Goal: Task Accomplishment & Management: Manage account settings

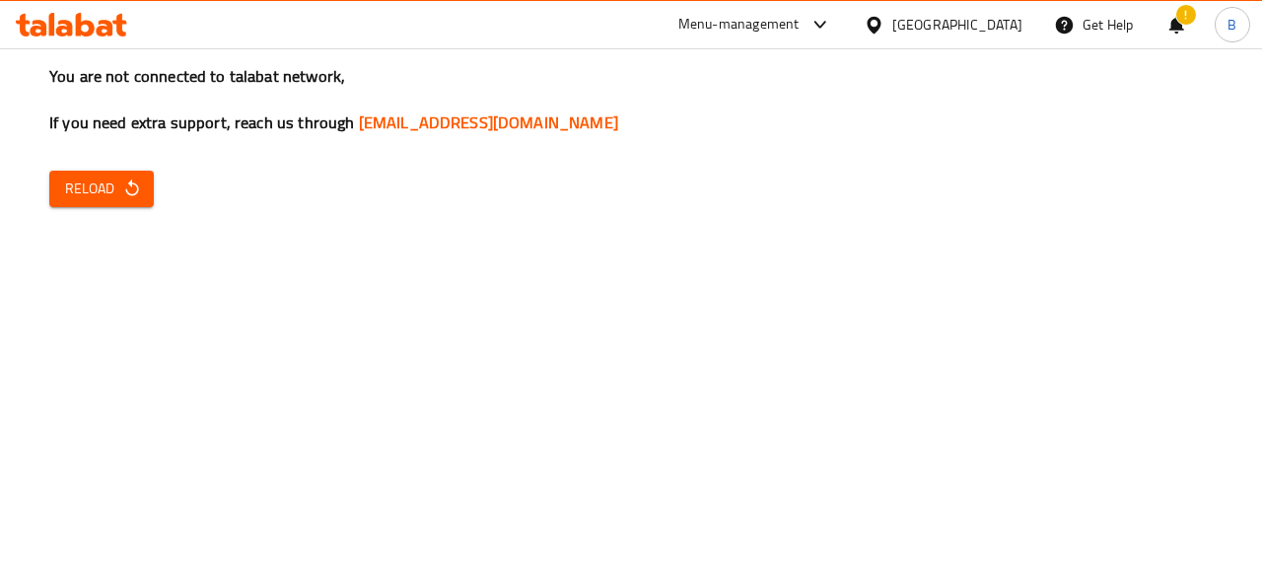
click at [85, 198] on span "Reload" at bounding box center [101, 188] width 73 height 25
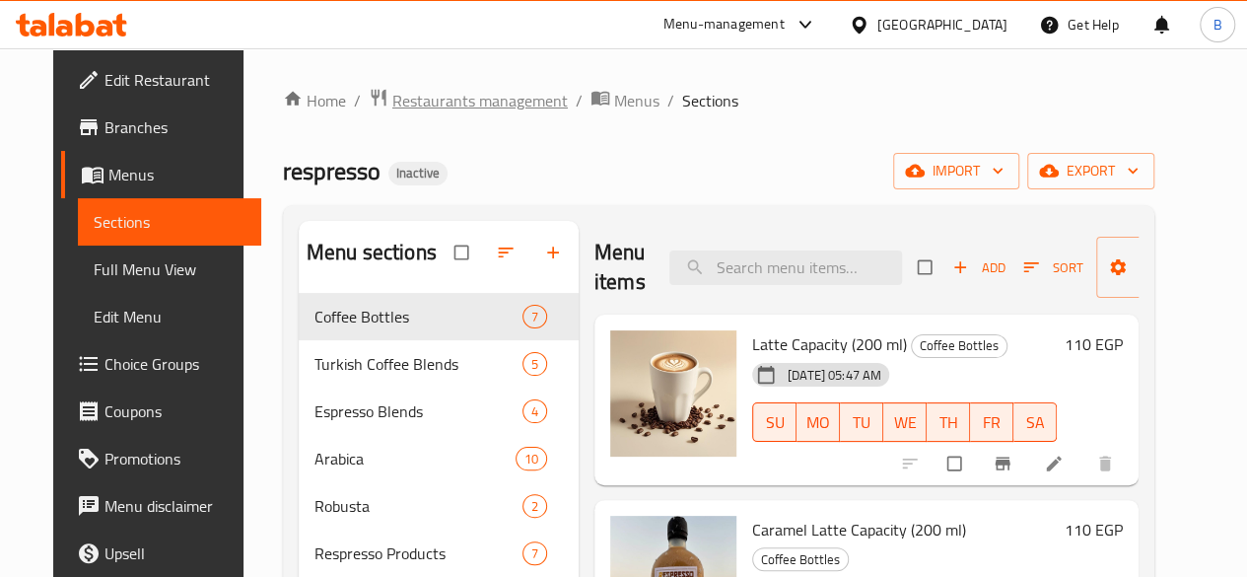
click at [396, 100] on span "Restaurants management" at bounding box center [479, 101] width 175 height 24
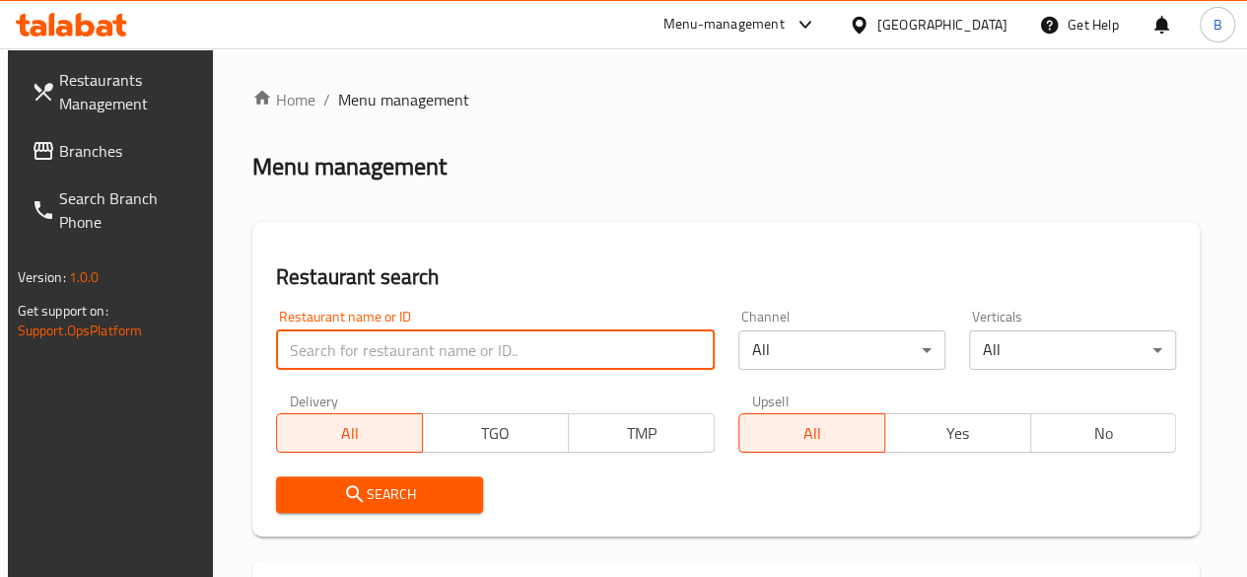
click at [334, 354] on input "search" at bounding box center [495, 349] width 439 height 39
type input "ب"
type input "fresh chicken"
click button "Search" at bounding box center [379, 494] width 207 height 36
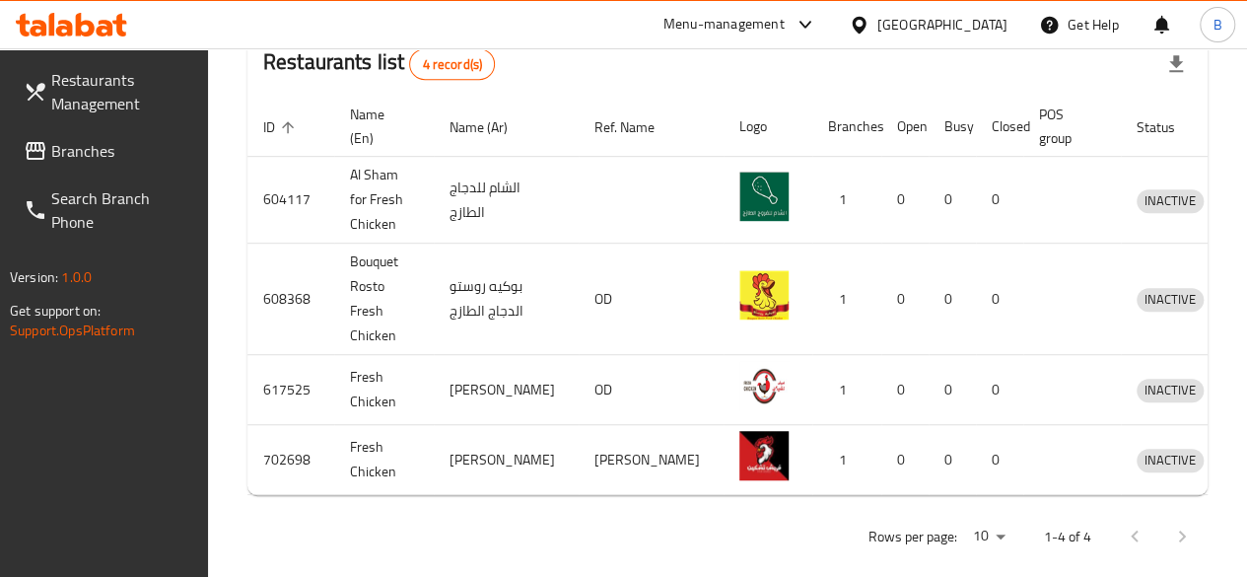
scroll to position [552, 0]
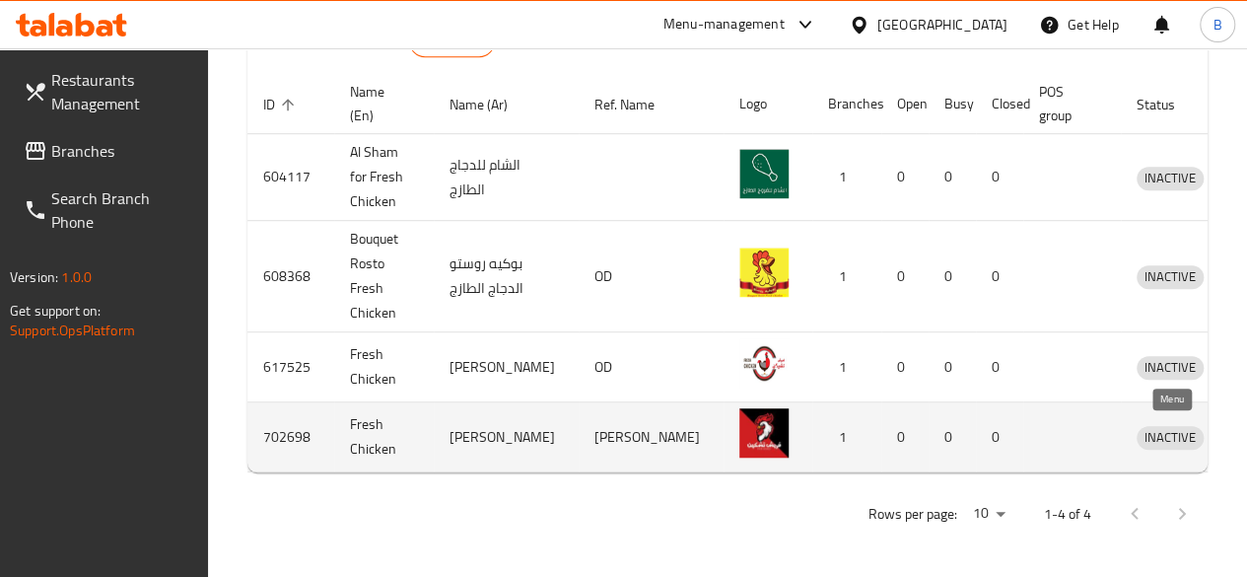
click at [1243, 425] on icon "enhanced table" at bounding box center [1255, 437] width 24 height 24
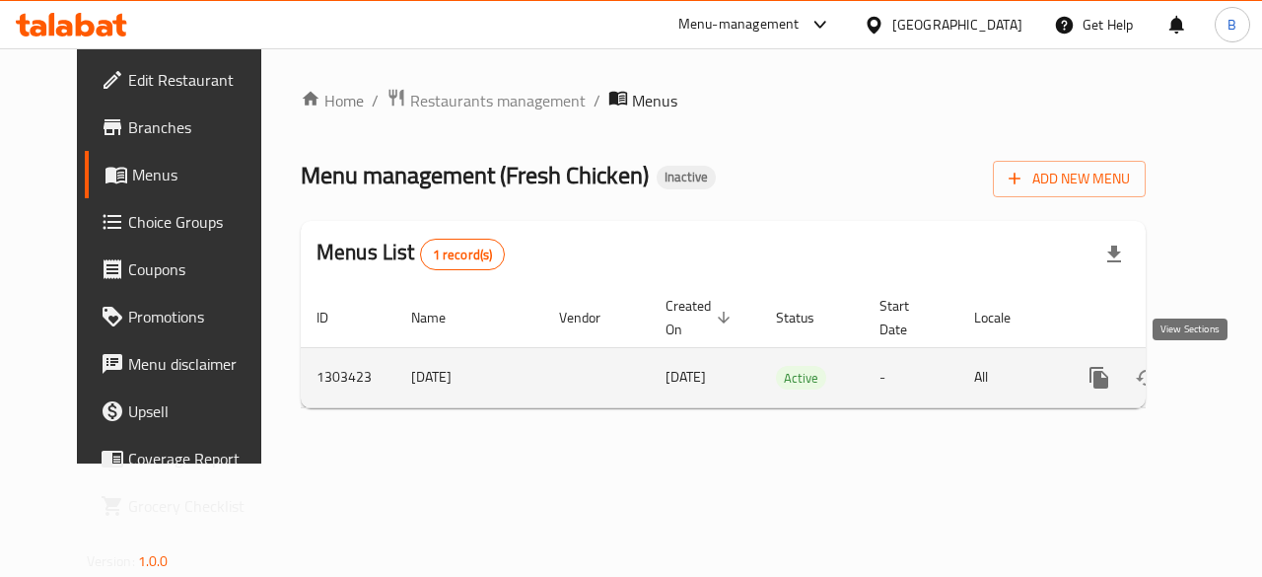
click at [1229, 375] on icon "enhanced table" at bounding box center [1241, 378] width 24 height 24
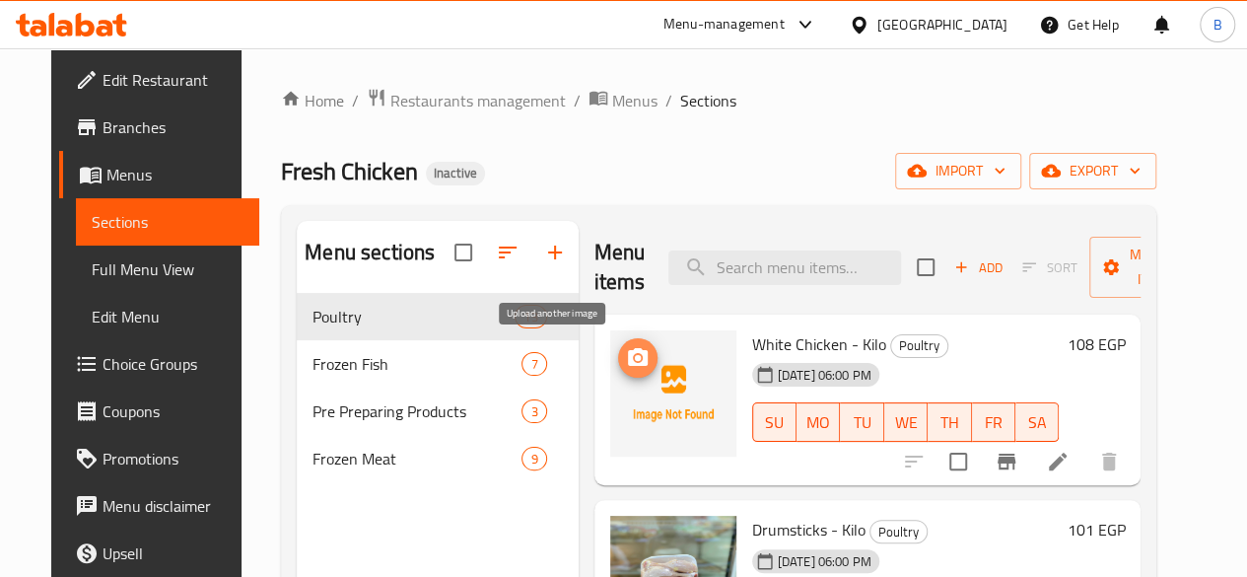
click at [626, 354] on icon "upload picture" at bounding box center [638, 358] width 24 height 24
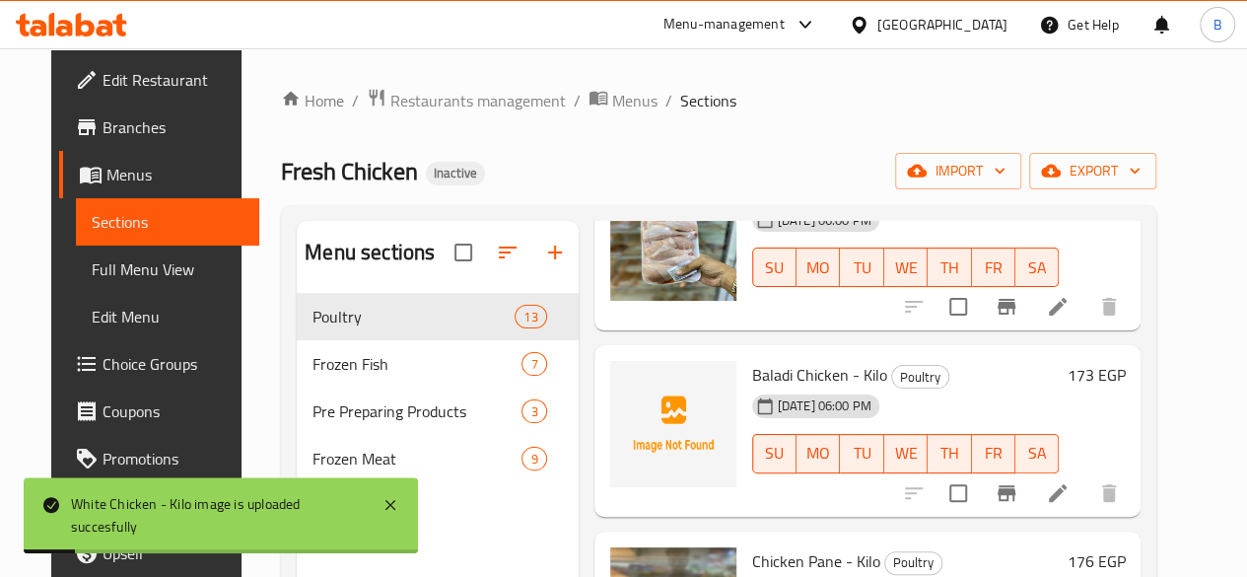
scroll to position [383, 0]
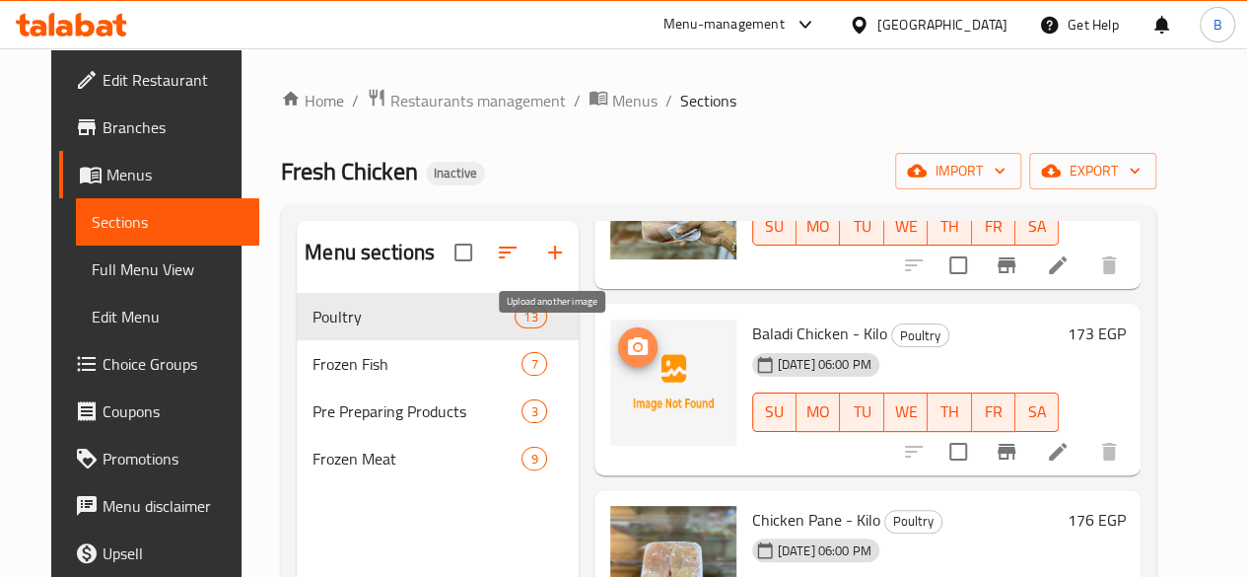
click at [626, 344] on icon "upload picture" at bounding box center [638, 347] width 24 height 24
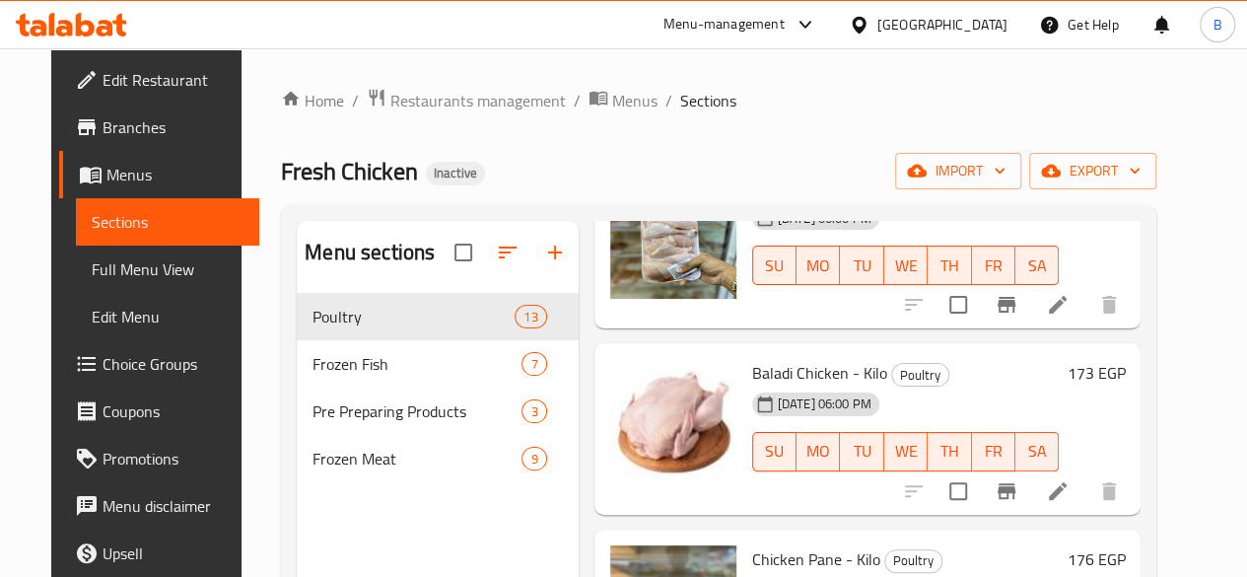
scroll to position [347, 0]
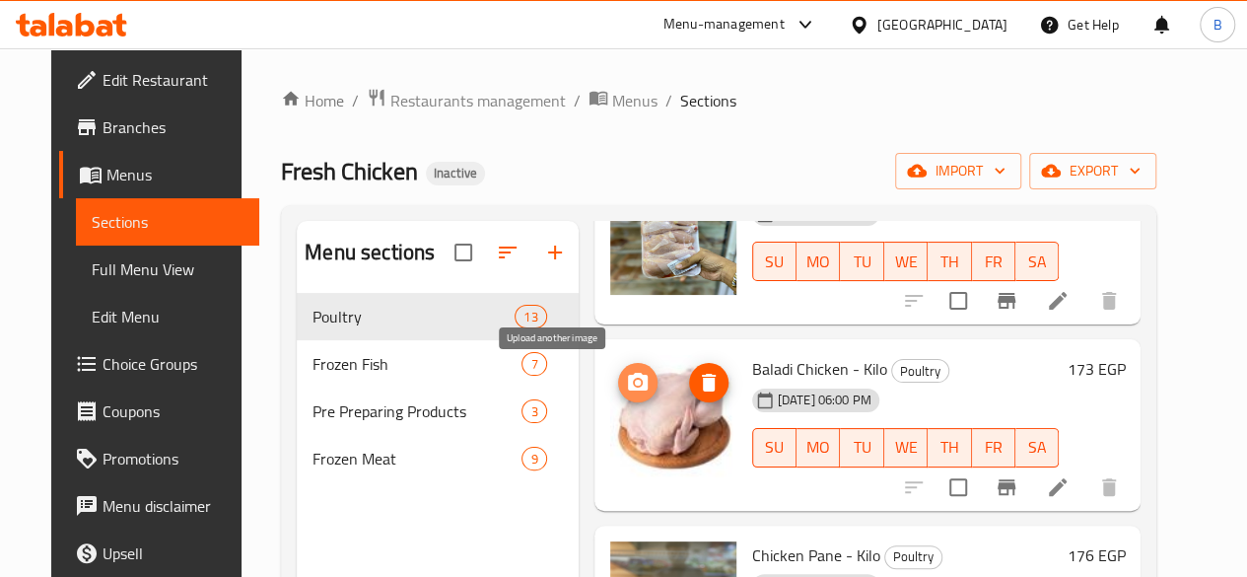
click at [618, 370] on button "upload picture" at bounding box center [637, 382] width 39 height 39
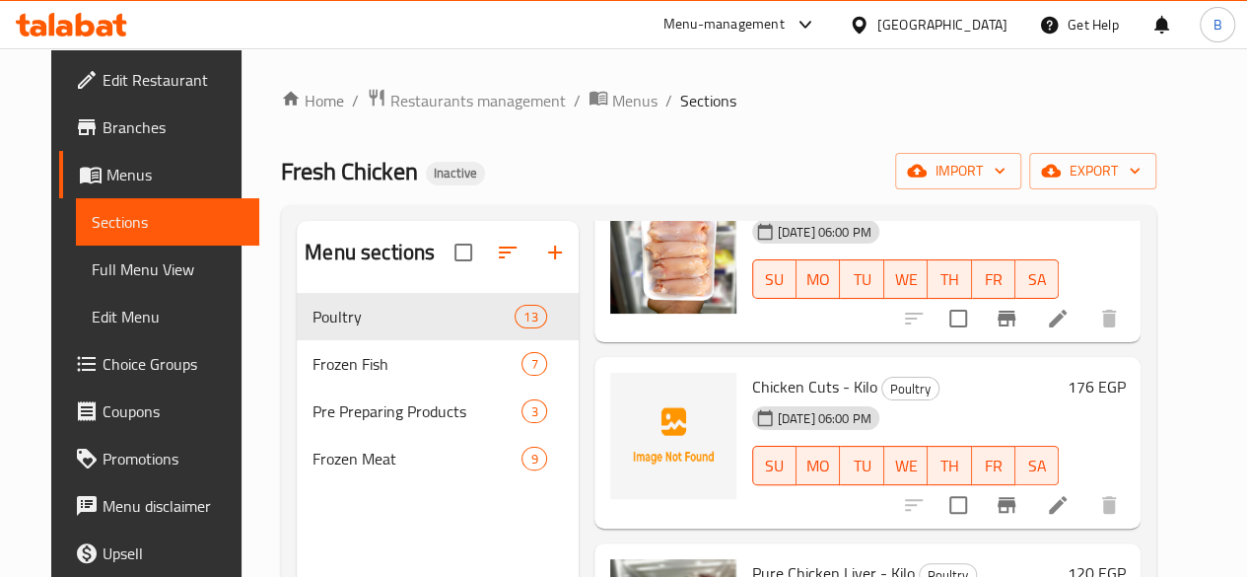
scroll to position [1084, 0]
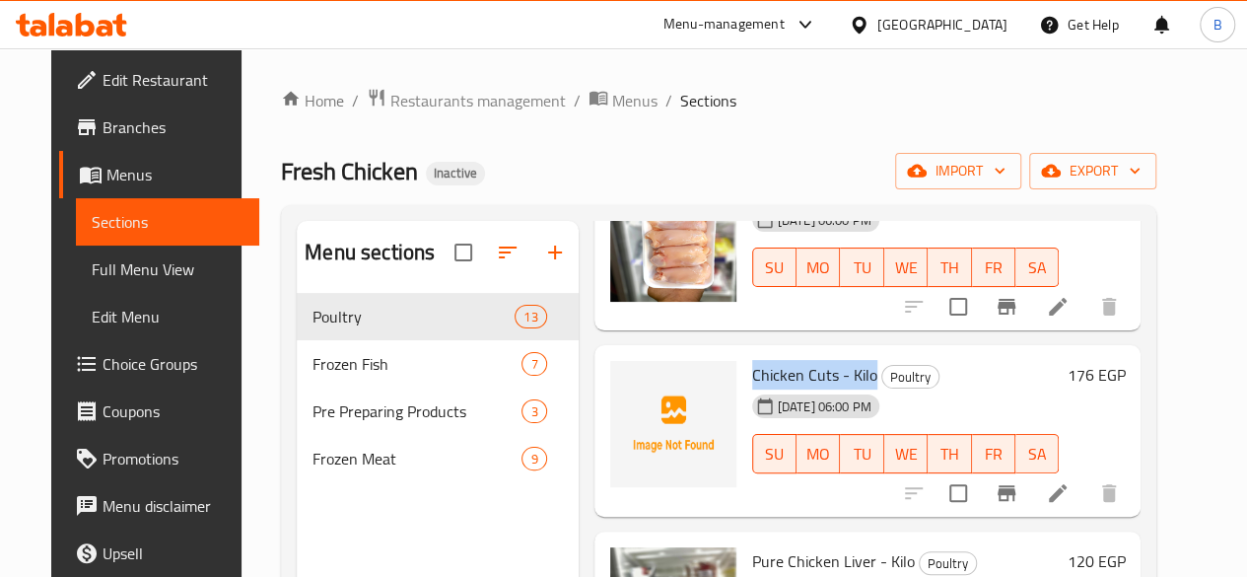
drag, startPoint x: 664, startPoint y: 375, endPoint x: 791, endPoint y: 367, distance: 126.4
click at [791, 367] on div "Chicken Cuts - Kilo Poultry 29-07-2025 06:00 PM SU MO TU WE TH FR SA" at bounding box center [905, 431] width 323 height 156
copy span "Chicken Cuts - Kilo"
click at [634, 386] on circle "upload picture" at bounding box center [637, 388] width 6 height 6
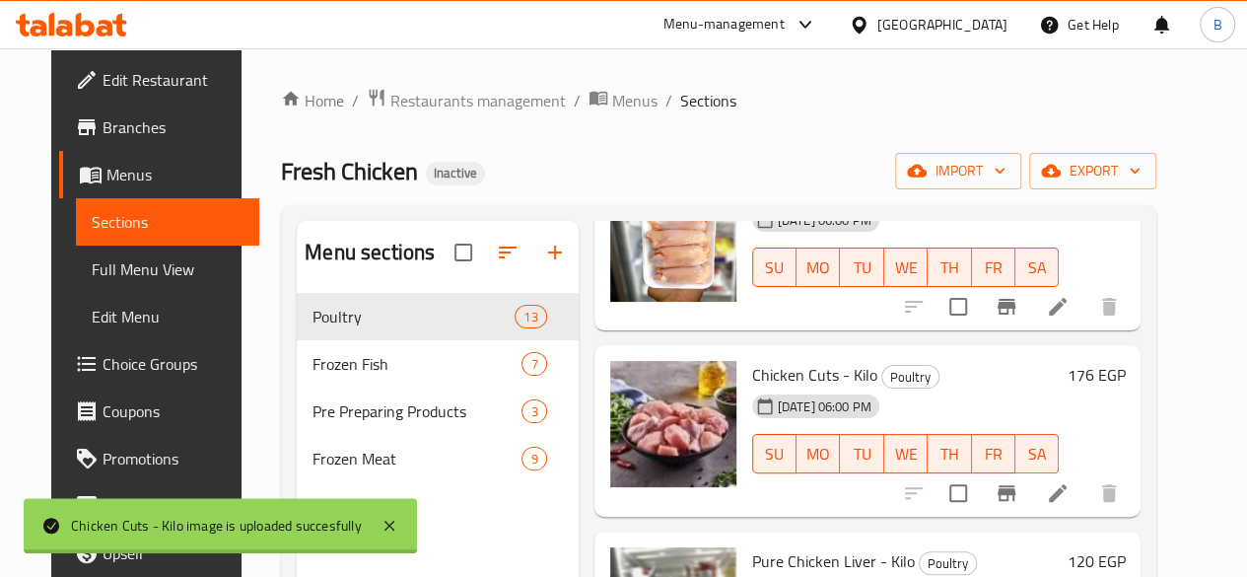
click at [1196, 349] on div "Home / Restaurants management / Menus / Sections Fresh Chicken Inactive import …" at bounding box center [719, 450] width 954 height 804
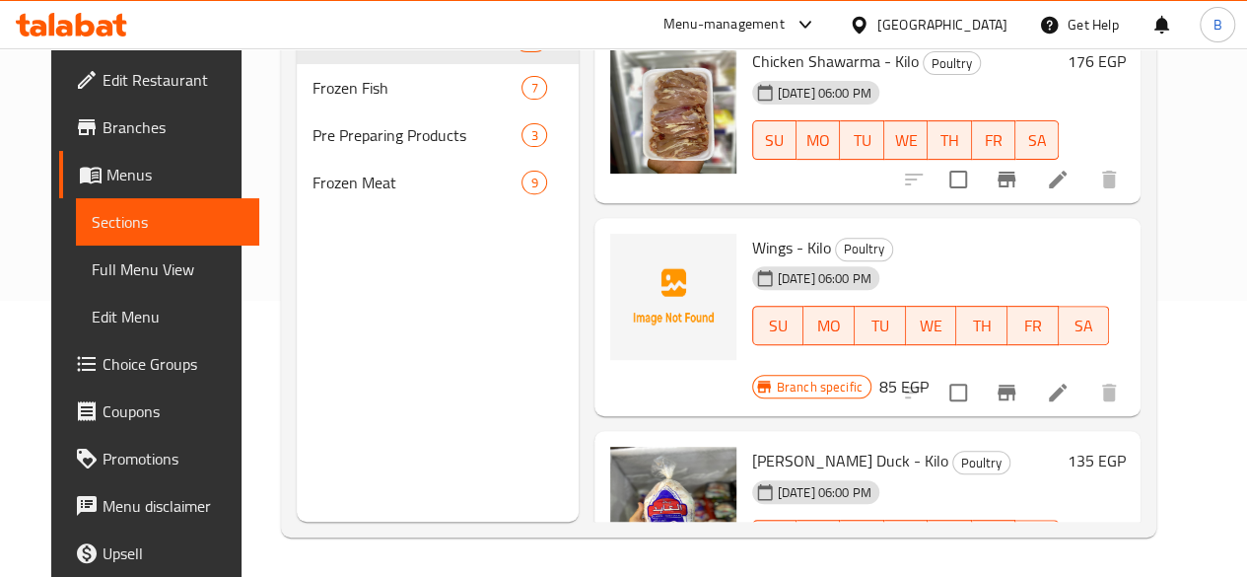
scroll to position [1713, 0]
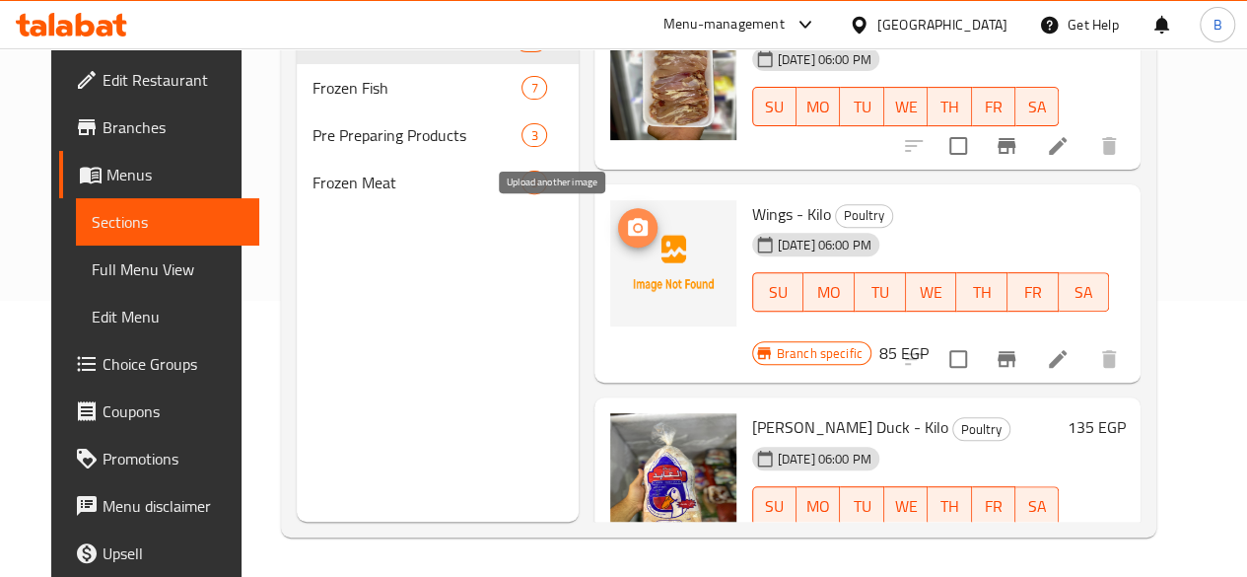
click at [626, 224] on icon "upload picture" at bounding box center [638, 228] width 24 height 24
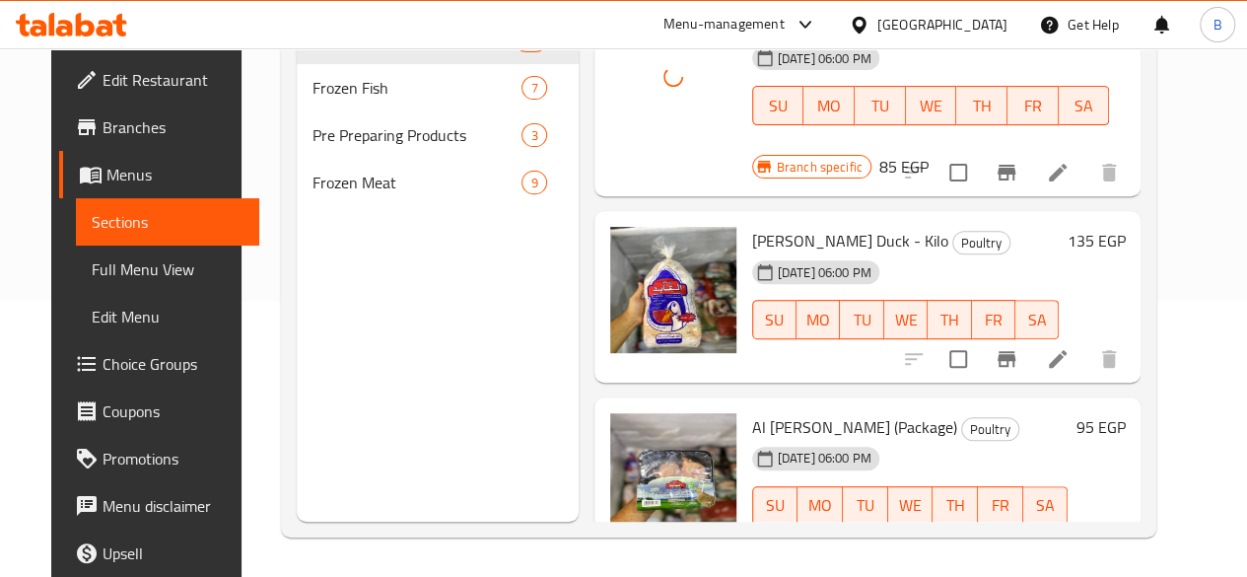
scroll to position [1918, 0]
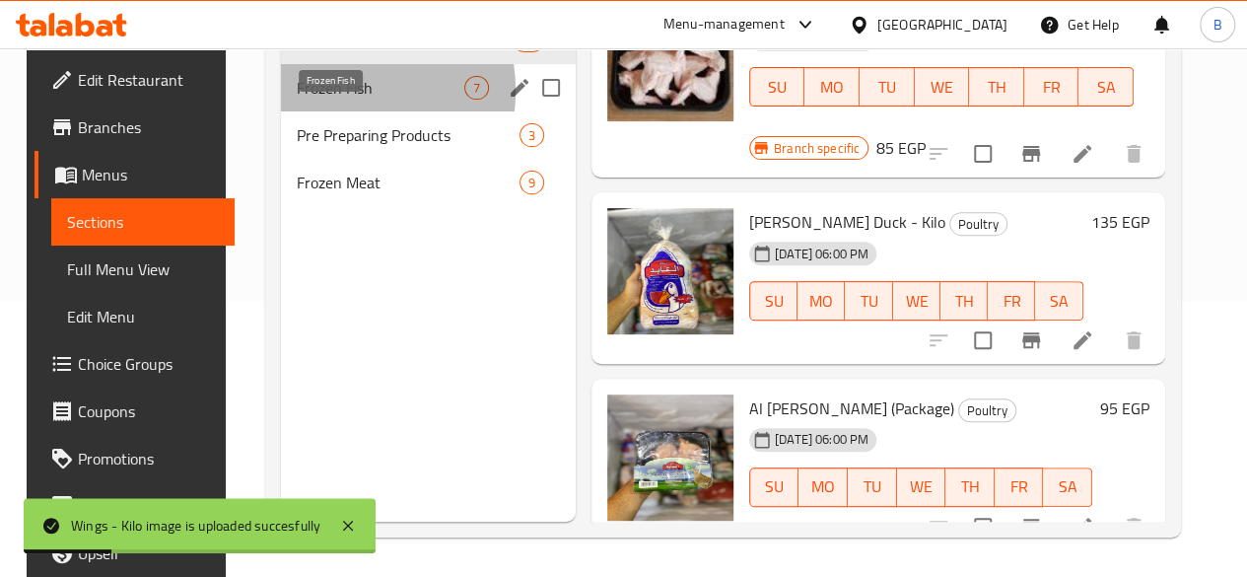
click at [310, 100] on span "Frozen Fish" at bounding box center [381, 88] width 168 height 24
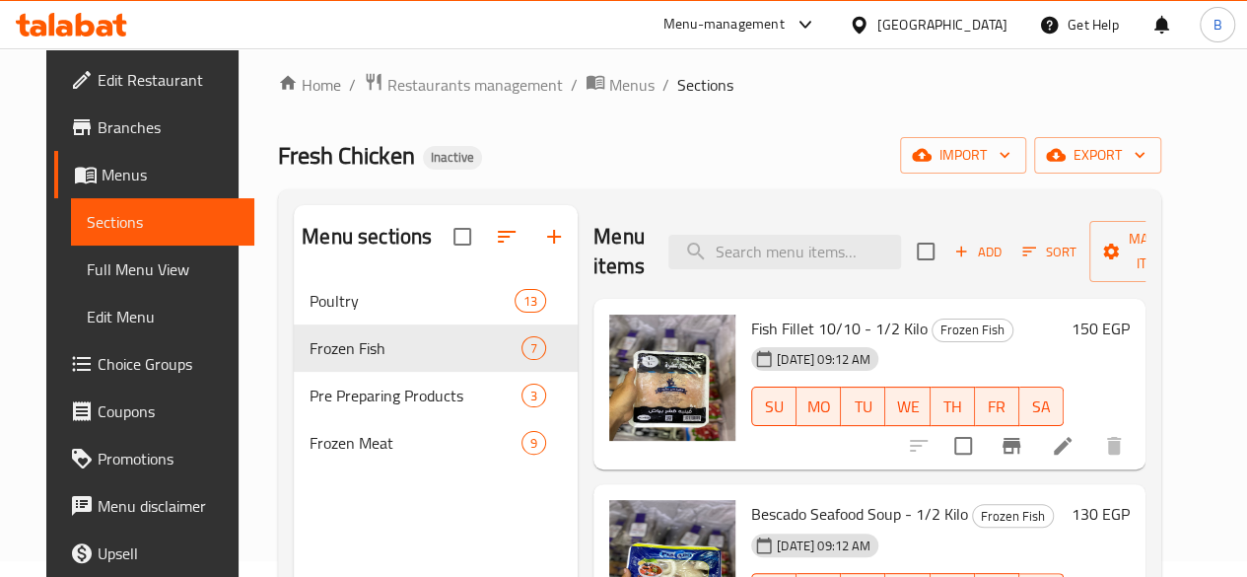
scroll to position [8, 0]
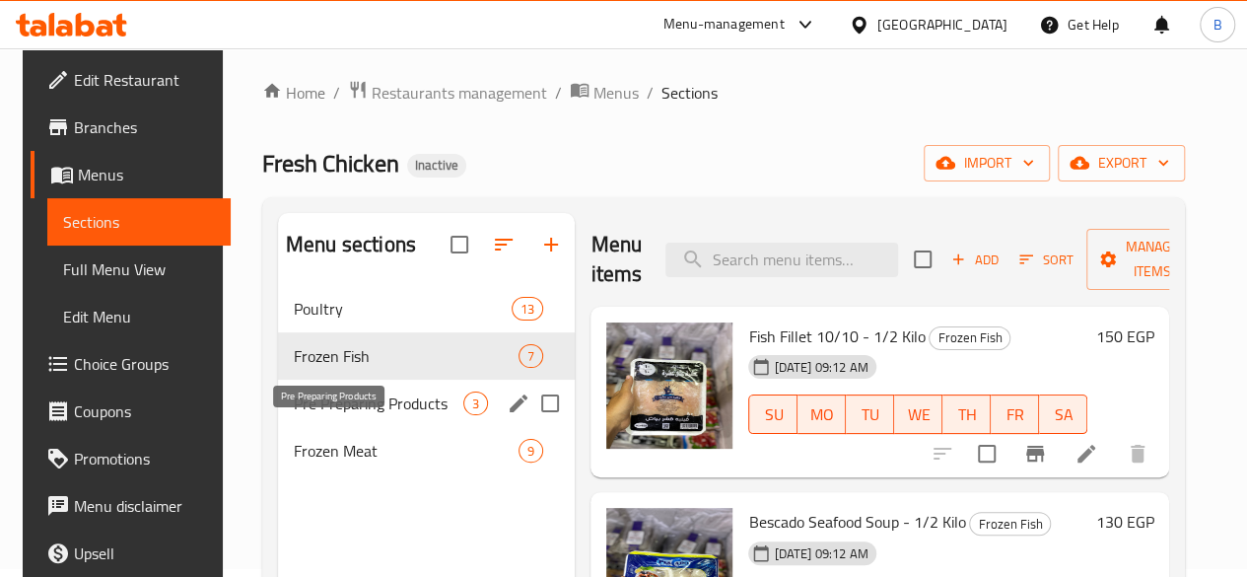
click at [326, 415] on span "Pre Preparing Products" at bounding box center [379, 403] width 170 height 24
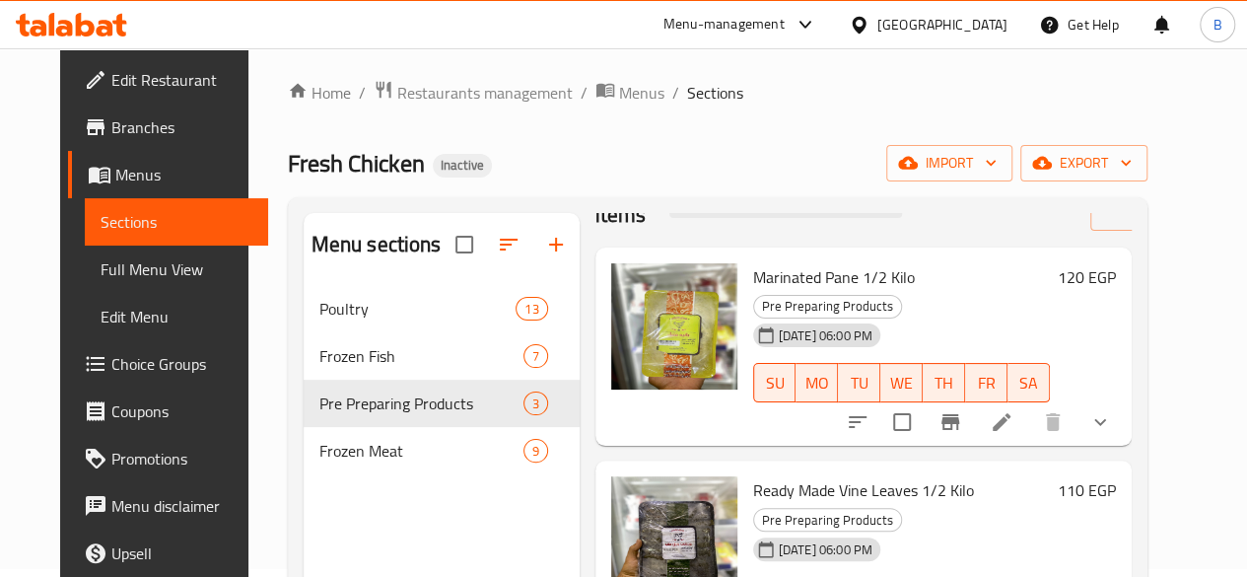
scroll to position [276, 0]
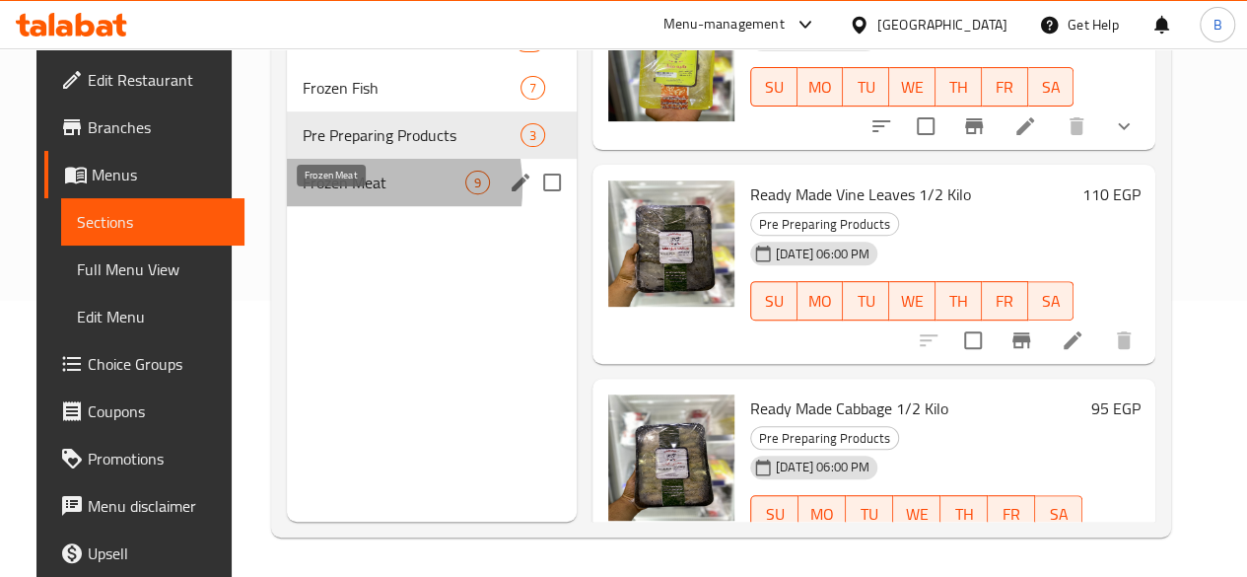
click at [311, 194] on span "Frozen Meat" at bounding box center [384, 183] width 163 height 24
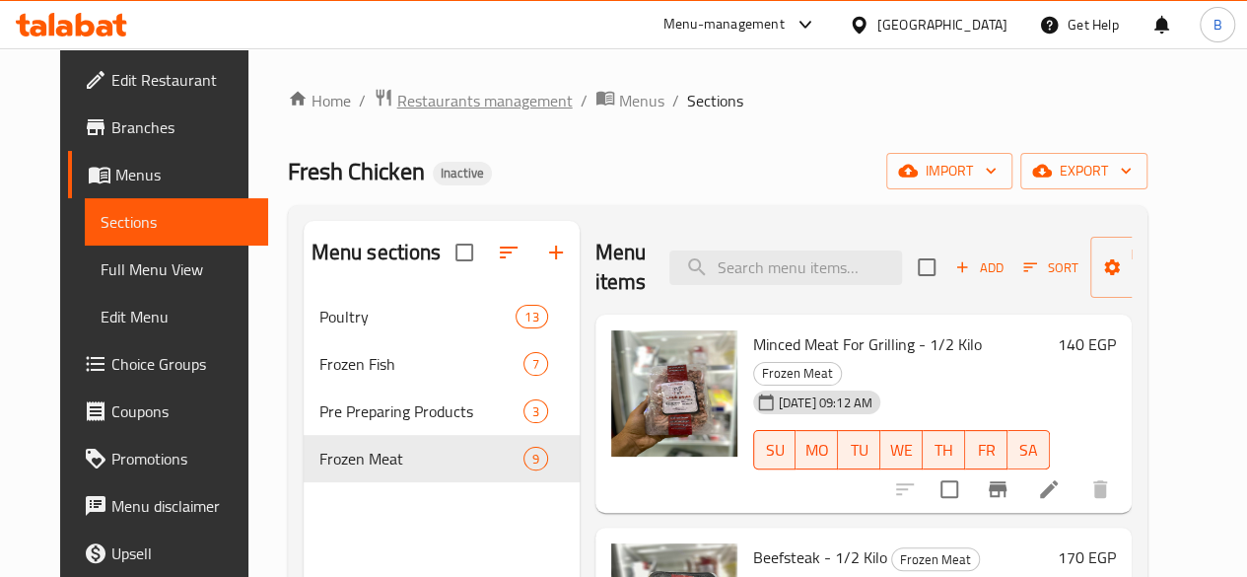
click at [479, 102] on span "Restaurants management" at bounding box center [484, 101] width 175 height 24
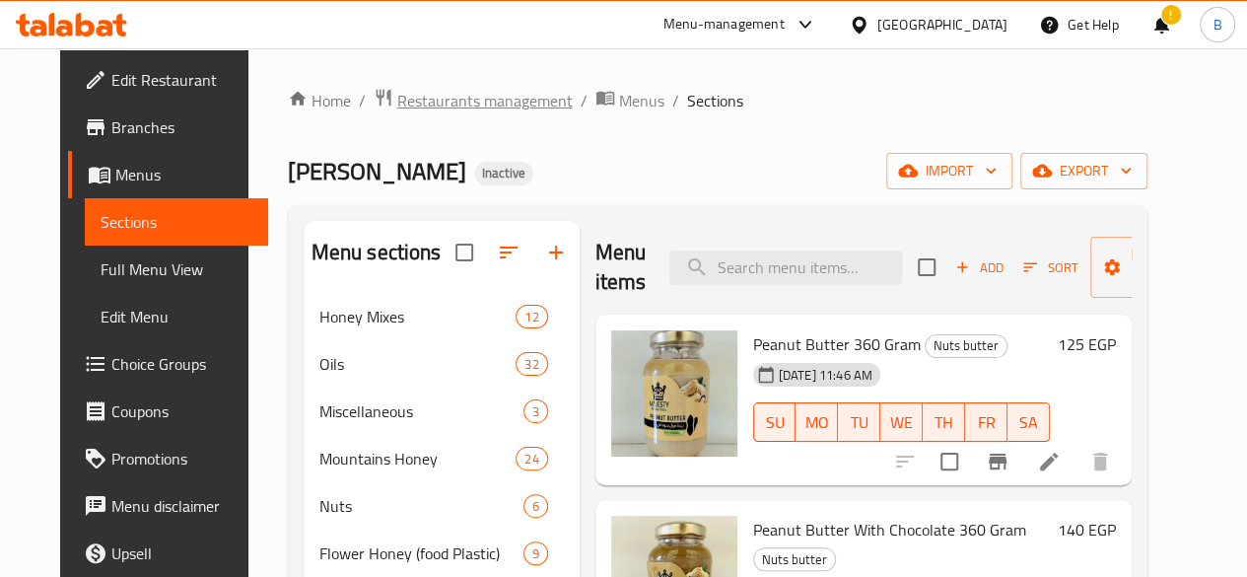
click at [427, 91] on span "Restaurants management" at bounding box center [484, 101] width 175 height 24
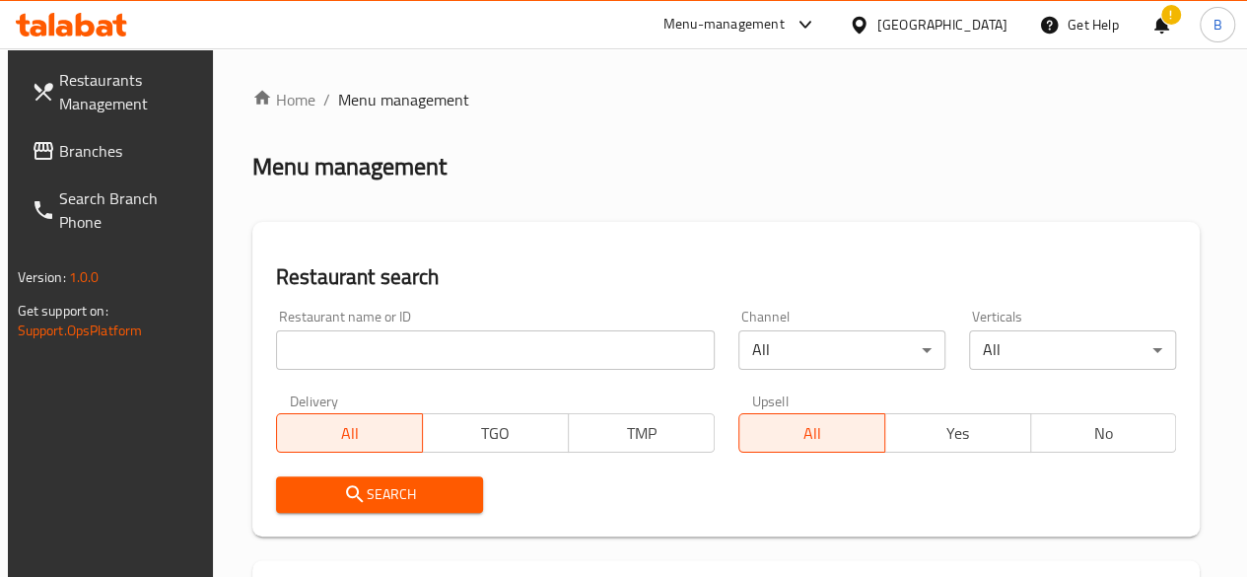
click at [395, 342] on input "search" at bounding box center [495, 349] width 439 height 39
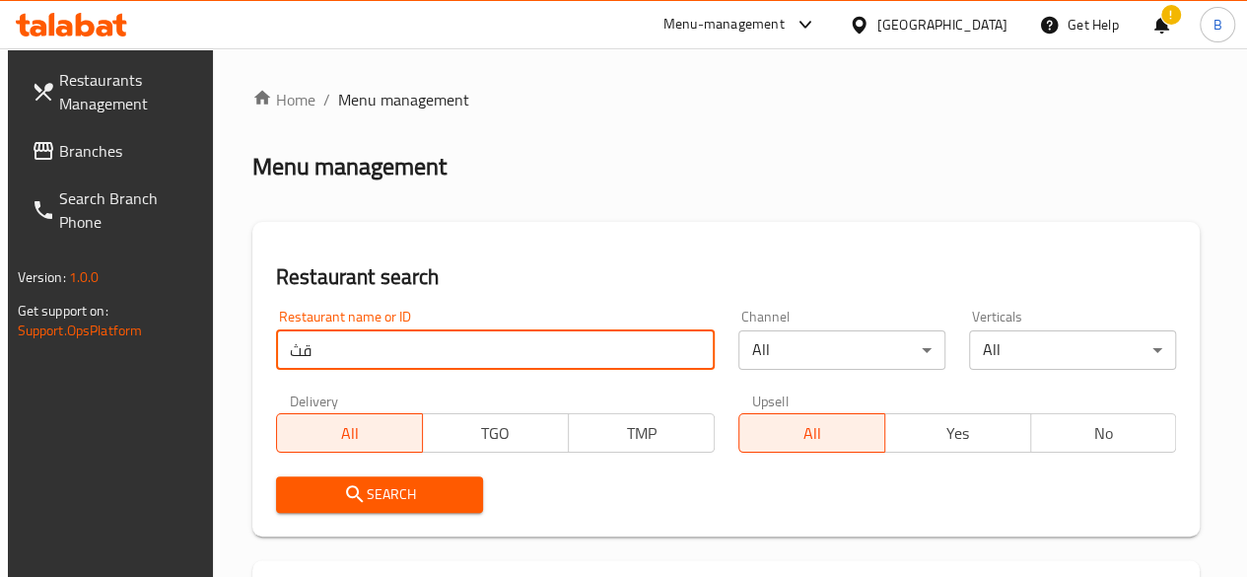
type input "ق"
type input "respresso"
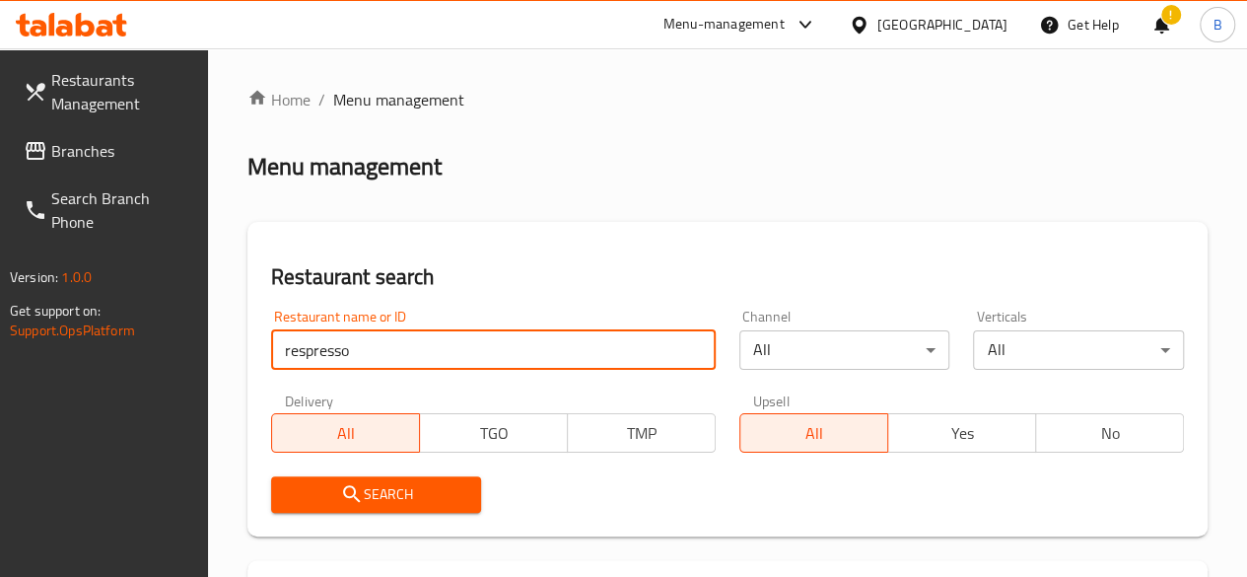
scroll to position [465, 0]
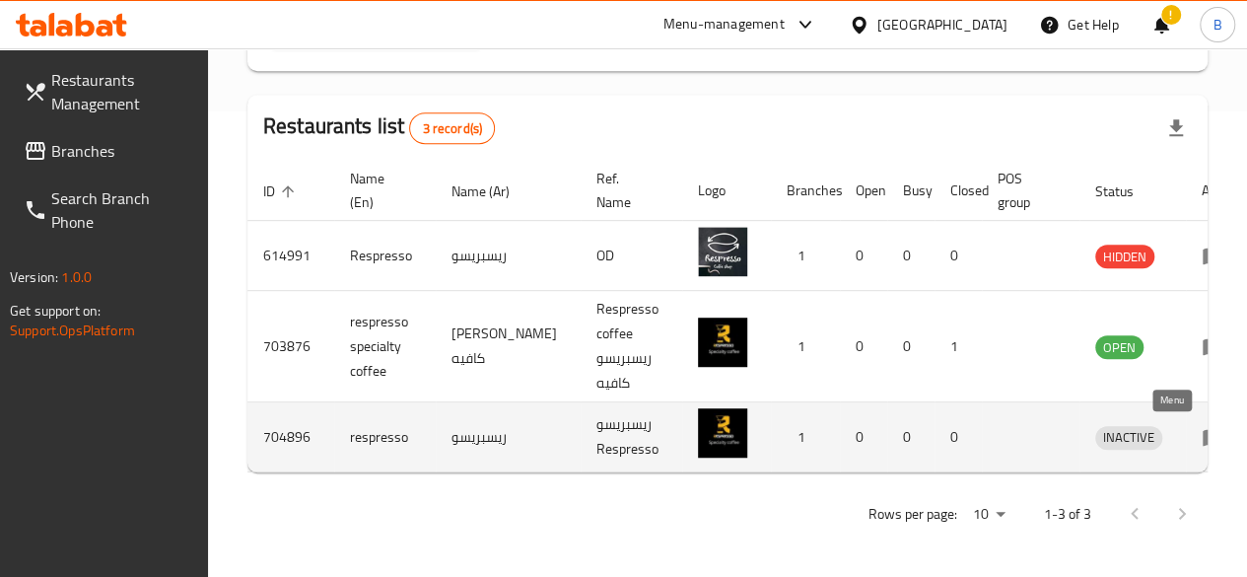
click at [1202, 435] on icon "enhanced table" at bounding box center [1214, 437] width 24 height 24
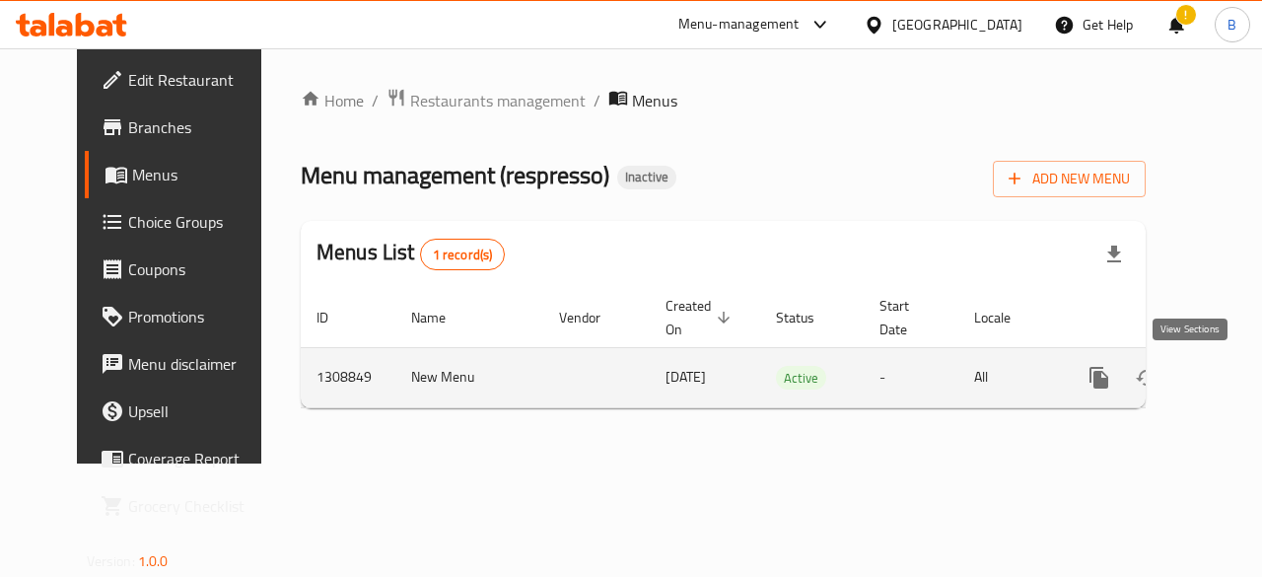
click at [1229, 383] on icon "enhanced table" at bounding box center [1241, 378] width 24 height 24
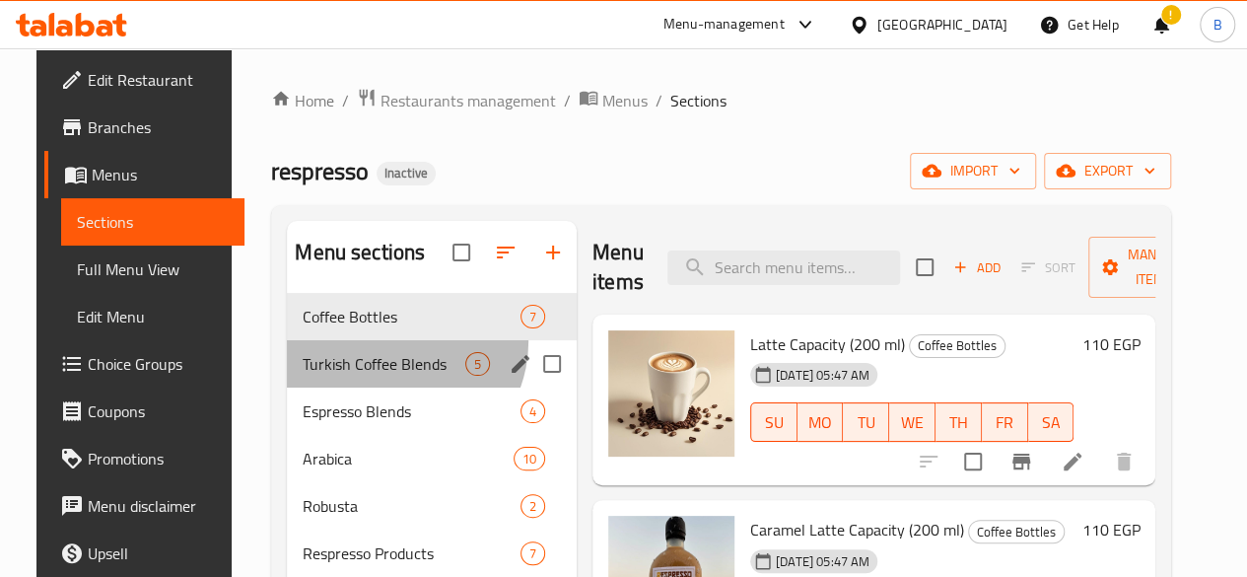
click at [371, 372] on div "Turkish Coffee Blends 5" at bounding box center [432, 363] width 290 height 47
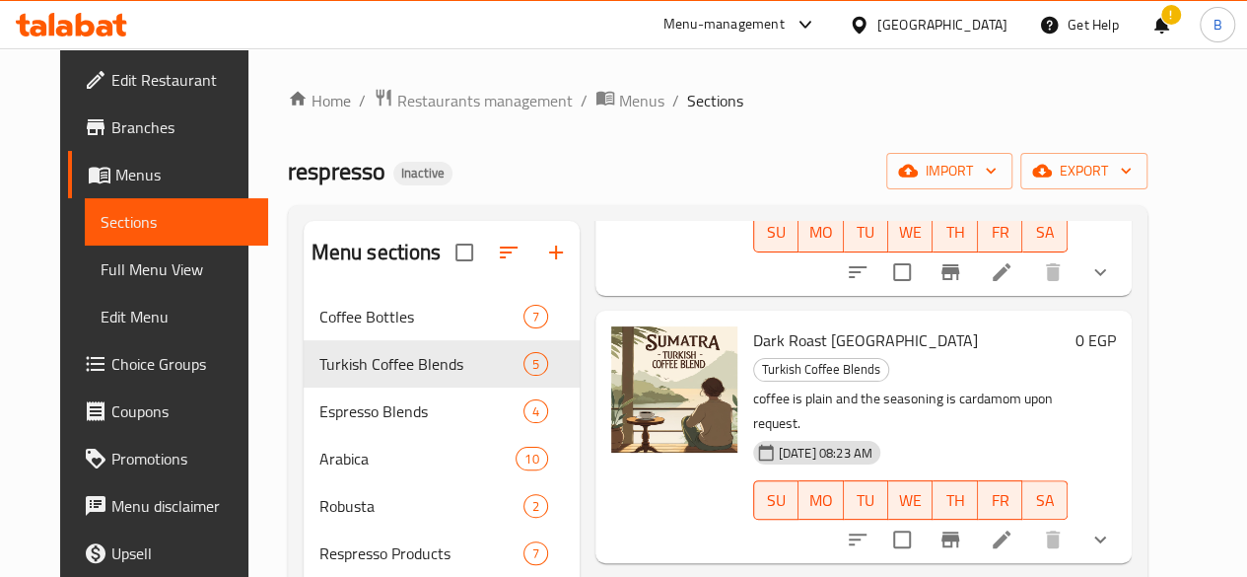
scroll to position [569, 0]
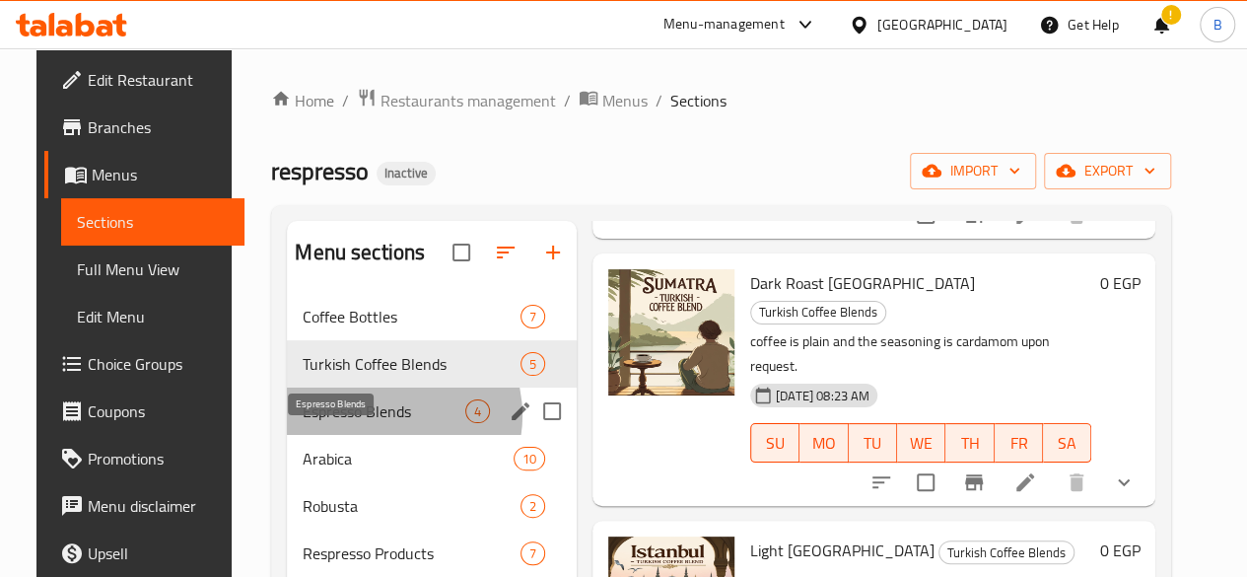
click at [367, 423] on span "Espresso Blends" at bounding box center [384, 411] width 163 height 24
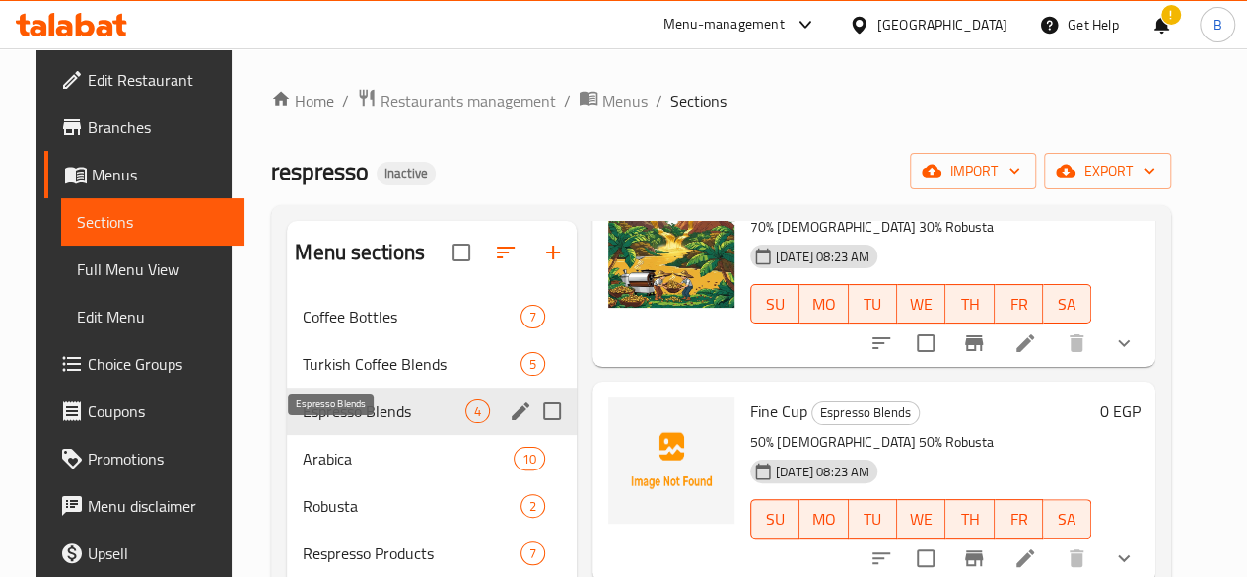
scroll to position [363, 0]
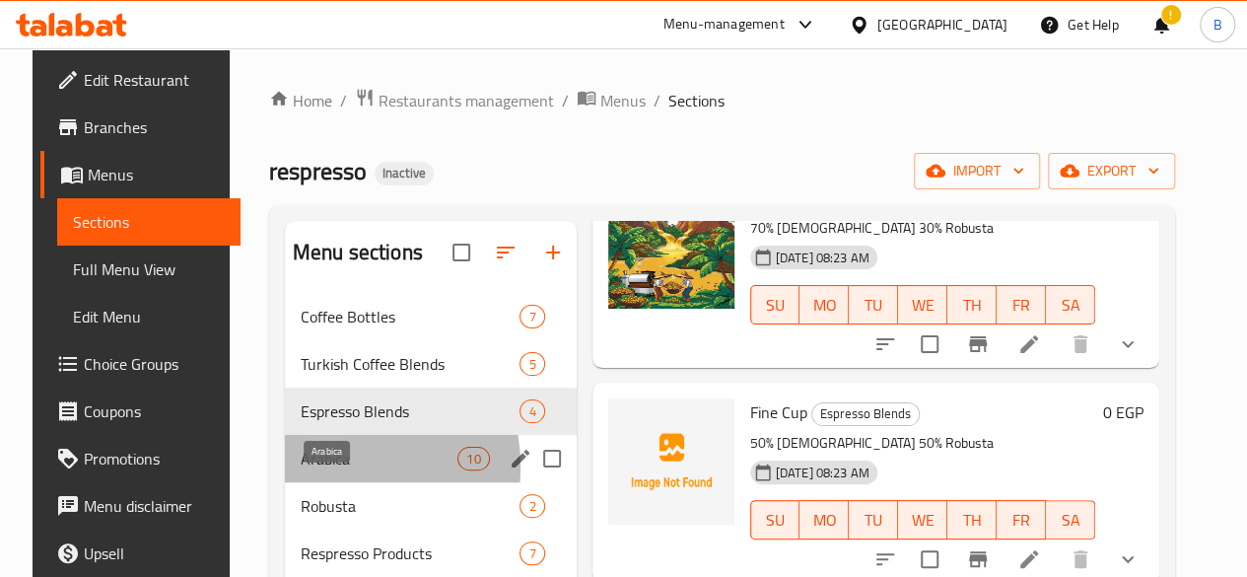
click at [308, 470] on span "Arabica" at bounding box center [379, 459] width 157 height 24
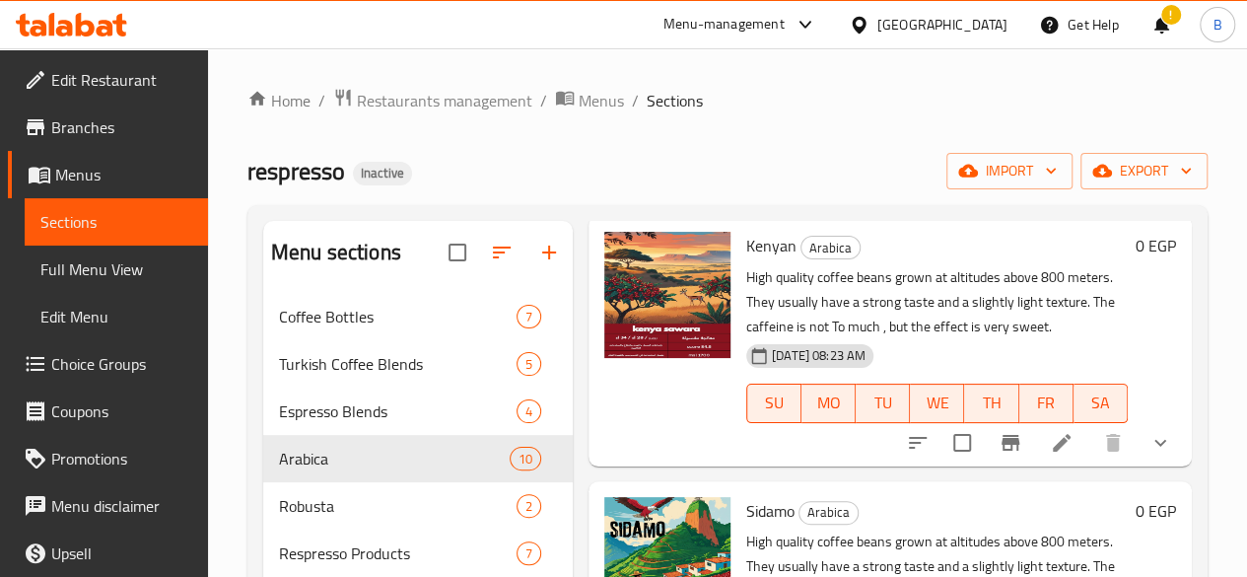
drag, startPoint x: 1175, startPoint y: 357, endPoint x: 1175, endPoint y: 390, distance: 33.5
click at [1175, 390] on div "Kenyan Arabica High quality coffee beans grown at altitudes above 800 meters. T…" at bounding box center [890, 340] width 603 height 249
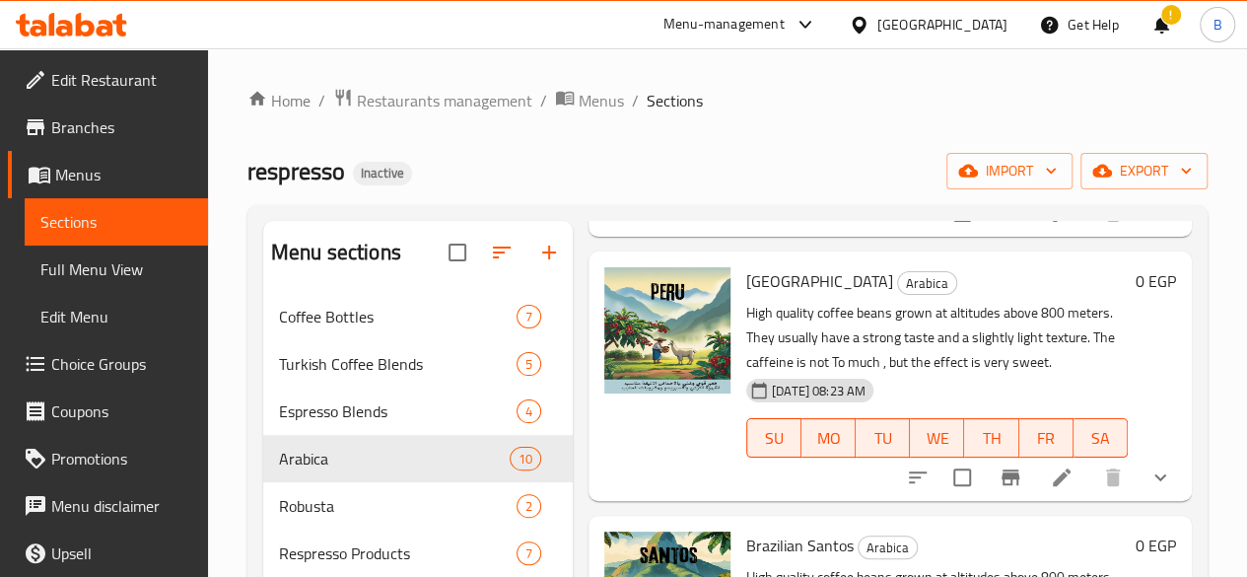
scroll to position [1574, 0]
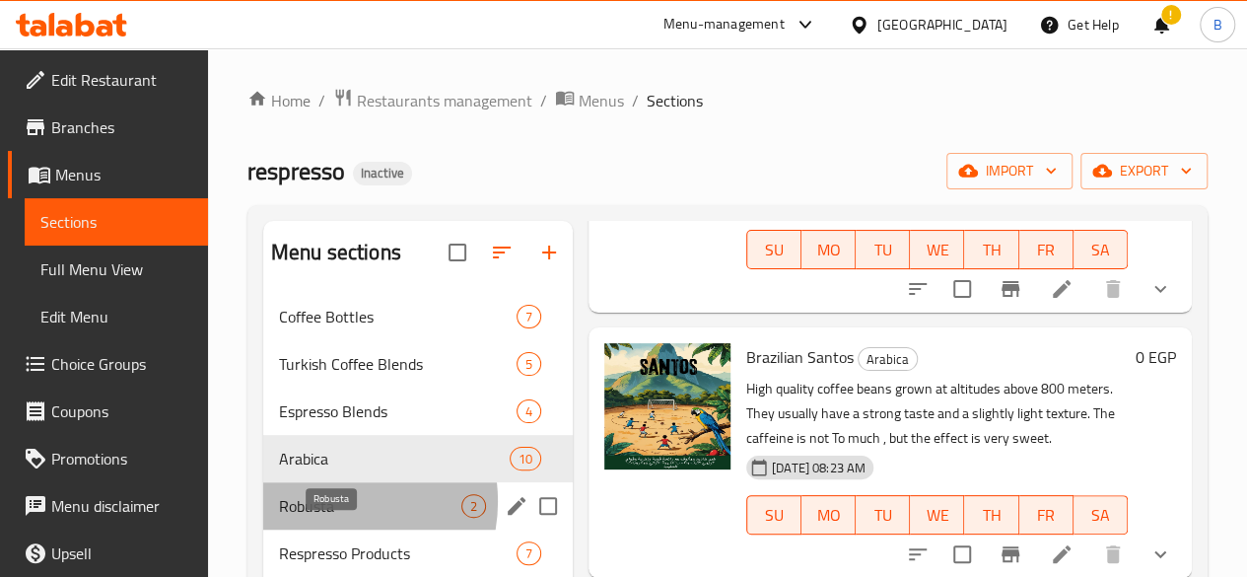
click at [327, 518] on span "Robusta" at bounding box center [370, 506] width 182 height 24
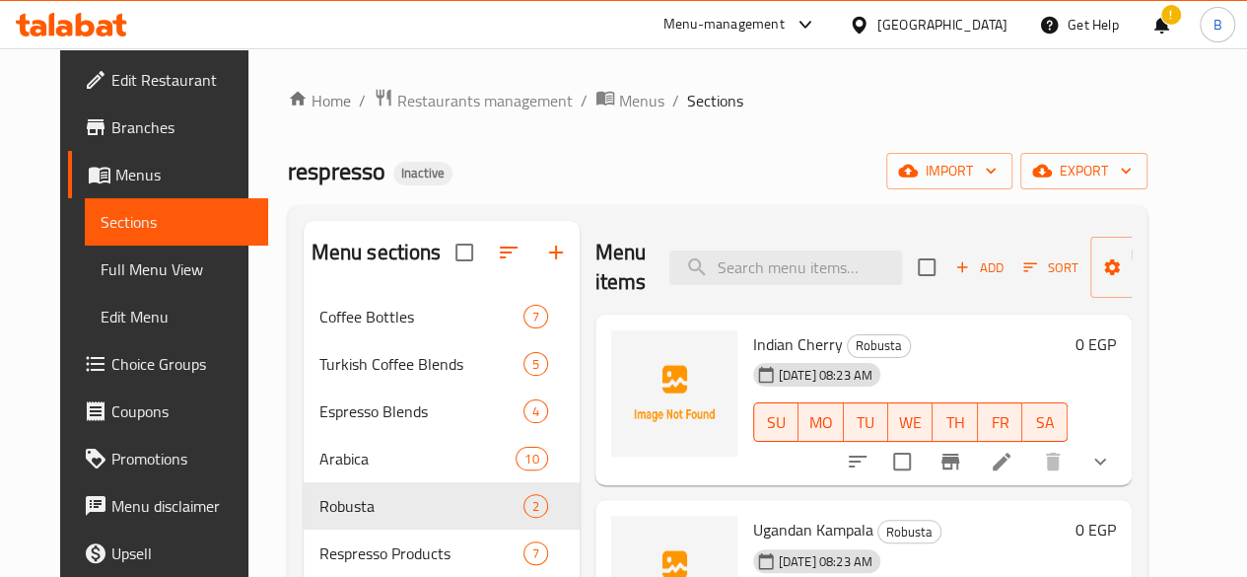
scroll to position [276, 0]
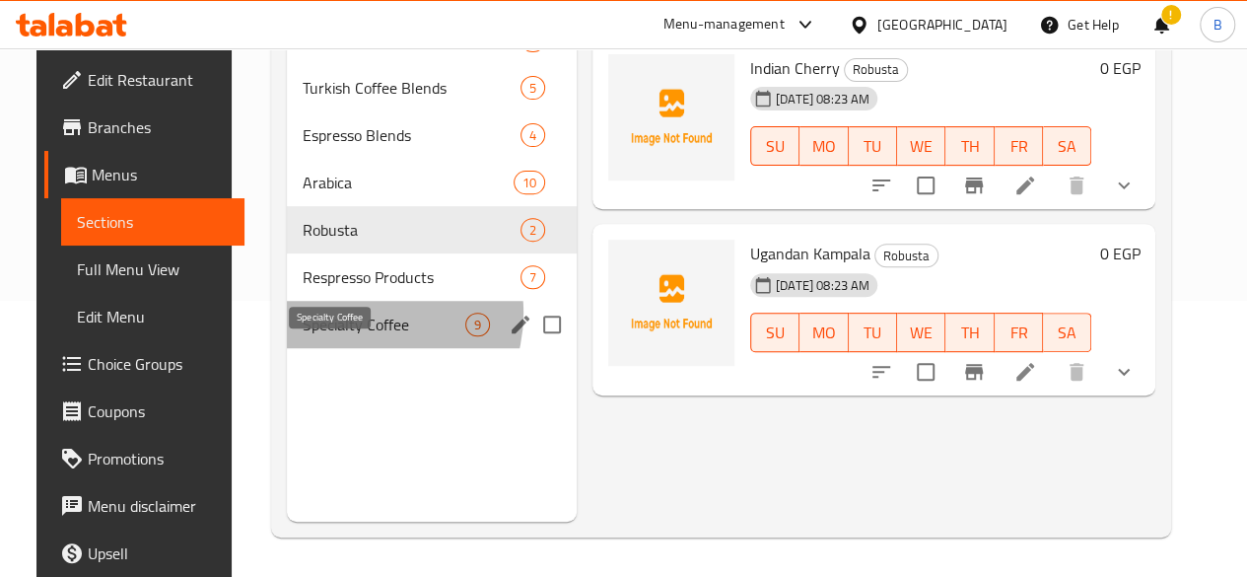
click at [335, 336] on span "Specialty Coffee" at bounding box center [384, 325] width 163 height 24
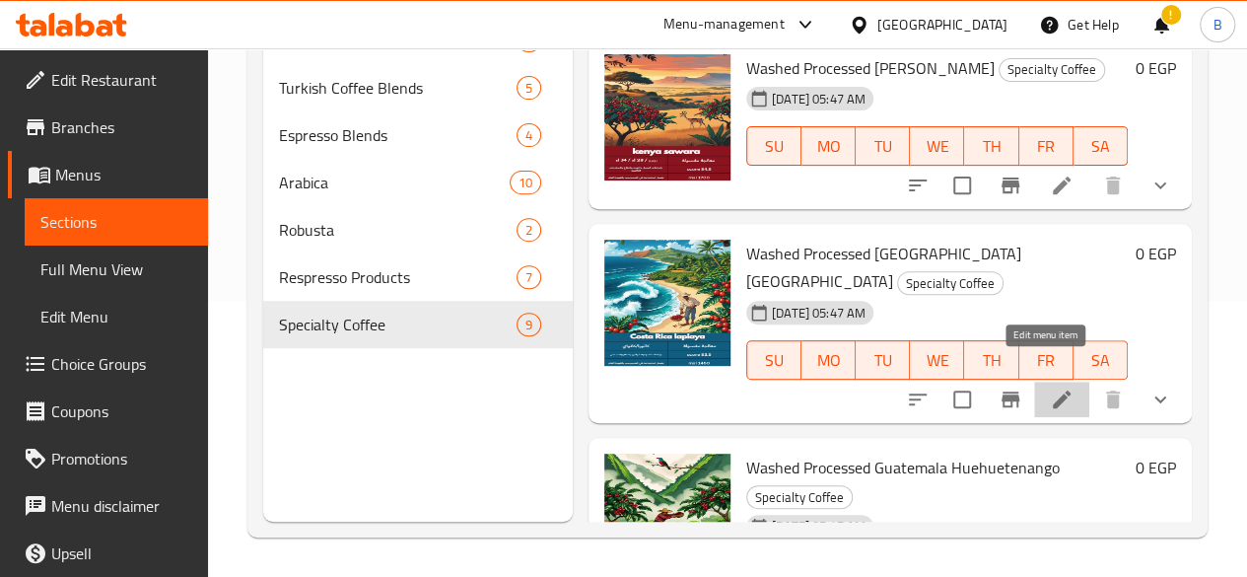
click at [1053, 390] on icon at bounding box center [1062, 399] width 18 height 18
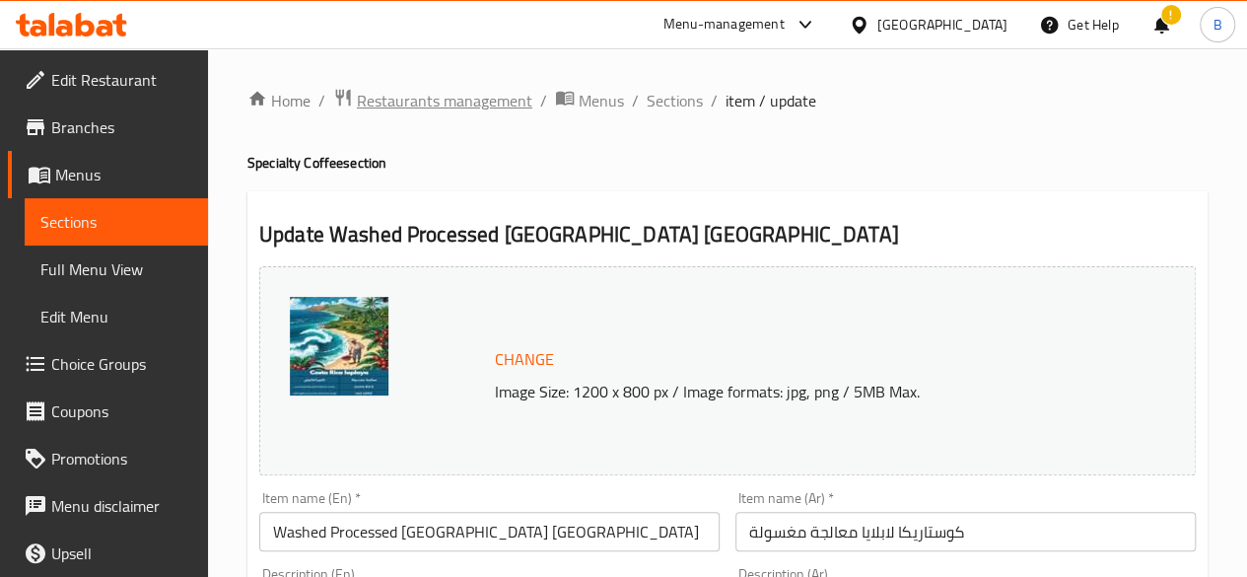
click at [382, 104] on span "Restaurants management" at bounding box center [444, 101] width 175 height 24
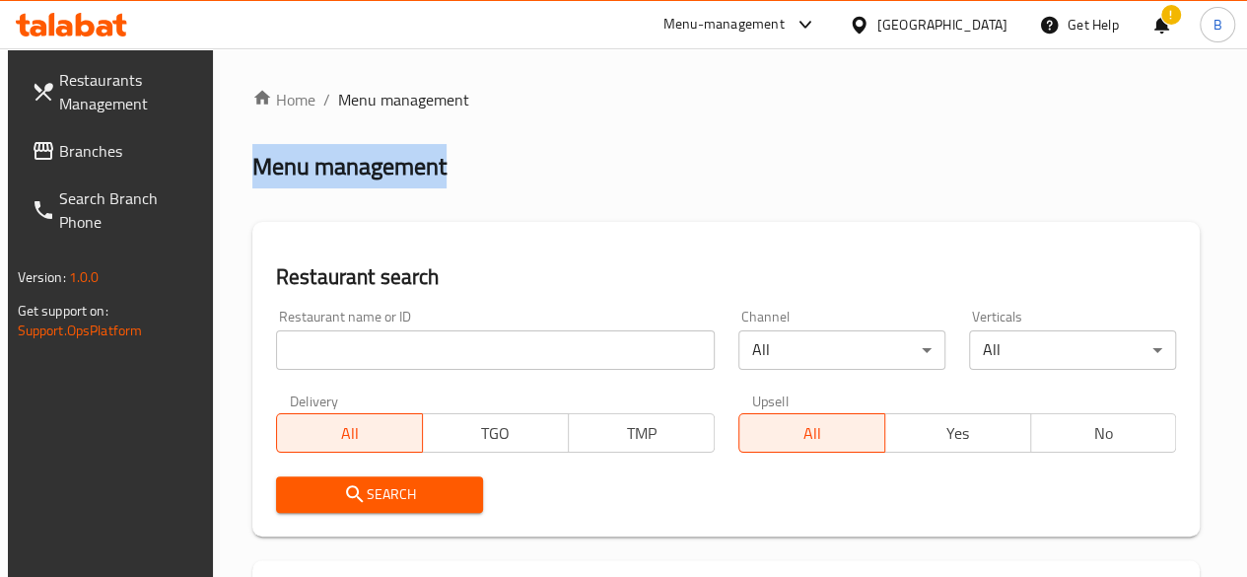
drag, startPoint x: 450, startPoint y: 165, endPoint x: 251, endPoint y: 174, distance: 198.4
click at [252, 174] on div "Menu management" at bounding box center [726, 167] width 948 height 32
click at [252, 174] on h2 "Menu management" at bounding box center [349, 167] width 194 height 32
drag, startPoint x: 251, startPoint y: 174, endPoint x: 434, endPoint y: 173, distance: 182.4
click at [434, 173] on h2 "Menu management" at bounding box center [349, 167] width 194 height 32
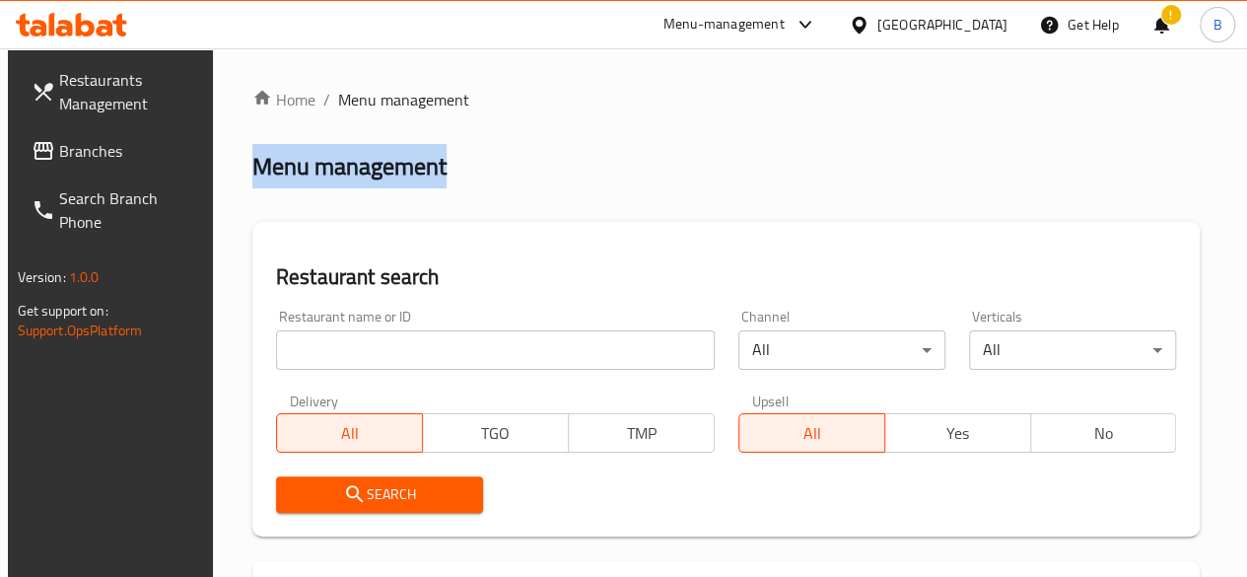
click at [434, 173] on h2 "Menu management" at bounding box center [349, 167] width 194 height 32
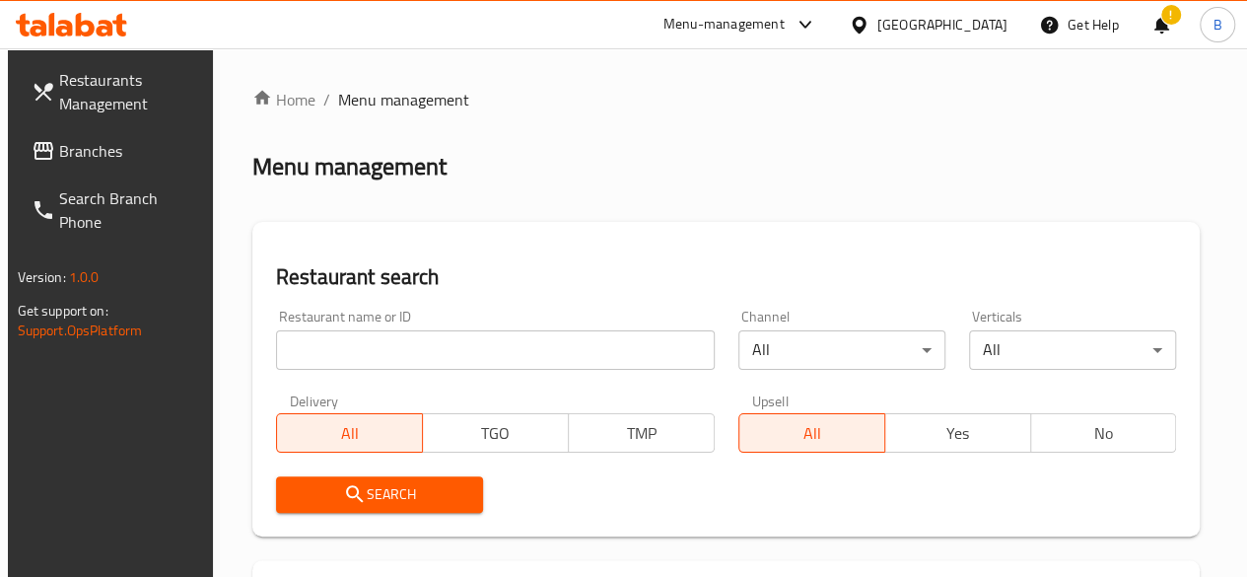
click at [434, 173] on h2 "Menu management" at bounding box center [349, 167] width 194 height 32
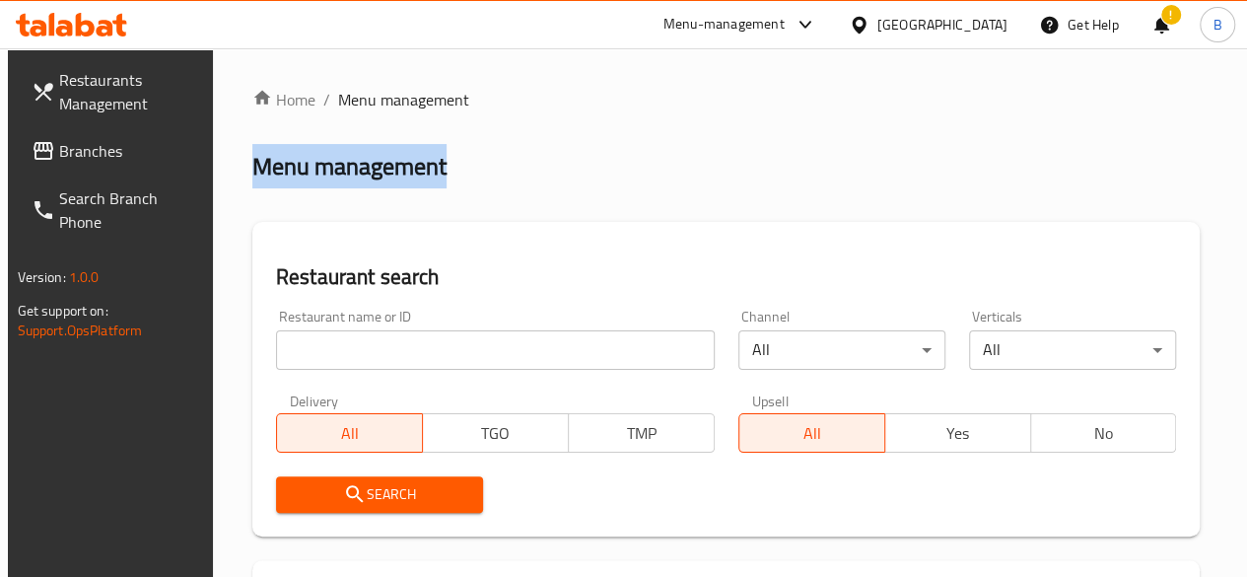
drag, startPoint x: 474, startPoint y: 169, endPoint x: 246, endPoint y: 174, distance: 227.8
click at [252, 174] on div "Menu management" at bounding box center [726, 167] width 948 height 32
click at [252, 174] on h2 "Menu management" at bounding box center [349, 167] width 194 height 32
drag, startPoint x: 246, startPoint y: 174, endPoint x: 438, endPoint y: 173, distance: 191.3
click at [438, 173] on h2 "Menu management" at bounding box center [349, 167] width 194 height 32
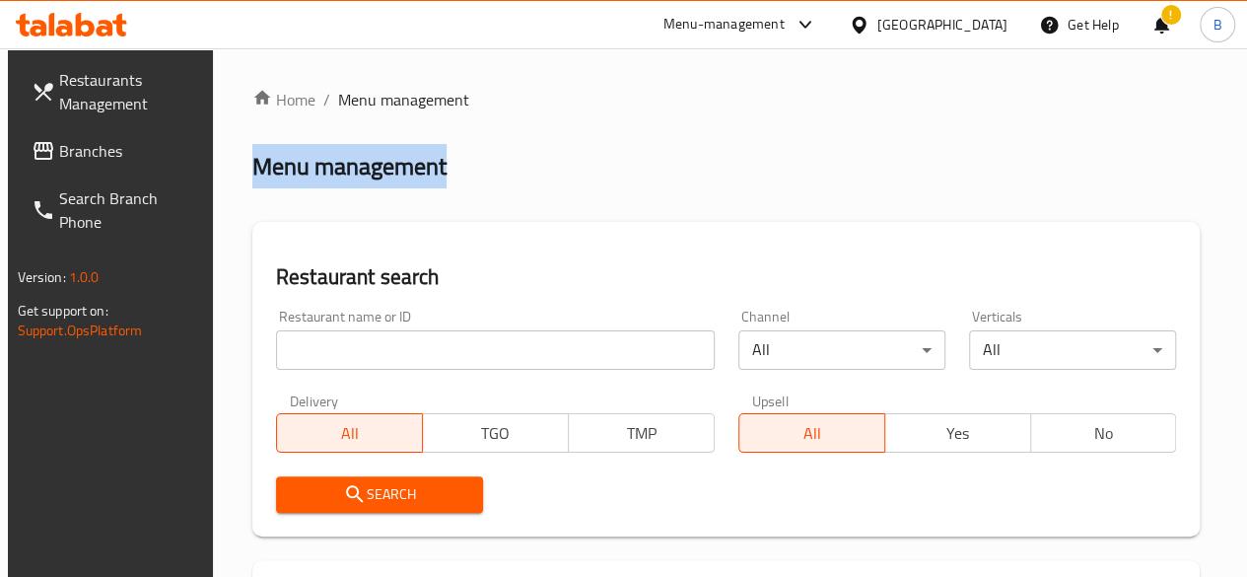
click at [527, 167] on div "Menu management" at bounding box center [726, 167] width 948 height 32
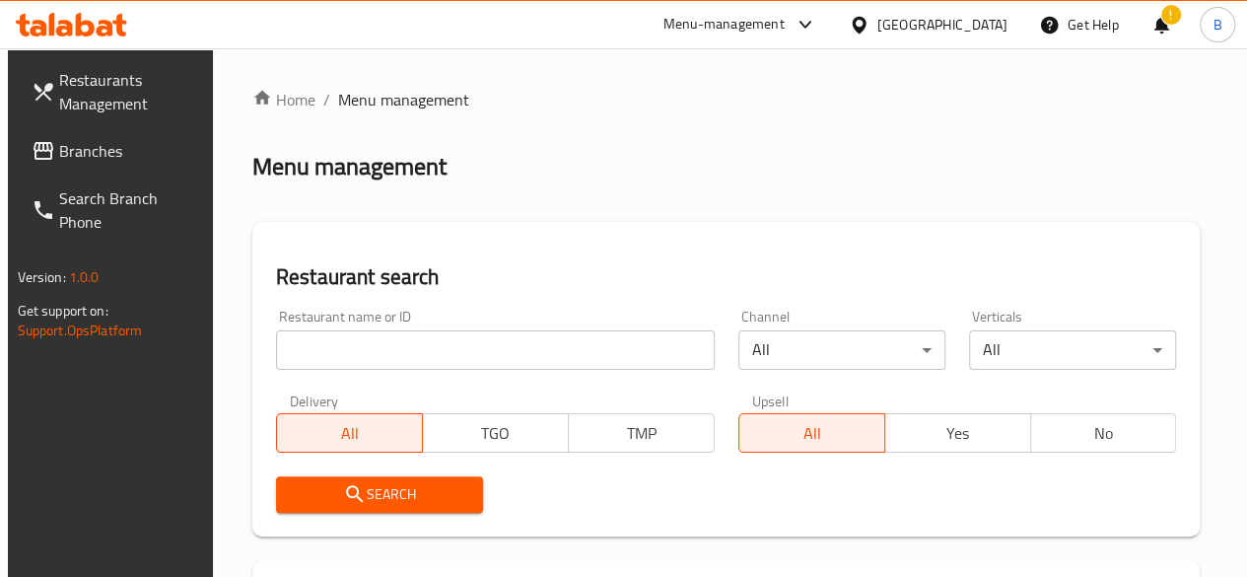
click at [362, 355] on input "search" at bounding box center [495, 349] width 439 height 39
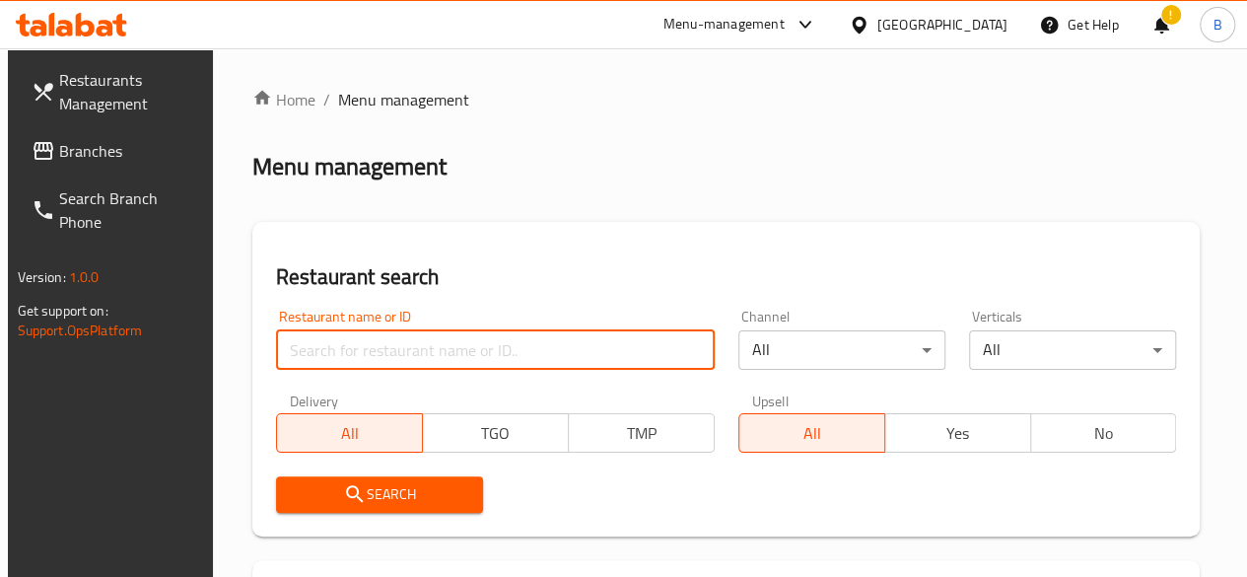
type input "respresso"
click button "Search" at bounding box center [379, 494] width 207 height 36
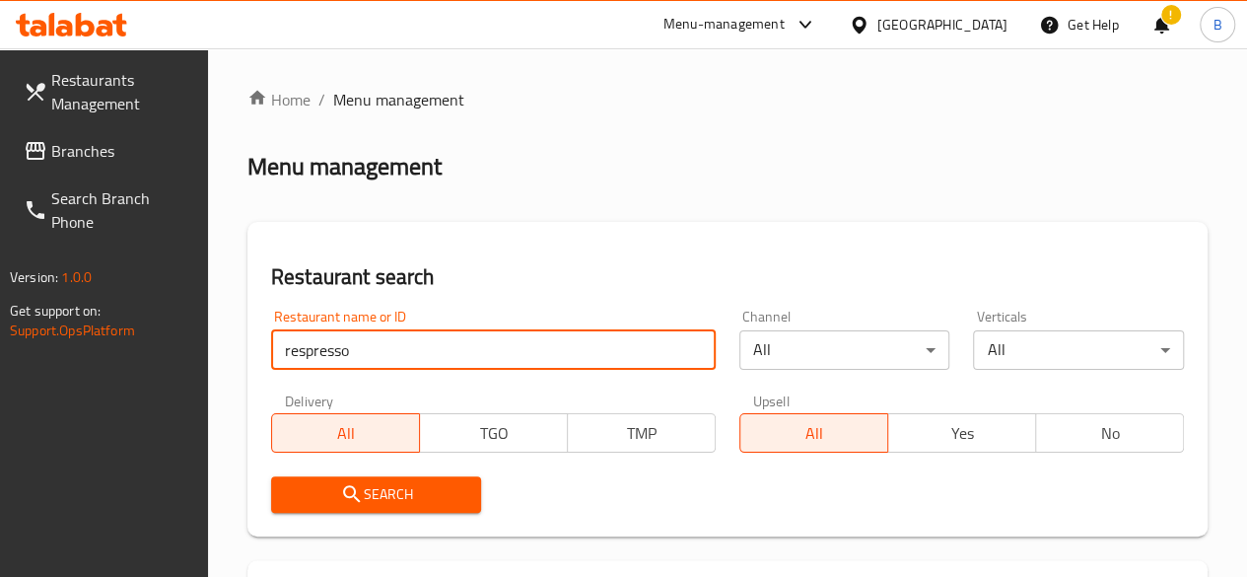
scroll to position [409, 0]
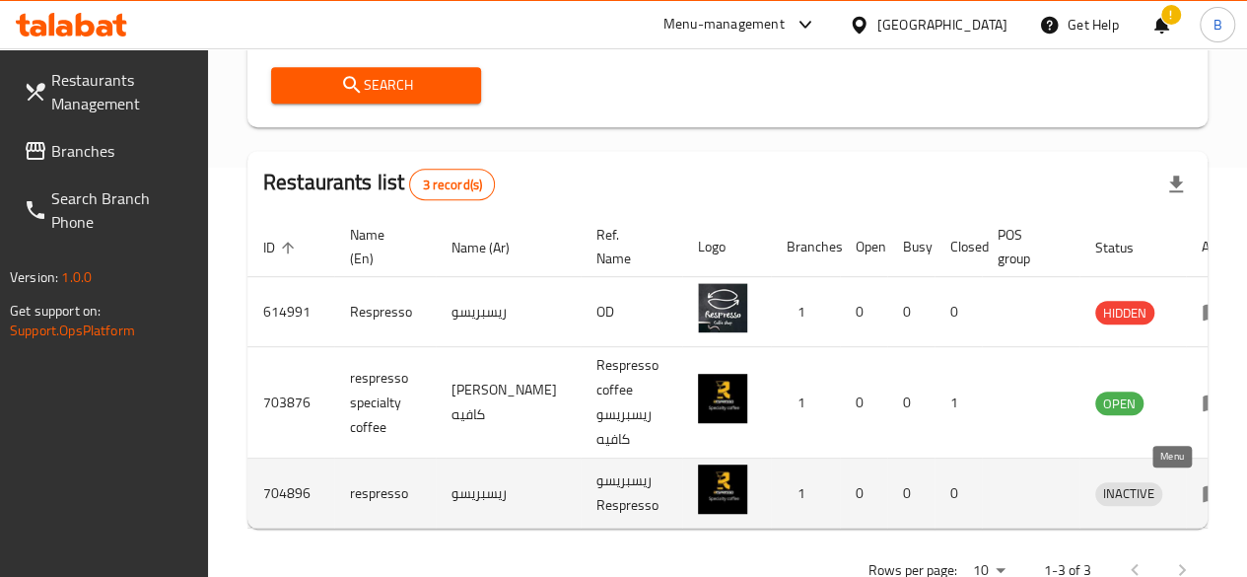
click at [1202, 484] on icon "enhanced table" at bounding box center [1214, 493] width 24 height 24
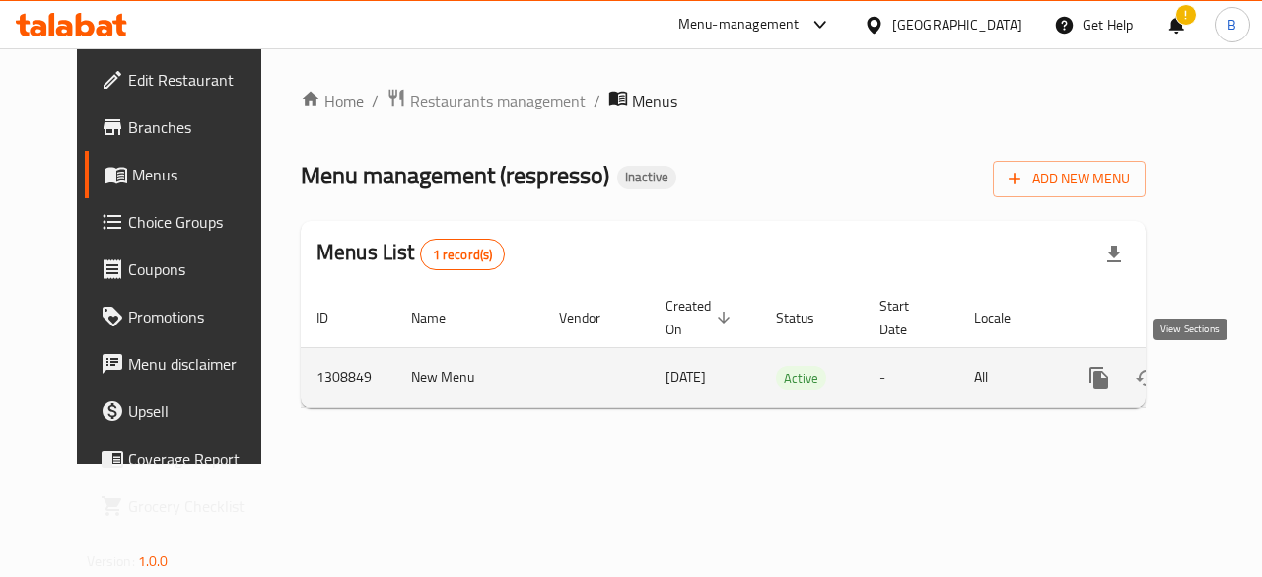
click at [1229, 383] on icon "enhanced table" at bounding box center [1241, 378] width 24 height 24
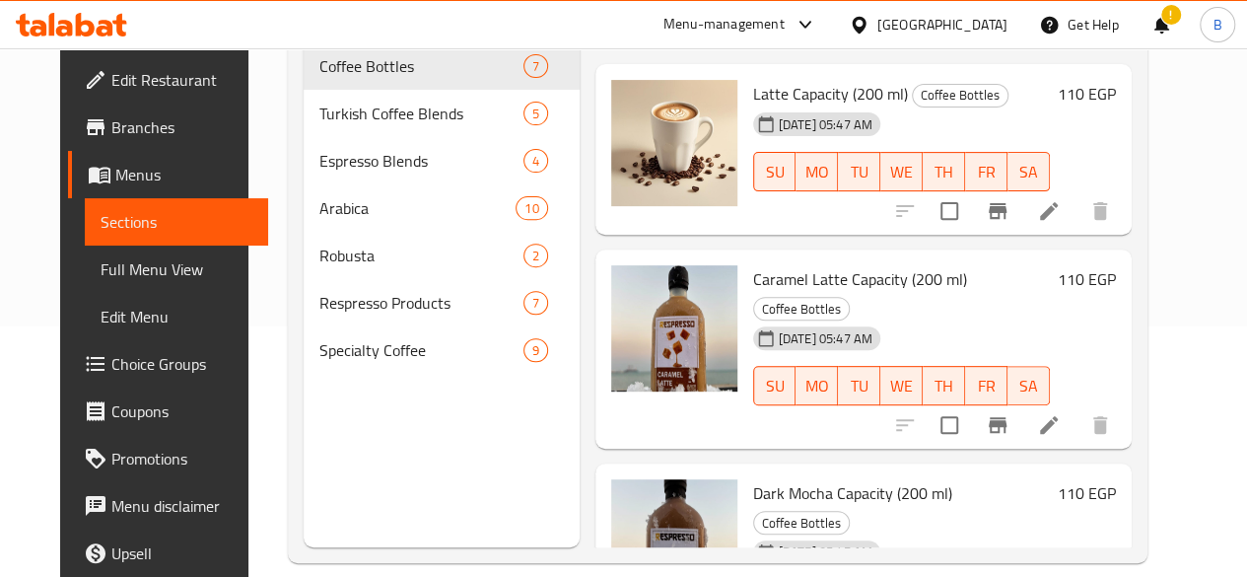
scroll to position [276, 0]
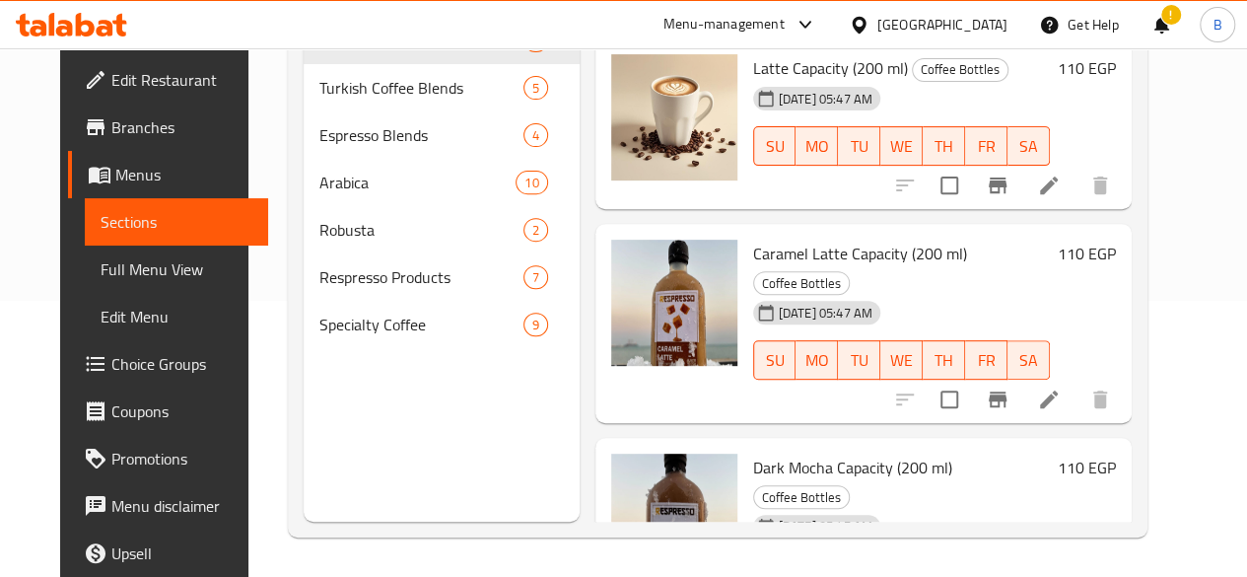
click at [390, 437] on div "Menu sections Coffee Bottles 7 Turkish Coffee Blends 5 Espresso Blends 4 Arabic…" at bounding box center [442, 233] width 276 height 577
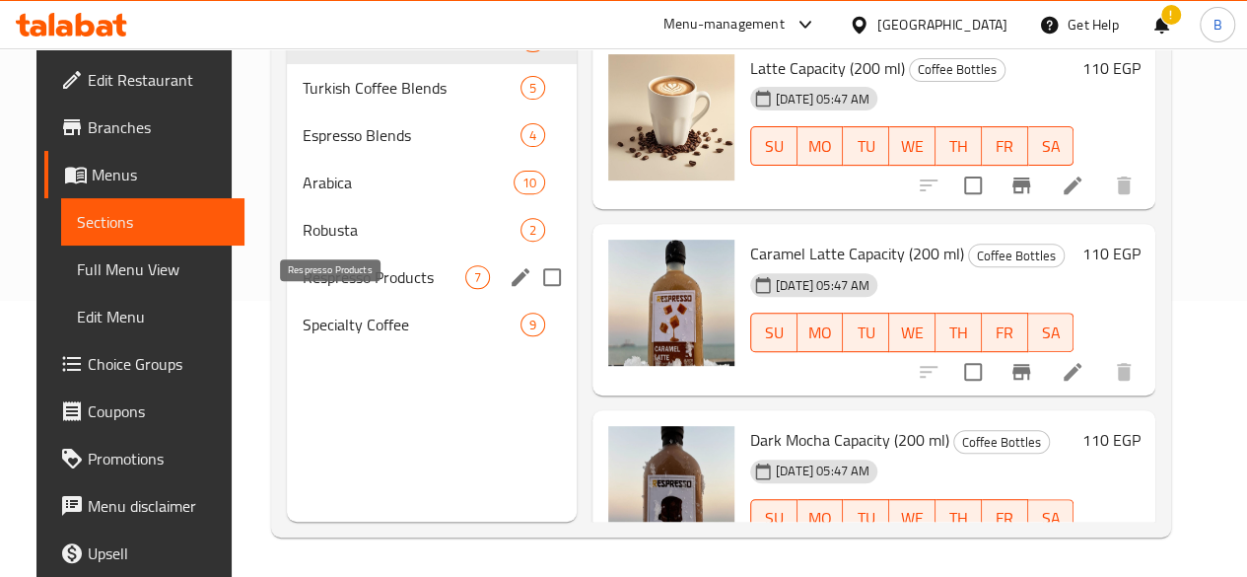
click at [341, 289] on span "Respresso Products" at bounding box center [384, 277] width 163 height 24
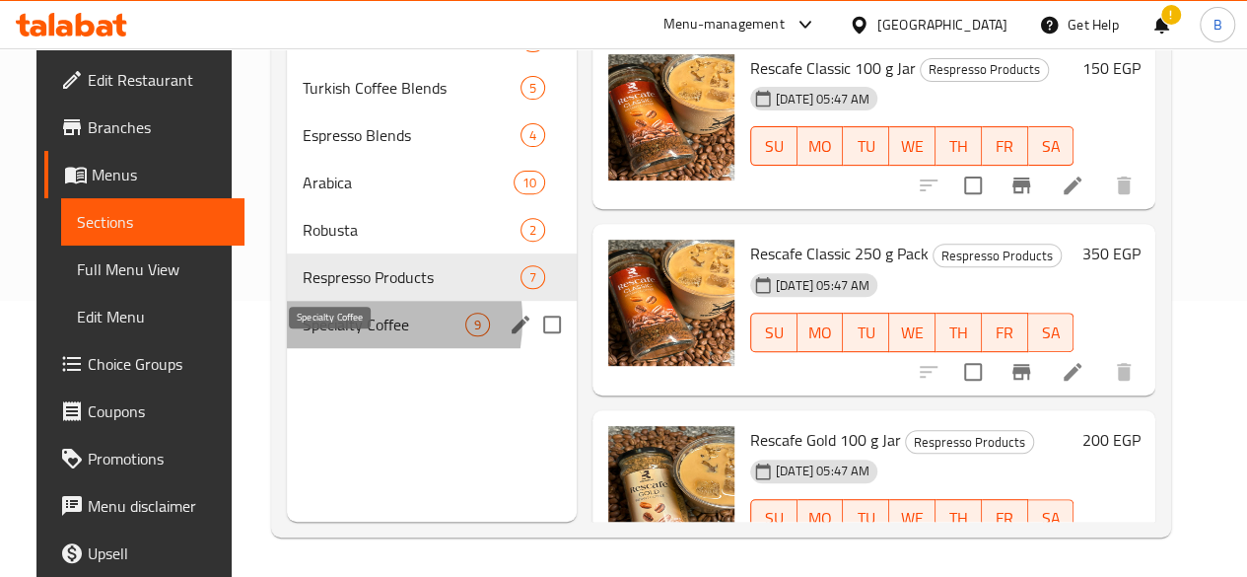
click at [321, 336] on span "Specialty Coffee" at bounding box center [384, 325] width 163 height 24
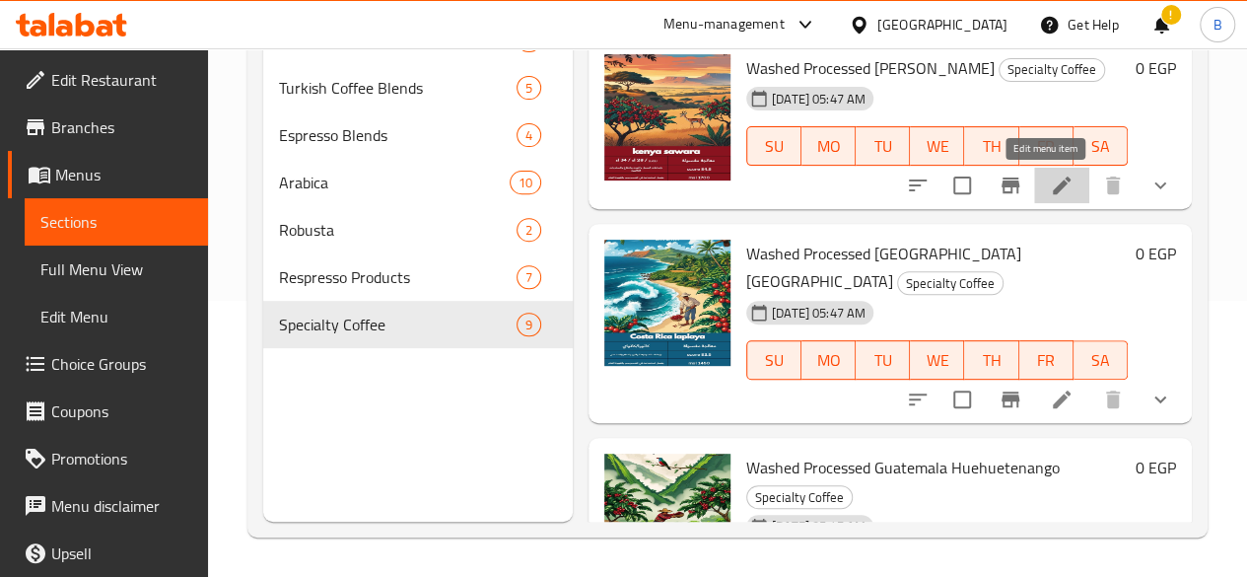
click at [1050, 176] on icon at bounding box center [1062, 186] width 24 height 24
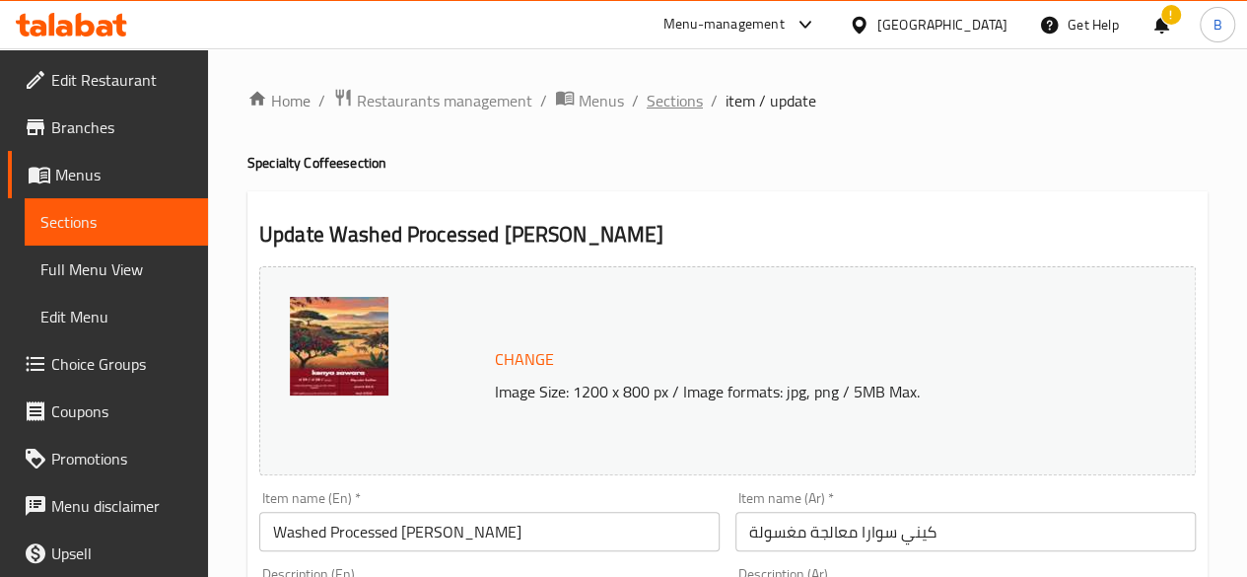
click at [665, 102] on span "Sections" at bounding box center [675, 101] width 56 height 24
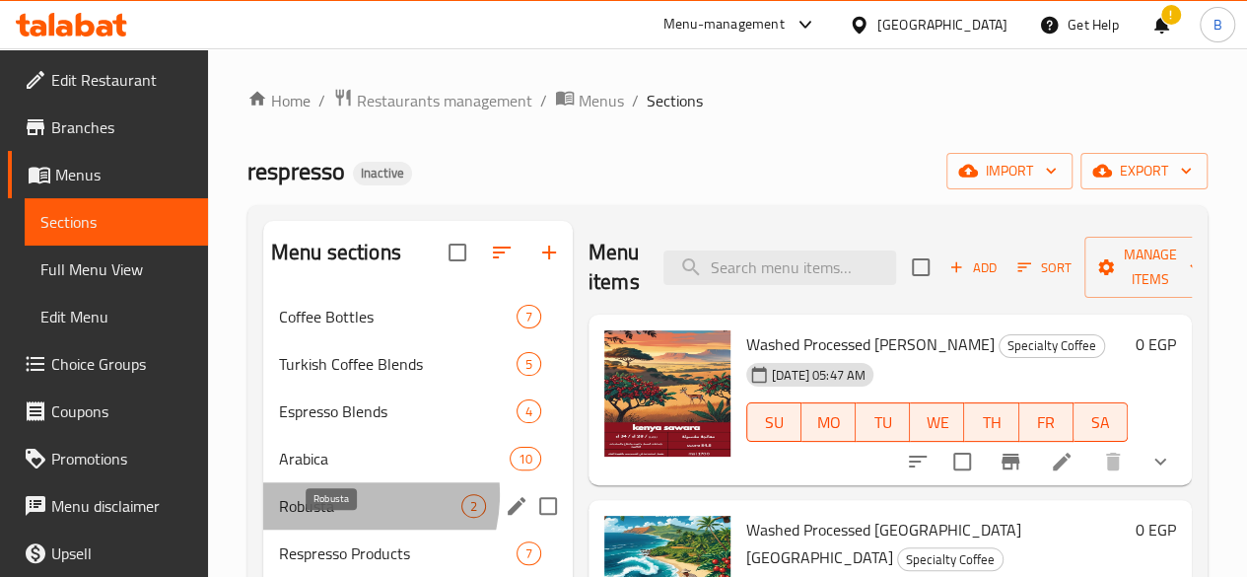
click at [333, 518] on span "Robusta" at bounding box center [370, 506] width 182 height 24
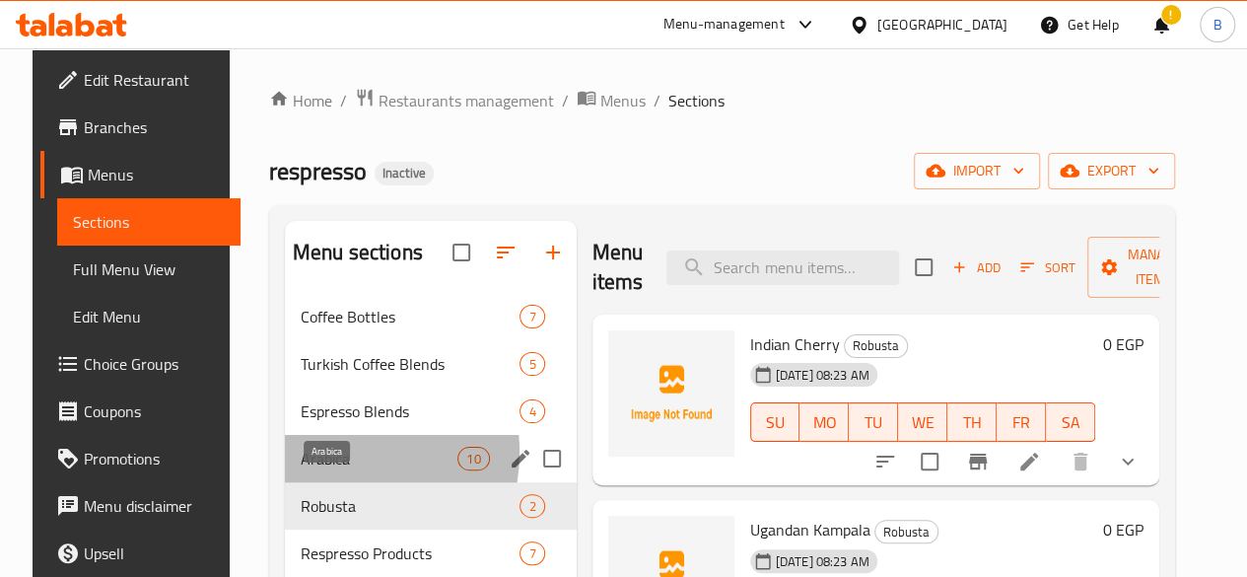
click at [314, 470] on span "Arabica" at bounding box center [379, 459] width 157 height 24
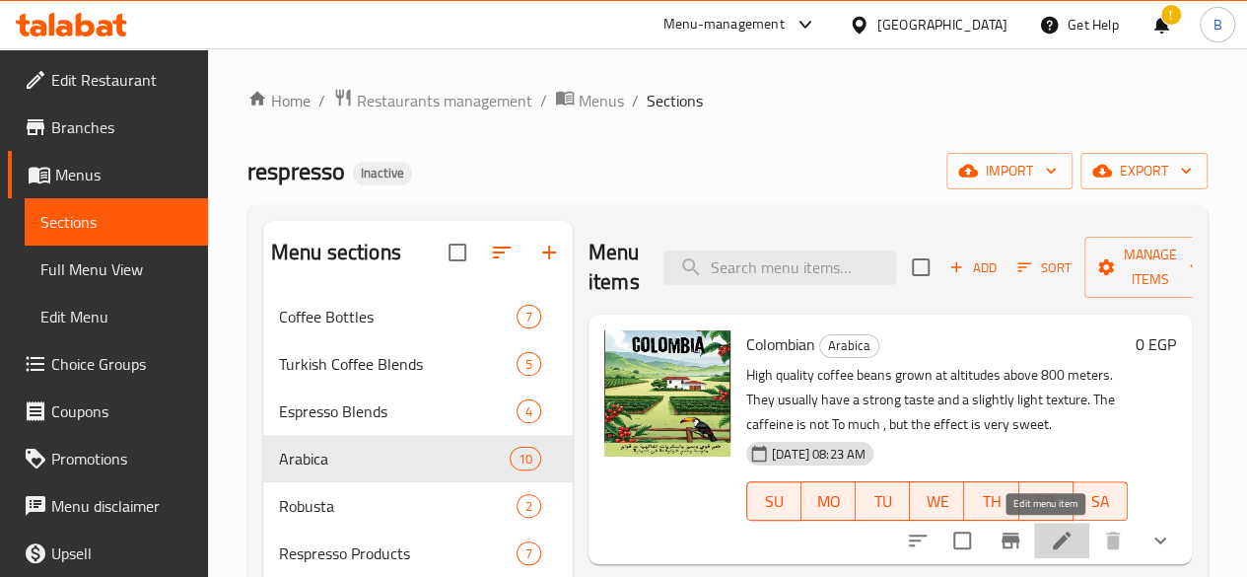
click at [1050, 537] on icon at bounding box center [1062, 540] width 24 height 24
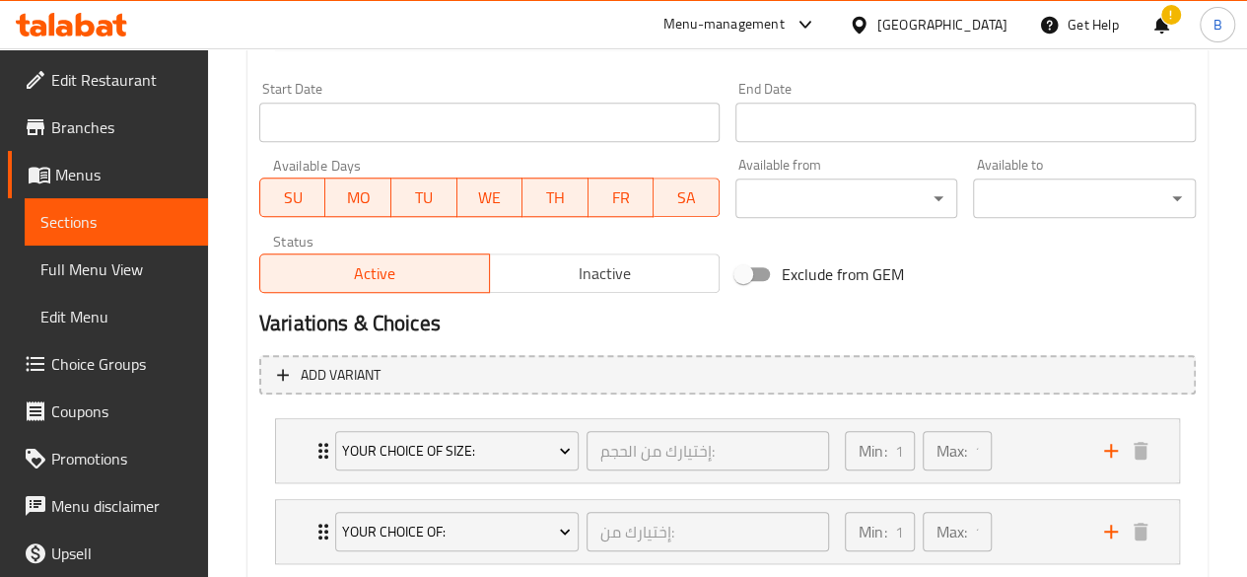
scroll to position [956, 0]
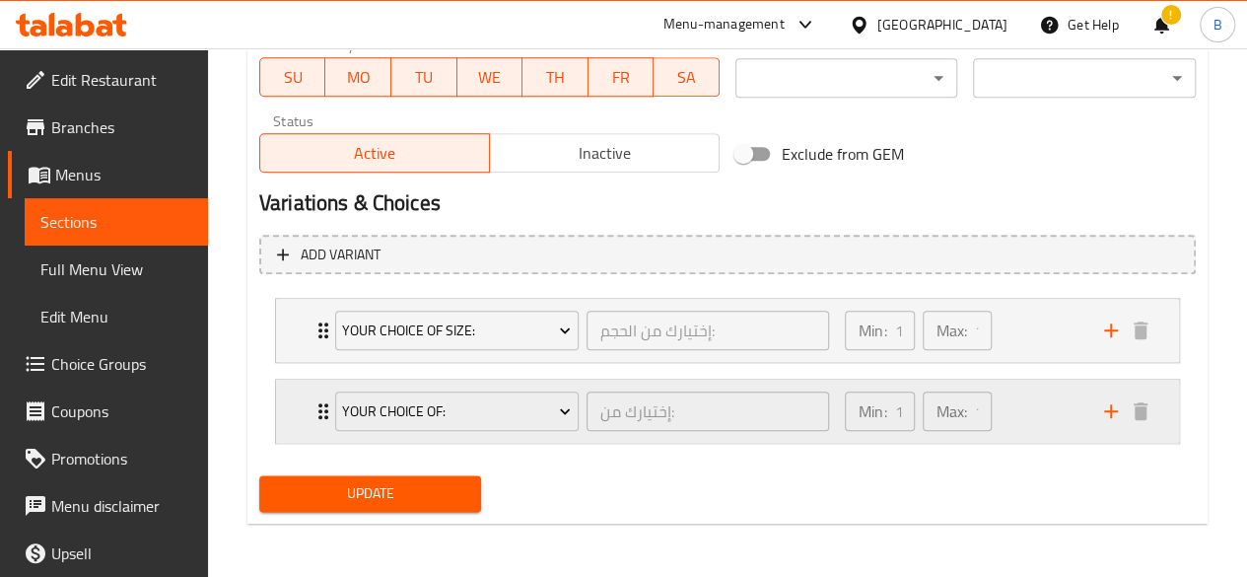
click at [1070, 399] on div "Min: 1 ​ Max: 1 ​" at bounding box center [962, 411] width 259 height 63
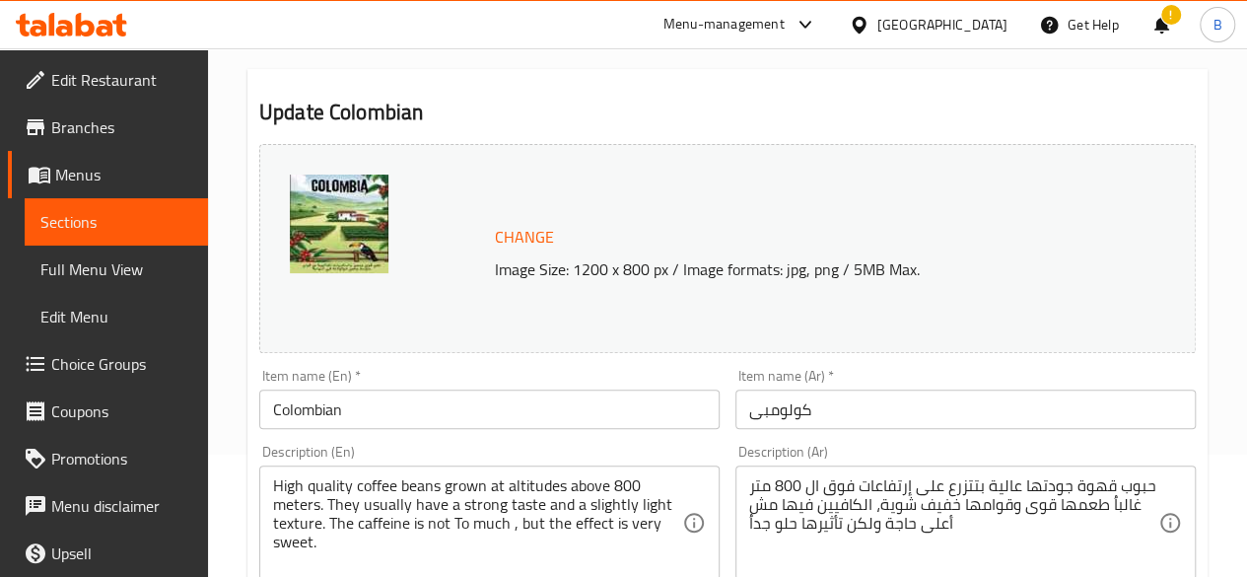
scroll to position [0, 0]
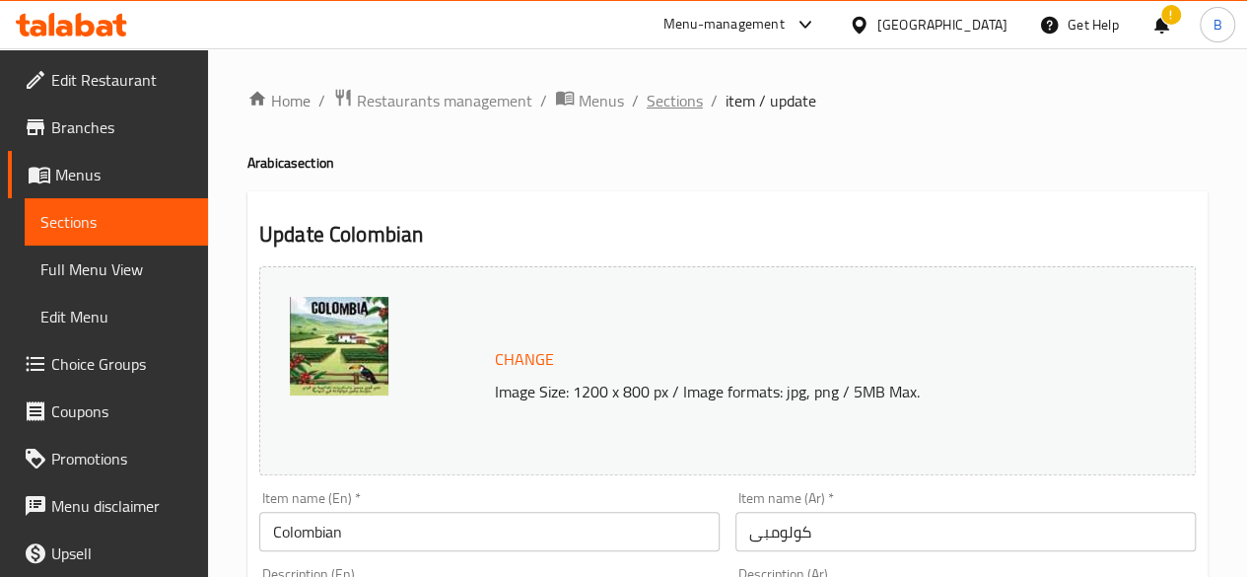
click at [684, 110] on span "Sections" at bounding box center [675, 101] width 56 height 24
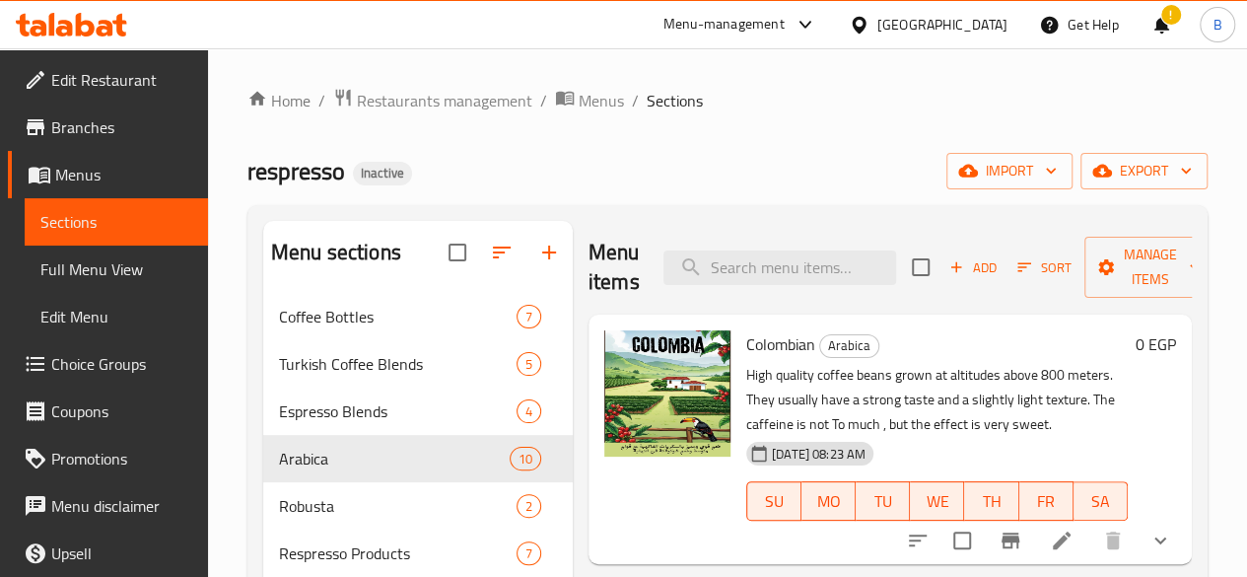
click at [684, 161] on div "respresso Inactive import export" at bounding box center [727, 171] width 960 height 36
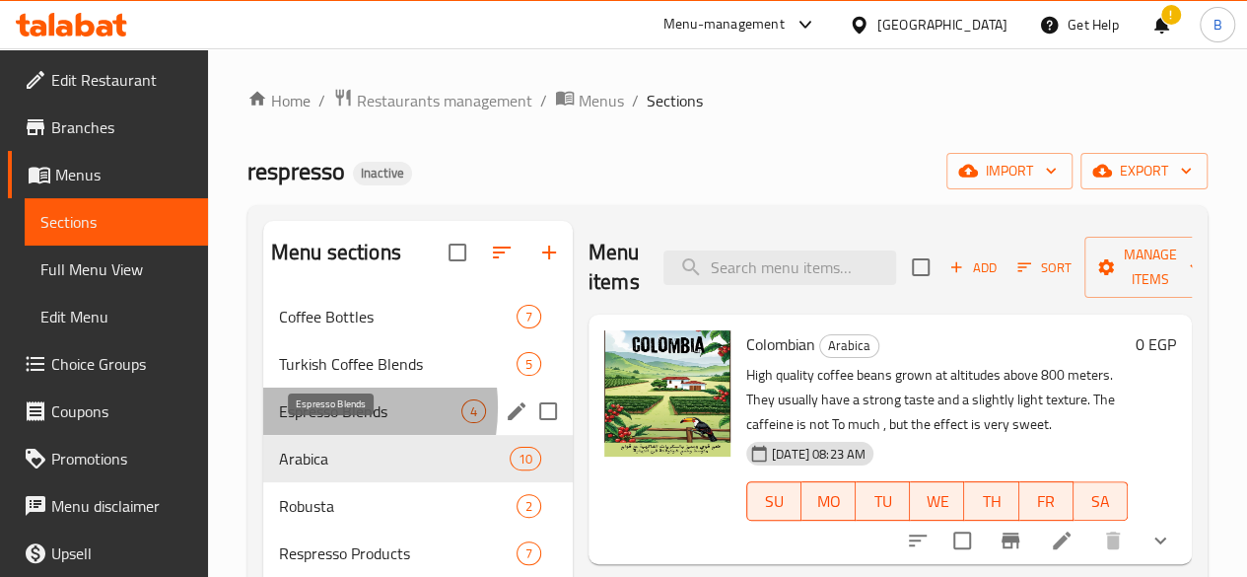
click at [303, 423] on span "Espresso Blends" at bounding box center [370, 411] width 182 height 24
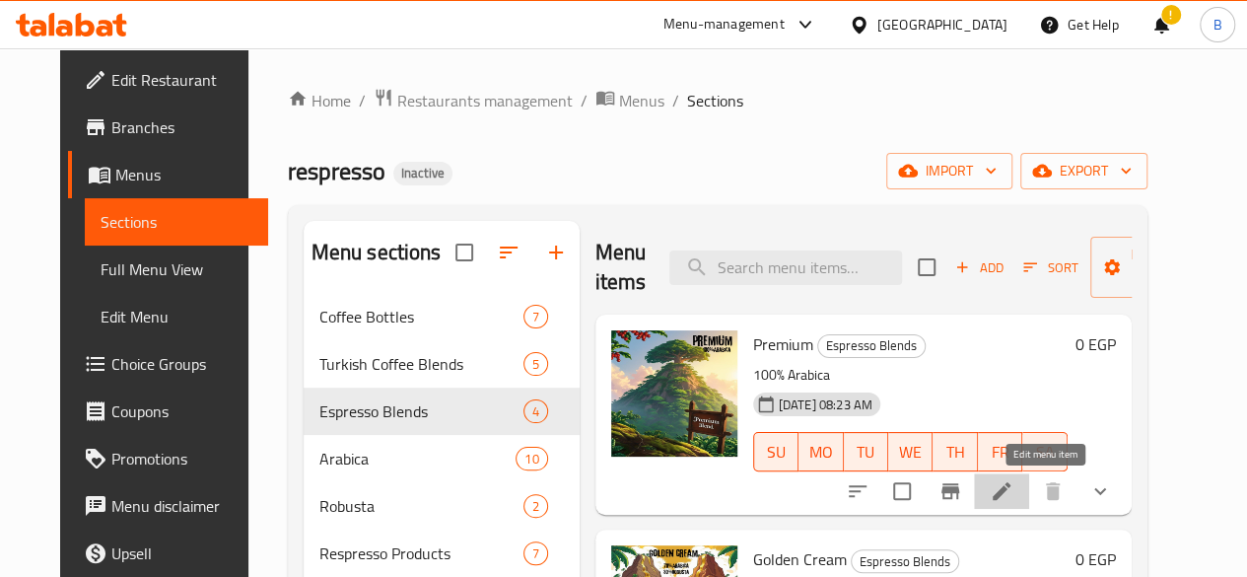
click at [1010, 497] on icon at bounding box center [1002, 491] width 18 height 18
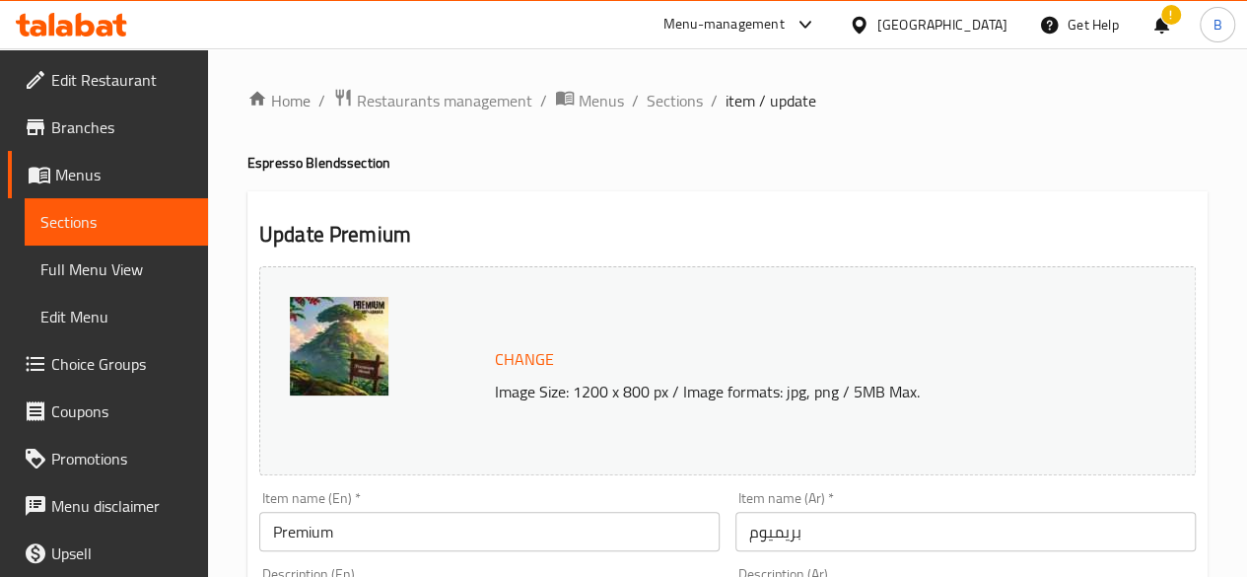
click at [657, 101] on span "Sections" at bounding box center [675, 101] width 56 height 24
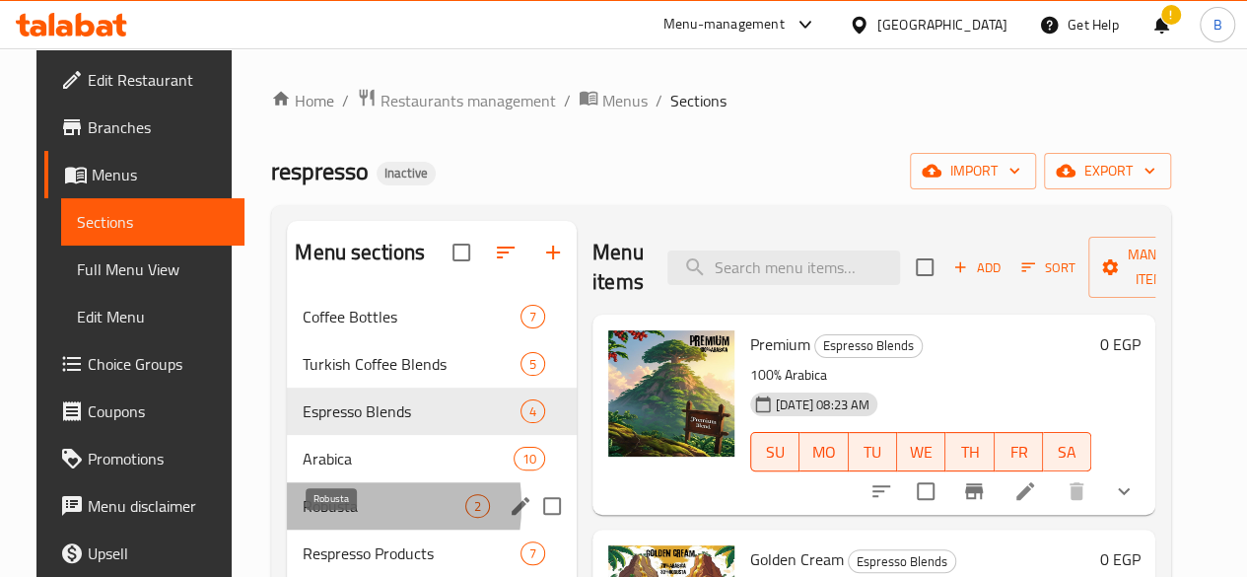
click at [313, 518] on span "Robusta" at bounding box center [384, 506] width 163 height 24
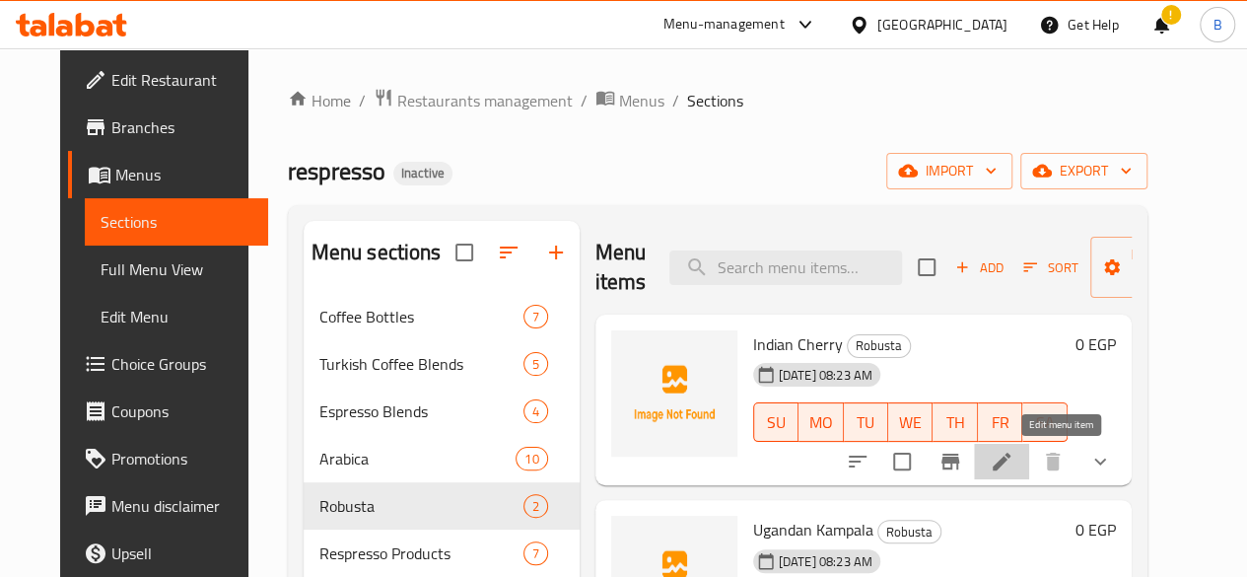
click at [1013, 453] on icon at bounding box center [1002, 462] width 24 height 24
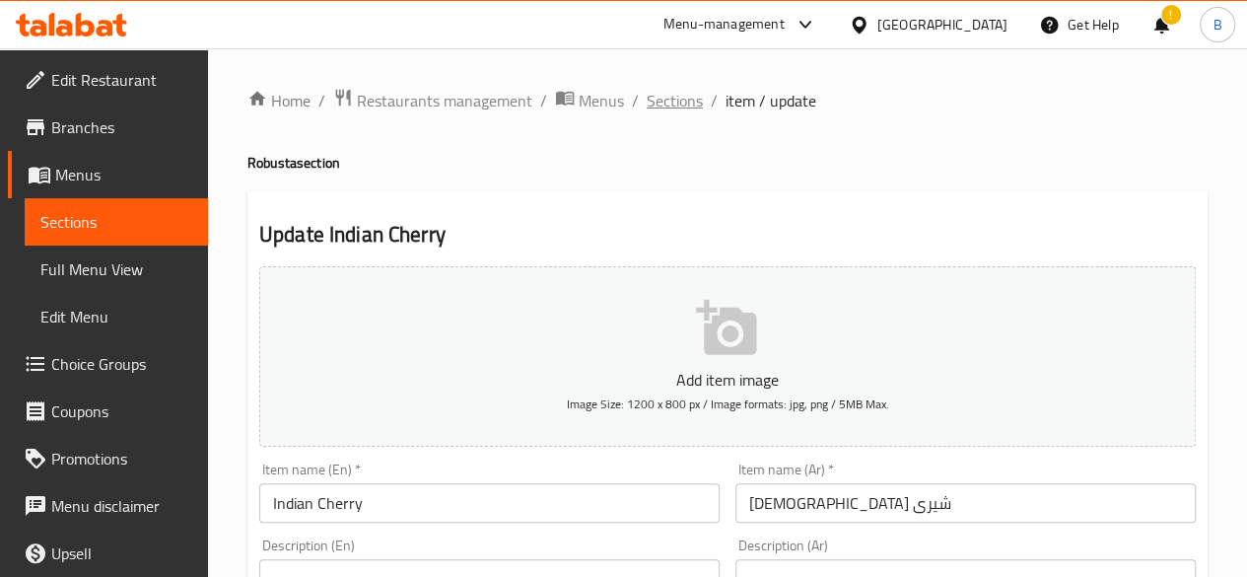
click at [677, 102] on span "Sections" at bounding box center [675, 101] width 56 height 24
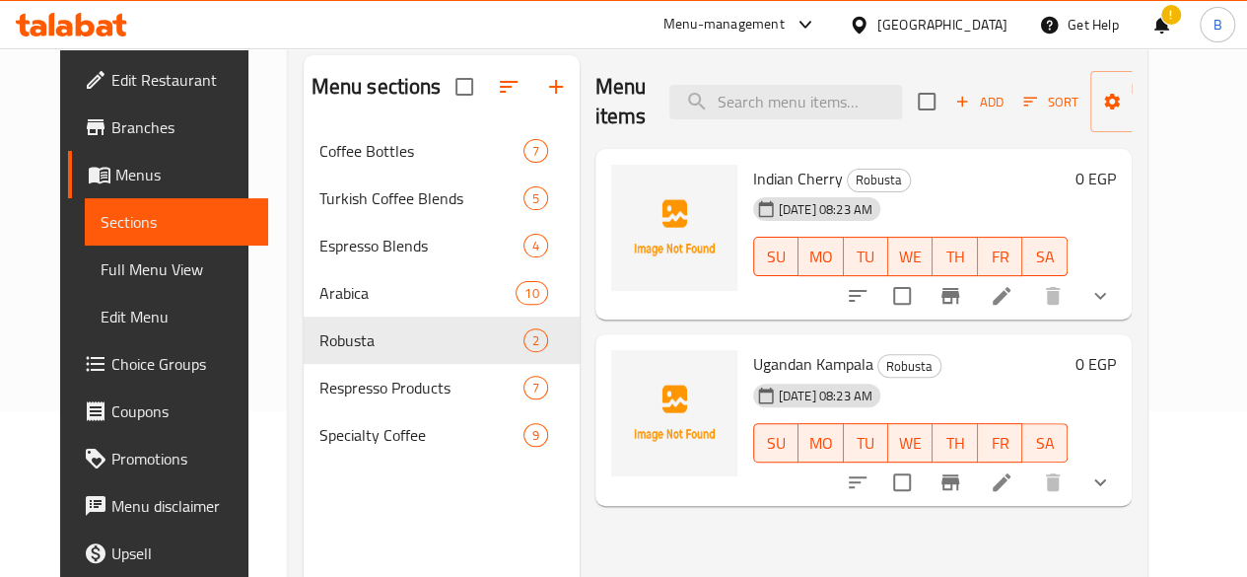
scroll to position [191, 0]
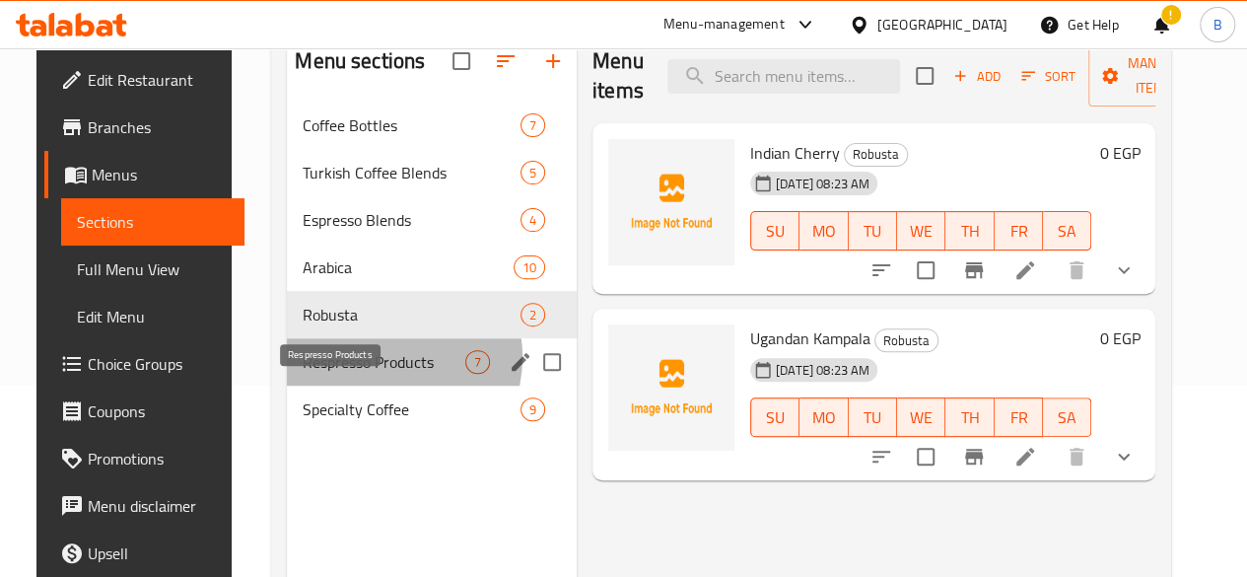
click at [357, 374] on span "Respresso Products" at bounding box center [384, 362] width 163 height 24
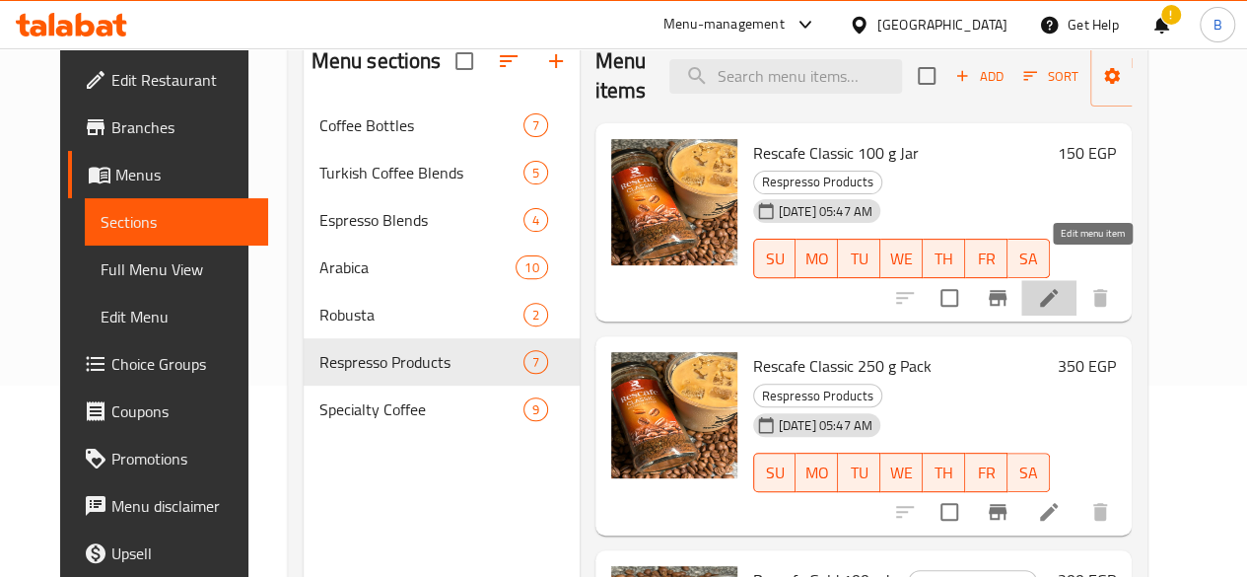
click at [1061, 286] on icon at bounding box center [1049, 298] width 24 height 24
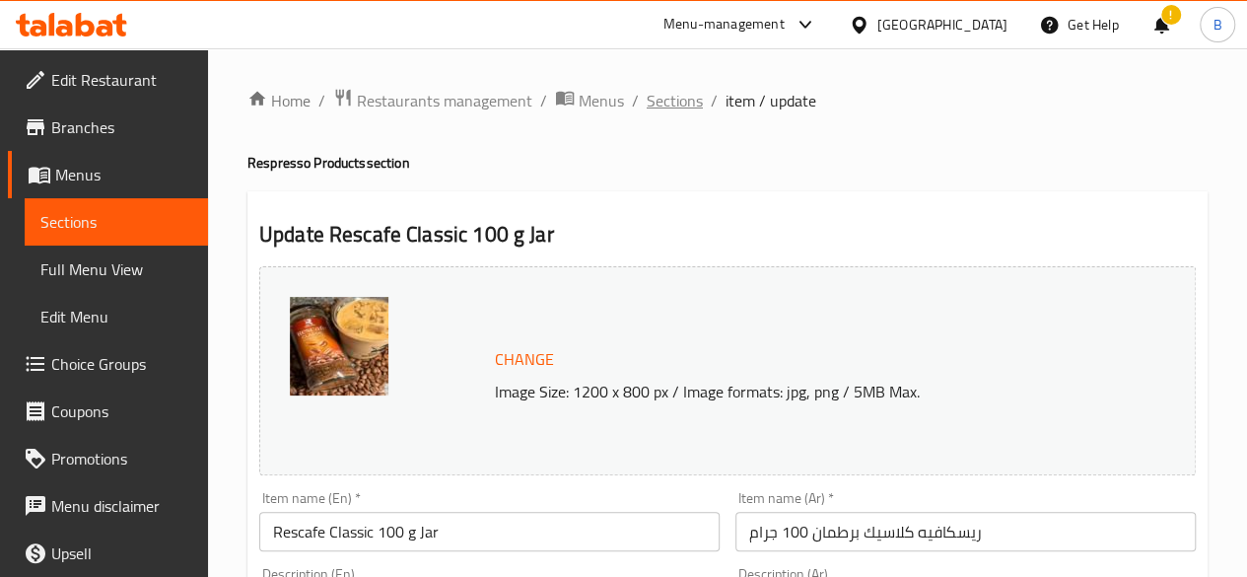
click at [660, 98] on span "Sections" at bounding box center [675, 101] width 56 height 24
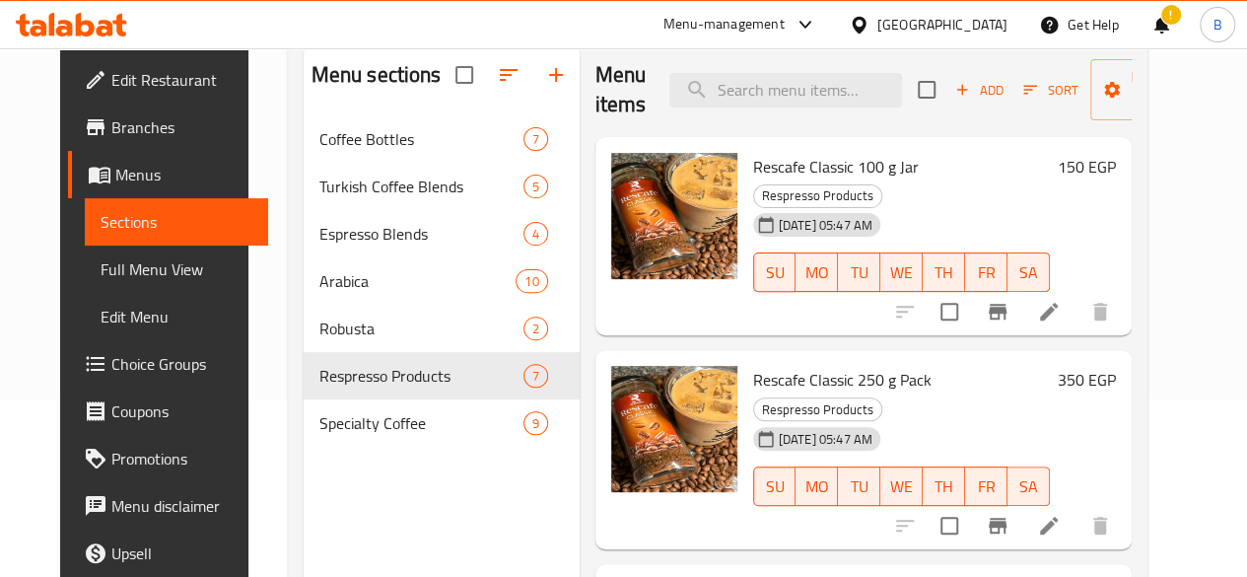
scroll to position [179, 0]
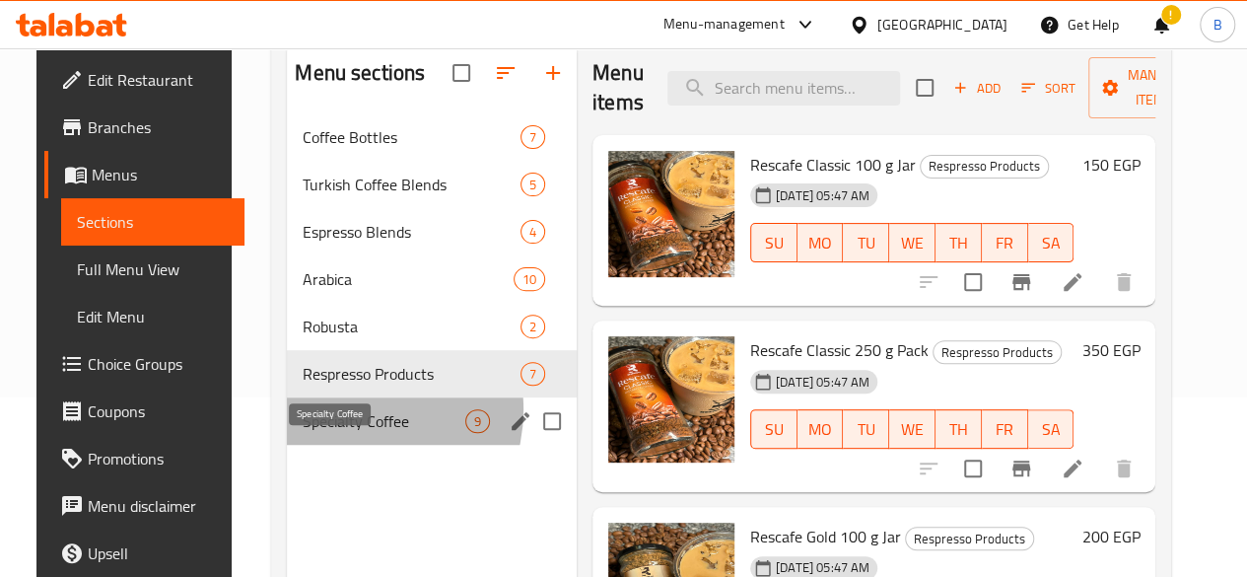
click at [326, 433] on span "Specialty Coffee" at bounding box center [384, 421] width 163 height 24
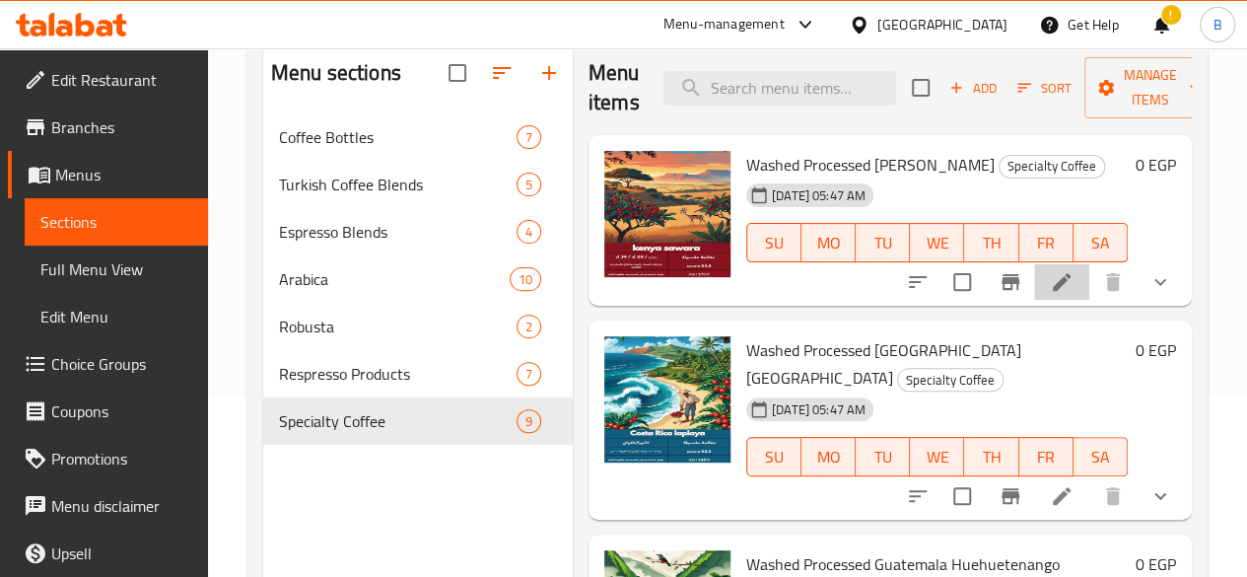
click at [1059, 292] on li at bounding box center [1061, 281] width 55 height 35
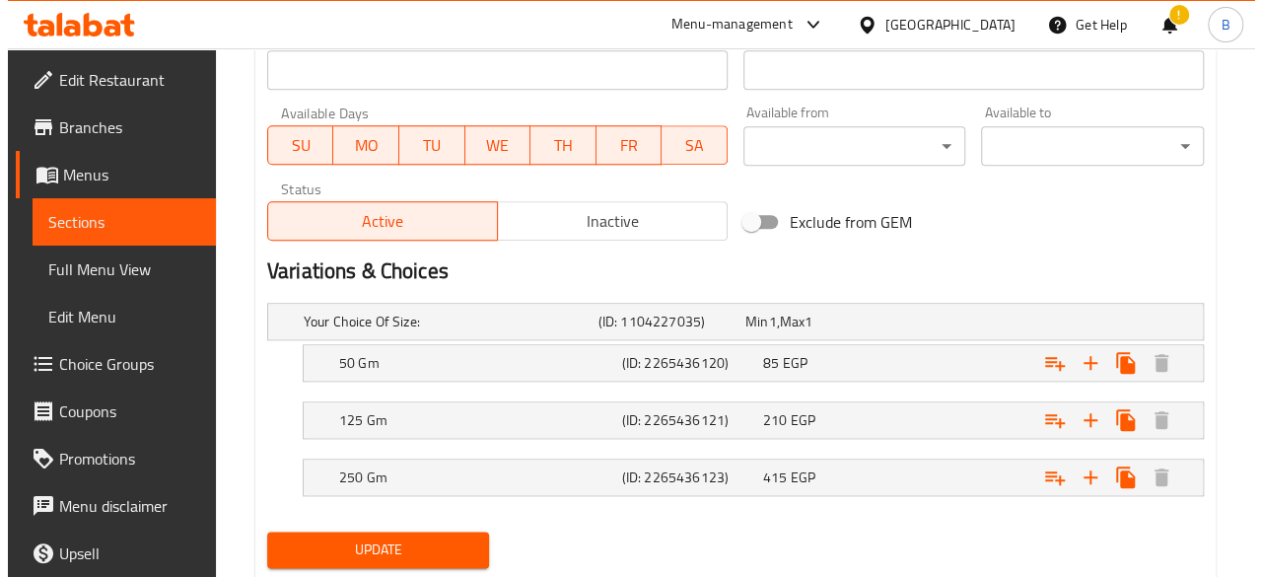
scroll to position [901, 0]
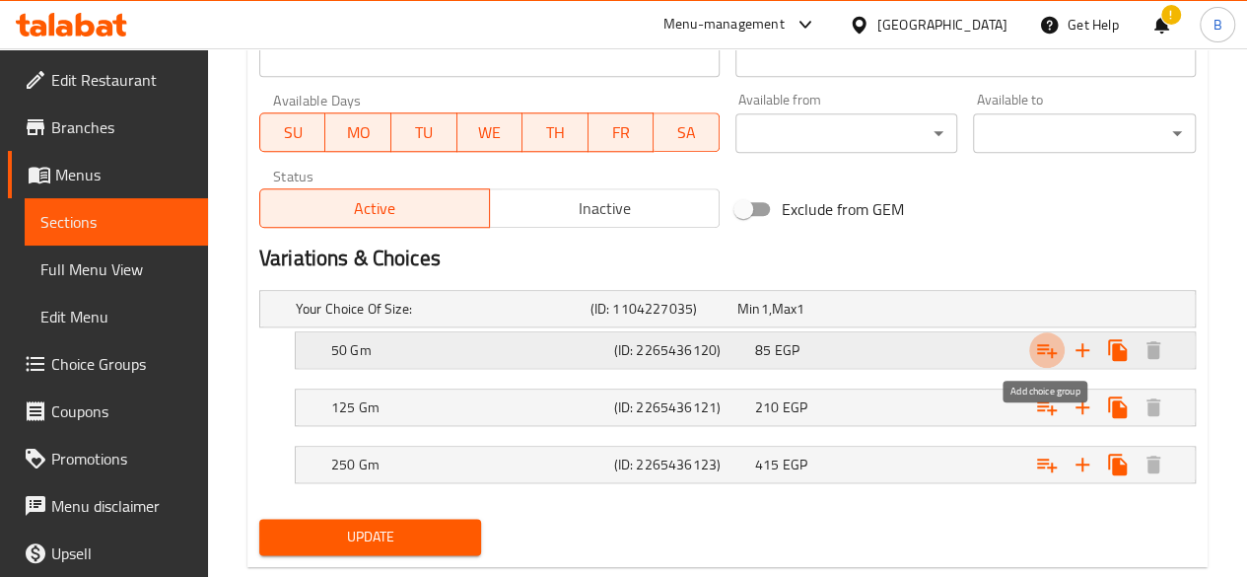
click at [1059, 344] on button "Expand" at bounding box center [1046, 349] width 35 height 35
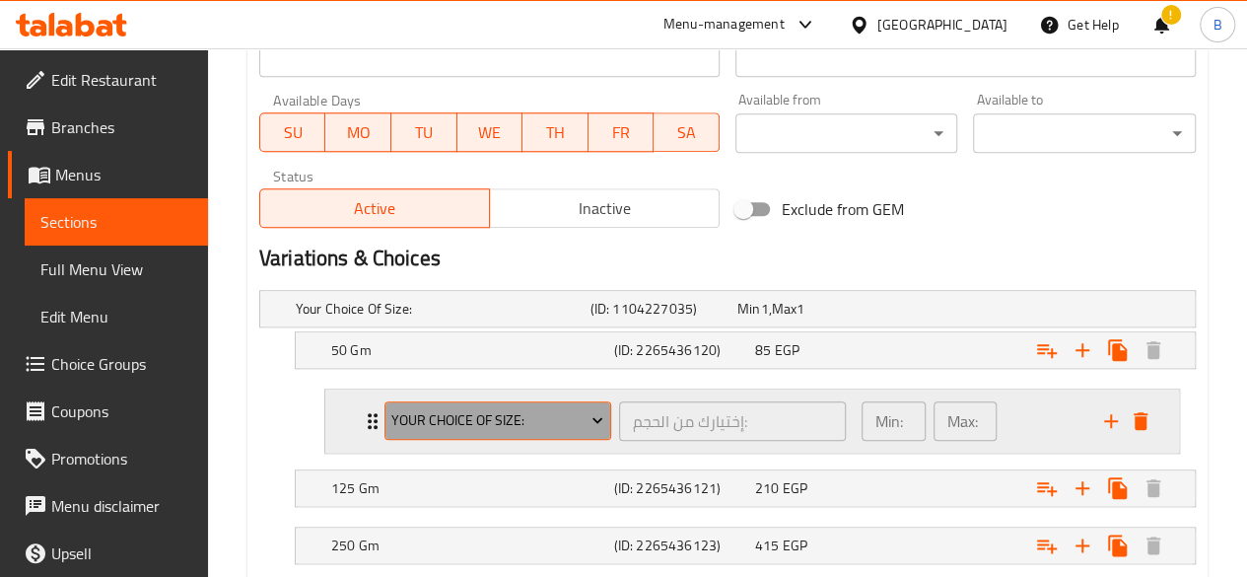
click at [593, 413] on icon "Expand" at bounding box center [598, 420] width 20 height 20
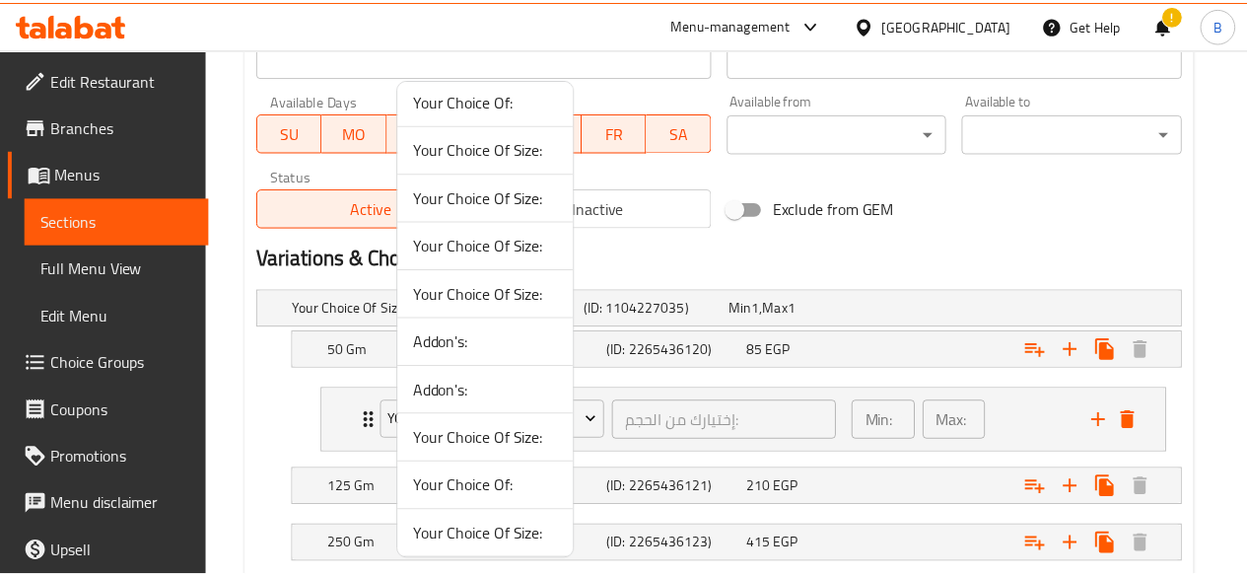
scroll to position [0, 0]
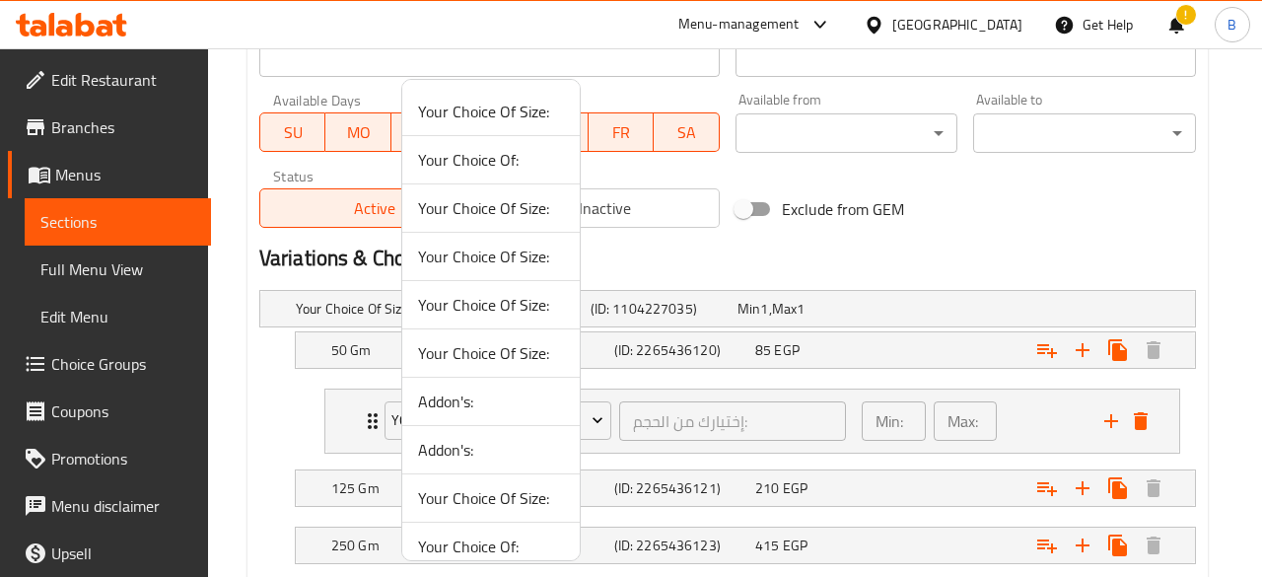
click at [487, 157] on span "Your Choice Of:" at bounding box center [491, 160] width 146 height 24
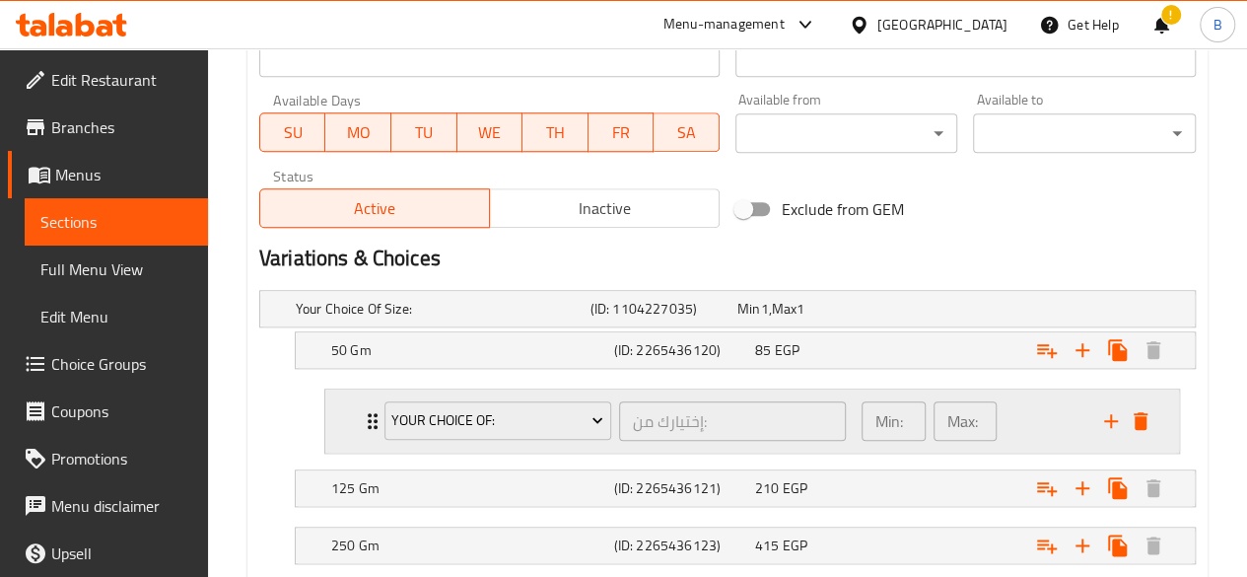
click at [1063, 422] on div "Min: 1 ​ Max: 1 ​" at bounding box center [971, 420] width 243 height 63
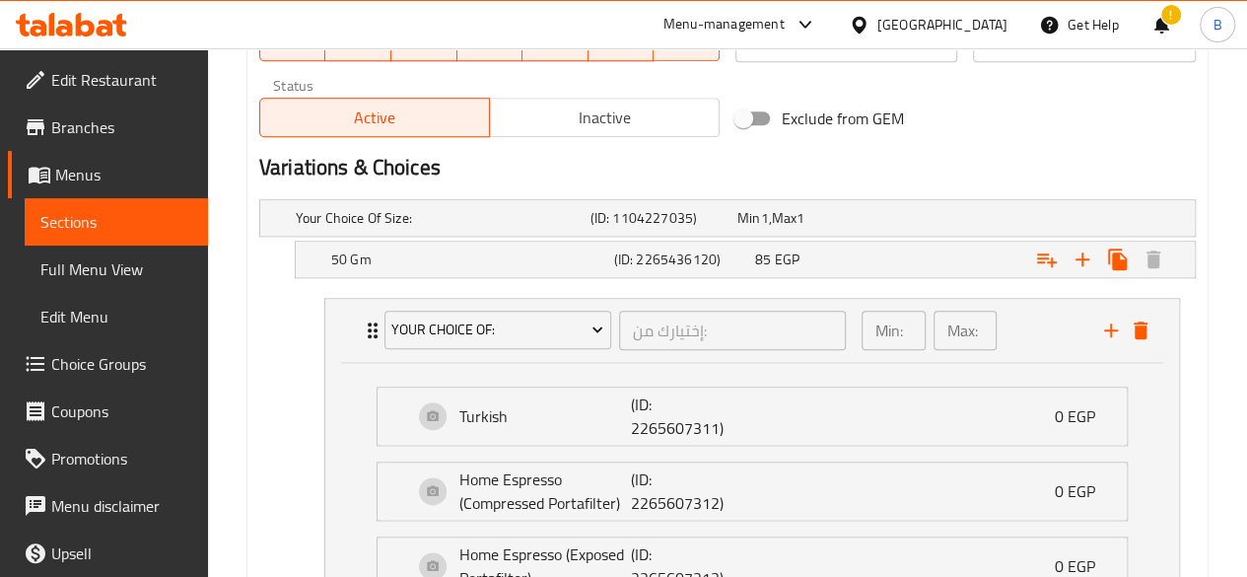
scroll to position [958, 0]
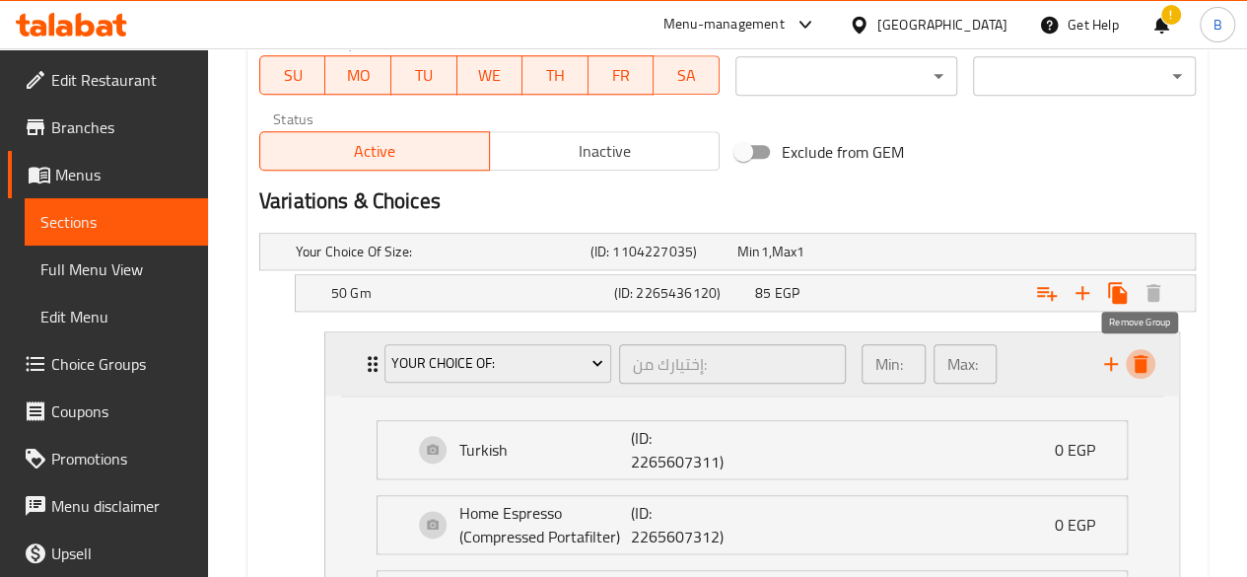
click at [1136, 352] on icon "delete" at bounding box center [1141, 364] width 24 height 24
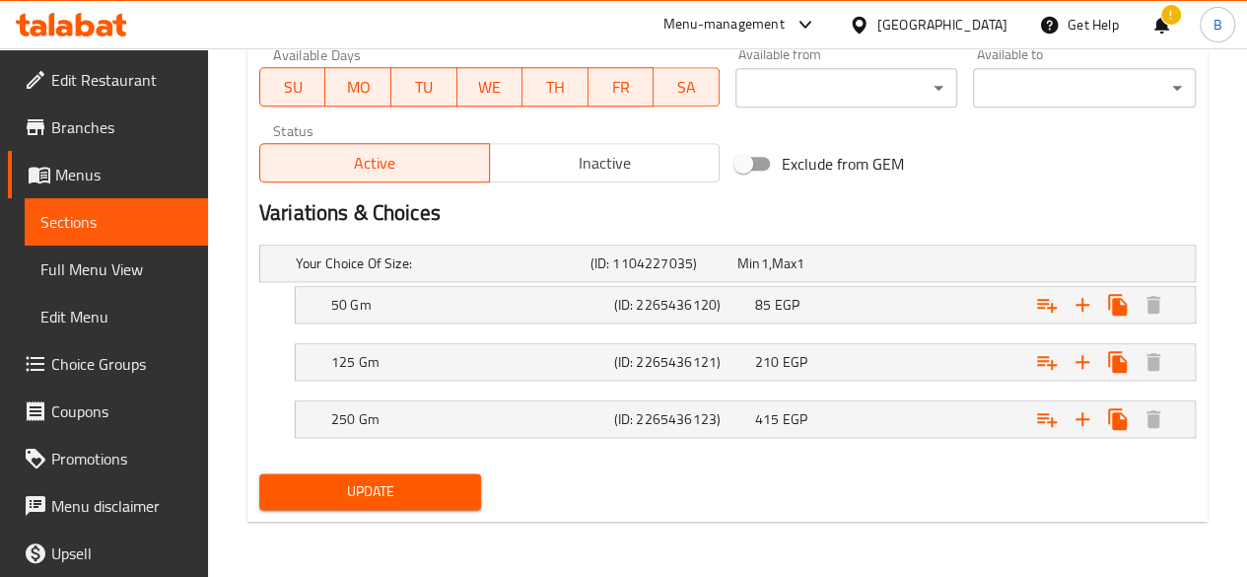
scroll to position [942, 0]
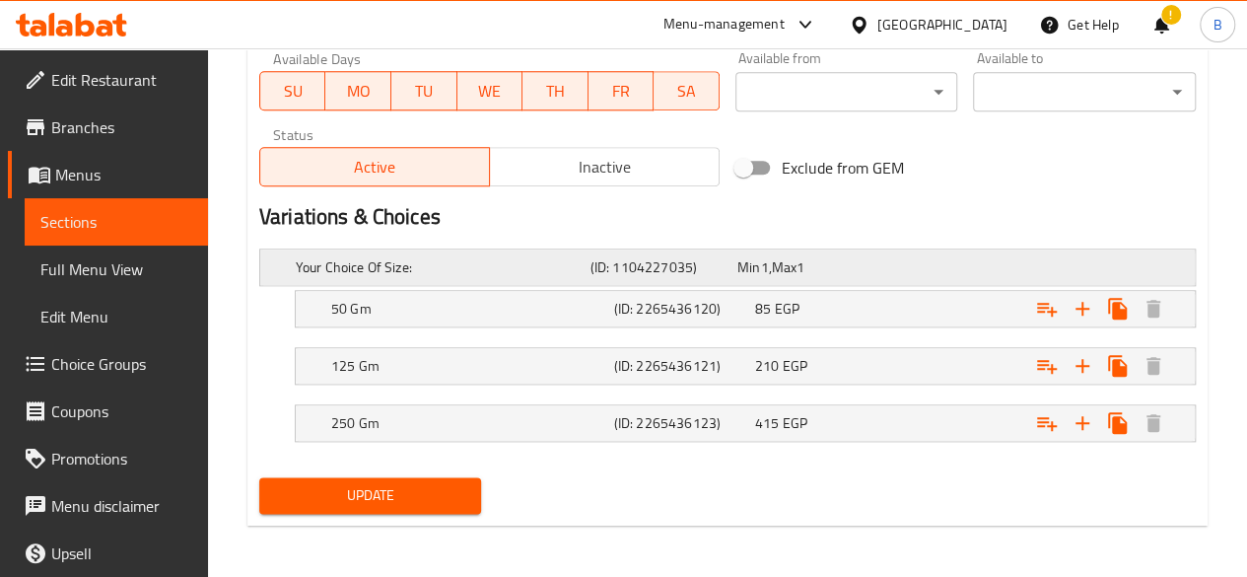
click at [680, 257] on h5 "(ID: 1104227035)" at bounding box center [660, 267] width 139 height 20
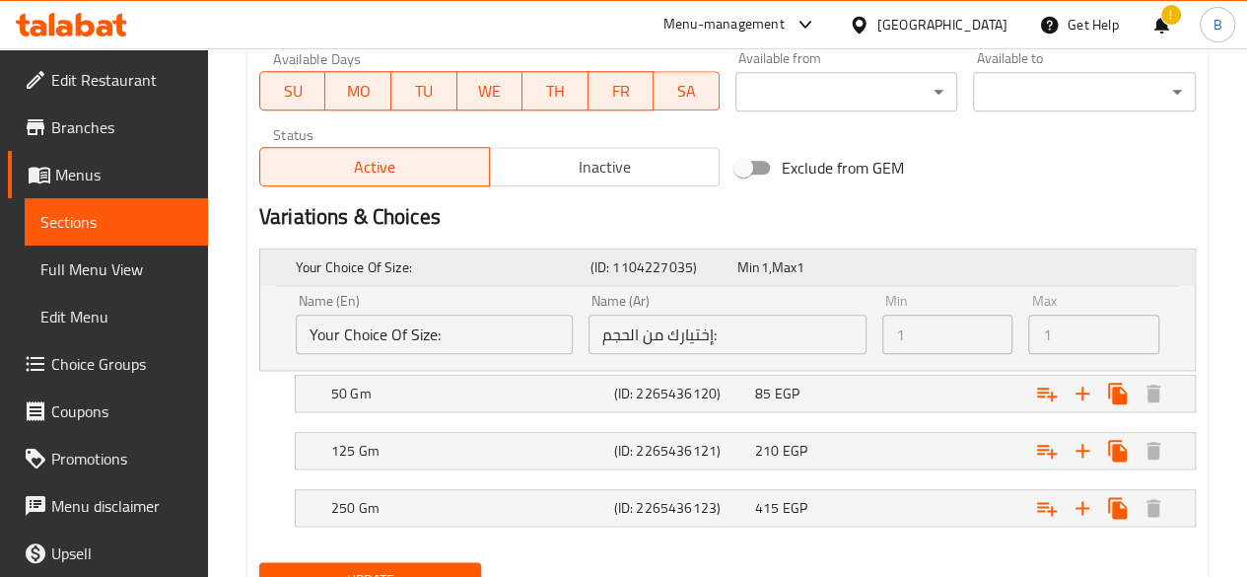
click at [680, 257] on h5 "(ID: 1104227035)" at bounding box center [660, 267] width 139 height 20
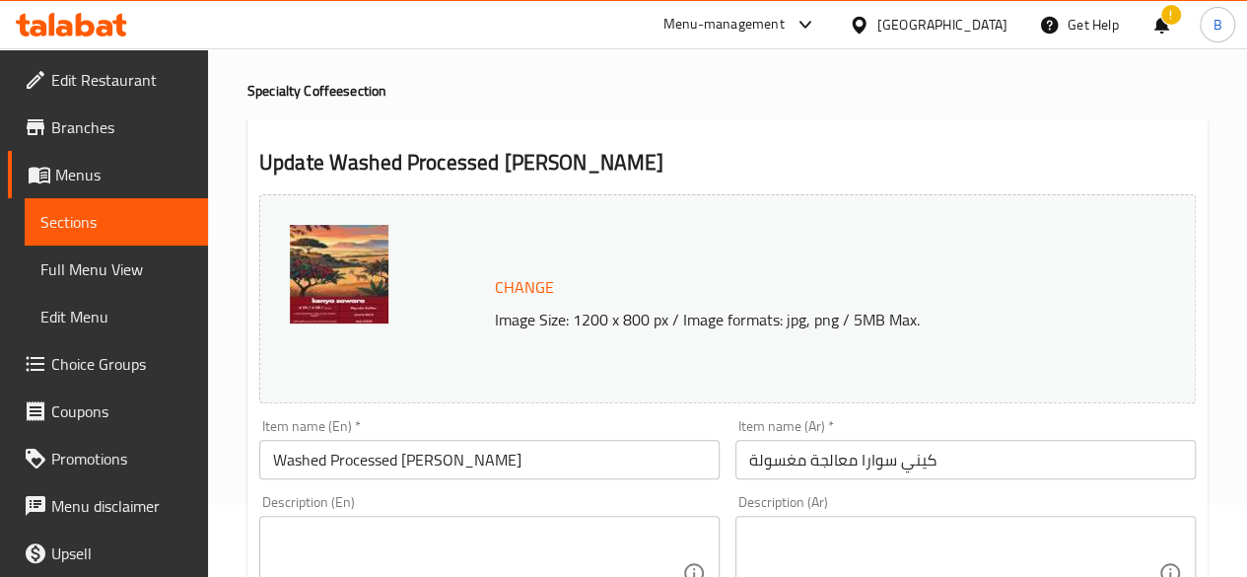
scroll to position [0, 0]
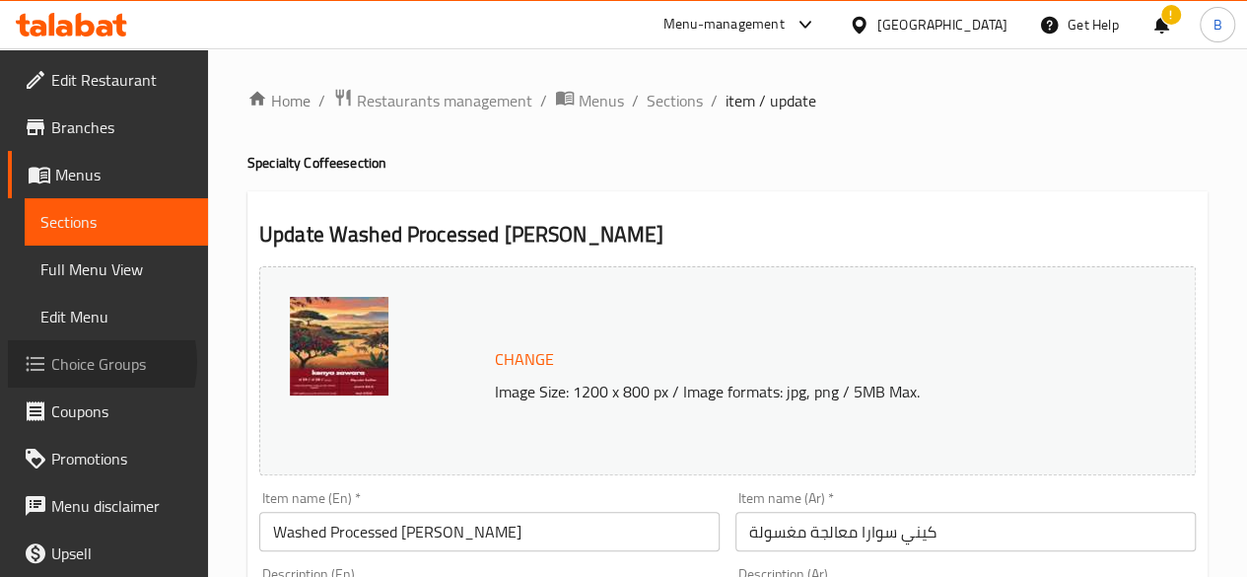
click at [77, 362] on span "Choice Groups" at bounding box center [121, 364] width 141 height 24
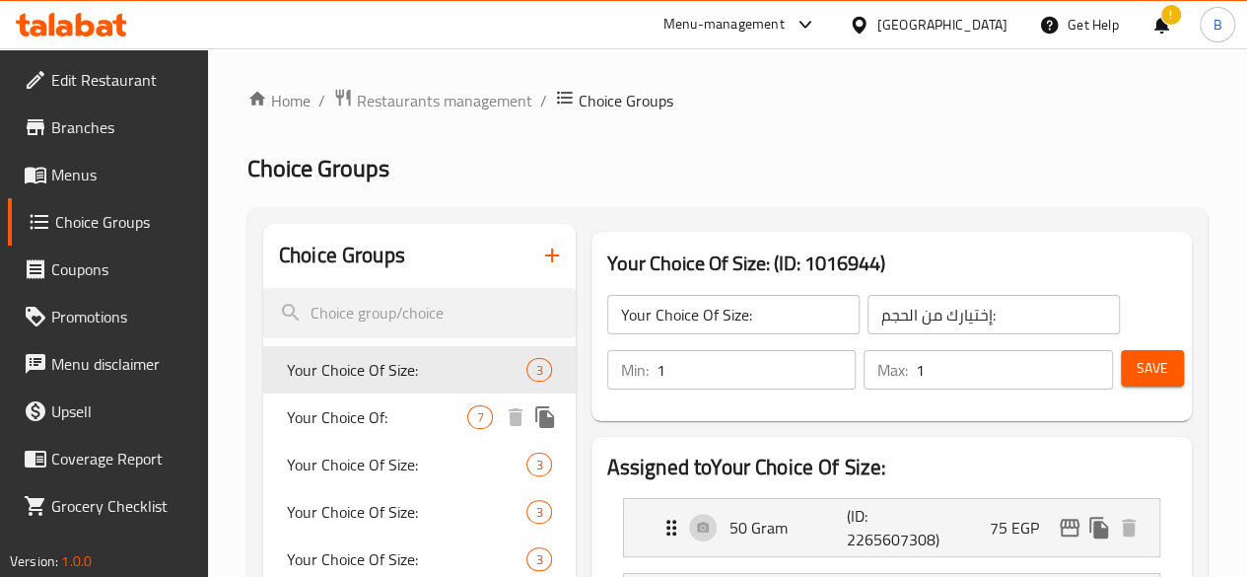
click at [332, 423] on span "Your Choice Of:" at bounding box center [377, 417] width 181 height 24
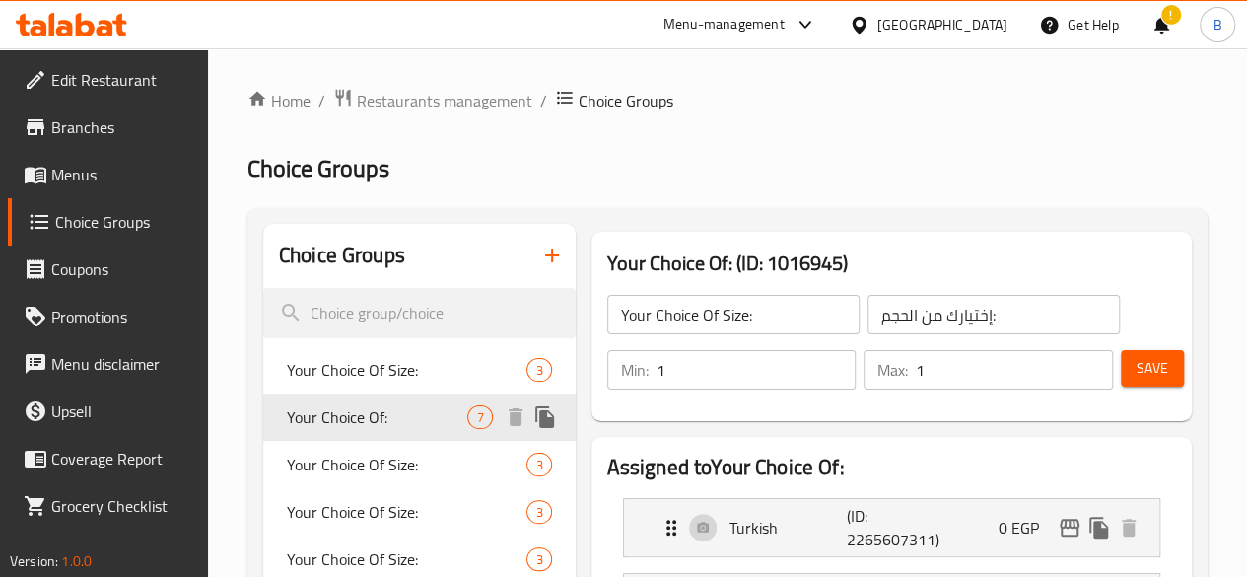
type input "Your Choice Of:"
type input "إختيارك من:"
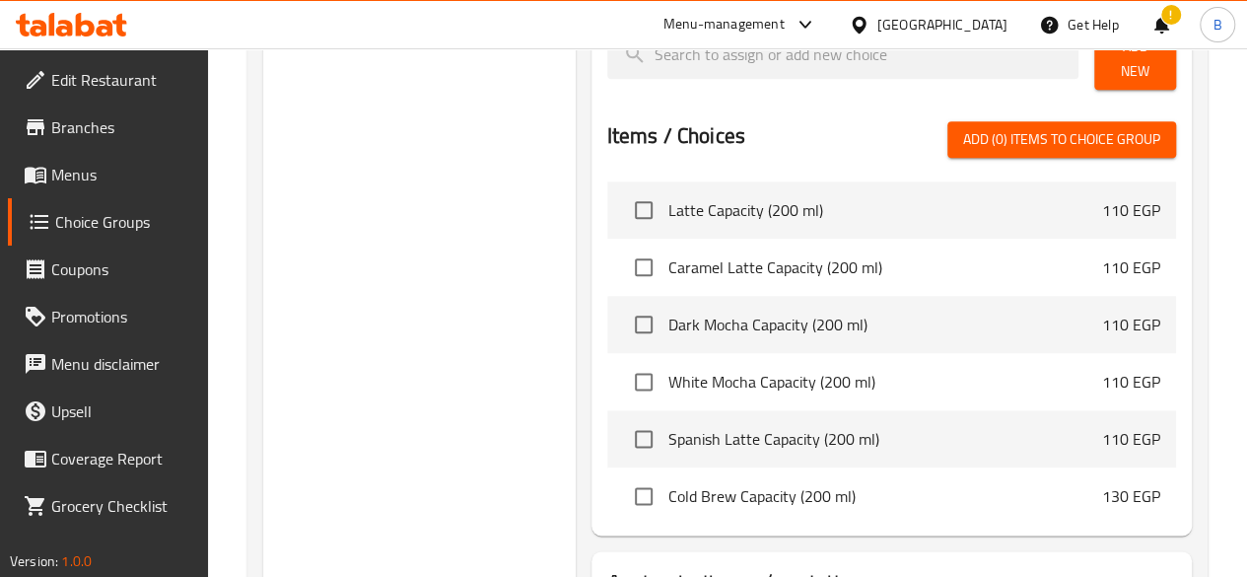
scroll to position [1177, 0]
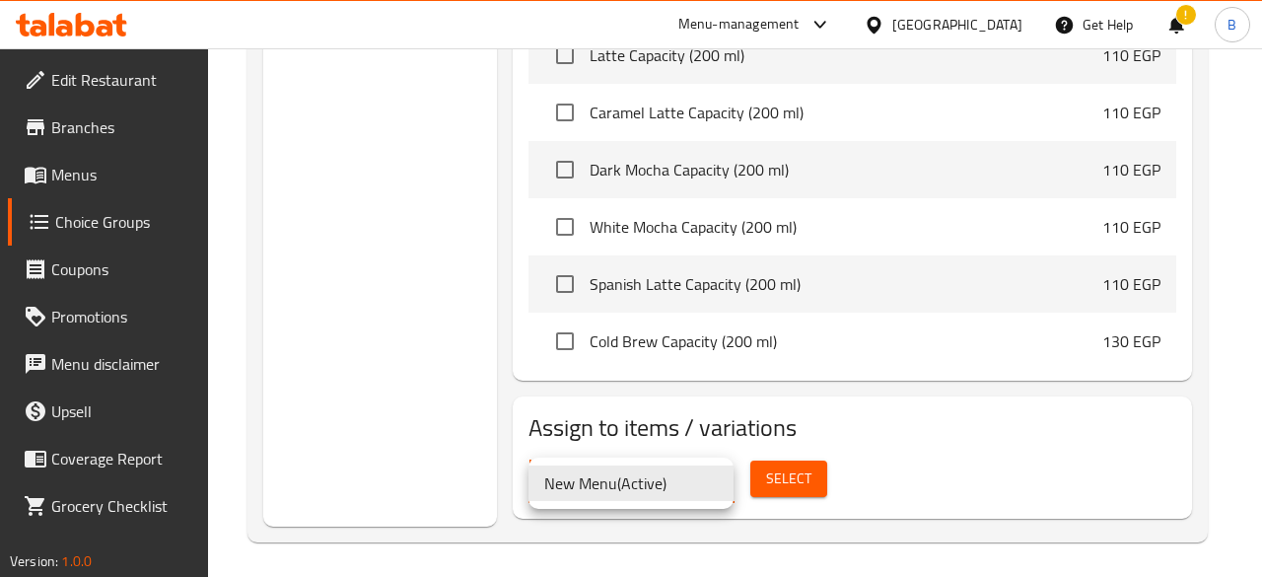
click at [974, 464] on div at bounding box center [631, 288] width 1262 height 577
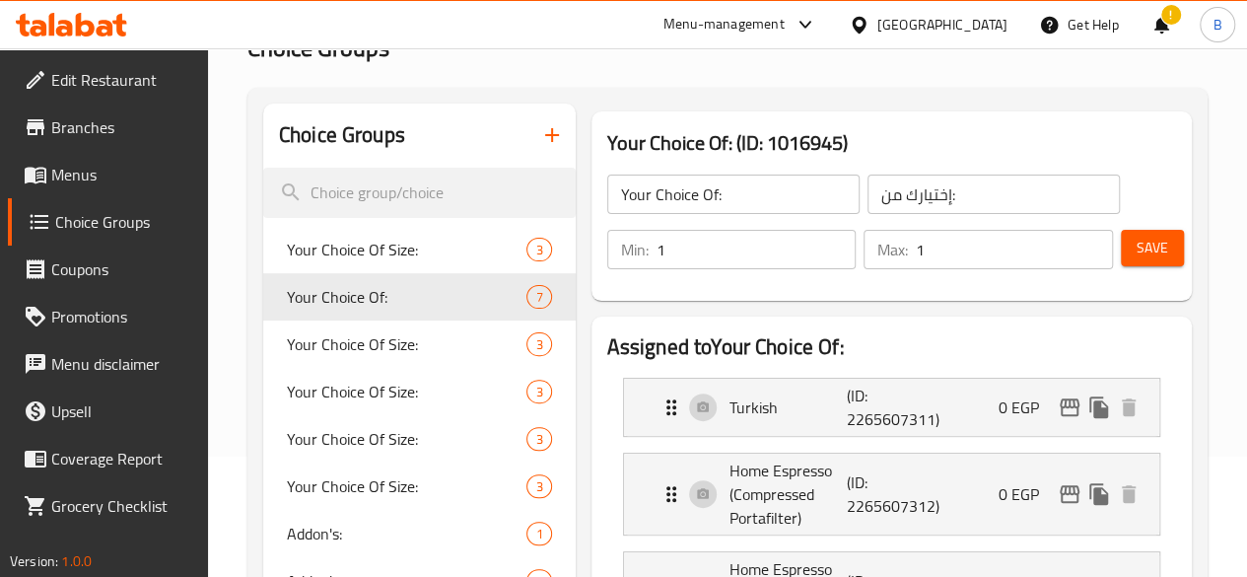
scroll to position [0, 0]
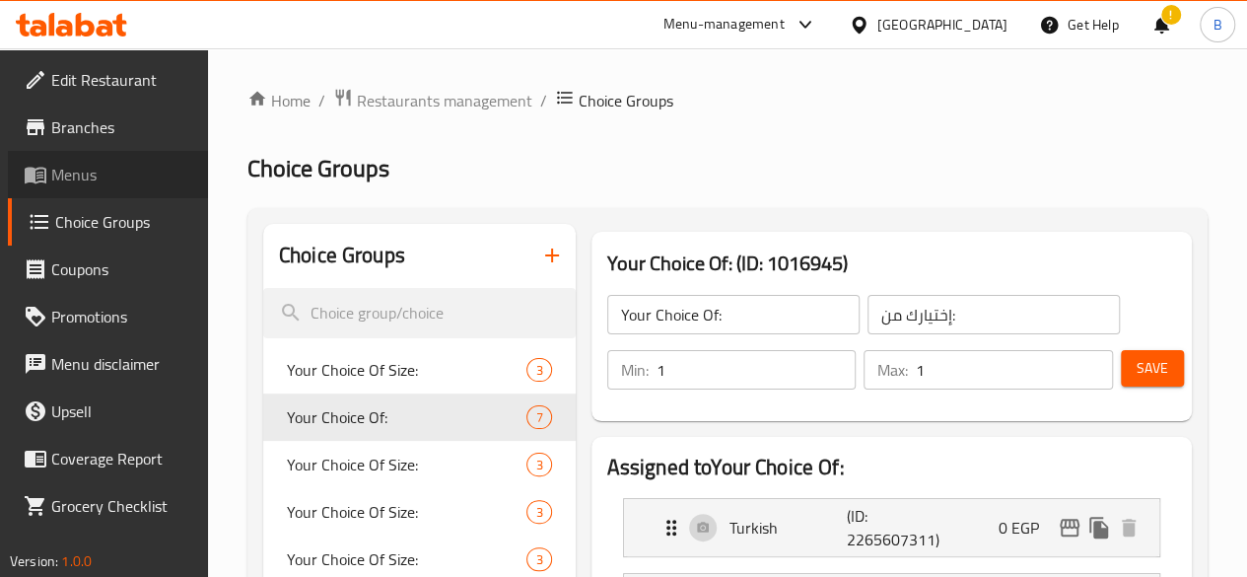
click at [138, 162] on link "Menus" at bounding box center [108, 174] width 200 height 47
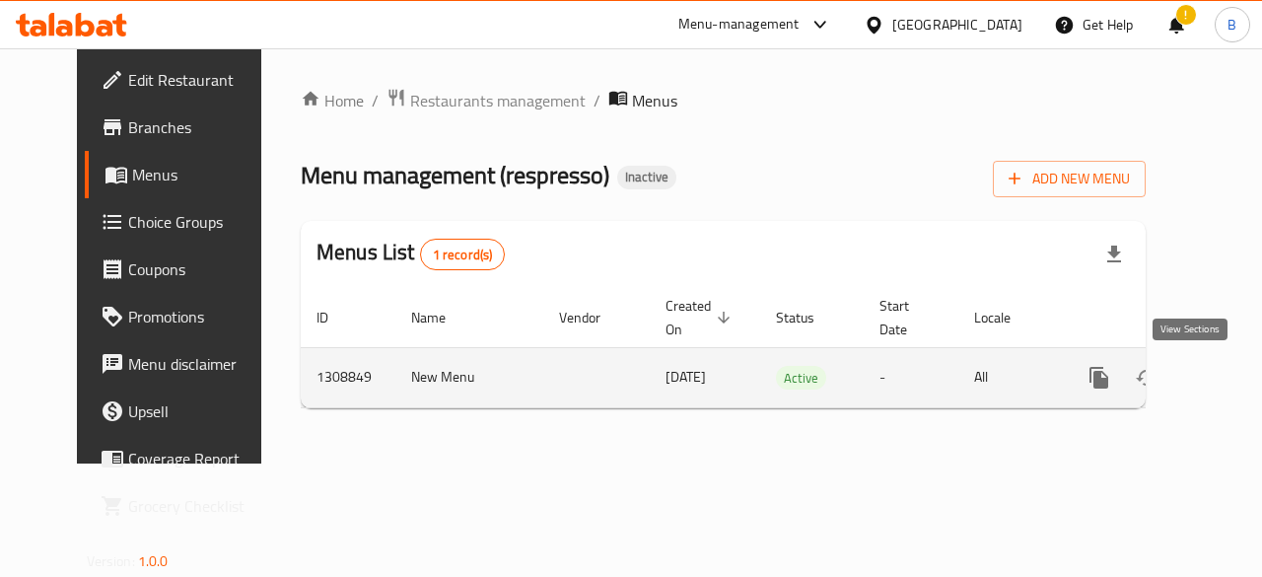
click at [1218, 394] on link "enhanced table" at bounding box center [1241, 377] width 47 height 47
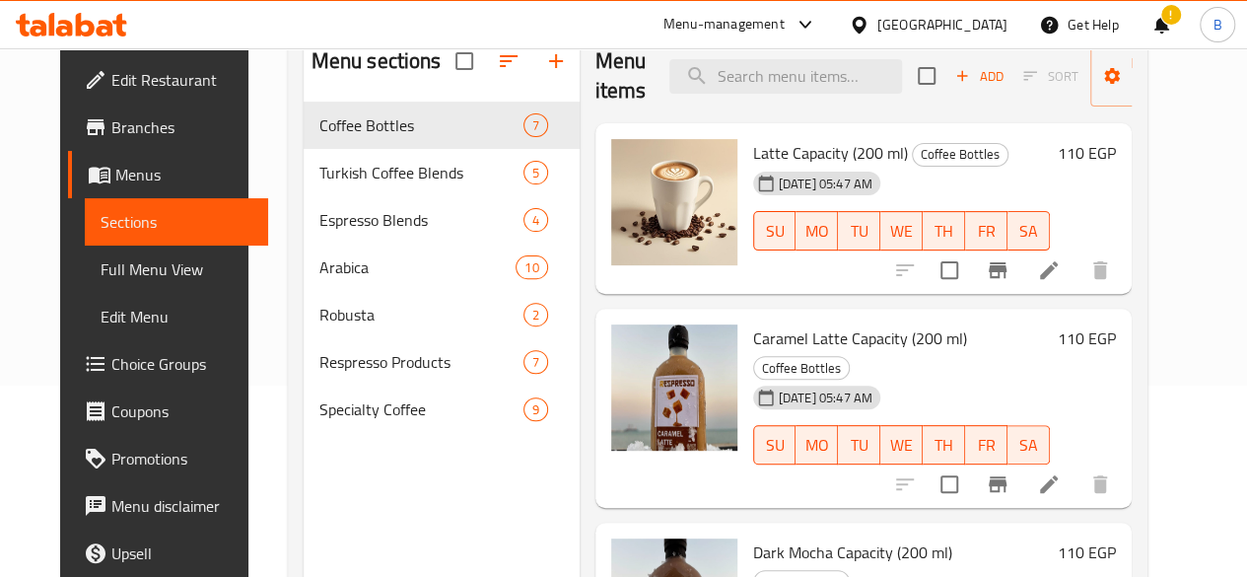
scroll to position [192, 0]
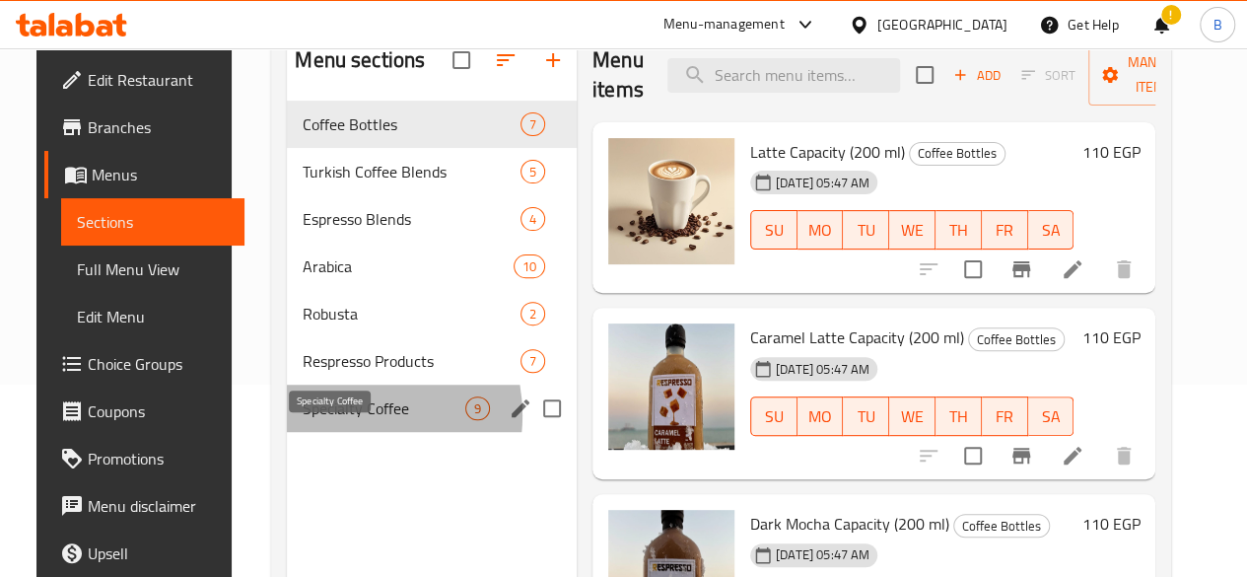
click at [323, 420] on span "Specialty Coffee" at bounding box center [384, 408] width 163 height 24
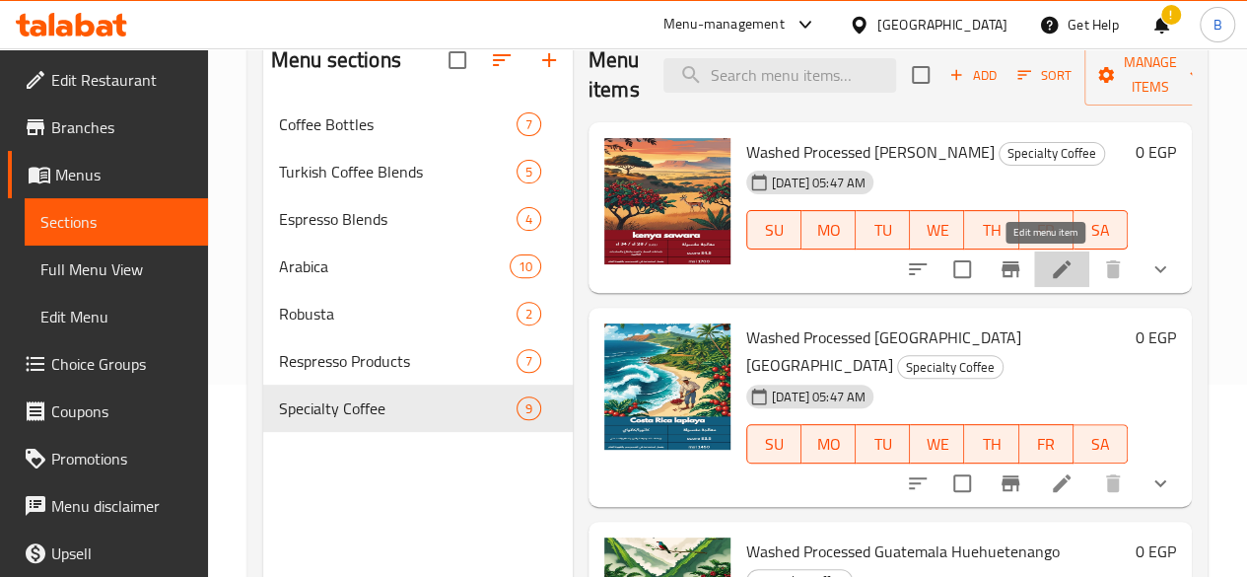
click at [1053, 265] on icon at bounding box center [1062, 269] width 18 height 18
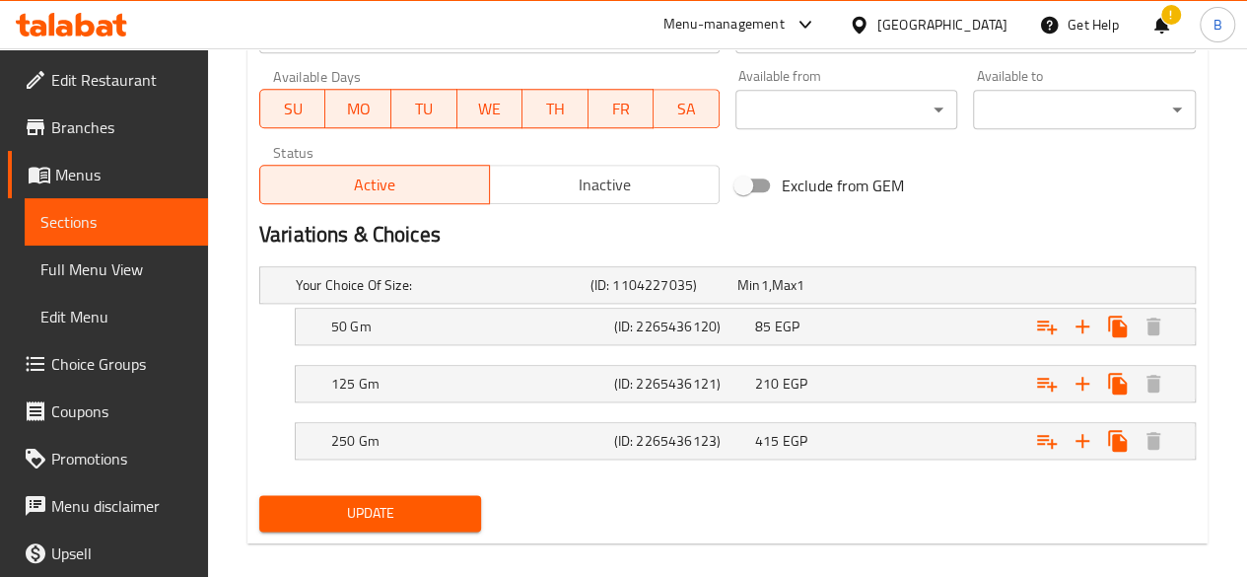
scroll to position [924, 0]
click at [946, 218] on div "Variations & Choices" at bounding box center [727, 235] width 952 height 45
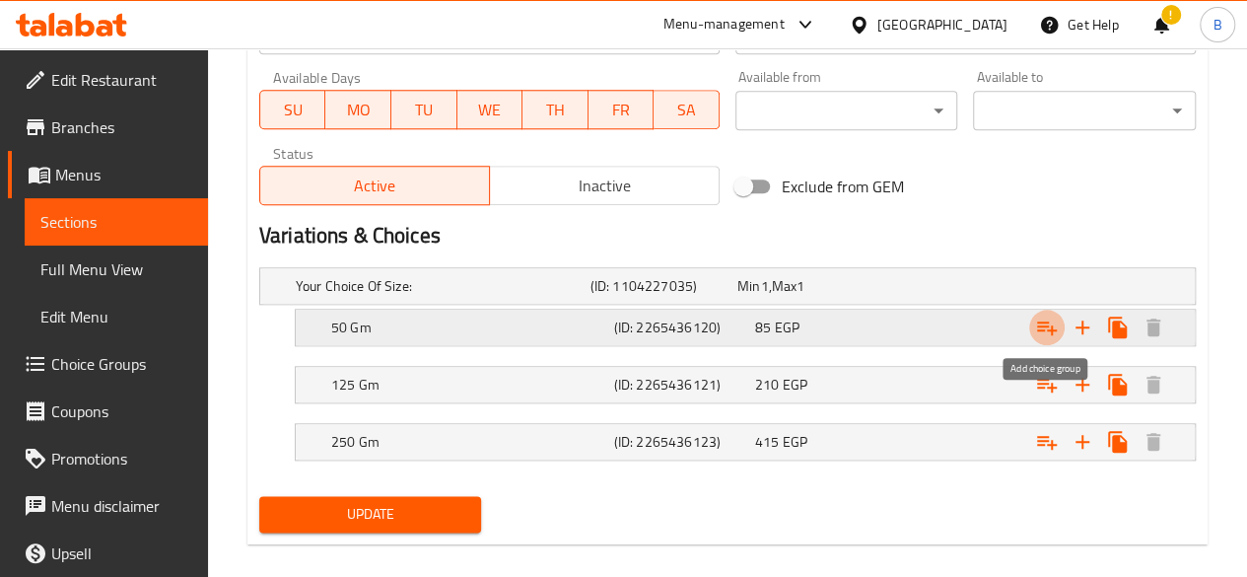
click at [1047, 326] on icon "Expand" at bounding box center [1047, 327] width 24 height 24
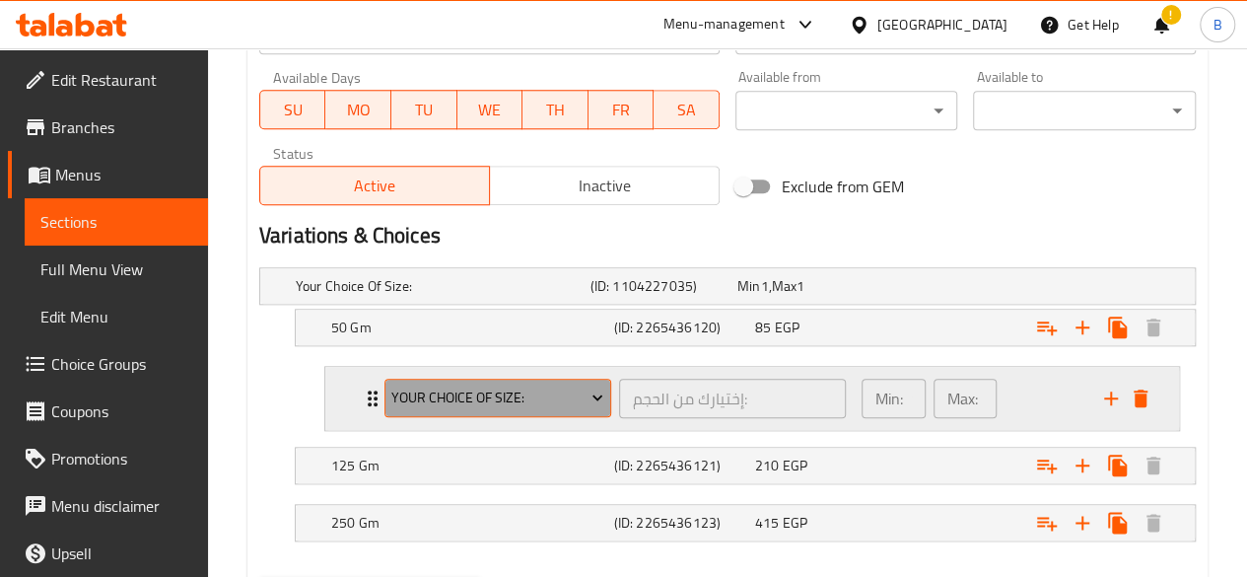
click at [564, 404] on span "Your Choice Of Size:" at bounding box center [497, 397] width 212 height 25
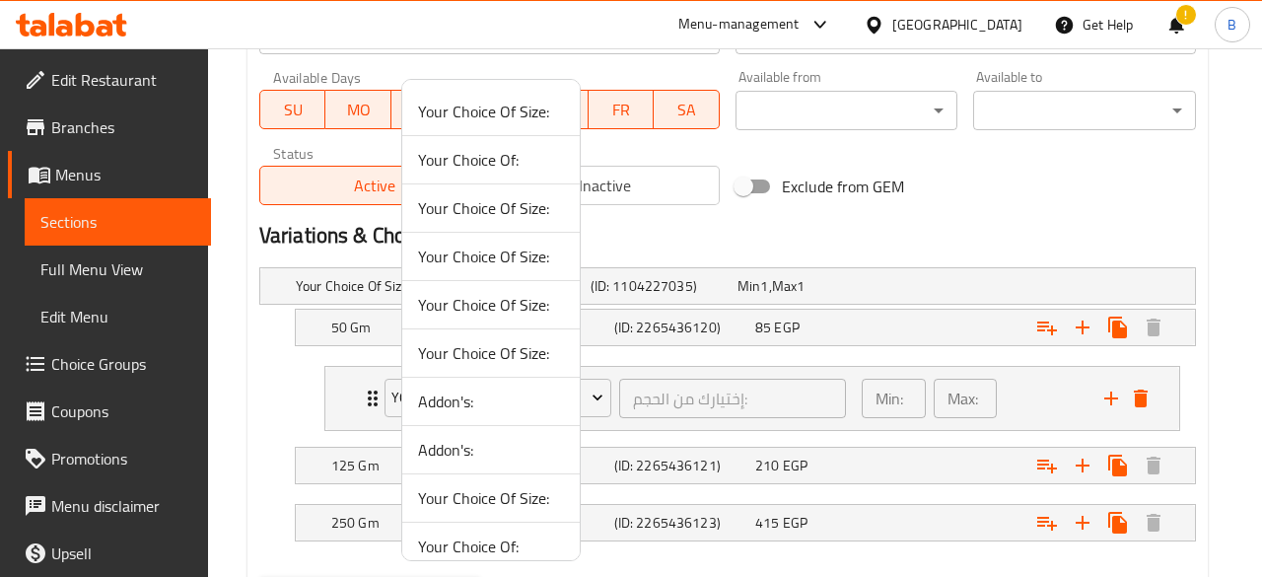
click at [512, 163] on span "Your Choice Of:" at bounding box center [491, 160] width 146 height 24
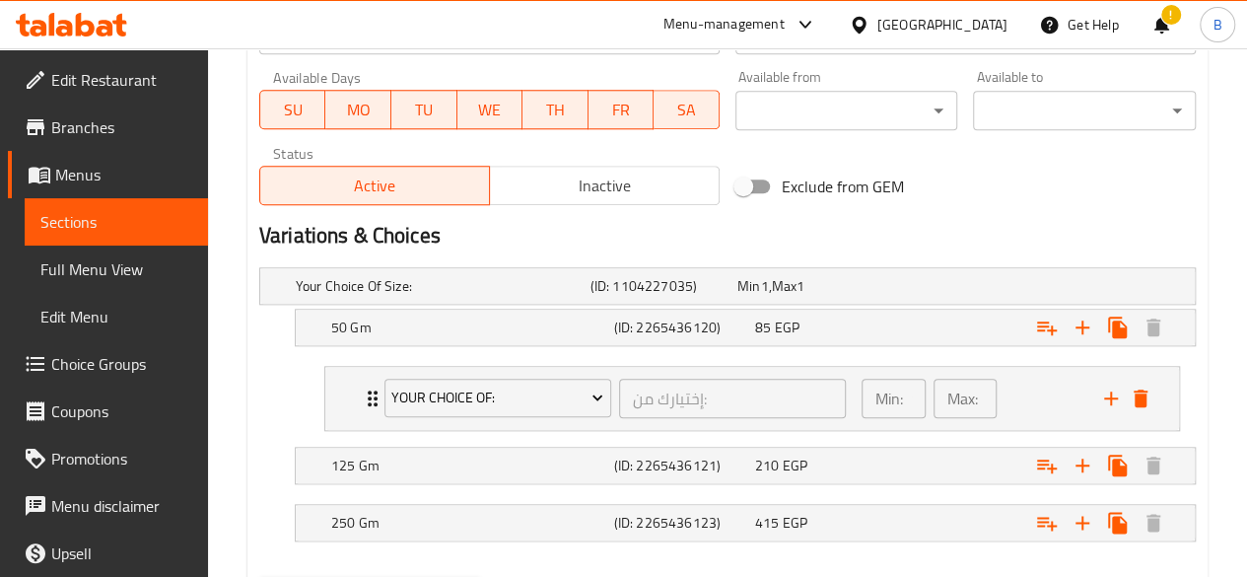
scroll to position [1023, 0]
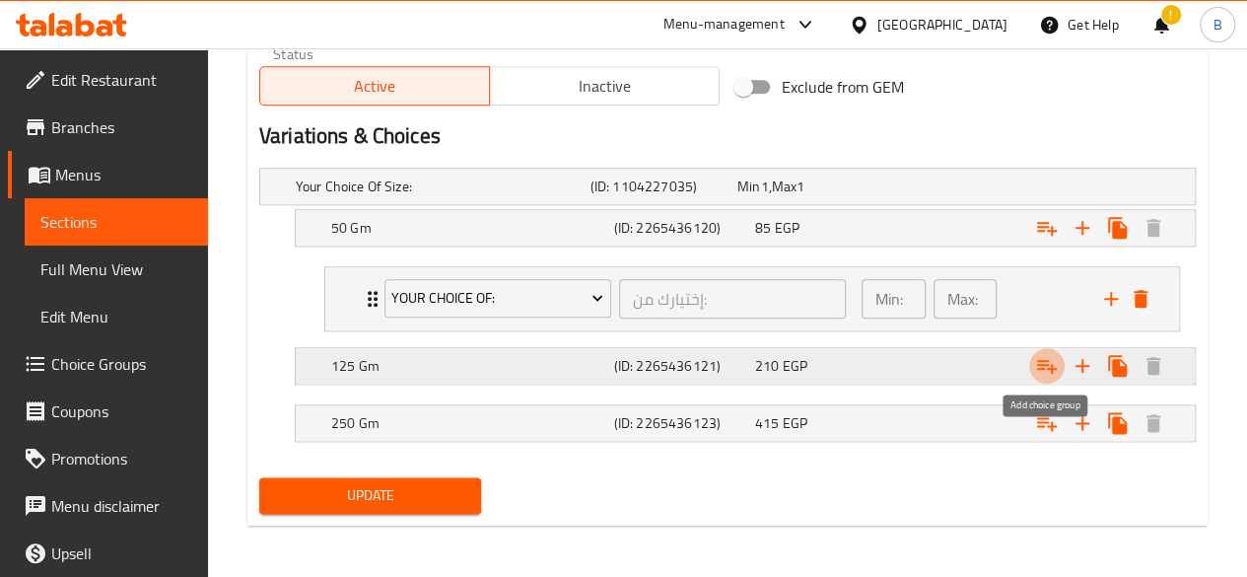
click at [1045, 359] on icon "Expand" at bounding box center [1047, 366] width 24 height 24
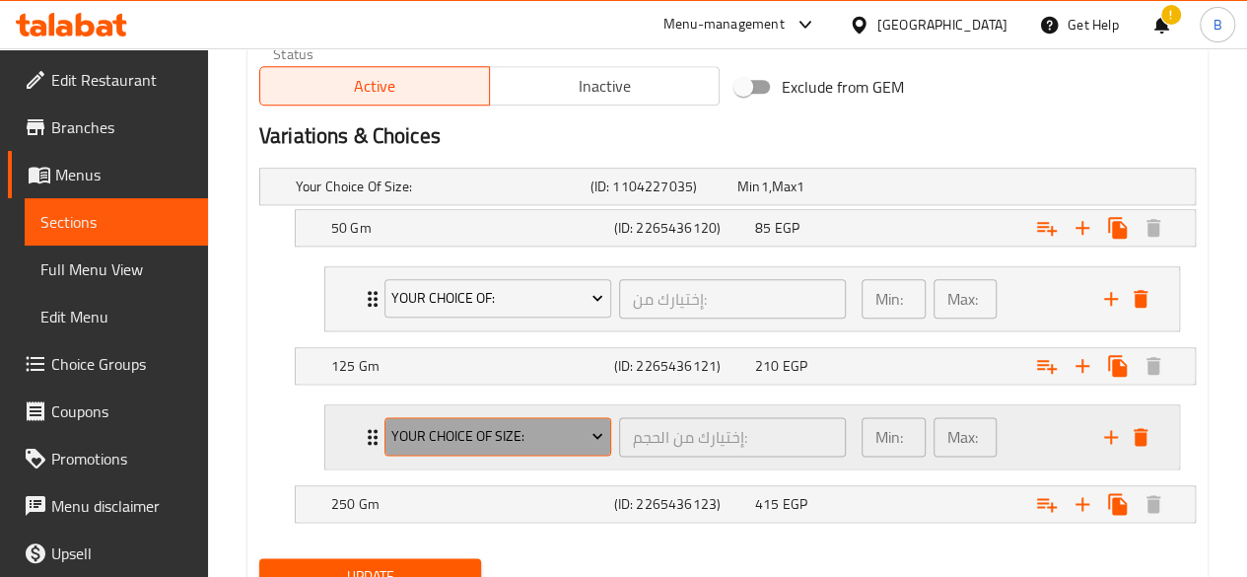
click at [548, 437] on span "Your Choice Of Size:" at bounding box center [497, 436] width 212 height 25
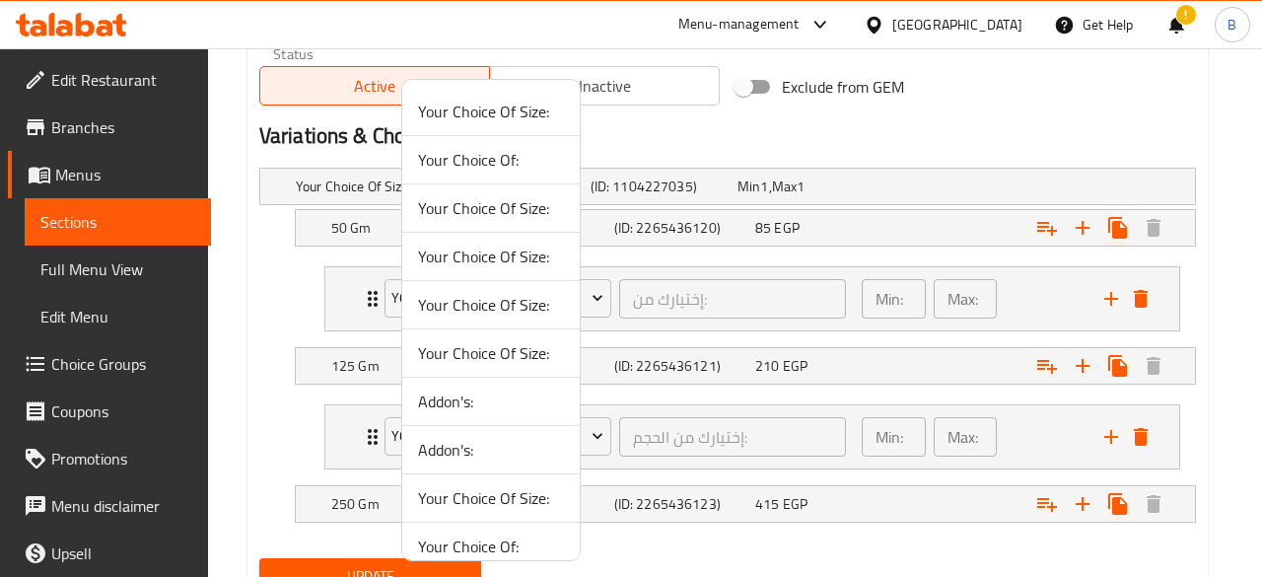
click at [506, 157] on span "Your Choice Of:" at bounding box center [491, 160] width 146 height 24
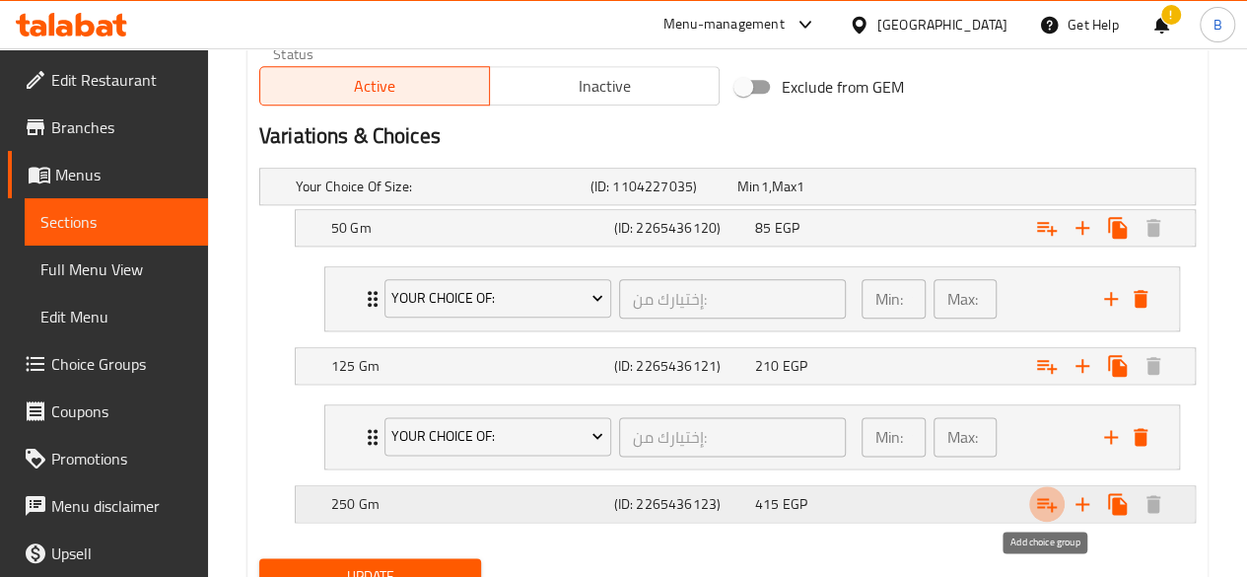
click at [1053, 507] on icon "Expand" at bounding box center [1047, 504] width 24 height 24
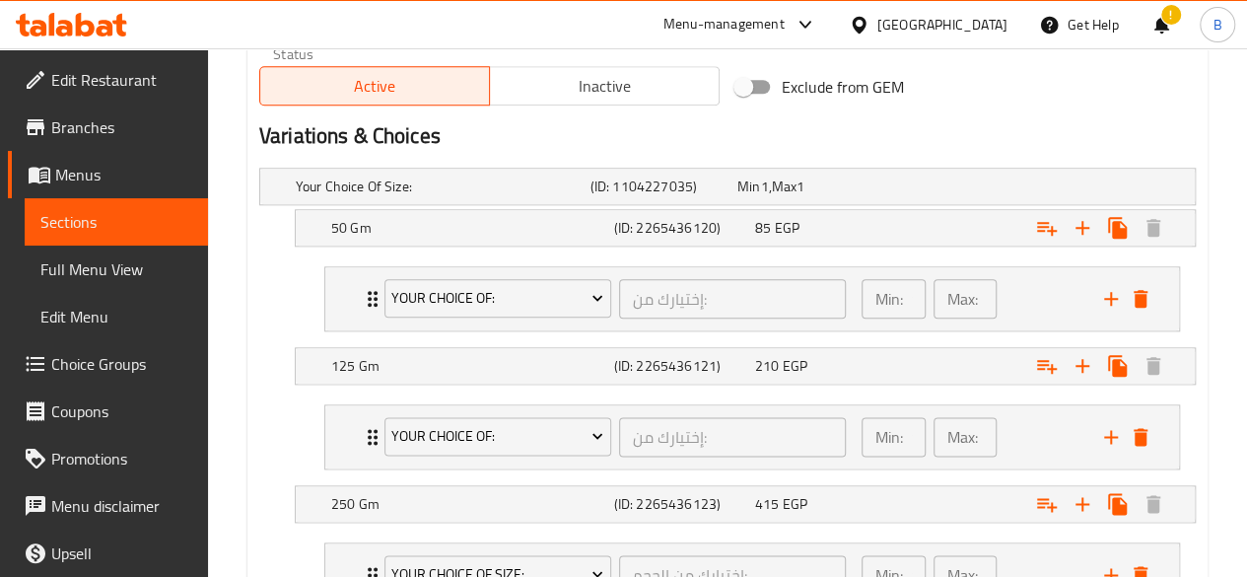
scroll to position [1183, 0]
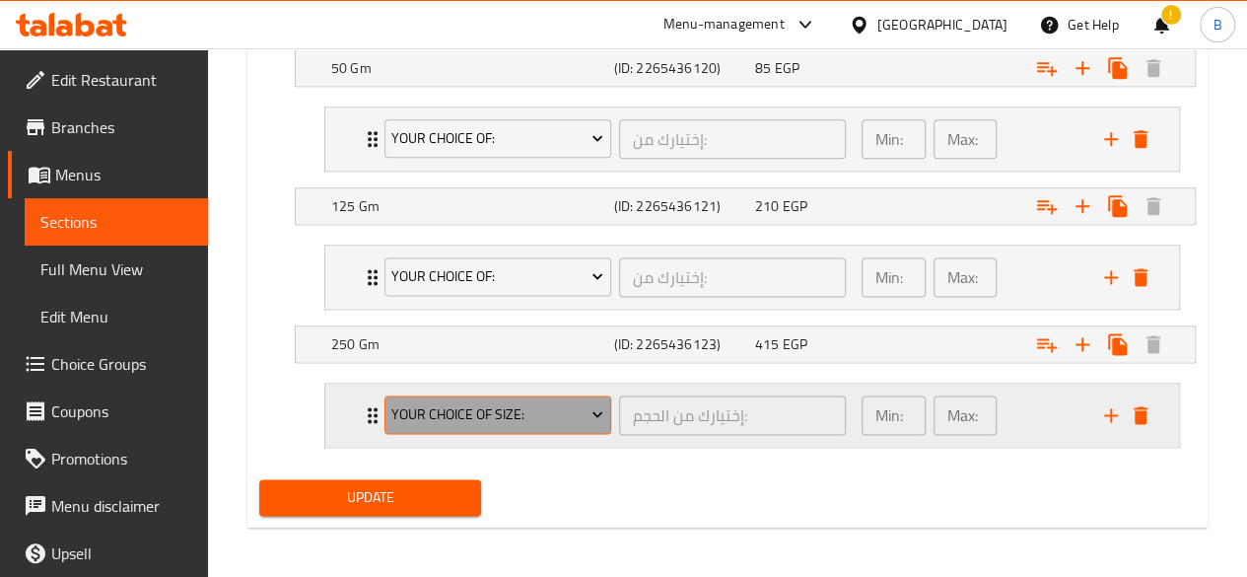
click at [580, 413] on span "Your Choice Of Size:" at bounding box center [497, 414] width 212 height 25
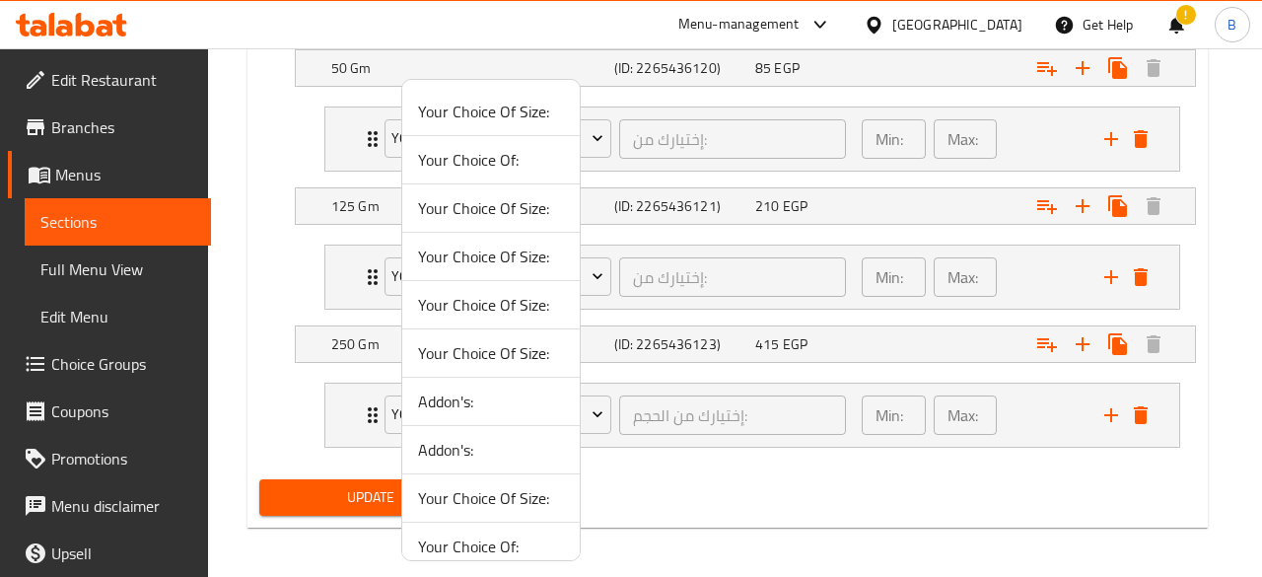
click at [496, 167] on span "Your Choice Of:" at bounding box center [491, 160] width 146 height 24
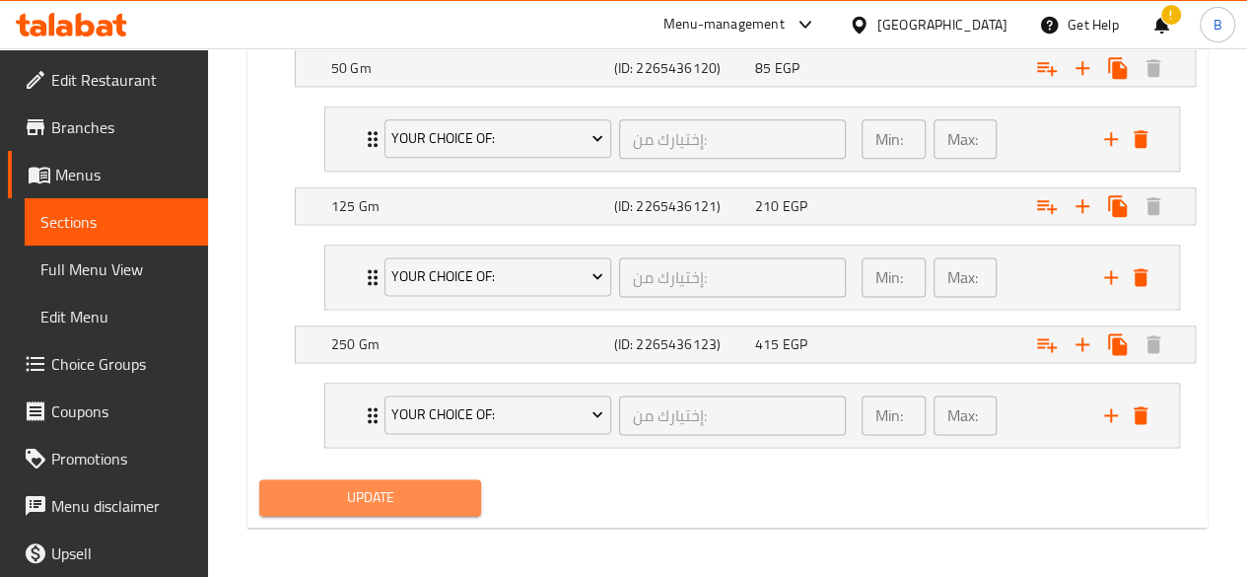
click at [408, 498] on span "Update" at bounding box center [370, 497] width 191 height 25
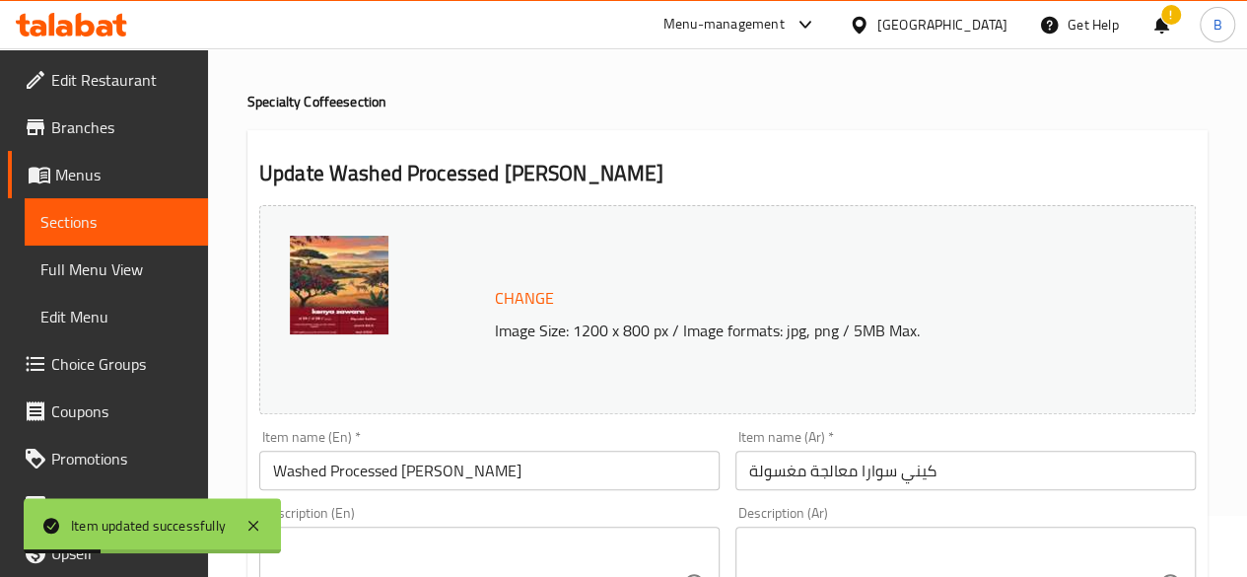
scroll to position [0, 0]
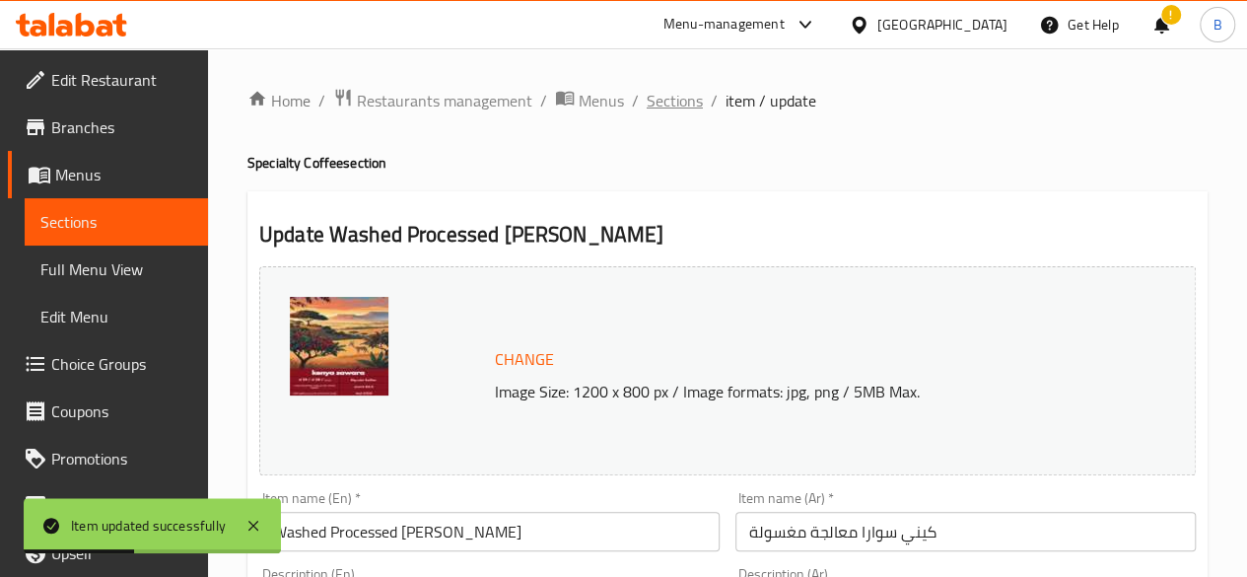
click at [696, 98] on span "Sections" at bounding box center [675, 101] width 56 height 24
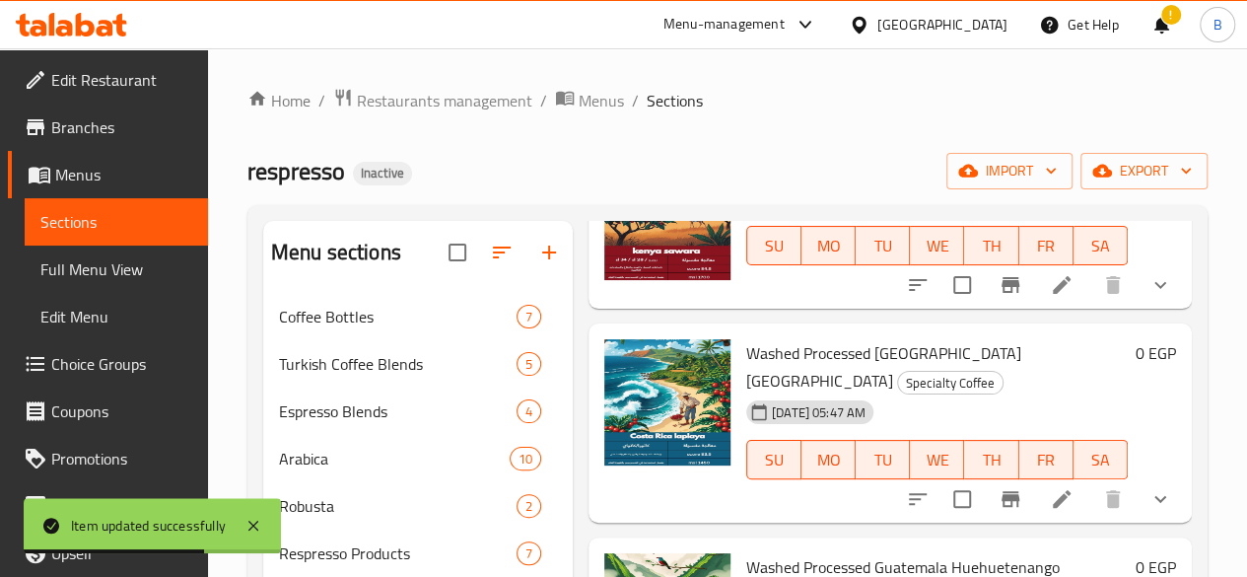
scroll to position [209, 0]
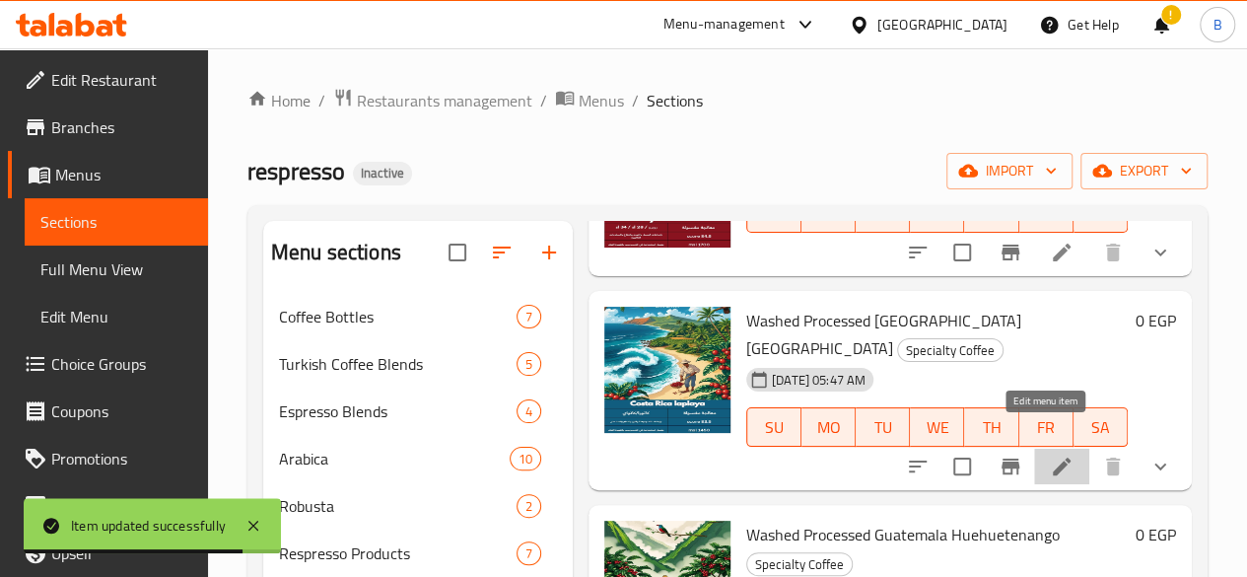
click at [1053, 457] on icon at bounding box center [1062, 466] width 18 height 18
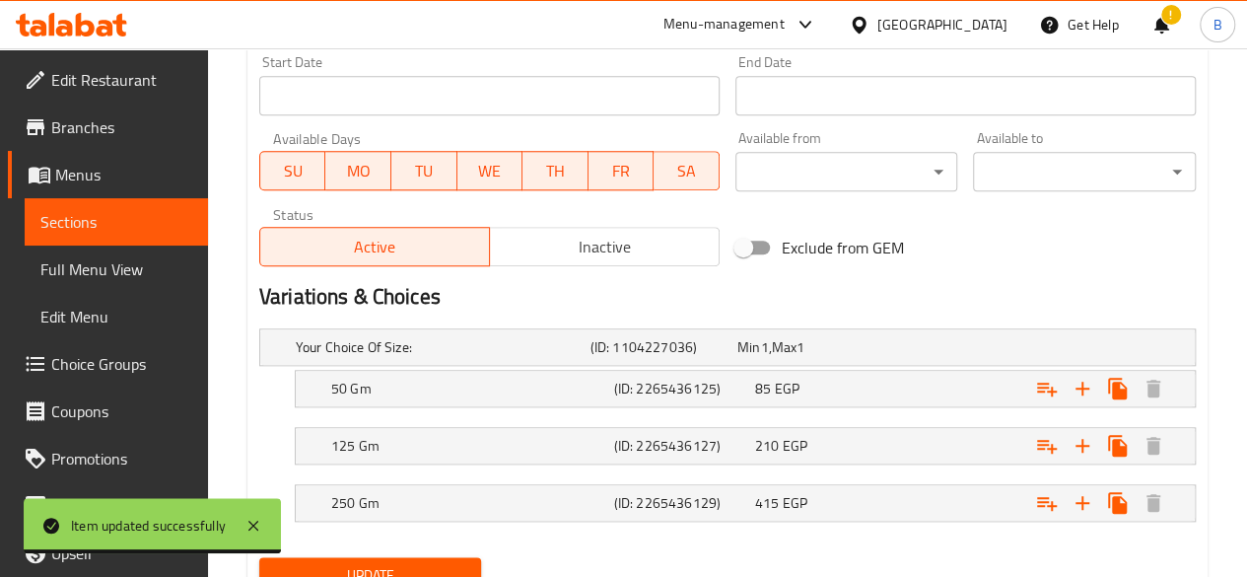
scroll to position [942, 0]
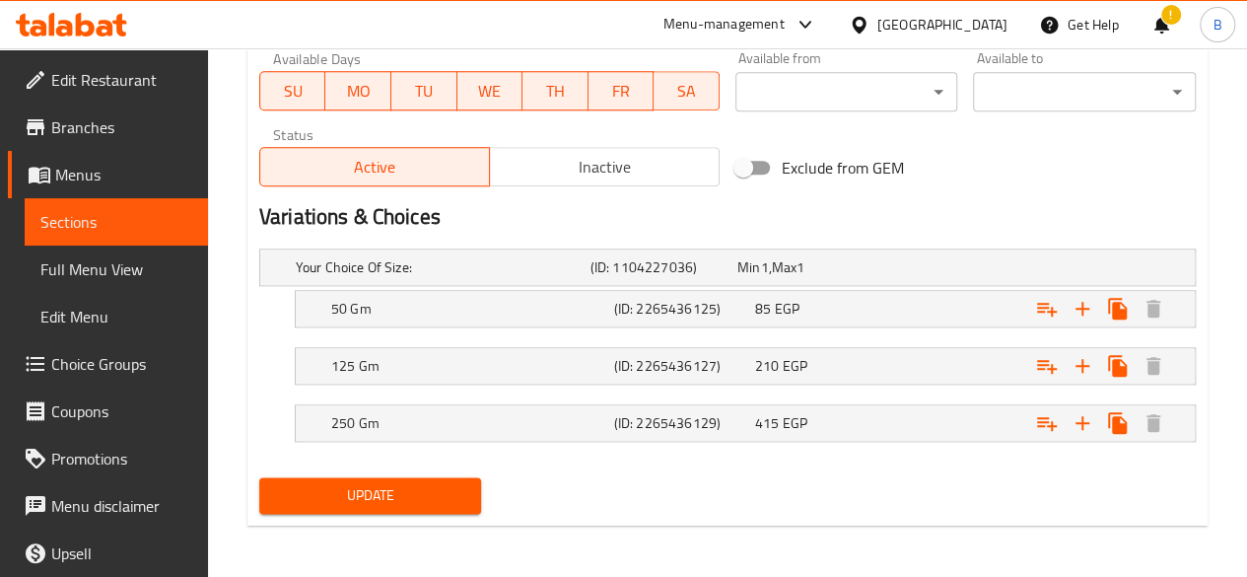
click at [403, 218] on h2 "Variations & Choices" at bounding box center [727, 217] width 937 height 30
click at [548, 216] on h2 "Variations & Choices" at bounding box center [727, 217] width 937 height 30
click at [534, 257] on h5 "Your Choice Of Size:" at bounding box center [439, 267] width 287 height 20
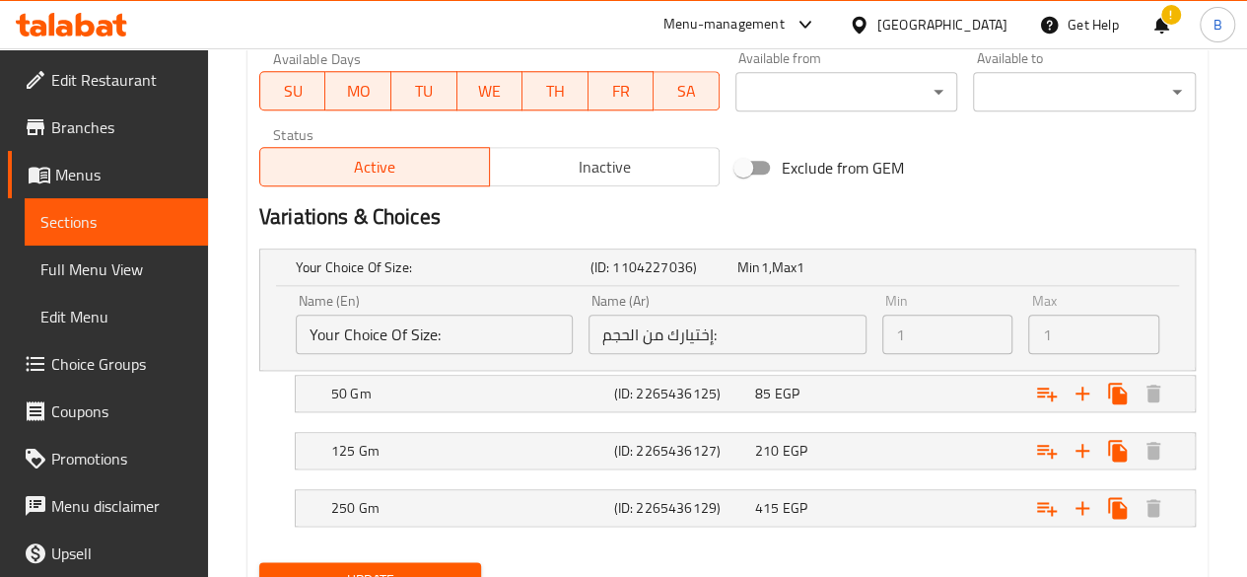
click at [470, 332] on input "Your Choice Of Size:" at bounding box center [434, 333] width 277 height 39
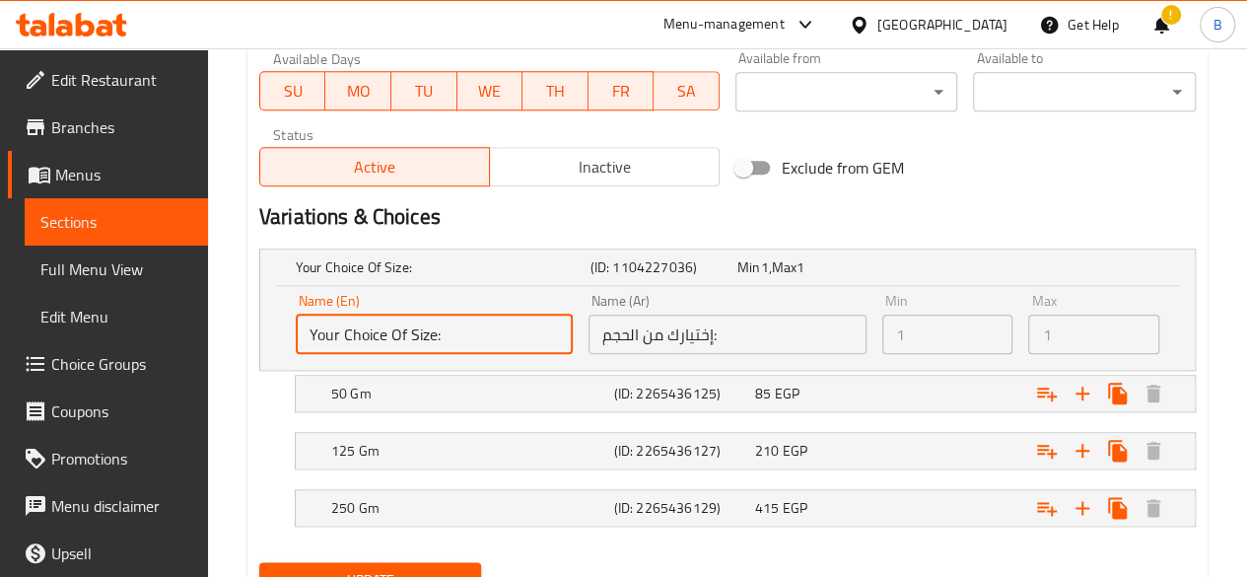
click at [719, 197] on div "Variations & Choices" at bounding box center [727, 216] width 952 height 45
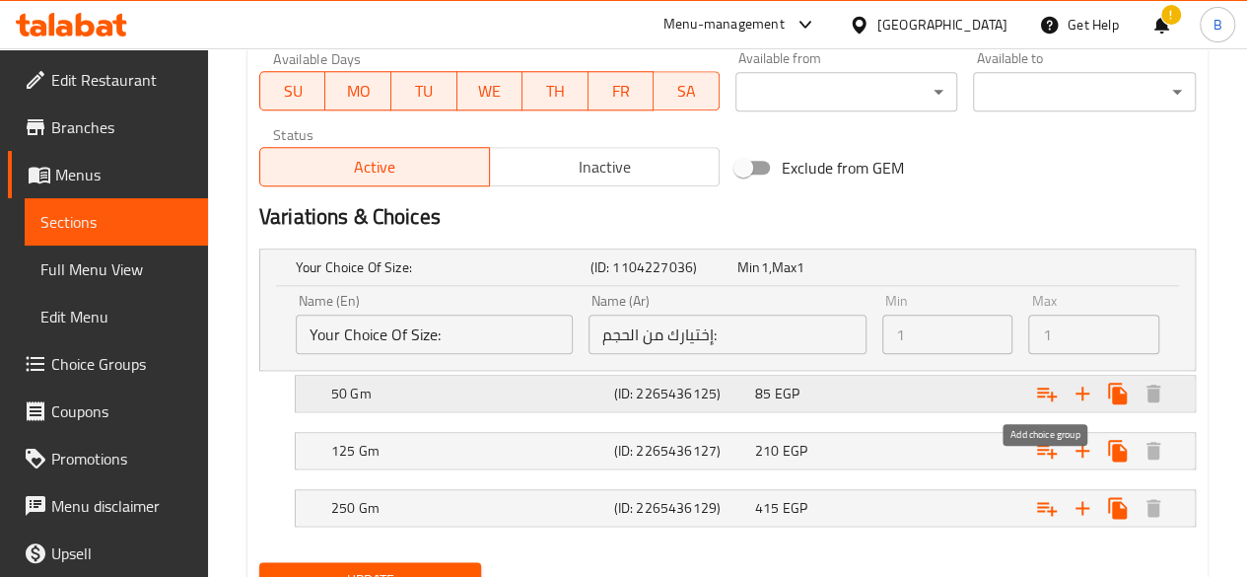
click at [1061, 392] on button "Expand" at bounding box center [1046, 393] width 35 height 35
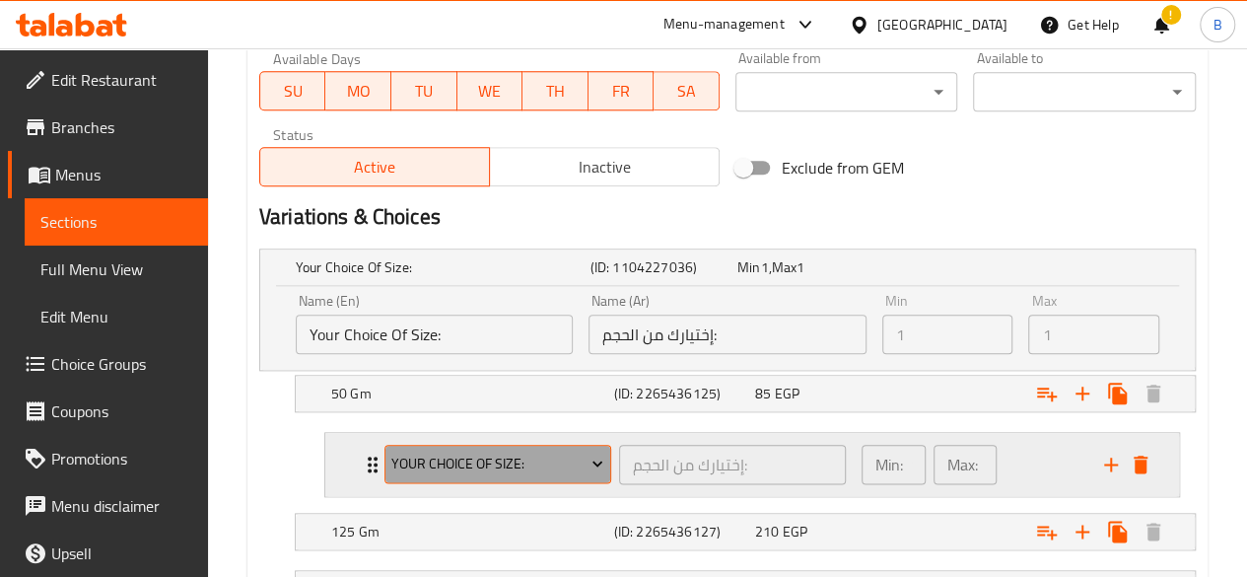
click at [448, 470] on span "Your Choice Of Size:" at bounding box center [497, 464] width 212 height 25
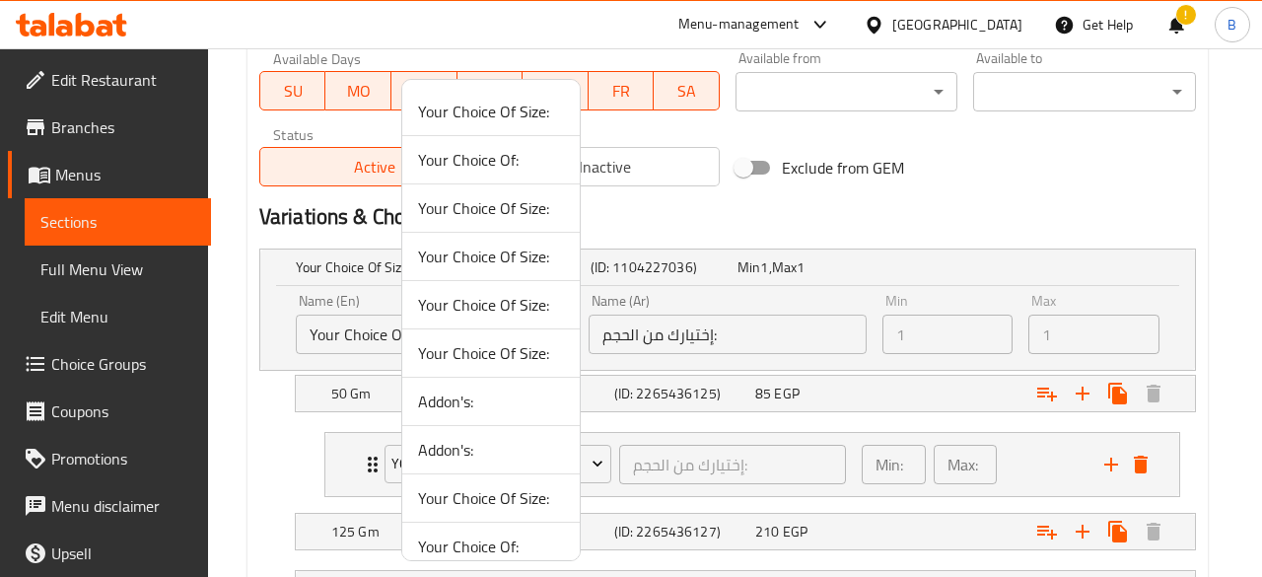
click at [507, 155] on span "Your Choice Of:" at bounding box center [491, 160] width 146 height 24
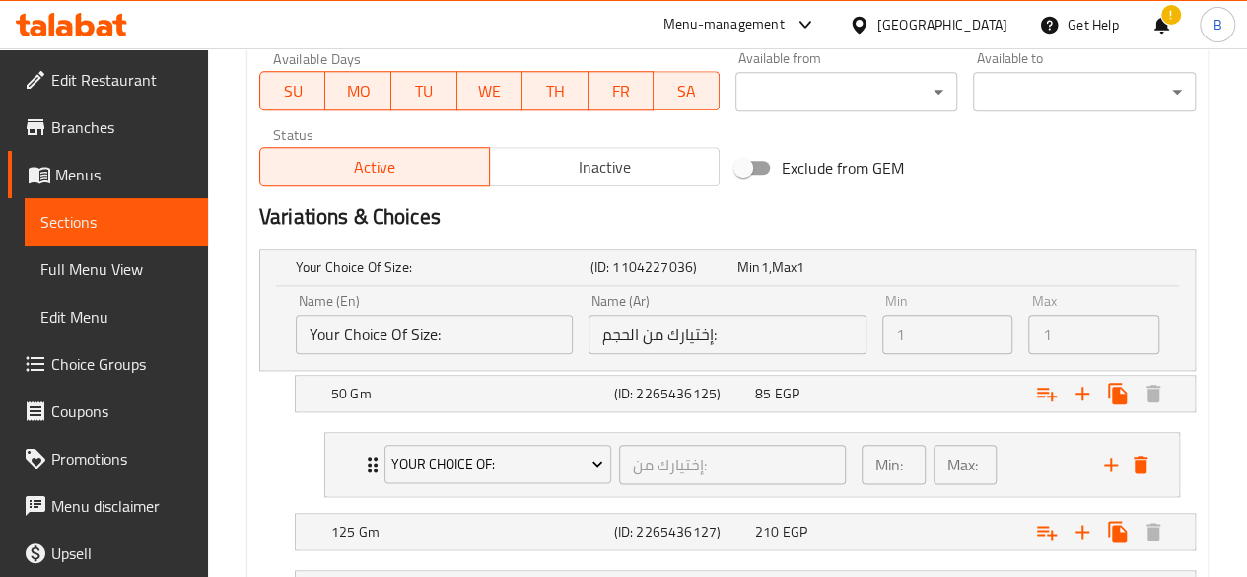
scroll to position [1108, 0]
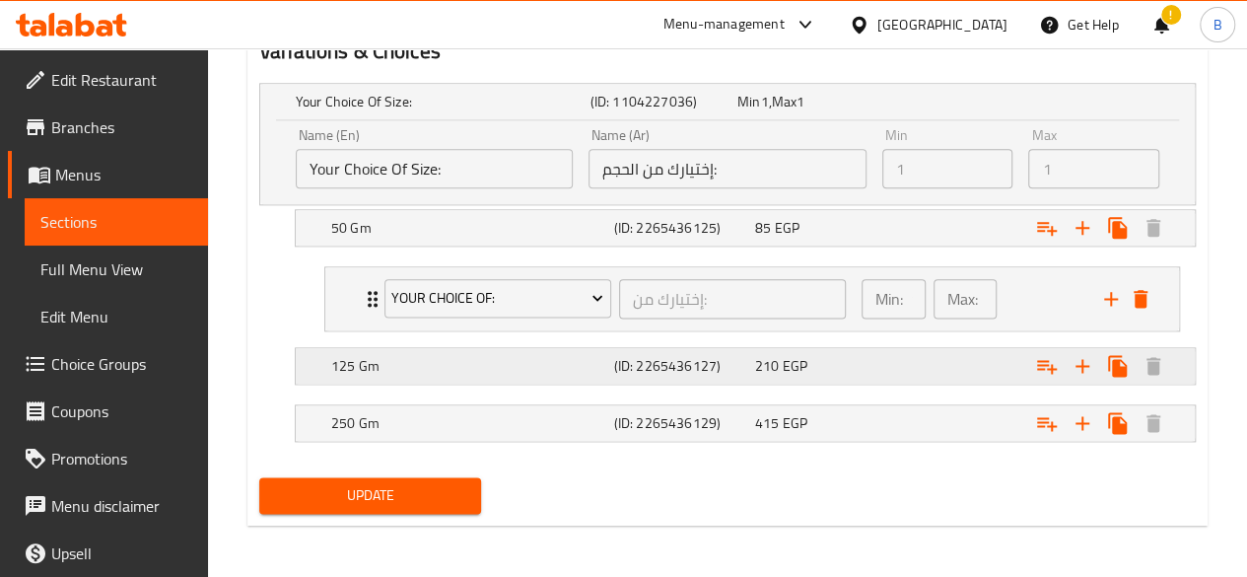
click at [956, 364] on div "Expand" at bounding box center [1033, 365] width 283 height 43
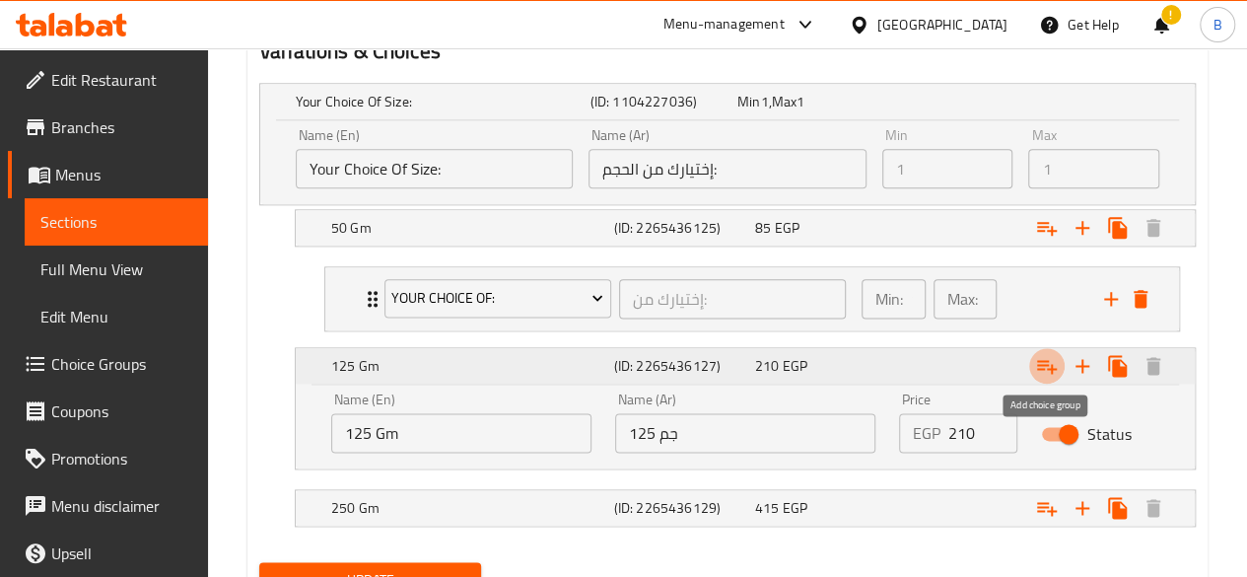
click at [1041, 355] on icon "Expand" at bounding box center [1047, 366] width 24 height 24
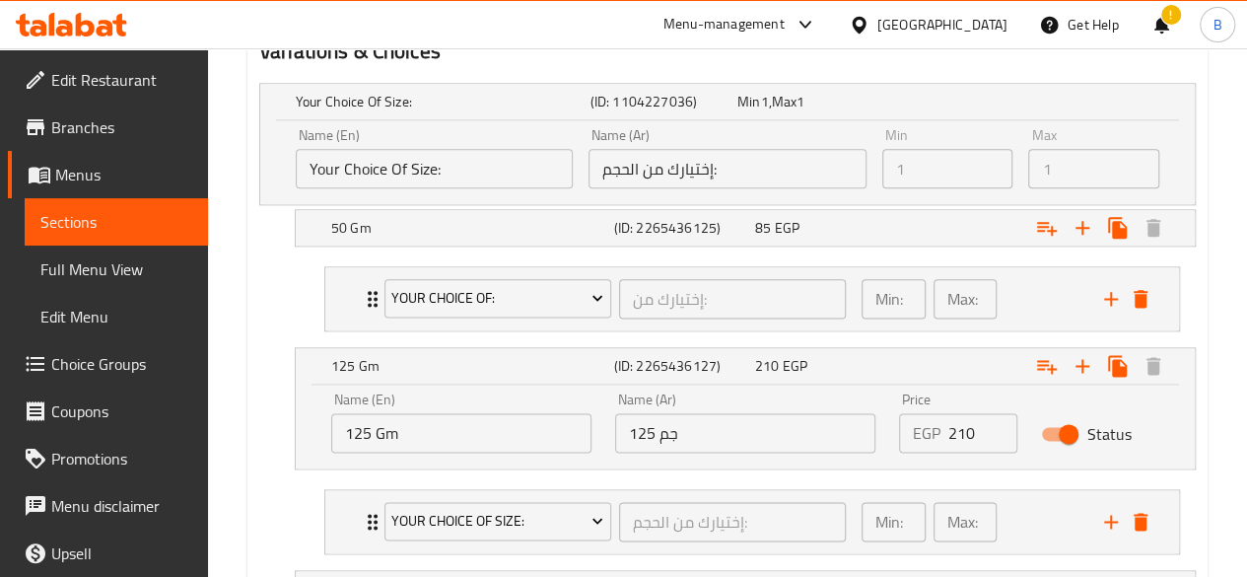
scroll to position [1273, 0]
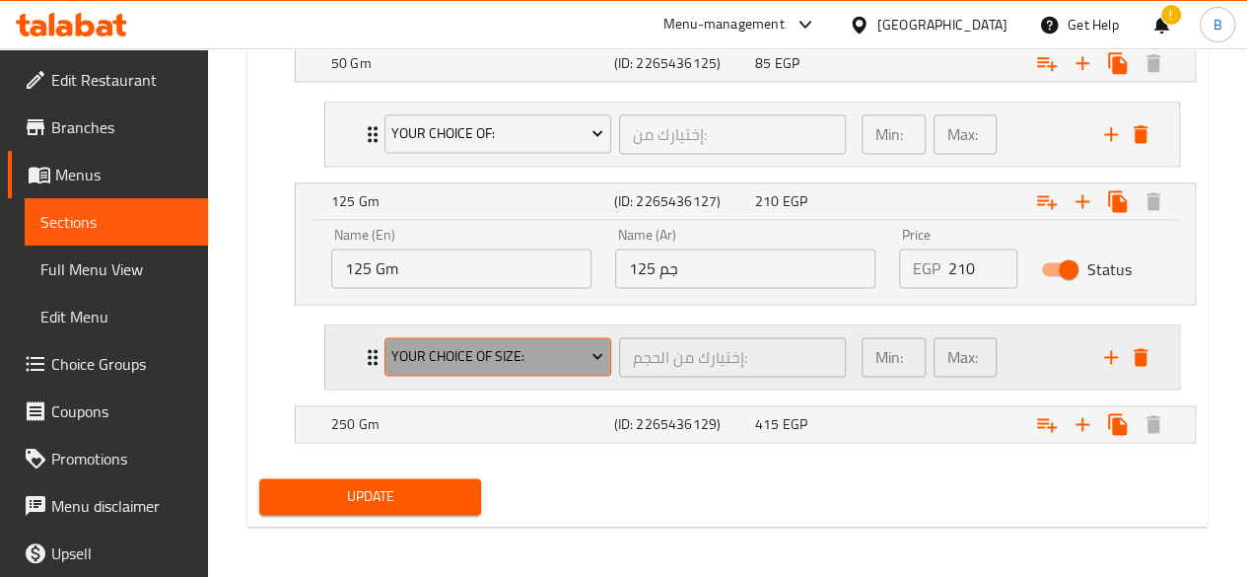
click at [453, 365] on span "Your Choice Of Size:" at bounding box center [497, 356] width 212 height 25
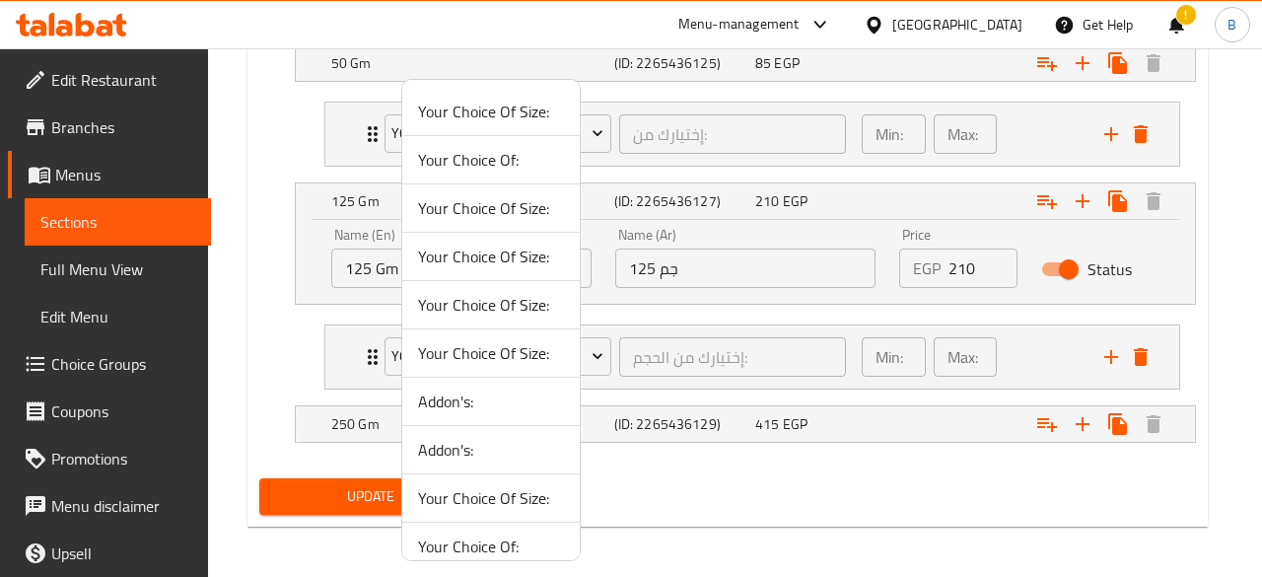
click at [506, 157] on span "Your Choice Of:" at bounding box center [491, 160] width 146 height 24
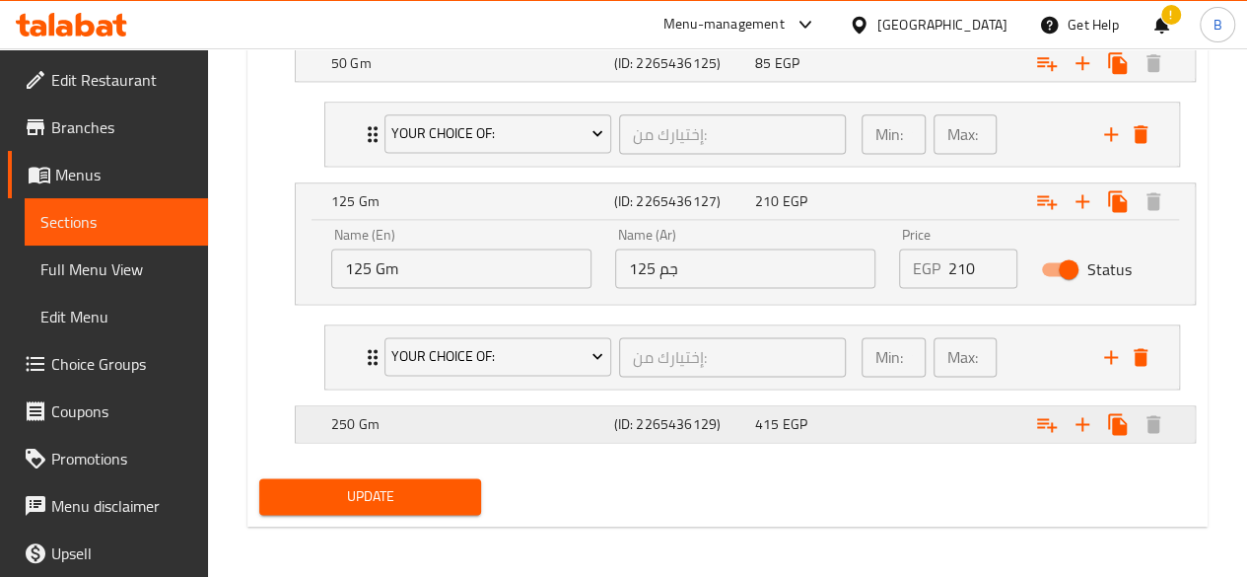
click at [706, 414] on h5 "(ID: 2265436129)" at bounding box center [680, 424] width 133 height 20
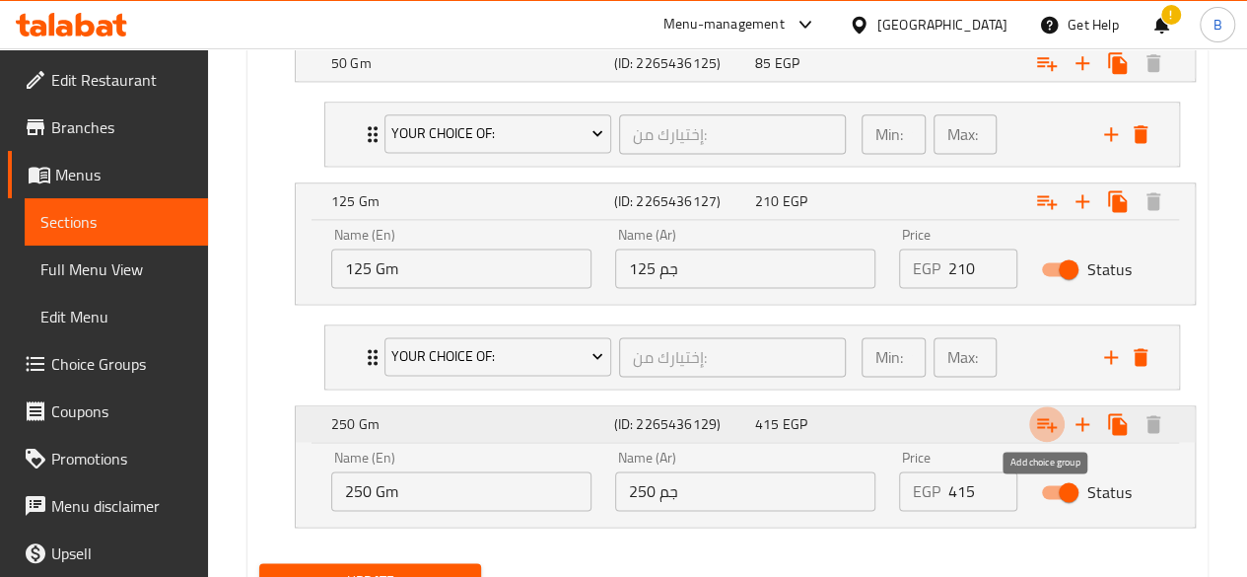
click at [1051, 421] on icon "Expand" at bounding box center [1047, 425] width 20 height 14
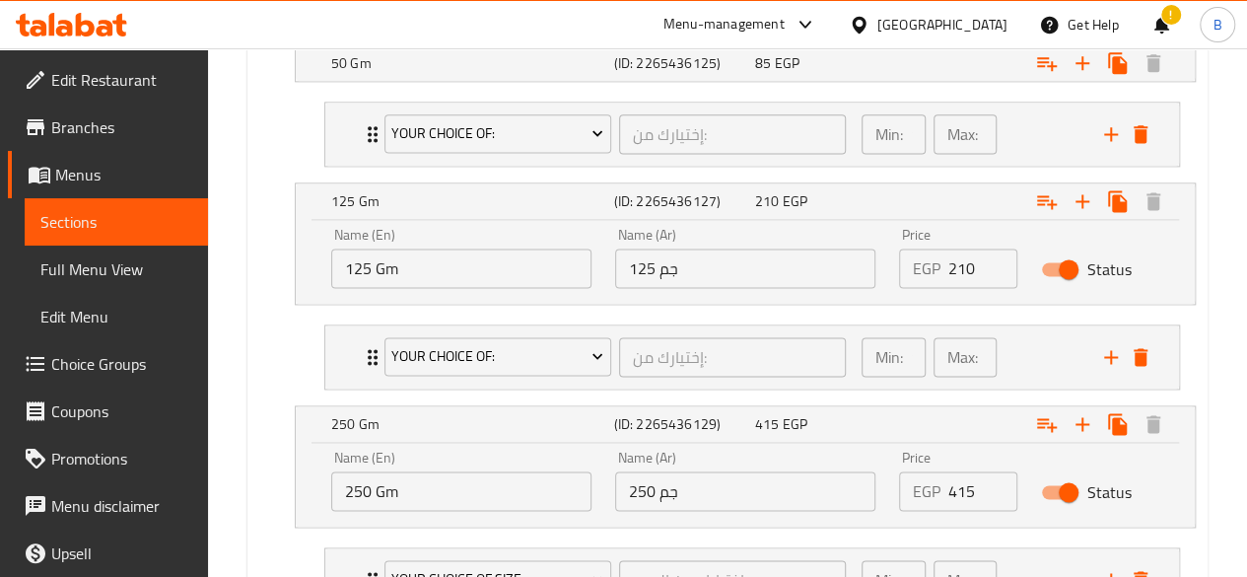
scroll to position [1437, 0]
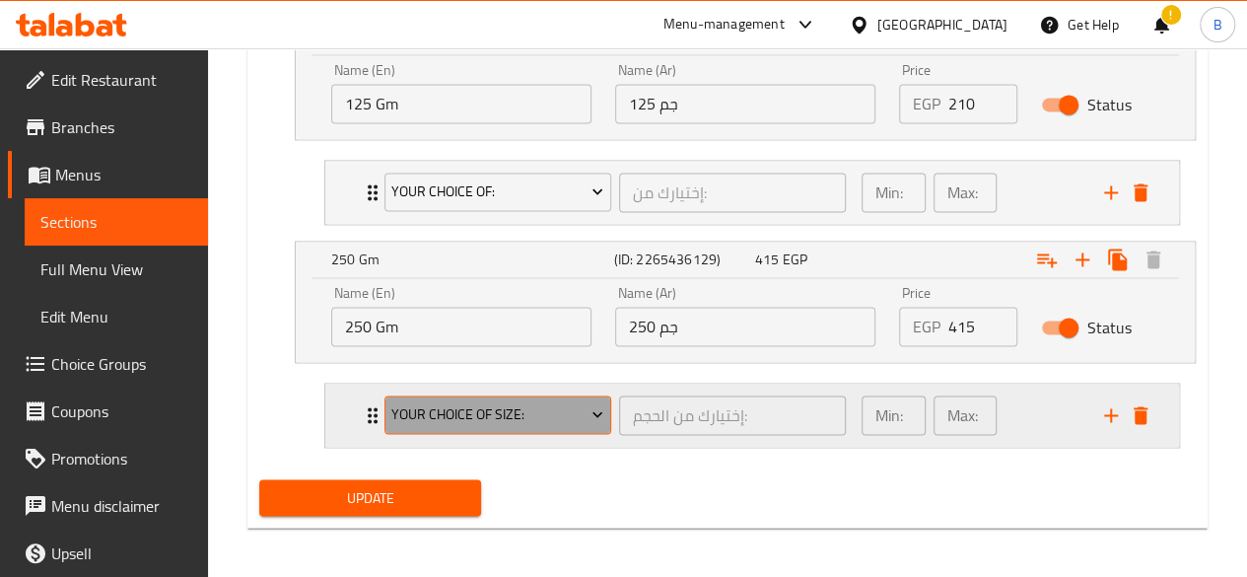
click at [495, 411] on span "Your Choice Of Size:" at bounding box center [497, 414] width 212 height 25
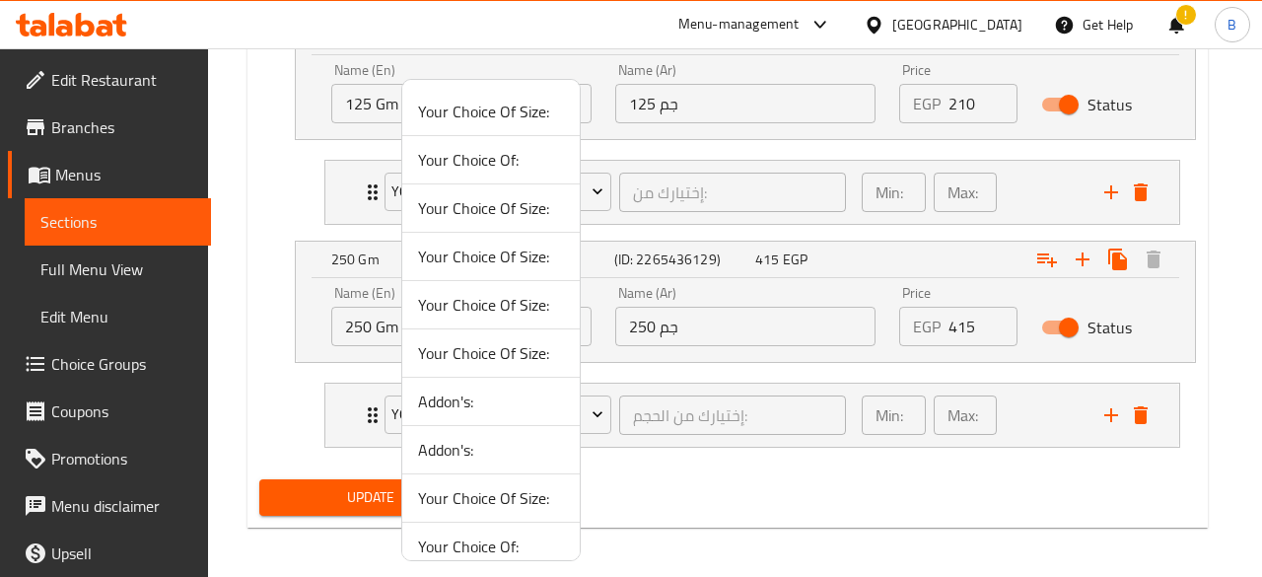
click at [484, 155] on span "Your Choice Of:" at bounding box center [491, 160] width 146 height 24
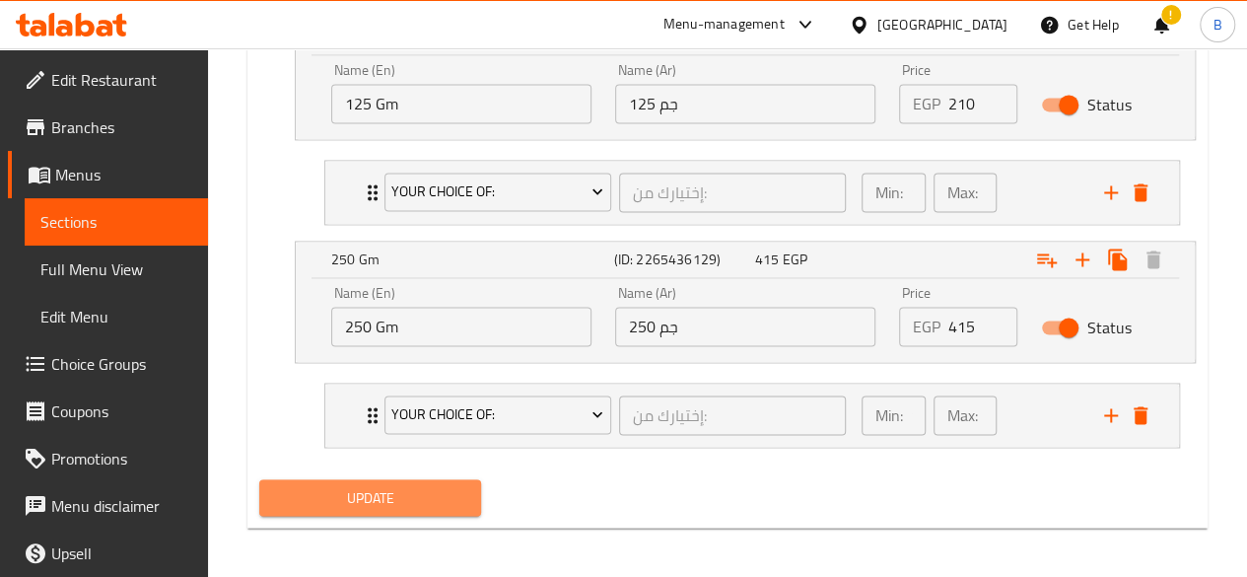
click at [390, 485] on span "Update" at bounding box center [370, 497] width 191 height 25
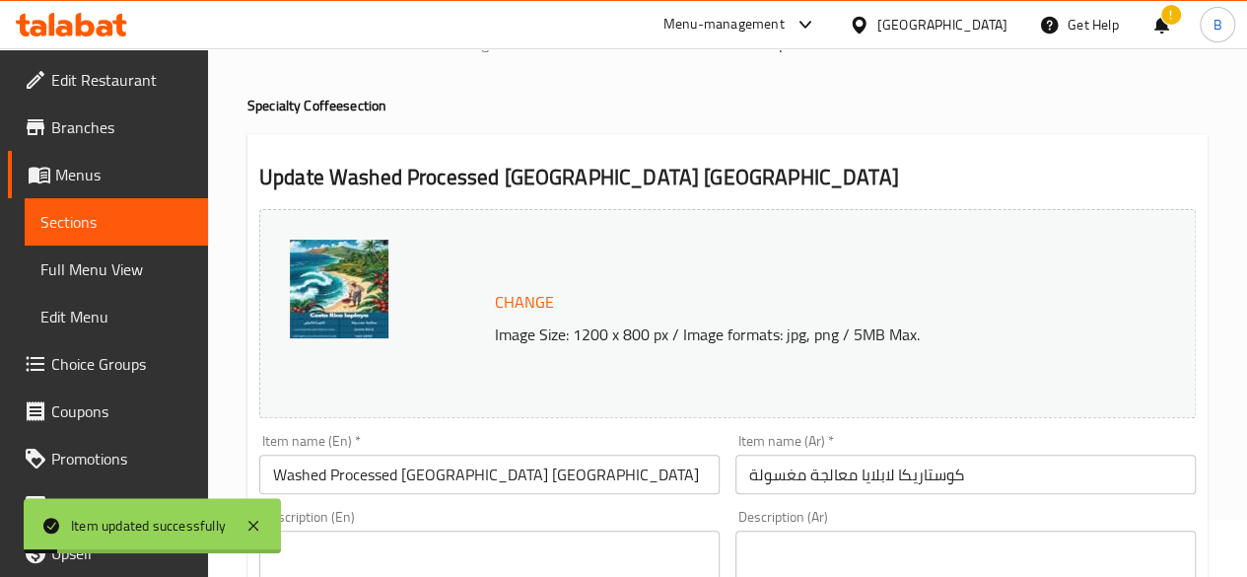
scroll to position [0, 0]
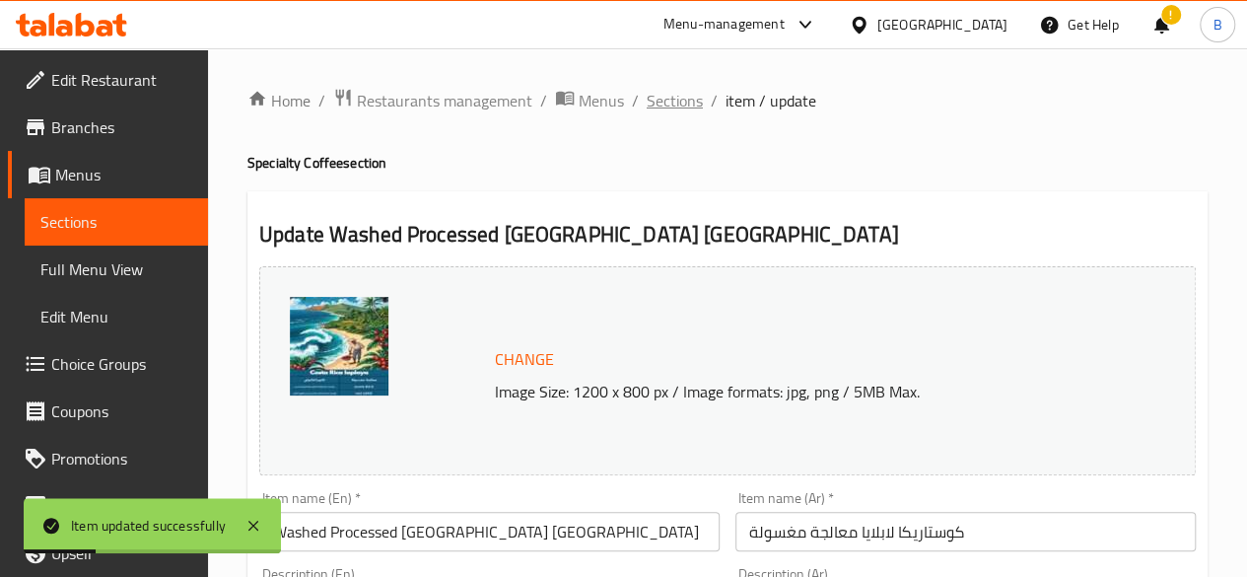
click at [676, 100] on span "Sections" at bounding box center [675, 101] width 56 height 24
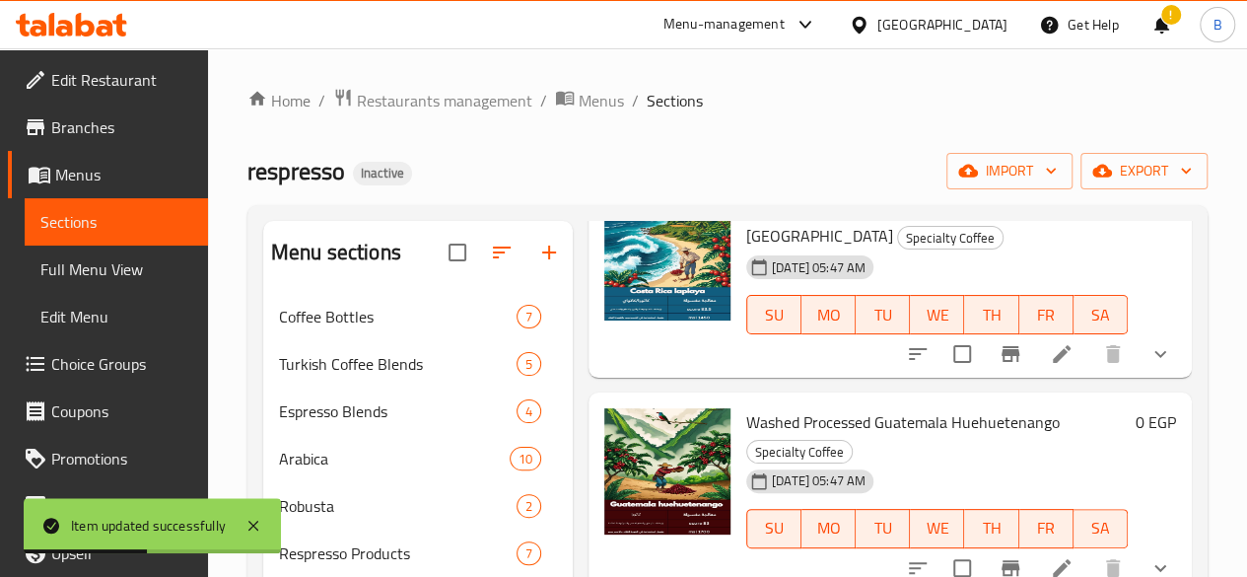
scroll to position [316, 0]
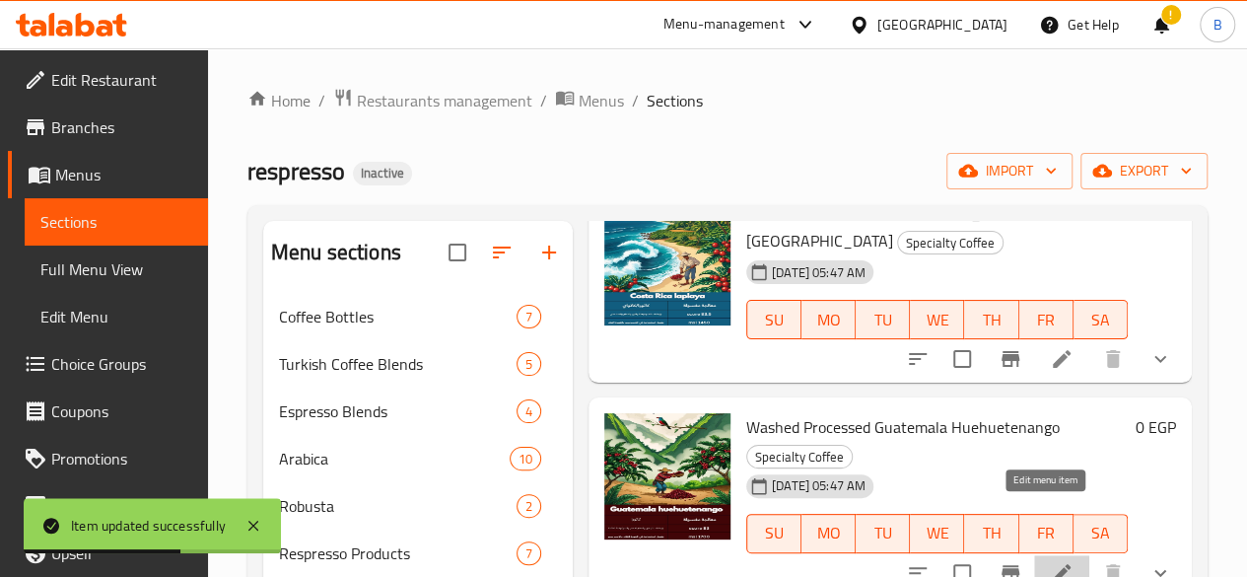
click at [1050, 561] on icon at bounding box center [1062, 573] width 24 height 24
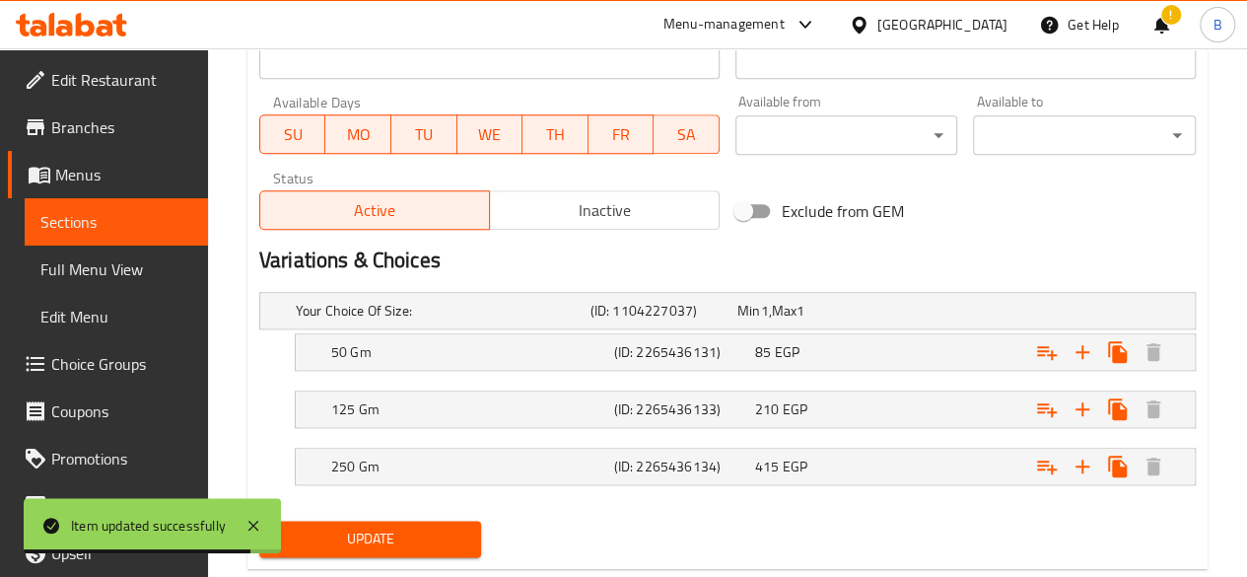
scroll to position [920, 0]
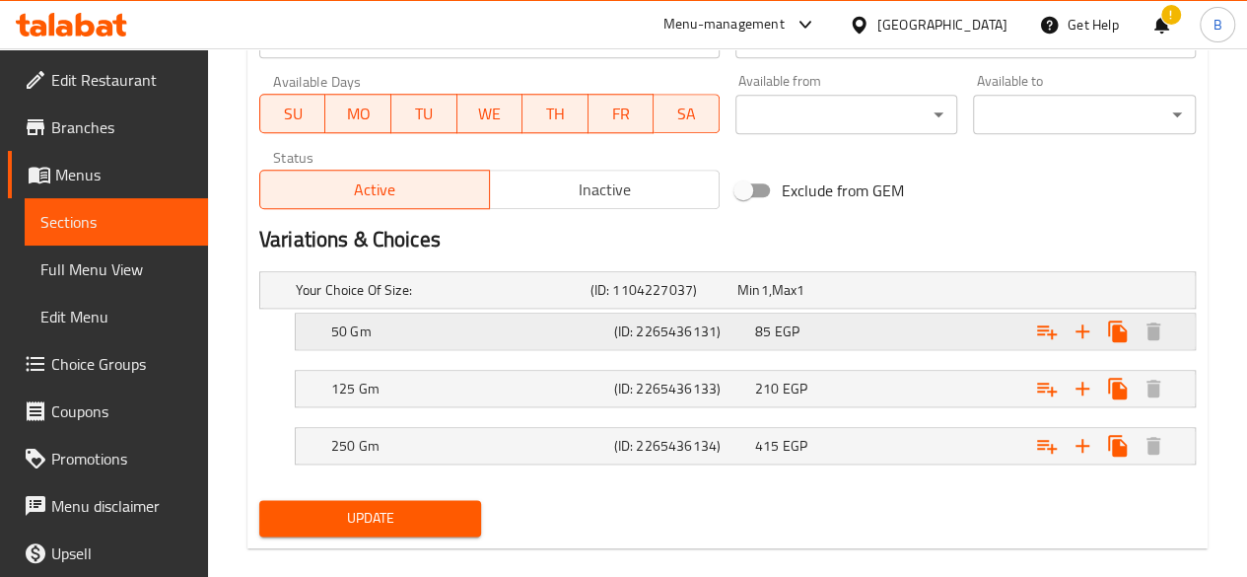
click at [844, 324] on div "85 EGP" at bounding box center [821, 331] width 133 height 20
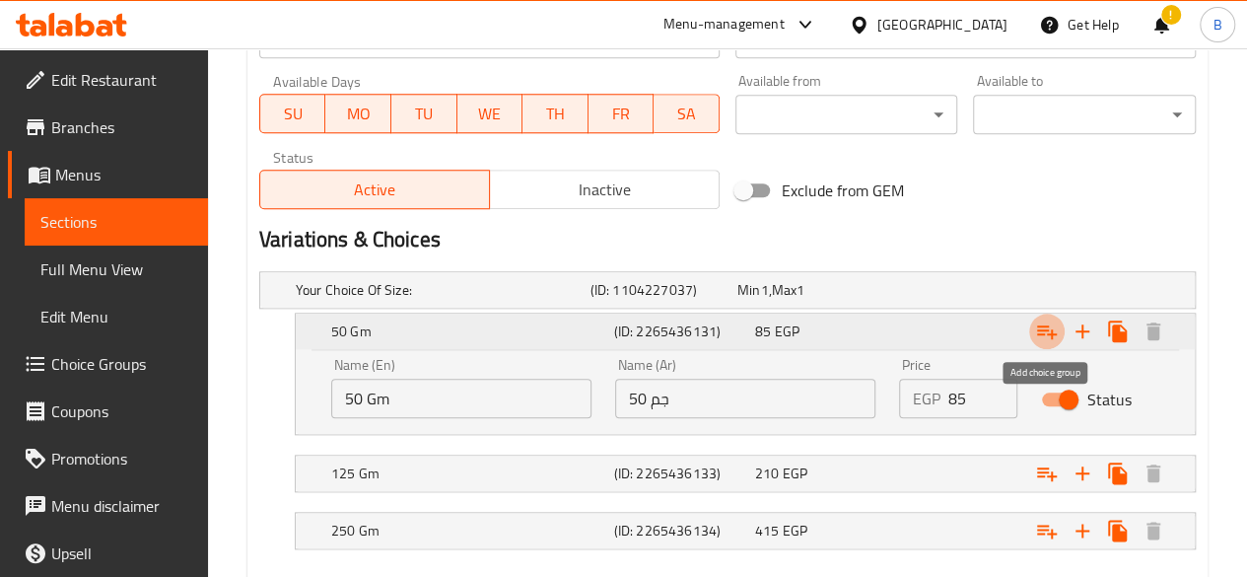
click at [1039, 335] on icon "Expand" at bounding box center [1047, 331] width 24 height 24
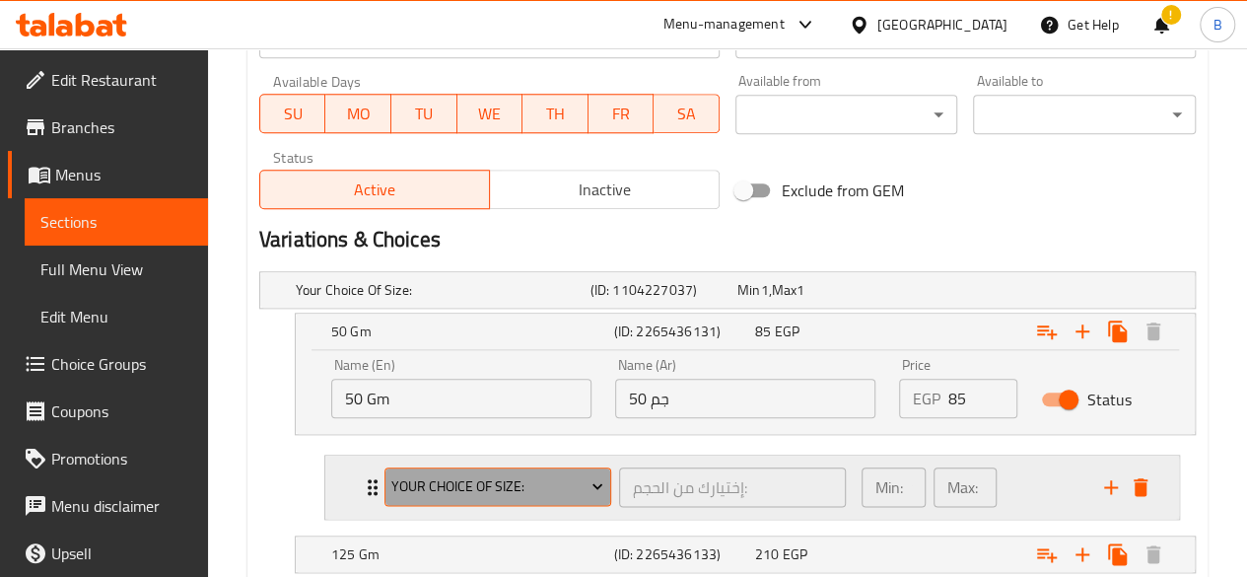
click at [497, 484] on span "Your Choice Of Size:" at bounding box center [497, 486] width 212 height 25
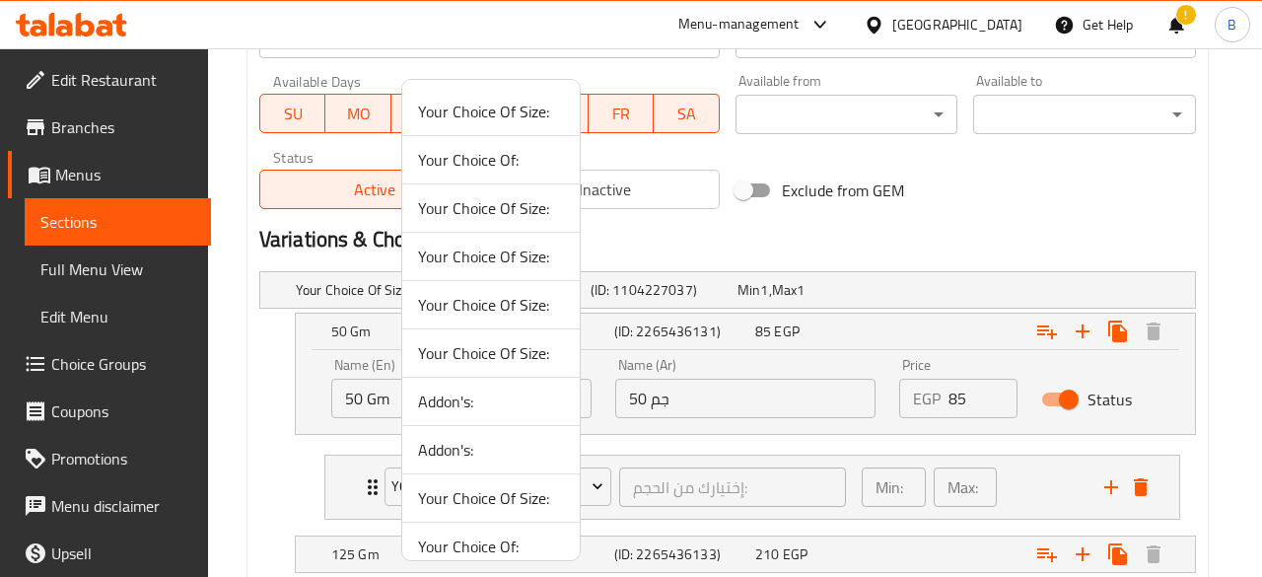
click at [508, 161] on span "Your Choice Of:" at bounding box center [491, 160] width 146 height 24
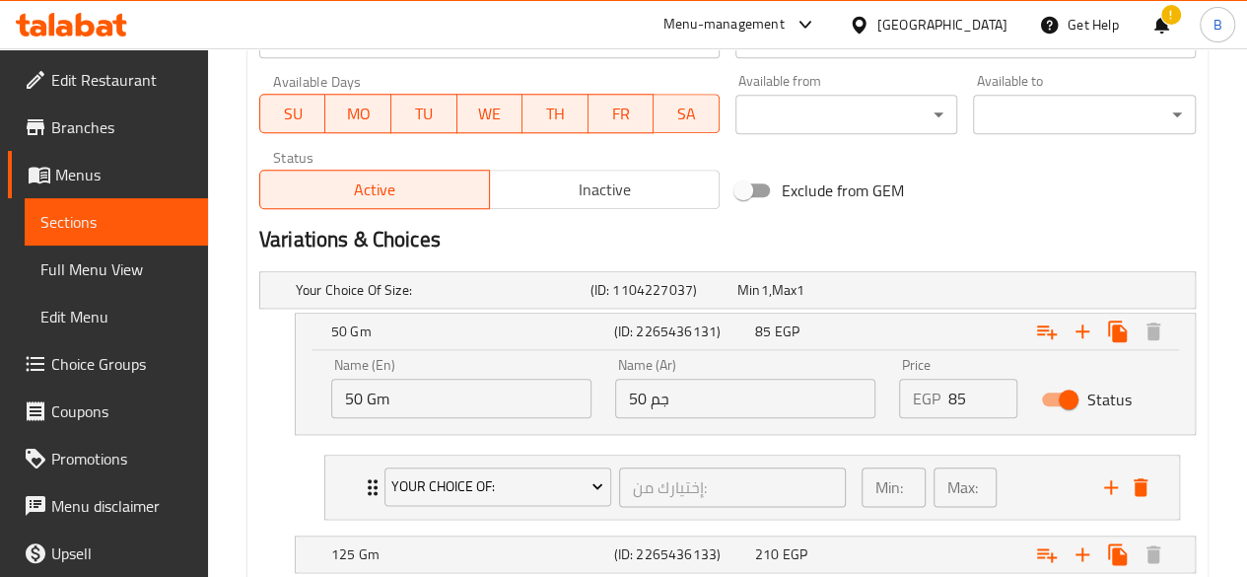
scroll to position [1108, 0]
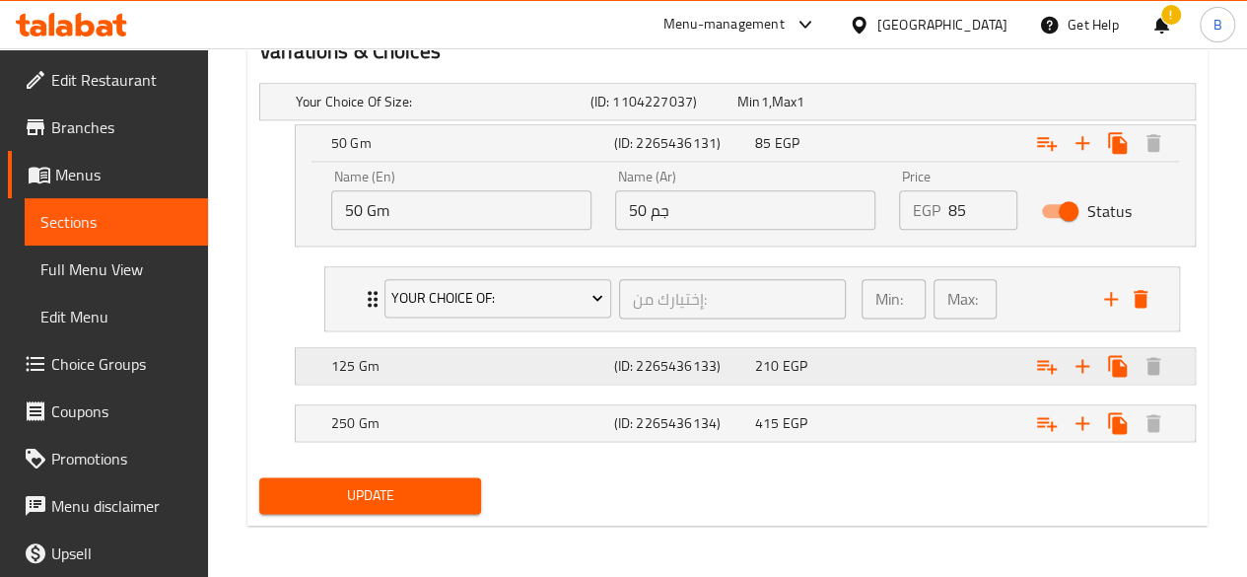
click at [911, 368] on div "Expand" at bounding box center [1033, 365] width 283 height 43
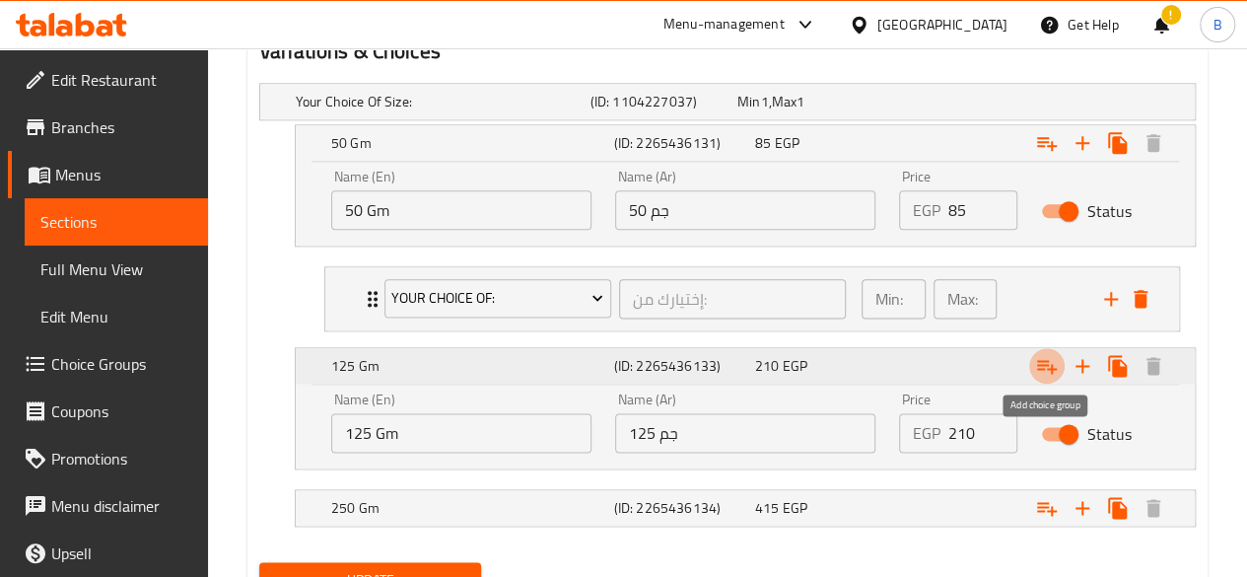
click at [1036, 362] on icon "Expand" at bounding box center [1047, 366] width 24 height 24
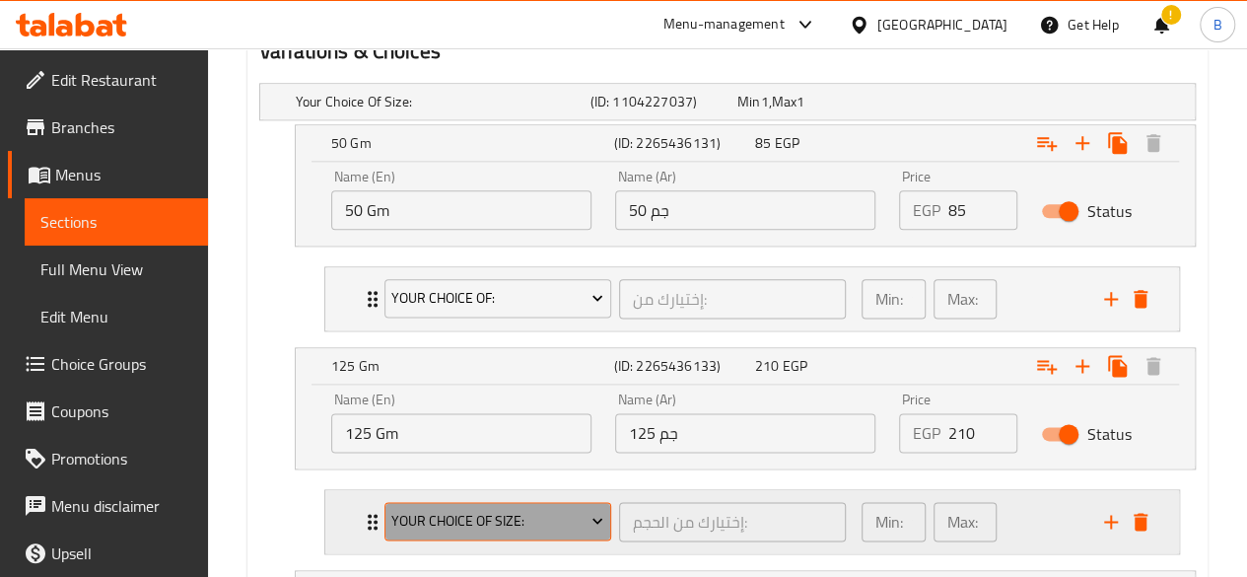
click at [480, 517] on span "Your Choice Of Size:" at bounding box center [497, 521] width 212 height 25
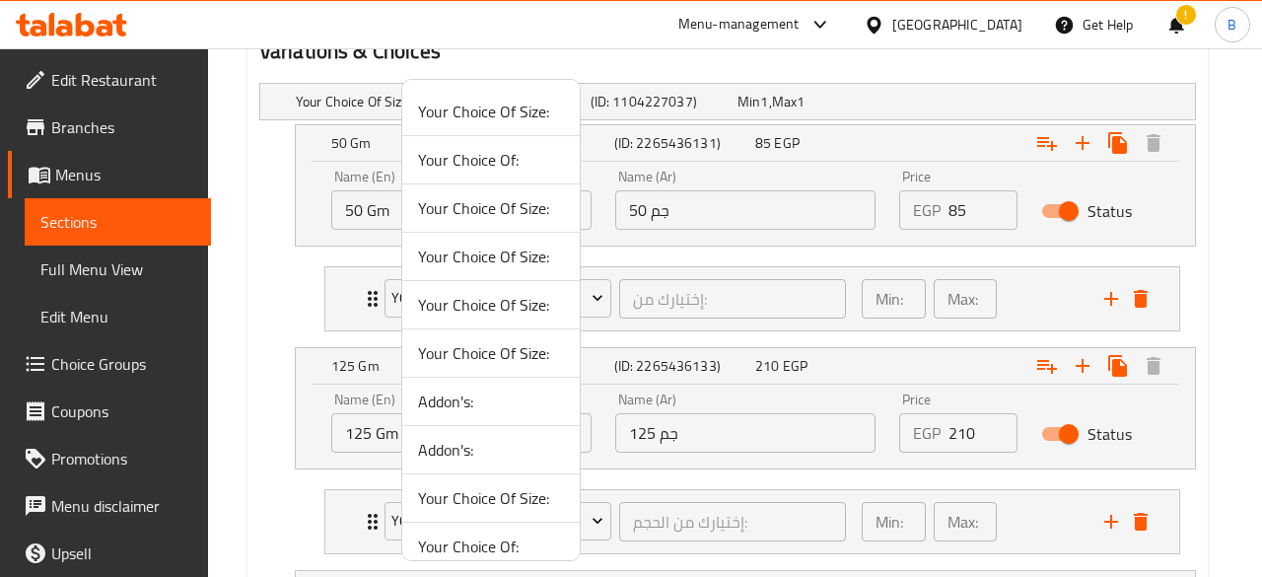
click at [509, 148] on span "Your Choice Of:" at bounding box center [491, 160] width 146 height 24
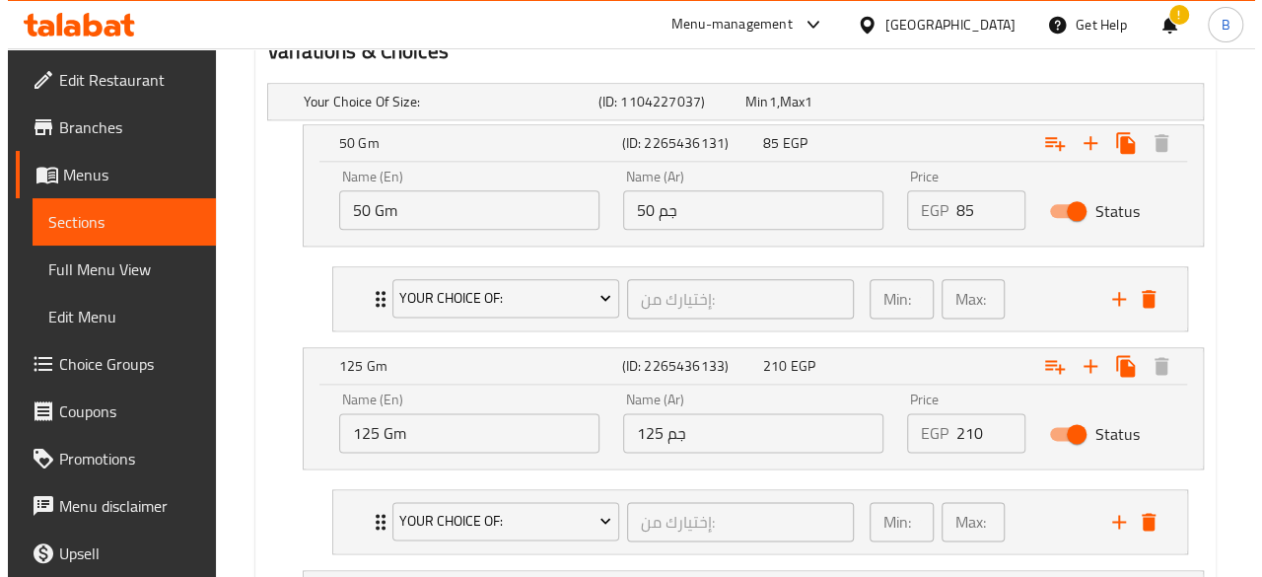
scroll to position [1273, 0]
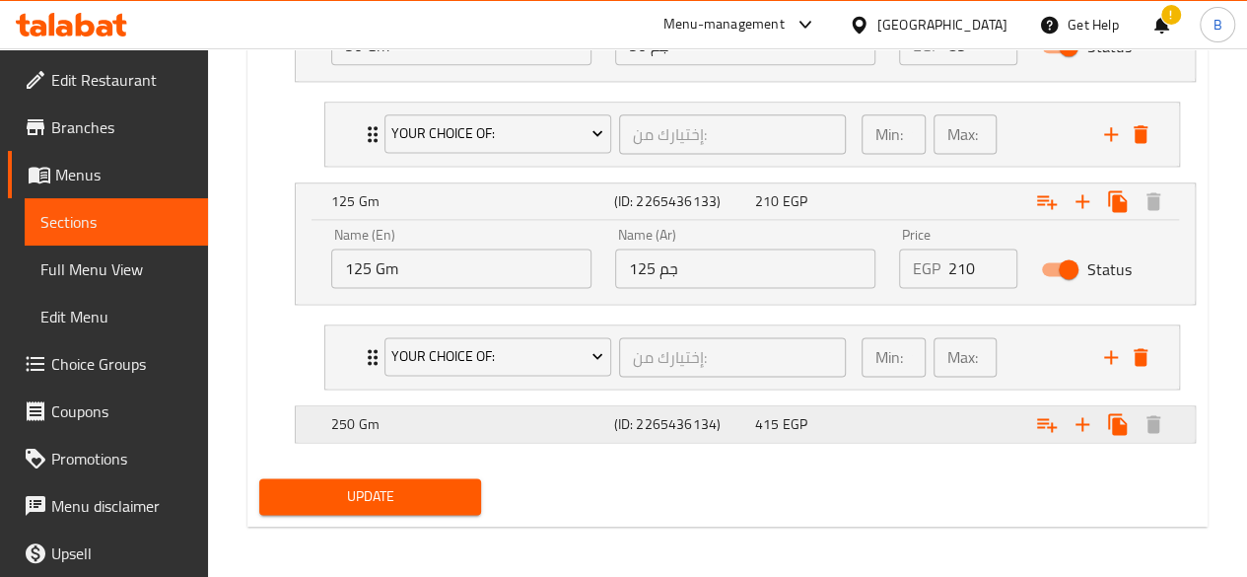
click at [850, 427] on div "415 EGP" at bounding box center [821, 424] width 133 height 20
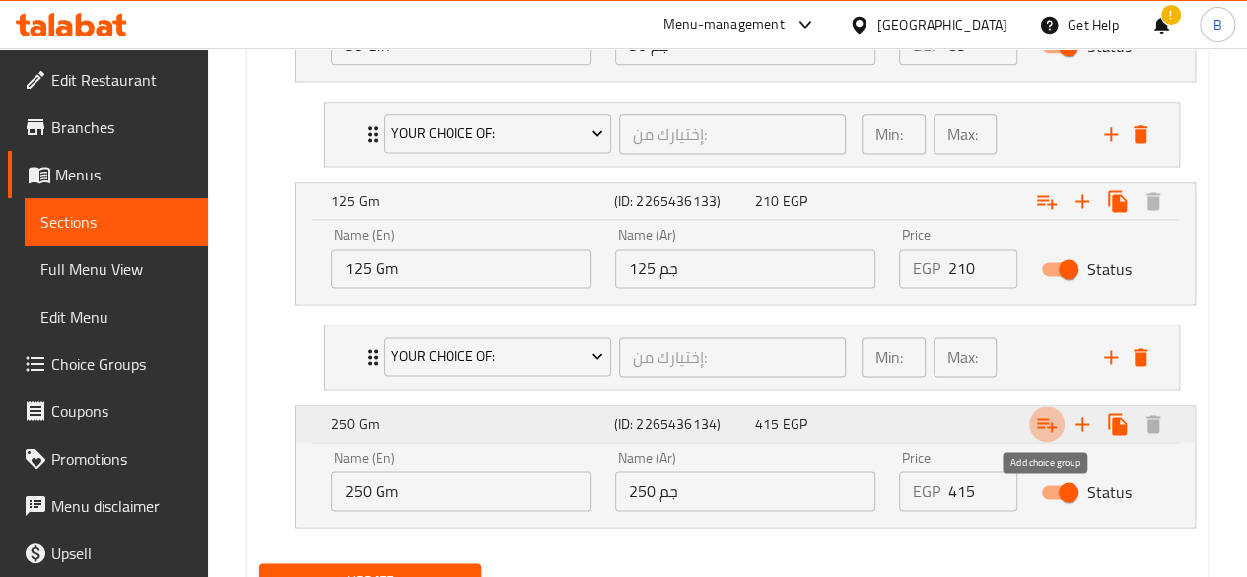
click at [1042, 418] on icon "Expand" at bounding box center [1047, 425] width 20 height 14
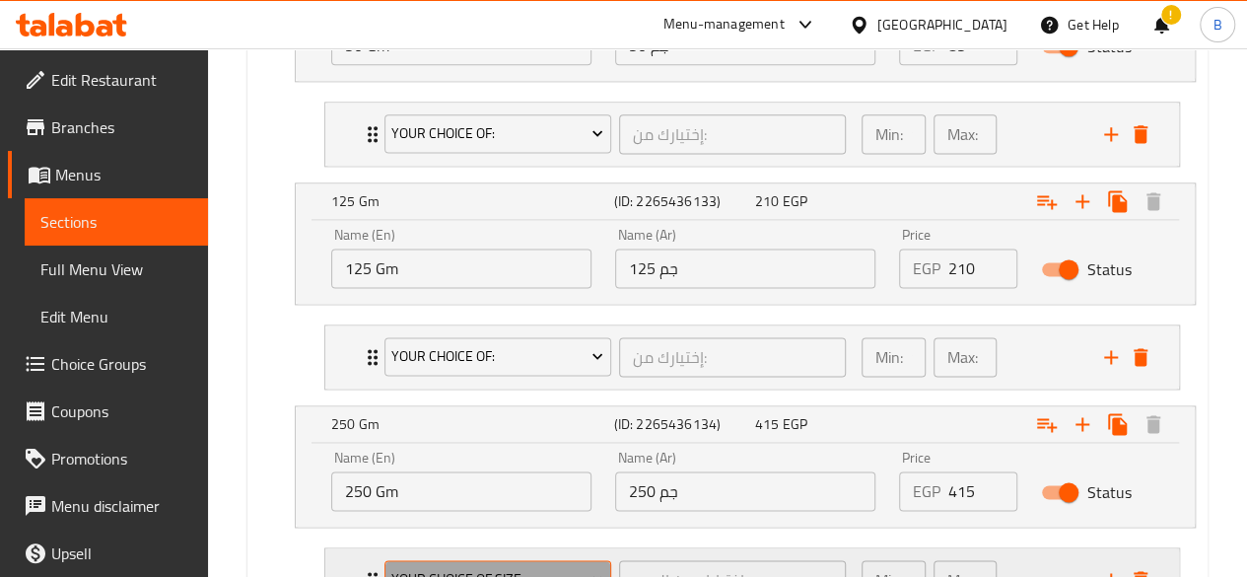
click at [580, 570] on span "Your Choice Of Size:" at bounding box center [497, 579] width 212 height 25
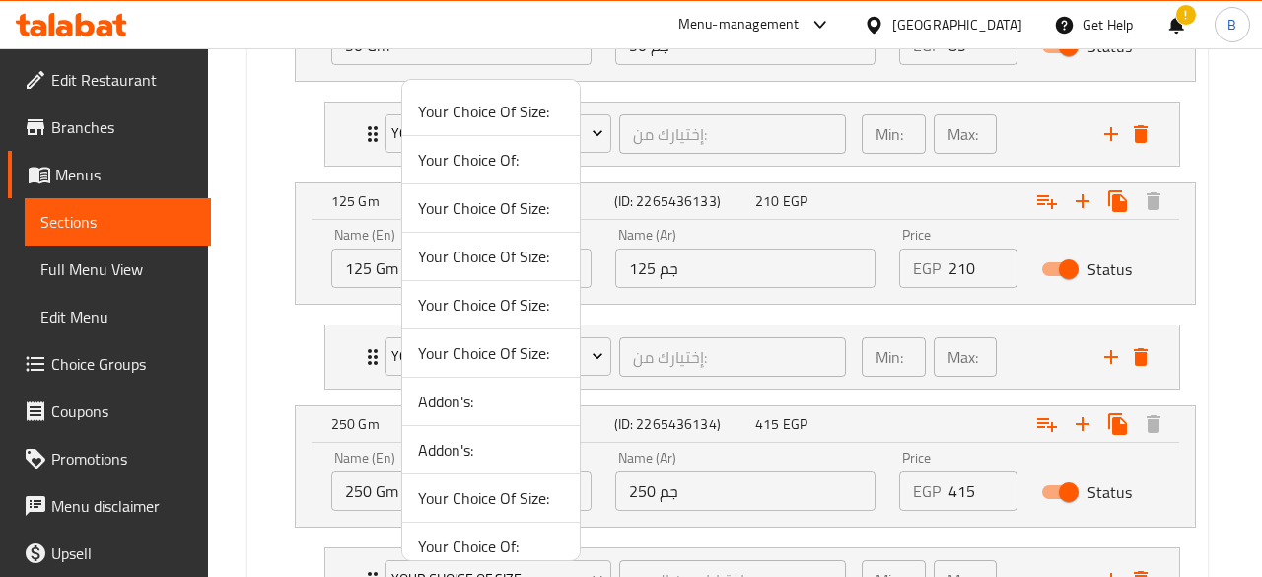
click at [524, 148] on span "Your Choice Of:" at bounding box center [491, 160] width 146 height 24
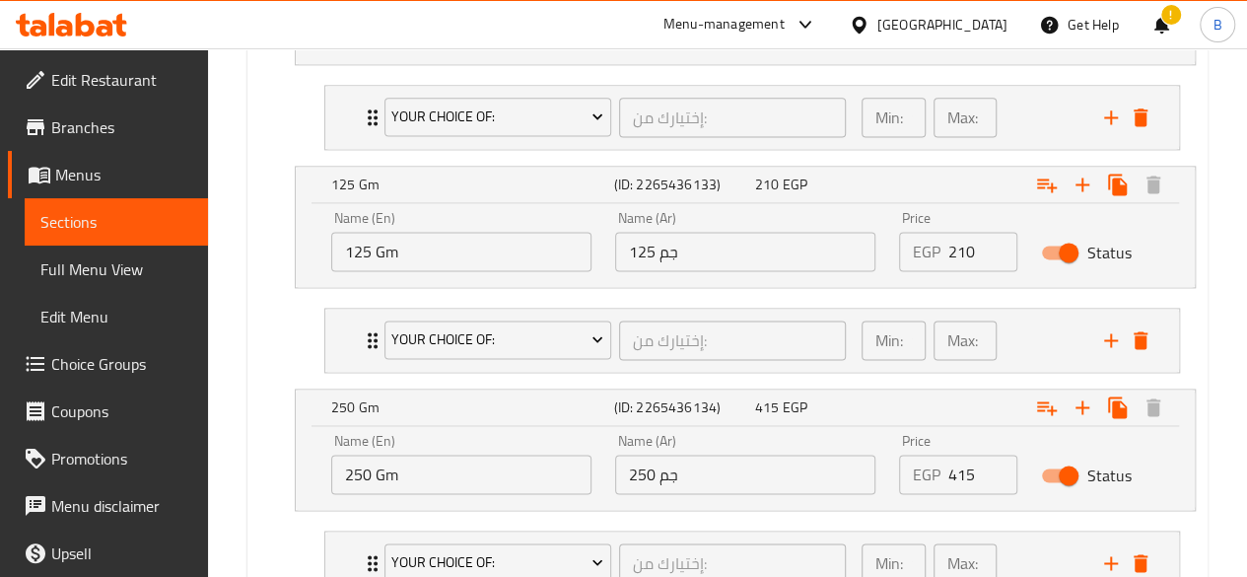
scroll to position [1437, 0]
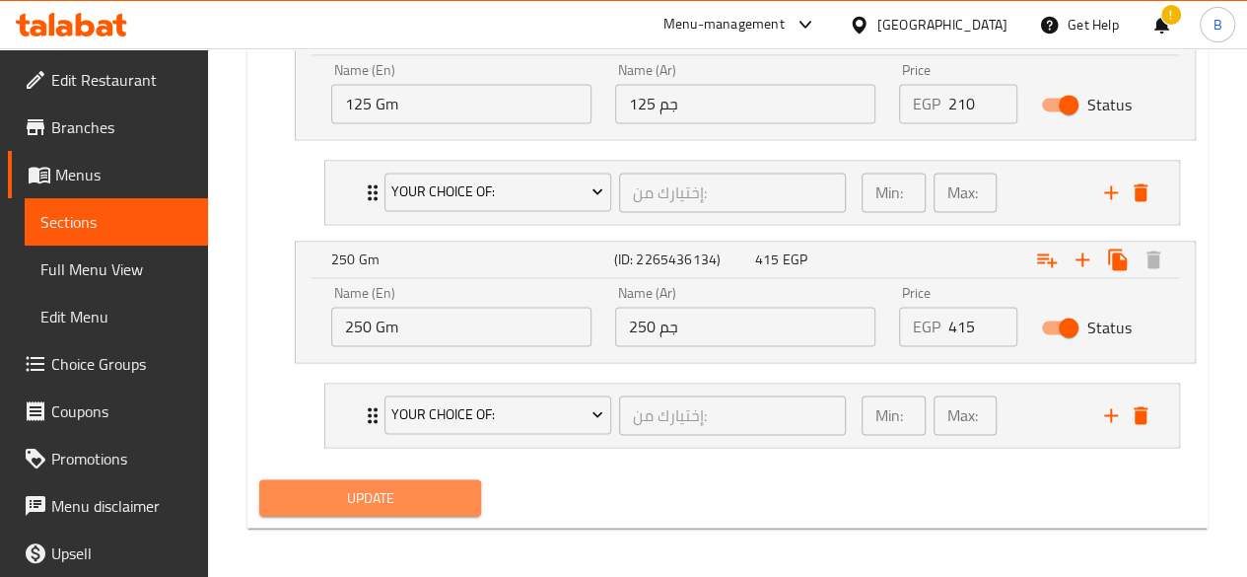
click at [457, 490] on span "Update" at bounding box center [370, 497] width 191 height 25
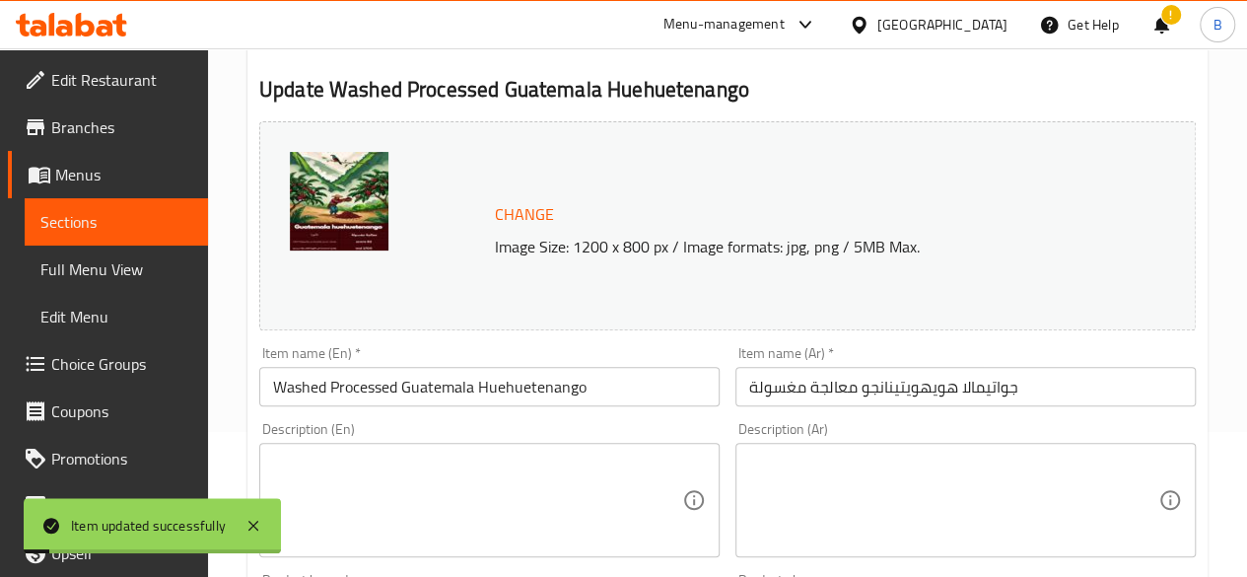
scroll to position [0, 0]
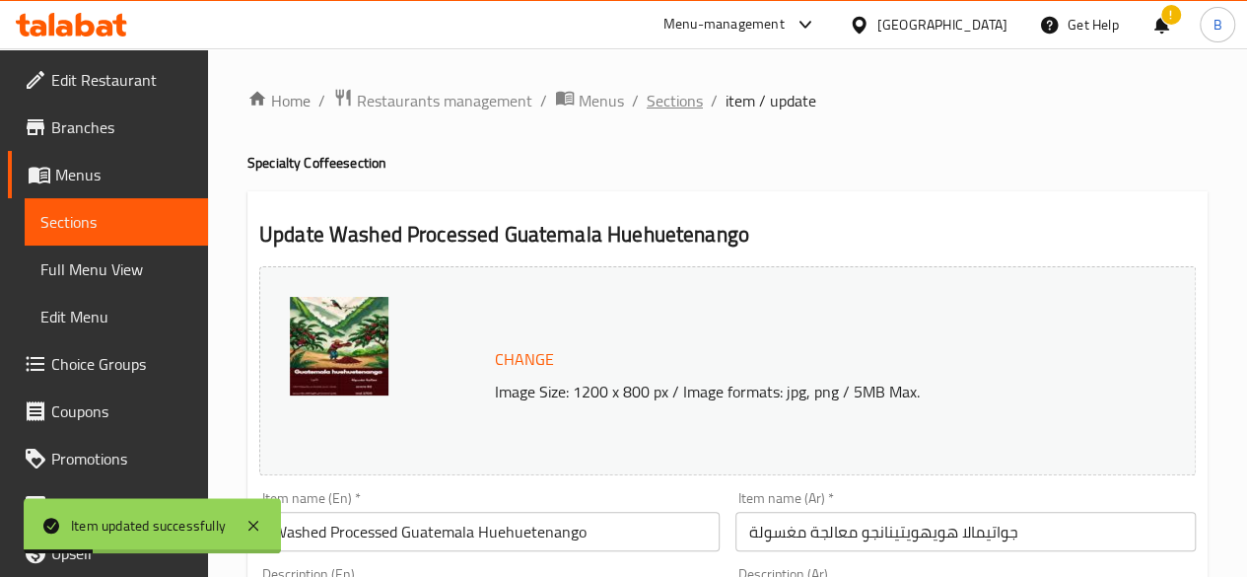
click at [671, 102] on span "Sections" at bounding box center [675, 101] width 56 height 24
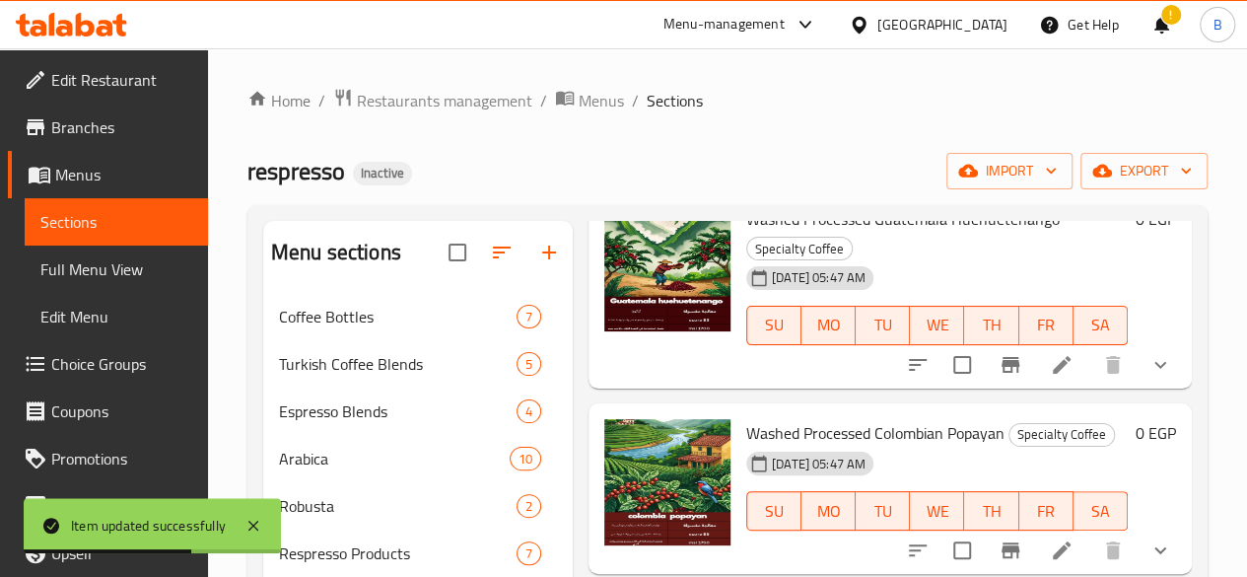
scroll to position [531, 0]
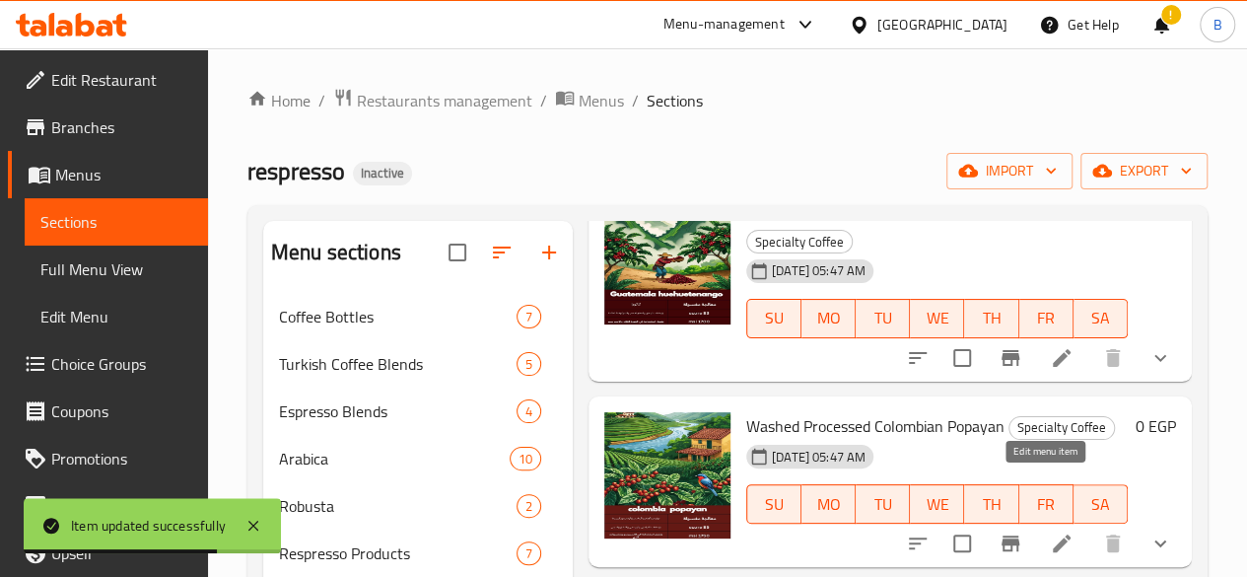
click at [1050, 531] on icon at bounding box center [1062, 543] width 24 height 24
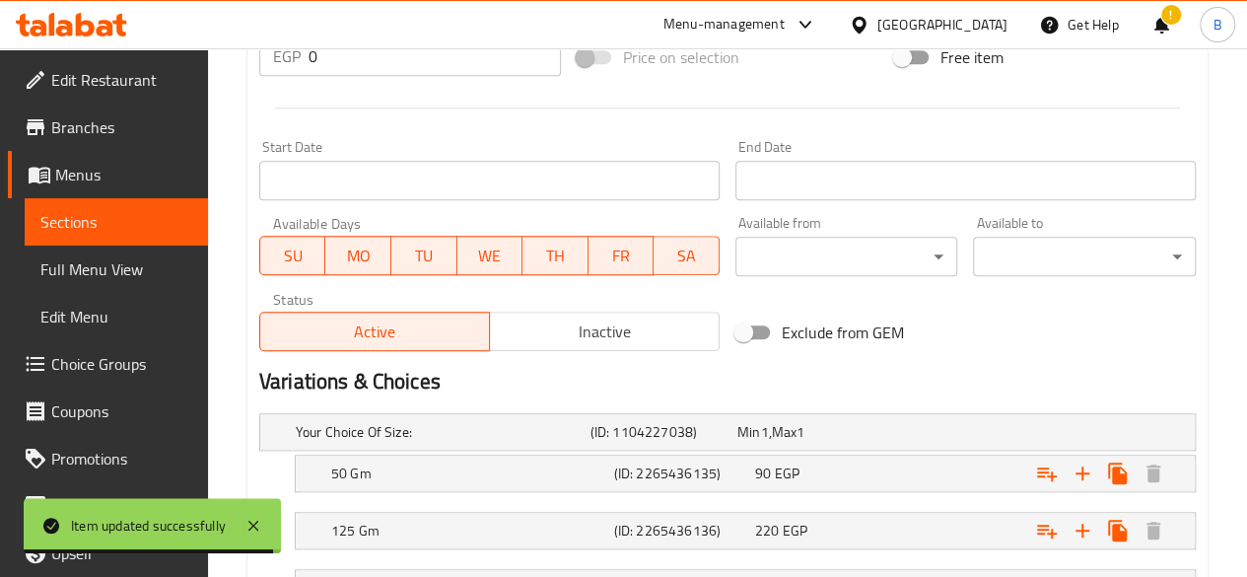
scroll to position [942, 0]
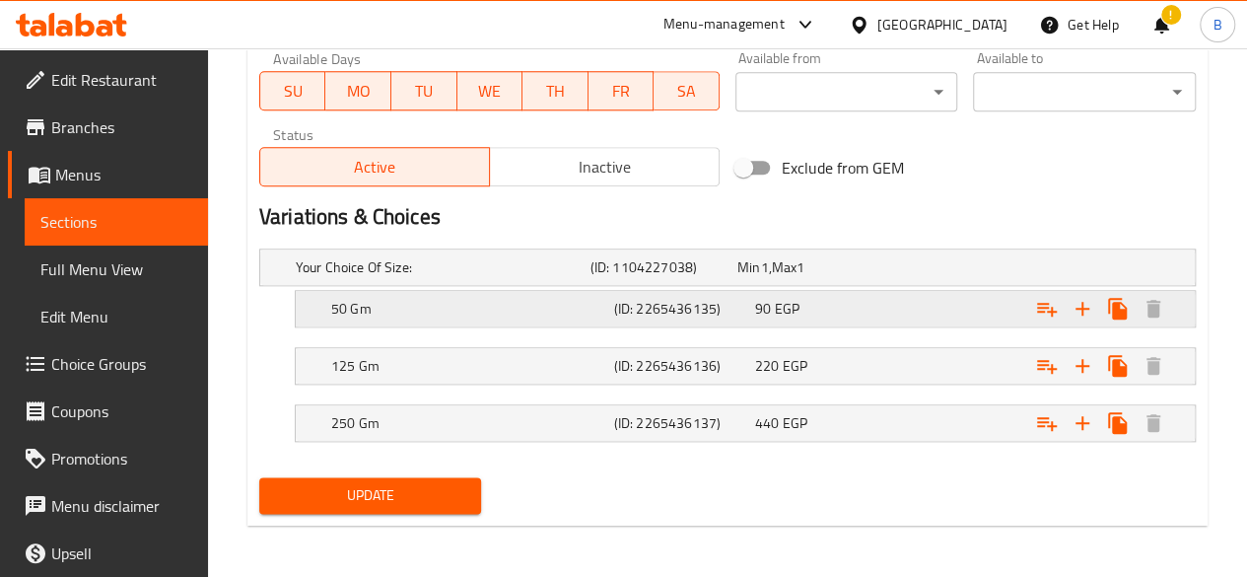
click at [881, 318] on div "90 EGP" at bounding box center [821, 309] width 141 height 28
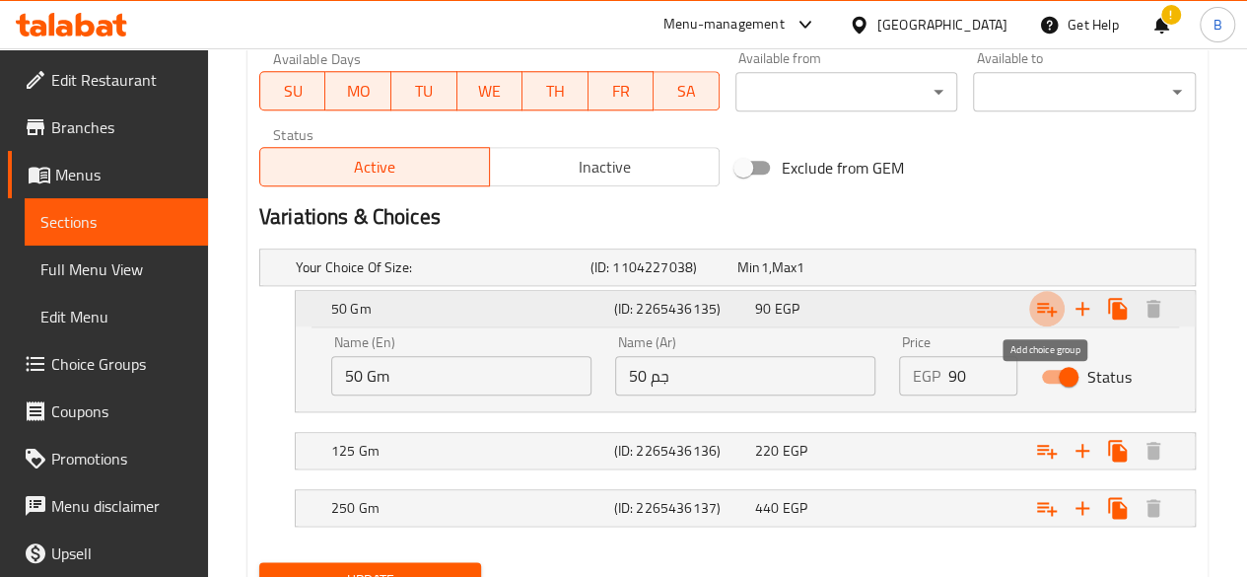
click at [1044, 304] on icon "Expand" at bounding box center [1047, 309] width 24 height 24
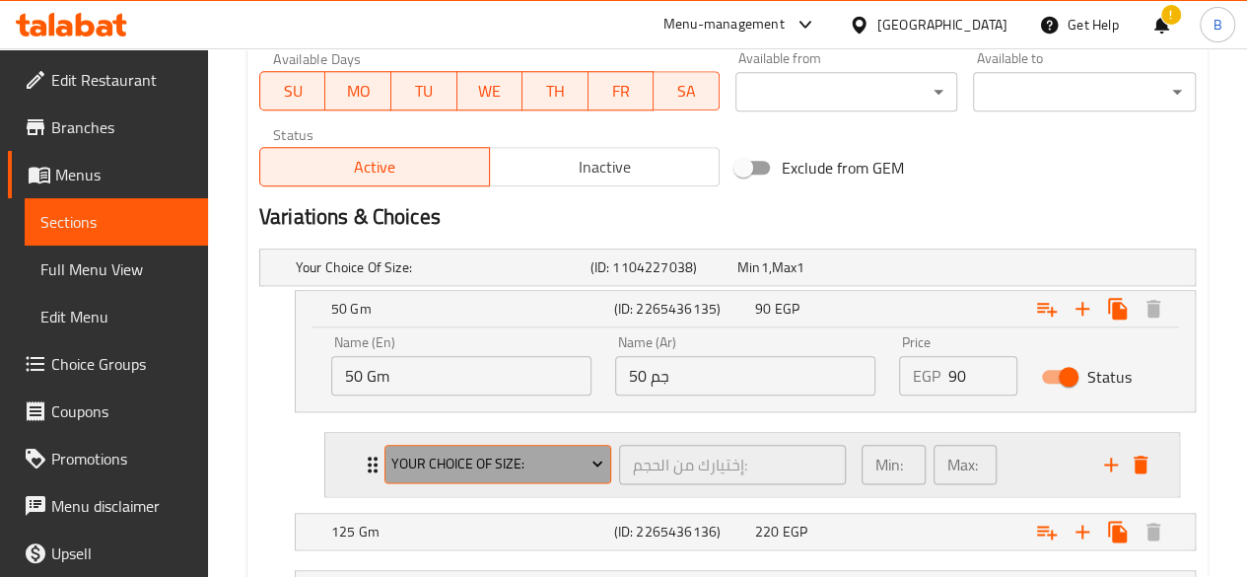
click at [461, 456] on span "Your Choice Of Size:" at bounding box center [497, 464] width 212 height 25
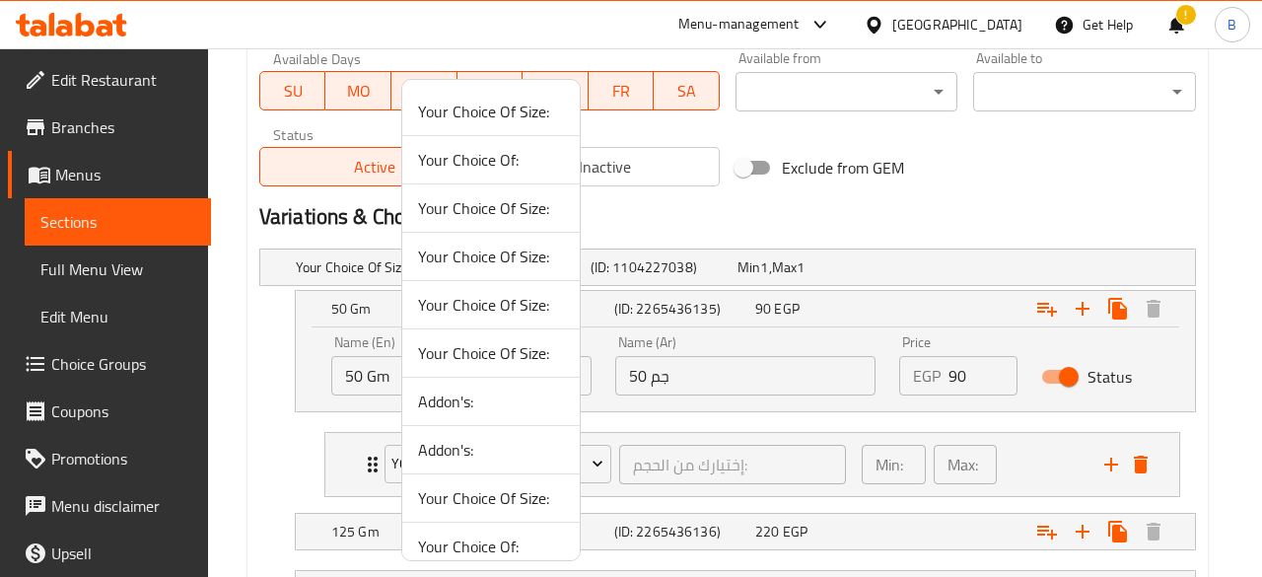
click at [498, 164] on span "Your Choice Of:" at bounding box center [491, 160] width 146 height 24
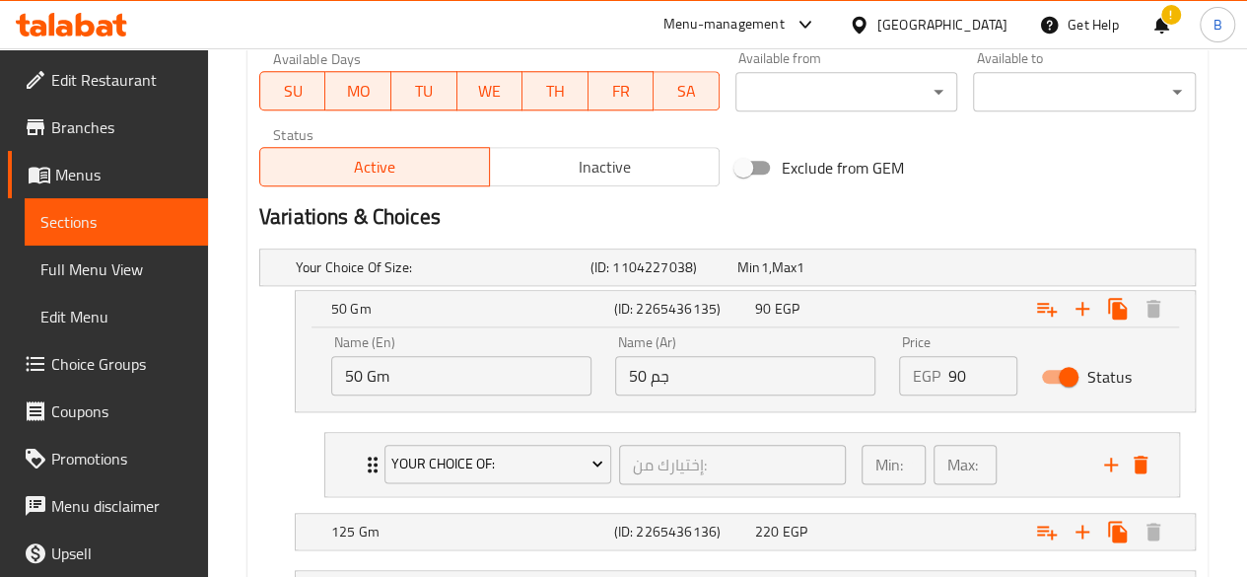
scroll to position [1108, 0]
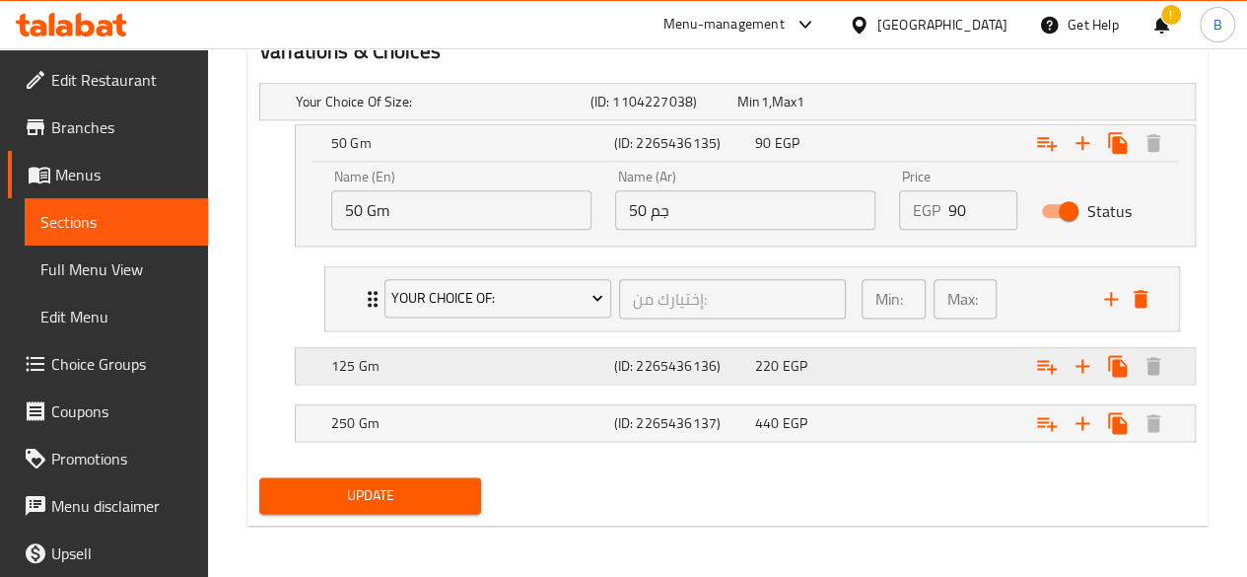
click at [814, 364] on div "220 EGP" at bounding box center [821, 366] width 133 height 20
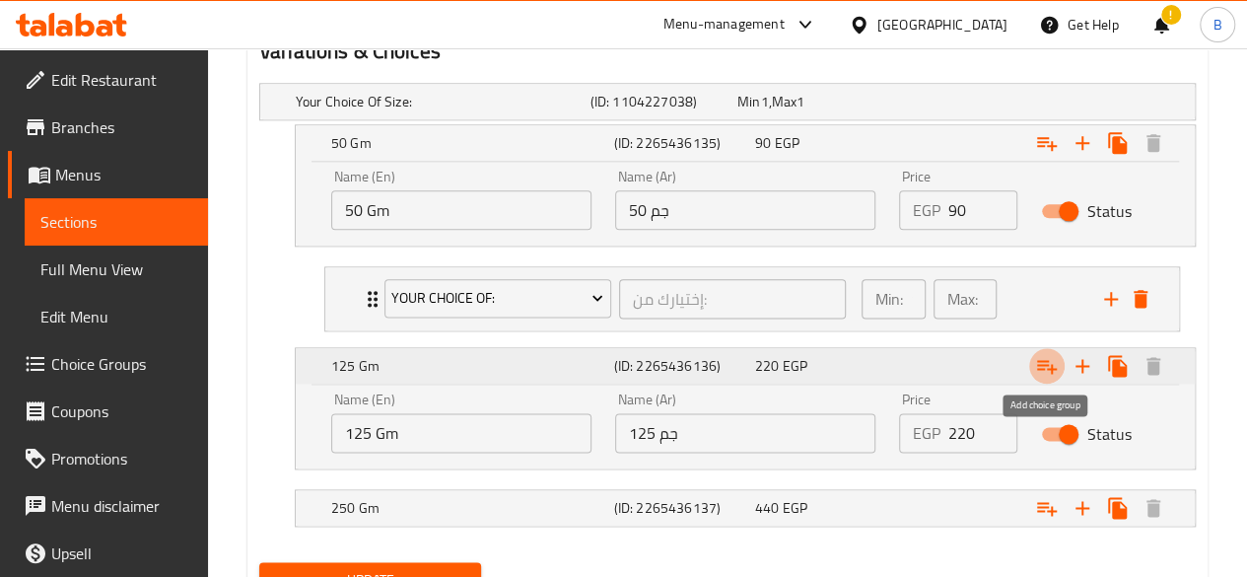
click at [1039, 366] on icon "Expand" at bounding box center [1047, 367] width 20 height 14
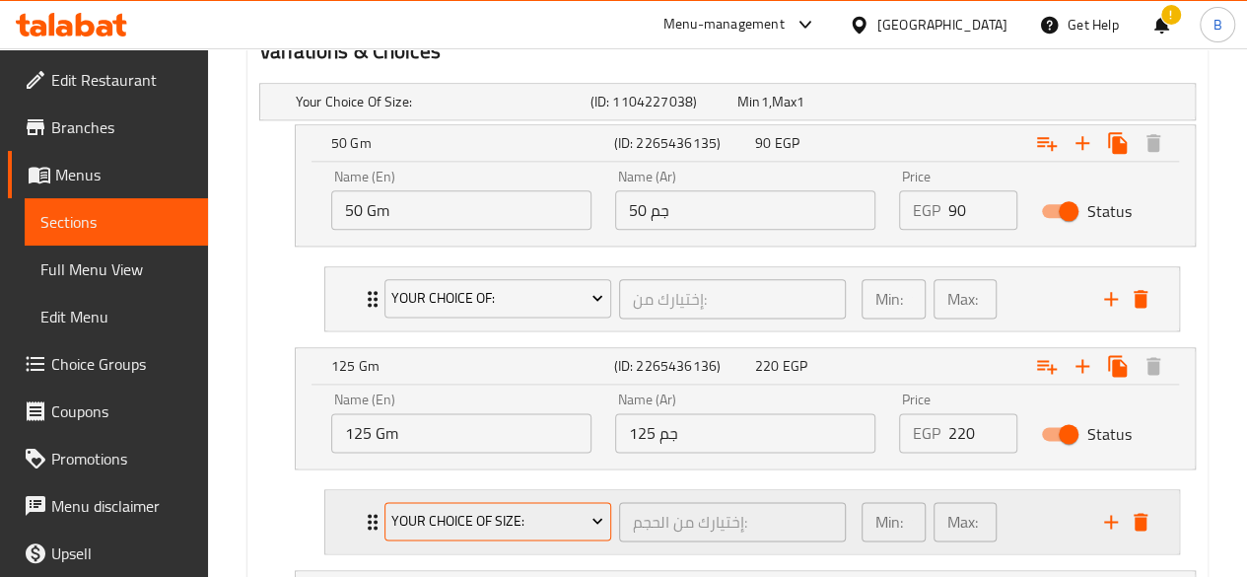
click at [428, 514] on span "Your Choice Of Size:" at bounding box center [497, 521] width 212 height 25
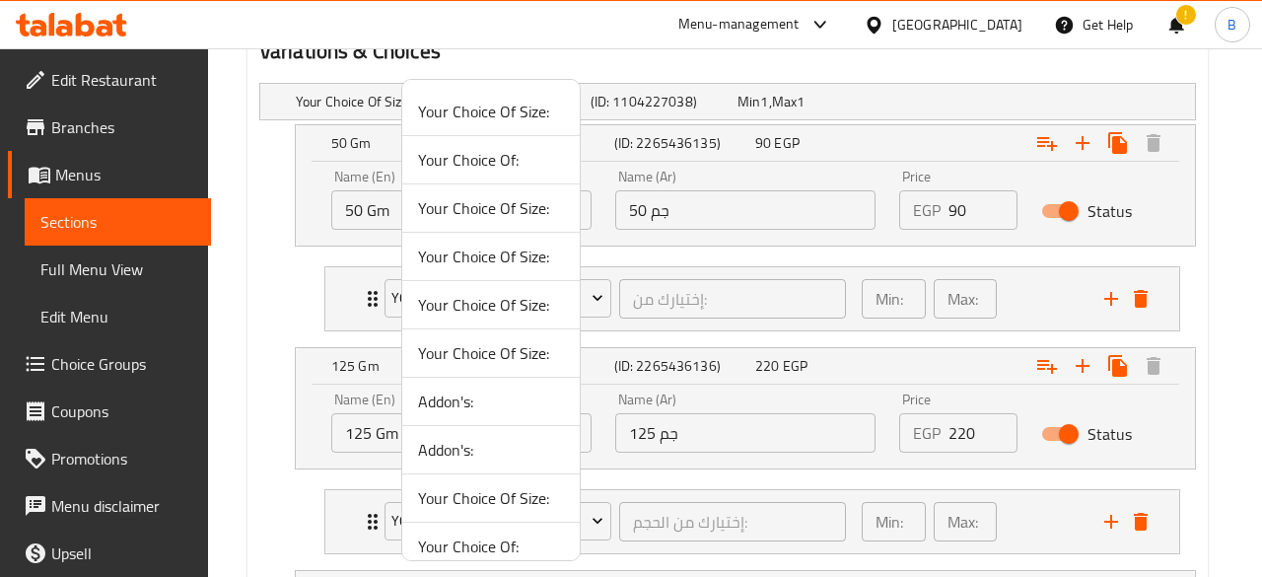
click at [473, 153] on span "Your Choice Of:" at bounding box center [491, 160] width 146 height 24
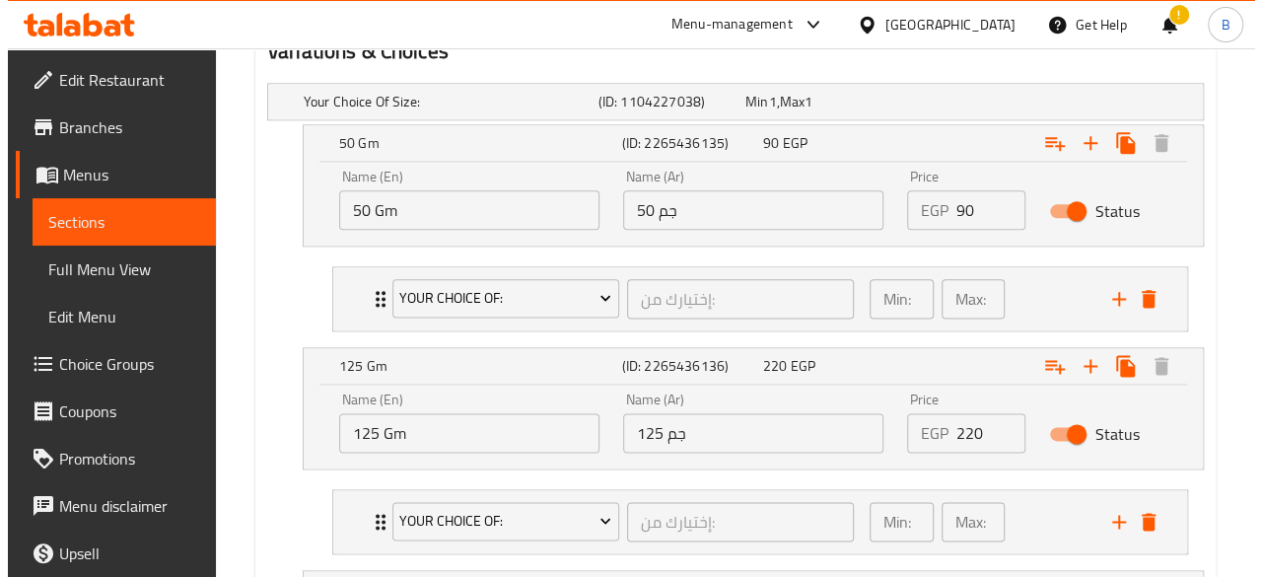
scroll to position [1273, 0]
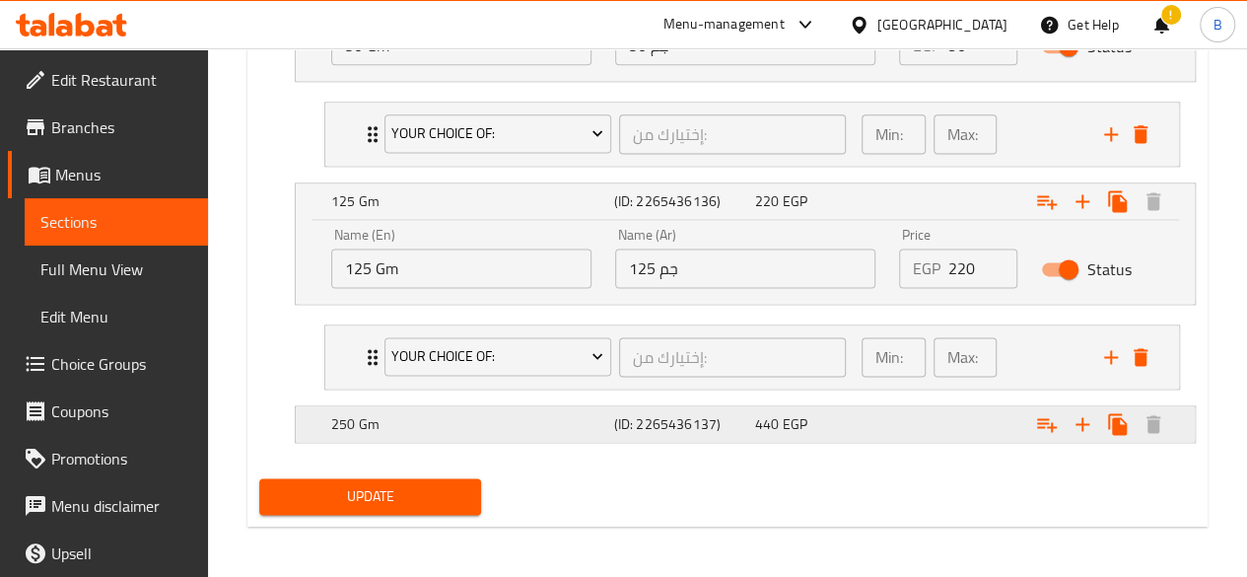
click at [841, 429] on div "440 EGP" at bounding box center [821, 424] width 141 height 28
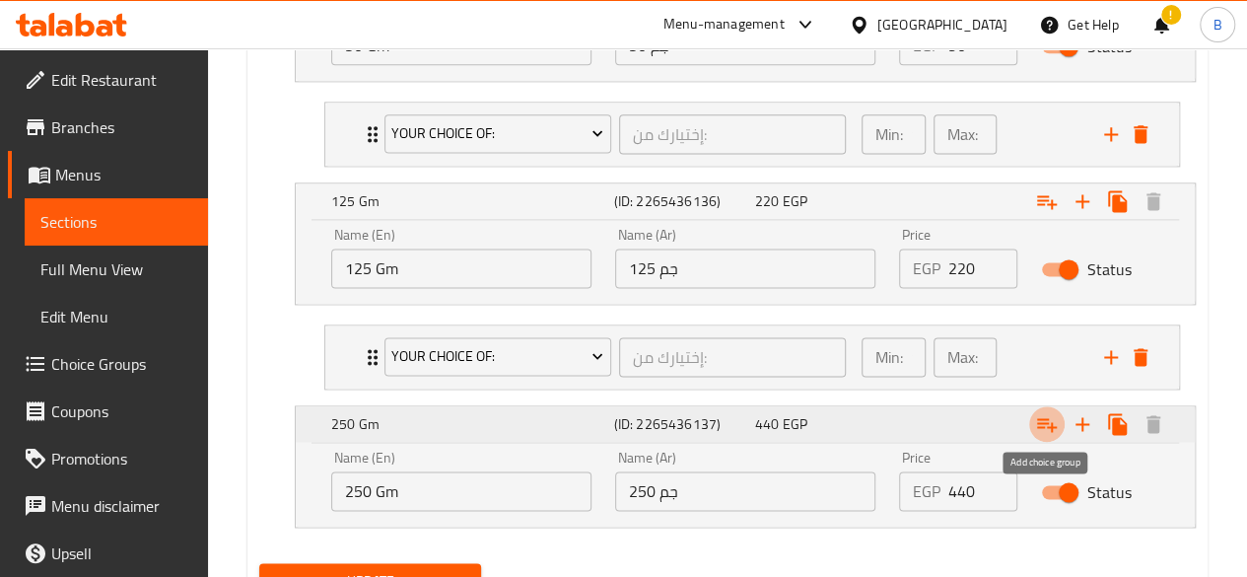
click at [1041, 418] on icon "Expand" at bounding box center [1047, 425] width 20 height 14
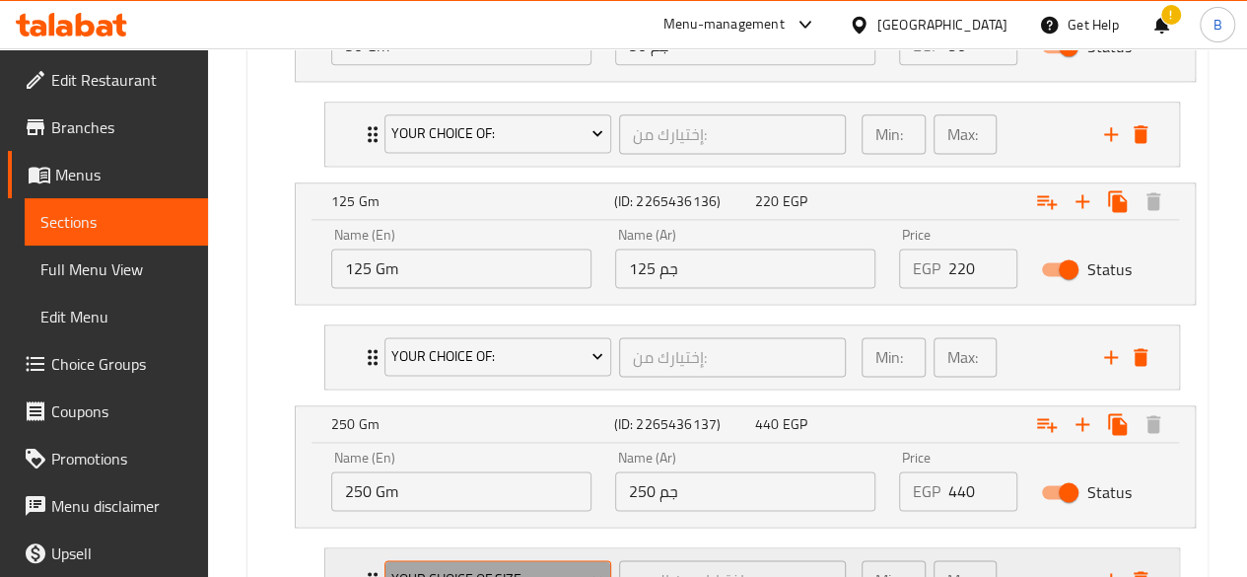
click at [473, 560] on button "Your Choice Of Size:" at bounding box center [497, 579] width 227 height 39
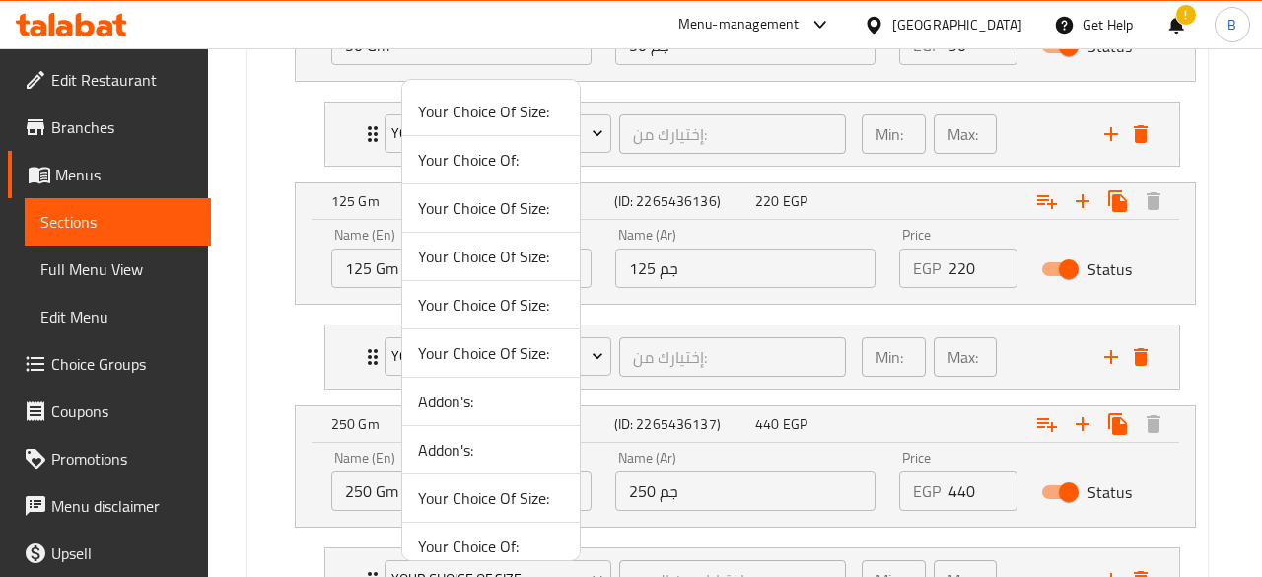
click at [503, 148] on span "Your Choice Of:" at bounding box center [491, 160] width 146 height 24
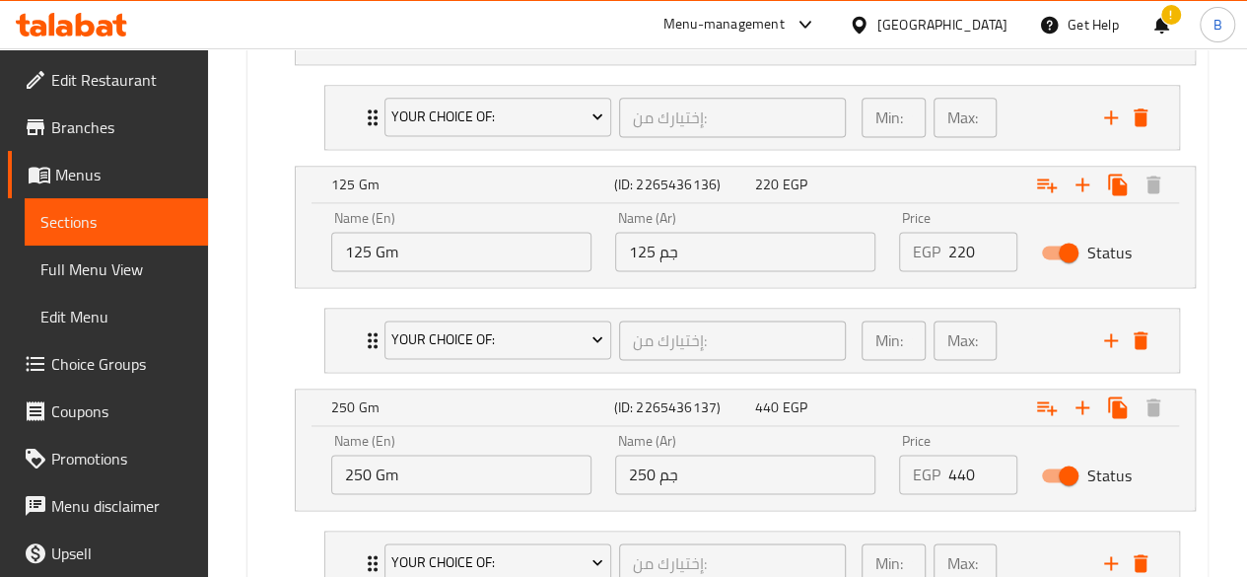
scroll to position [1437, 0]
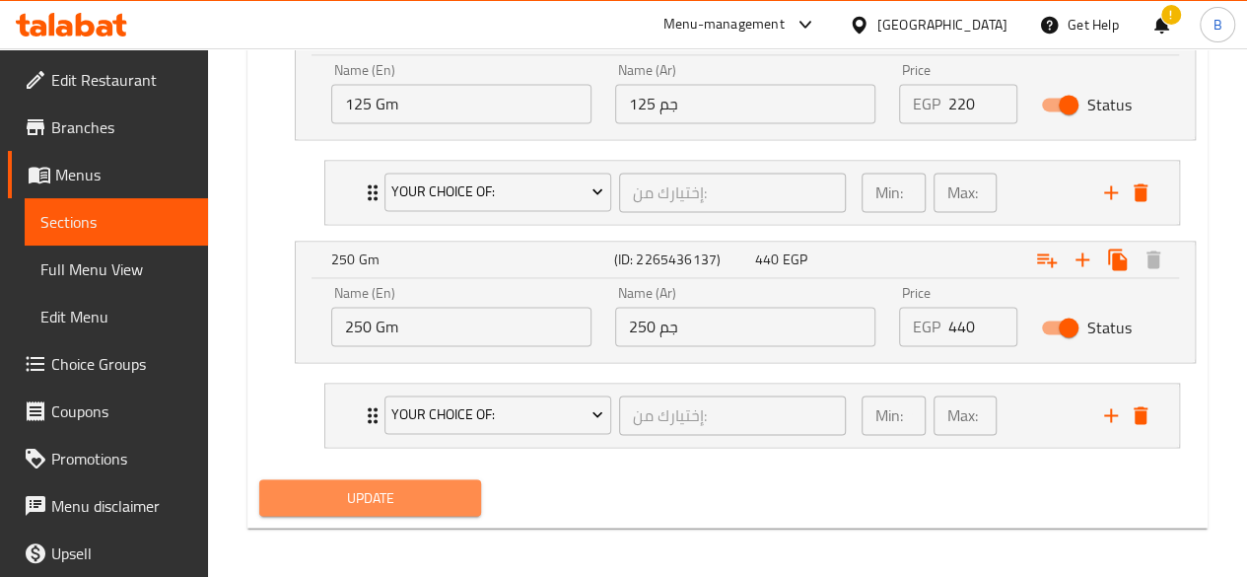
click at [431, 488] on span "Update" at bounding box center [370, 497] width 191 height 25
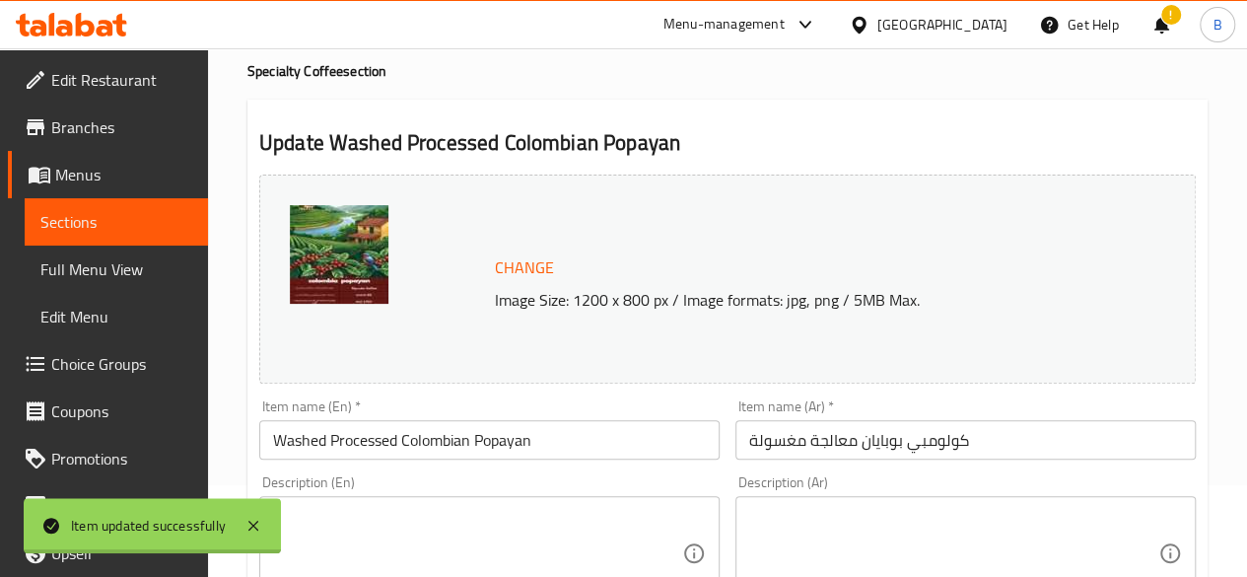
scroll to position [0, 0]
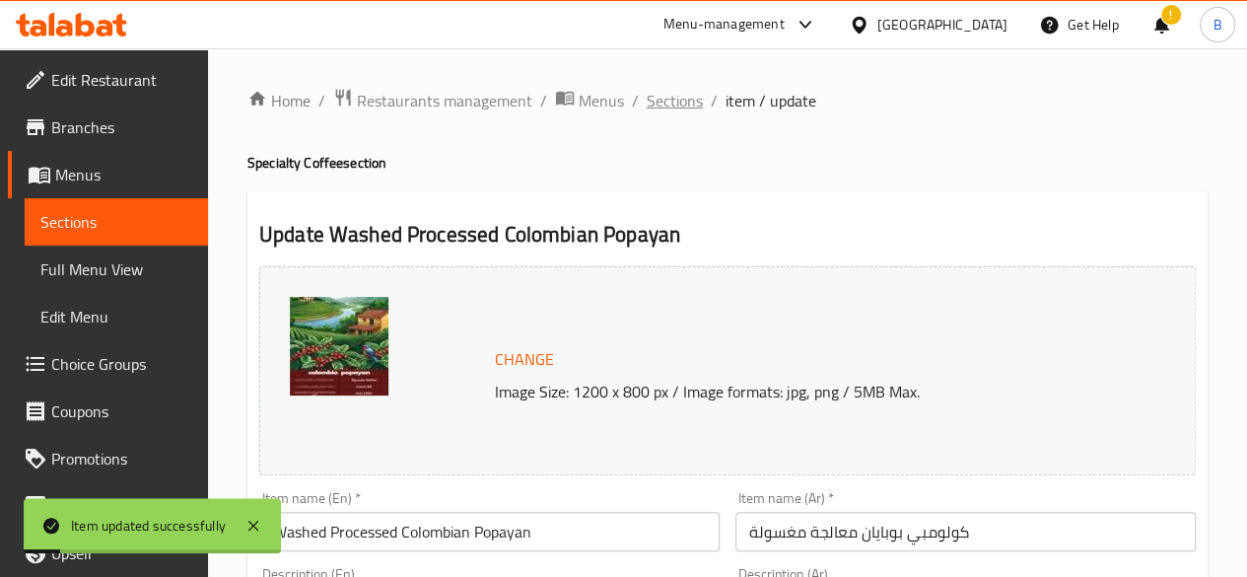
click at [683, 92] on span "Sections" at bounding box center [675, 101] width 56 height 24
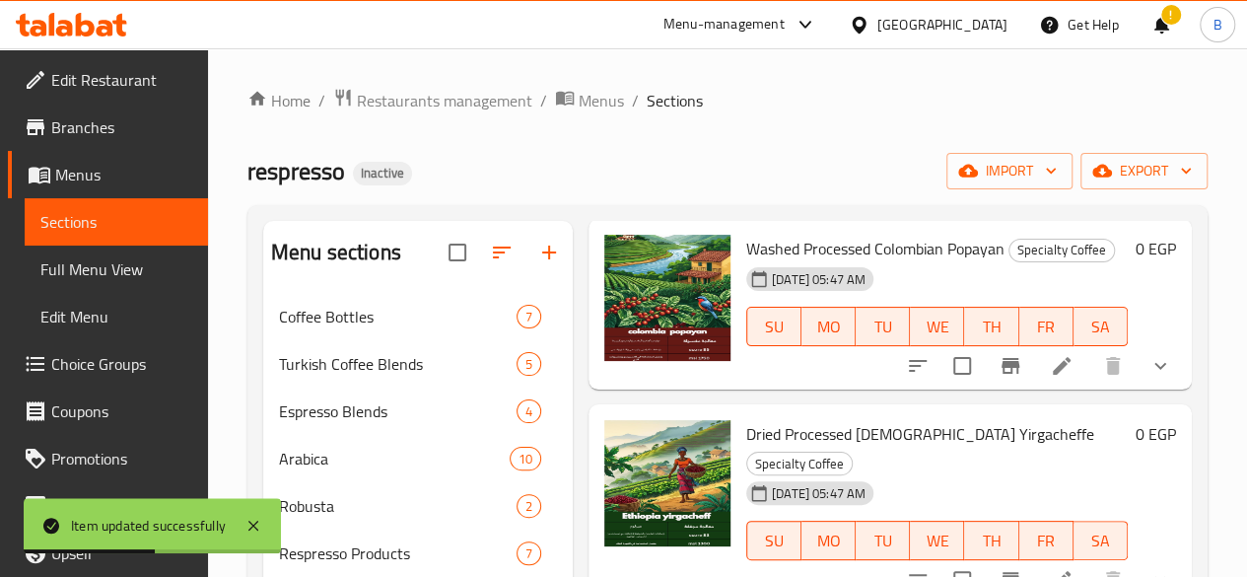
scroll to position [735, 0]
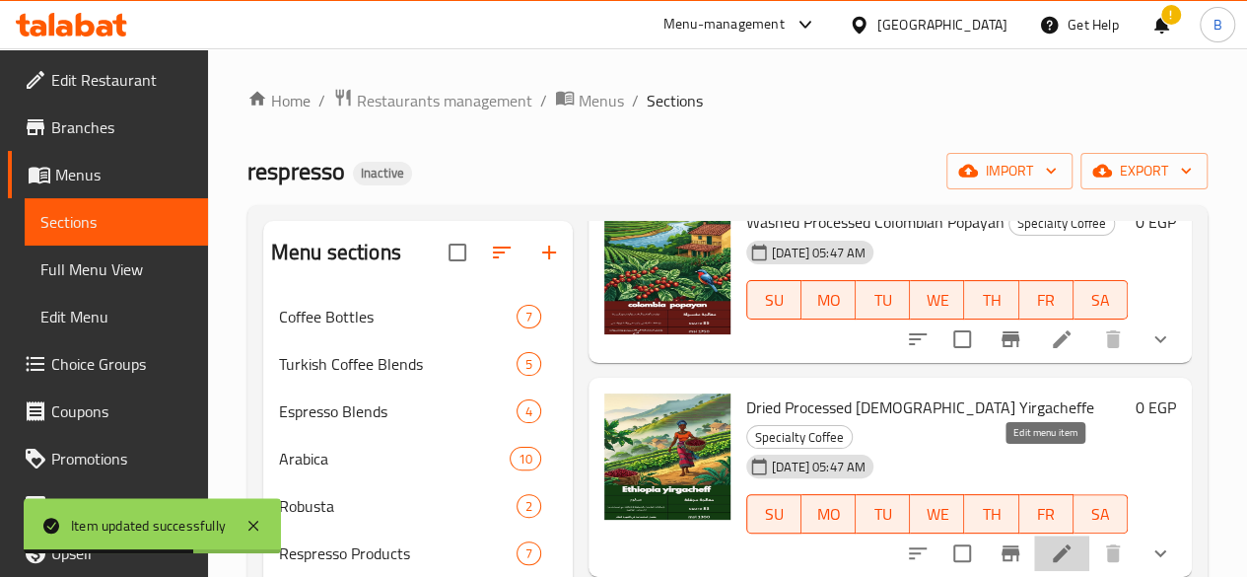
click at [1053, 544] on icon at bounding box center [1062, 553] width 18 height 18
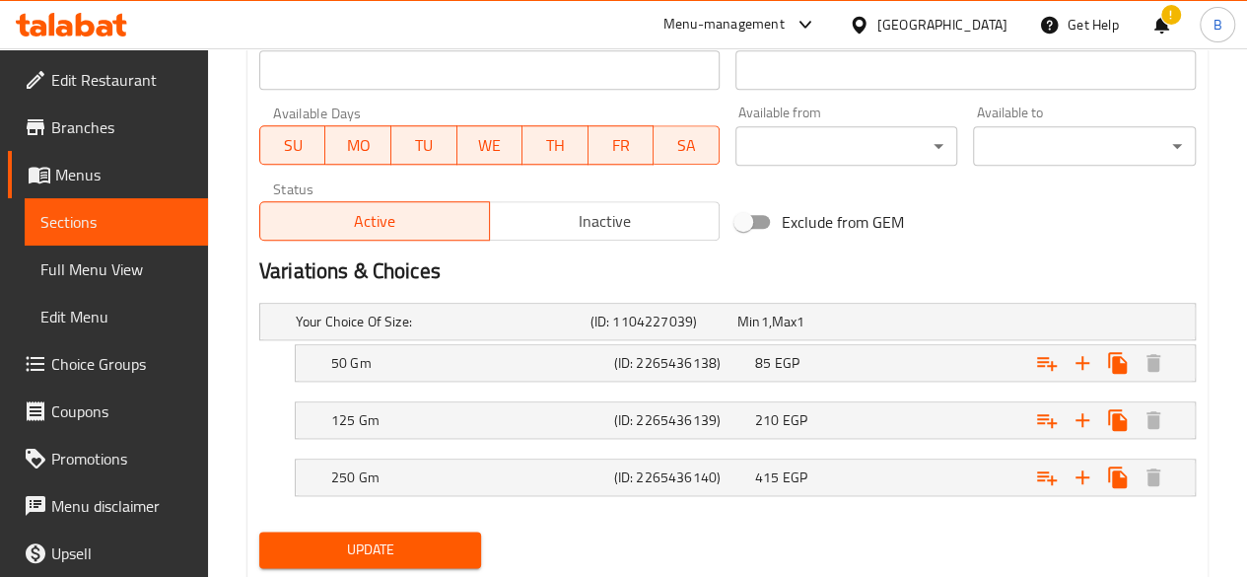
scroll to position [942, 0]
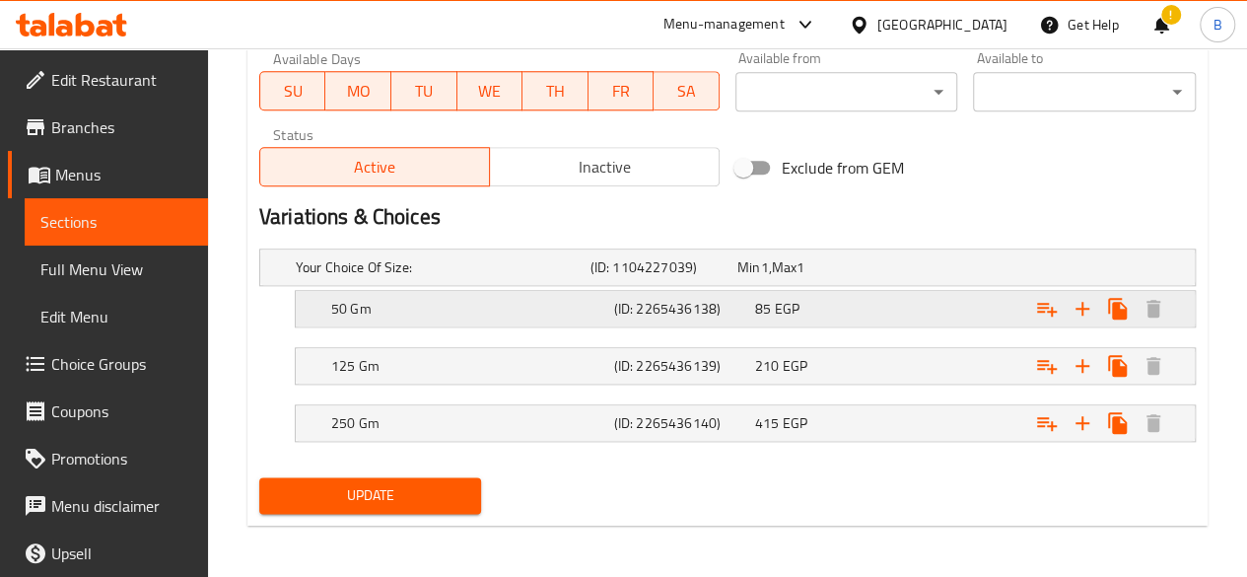
click at [845, 303] on div "85 EGP" at bounding box center [821, 309] width 133 height 20
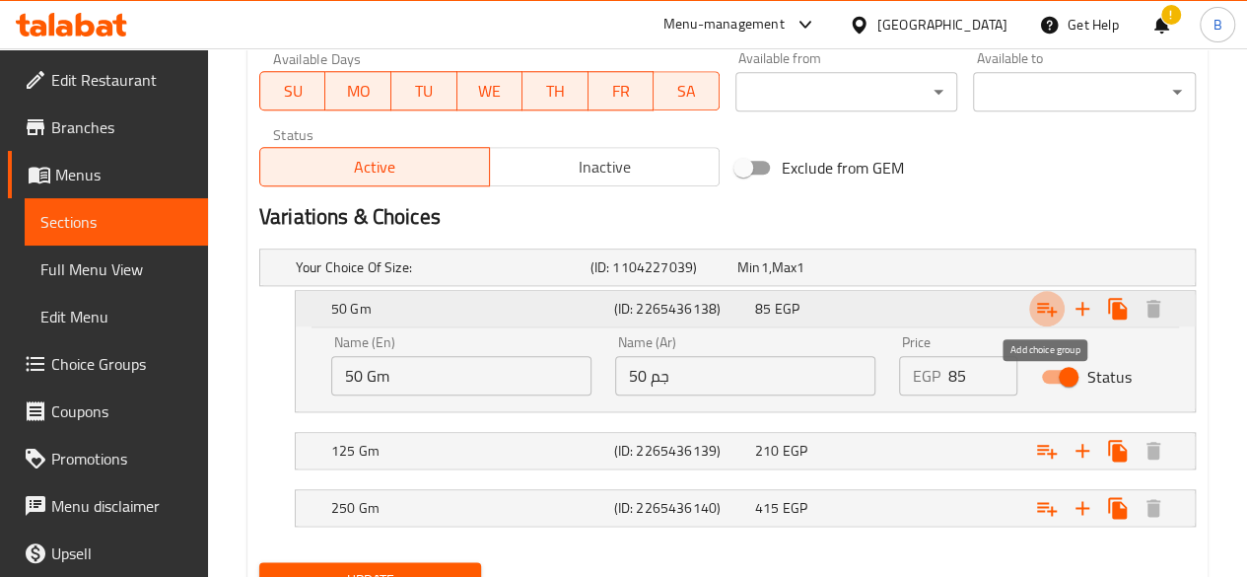
click at [1046, 308] on icon "Expand" at bounding box center [1047, 309] width 24 height 24
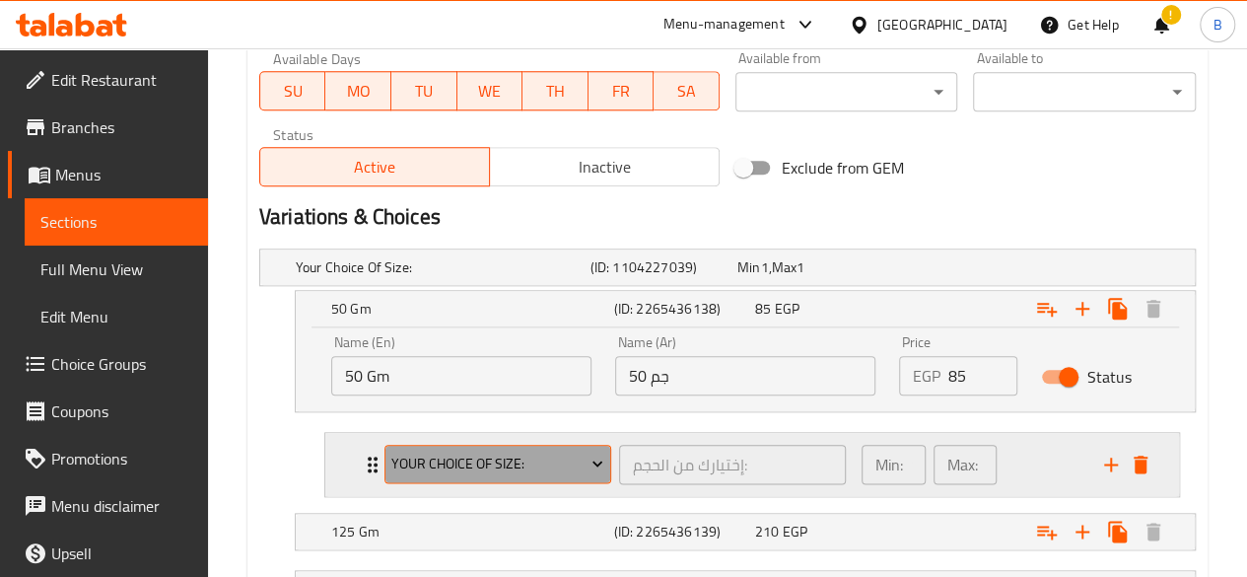
click at [520, 447] on button "Your Choice Of Size:" at bounding box center [497, 464] width 227 height 39
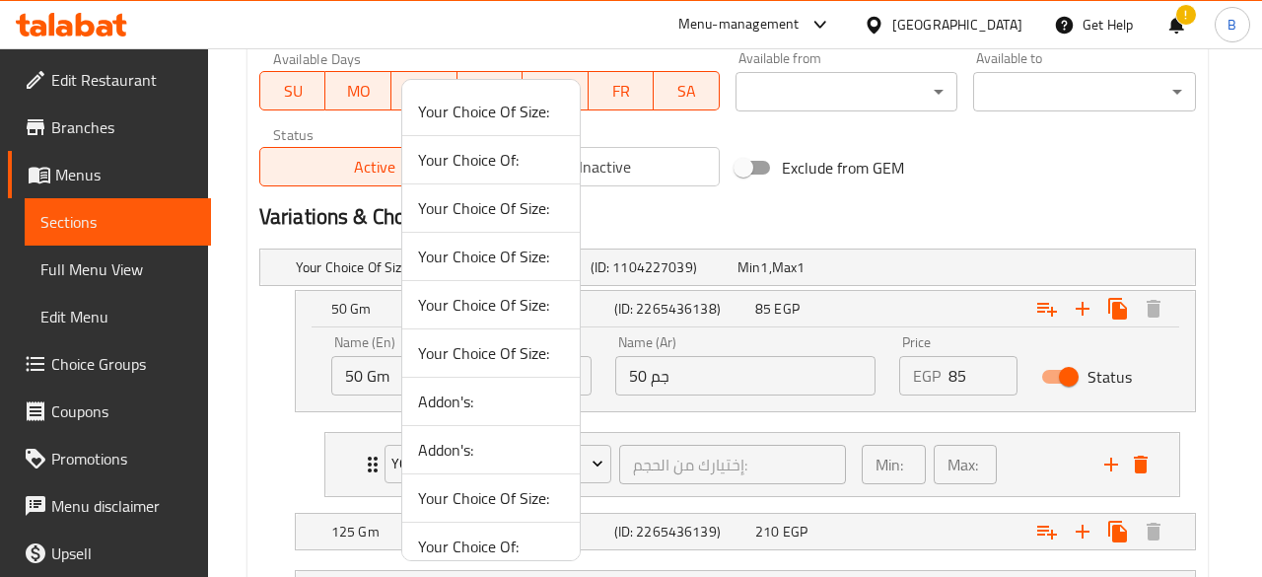
click at [497, 164] on span "Your Choice Of:" at bounding box center [491, 160] width 146 height 24
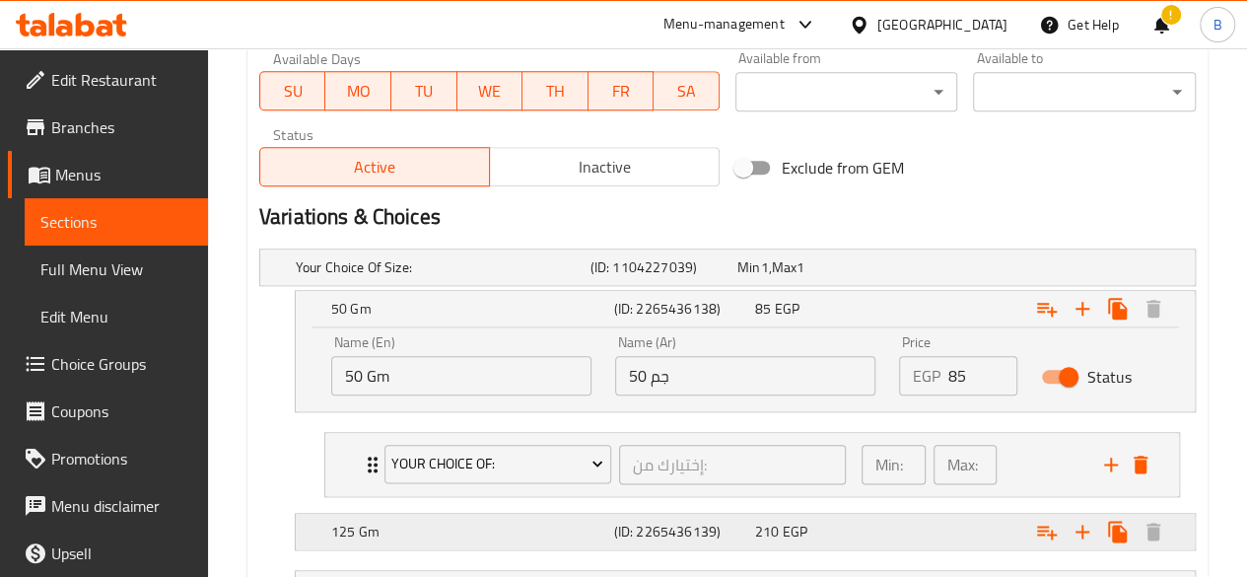
click at [812, 522] on div "210 EGP" at bounding box center [821, 532] width 133 height 20
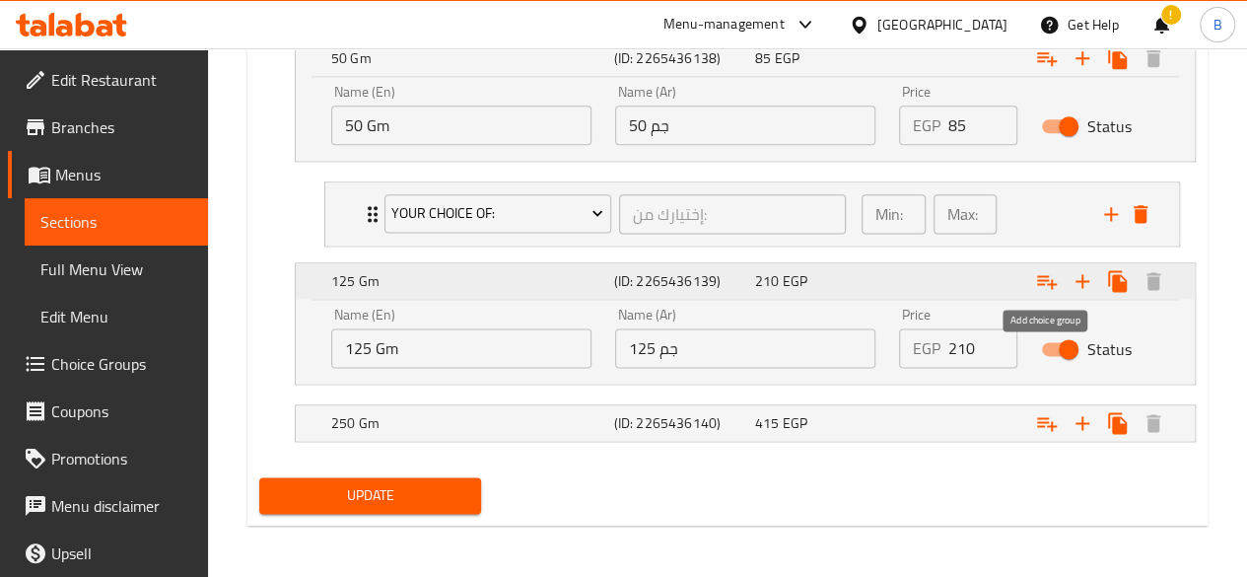
click at [1032, 278] on button "Expand" at bounding box center [1046, 280] width 35 height 35
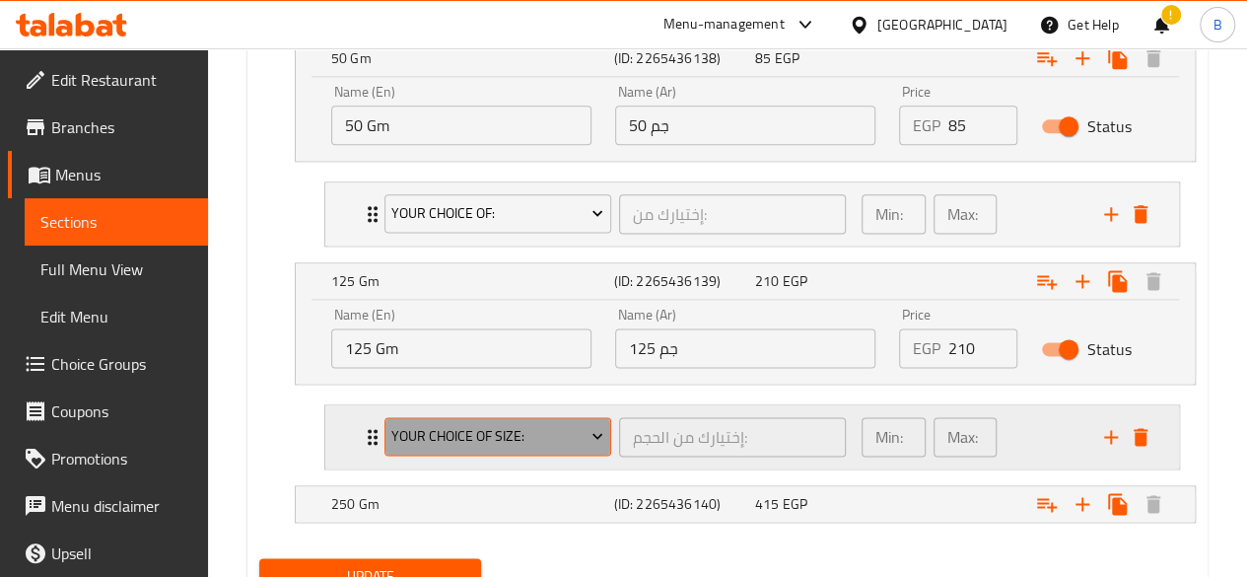
click at [545, 437] on span "Your Choice Of Size:" at bounding box center [497, 436] width 212 height 25
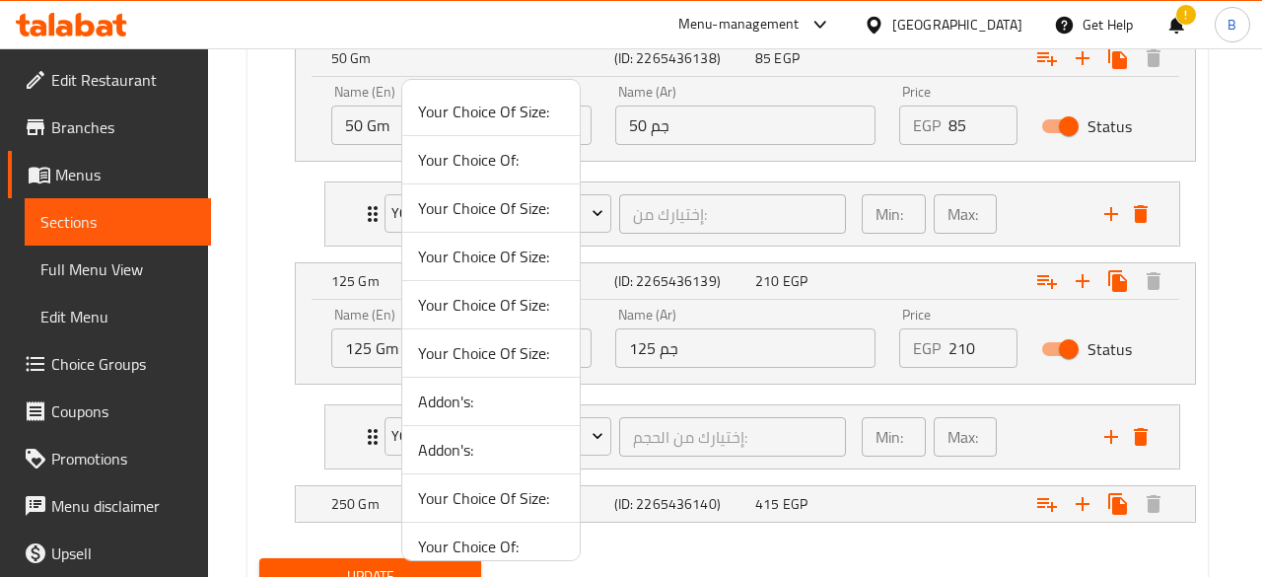
click at [511, 153] on span "Your Choice Of:" at bounding box center [491, 160] width 146 height 24
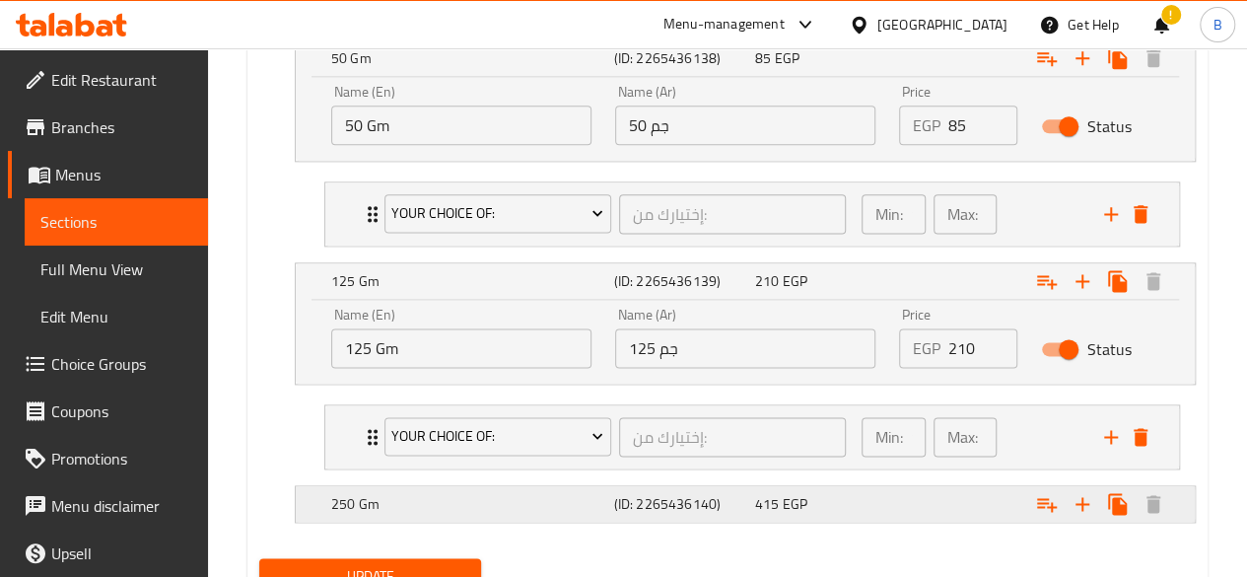
click at [785, 495] on span "EGP" at bounding box center [795, 504] width 25 height 26
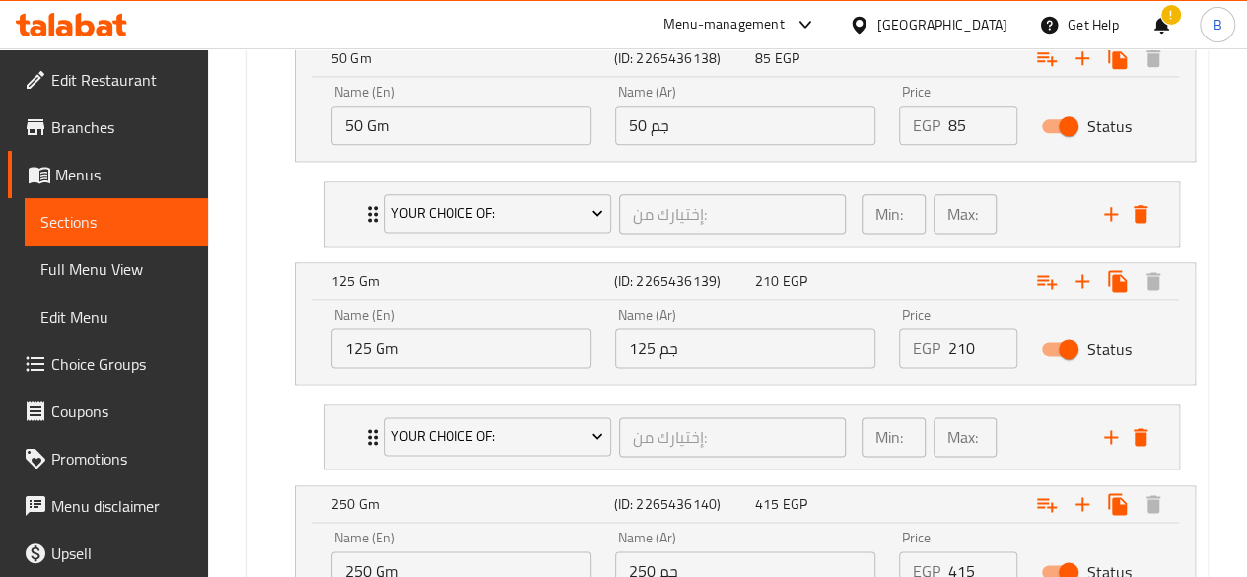
scroll to position [1358, 0]
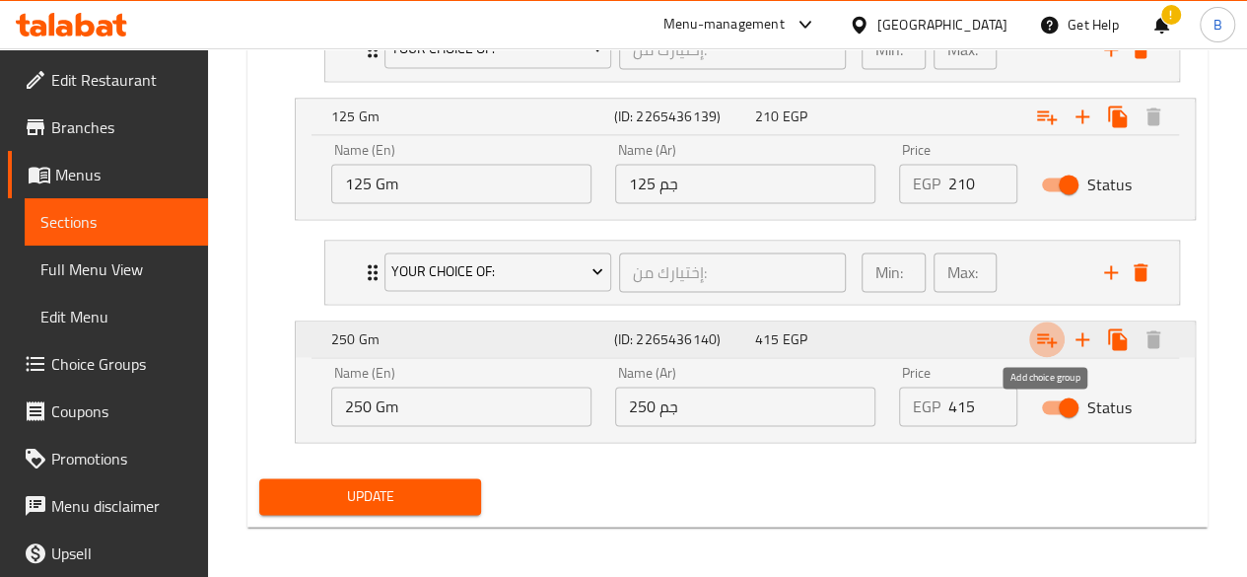
click at [1037, 333] on icon "Expand" at bounding box center [1047, 340] width 20 height 14
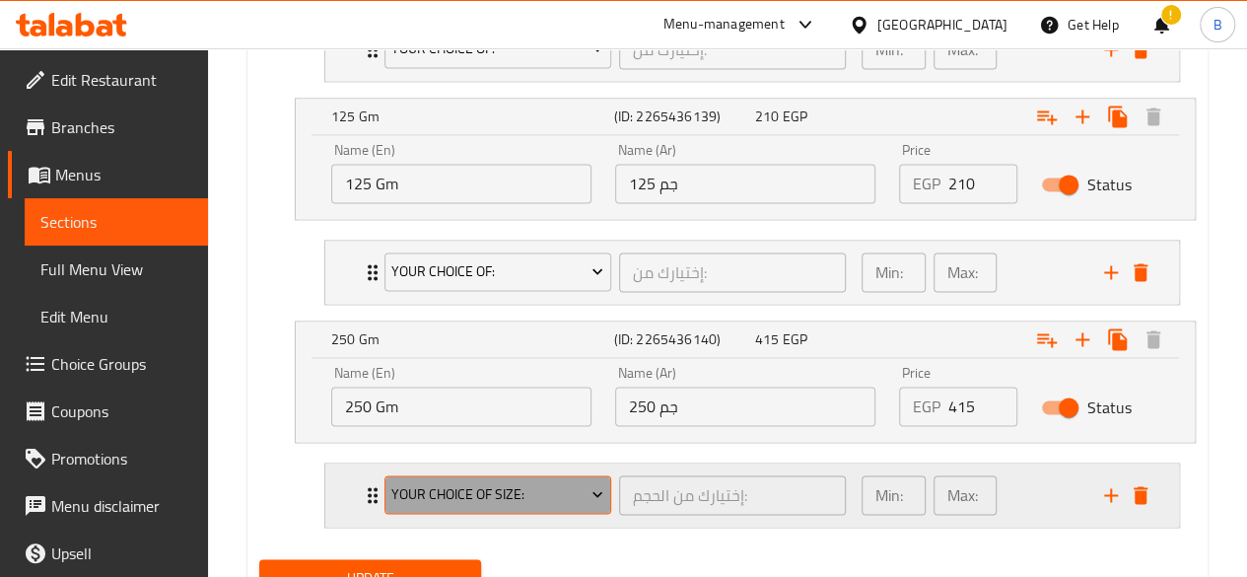
click at [509, 490] on span "Your Choice Of Size:" at bounding box center [497, 494] width 212 height 25
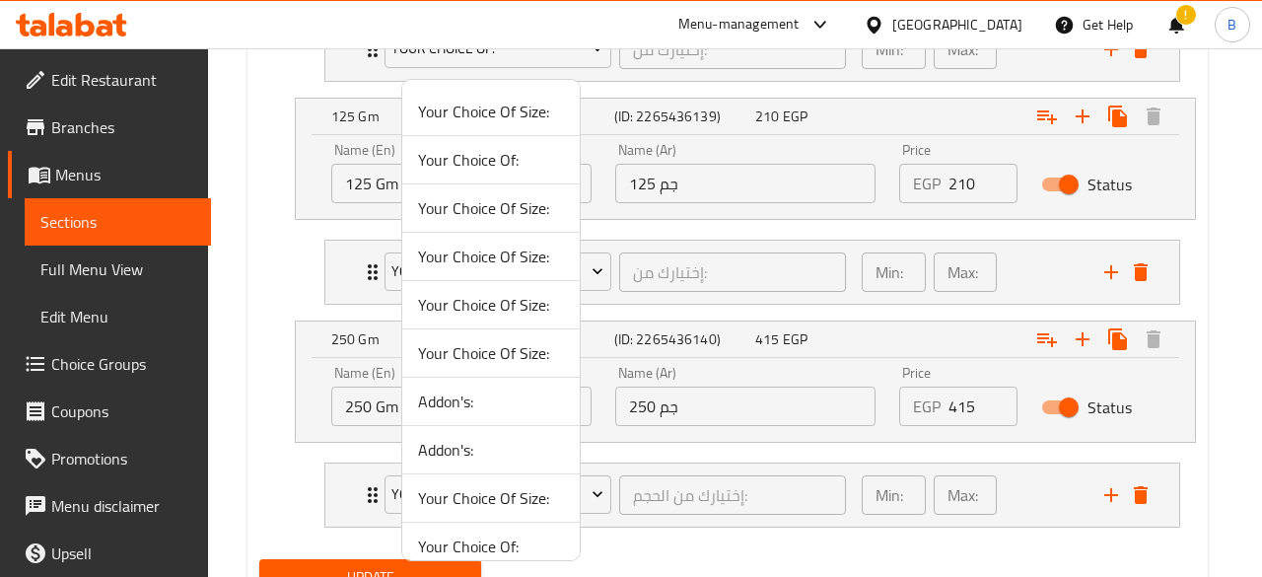
click at [454, 159] on span "Your Choice Of:" at bounding box center [491, 160] width 146 height 24
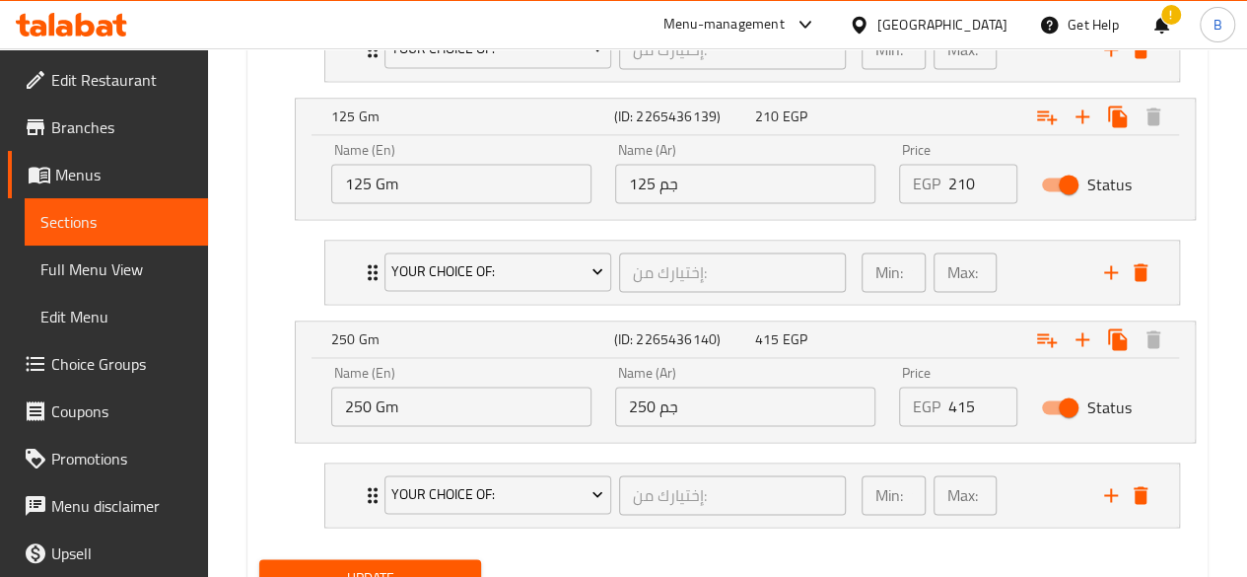
scroll to position [1437, 0]
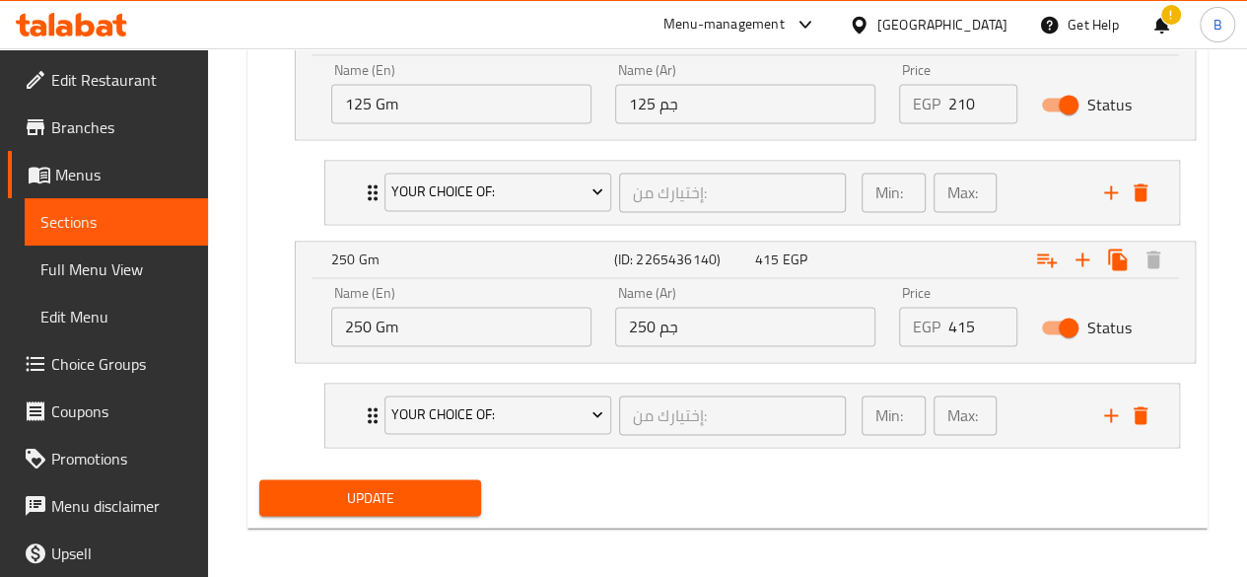
click at [440, 471] on div "Update" at bounding box center [370, 497] width 239 height 52
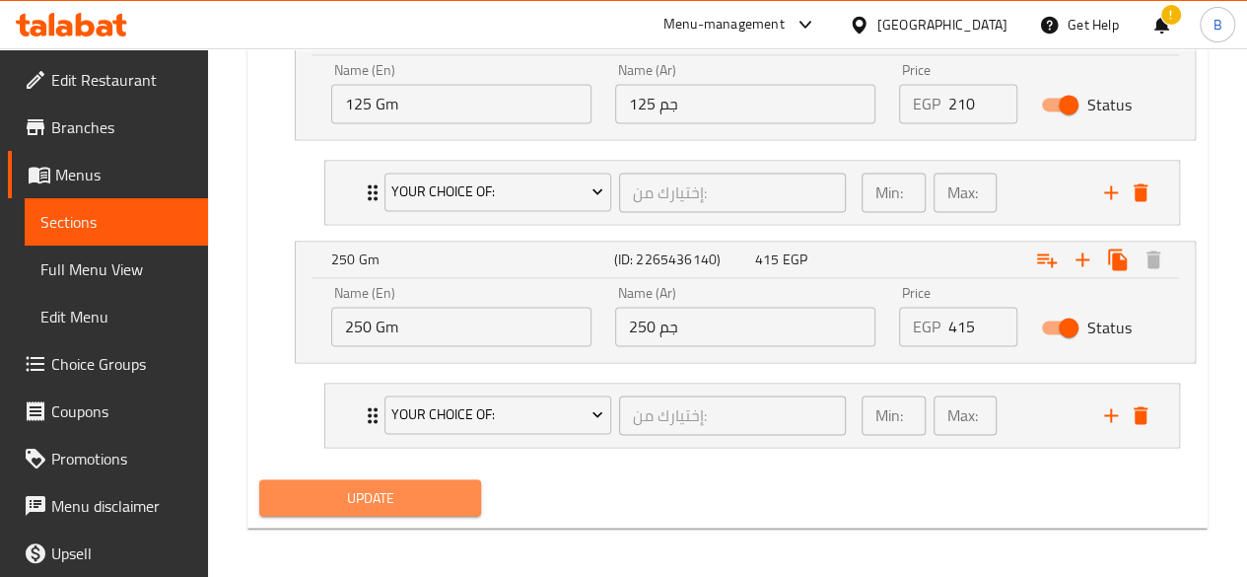
click at [428, 479] on button "Update" at bounding box center [370, 497] width 223 height 36
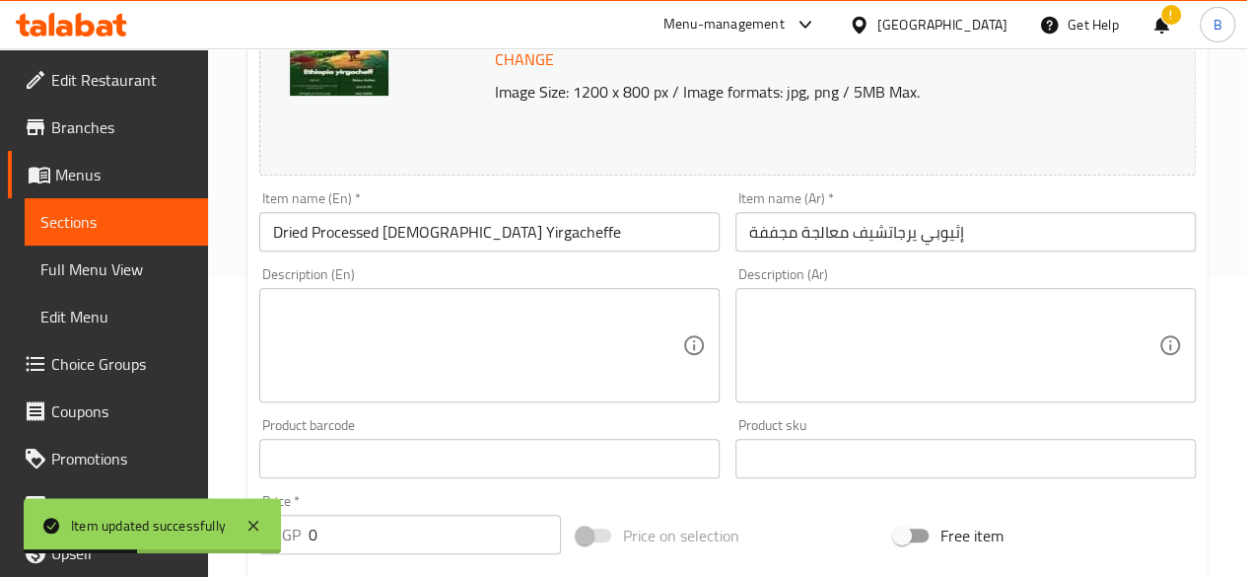
scroll to position [0, 0]
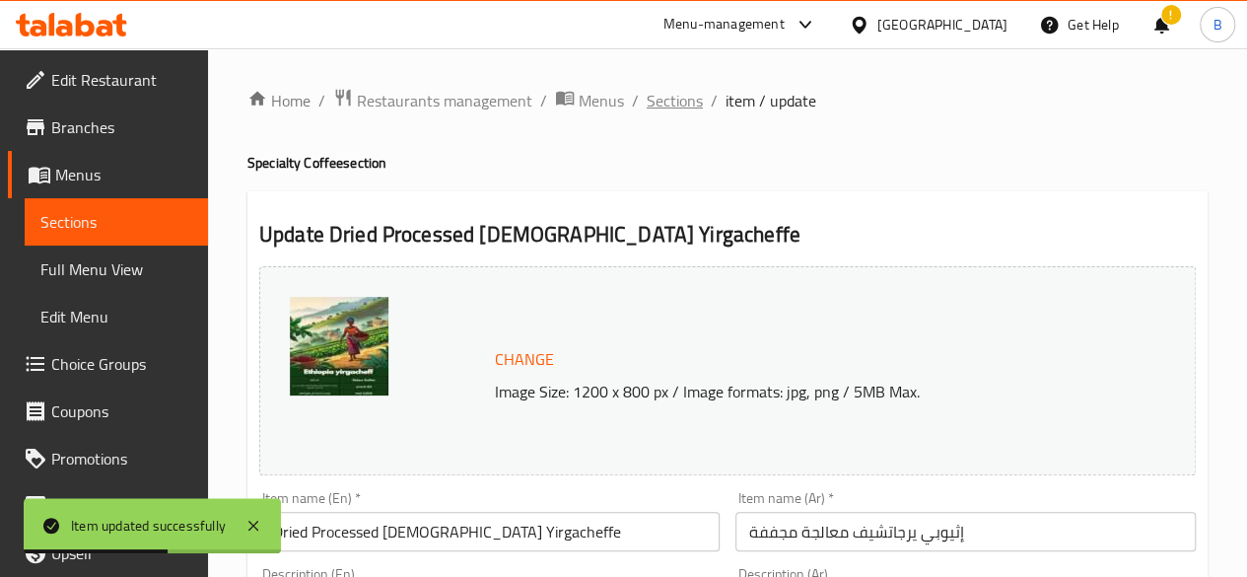
click at [674, 103] on span "Sections" at bounding box center [675, 101] width 56 height 24
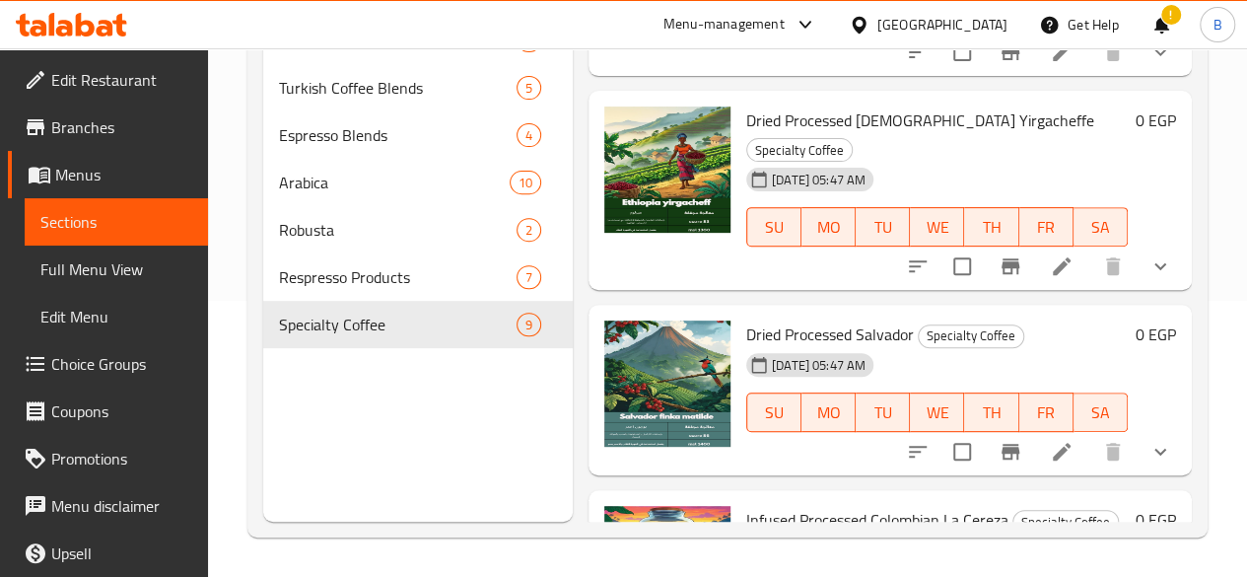
scroll to position [742, 0]
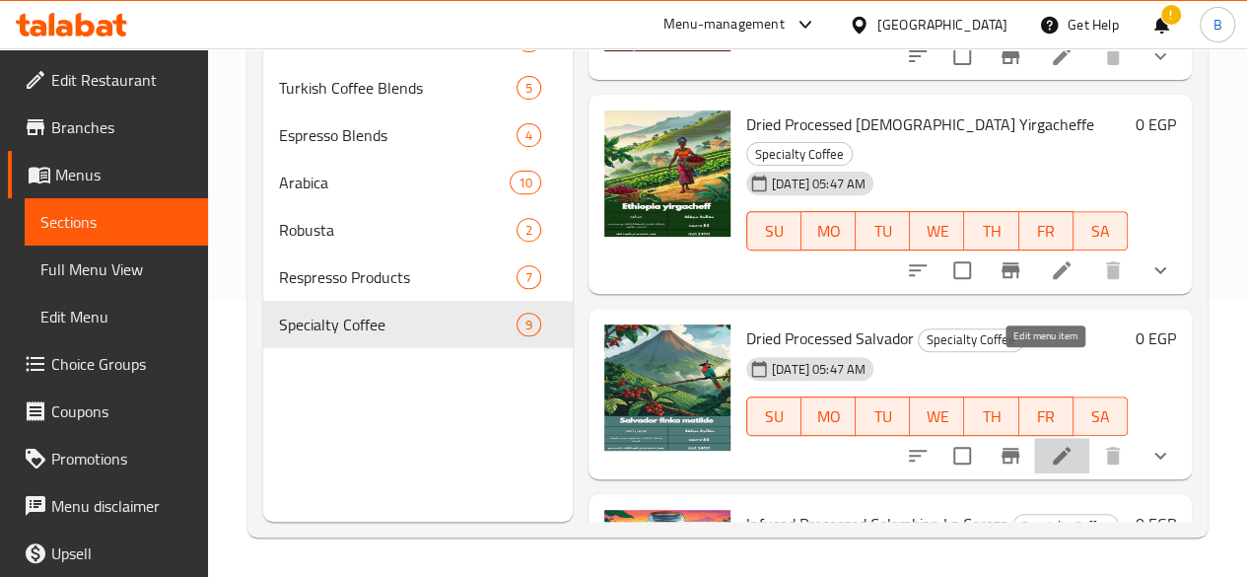
click at [1057, 444] on icon at bounding box center [1062, 456] width 24 height 24
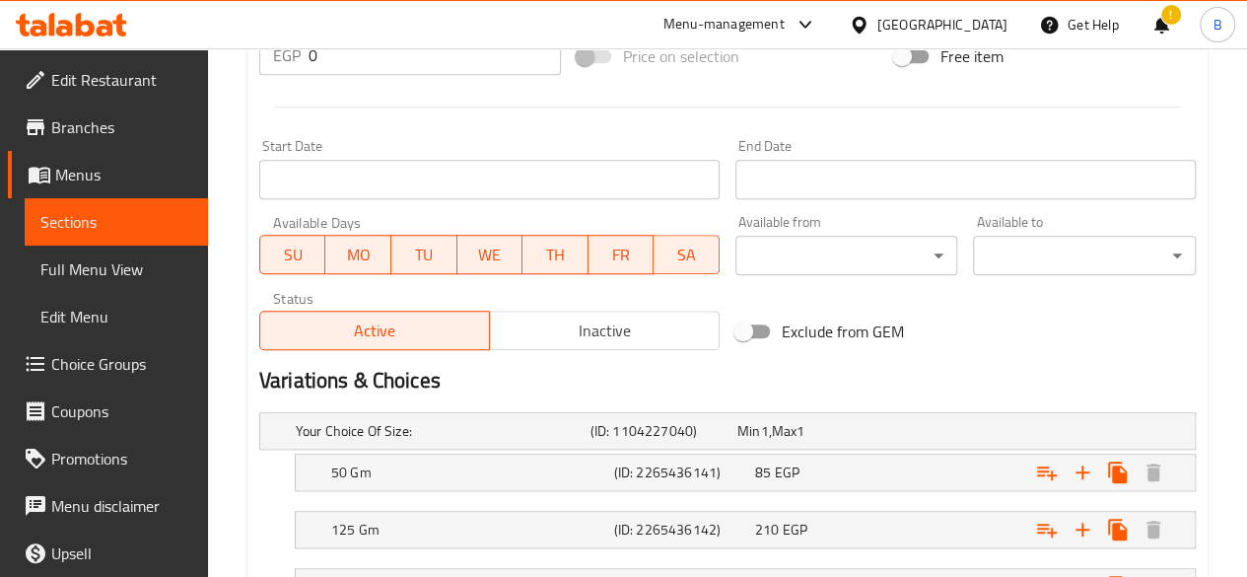
scroll to position [942, 0]
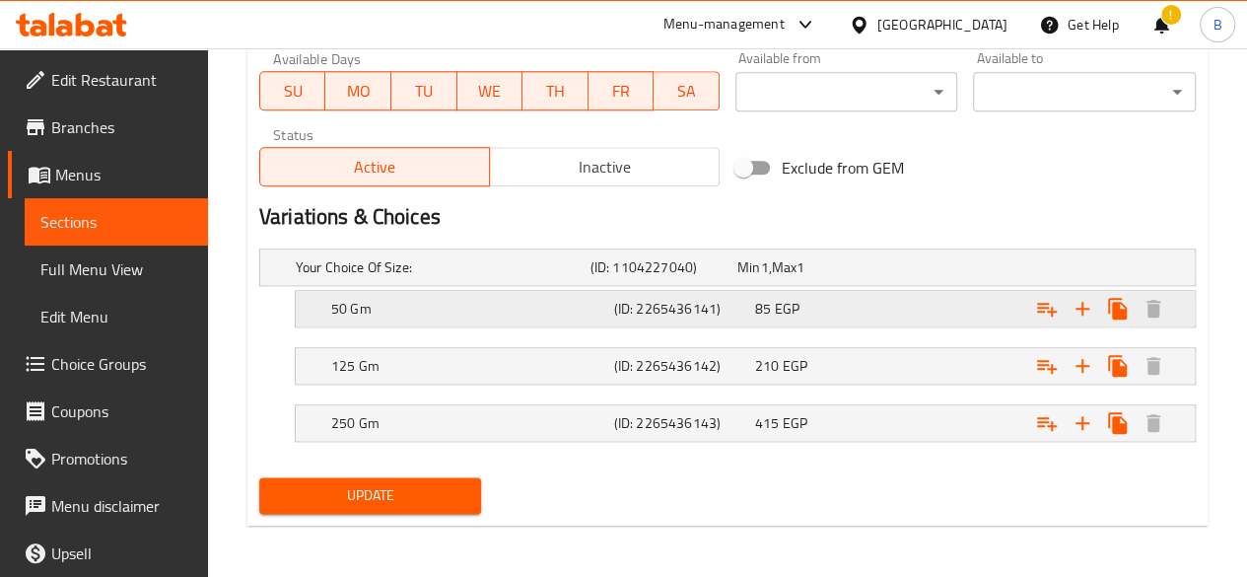
click at [794, 304] on span "EGP" at bounding box center [786, 309] width 25 height 26
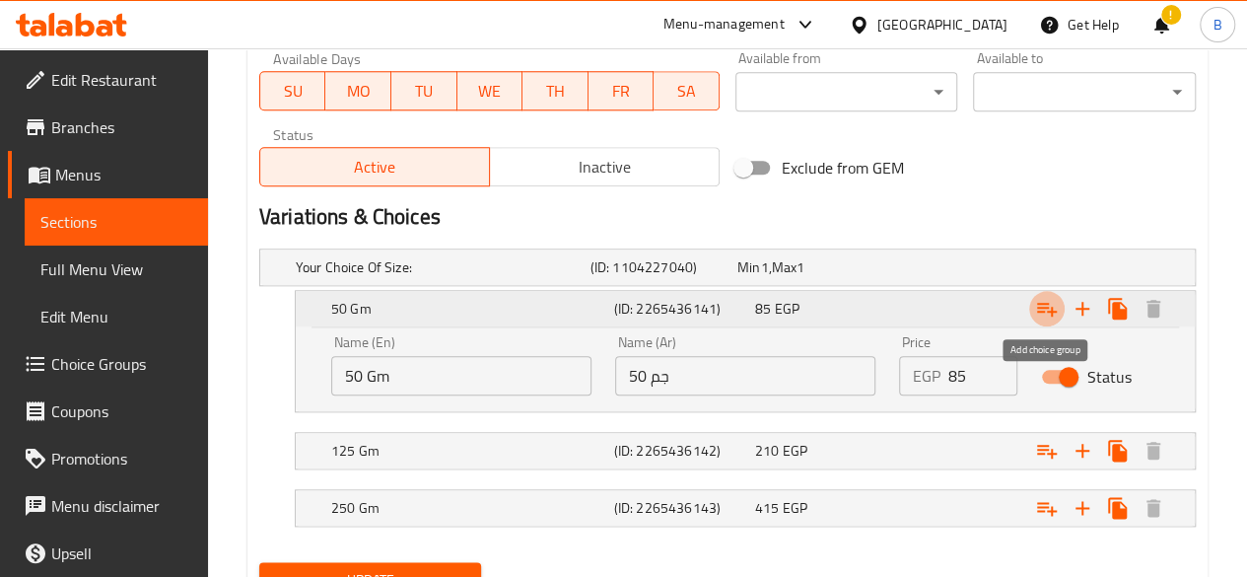
click at [1046, 299] on icon "Expand" at bounding box center [1047, 309] width 24 height 24
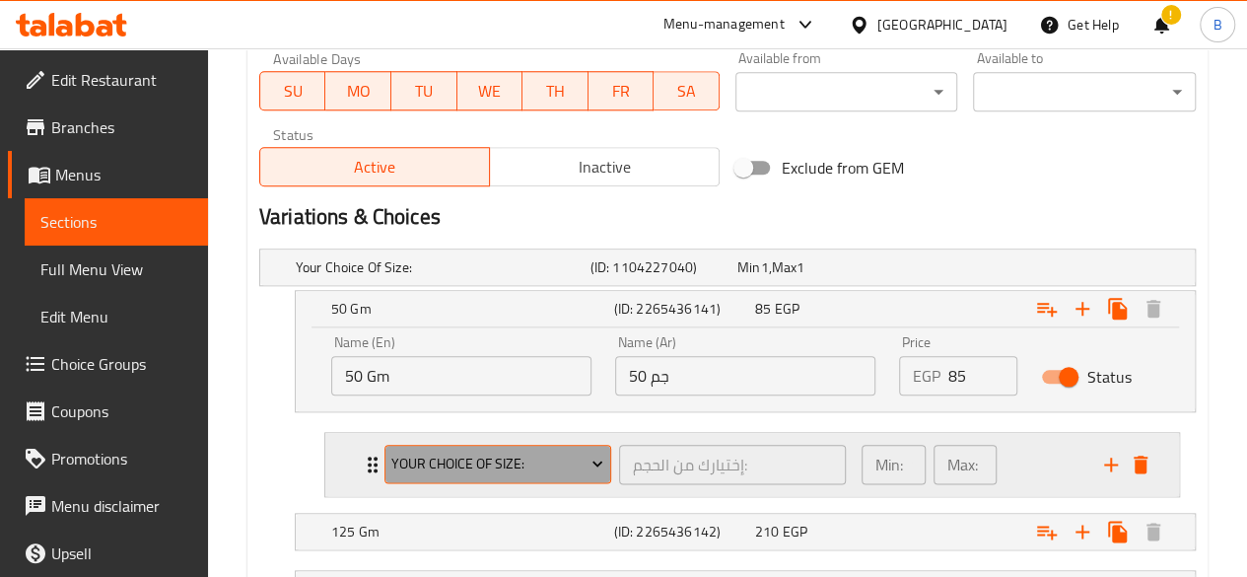
click at [514, 462] on span "Your Choice Of Size:" at bounding box center [497, 464] width 212 height 25
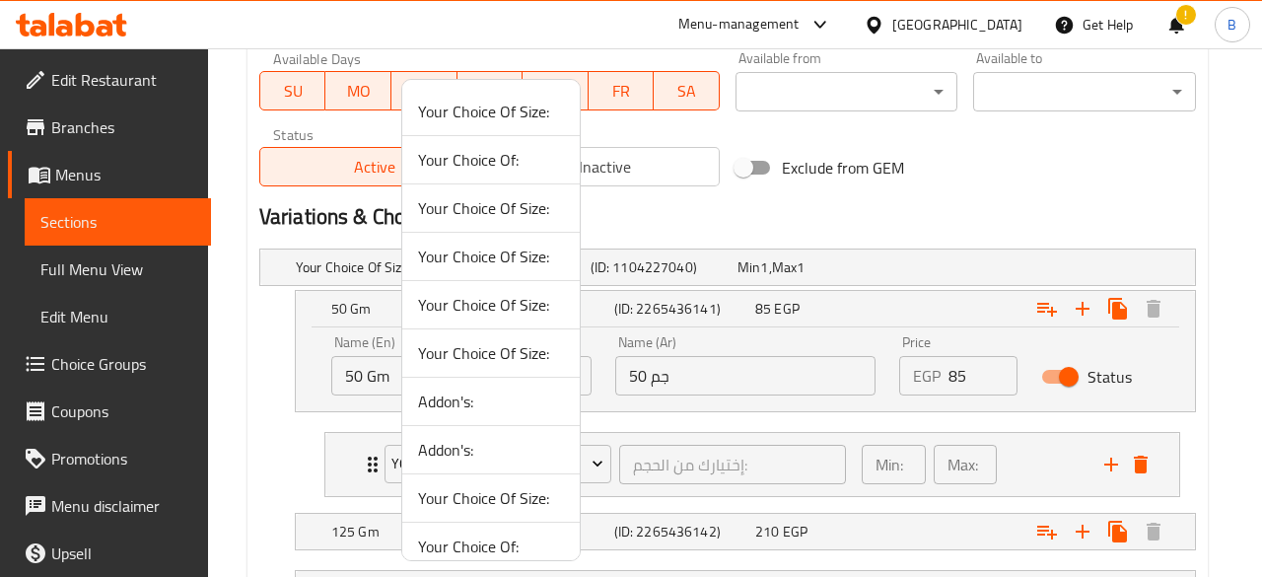
click at [507, 159] on span "Your Choice Of:" at bounding box center [491, 160] width 146 height 24
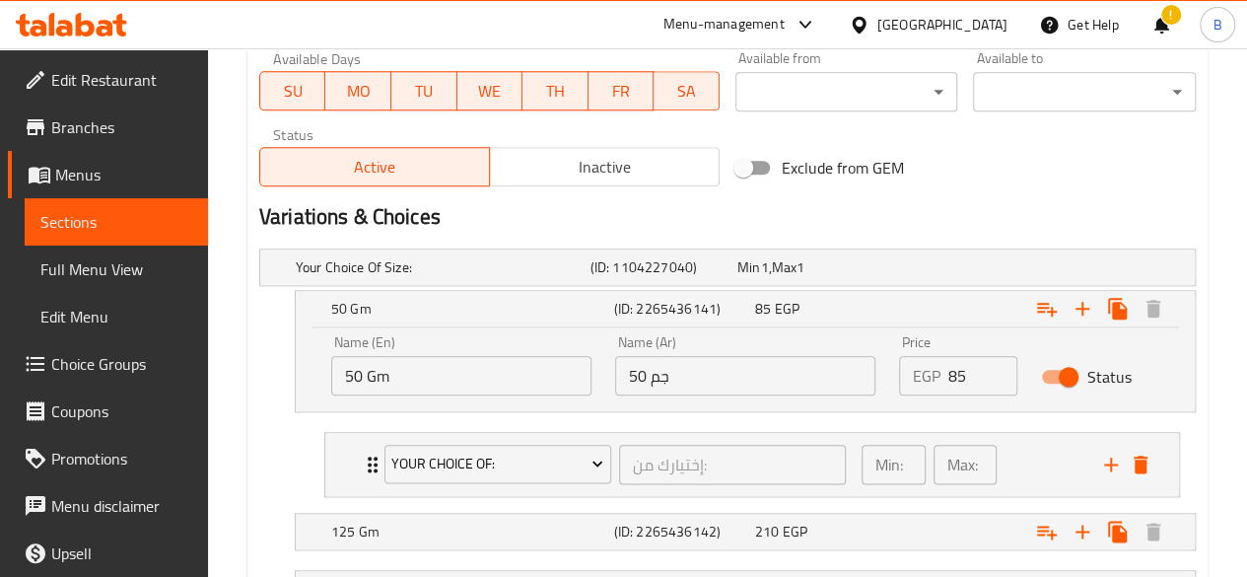
scroll to position [1108, 0]
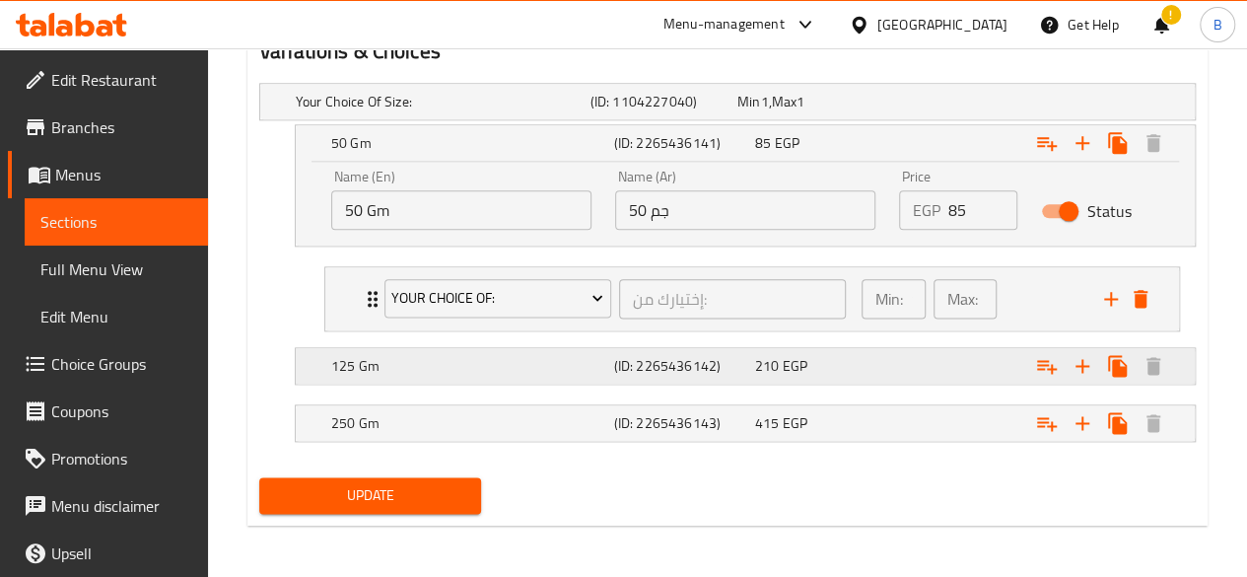
click at [780, 360] on div "210 EGP" at bounding box center [821, 366] width 133 height 20
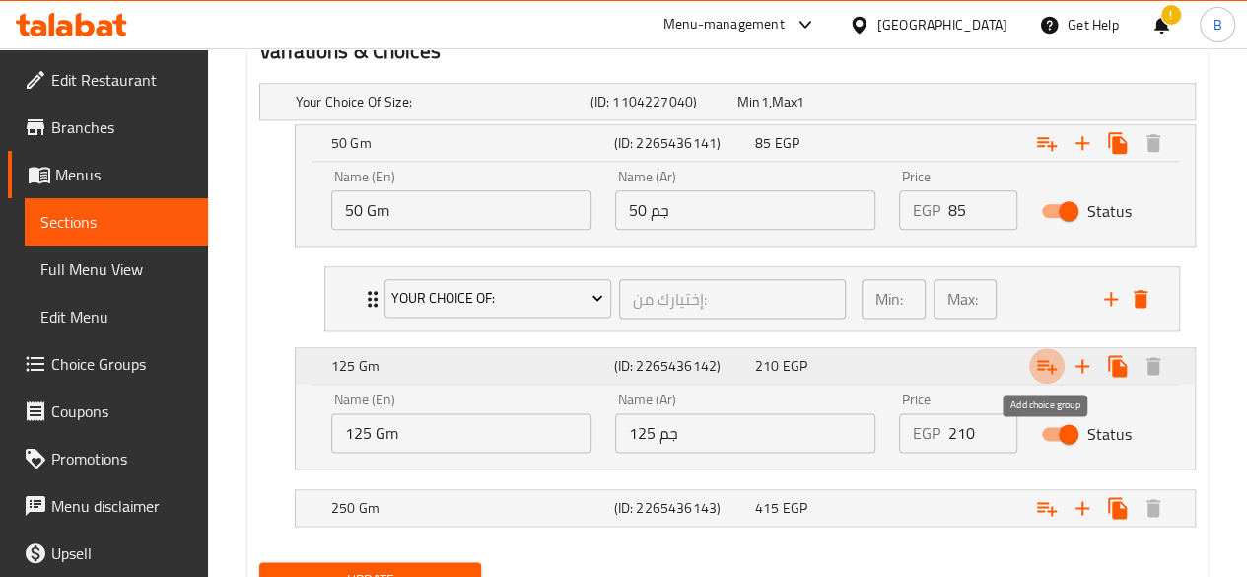
click at [1044, 364] on icon "Expand" at bounding box center [1047, 366] width 24 height 24
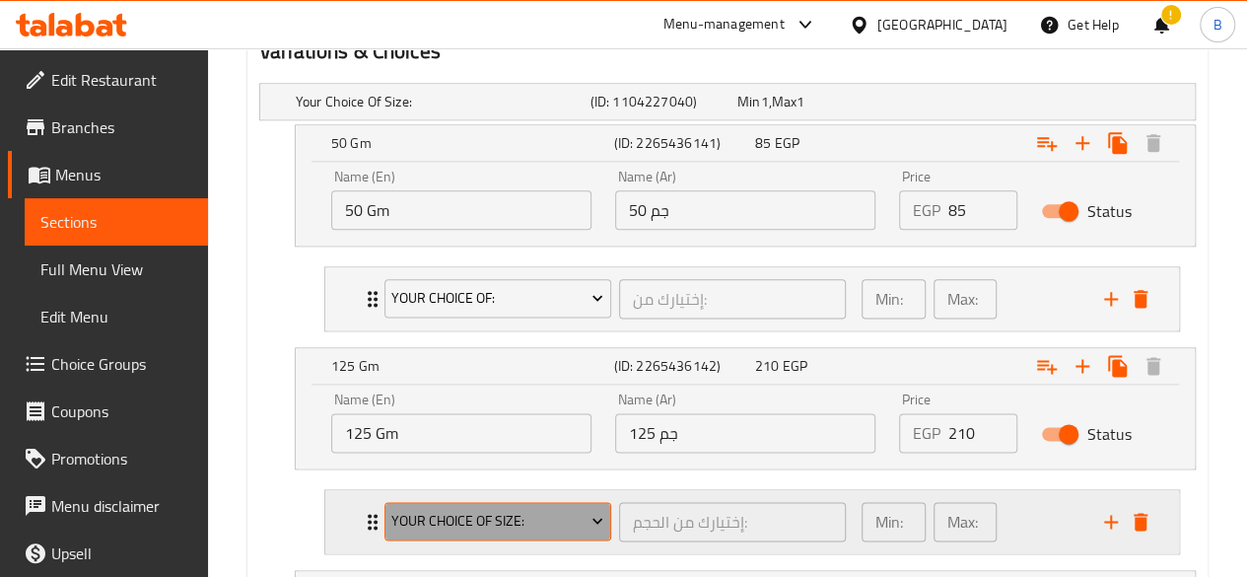
click at [443, 523] on span "Your Choice Of Size:" at bounding box center [497, 521] width 212 height 25
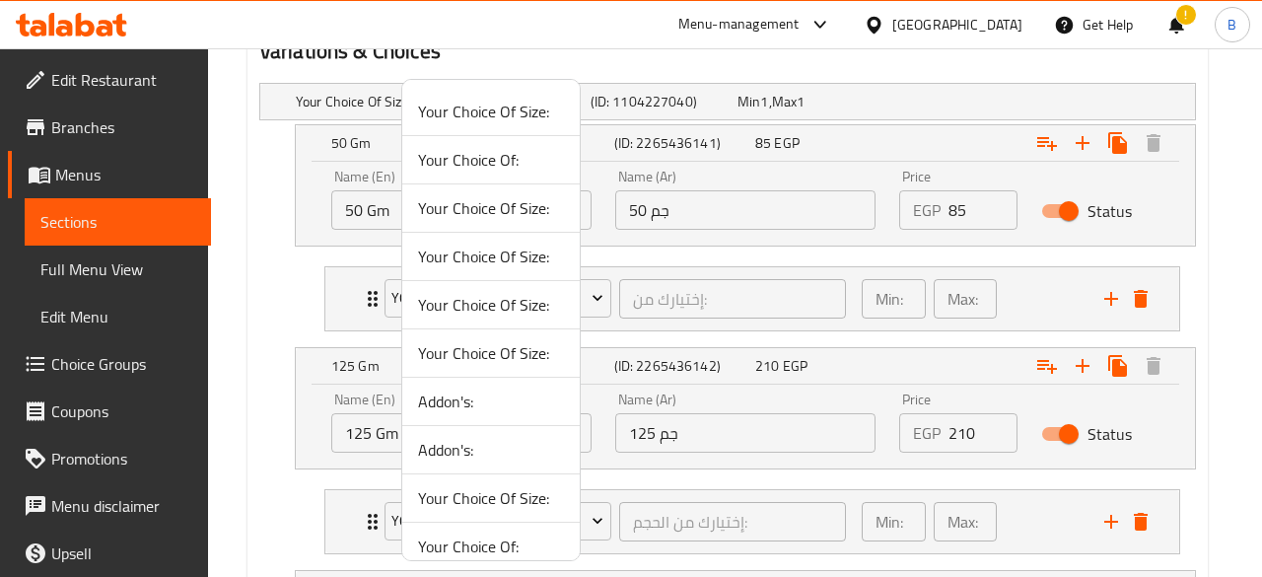
click at [509, 165] on span "Your Choice Of:" at bounding box center [491, 160] width 146 height 24
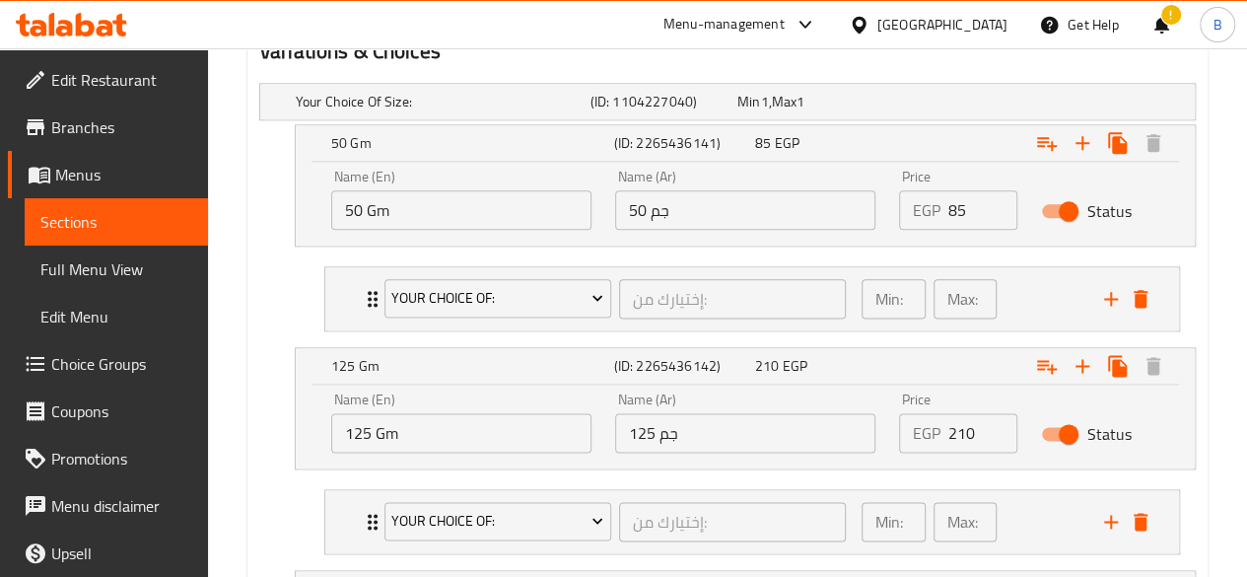
scroll to position [1273, 0]
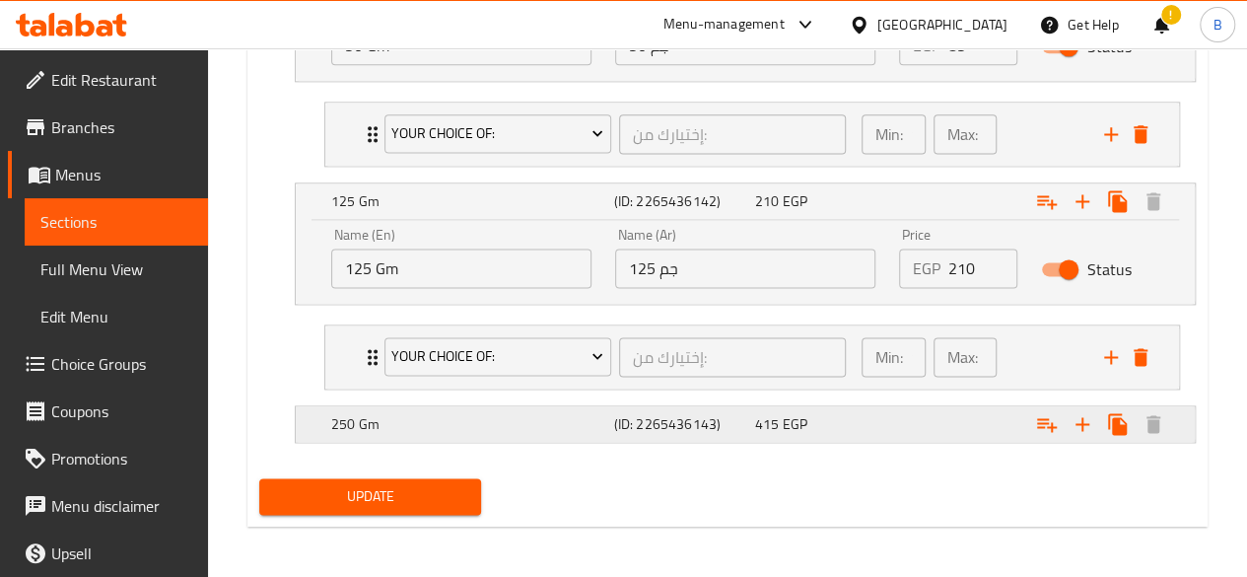
click at [691, 414] on h5 "(ID: 2265436143)" at bounding box center [680, 424] width 133 height 20
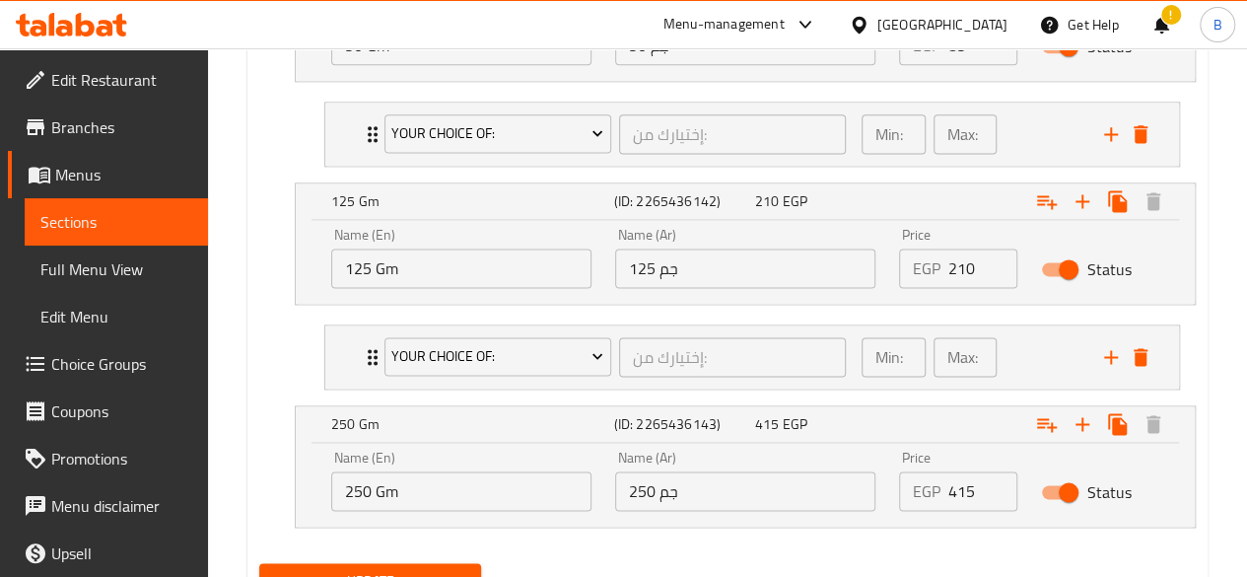
scroll to position [1358, 0]
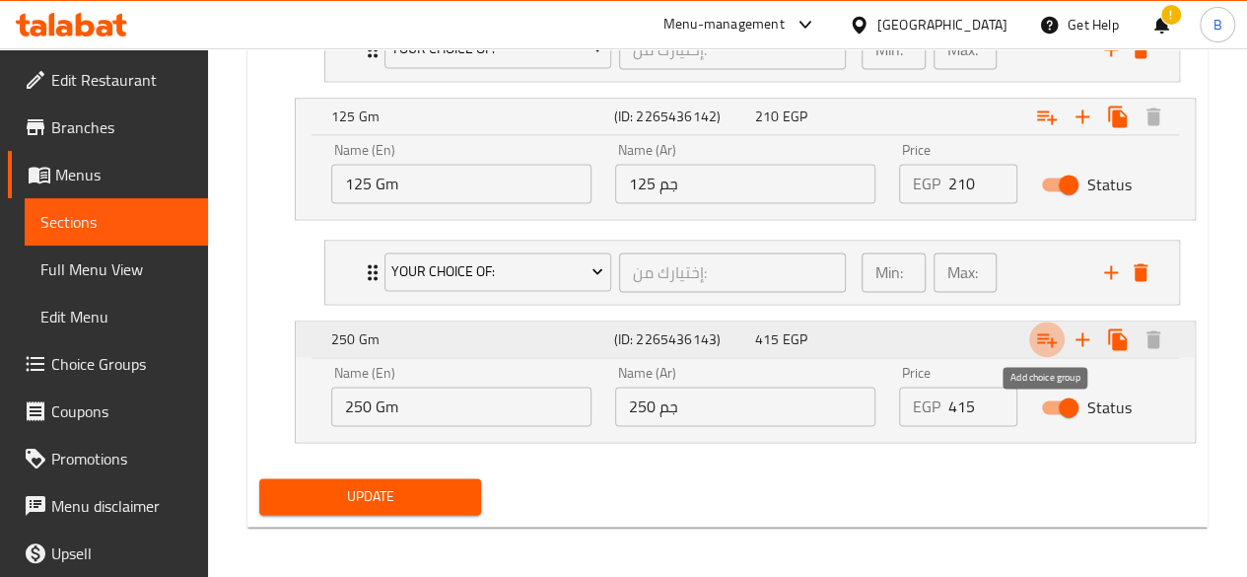
click at [1055, 335] on icon "Expand" at bounding box center [1047, 339] width 24 height 24
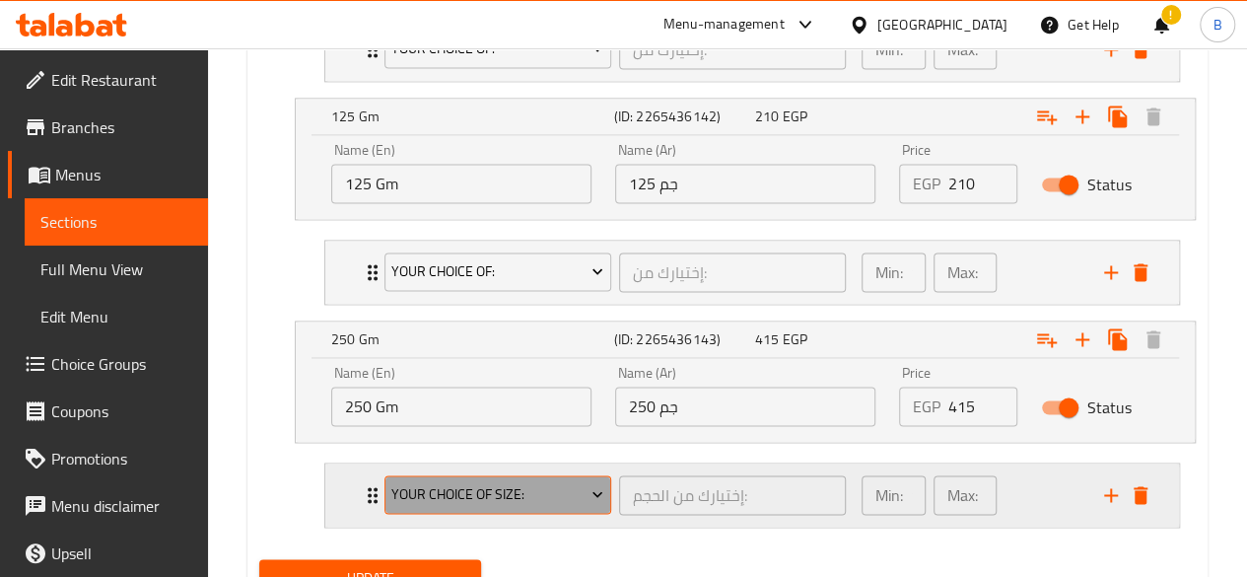
click at [540, 482] on span "Your Choice Of Size:" at bounding box center [497, 494] width 212 height 25
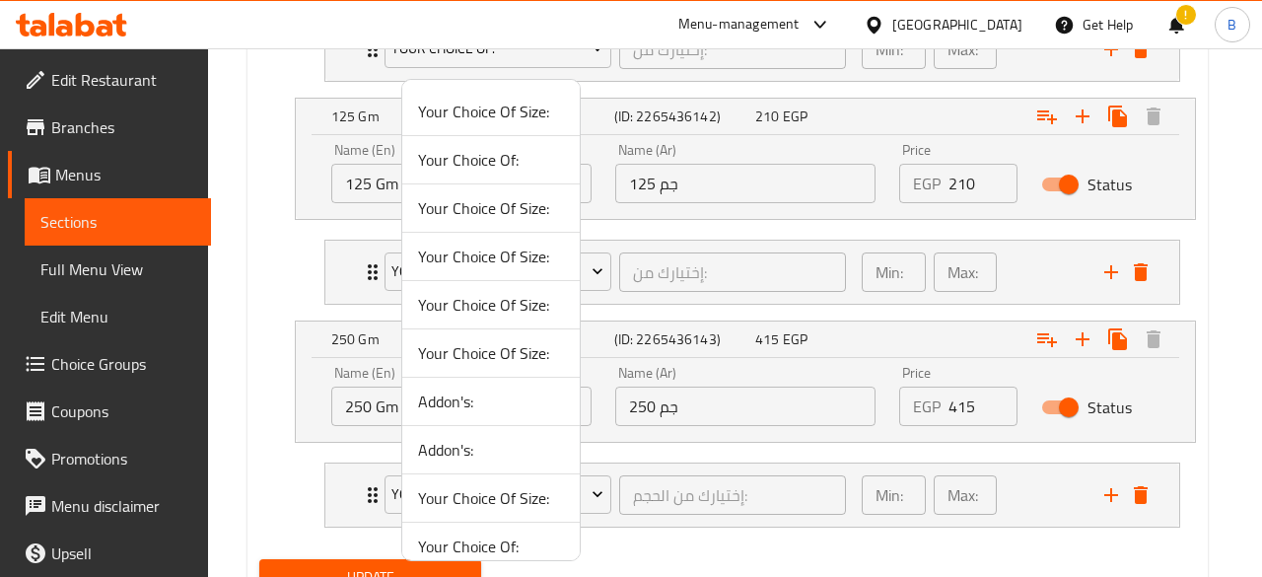
click at [505, 170] on span "Your Choice Of:" at bounding box center [491, 160] width 146 height 24
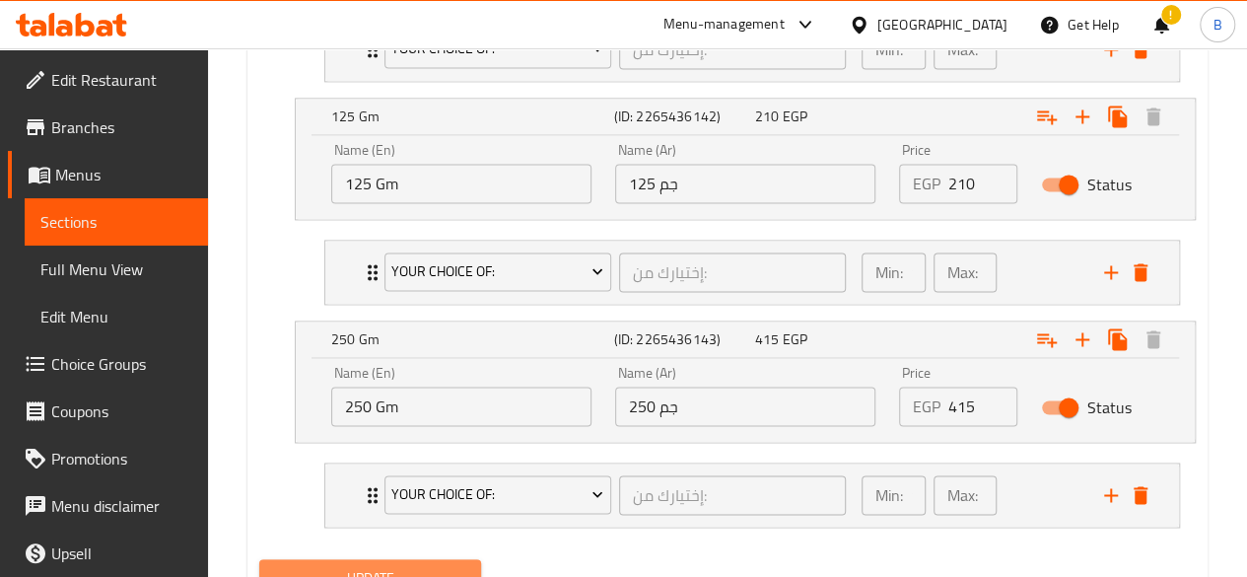
click at [394, 559] on button "Update" at bounding box center [370, 577] width 223 height 36
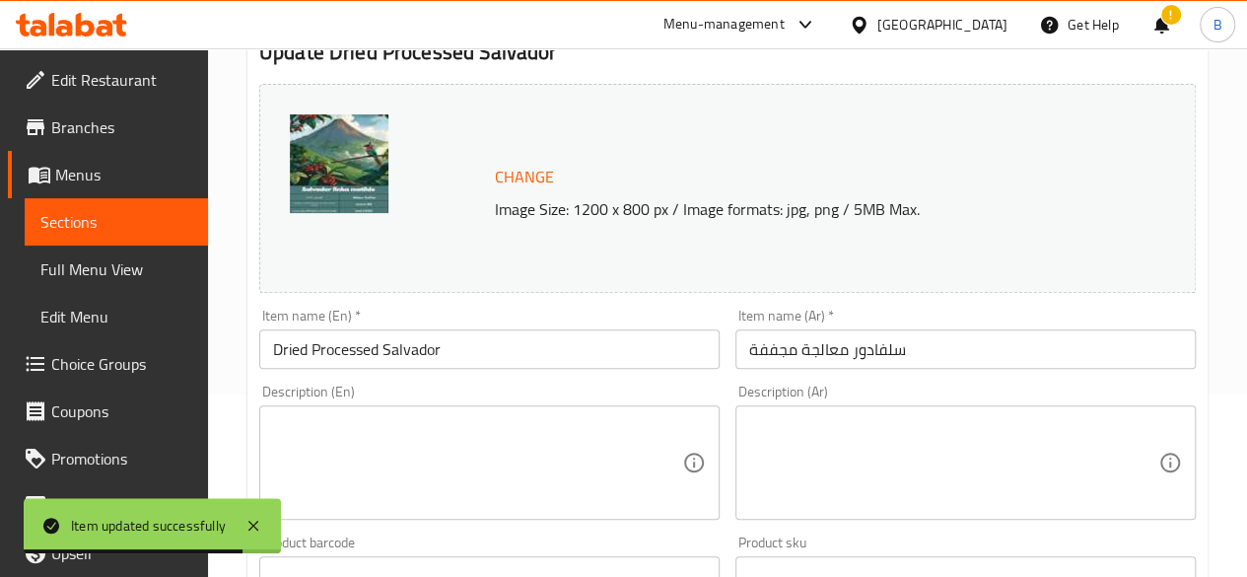
scroll to position [0, 0]
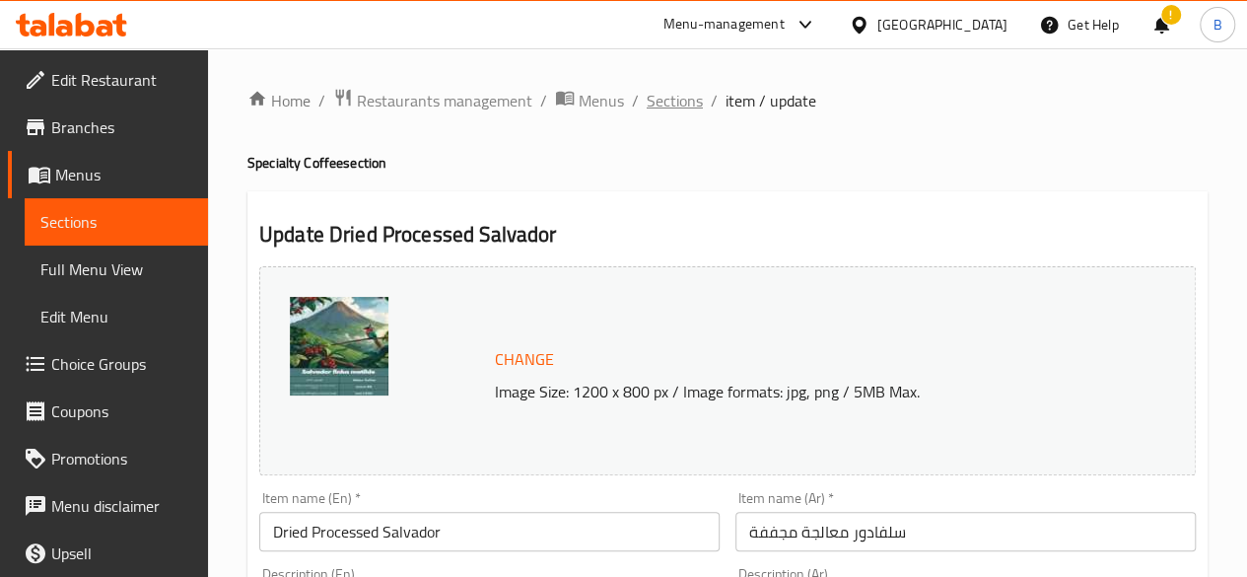
click at [695, 100] on span "Sections" at bounding box center [675, 101] width 56 height 24
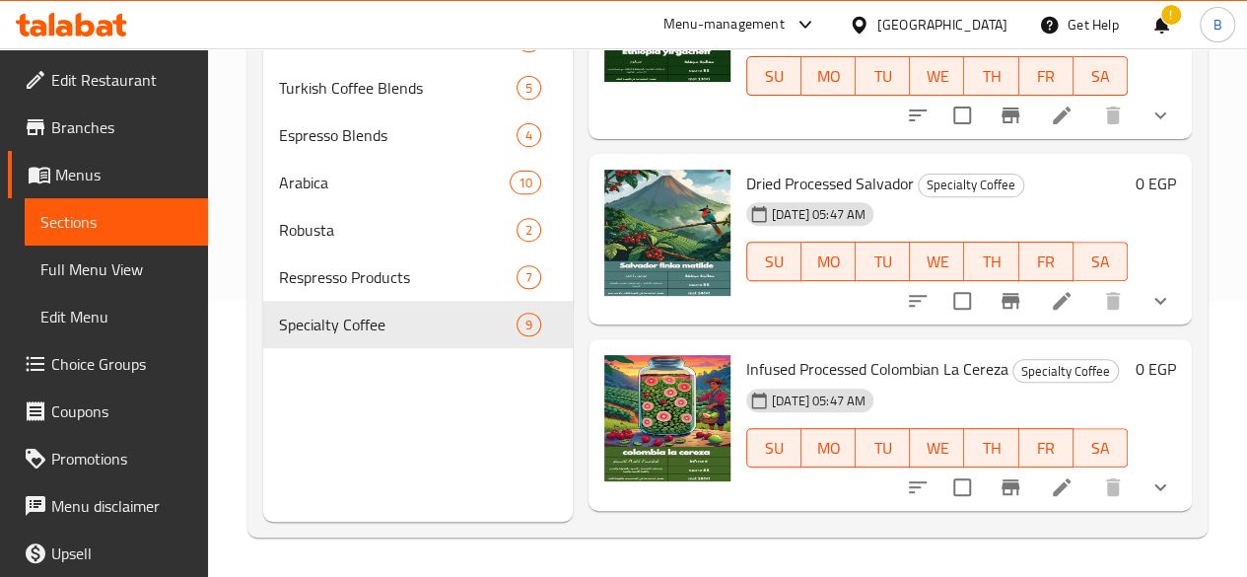
scroll to position [929, 0]
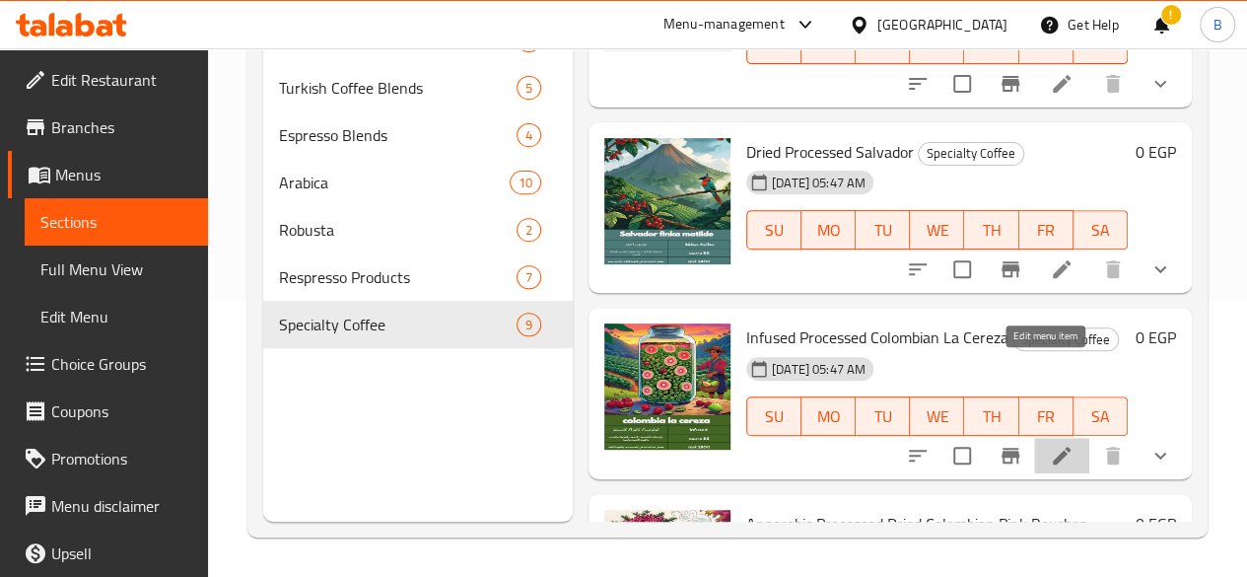
click at [1050, 444] on icon at bounding box center [1062, 456] width 24 height 24
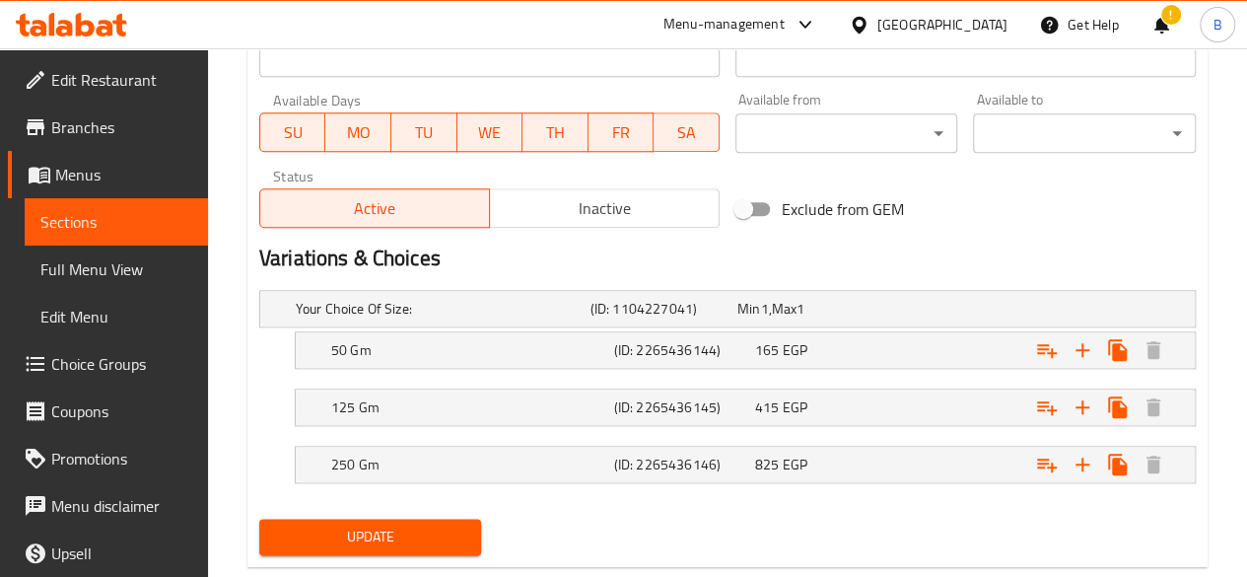
scroll to position [937, 0]
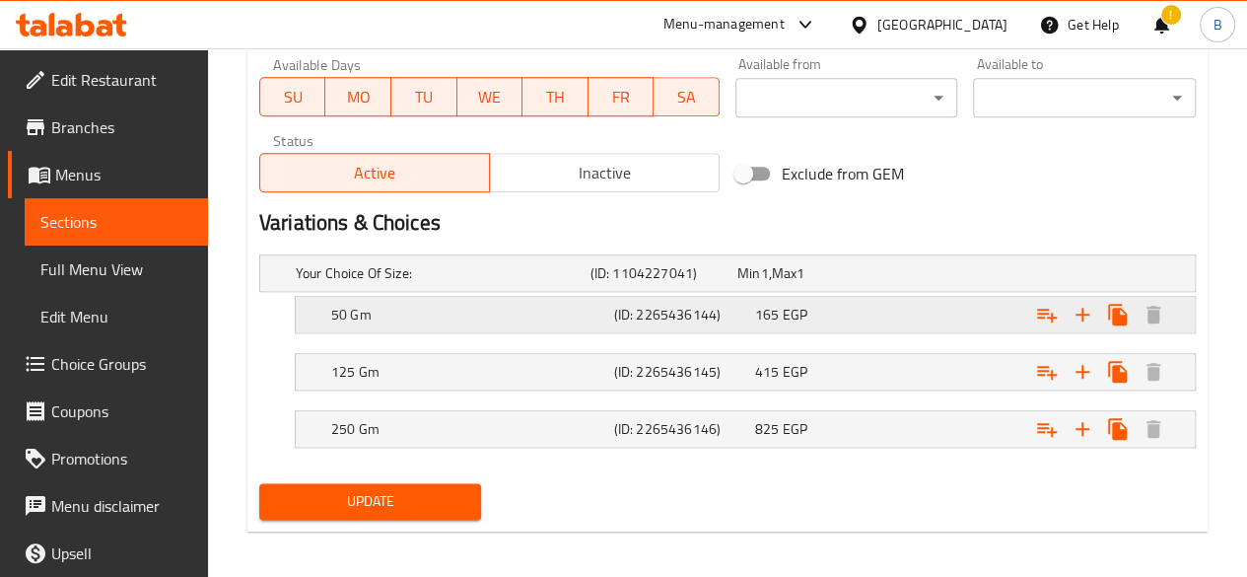
click at [850, 301] on div "165 EGP" at bounding box center [821, 315] width 141 height 28
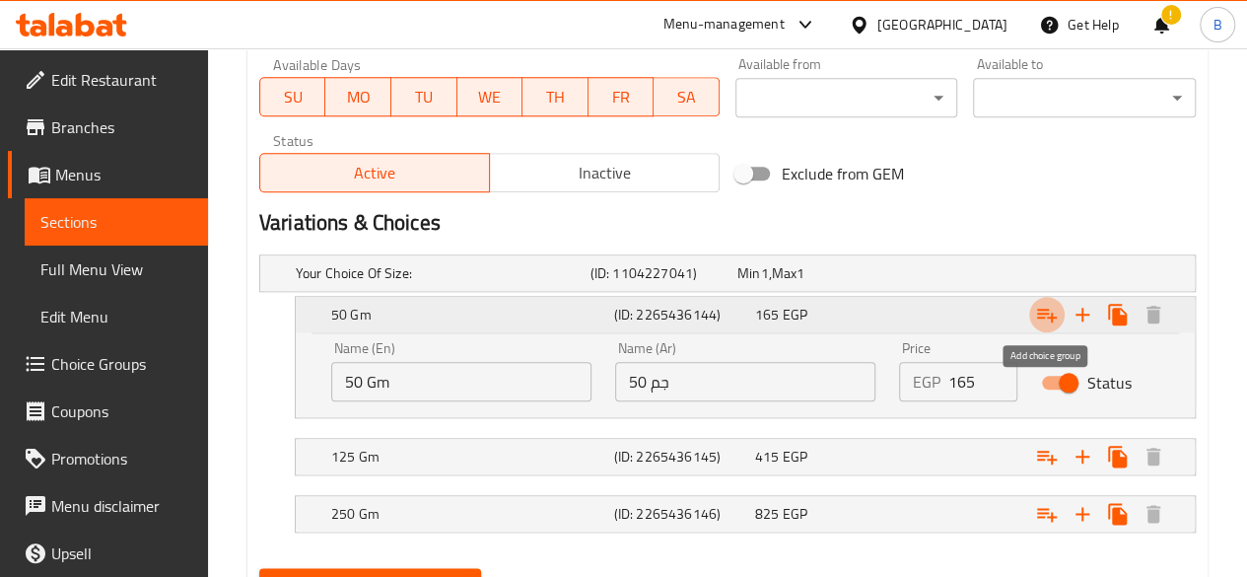
click at [1047, 313] on icon "Expand" at bounding box center [1047, 316] width 20 height 14
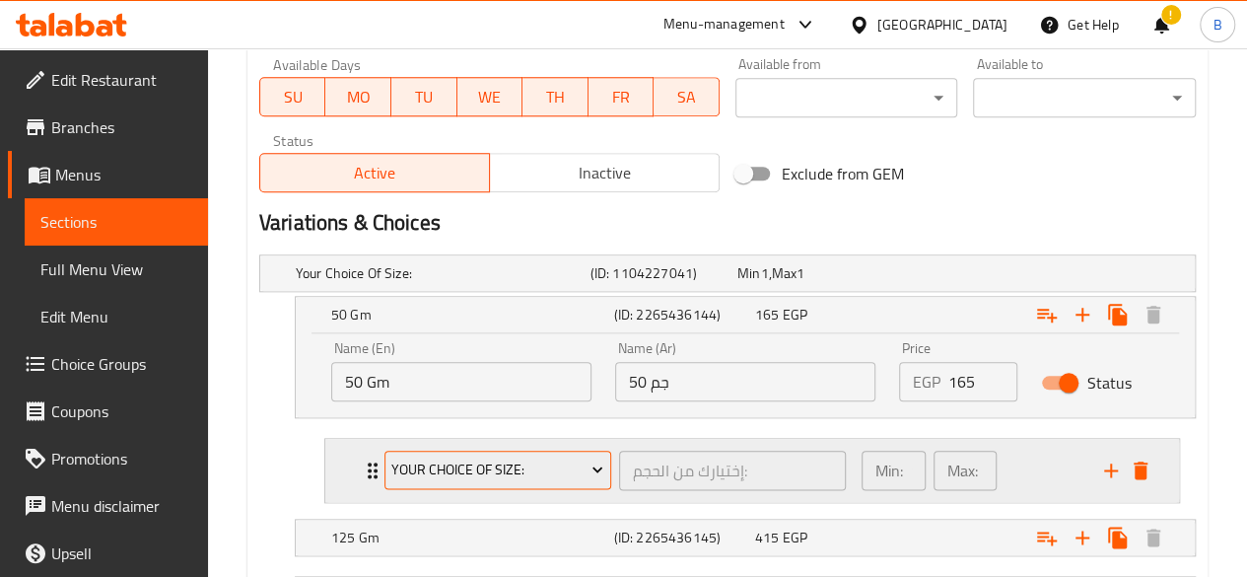
click at [542, 462] on span "Your Choice Of Size:" at bounding box center [497, 469] width 212 height 25
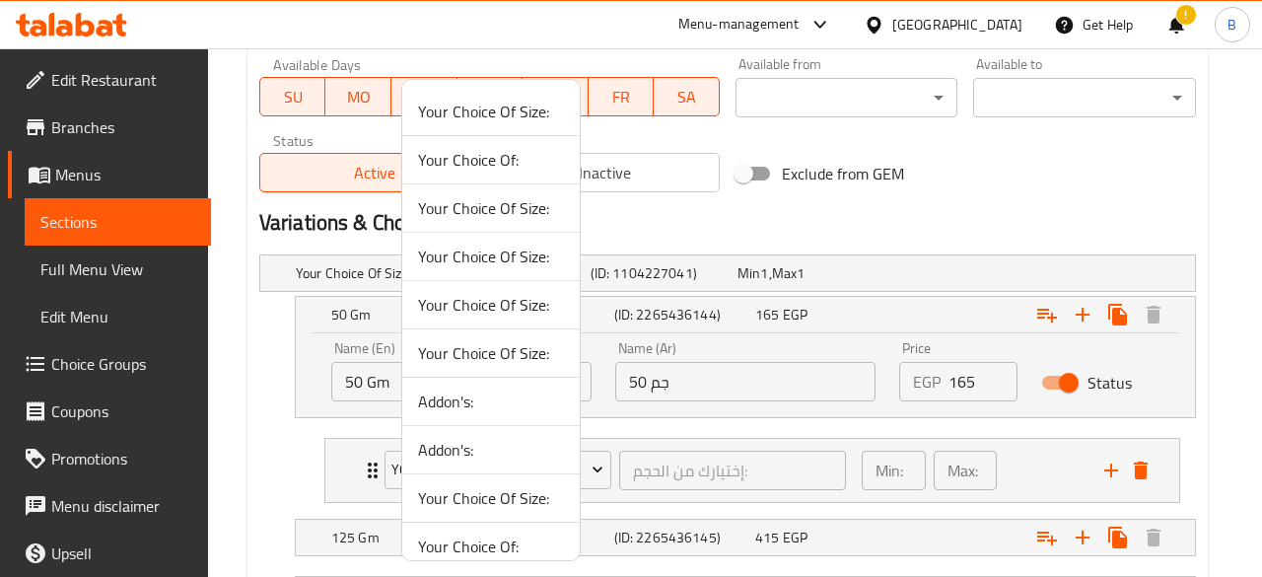
click at [506, 151] on span "Your Choice Of:" at bounding box center [491, 160] width 146 height 24
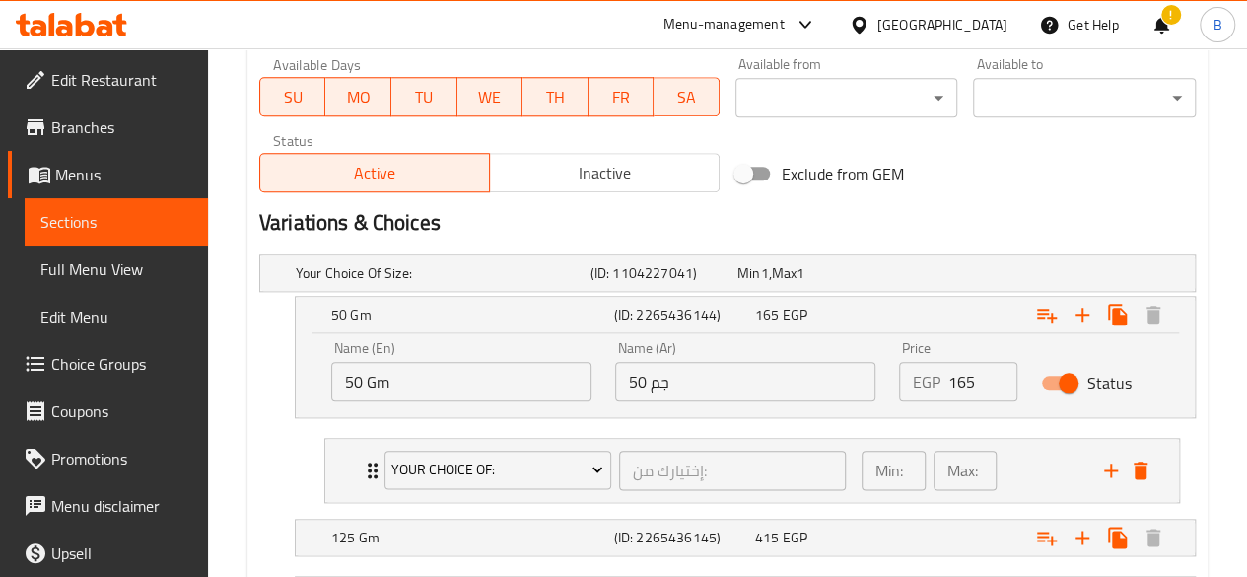
scroll to position [1108, 0]
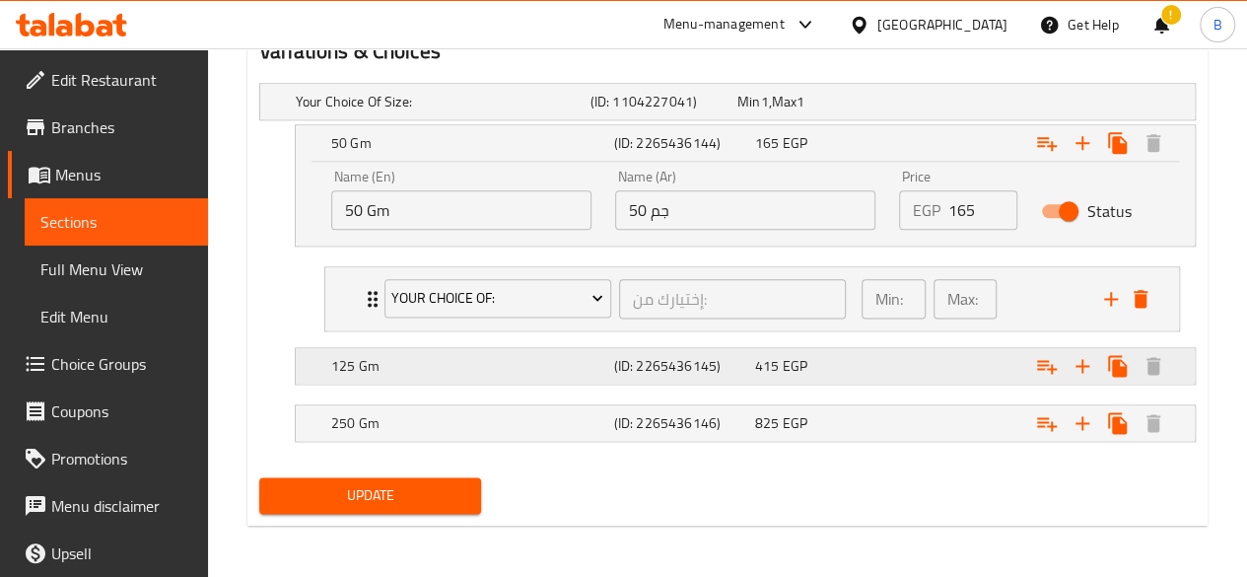
click at [779, 364] on div "415 EGP" at bounding box center [821, 366] width 133 height 20
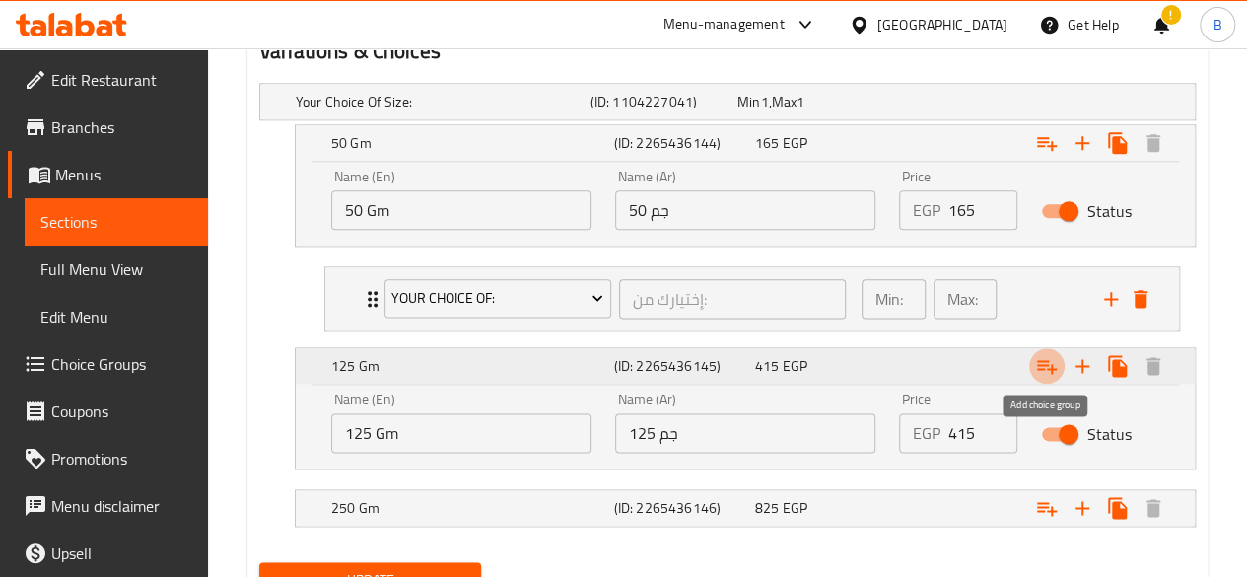
click at [1058, 374] on icon "Expand" at bounding box center [1047, 366] width 24 height 24
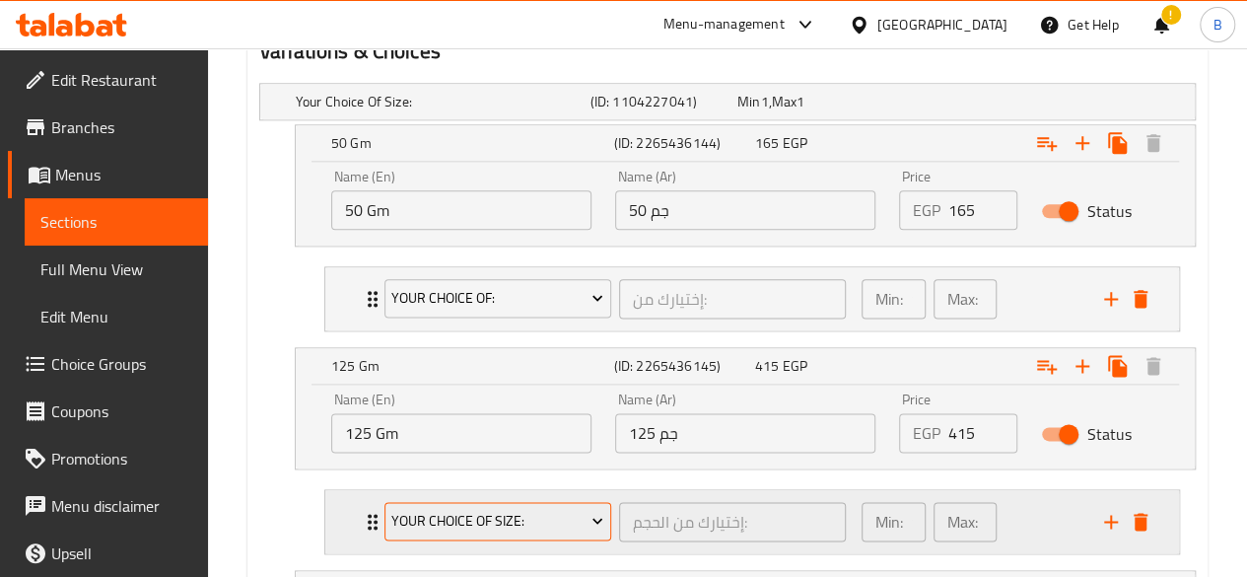
click at [561, 502] on button "Your Choice Of Size:" at bounding box center [497, 521] width 227 height 39
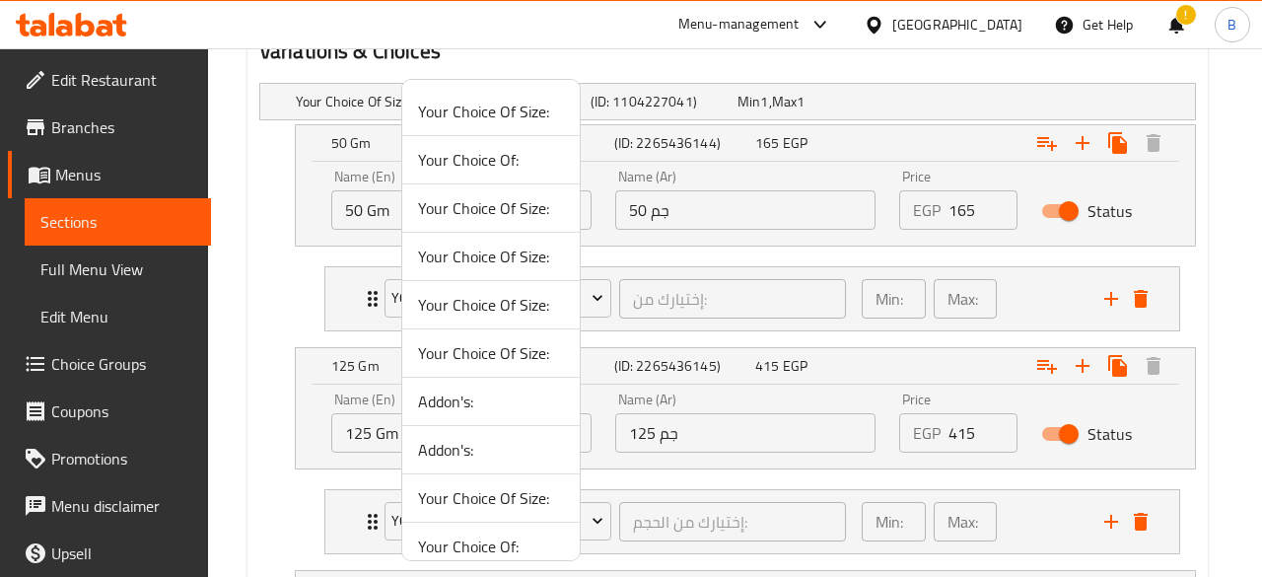
click at [528, 161] on span "Your Choice Of:" at bounding box center [491, 160] width 146 height 24
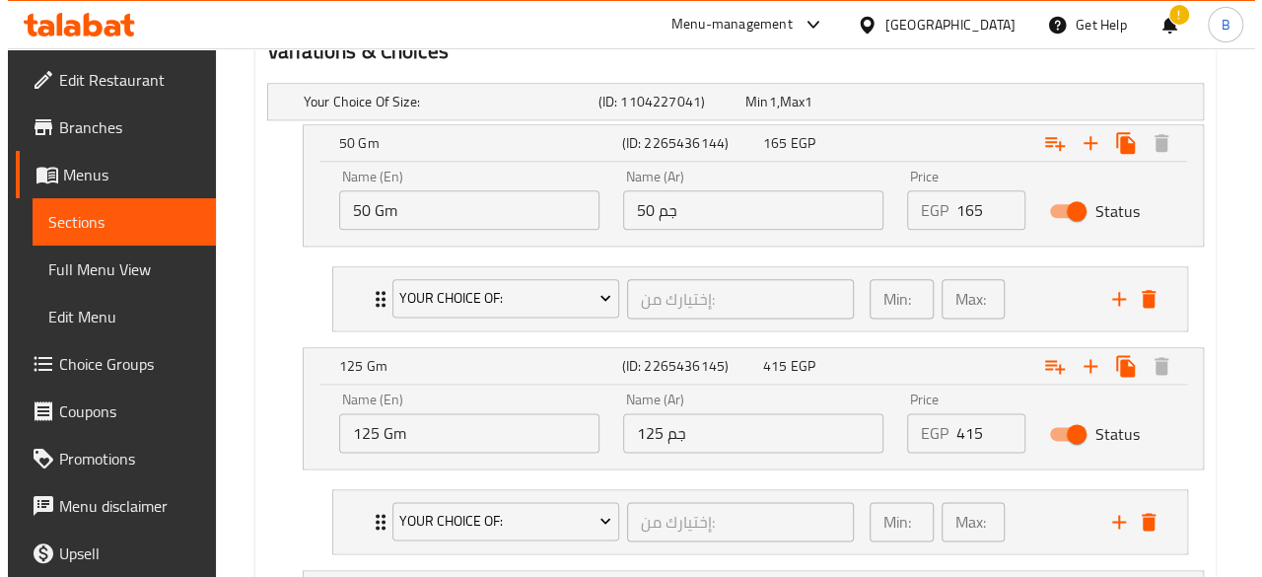
scroll to position [1273, 0]
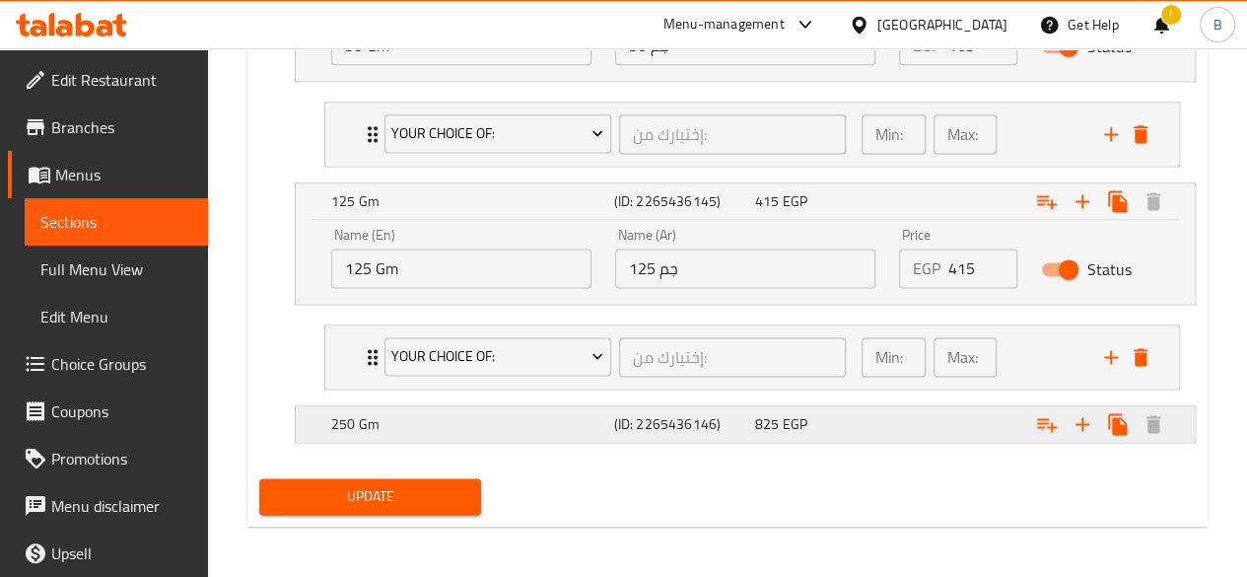
click at [603, 415] on h5 "250 Gm" at bounding box center [468, 424] width 275 height 20
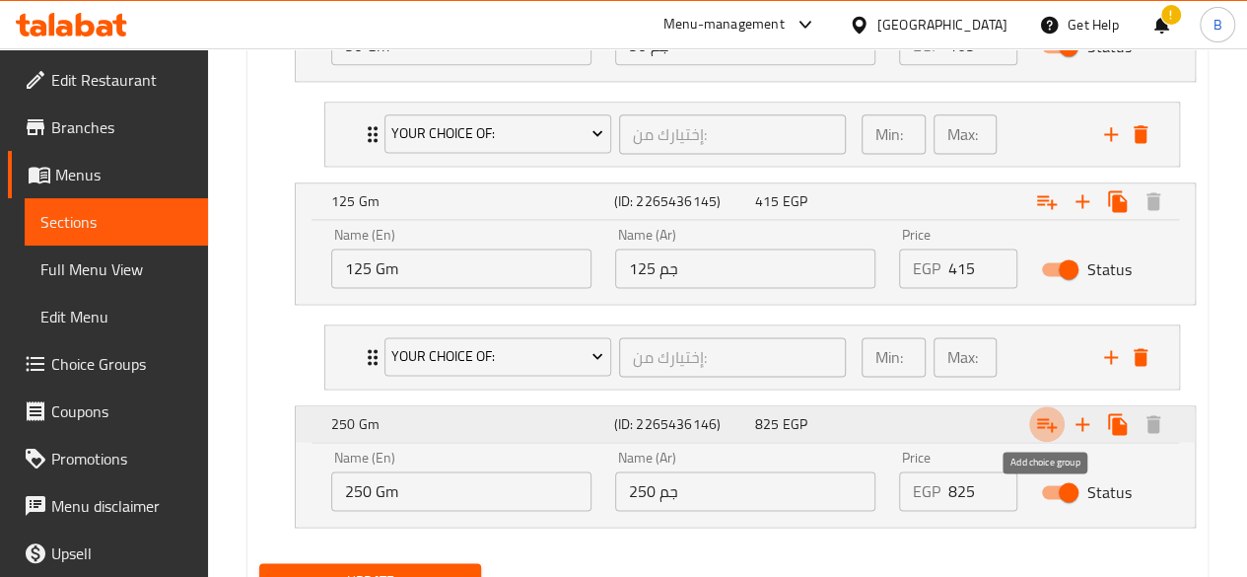
click at [1040, 418] on icon "Expand" at bounding box center [1047, 425] width 20 height 14
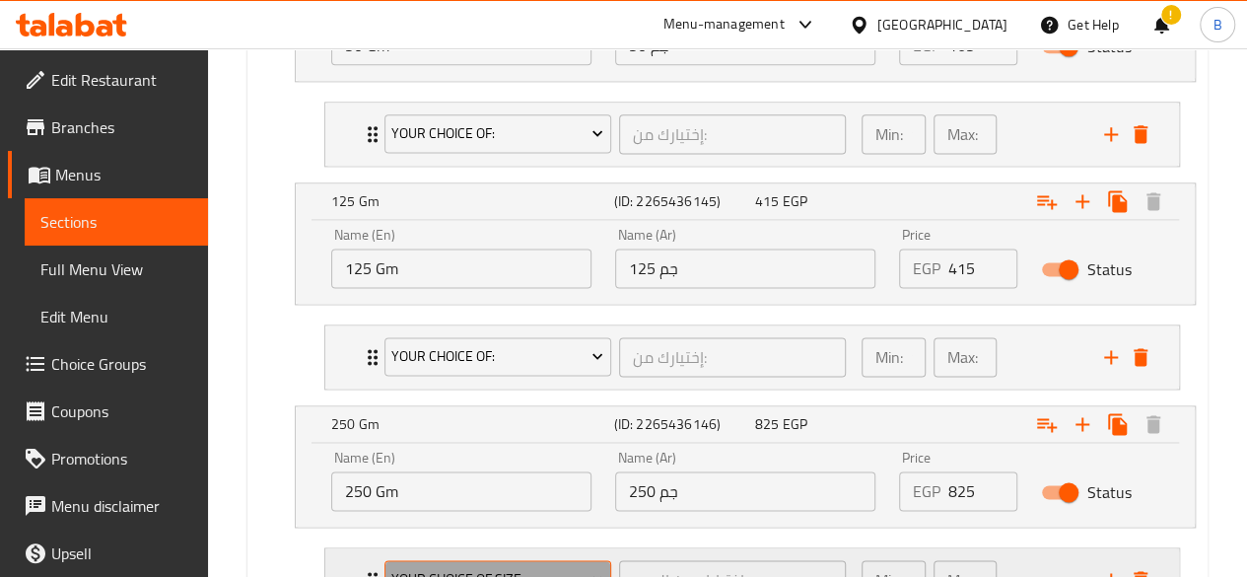
click at [548, 575] on span "Your Choice Of Size:" at bounding box center [497, 579] width 212 height 25
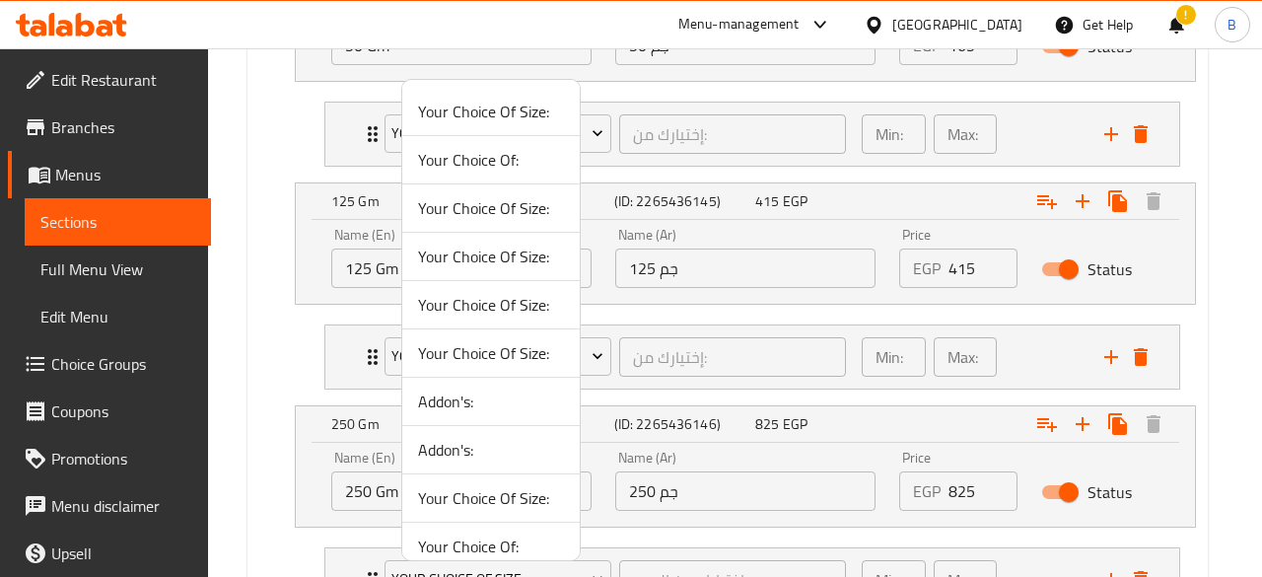
click at [523, 156] on span "Your Choice Of:" at bounding box center [491, 160] width 146 height 24
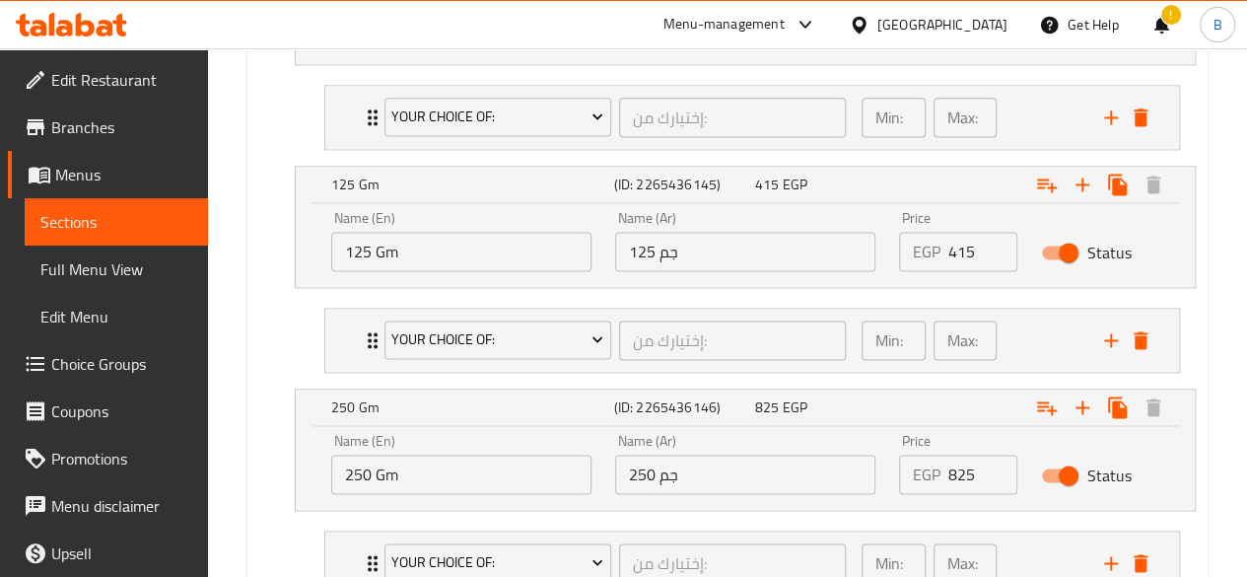
scroll to position [1437, 0]
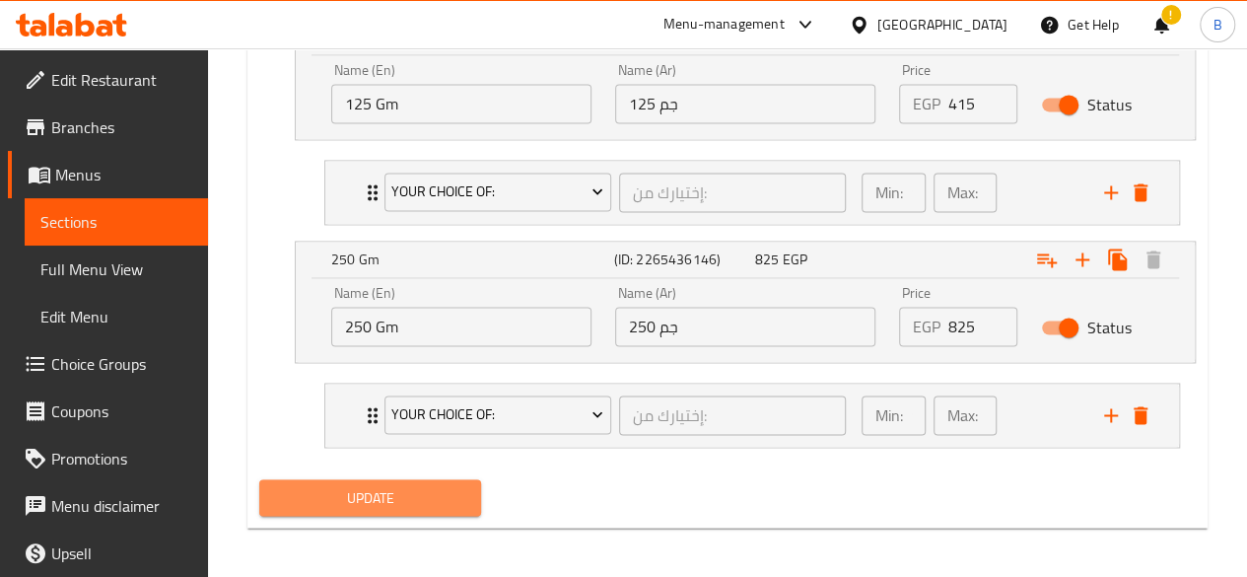
click at [448, 479] on button "Update" at bounding box center [370, 497] width 223 height 36
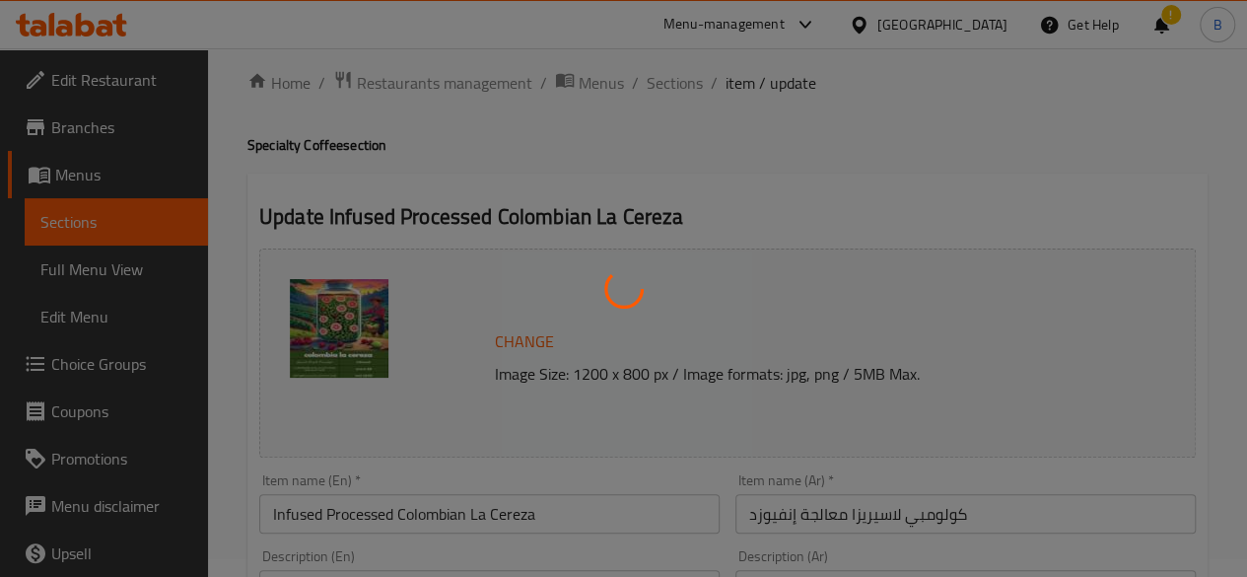
scroll to position [0, 0]
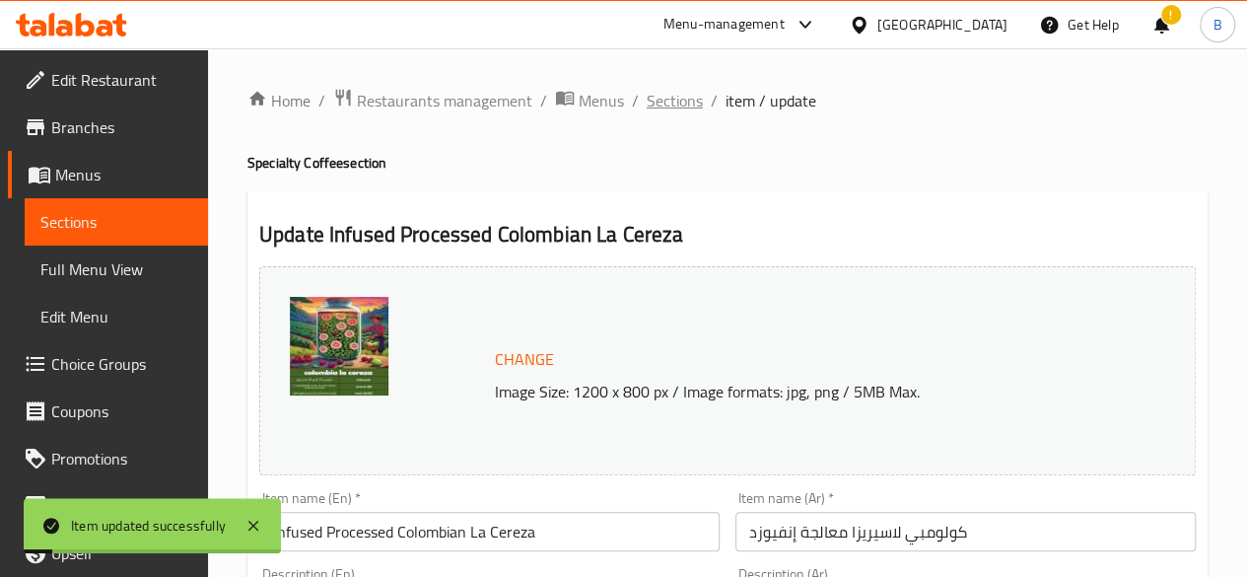
click at [663, 103] on span "Sections" at bounding box center [675, 101] width 56 height 24
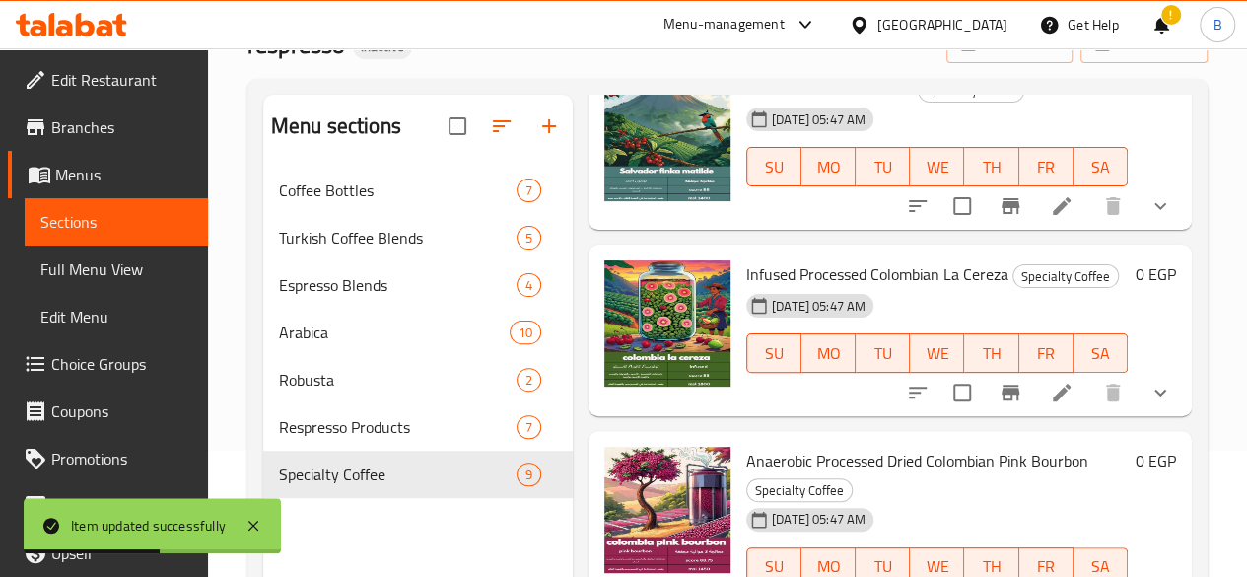
scroll to position [175, 0]
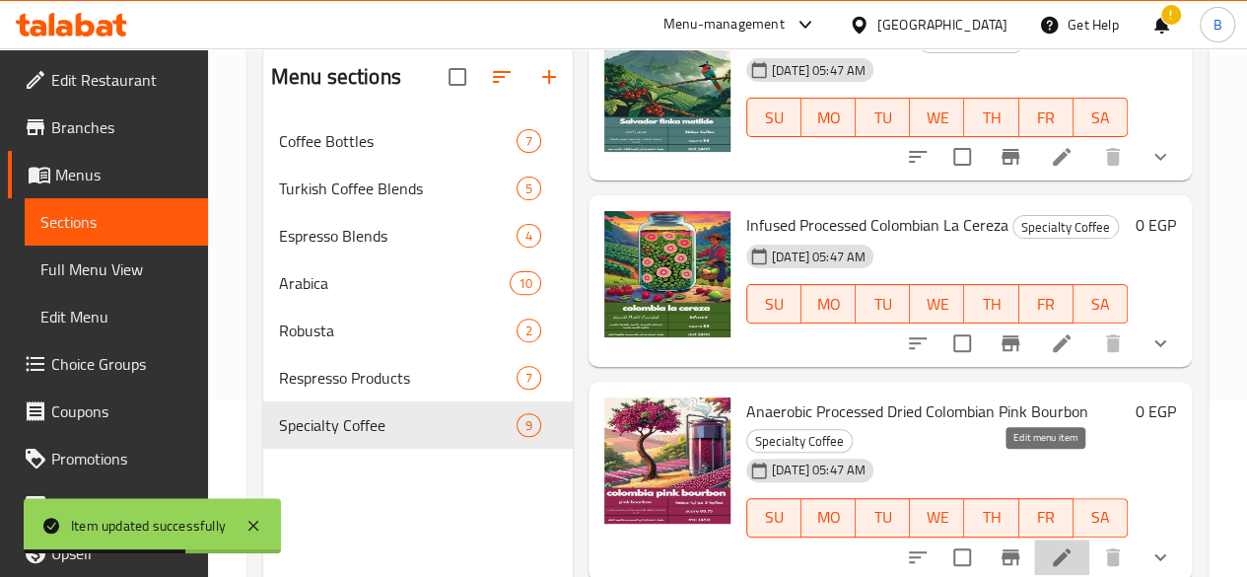
click at [1050, 545] on icon at bounding box center [1062, 557] width 24 height 24
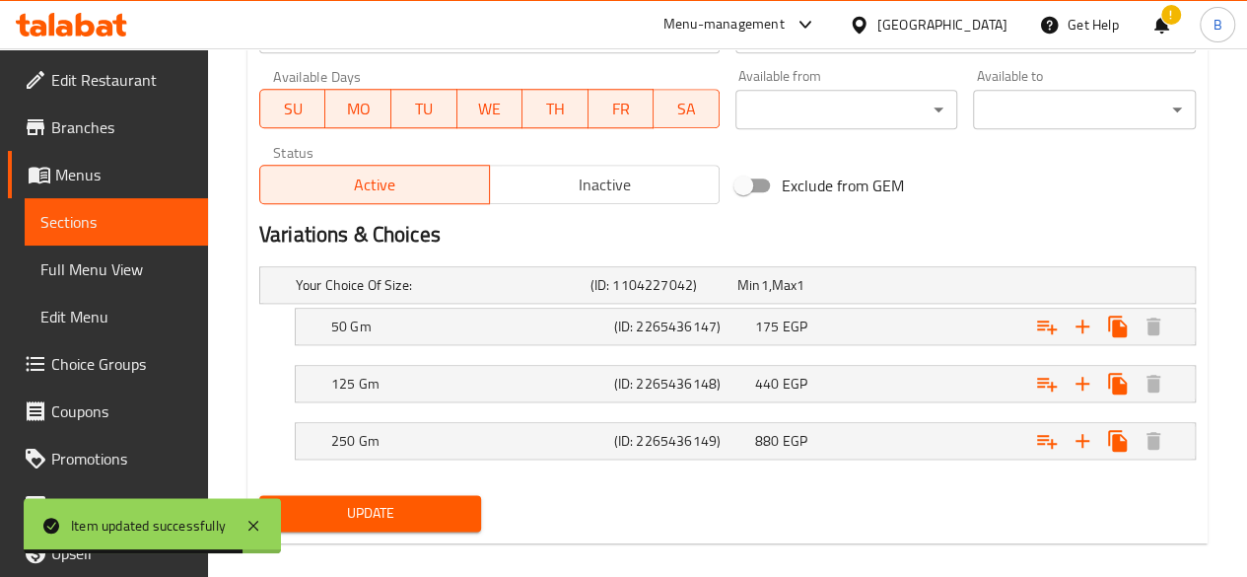
scroll to position [942, 0]
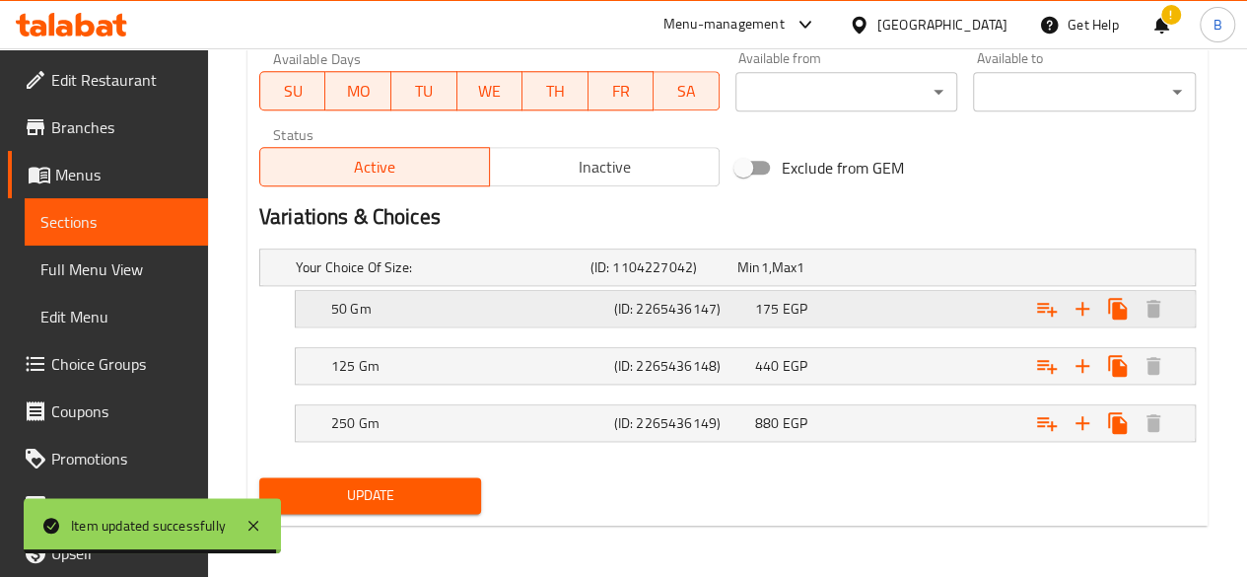
click at [818, 301] on div "175 EGP" at bounding box center [821, 309] width 133 height 20
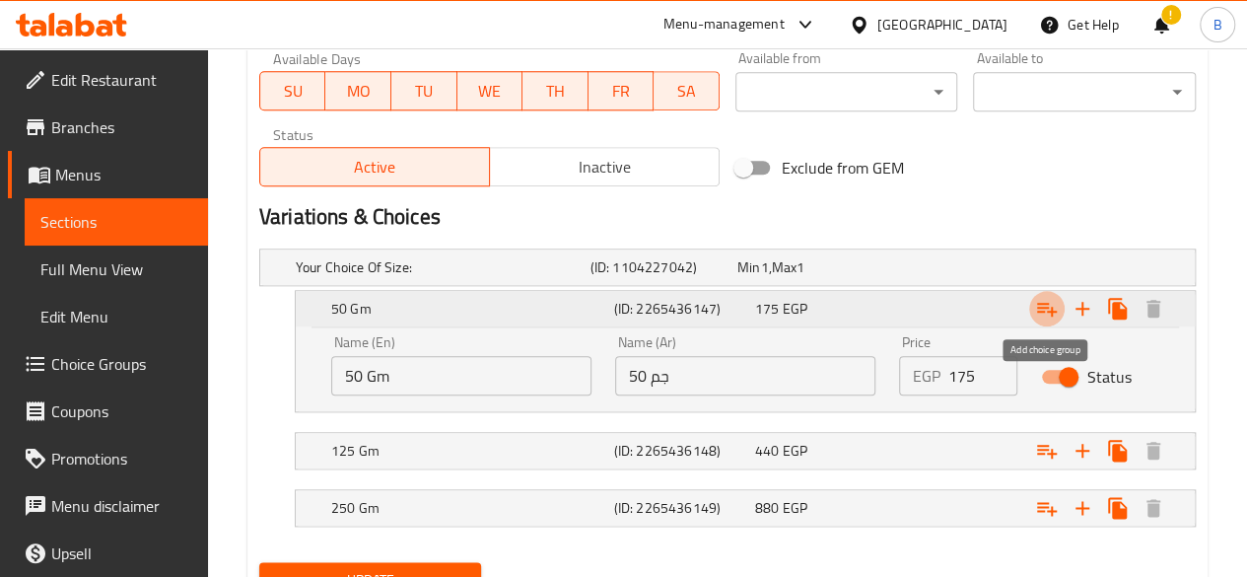
click at [1053, 302] on icon "Expand" at bounding box center [1047, 309] width 24 height 24
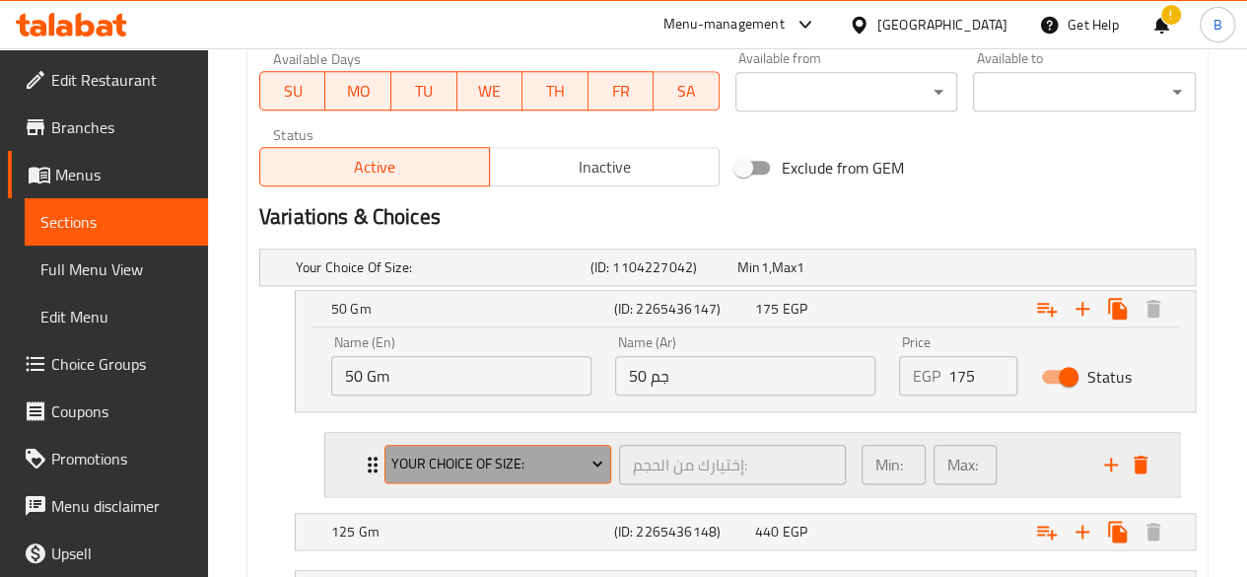
click at [531, 452] on span "Your Choice Of Size:" at bounding box center [497, 464] width 212 height 25
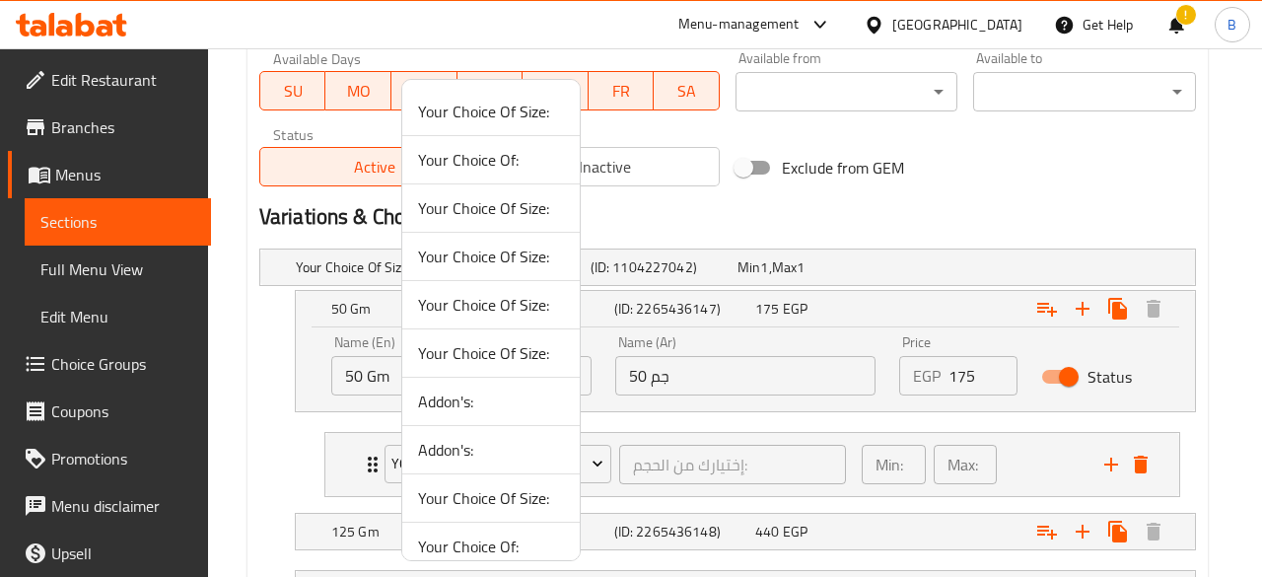
click at [490, 162] on span "Your Choice Of:" at bounding box center [491, 160] width 146 height 24
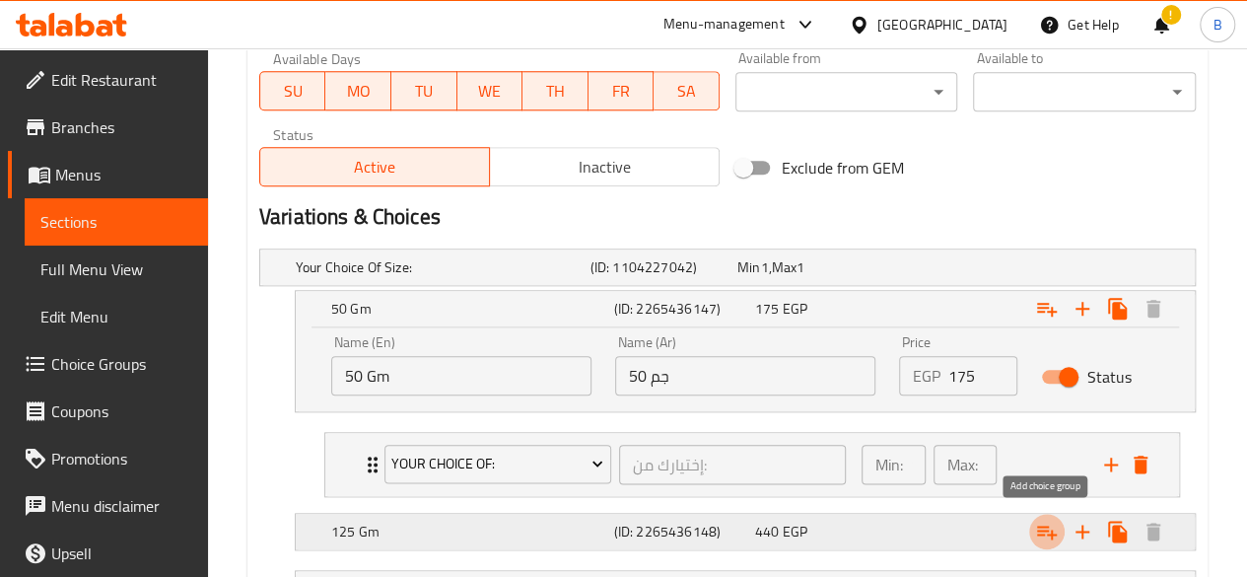
click at [1037, 520] on icon "Expand" at bounding box center [1047, 532] width 24 height 24
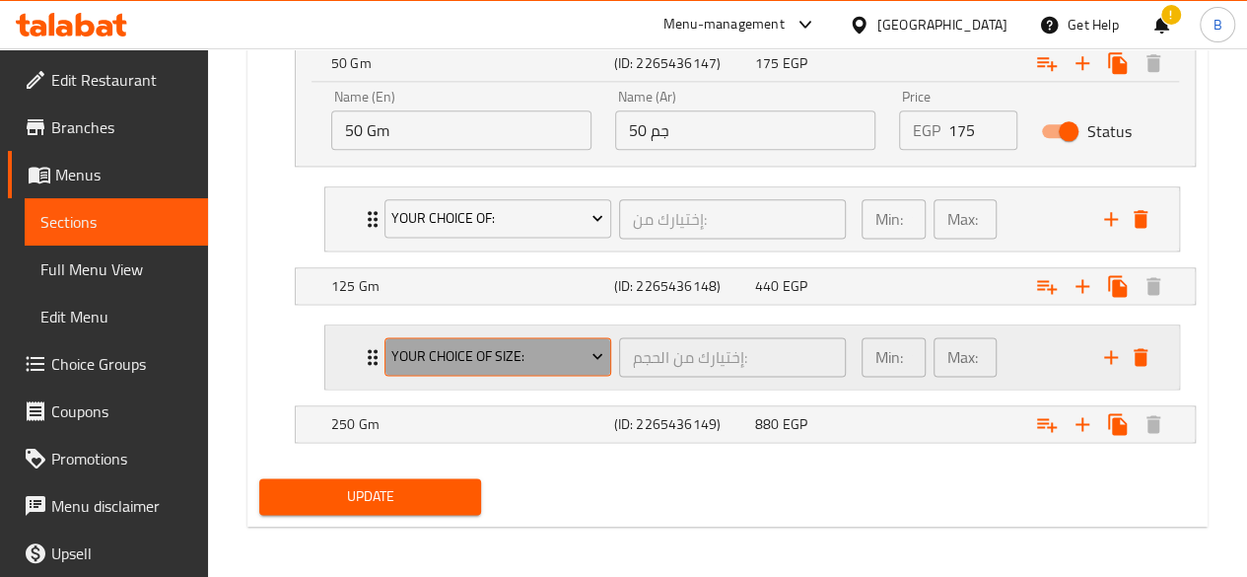
click at [562, 351] on span "Your Choice Of Size:" at bounding box center [497, 356] width 212 height 25
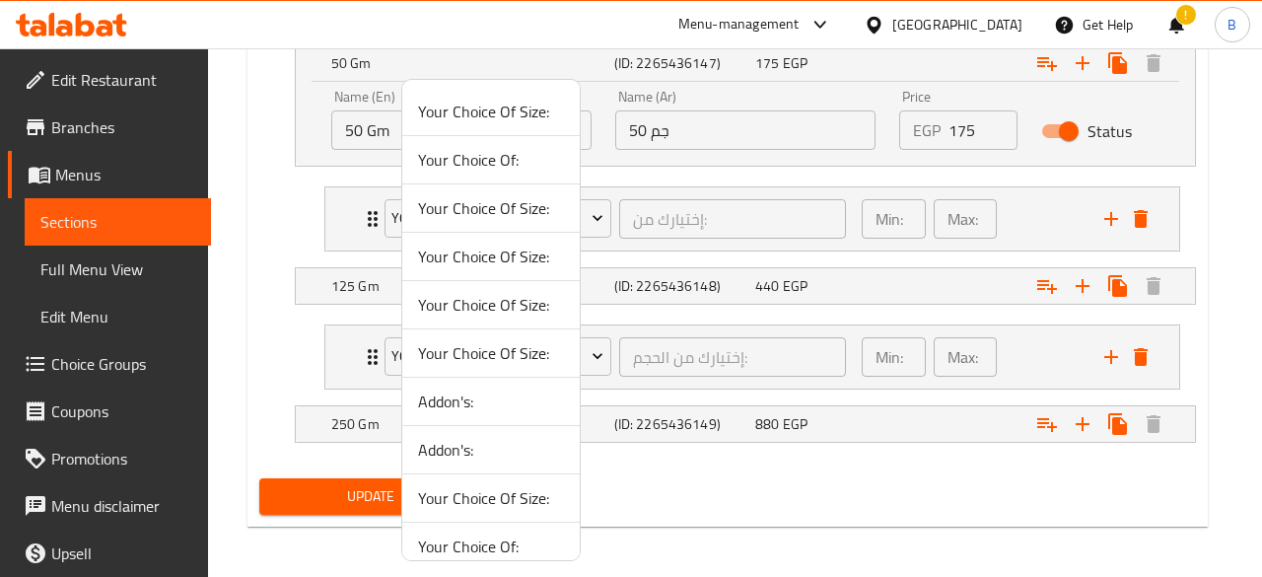
click at [509, 159] on span "Your Choice Of:" at bounding box center [491, 160] width 146 height 24
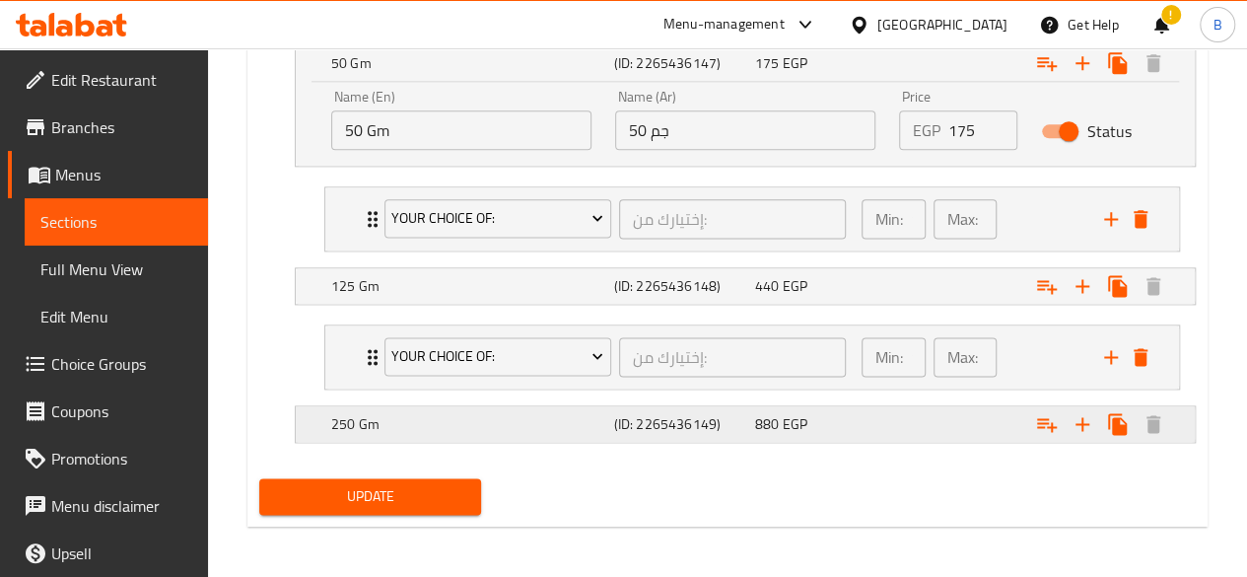
click at [743, 418] on h5 "(ID: 2265436149)" at bounding box center [680, 424] width 133 height 20
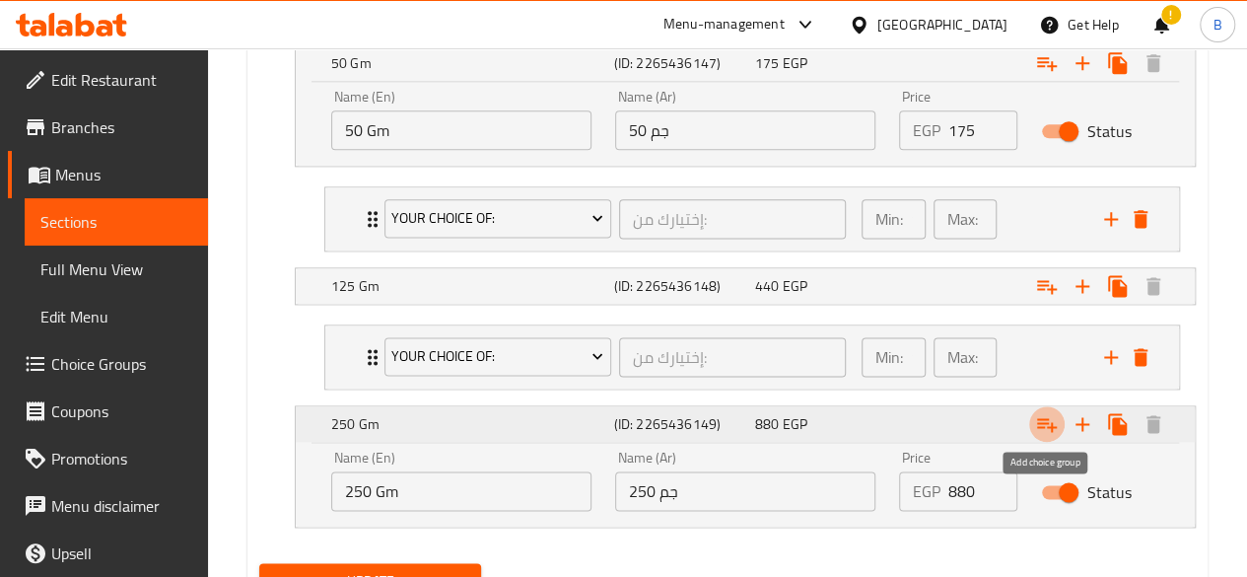
click at [1049, 427] on icon "Expand" at bounding box center [1047, 424] width 24 height 24
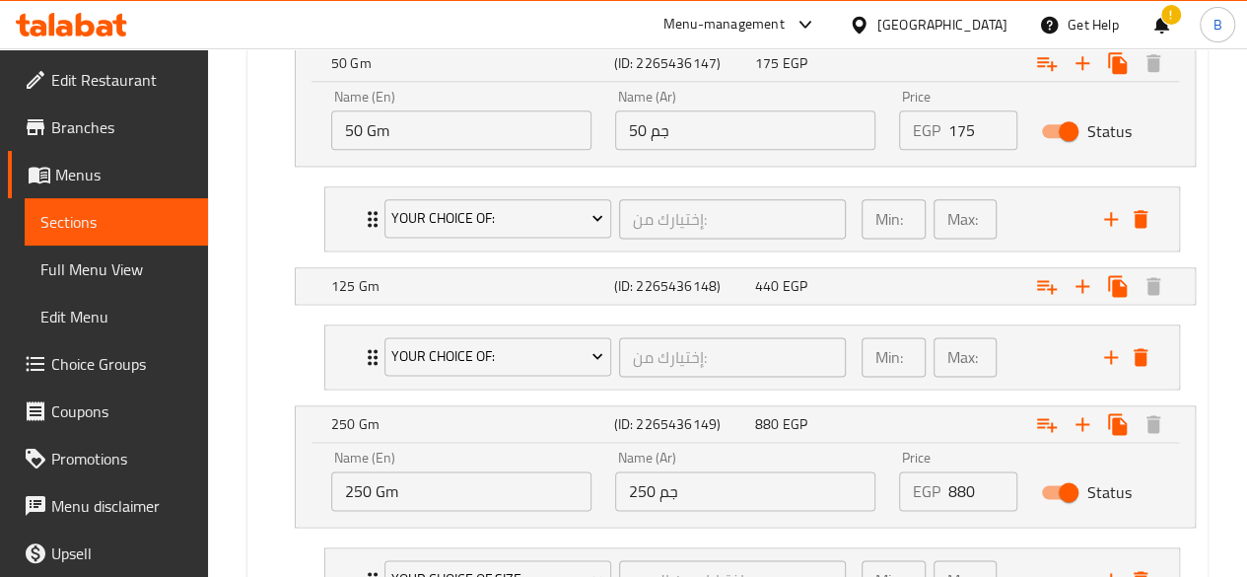
scroll to position [1353, 0]
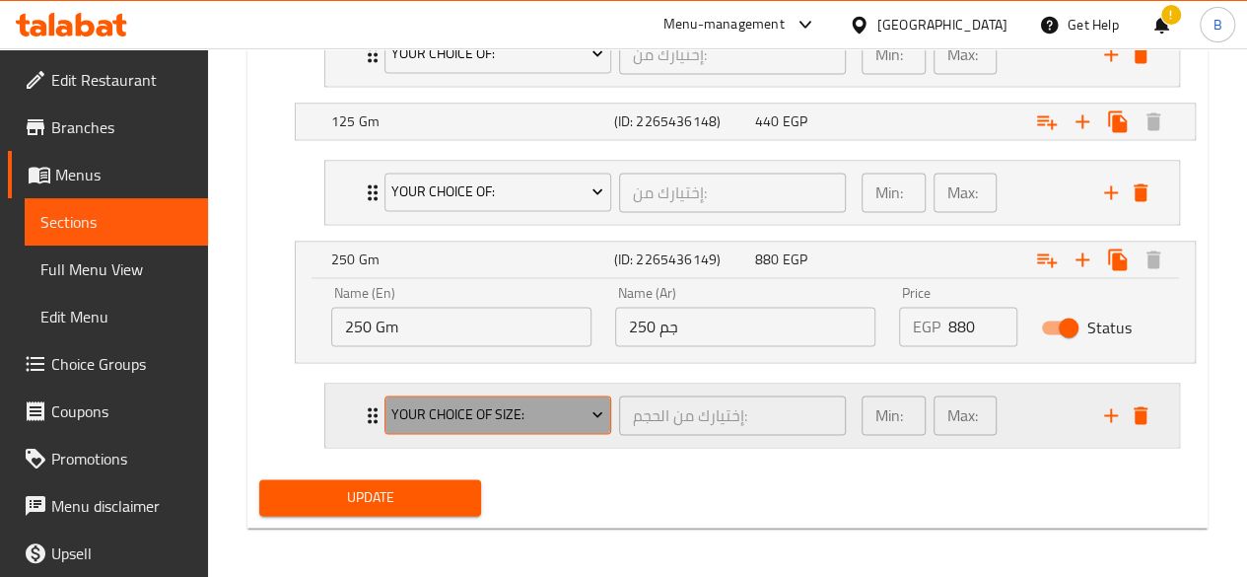
click at [502, 409] on span "Your Choice Of Size:" at bounding box center [497, 414] width 212 height 25
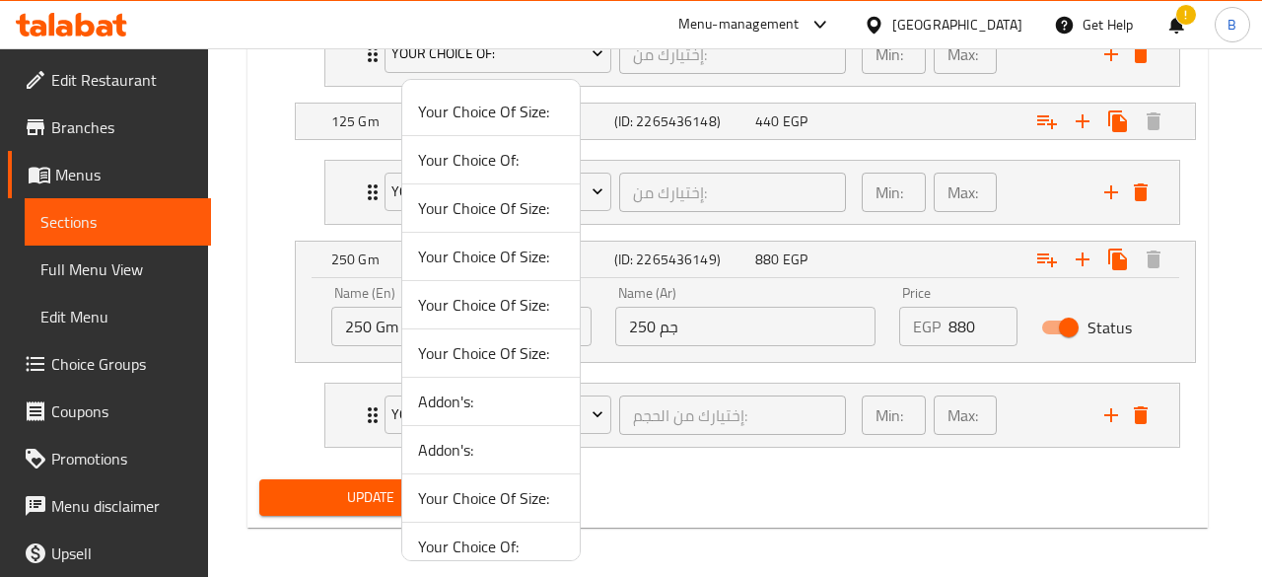
click at [497, 157] on span "Your Choice Of:" at bounding box center [491, 160] width 146 height 24
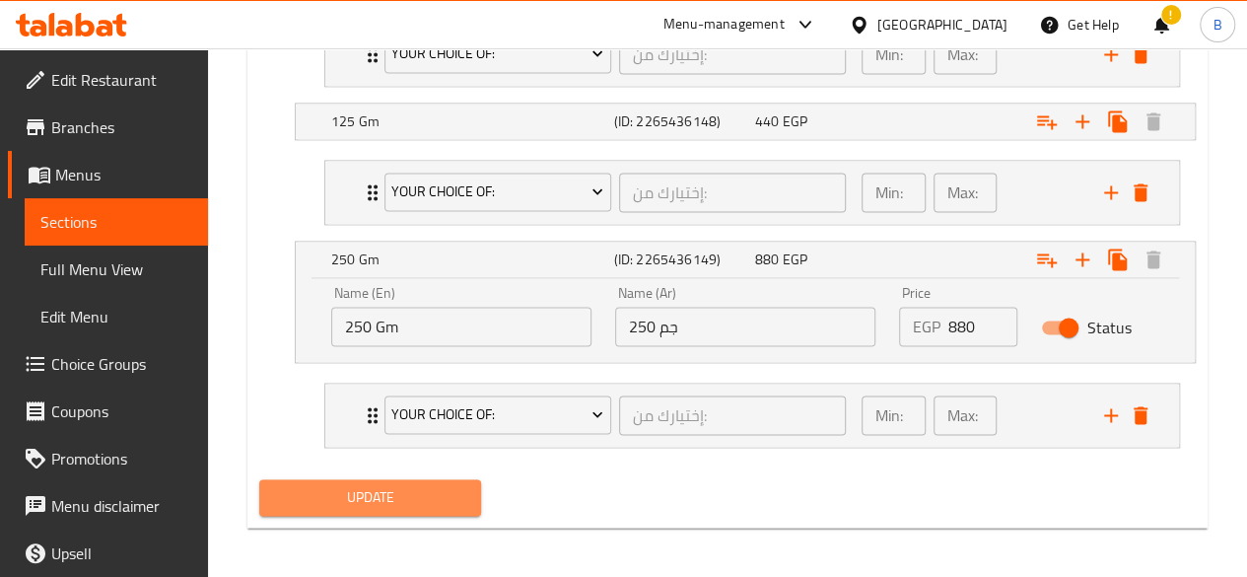
click at [412, 496] on span "Update" at bounding box center [370, 497] width 191 height 25
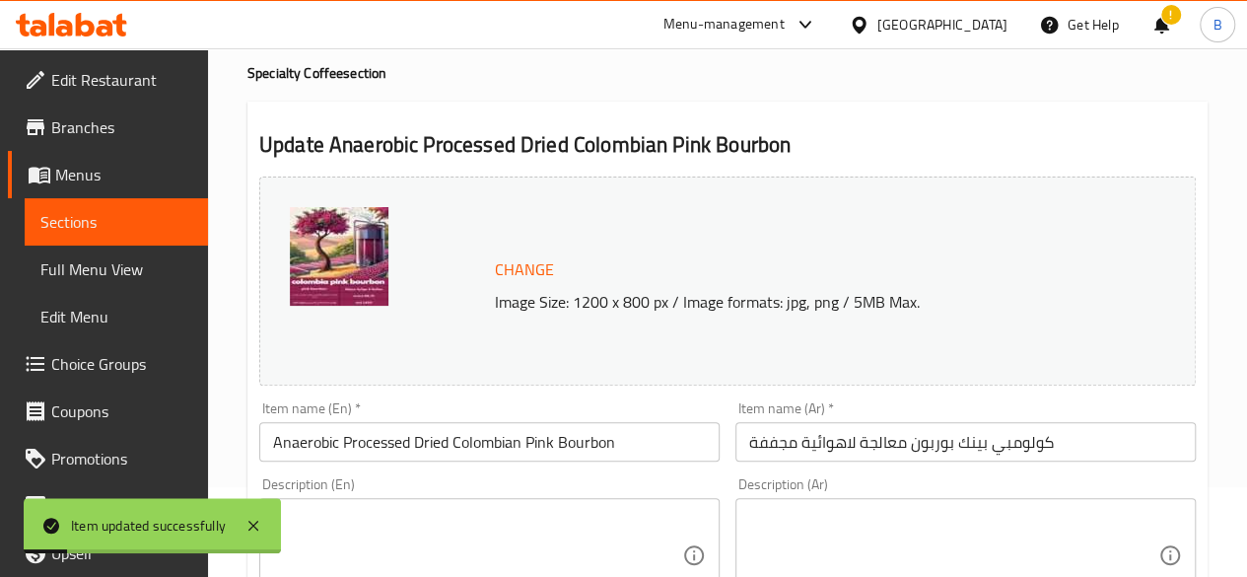
scroll to position [0, 0]
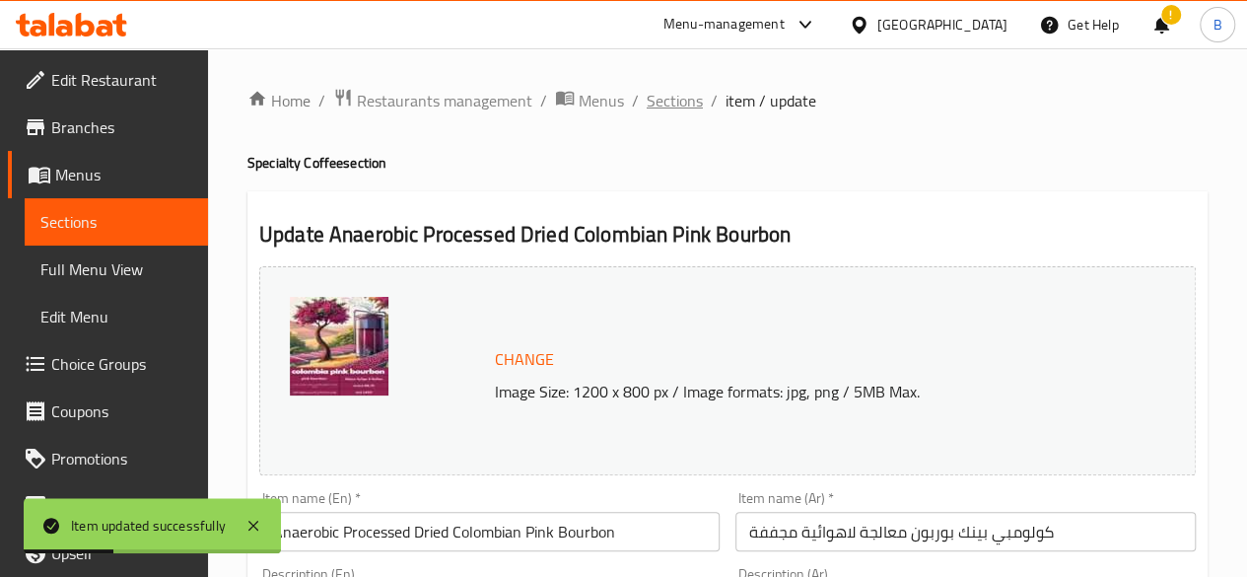
click at [682, 102] on span "Sections" at bounding box center [675, 101] width 56 height 24
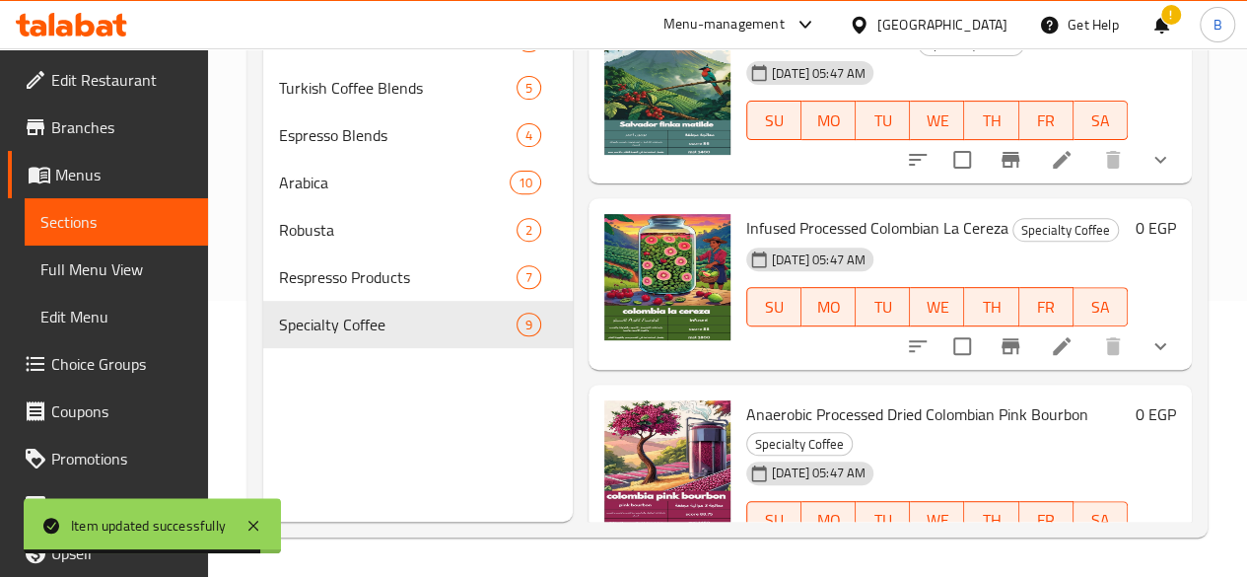
scroll to position [1230, 0]
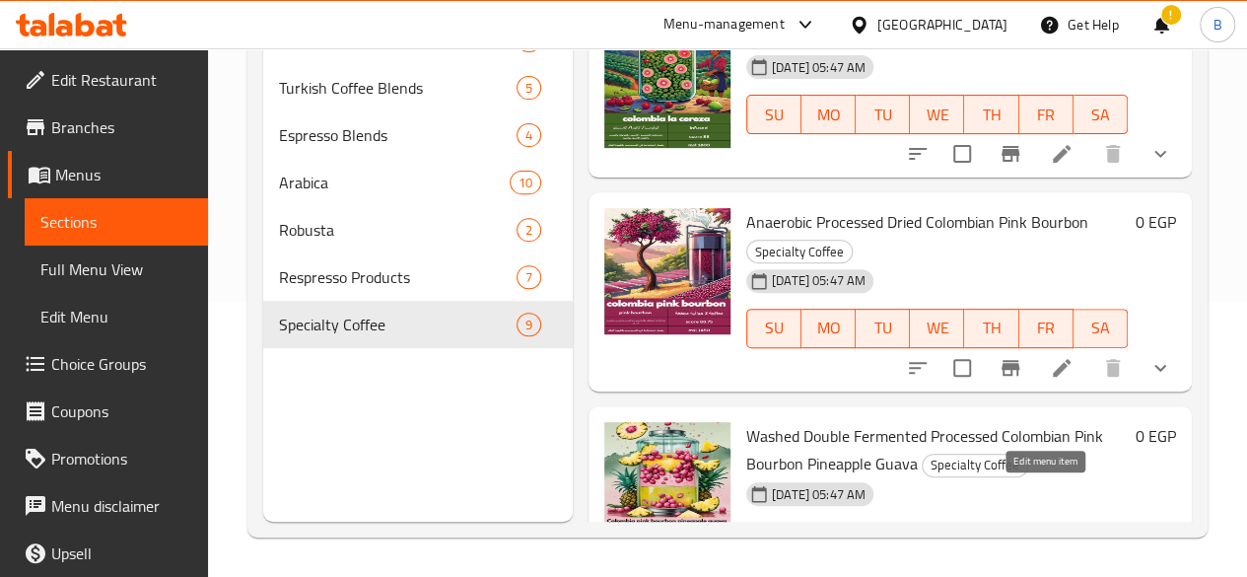
click at [1053, 569] on icon at bounding box center [1062, 581] width 24 height 24
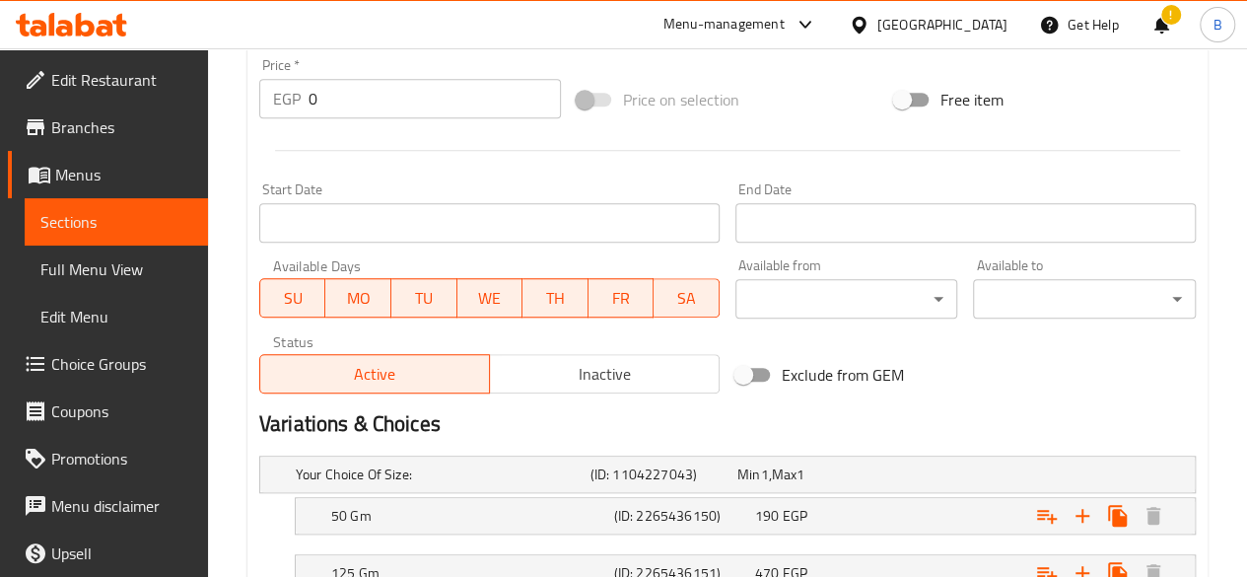
scroll to position [810, 0]
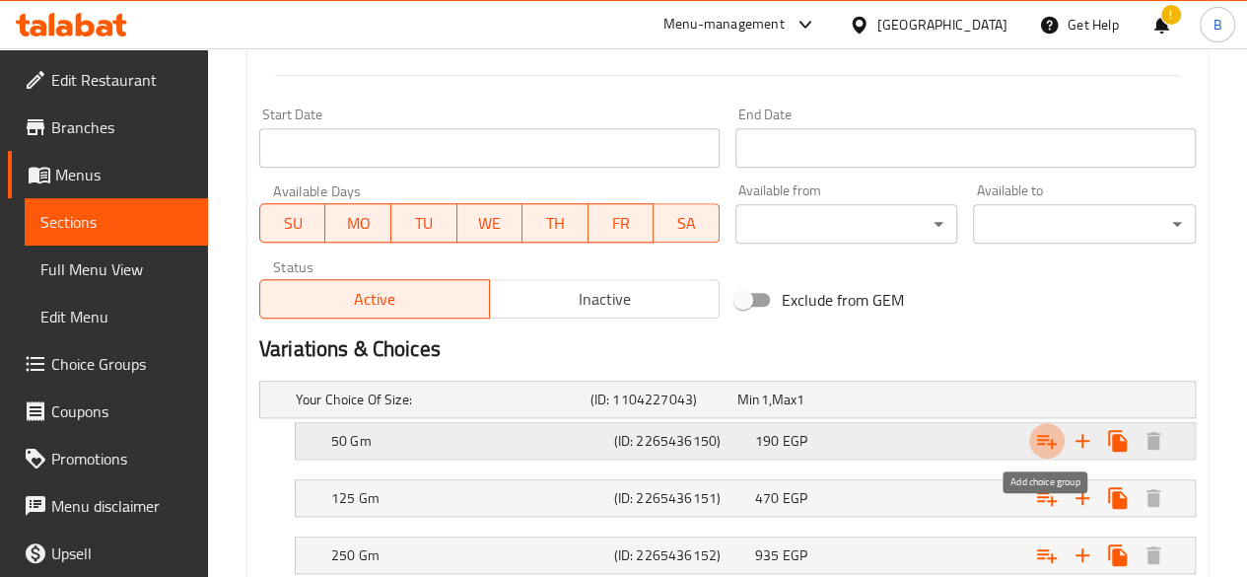
click at [1051, 437] on icon "Expand" at bounding box center [1047, 442] width 20 height 14
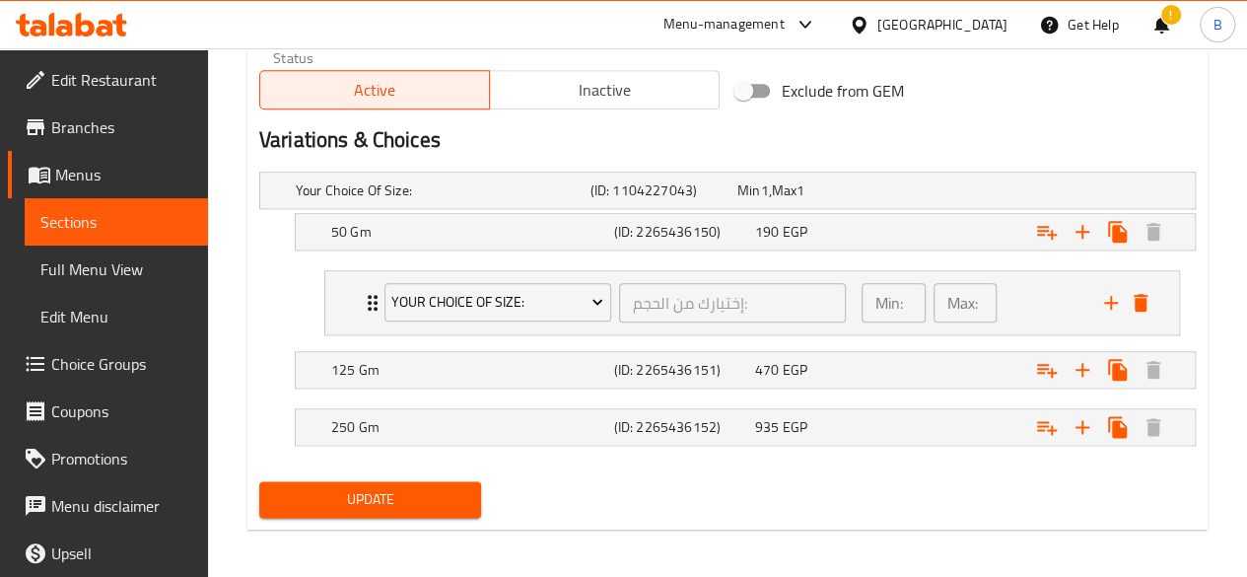
scroll to position [1023, 0]
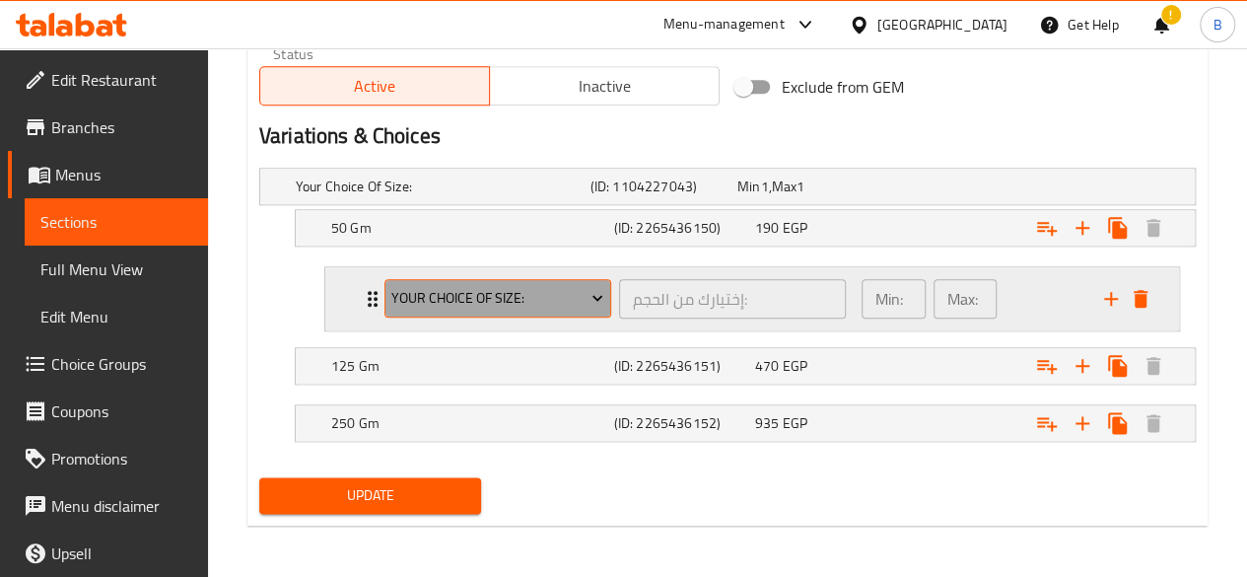
click at [514, 290] on span "Your Choice Of Size:" at bounding box center [497, 298] width 212 height 25
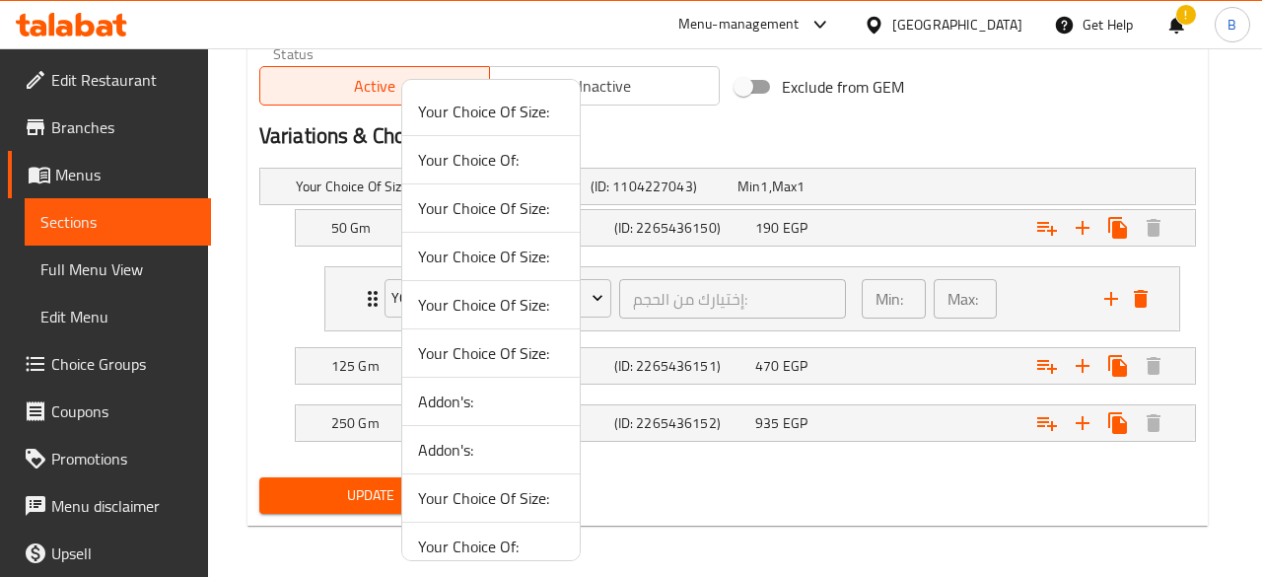
click at [515, 152] on span "Your Choice Of:" at bounding box center [491, 160] width 146 height 24
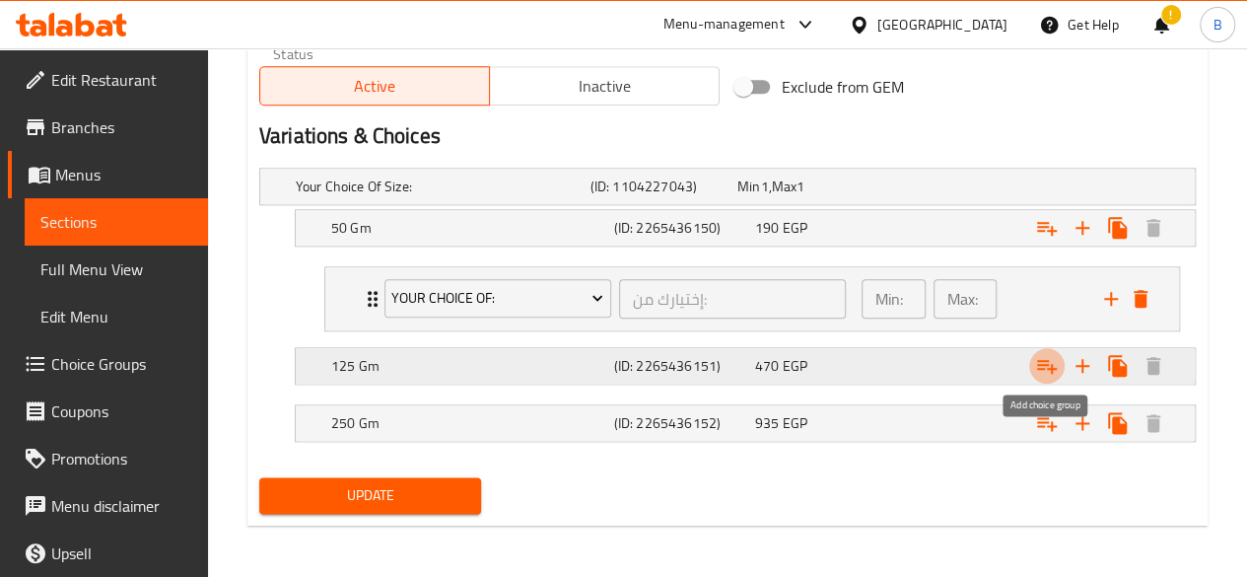
click at [1050, 367] on icon "Expand" at bounding box center [1047, 366] width 24 height 24
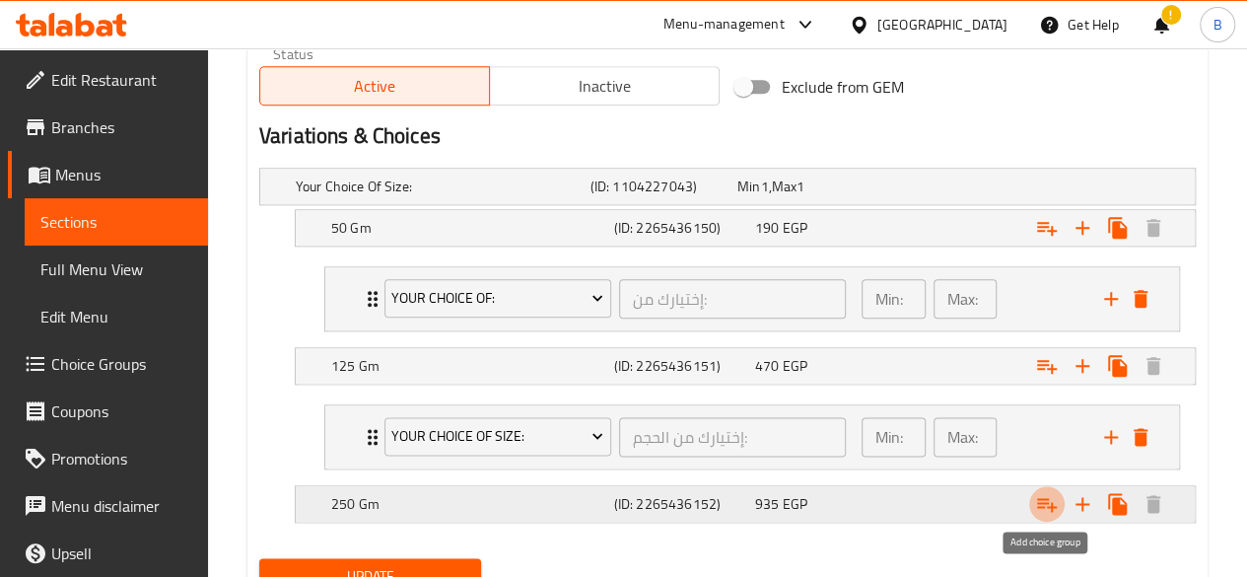
click at [1042, 509] on icon "Expand" at bounding box center [1047, 504] width 24 height 24
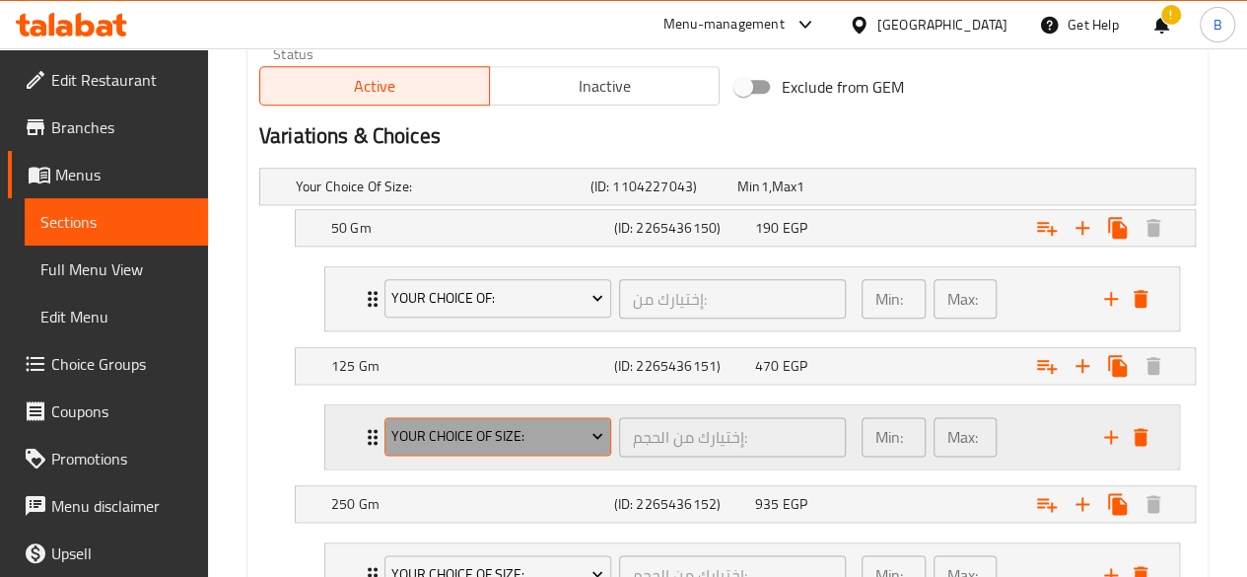
click at [551, 418] on button "Your Choice Of Size:" at bounding box center [497, 436] width 227 height 39
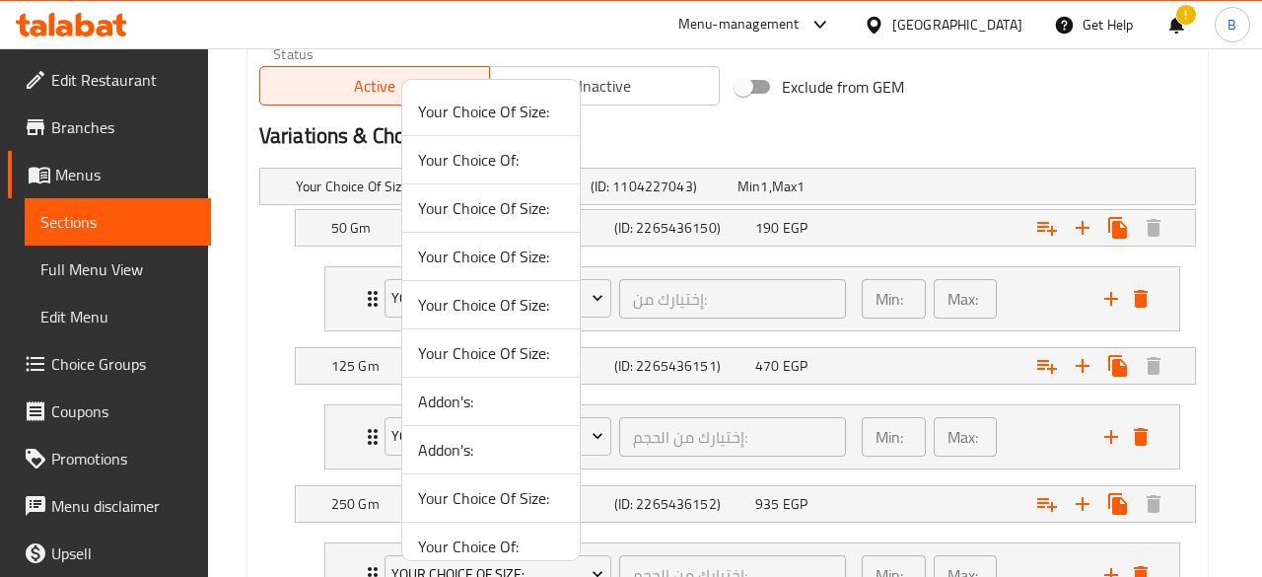
click at [473, 154] on span "Your Choice Of:" at bounding box center [491, 160] width 146 height 24
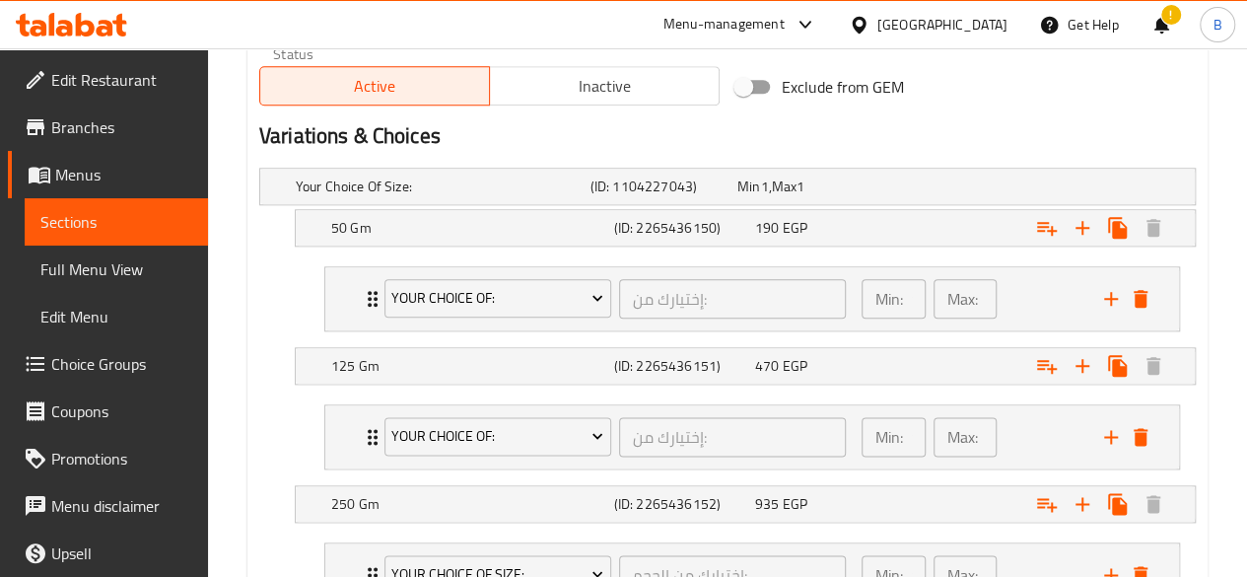
scroll to position [1183, 0]
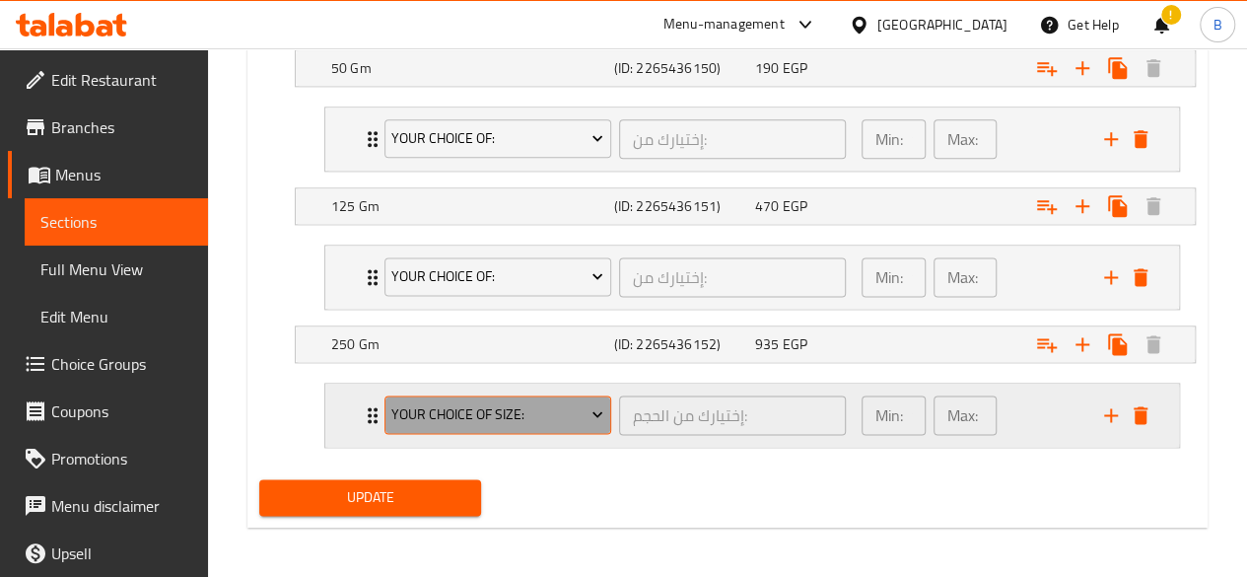
click at [534, 411] on span "Your Choice Of Size:" at bounding box center [497, 414] width 212 height 25
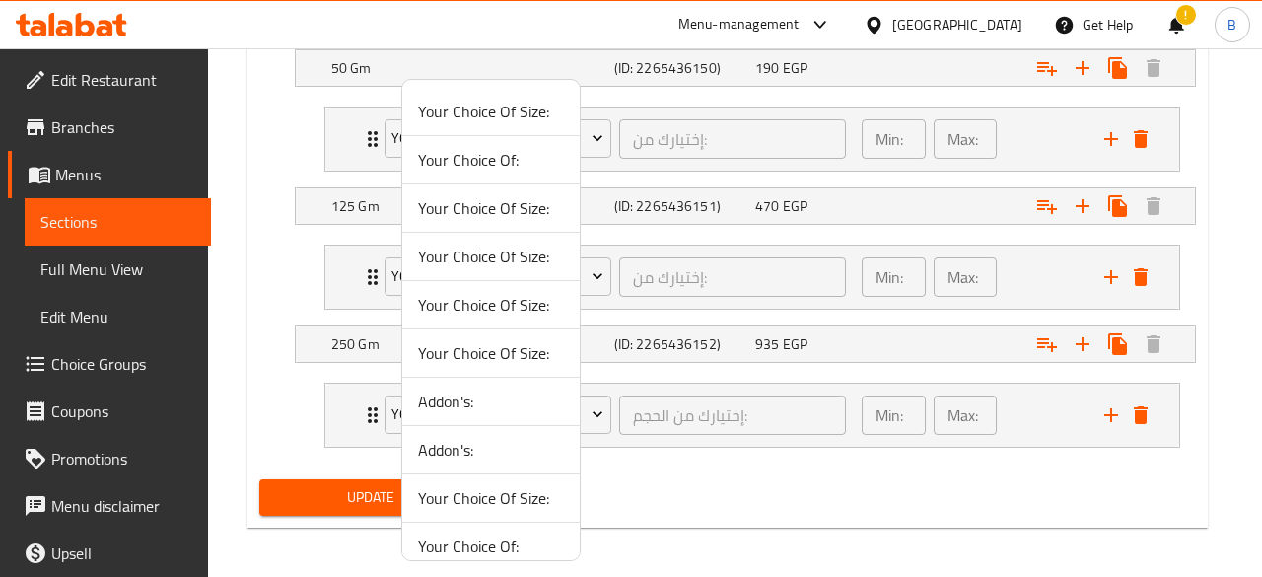
click at [487, 167] on span "Your Choice Of:" at bounding box center [491, 160] width 146 height 24
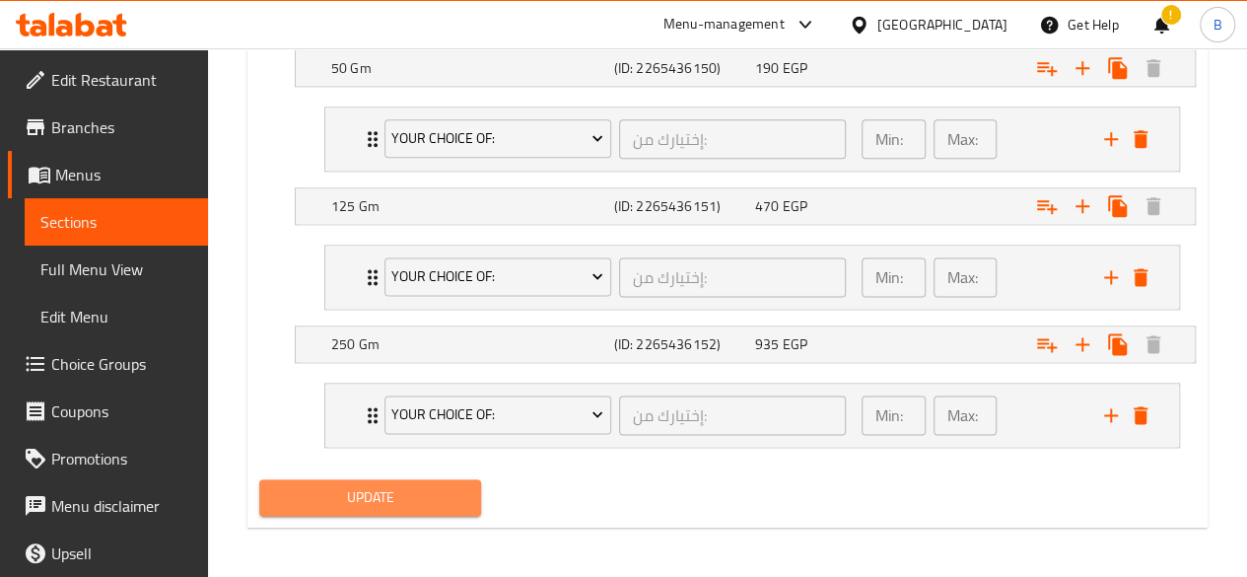
click at [390, 479] on button "Update" at bounding box center [370, 497] width 223 height 36
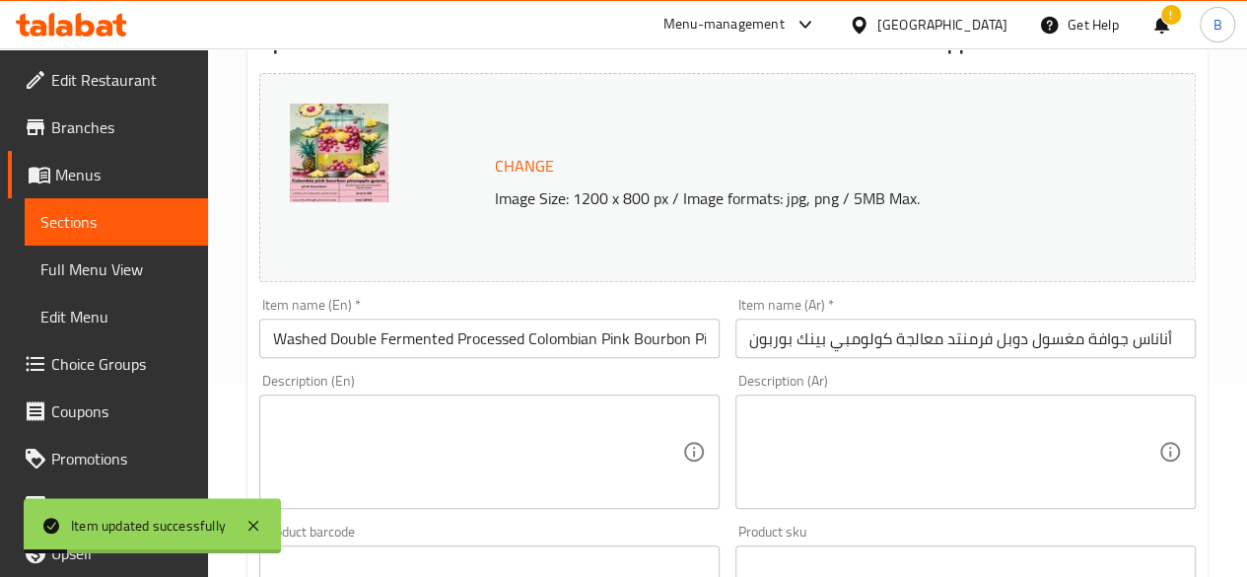
scroll to position [0, 0]
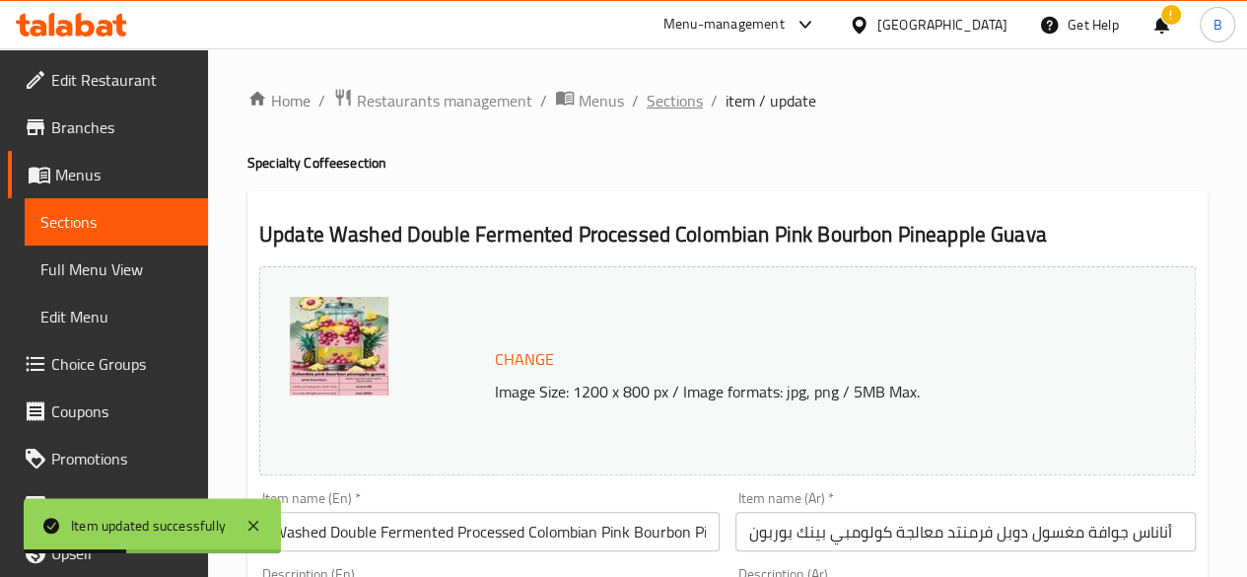
click at [668, 101] on span "Sections" at bounding box center [675, 101] width 56 height 24
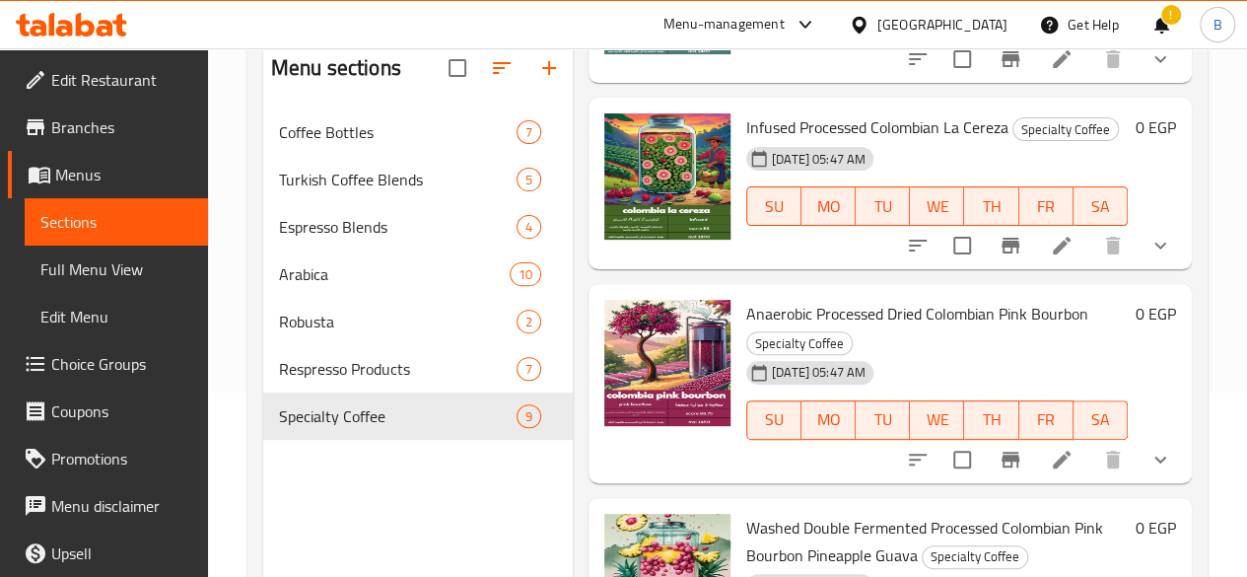
scroll to position [211, 0]
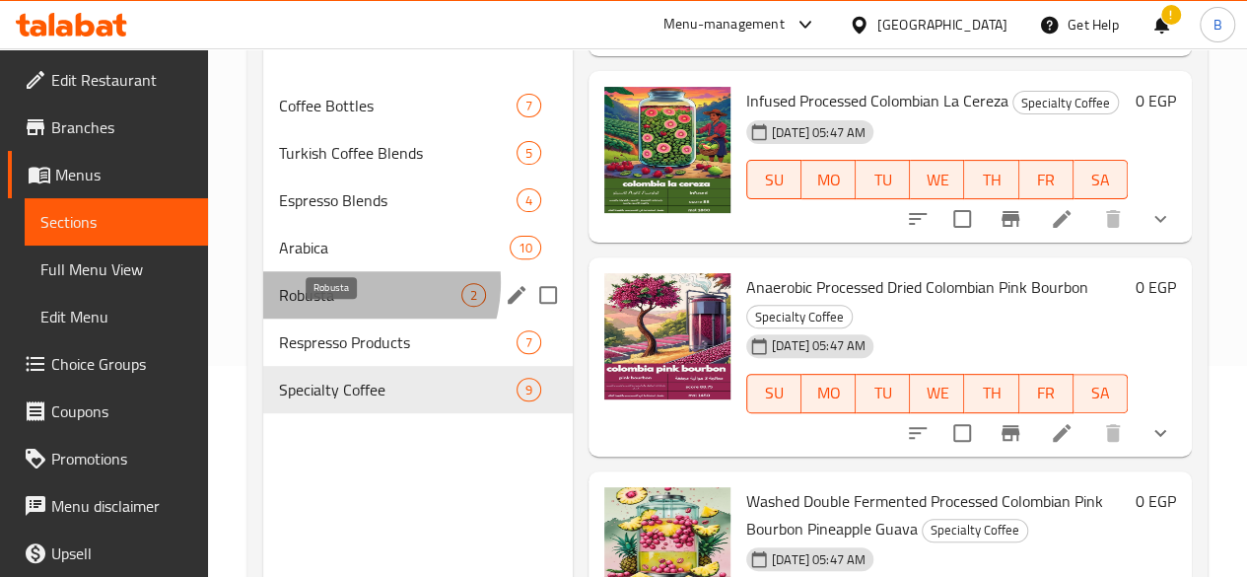
click at [351, 307] on span "Robusta" at bounding box center [370, 295] width 182 height 24
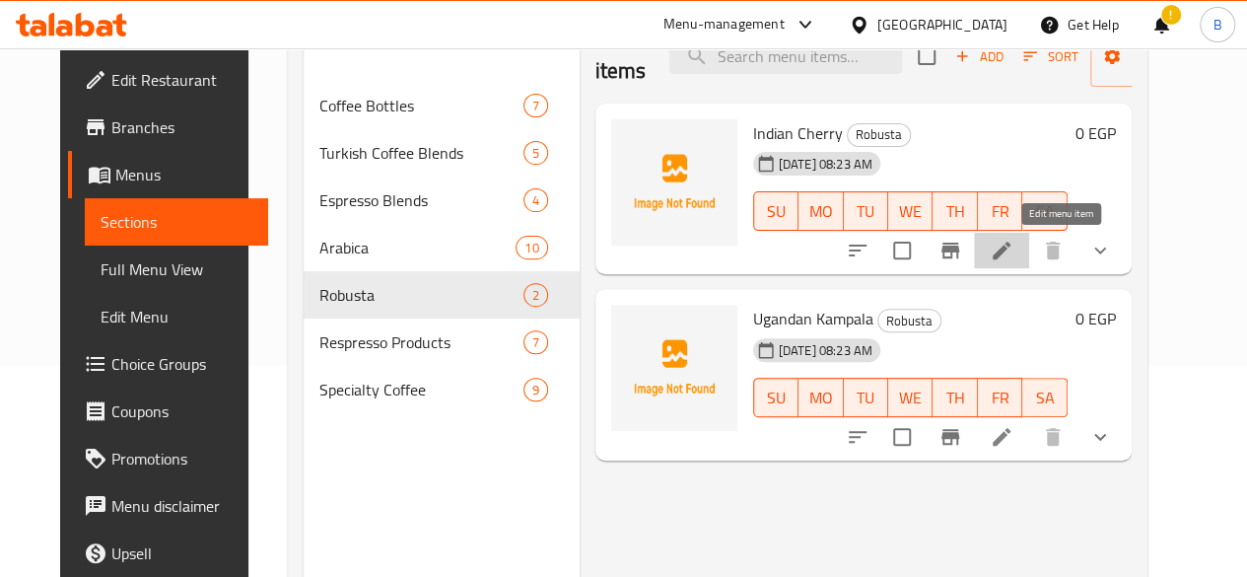
click at [1013, 251] on icon at bounding box center [1002, 251] width 24 height 24
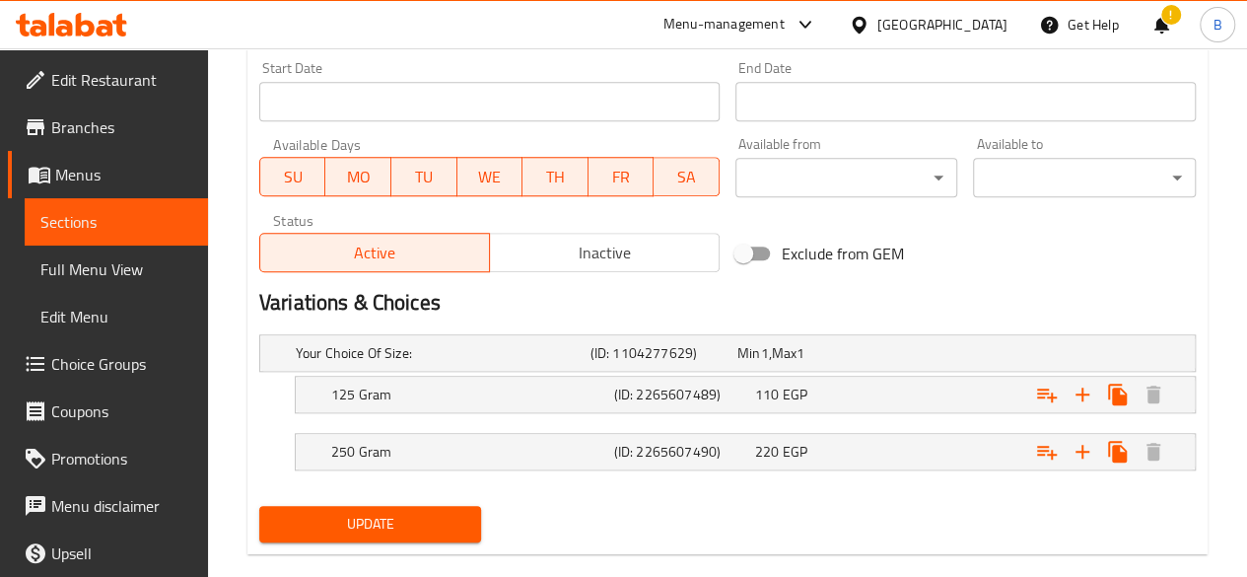
scroll to position [840, 0]
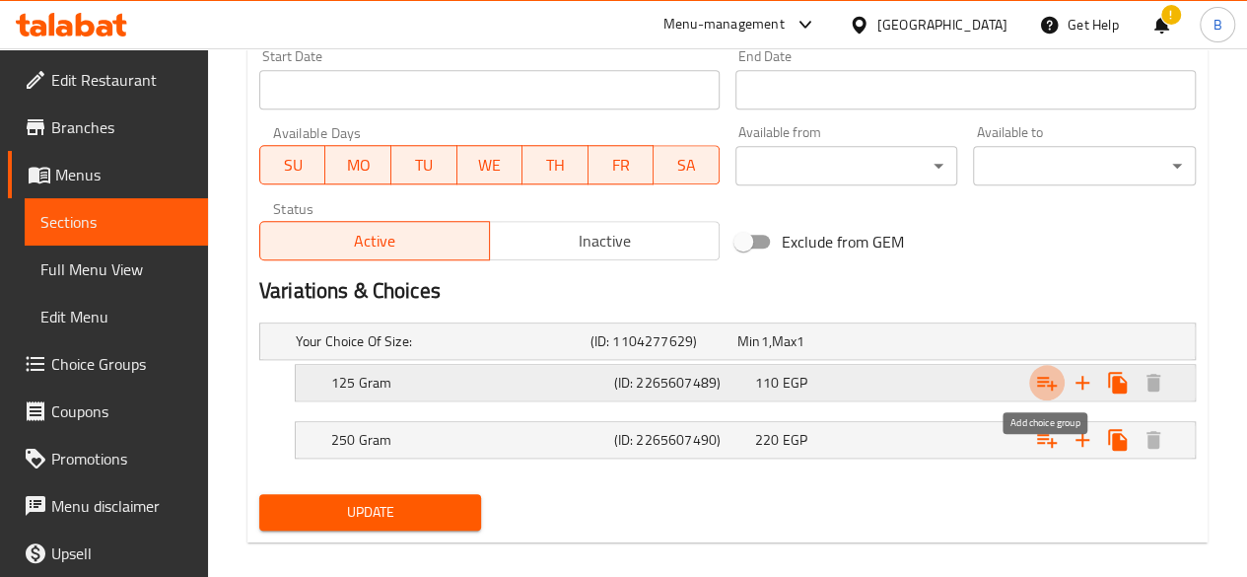
click at [1055, 377] on icon "Expand" at bounding box center [1047, 383] width 24 height 24
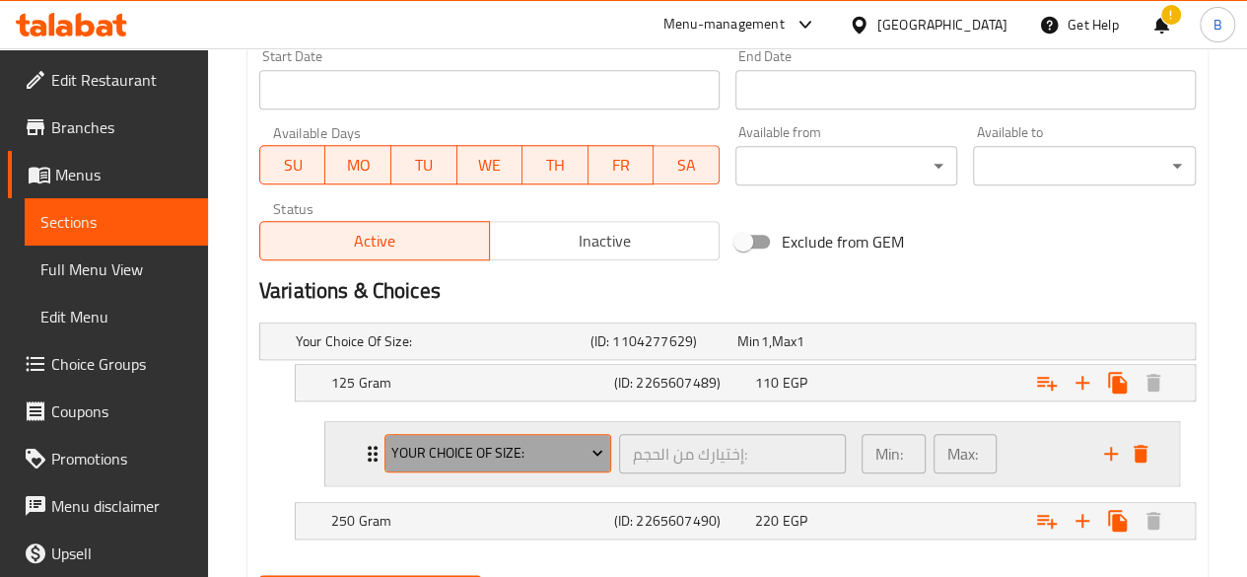
click at [572, 455] on span "Your Choice Of Size:" at bounding box center [497, 453] width 212 height 25
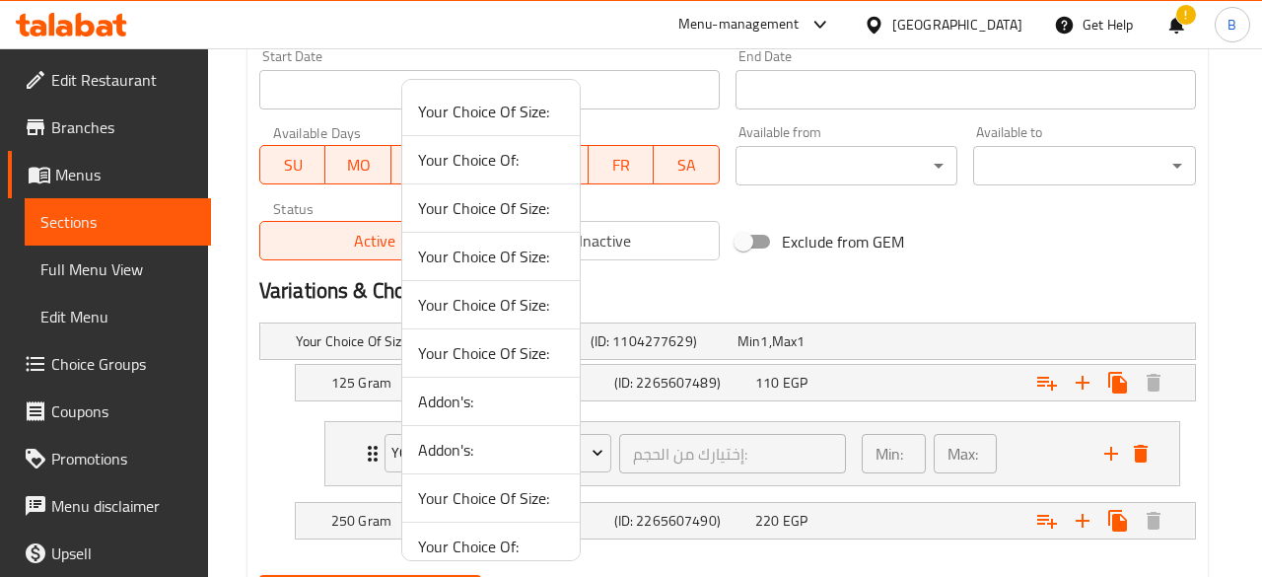
click at [509, 158] on span "Your Choice Of:" at bounding box center [491, 160] width 146 height 24
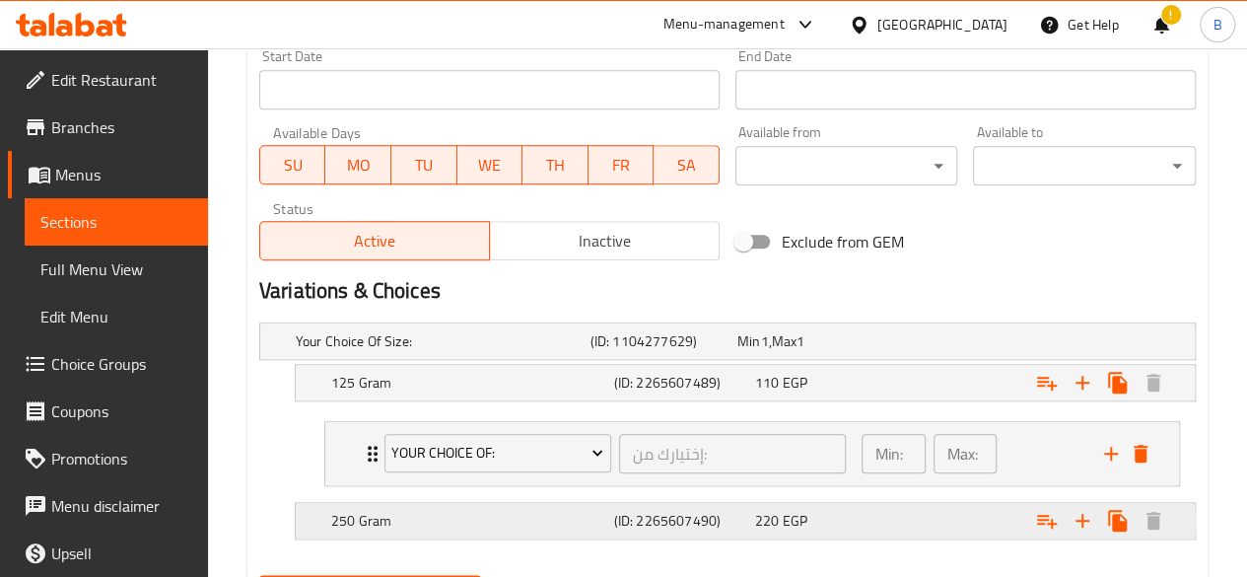
click at [835, 521] on div "220 EGP" at bounding box center [821, 521] width 133 height 20
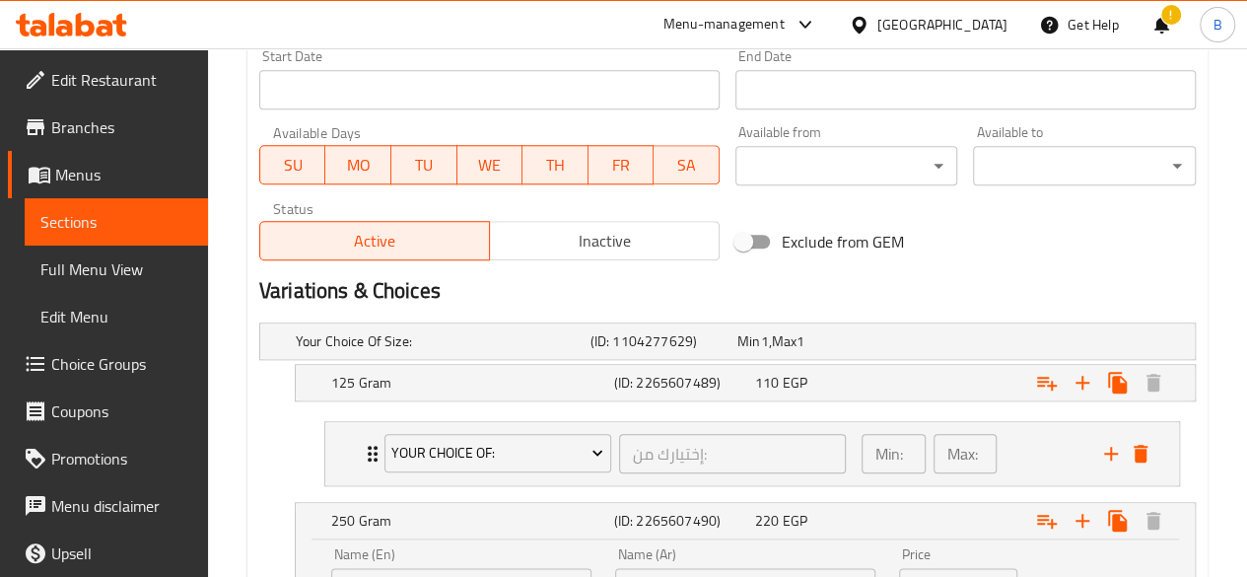
scroll to position [1021, 0]
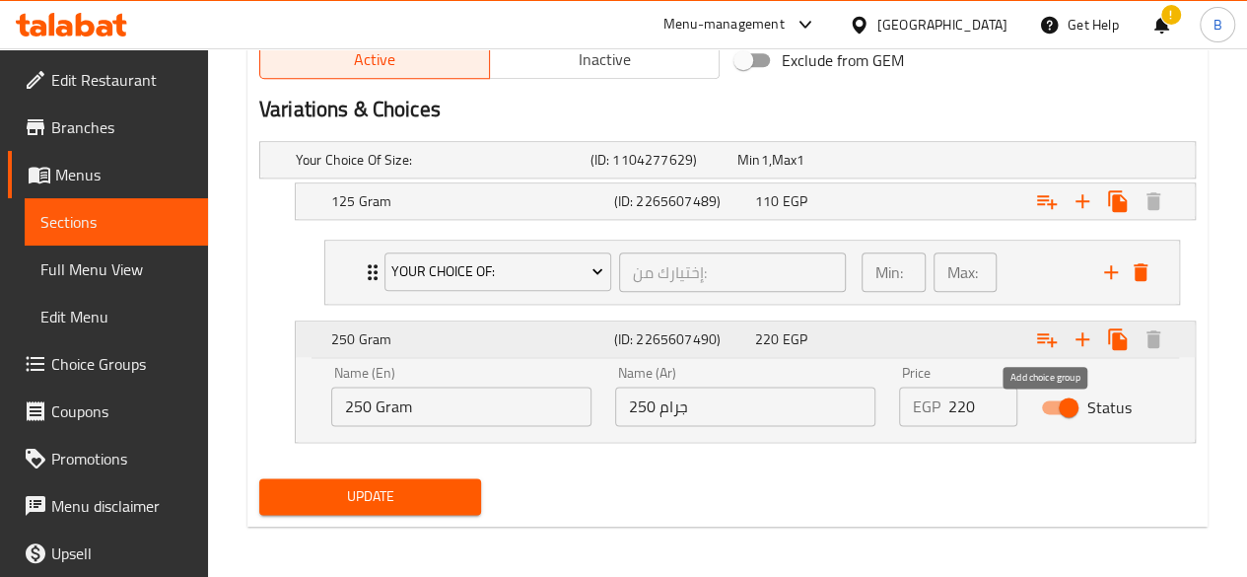
click at [1055, 341] on icon "Expand" at bounding box center [1047, 339] width 24 height 24
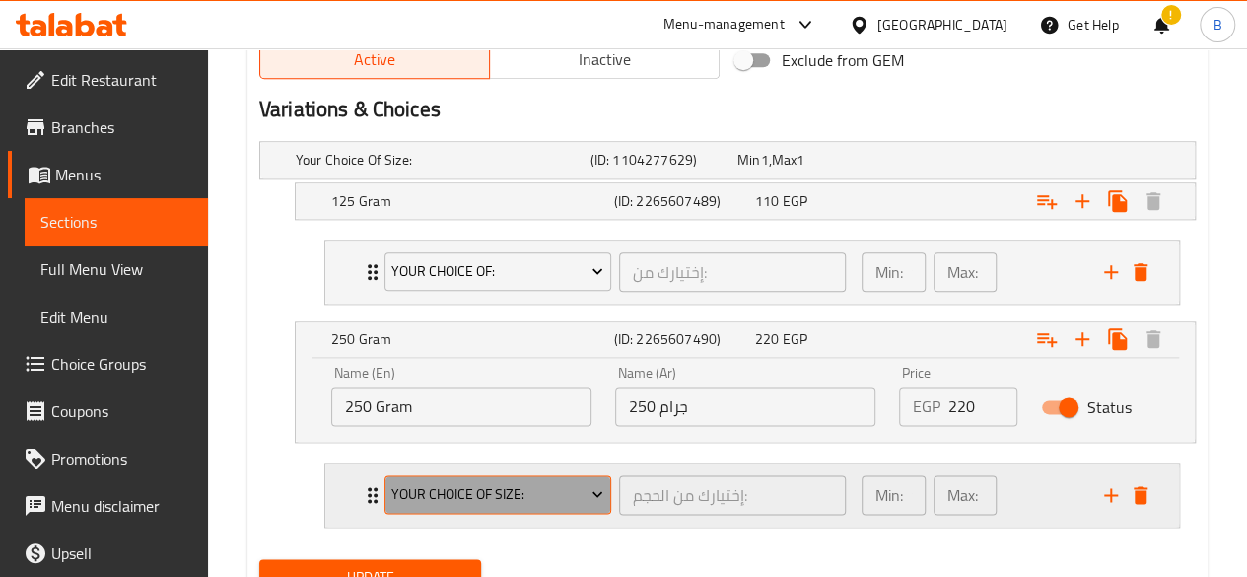
click at [544, 491] on span "Your Choice Of Size:" at bounding box center [497, 494] width 212 height 25
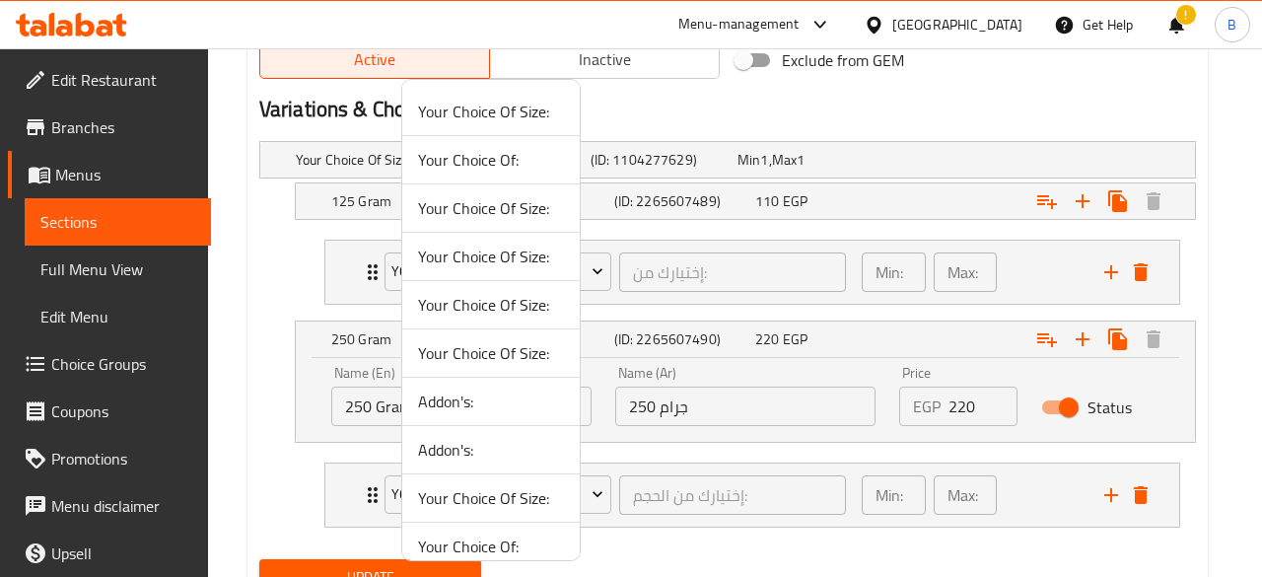
click at [509, 163] on span "Your Choice Of:" at bounding box center [491, 160] width 146 height 24
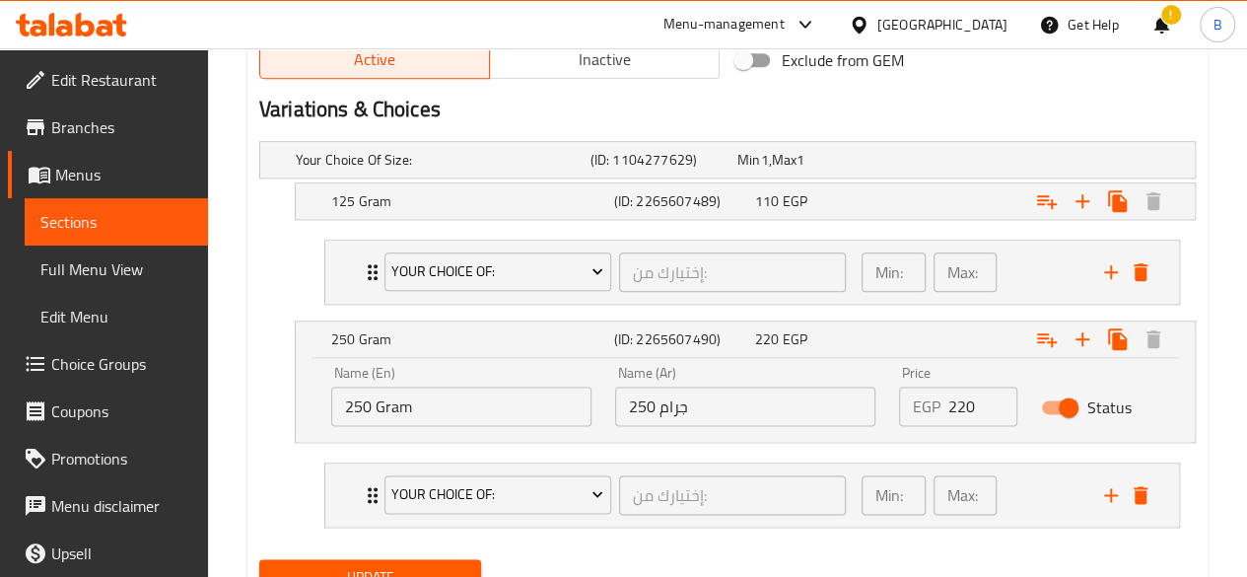
click at [442, 551] on div "Update" at bounding box center [370, 577] width 239 height 52
click at [424, 566] on span "Update" at bounding box center [370, 577] width 191 height 25
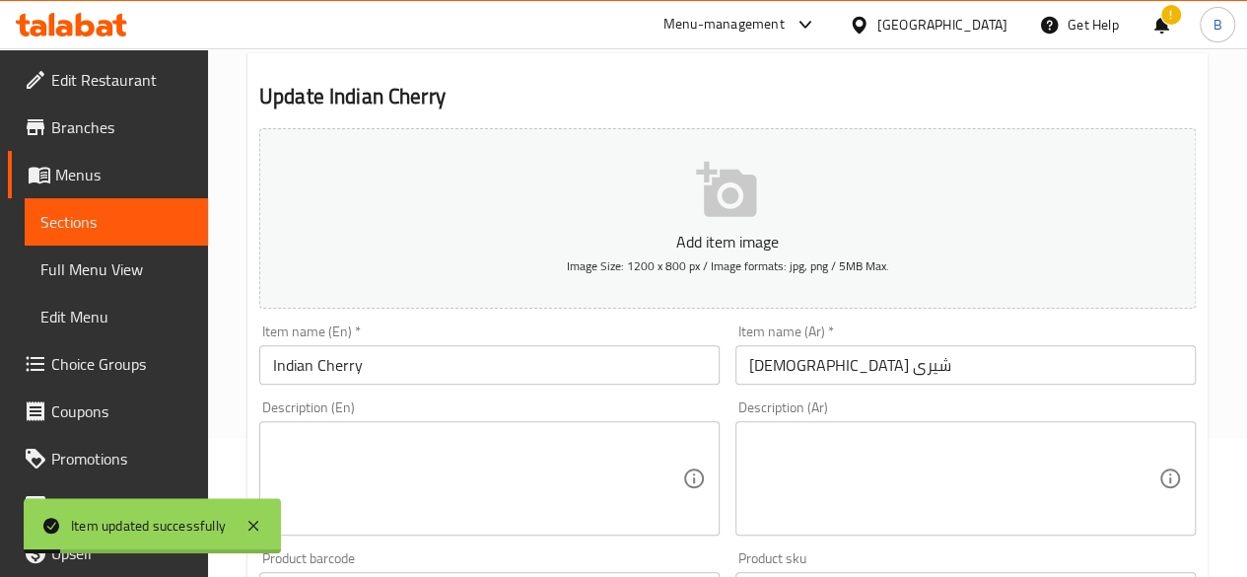
scroll to position [0, 0]
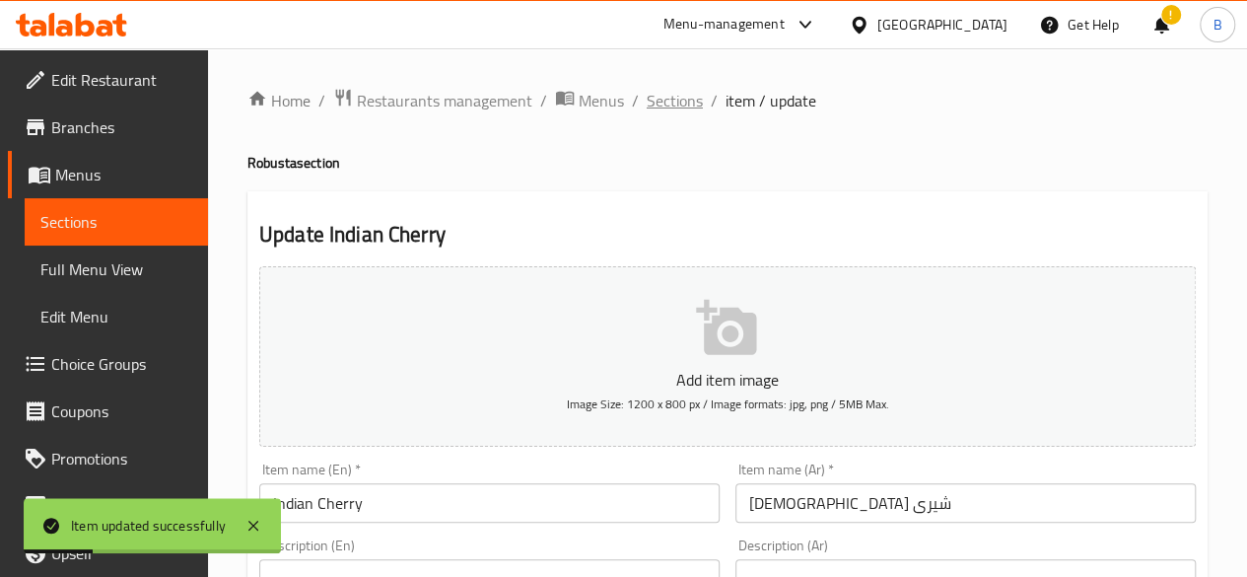
click at [682, 103] on span "Sections" at bounding box center [675, 101] width 56 height 24
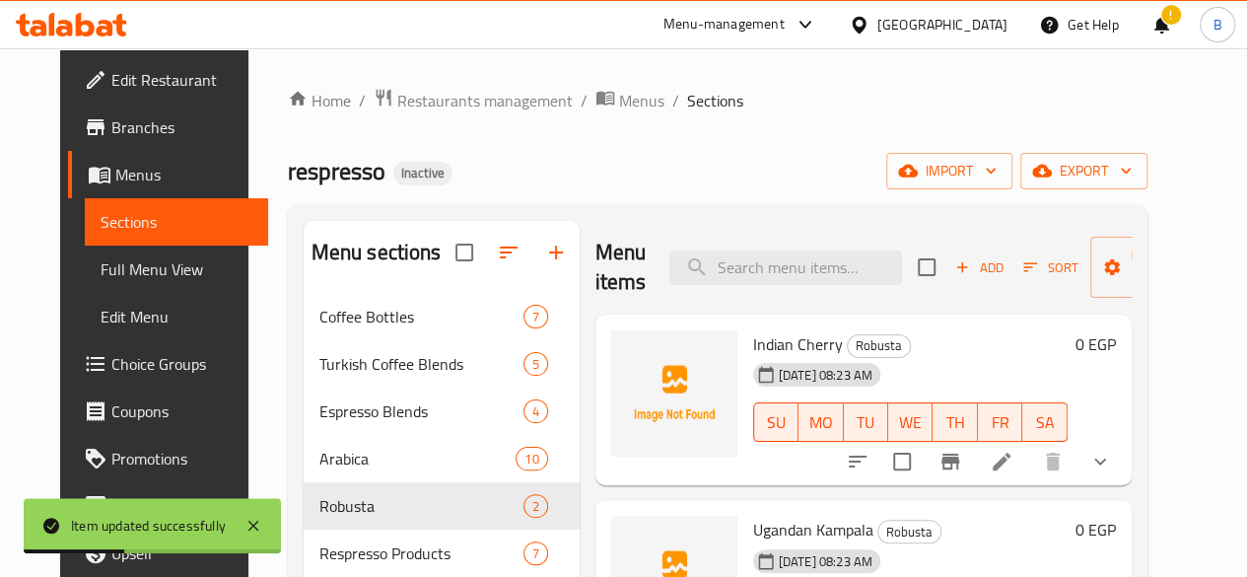
scroll to position [276, 0]
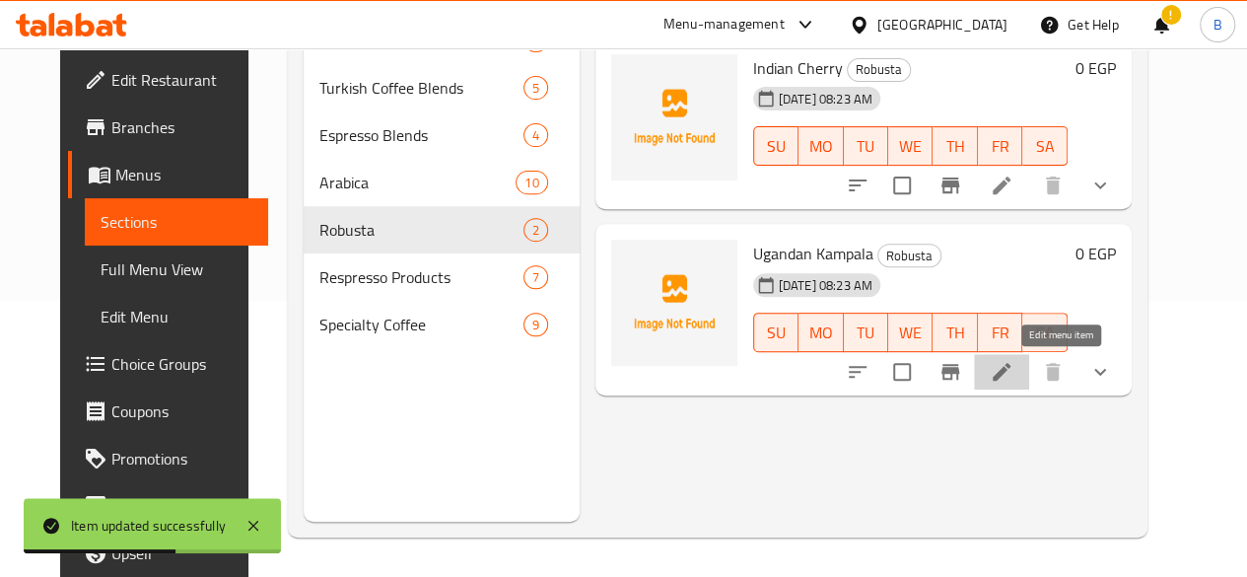
click at [1010, 366] on icon at bounding box center [1002, 372] width 18 height 18
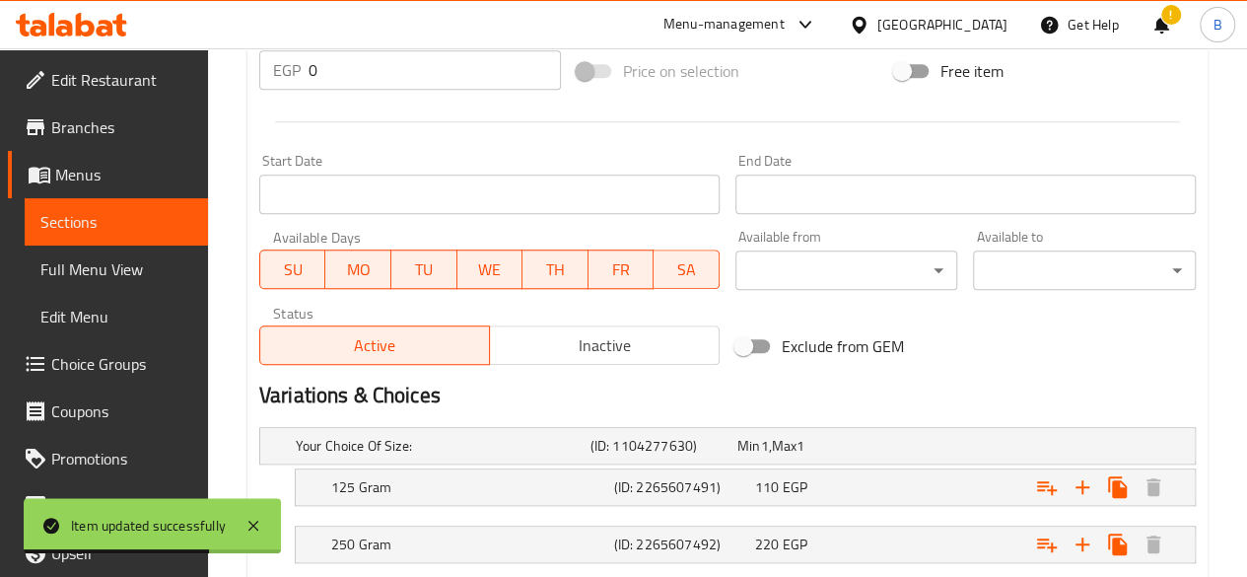
scroll to position [857, 0]
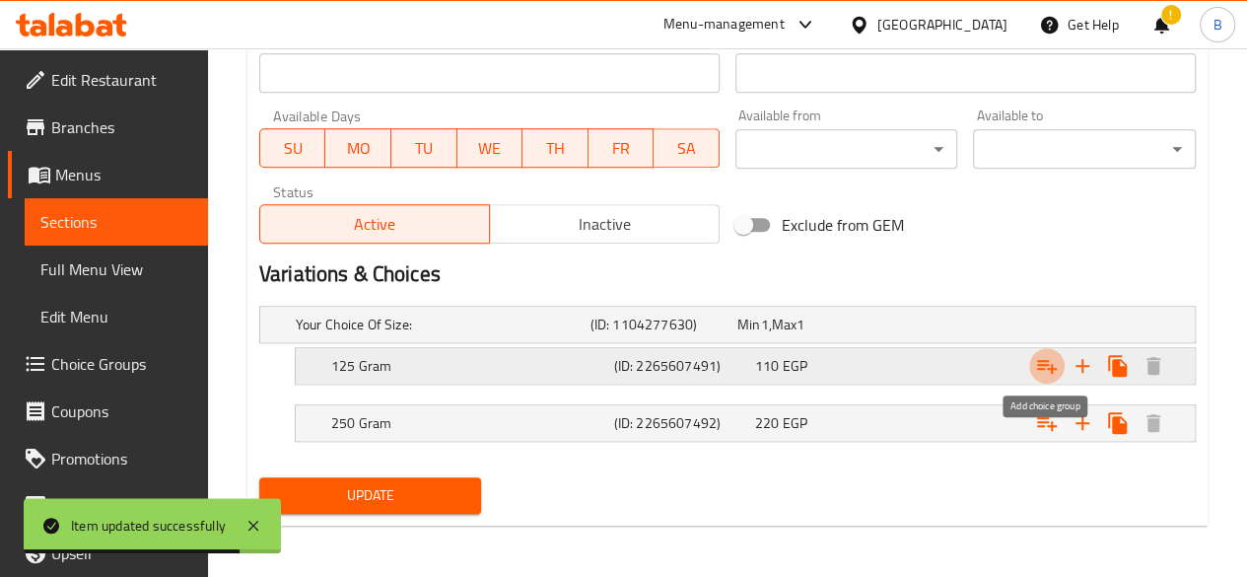
click at [1053, 359] on icon "Expand" at bounding box center [1047, 366] width 24 height 24
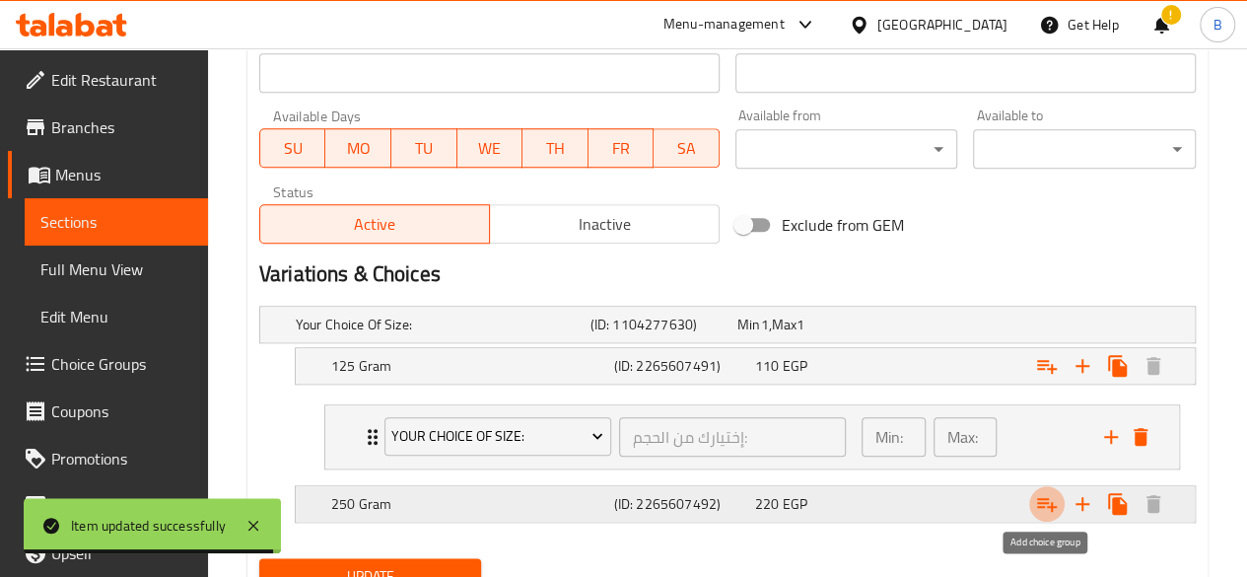
click at [1049, 492] on icon "Expand" at bounding box center [1047, 504] width 24 height 24
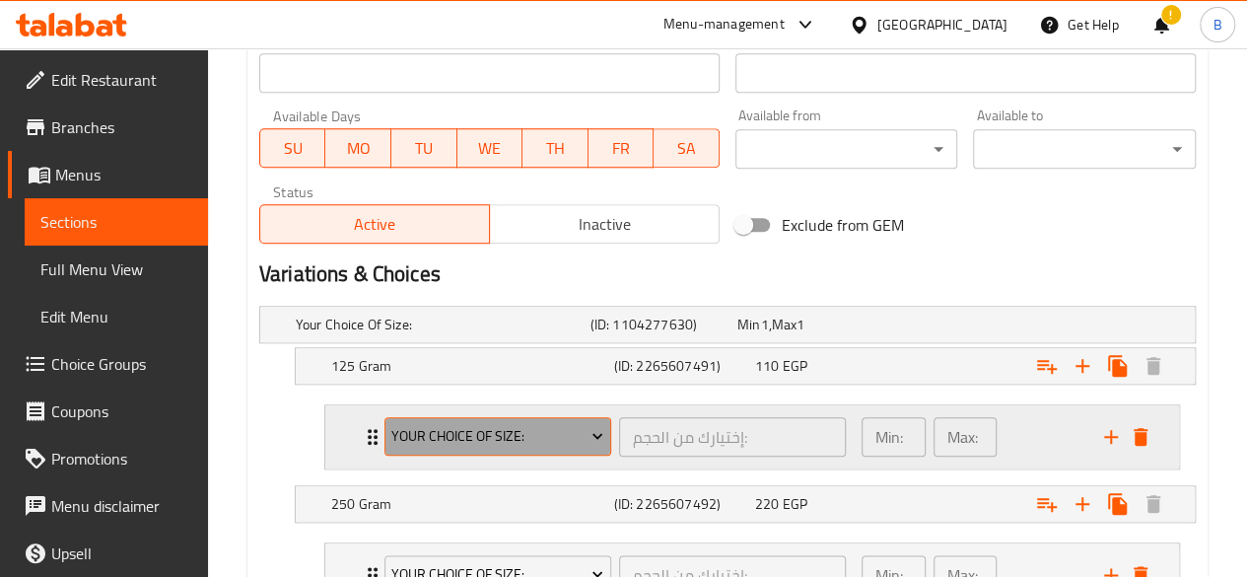
click at [552, 424] on span "Your Choice Of Size:" at bounding box center [497, 436] width 212 height 25
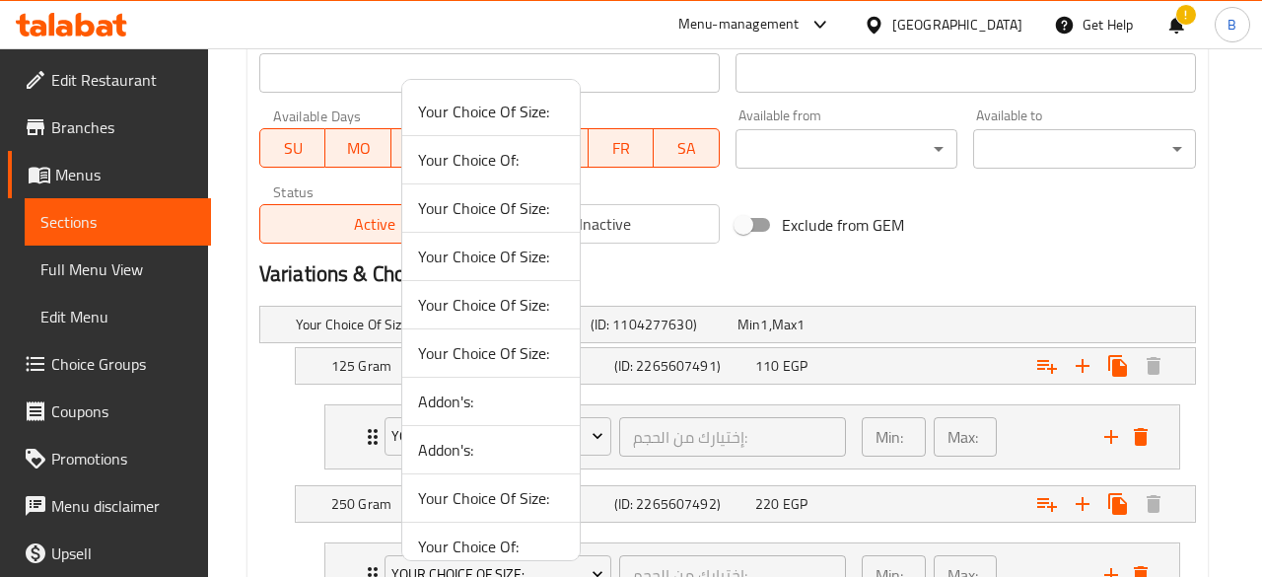
click at [493, 165] on span "Your Choice Of:" at bounding box center [491, 160] width 146 height 24
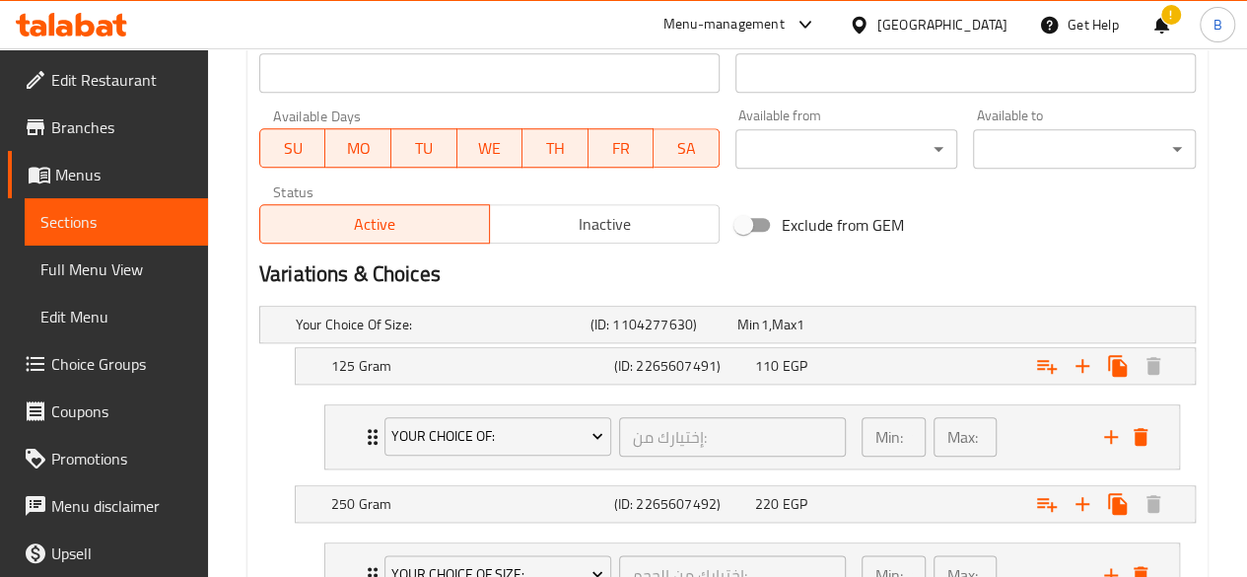
scroll to position [1017, 0]
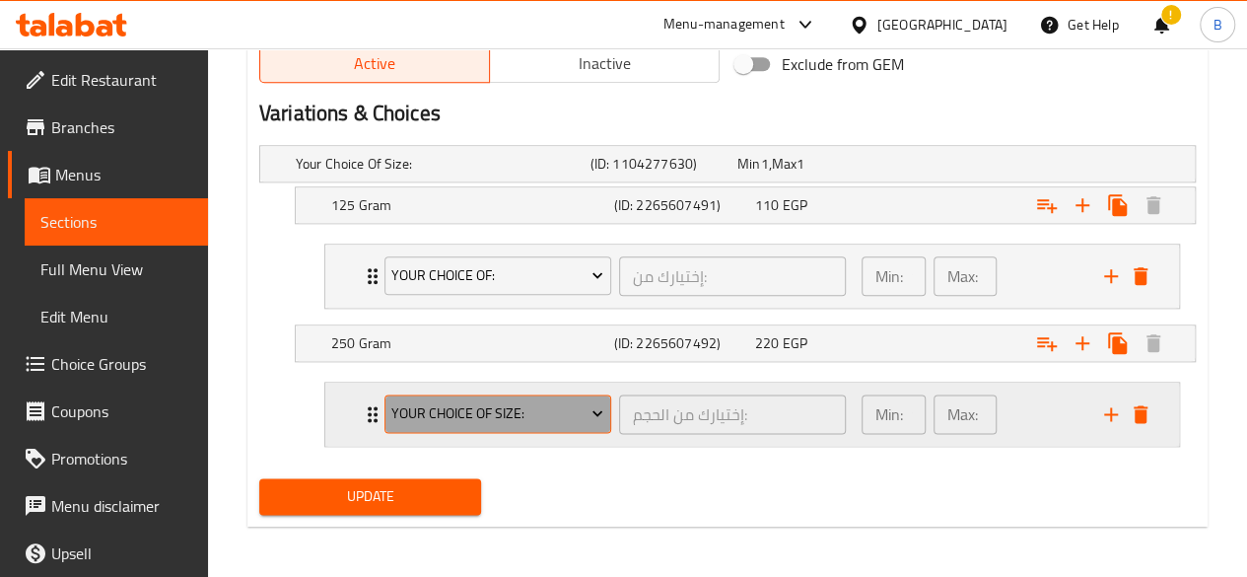
click at [554, 412] on span "Your Choice Of Size:" at bounding box center [497, 413] width 212 height 25
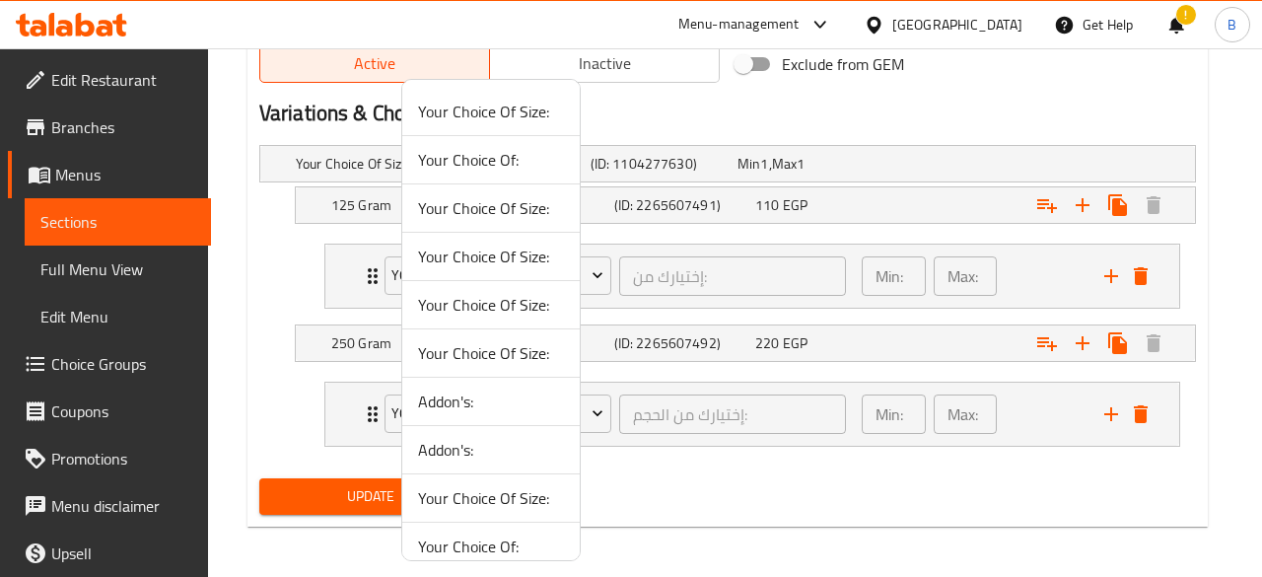
click at [515, 158] on span "Your Choice Of:" at bounding box center [491, 160] width 146 height 24
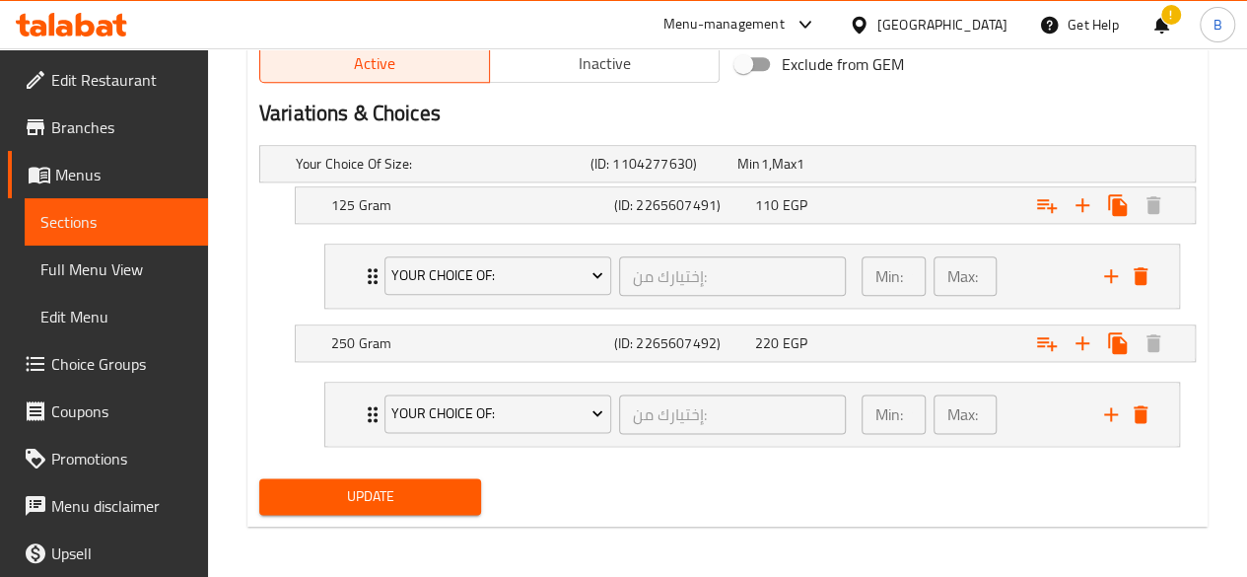
click at [430, 486] on span "Update" at bounding box center [370, 496] width 191 height 25
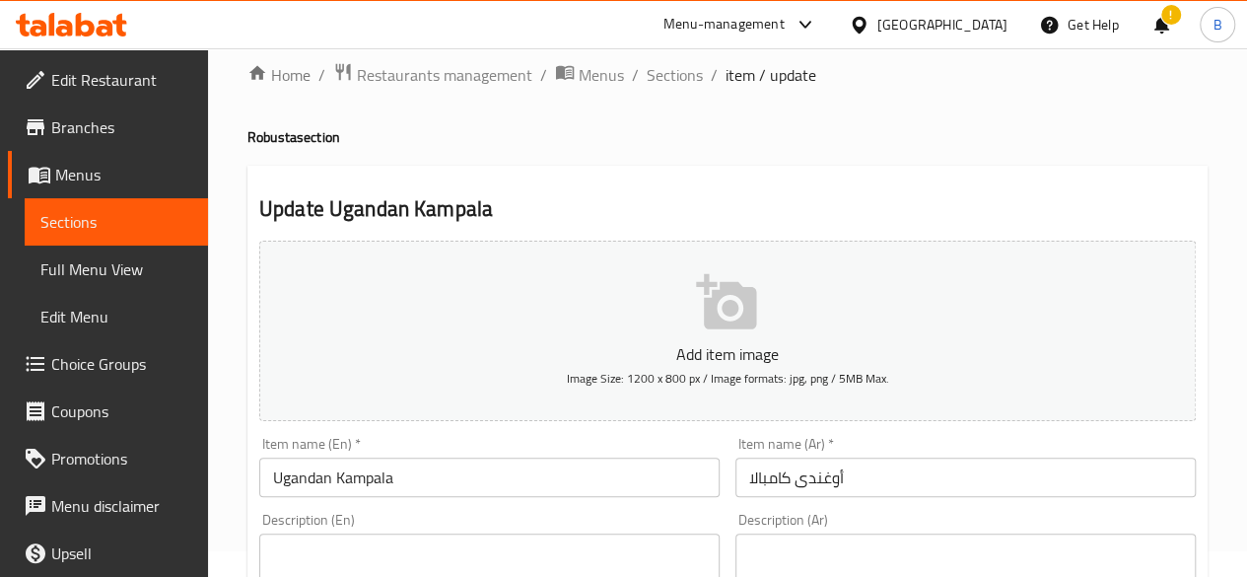
scroll to position [0, 0]
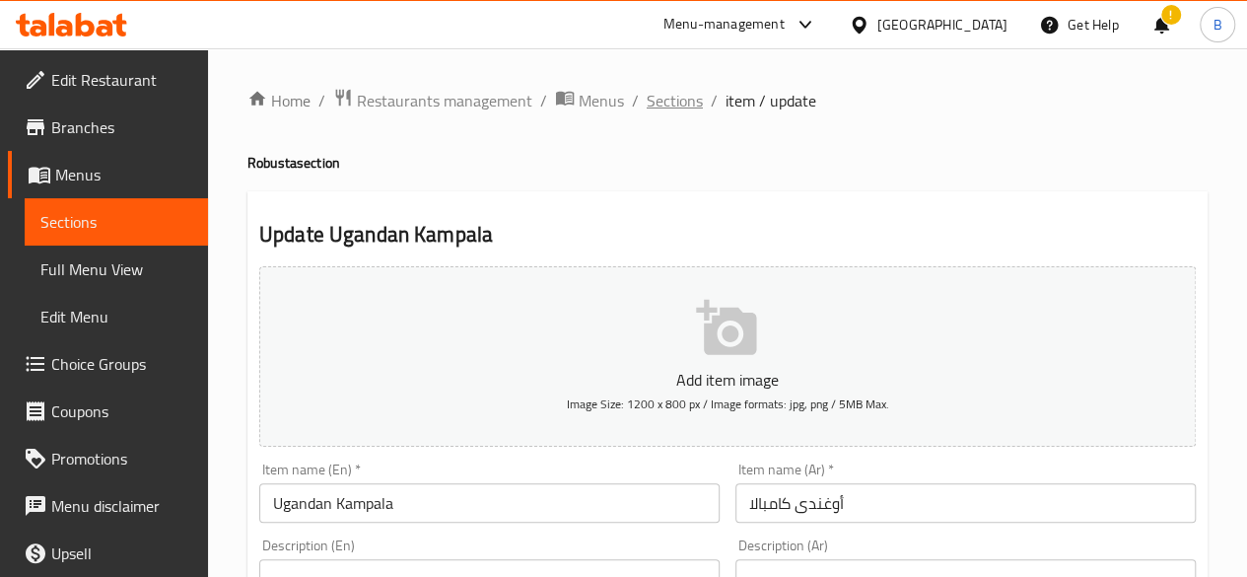
click at [674, 98] on span "Sections" at bounding box center [675, 101] width 56 height 24
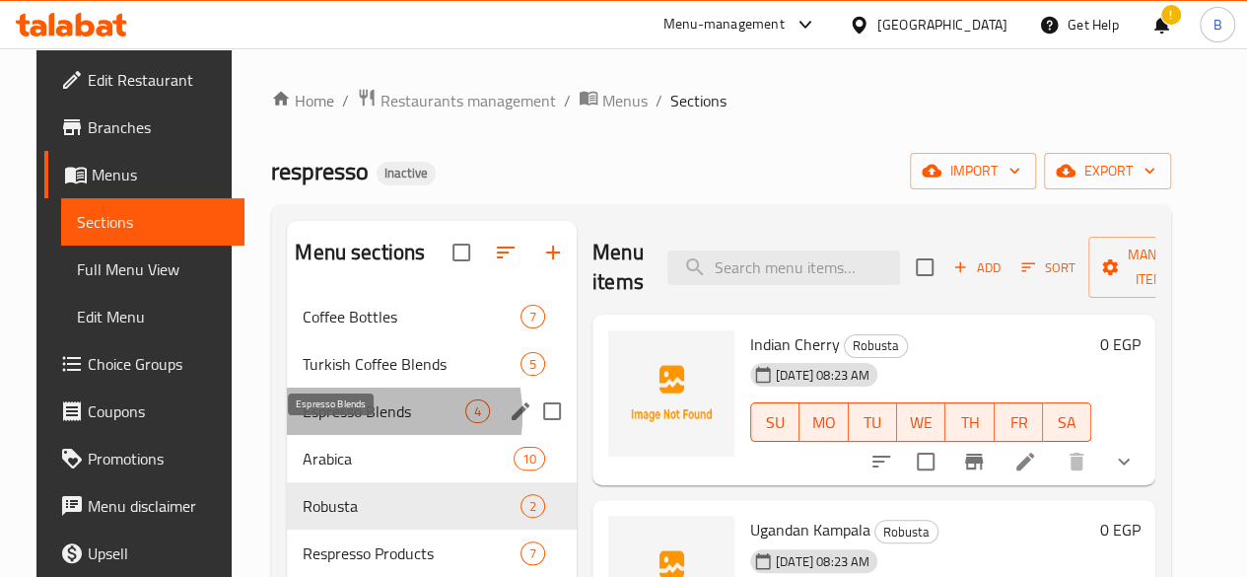
click at [337, 423] on span "Espresso Blends" at bounding box center [384, 411] width 163 height 24
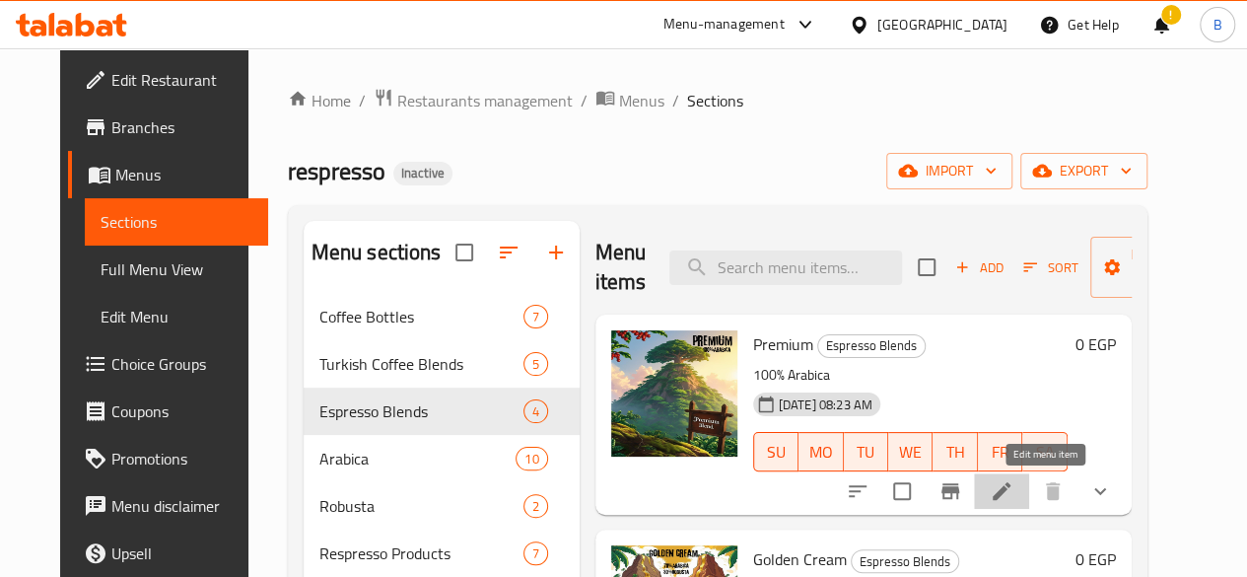
click at [1013, 496] on icon at bounding box center [1002, 491] width 24 height 24
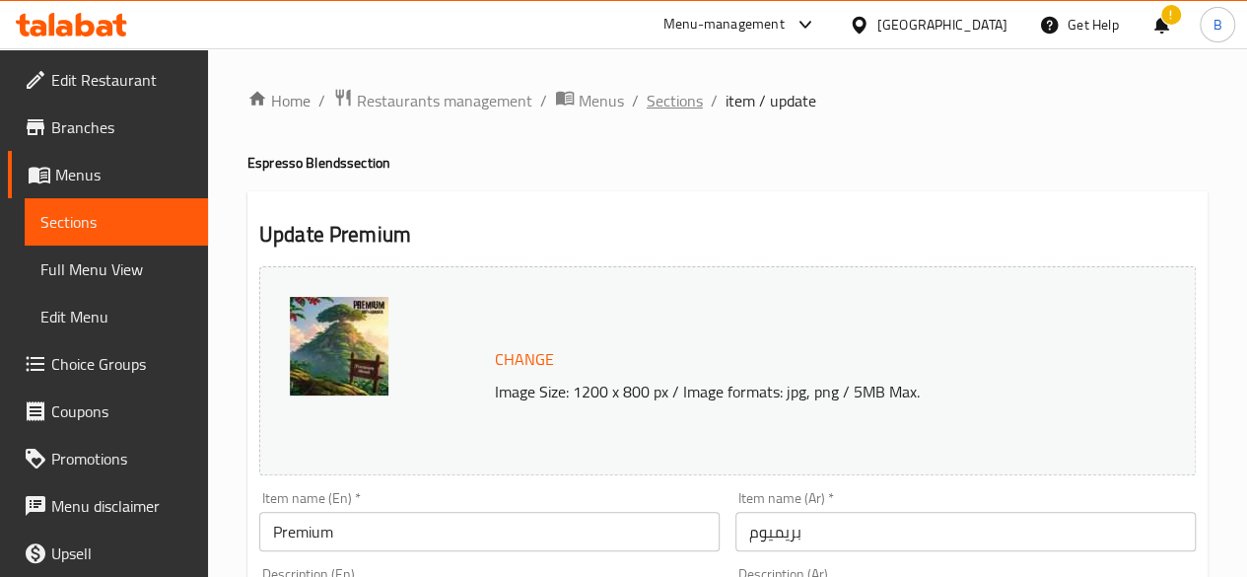
click at [671, 96] on span "Sections" at bounding box center [675, 101] width 56 height 24
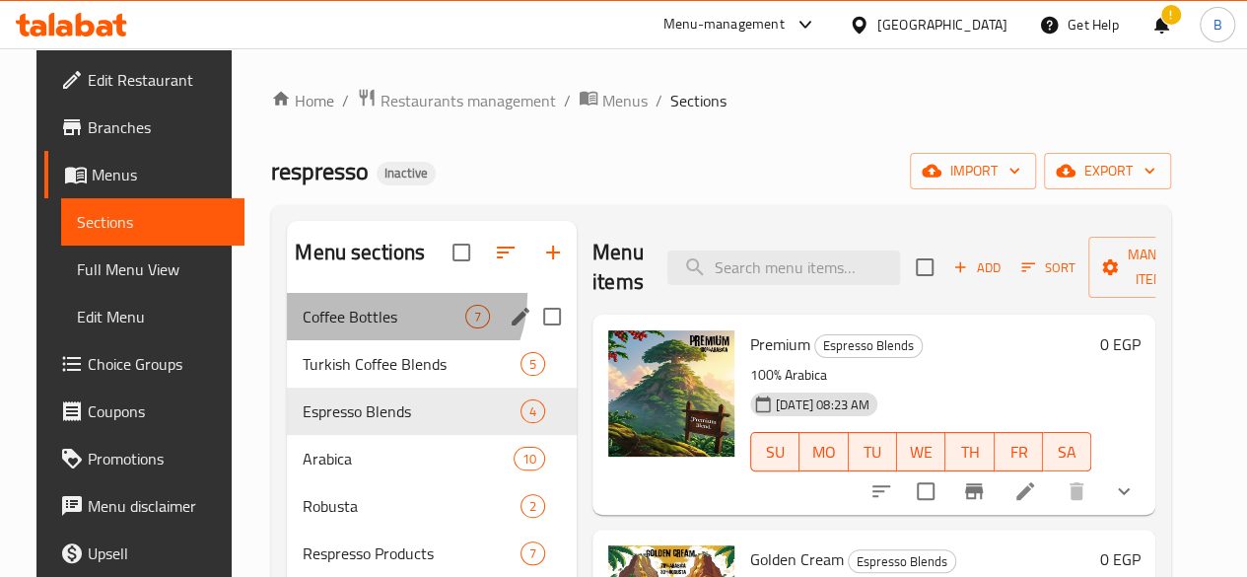
click at [366, 324] on div "Coffee Bottles 7" at bounding box center [432, 316] width 290 height 47
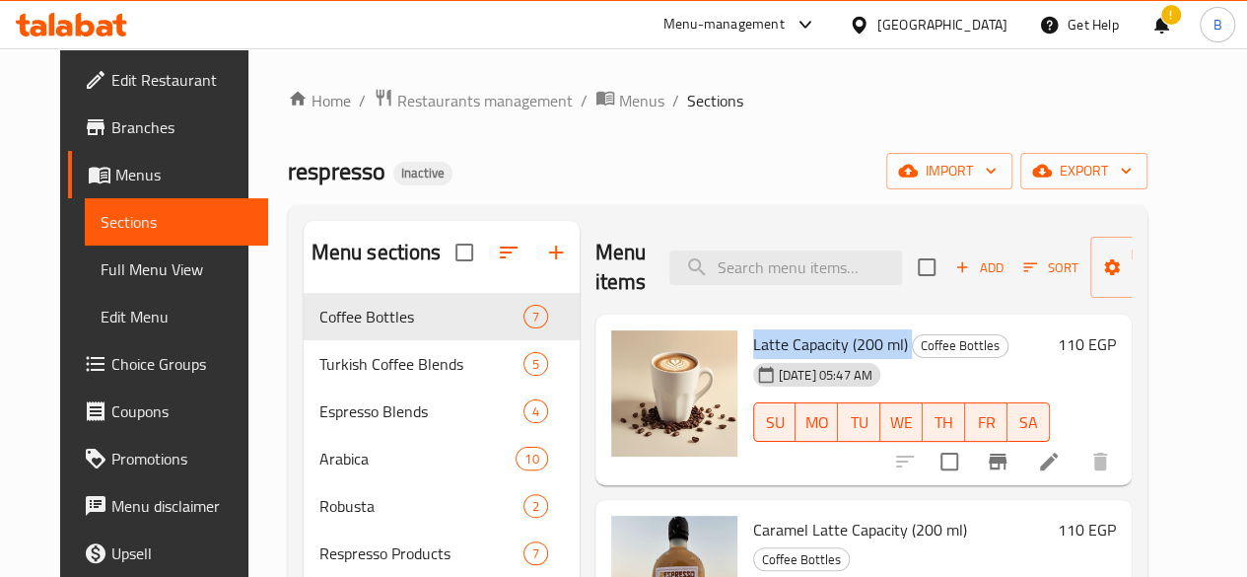
drag, startPoint x: 824, startPoint y: 340, endPoint x: 662, endPoint y: 348, distance: 161.9
click at [745, 348] on div "Latte Capacity (200 ml) Coffee Bottles [DATE] 05:47 AM SU MO TU WE TH FR SA" at bounding box center [901, 400] width 313 height 156
copy h6 "Latte Capacity (200 ml)"
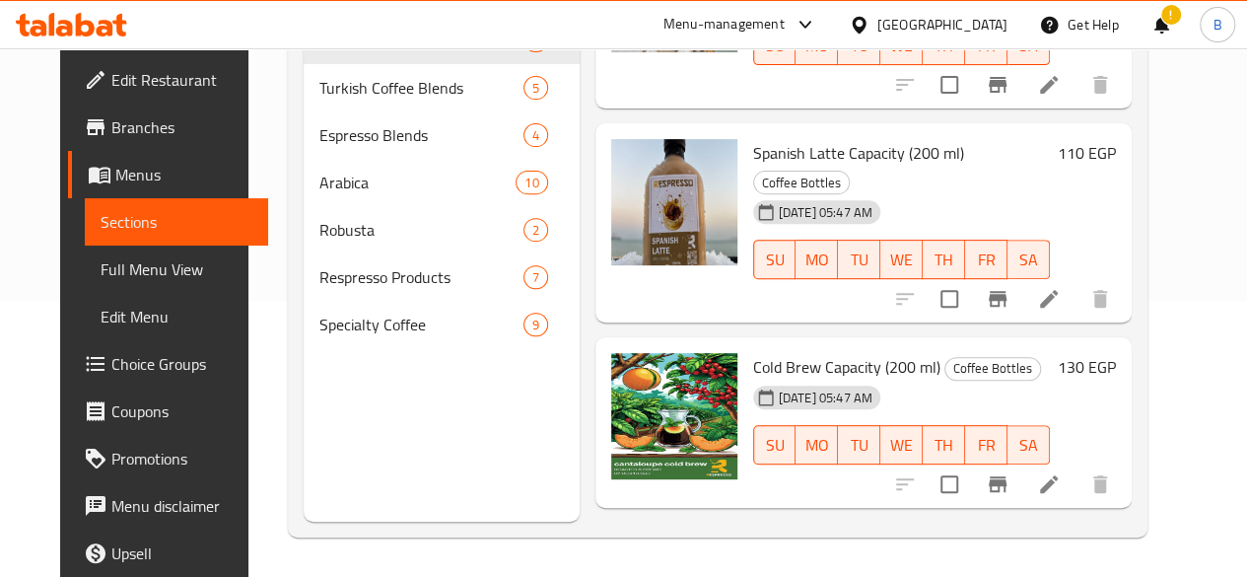
scroll to position [751, 0]
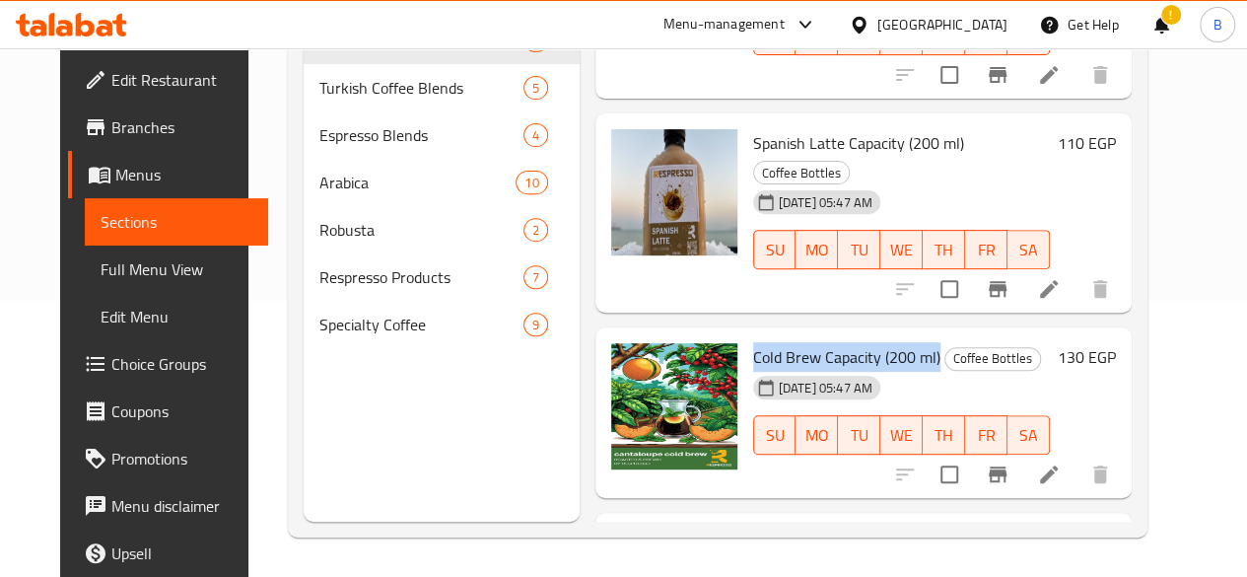
drag, startPoint x: 854, startPoint y: 250, endPoint x: 664, endPoint y: 244, distance: 189.4
click at [745, 335] on div "Cold Brew Capacity (200 ml) Coffee Bottles [DATE] 05:47 AM SU MO TU WE TH FR SA" at bounding box center [901, 413] width 313 height 156
copy span "Cold Brew Capacity (200 ml)"
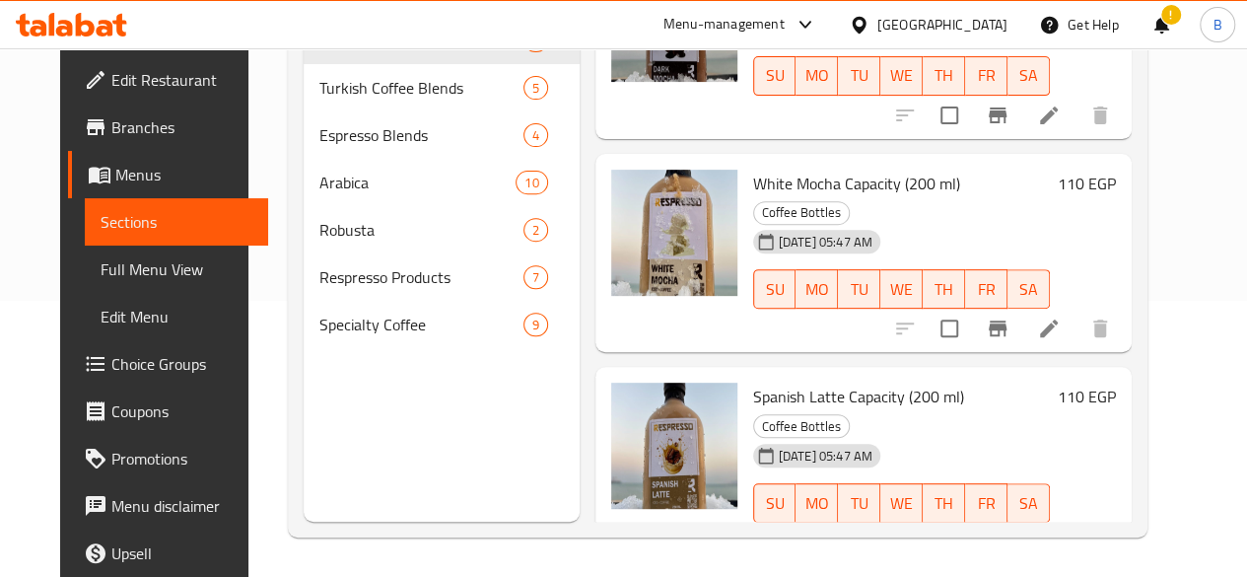
scroll to position [484, 0]
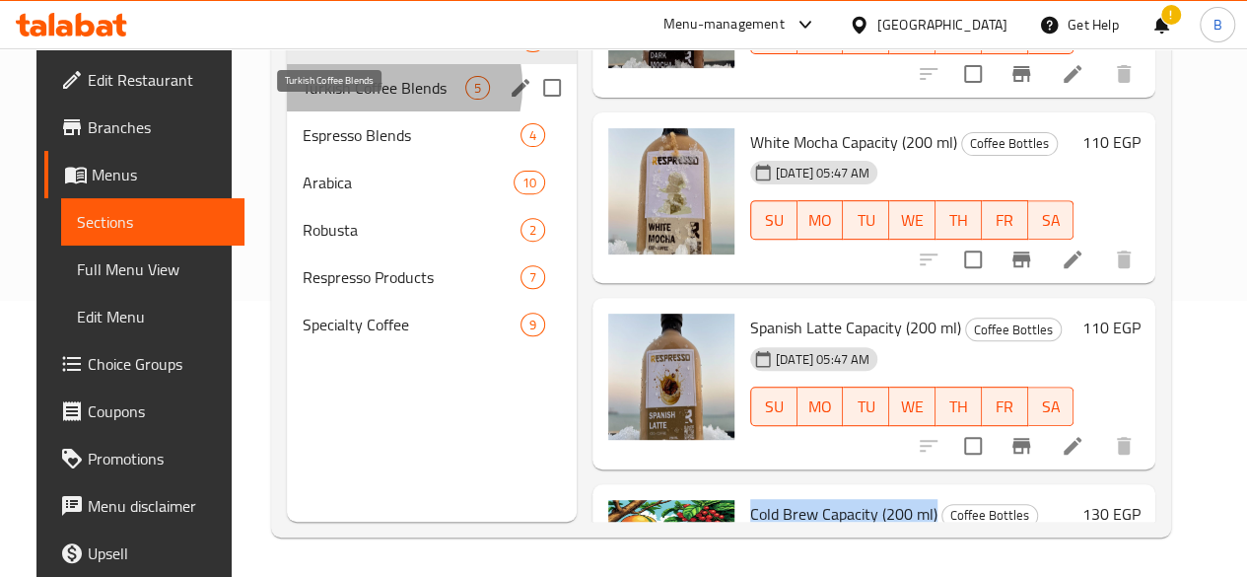
click at [370, 100] on span "Turkish Coffee Blends" at bounding box center [384, 88] width 163 height 24
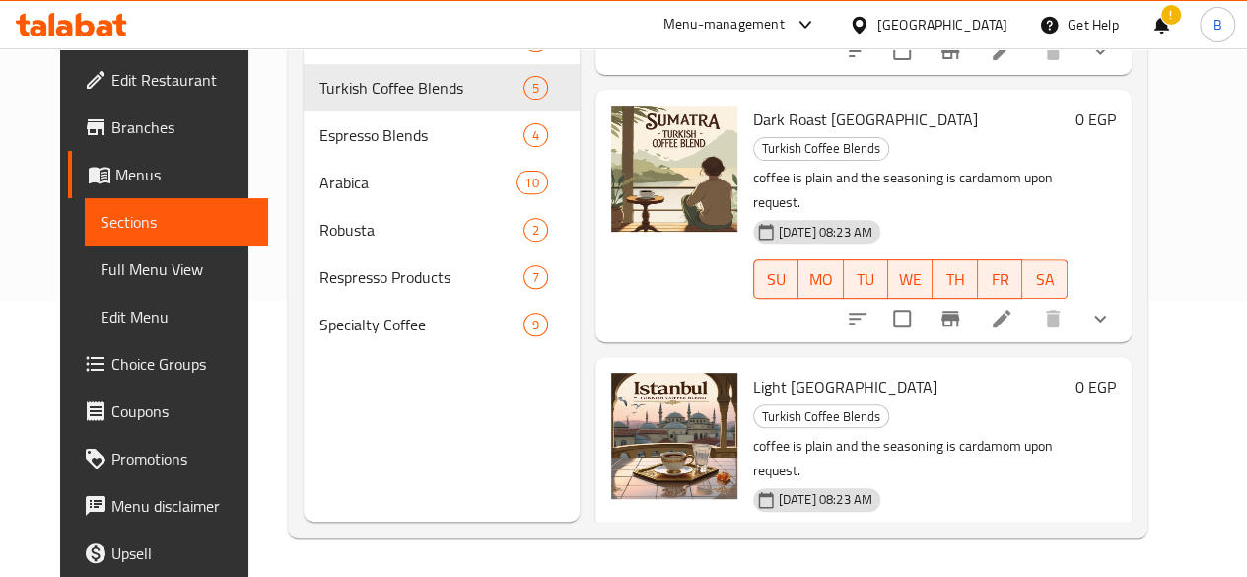
drag, startPoint x: 665, startPoint y: 451, endPoint x: 781, endPoint y: 451, distance: 115.3
copy h6 "Medium Arabica"
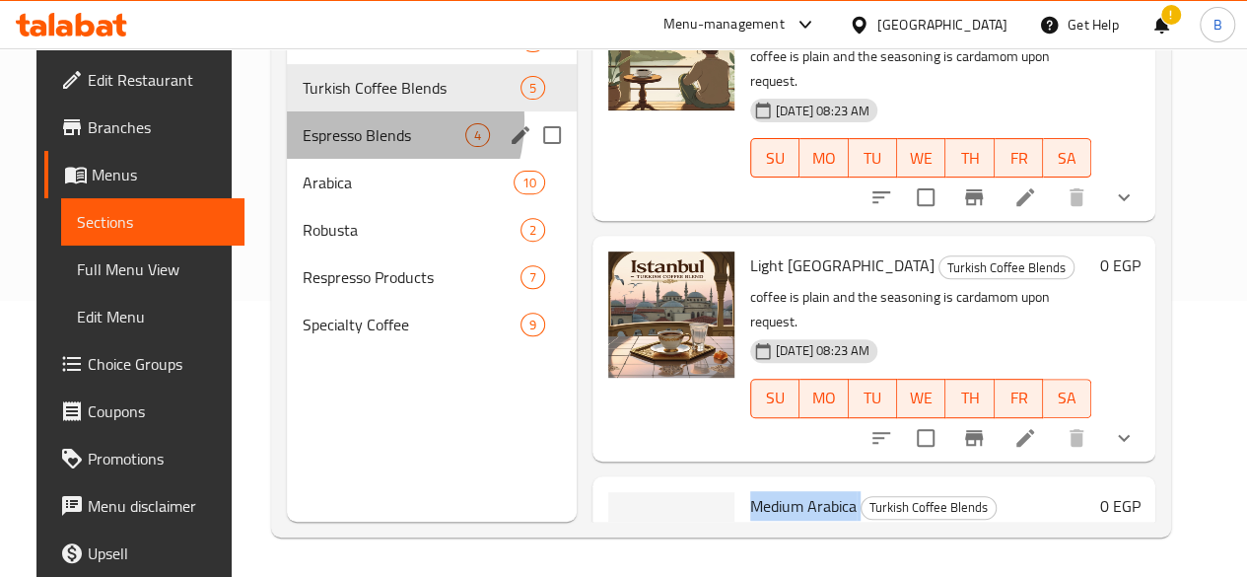
click at [348, 151] on div "Espresso Blends 4" at bounding box center [432, 134] width 290 height 47
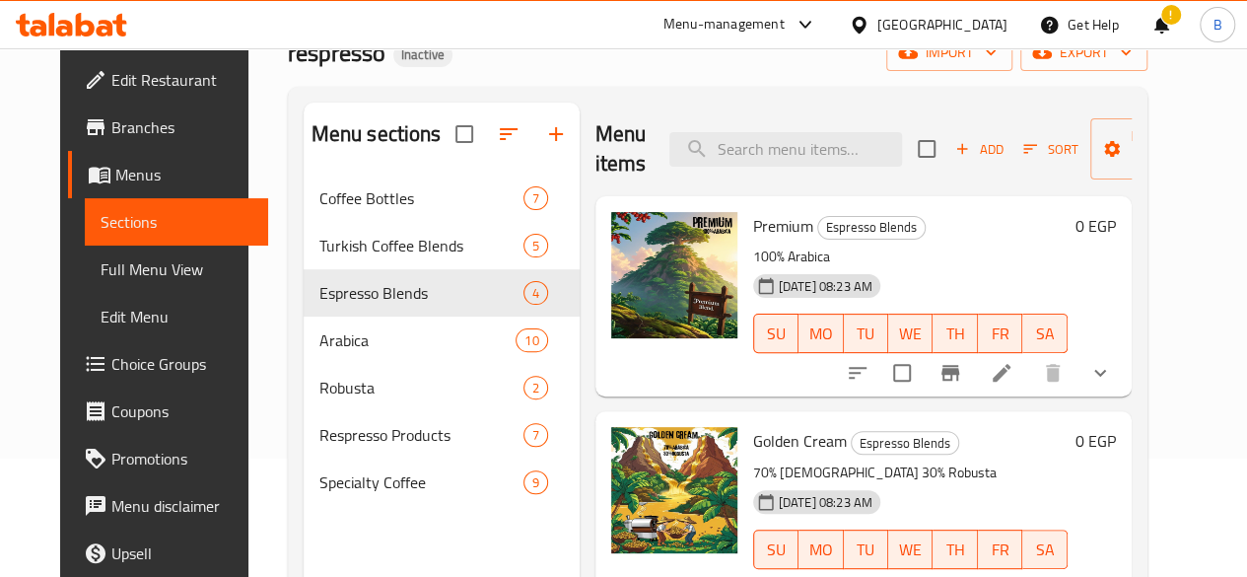
scroll to position [104, 0]
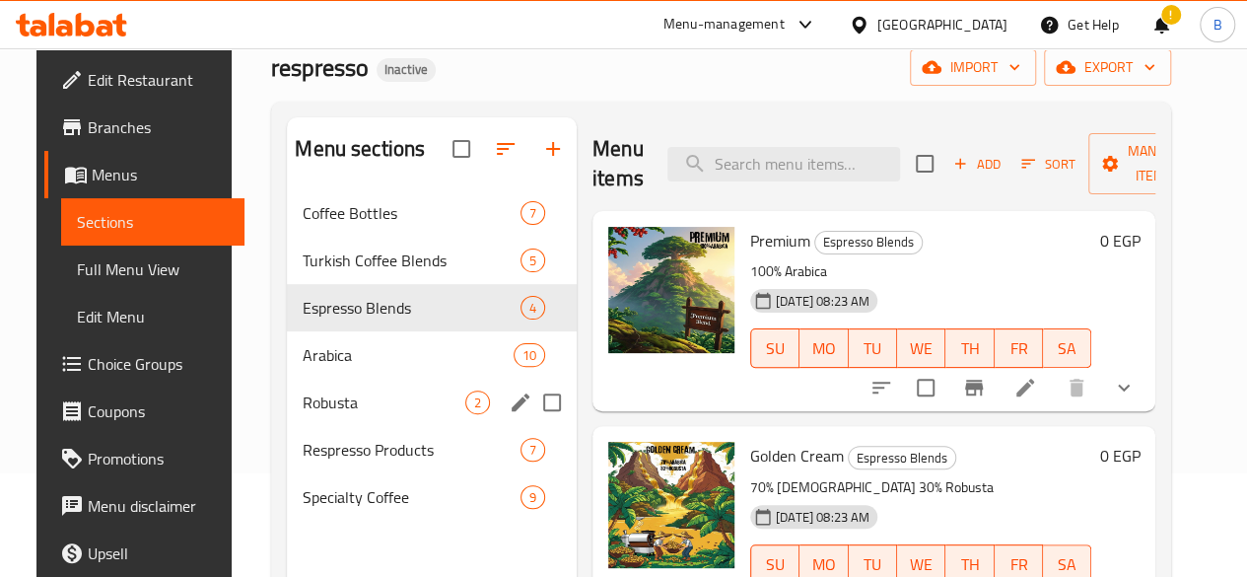
drag, startPoint x: 276, startPoint y: 337, endPoint x: 426, endPoint y: 411, distance: 167.1
click at [426, 411] on div "Coffee Bottles 7 Turkish Coffee Blends 5 Espresso Blends 4 Arabica 10 Robusta 2…" at bounding box center [432, 354] width 290 height 331
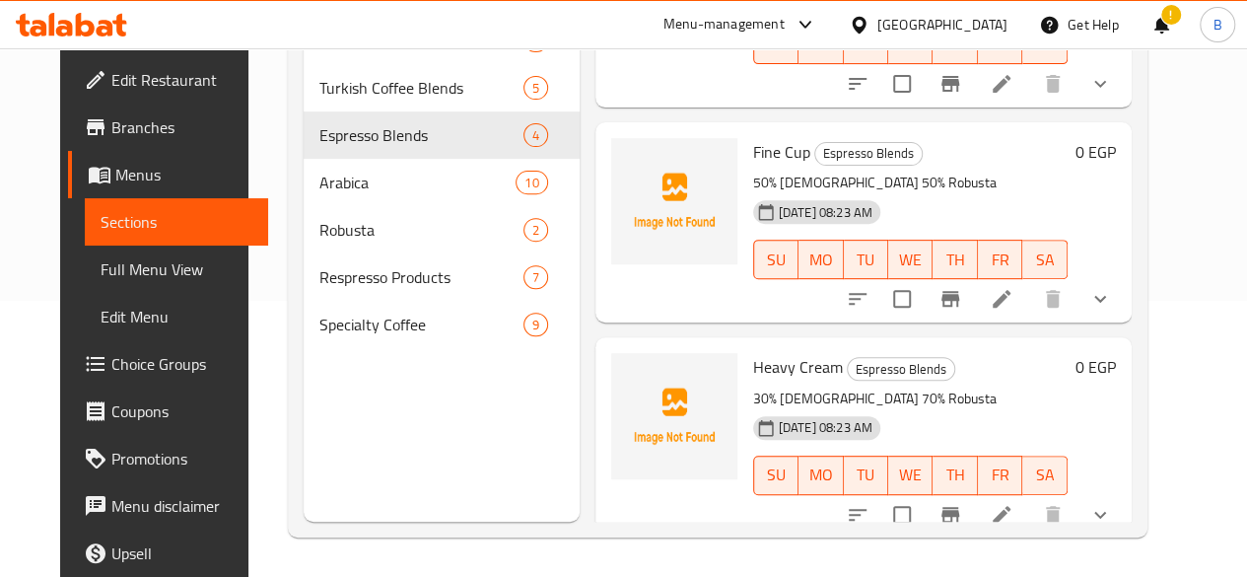
scroll to position [363, 0]
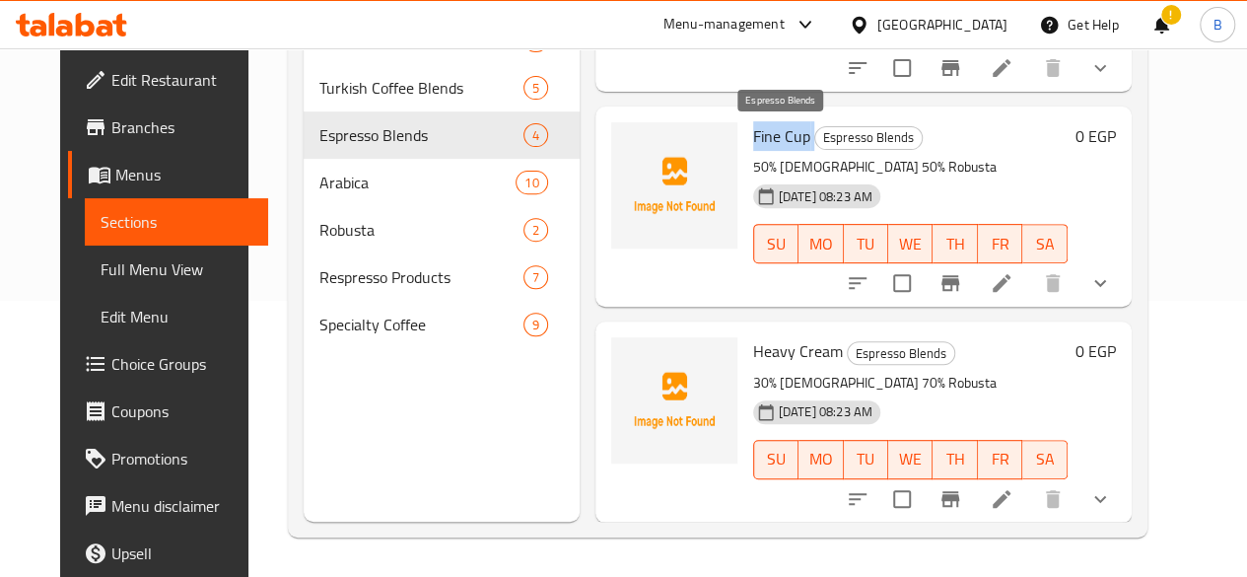
drag, startPoint x: 665, startPoint y: 139, endPoint x: 731, endPoint y: 144, distance: 65.3
click at [745, 144] on div "Fine Cup Espresso Blends 50% [DEMOGRAPHIC_DATA] 50% Robusta [DATE] 08:23 AM SU …" at bounding box center [910, 206] width 330 height 184
copy h6 "Fine Cup"
drag, startPoint x: 662, startPoint y: 344, endPoint x: 754, endPoint y: 353, distance: 92.1
click at [754, 353] on div "Heavy Cream Espresso Blends 30% Arabica 70% Robusta [DATE] 08:23 AM SU MO TU WE…" at bounding box center [910, 421] width 330 height 184
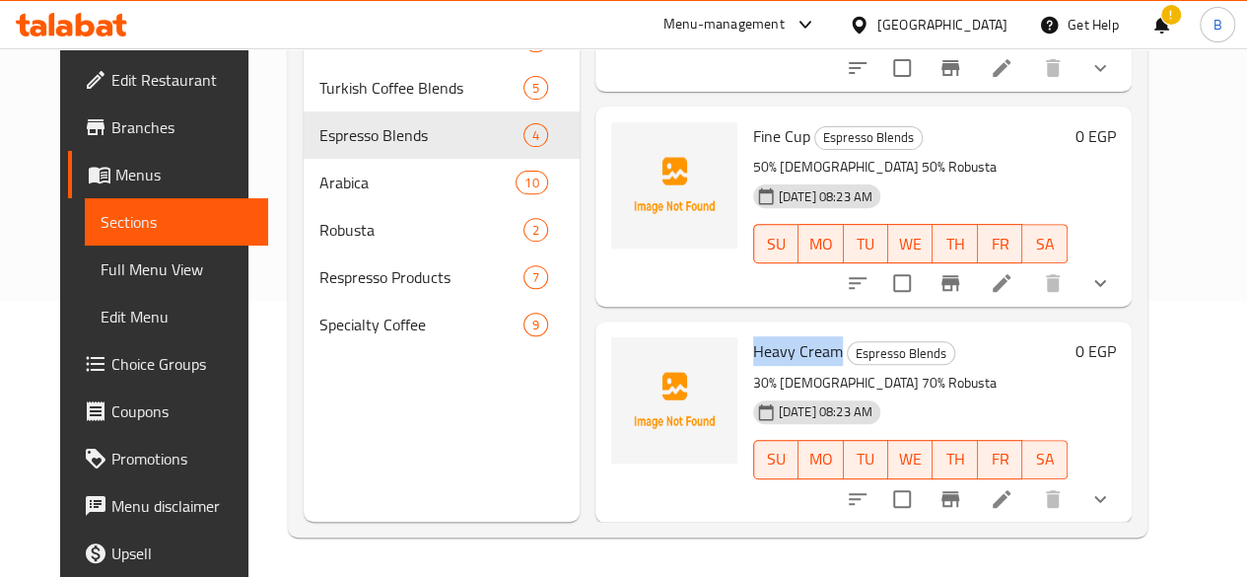
copy span "Heavy Cream"
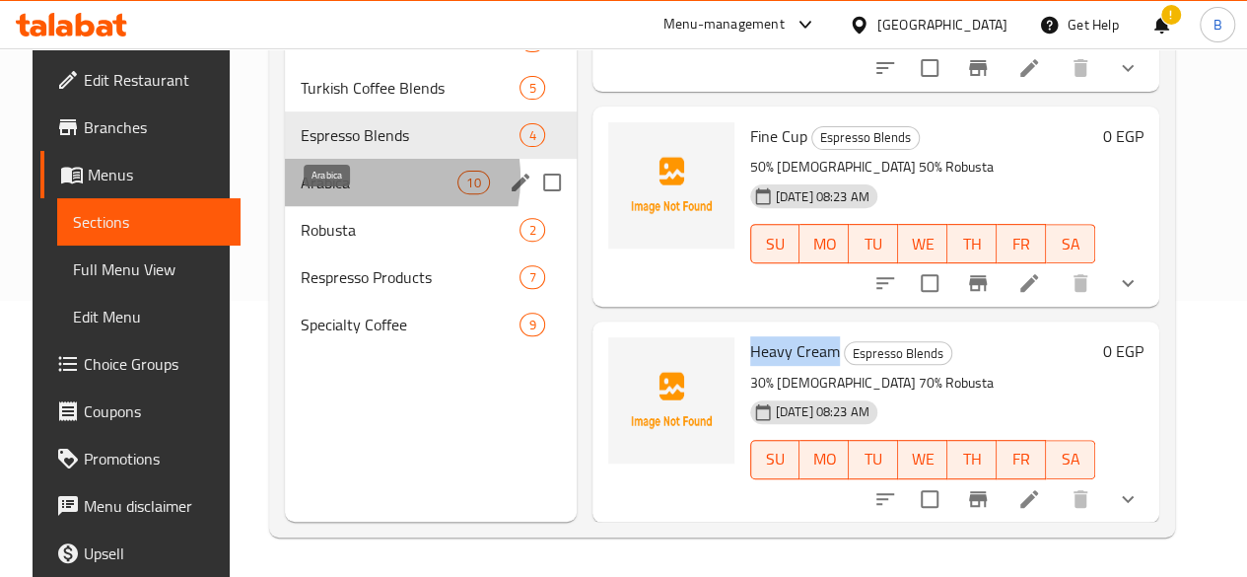
click at [339, 194] on span "Arabica" at bounding box center [379, 183] width 157 height 24
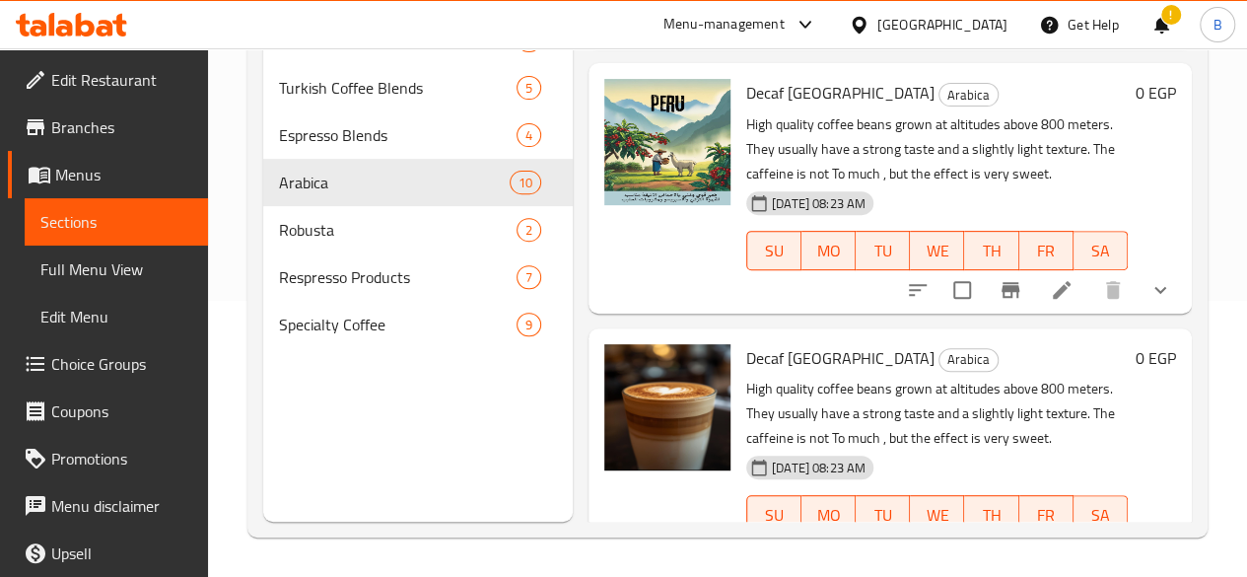
scroll to position [2148, 0]
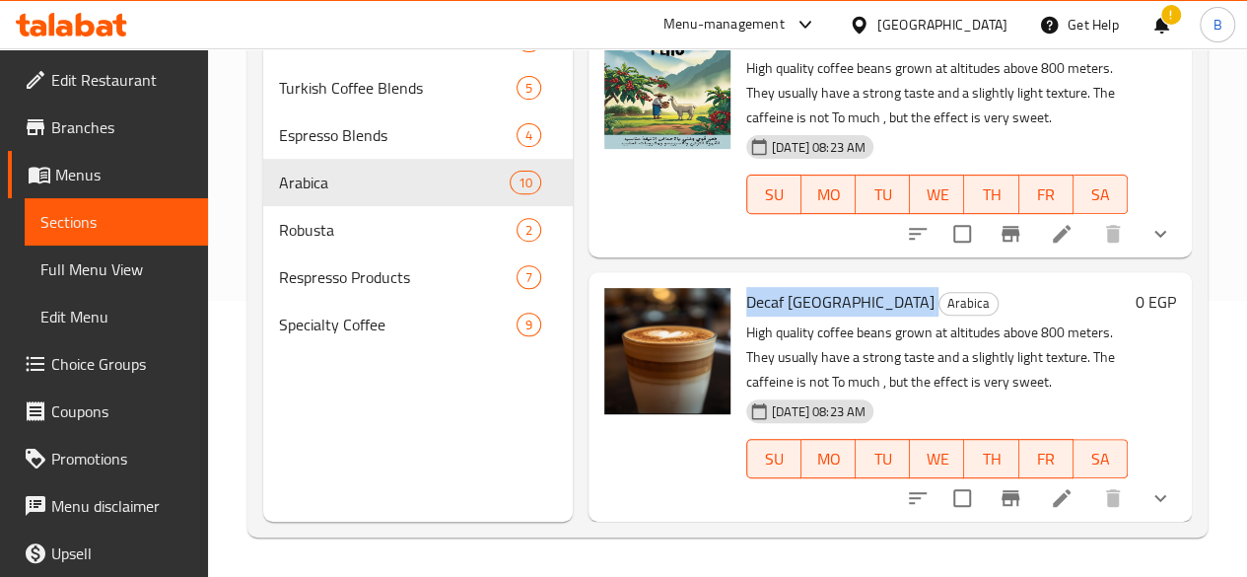
drag, startPoint x: 779, startPoint y: 304, endPoint x: 666, endPoint y: 311, distance: 112.6
click at [738, 311] on div "Decaf [GEOGRAPHIC_DATA] Arabica High quality coffee beans grown at altitudes ab…" at bounding box center [936, 397] width 397 height 234
copy h6 "Decaf [GEOGRAPHIC_DATA]"
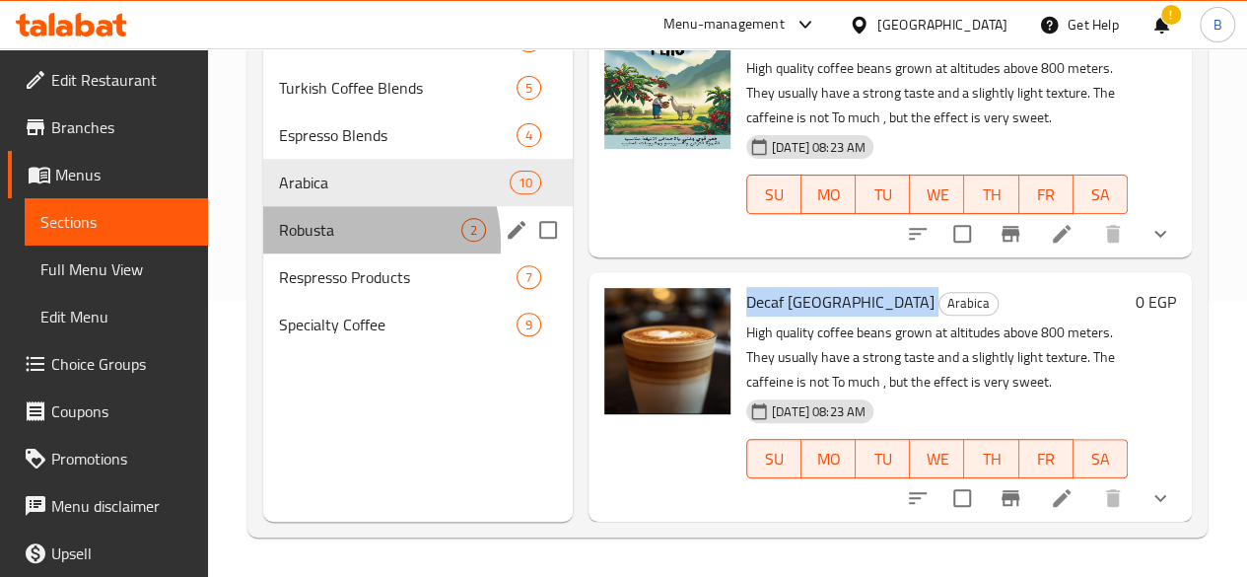
click at [340, 253] on div "Robusta 2" at bounding box center [418, 229] width 310 height 47
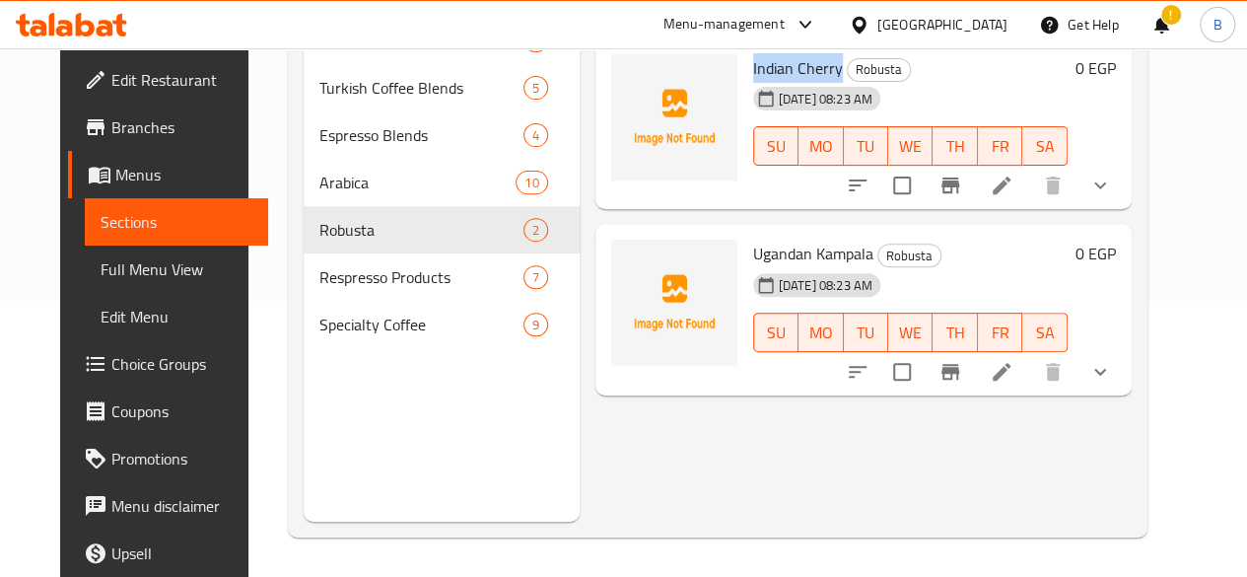
drag, startPoint x: 666, startPoint y: 73, endPoint x: 755, endPoint y: 75, distance: 88.7
click at [755, 75] on div "Indian Cherry Robusta [DATE] 08:23 AM SU MO TU WE TH FR SA" at bounding box center [910, 124] width 330 height 156
copy span "Indian Cherry"
drag, startPoint x: 669, startPoint y: 254, endPoint x: 788, endPoint y: 253, distance: 118.3
click at [788, 253] on span "Ugandan Kampala" at bounding box center [813, 254] width 120 height 30
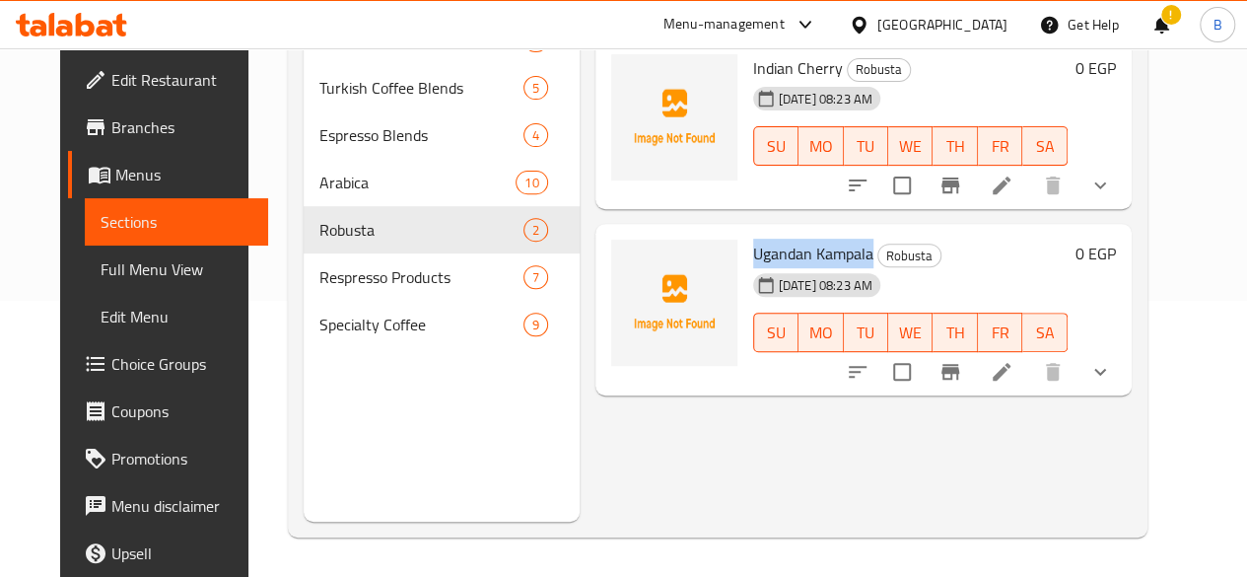
copy span "Ugandan Kampala"
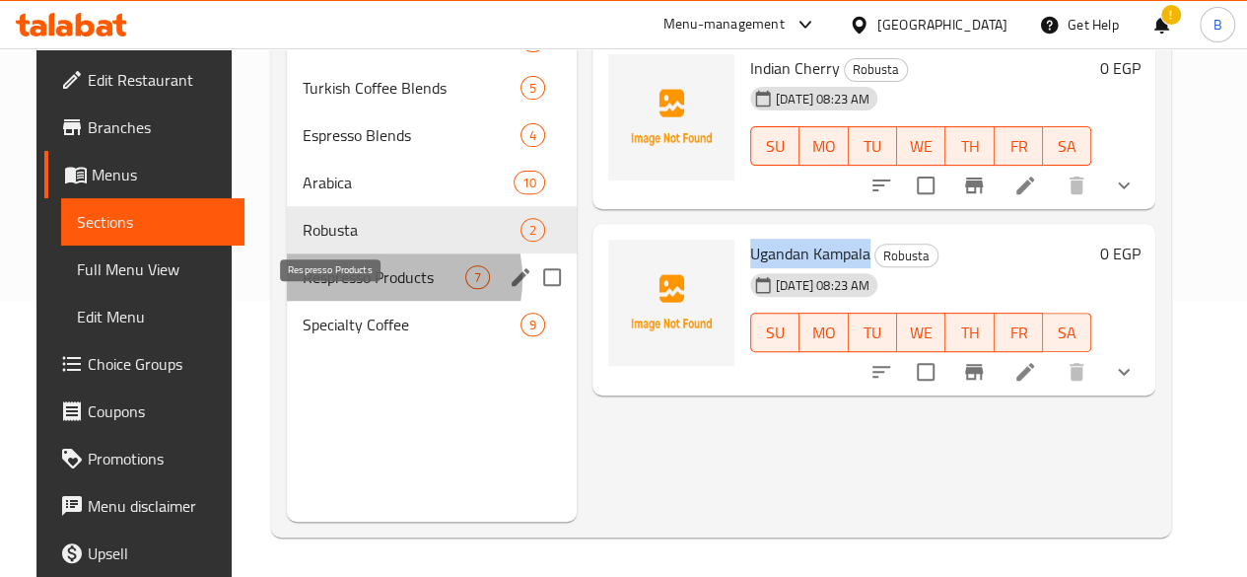
click at [361, 289] on span "Respresso Products" at bounding box center [384, 277] width 163 height 24
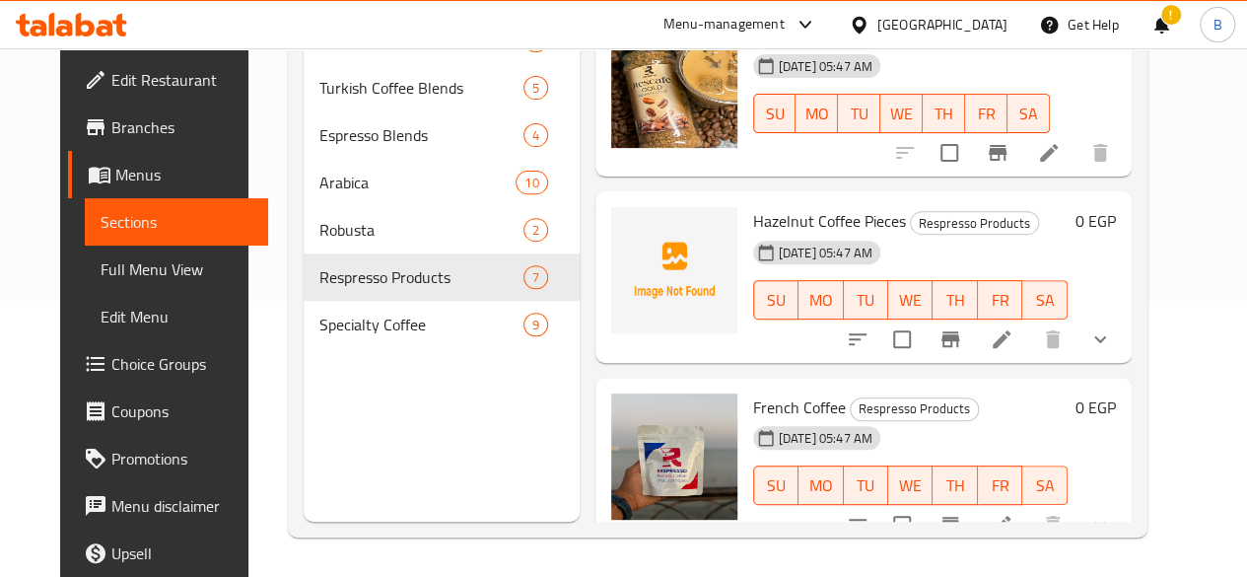
scroll to position [678, 0]
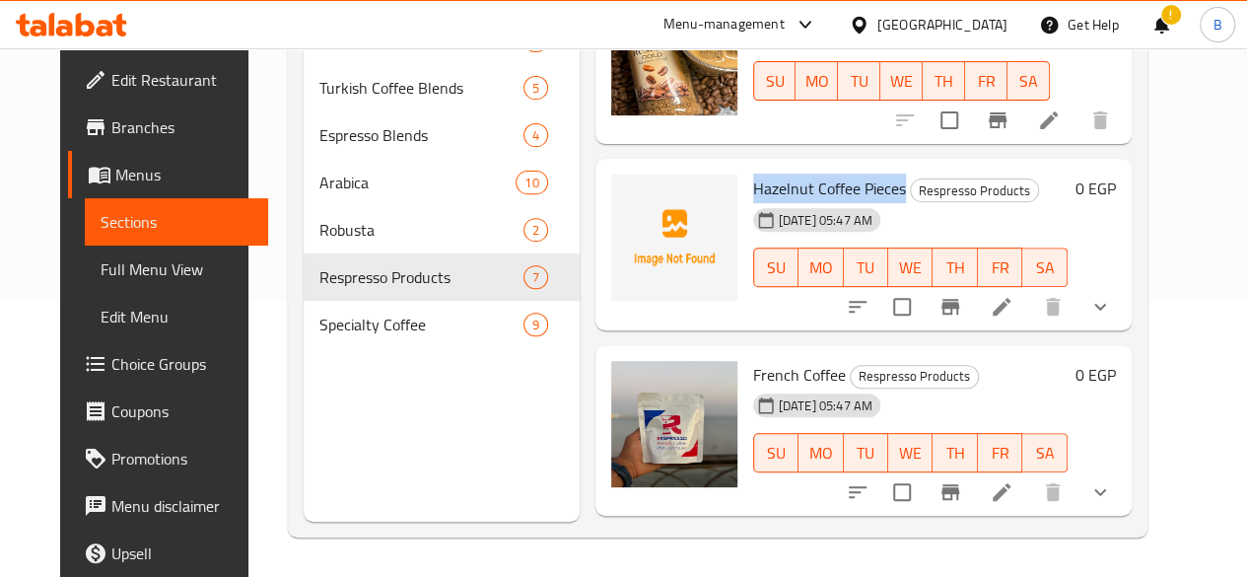
drag, startPoint x: 661, startPoint y: 135, endPoint x: 819, endPoint y: 136, distance: 158.7
click at [819, 167] on div "Hazelnut Coffee Pieces Respresso Products [DATE] 05:47 AM SU MO TU WE TH FR SA" at bounding box center [910, 245] width 330 height 156
copy span "Hazelnut Coffee Pieces"
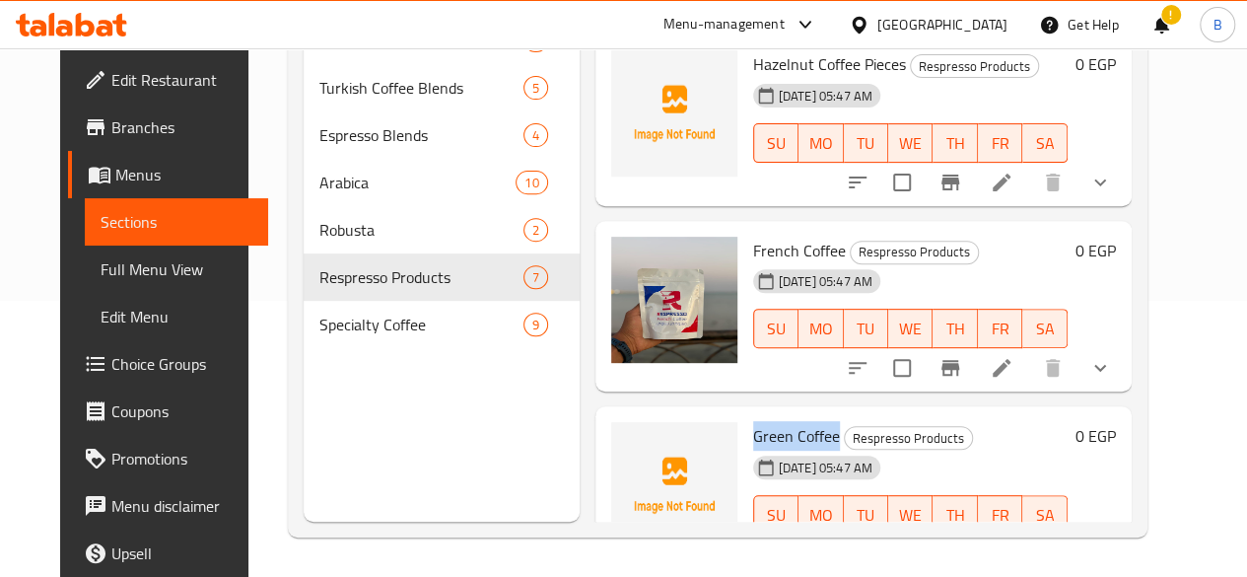
drag, startPoint x: 668, startPoint y: 383, endPoint x: 751, endPoint y: 383, distance: 82.8
click at [753, 421] on span "Green Coffee" at bounding box center [796, 436] width 87 height 30
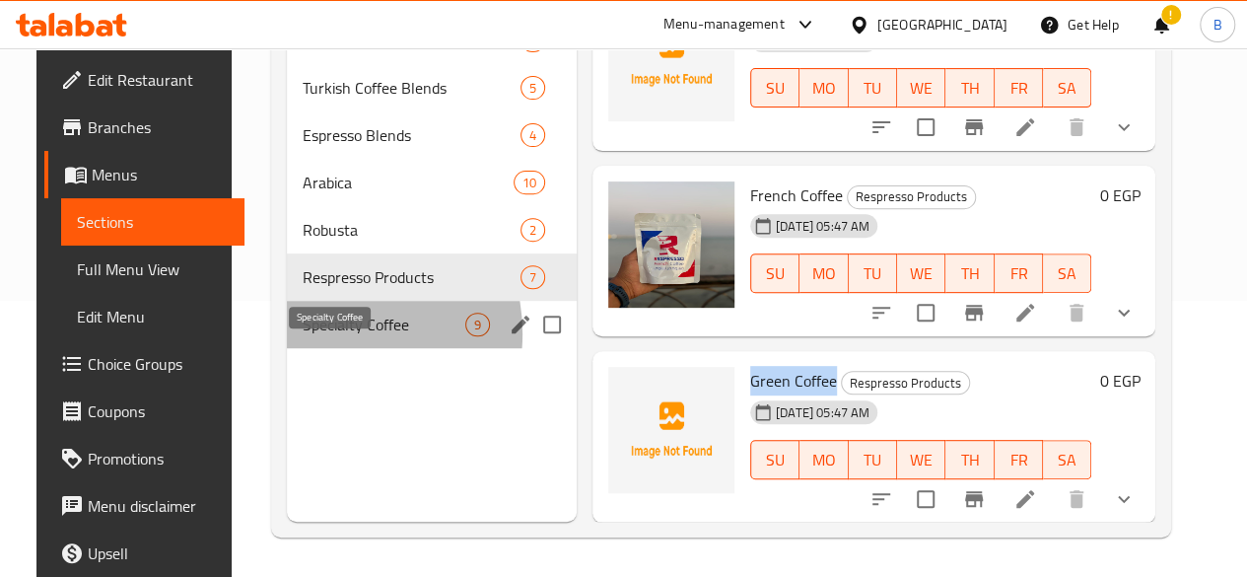
click at [304, 336] on span "Specialty Coffee" at bounding box center [384, 325] width 163 height 24
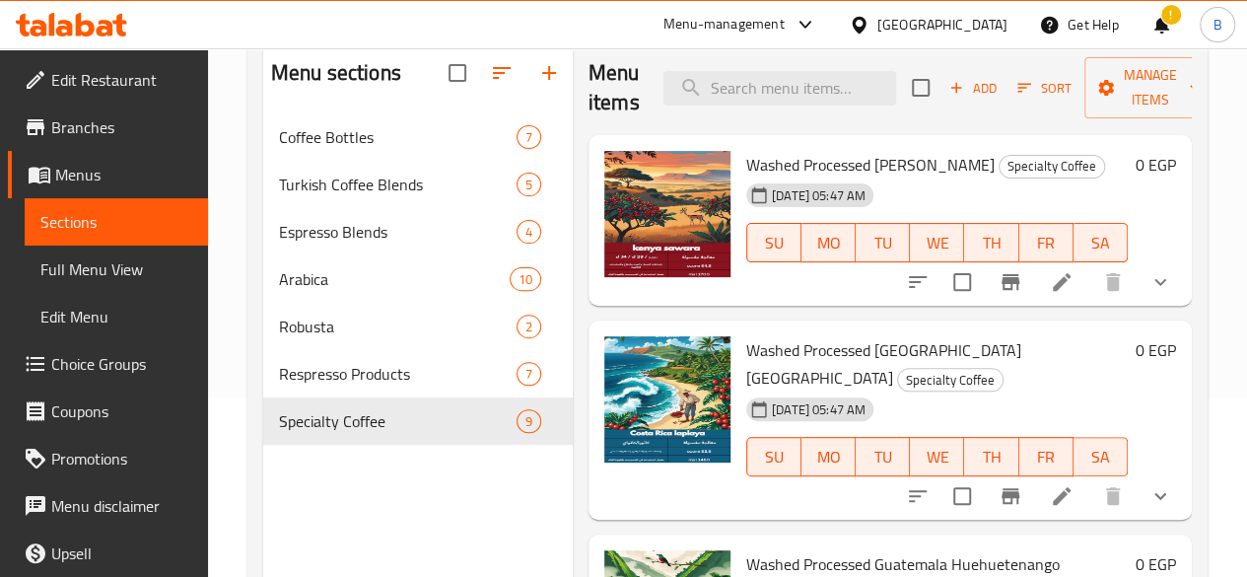
scroll to position [163, 0]
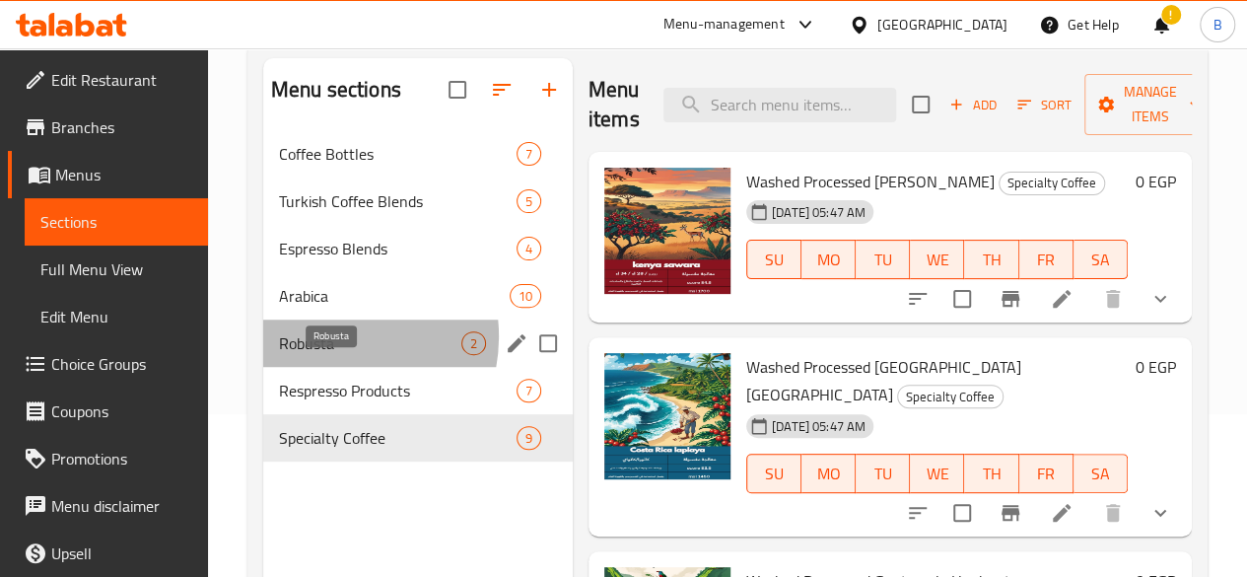
click at [325, 355] on span "Robusta" at bounding box center [370, 343] width 182 height 24
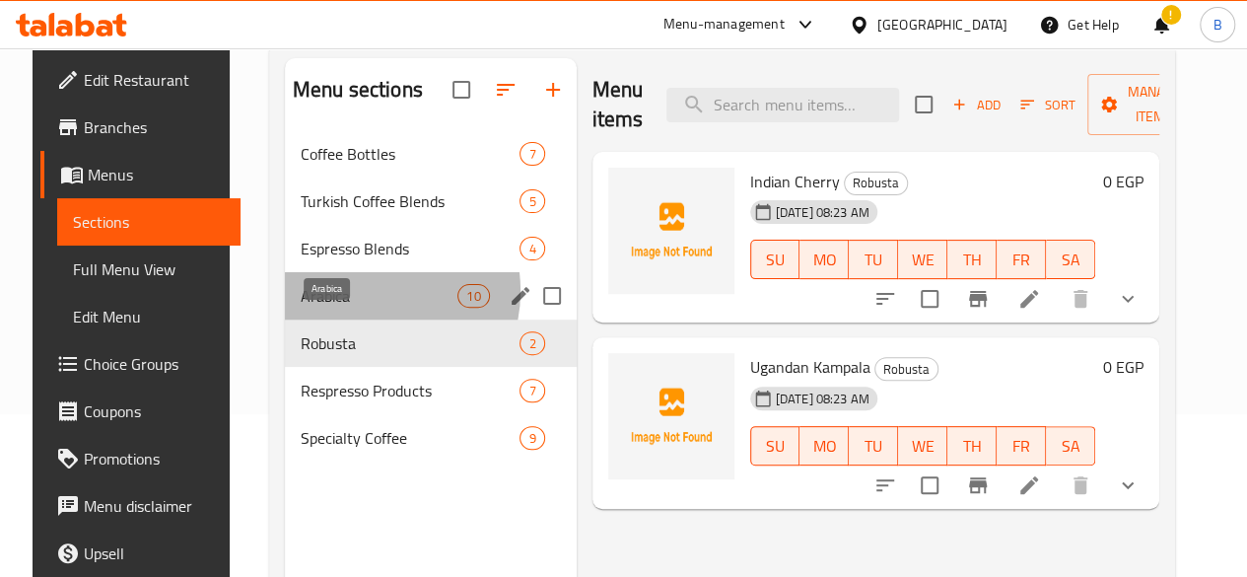
click at [343, 308] on span "Arabica" at bounding box center [379, 296] width 157 height 24
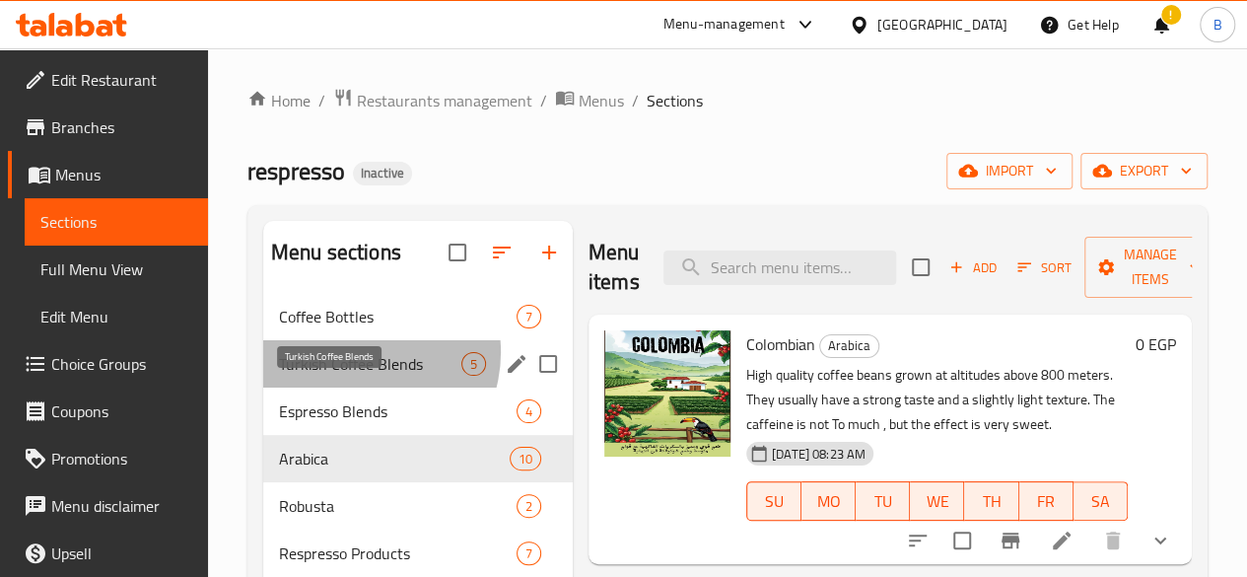
click at [359, 376] on span "Turkish Coffee Blends" at bounding box center [370, 364] width 182 height 24
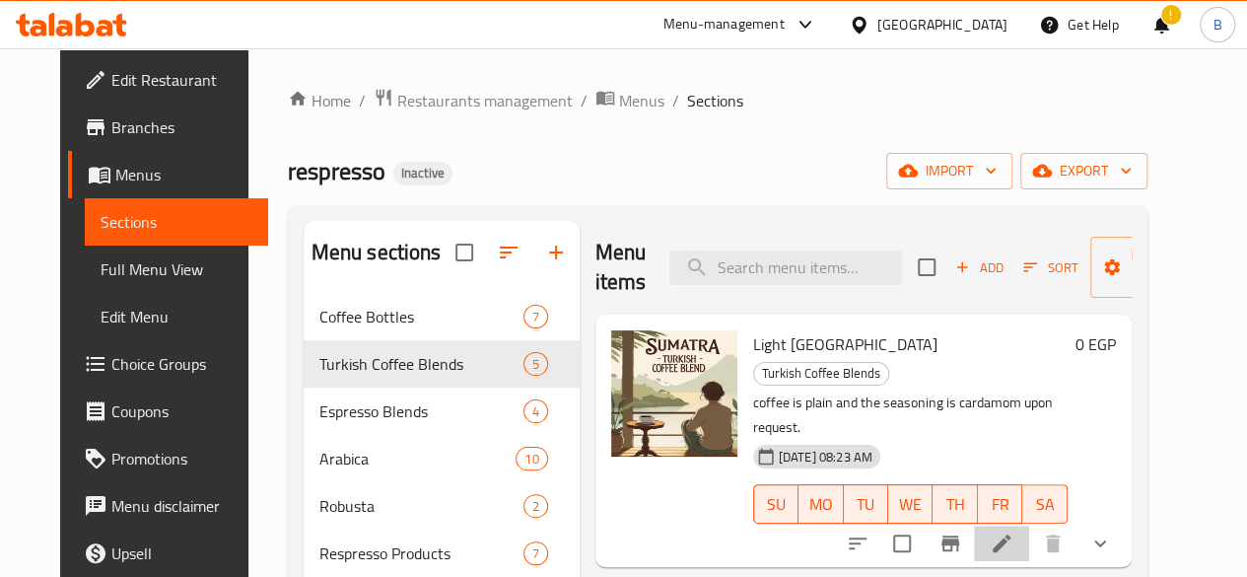
click at [1029, 525] on li at bounding box center [1001, 542] width 55 height 35
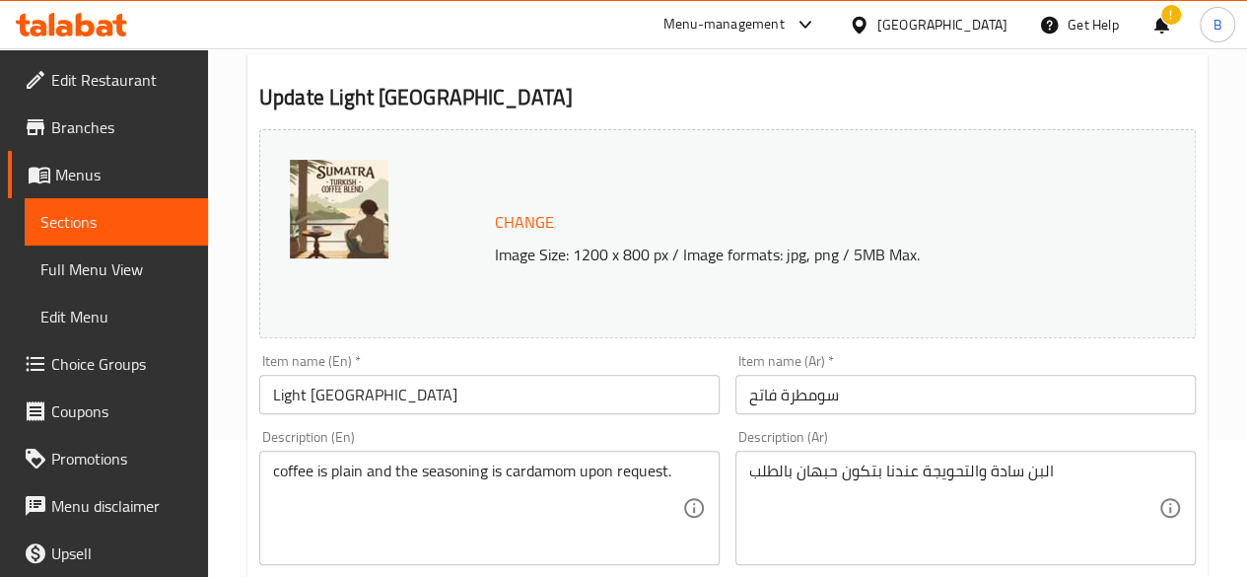
scroll to position [158, 0]
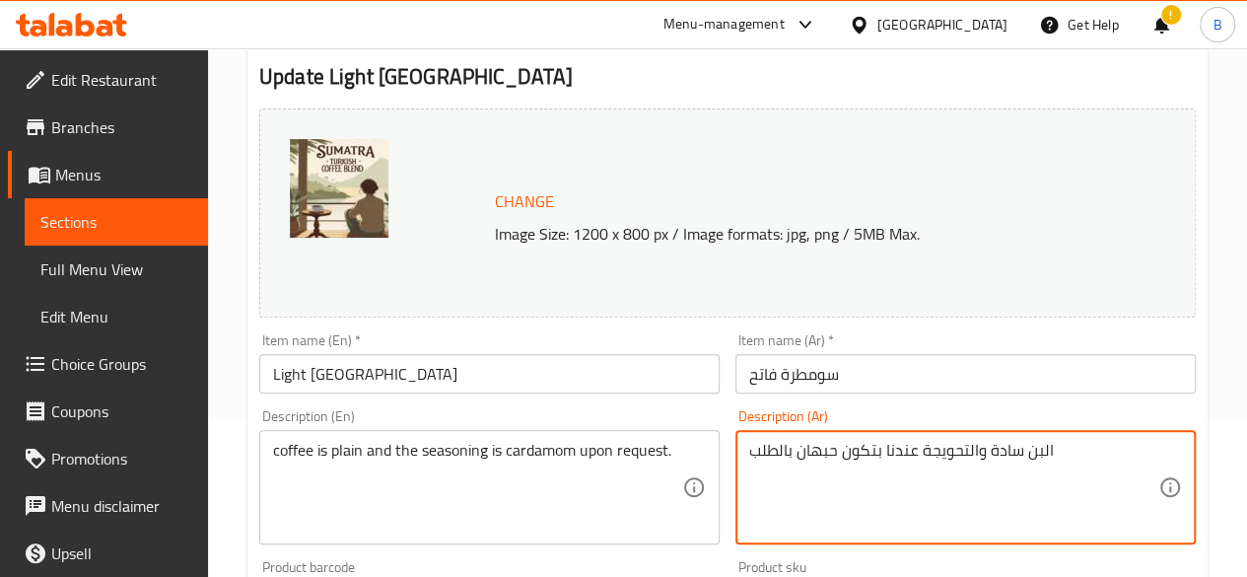
paste textarea "عم قوي وغني بدون مرارة بقوام كثيف"
type textarea "طعم قوي وغني بدون مرارة بقوام كثيف"
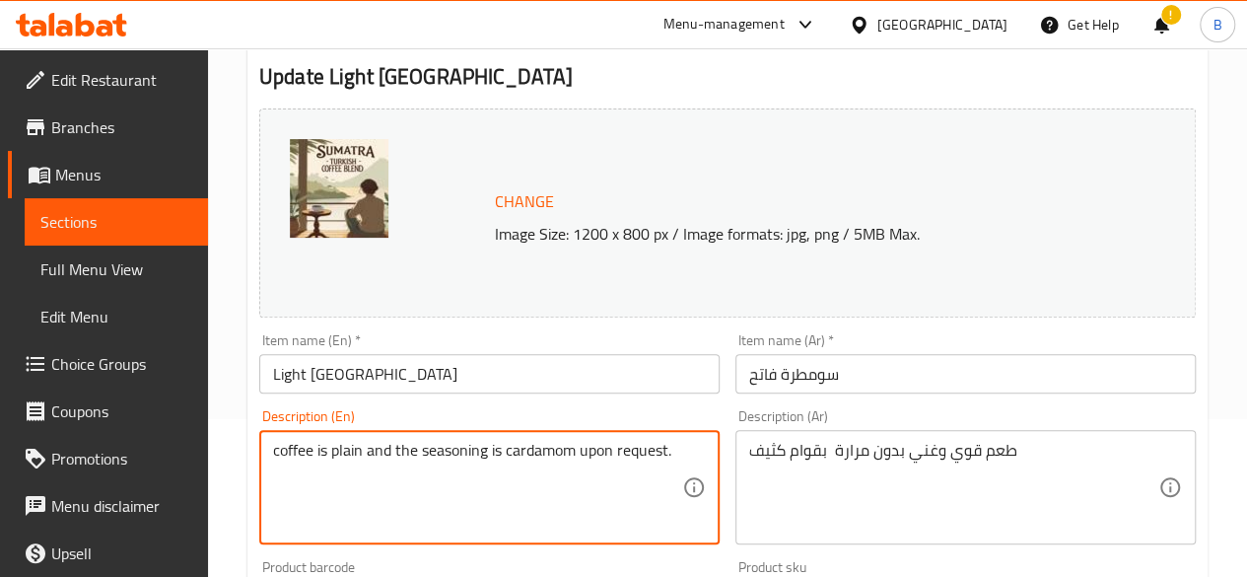
paste textarea "The translation of the Arabic sentence: **"طعم قوي وغني بدون مرارة بقوام كثيف"*…"
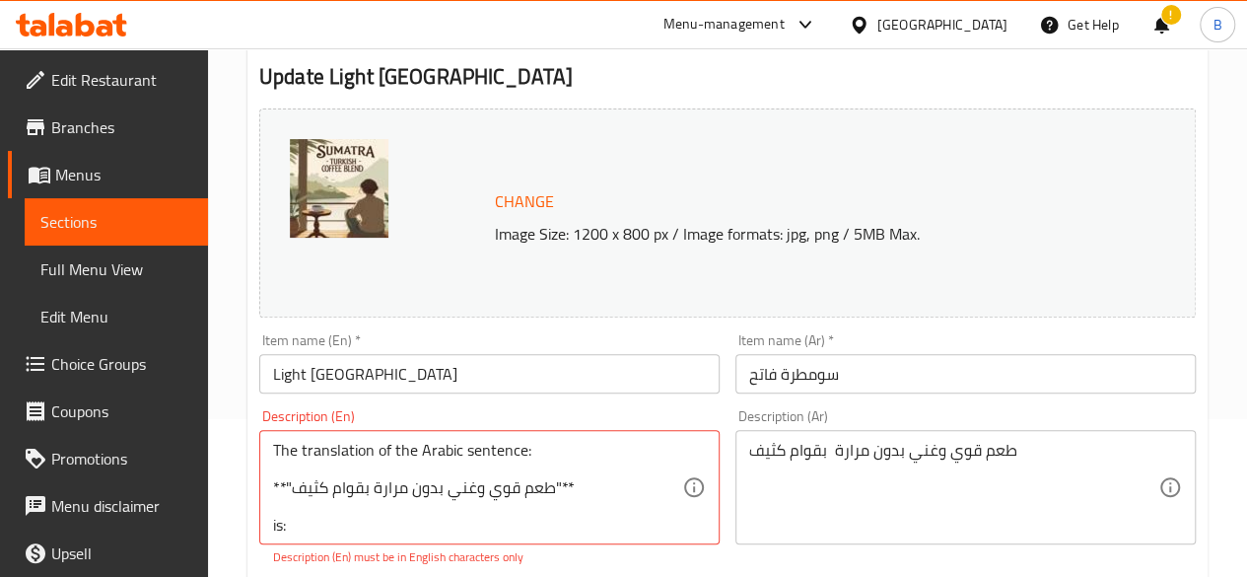
click at [582, 429] on div "Description (En) The translation of the Arabic sentence: **"طعم قوي وغني بدون م…" at bounding box center [489, 487] width 460 height 157
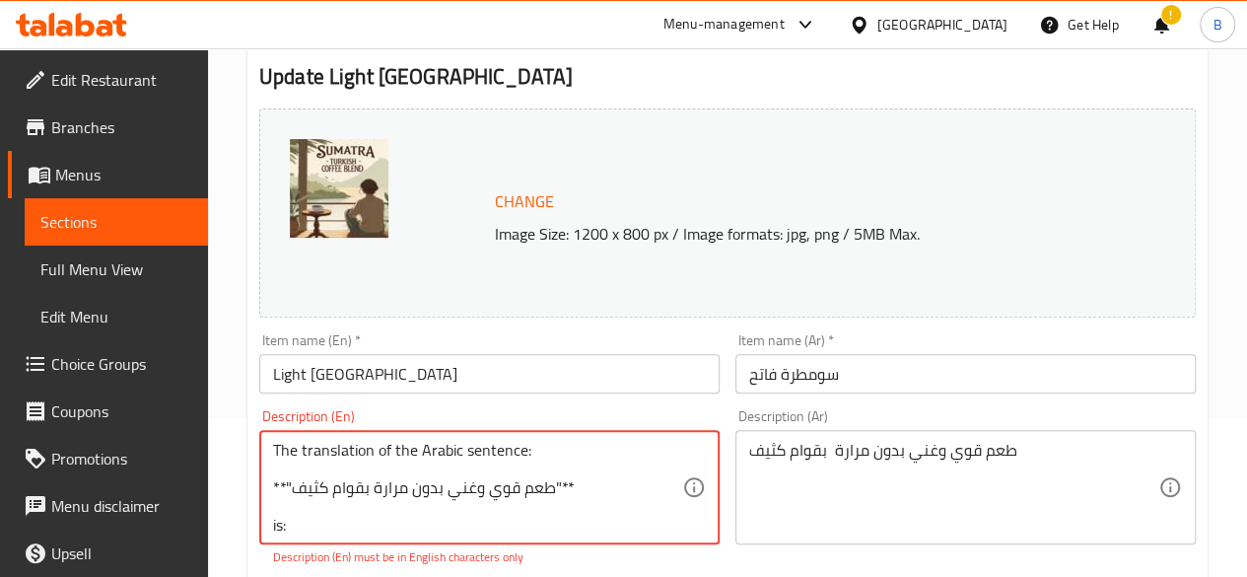
scroll to position [75, 0]
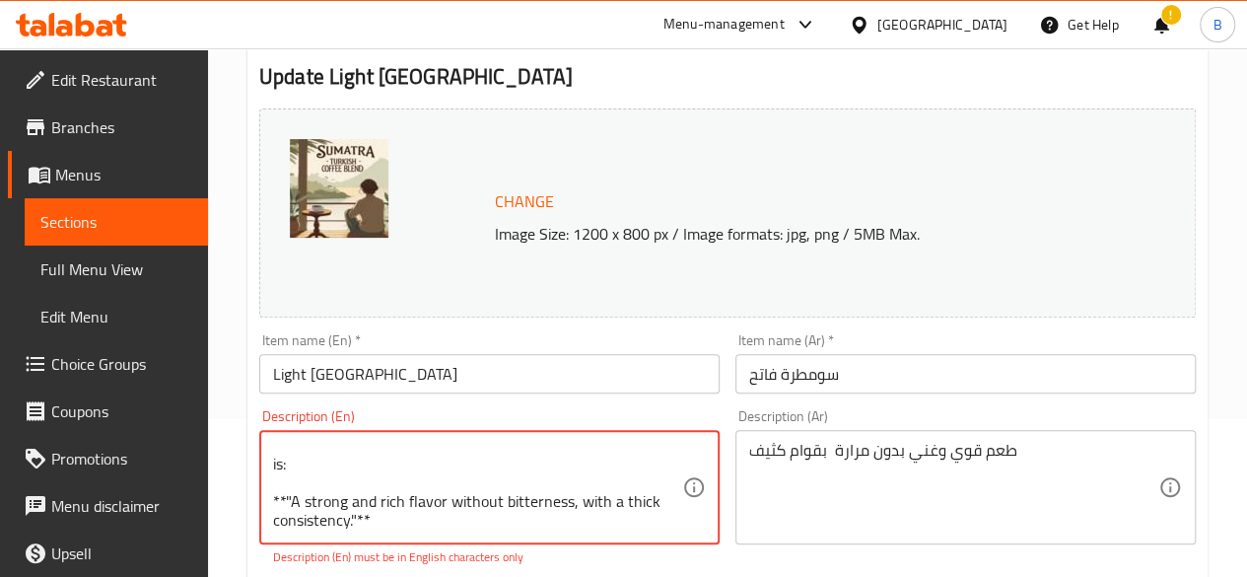
drag, startPoint x: 286, startPoint y: 486, endPoint x: 244, endPoint y: 485, distance: 41.4
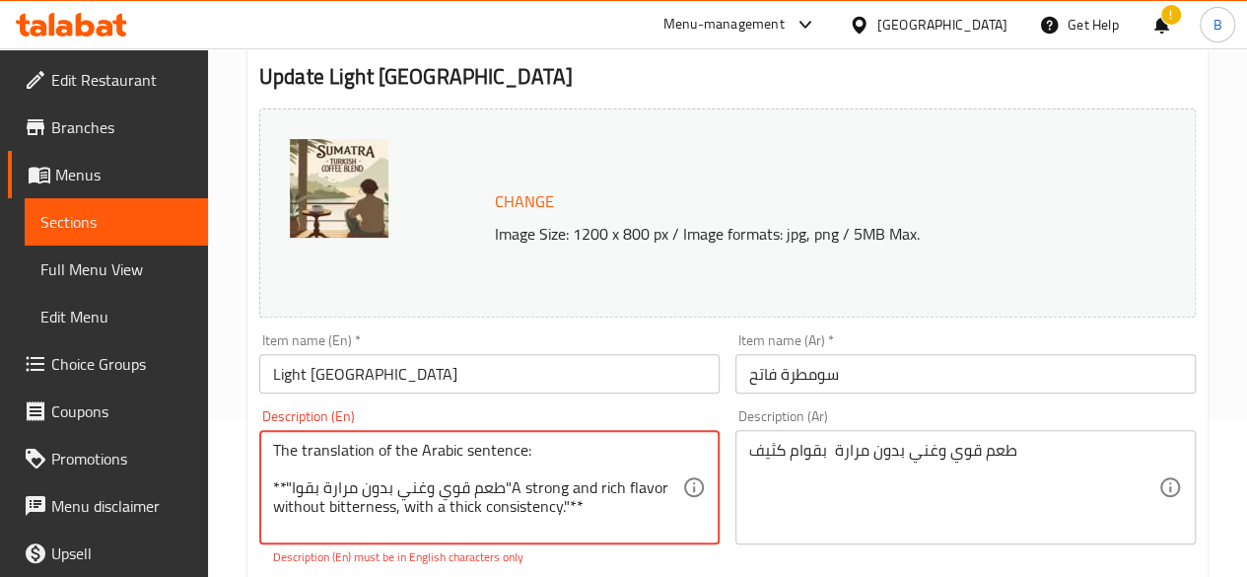
scroll to position [0, 0]
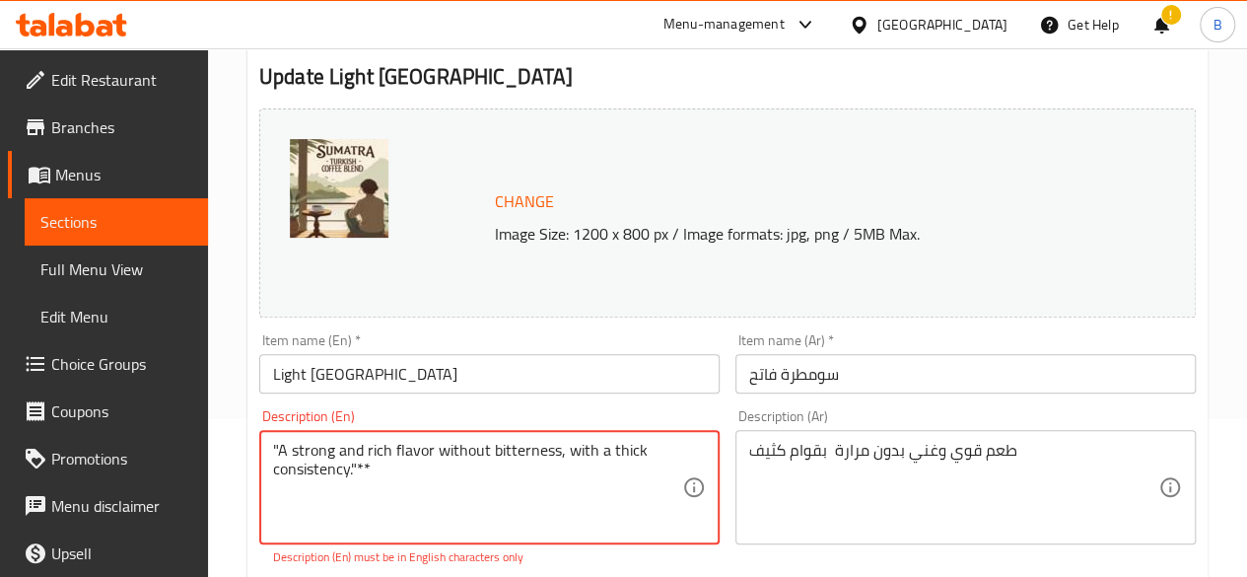
click at [276, 447] on textarea ""A strong and rich flavor without bitterness, with a thick consistency."**" at bounding box center [477, 488] width 409 height 94
click at [410, 470] on textarea "A strong and rich flavor without bitterness, with a thick consistency."**" at bounding box center [477, 488] width 409 height 94
type textarea "A strong and rich flavor without bitterness, with a thick consistency."
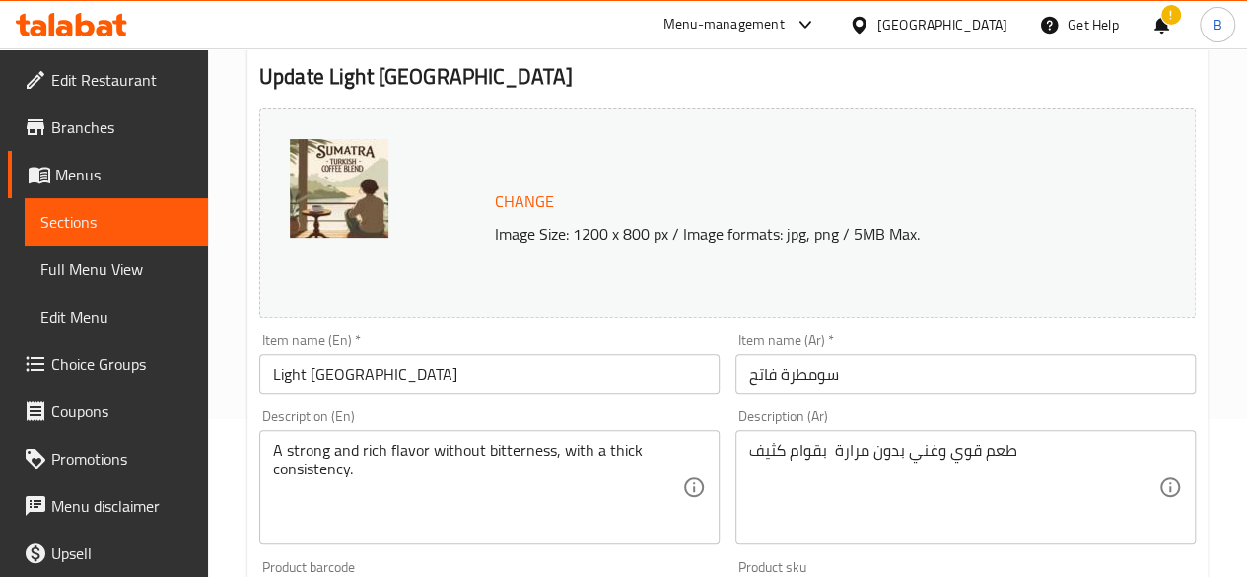
click at [506, 398] on div "Item name (En)   * Light Sumatra Item name (En) *" at bounding box center [489, 363] width 476 height 76
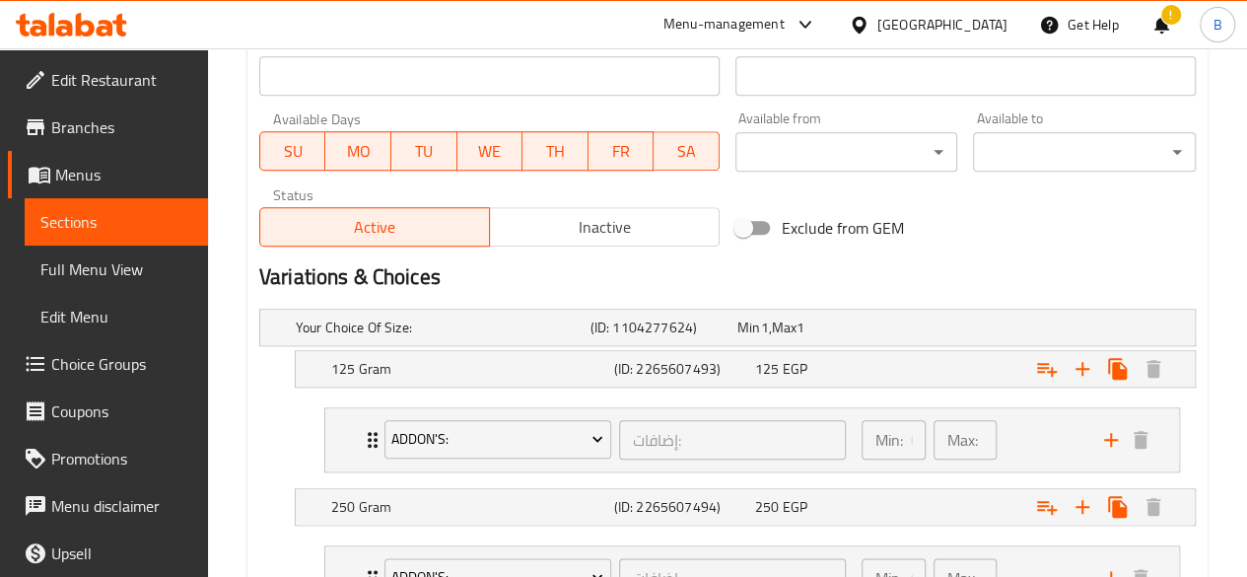
scroll to position [1047, 0]
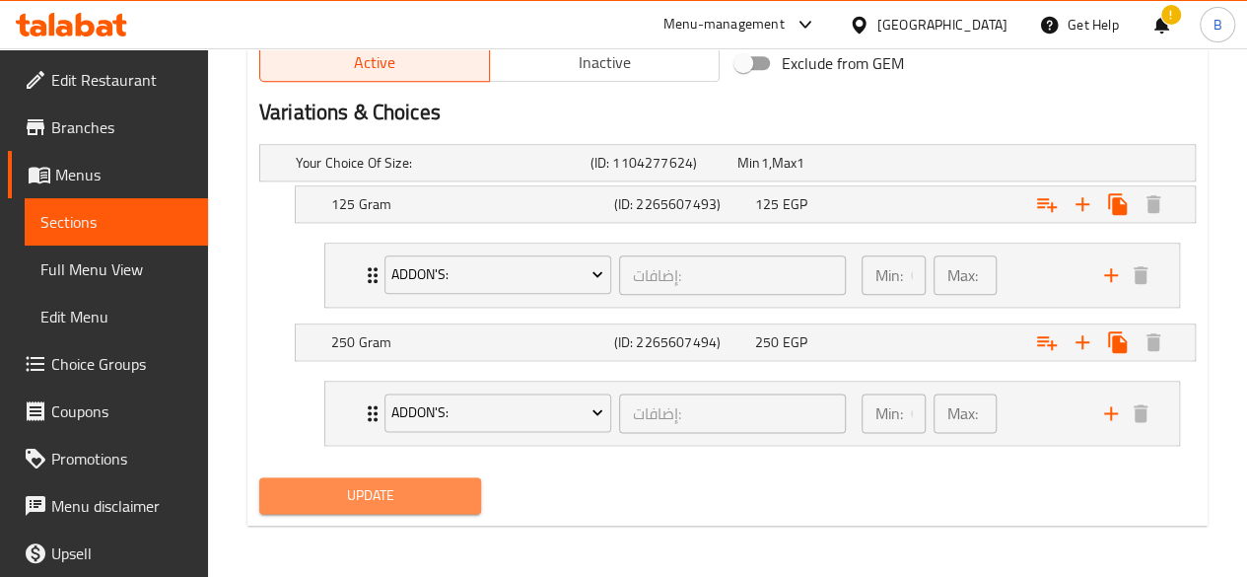
click at [406, 504] on span "Update" at bounding box center [370, 495] width 191 height 25
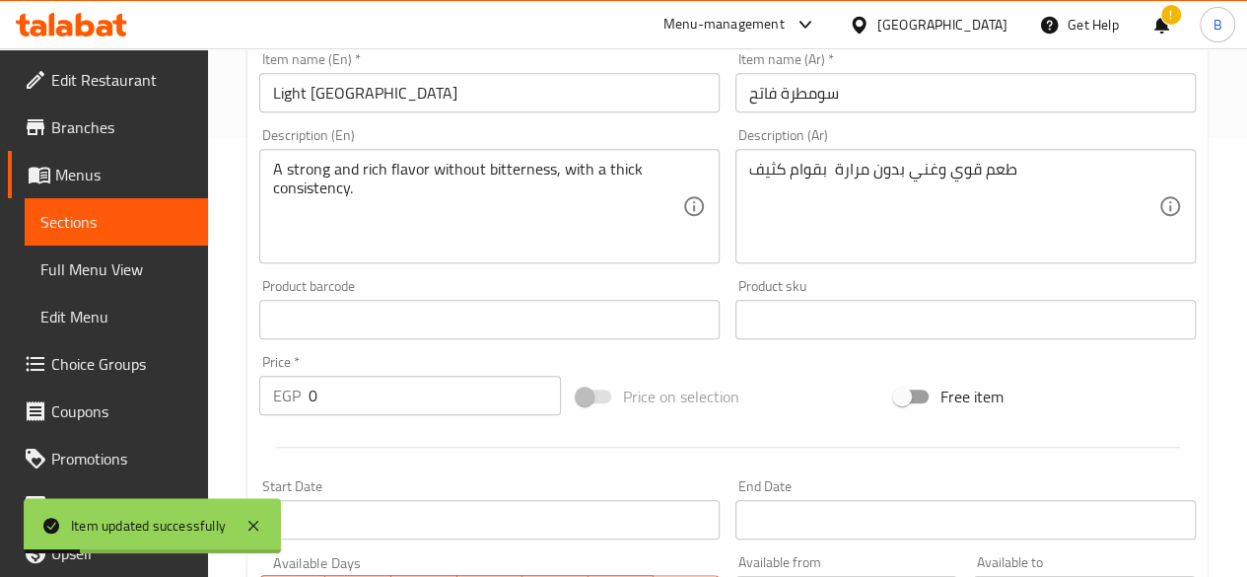
scroll to position [0, 0]
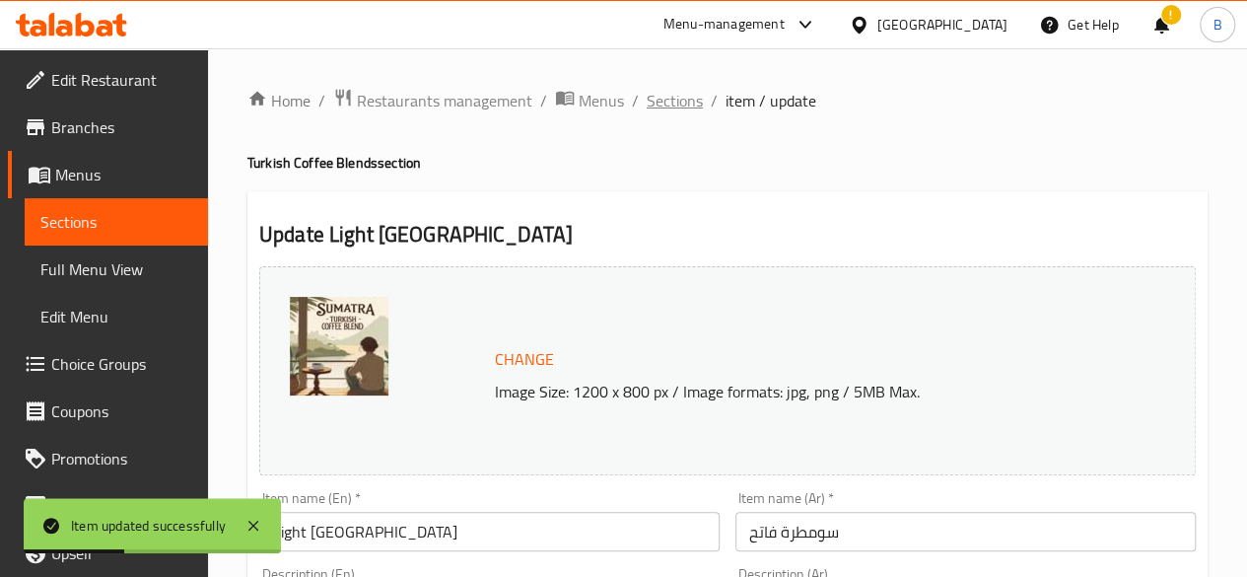
click at [670, 94] on span "Sections" at bounding box center [675, 101] width 56 height 24
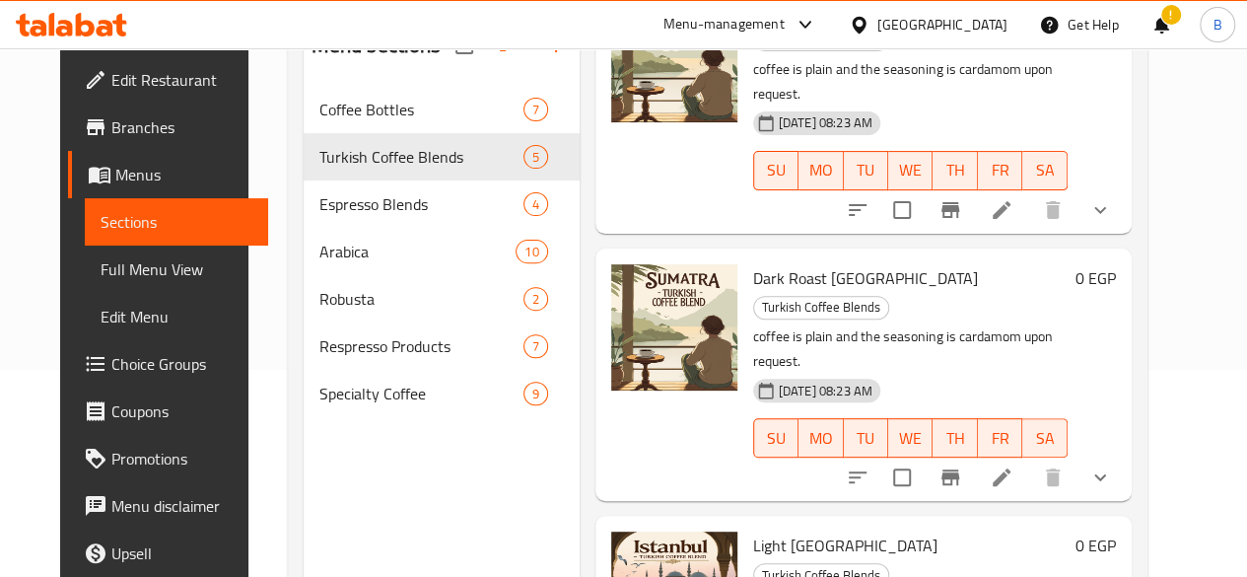
scroll to position [226, 0]
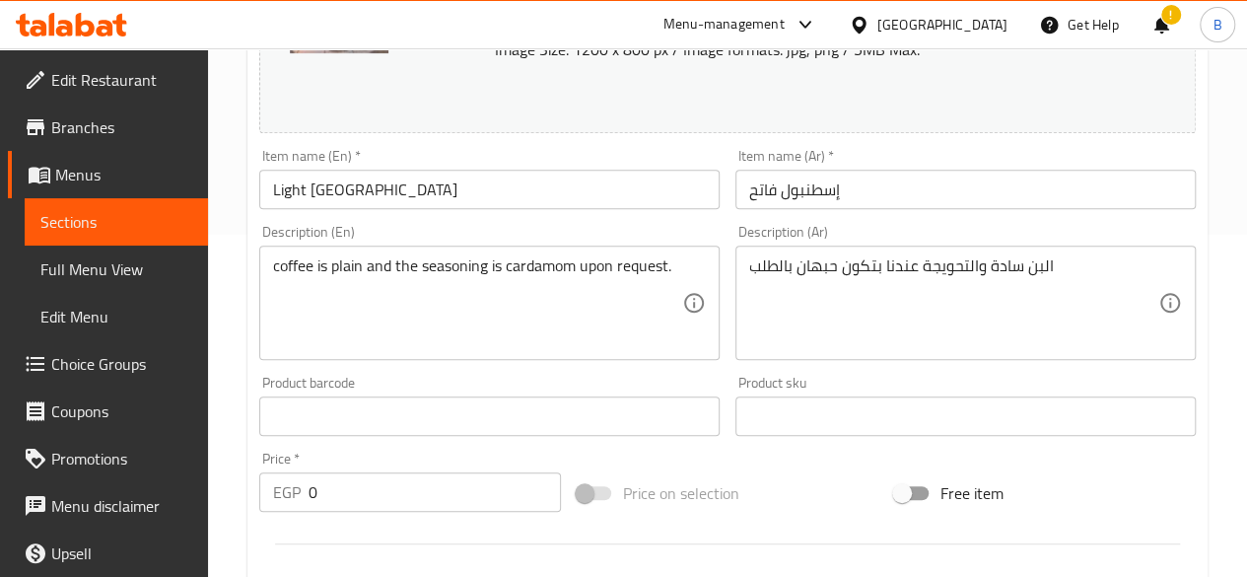
scroll to position [358, 0]
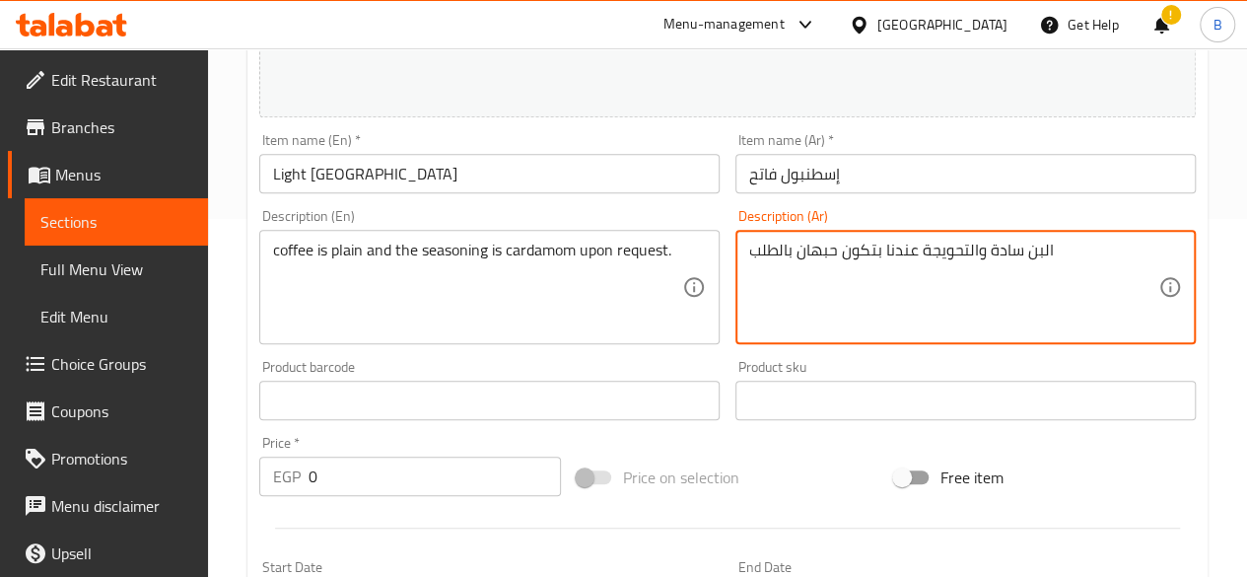
paste textarea "عم قوي متوازن عالي الجودة بقوام متوسط"
type textarea "طعم قوي متوازن عالي الجودة بقوام متوسط"
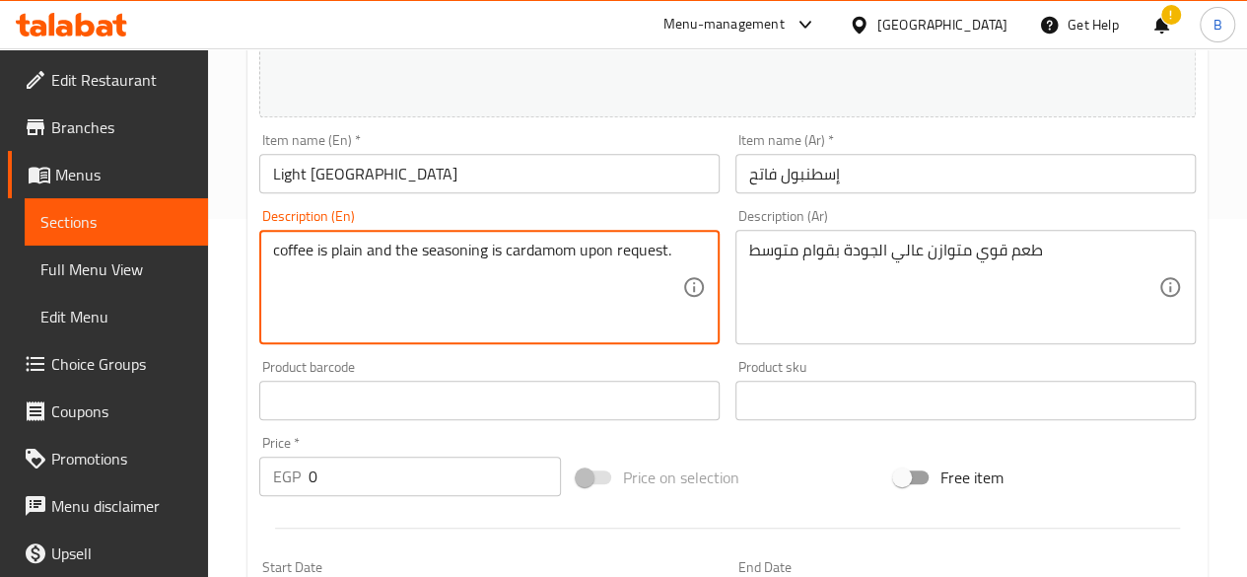
paste textarea ""A strong, balanced, high-quality flavor with a medium consistency"
type textarea ""A strong, balanced, high-quality flavor with a medium consistency."
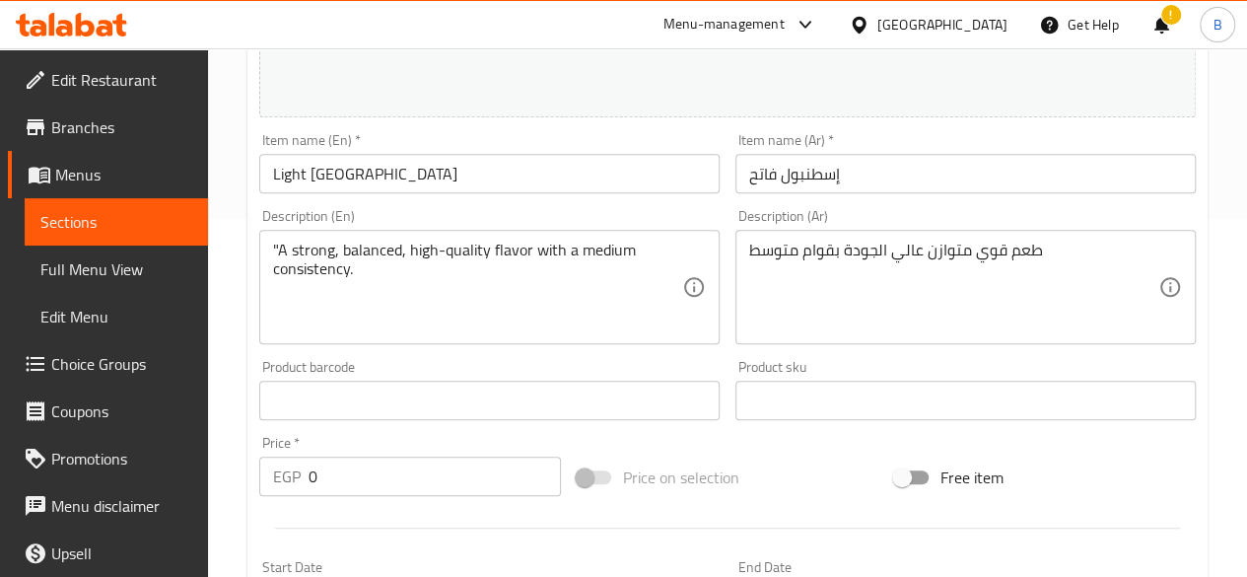
click at [698, 365] on div "Product barcode Product barcode" at bounding box center [489, 390] width 460 height 60
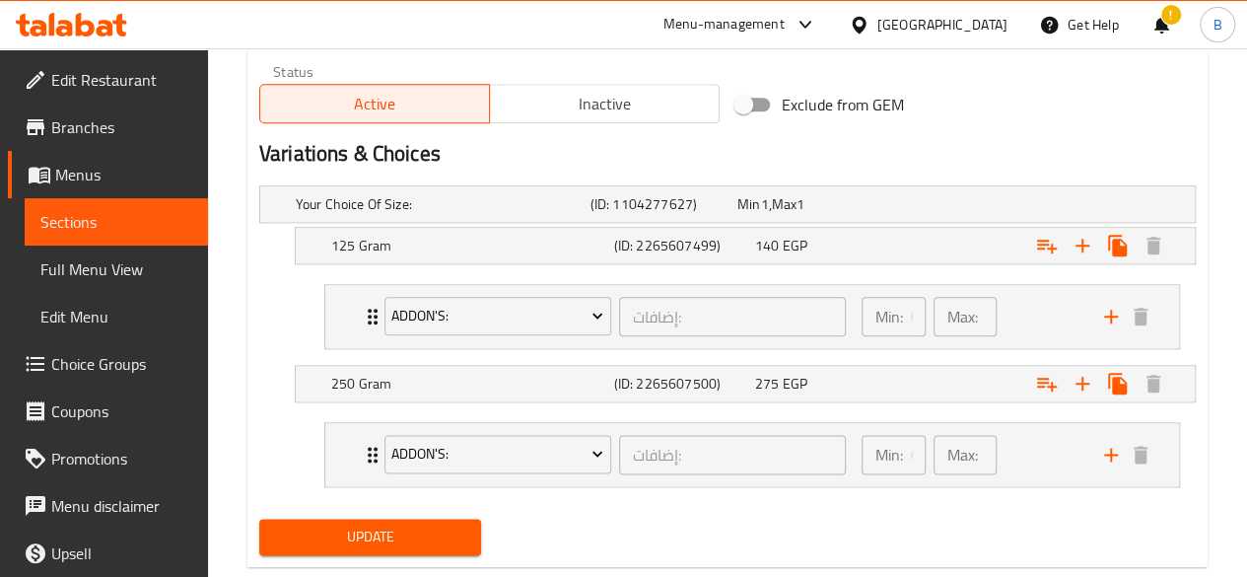
scroll to position [1047, 0]
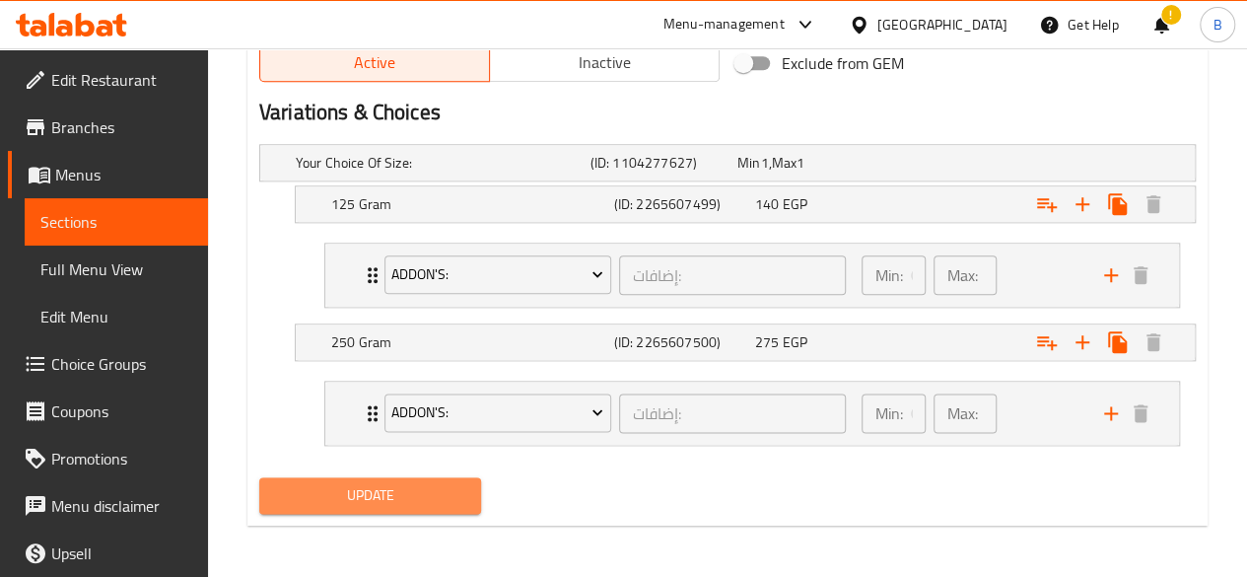
click at [381, 501] on span "Update" at bounding box center [370, 495] width 191 height 25
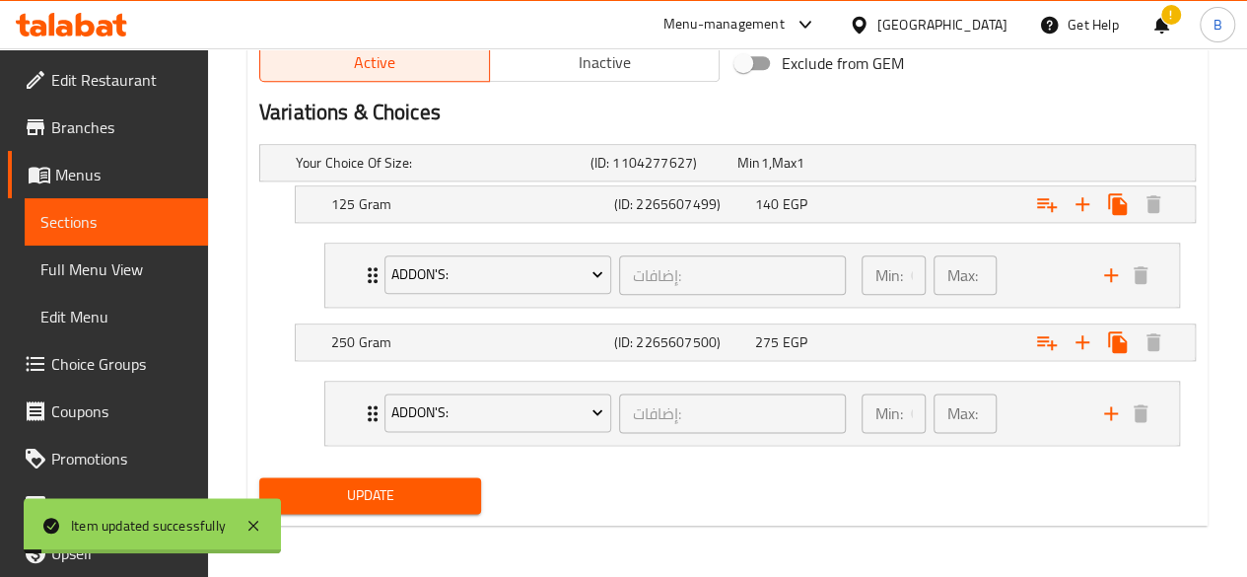
scroll to position [0, 0]
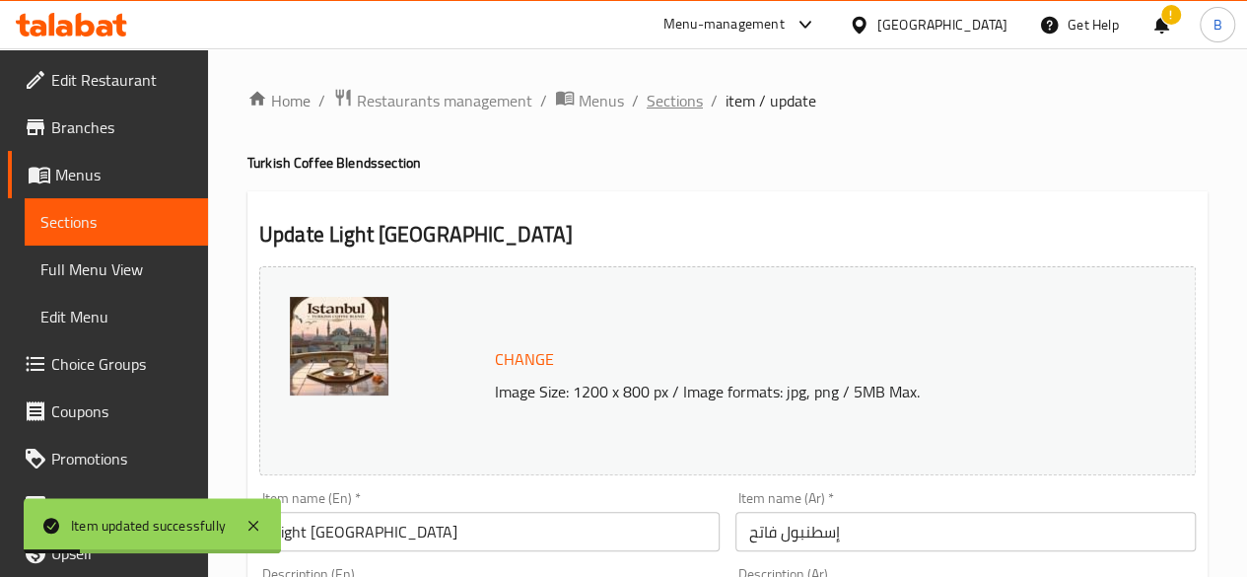
click at [678, 102] on span "Sections" at bounding box center [675, 101] width 56 height 24
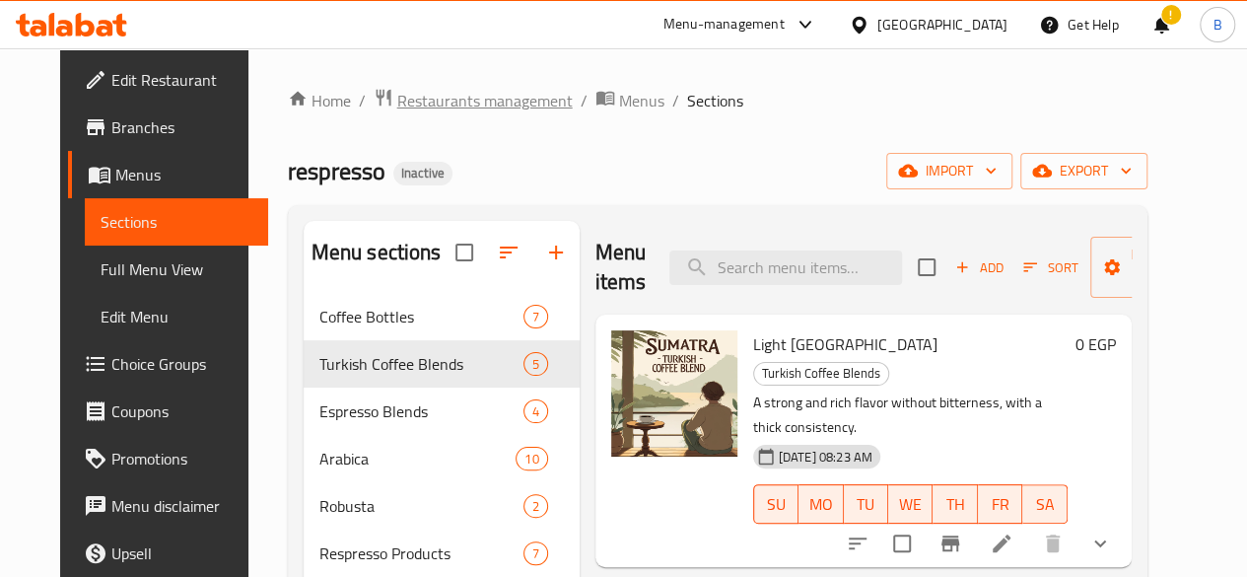
click at [409, 92] on span "Restaurants management" at bounding box center [484, 101] width 175 height 24
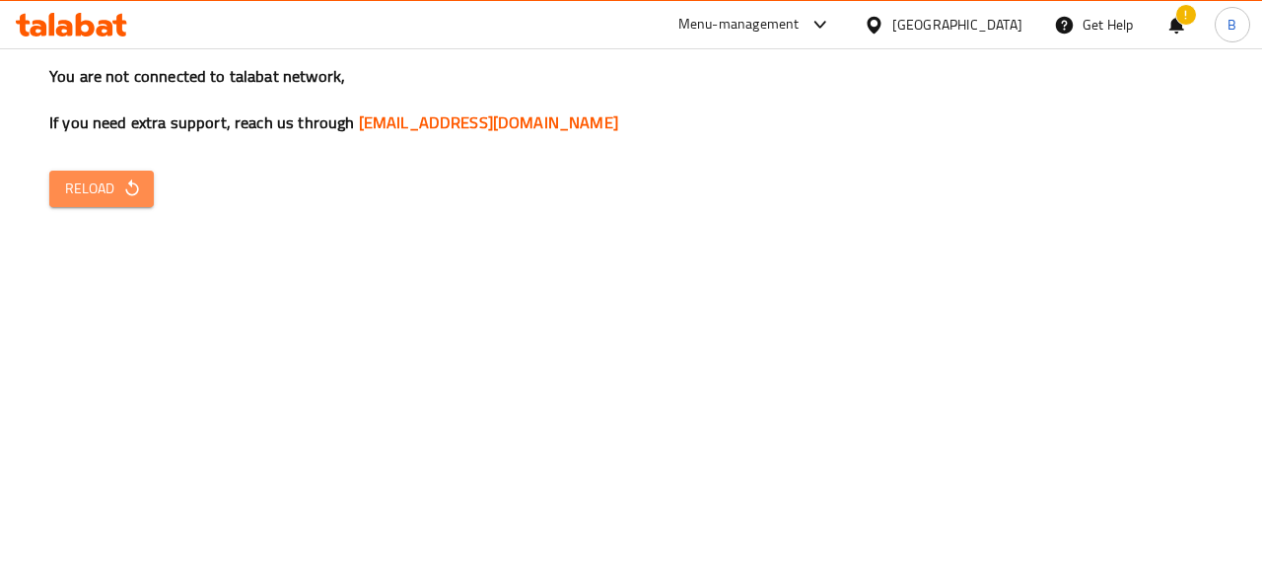
click at [93, 190] on span "Reload" at bounding box center [101, 188] width 73 height 25
click at [92, 183] on span "Reload" at bounding box center [101, 188] width 73 height 25
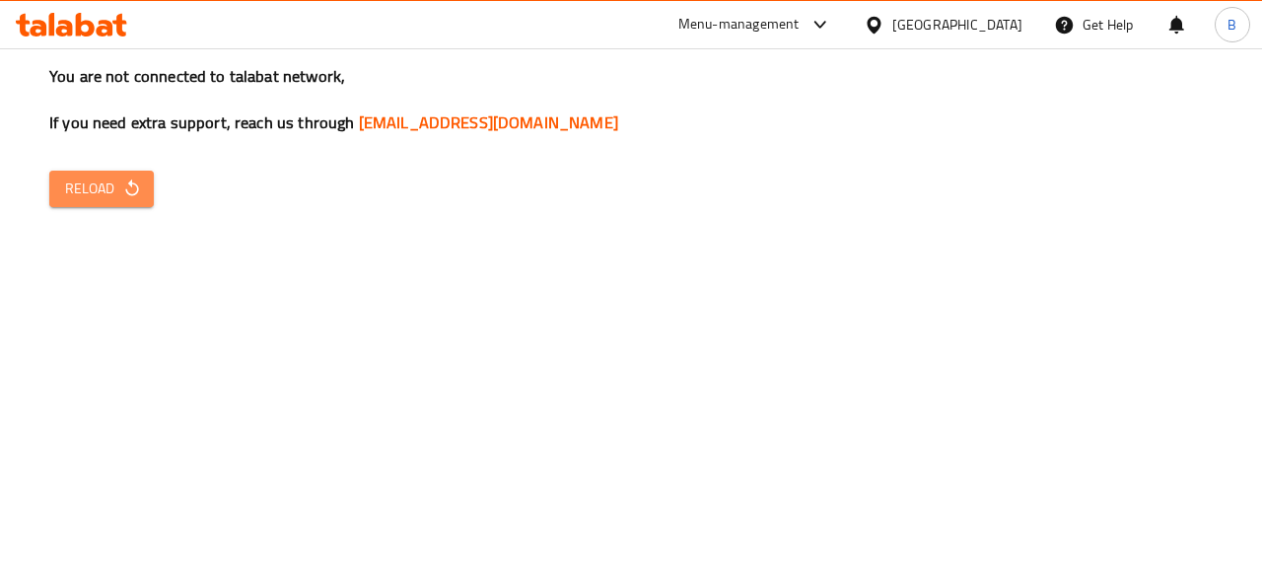
click at [92, 183] on span "Reload" at bounding box center [101, 188] width 73 height 25
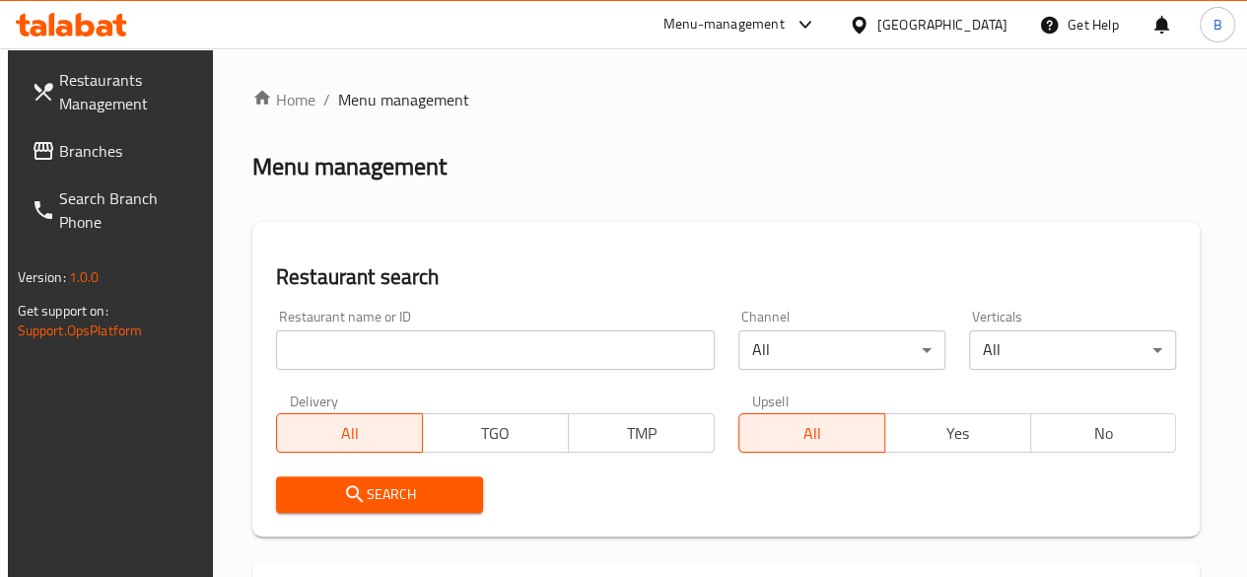
click at [349, 367] on input "search" at bounding box center [495, 349] width 439 height 39
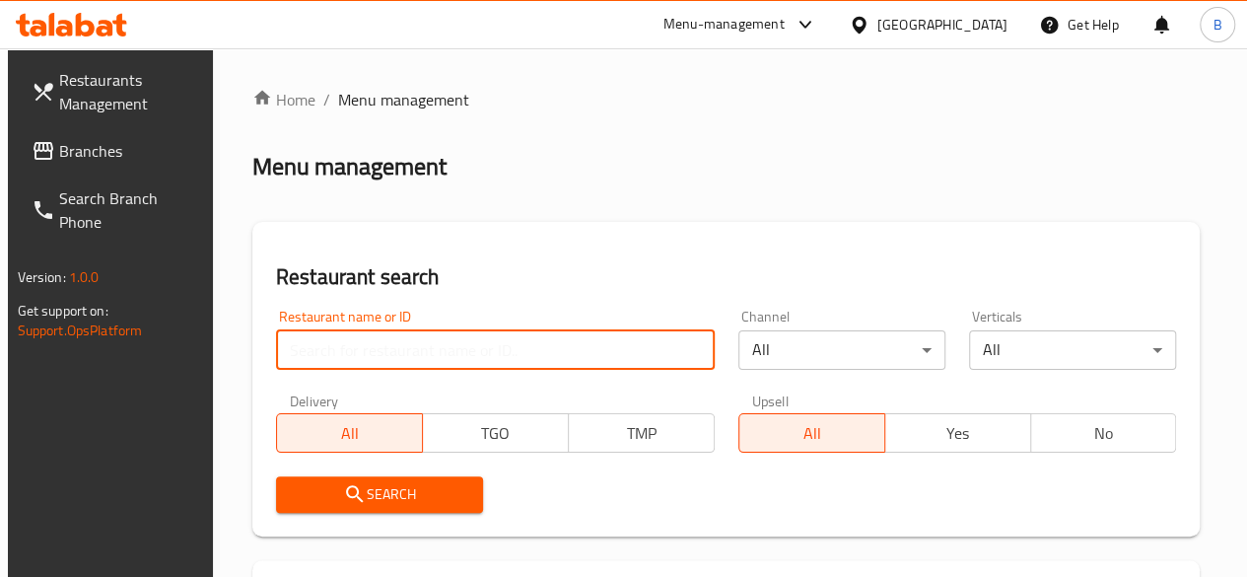
type input "ث"
click button "Search" at bounding box center [379, 494] width 207 height 36
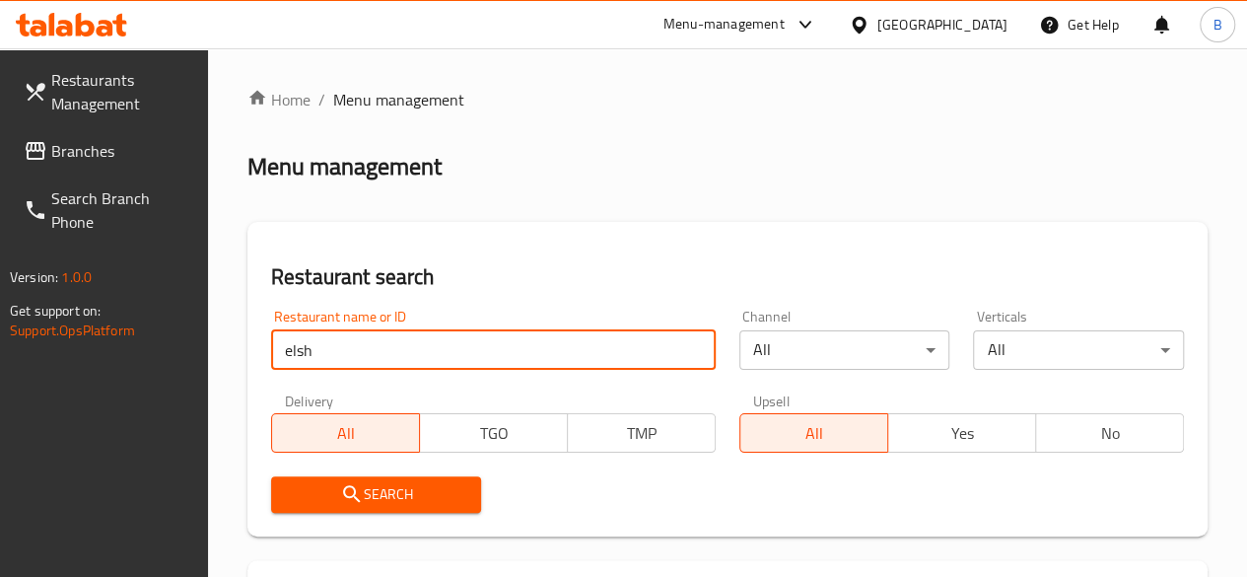
type input "elshamy"
click button "Search" at bounding box center [376, 494] width 211 height 36
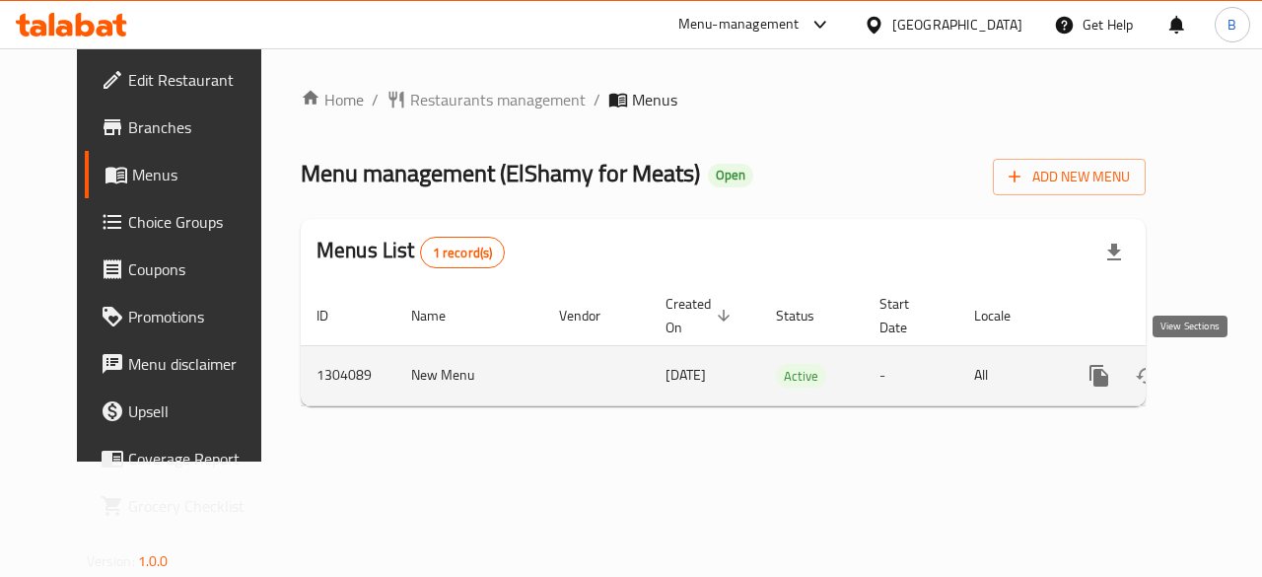
click at [1229, 383] on icon "enhanced table" at bounding box center [1241, 376] width 24 height 24
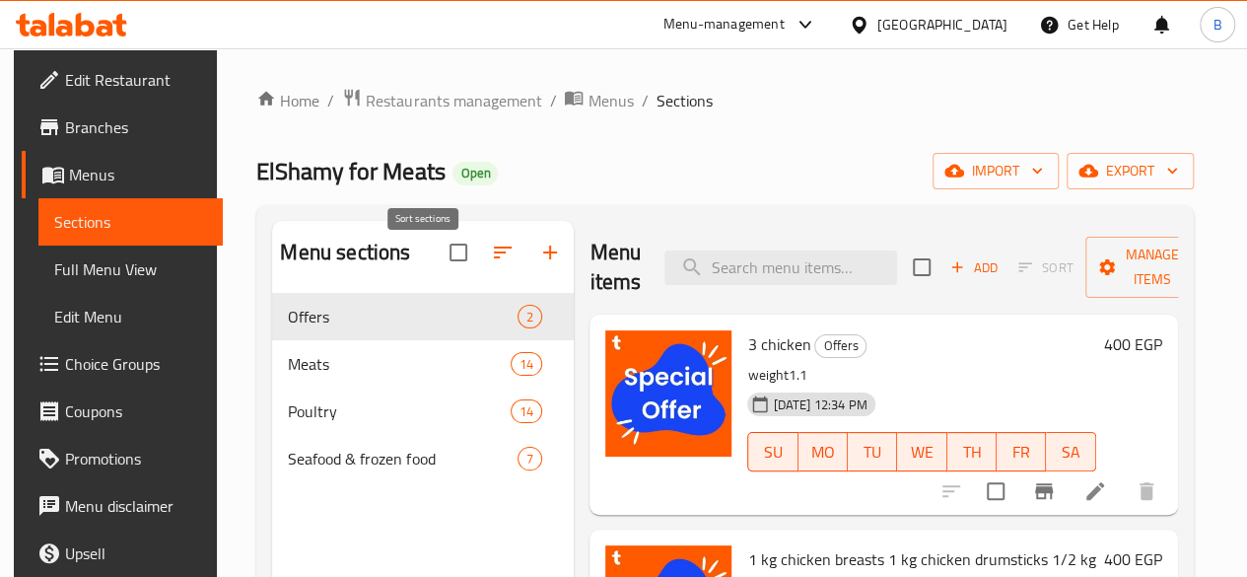
click at [491, 264] on icon "button" at bounding box center [503, 253] width 24 height 24
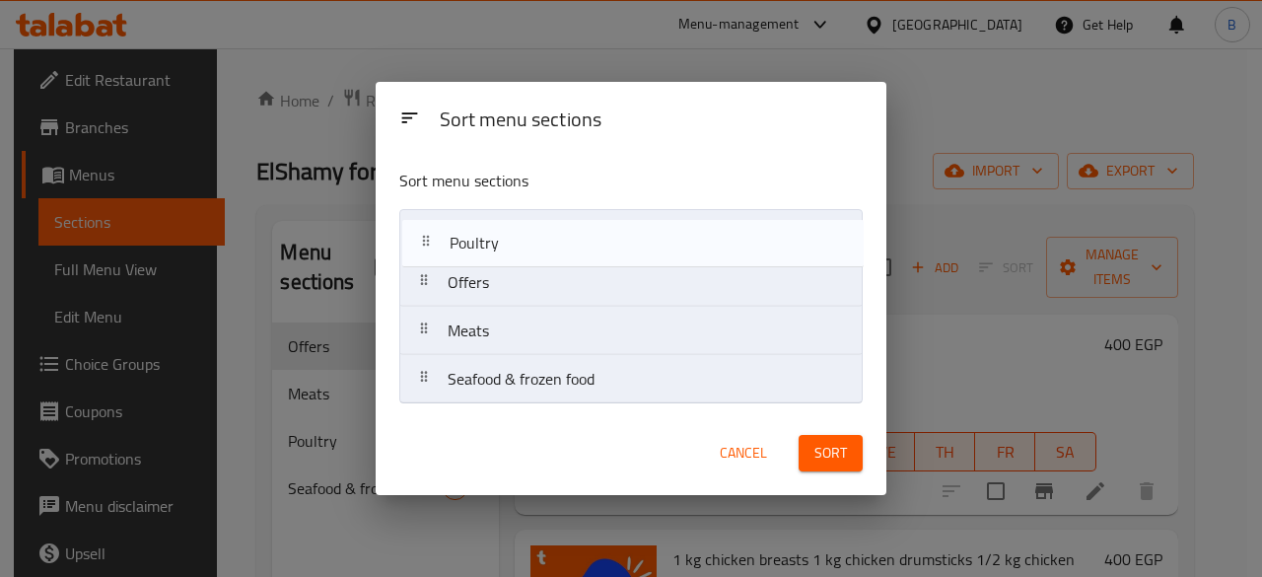
drag, startPoint x: 534, startPoint y: 327, endPoint x: 536, endPoint y: 232, distance: 95.6
click at [536, 232] on nav "Offers Meats Poultry Seafood & frozen food" at bounding box center [630, 306] width 463 height 195
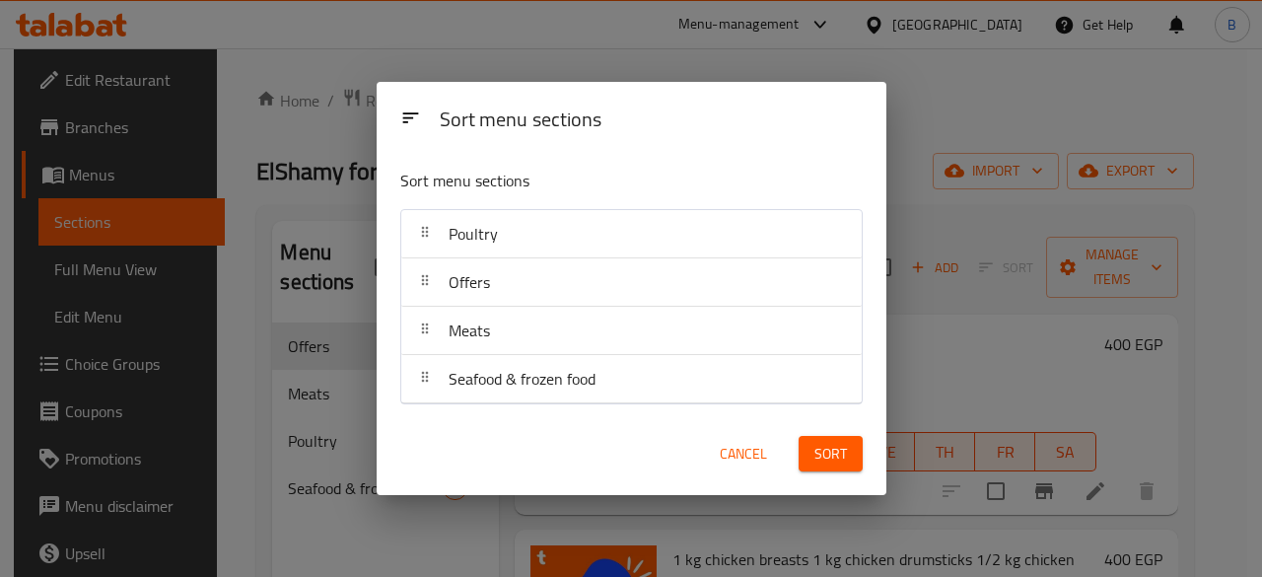
click at [830, 456] on span "Sort" at bounding box center [830, 454] width 33 height 25
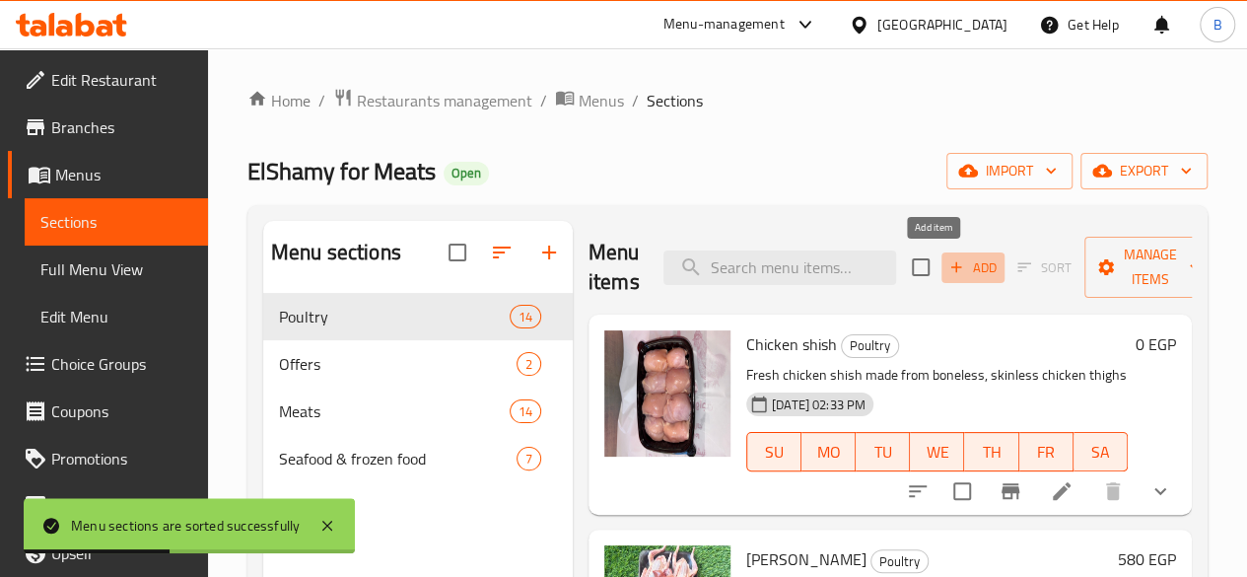
click at [946, 262] on span "Add" at bounding box center [972, 267] width 53 height 23
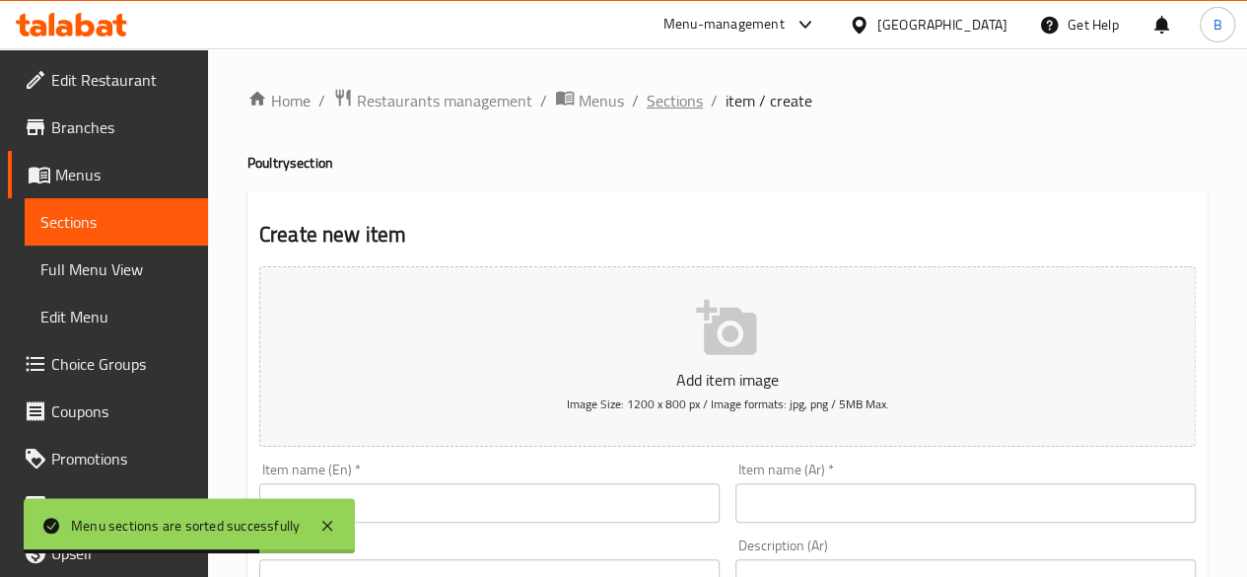
click at [676, 94] on span "Sections" at bounding box center [675, 101] width 56 height 24
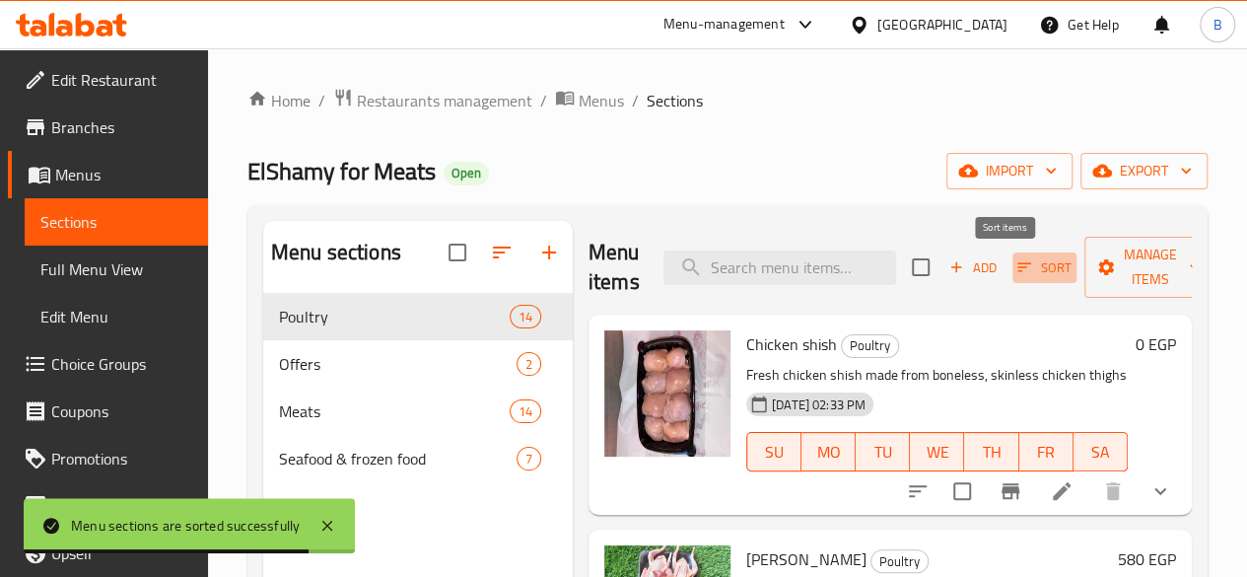
click at [1017, 263] on span "Sort" at bounding box center [1044, 267] width 54 height 23
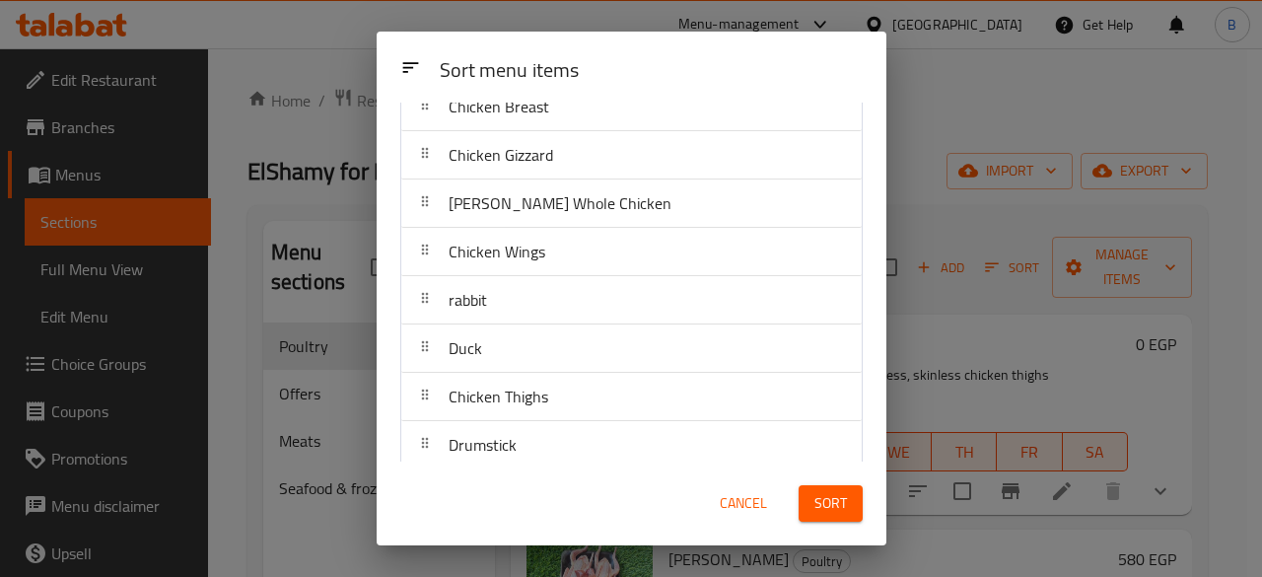
scroll to position [378, 0]
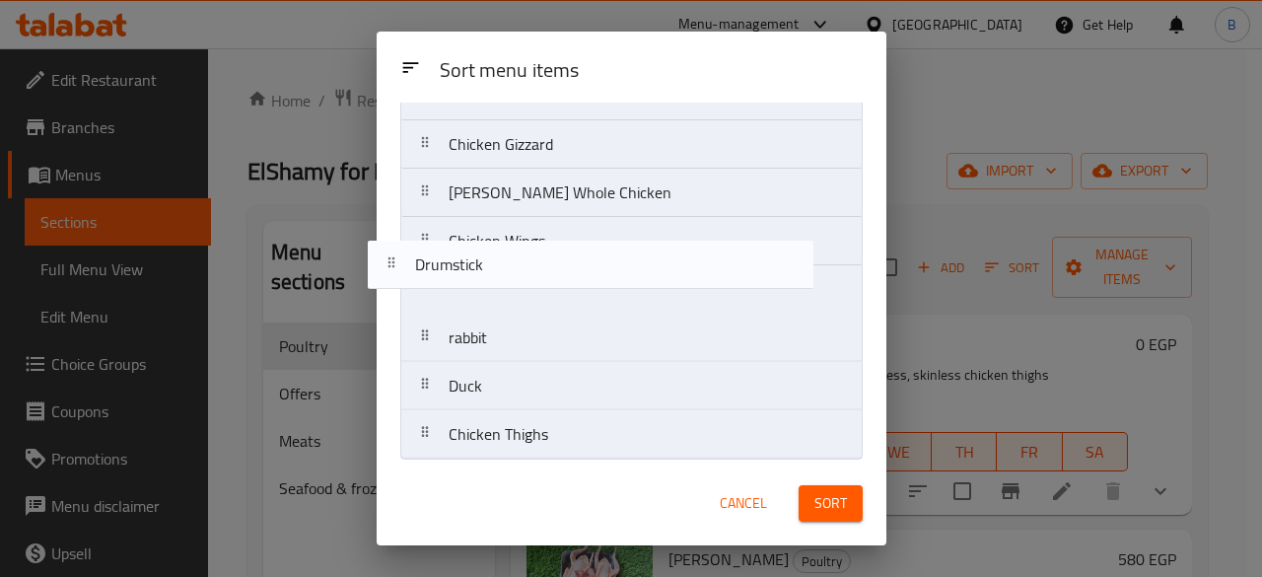
drag, startPoint x: 709, startPoint y: 435, endPoint x: 689, endPoint y: 259, distance: 176.6
click at [689, 259] on nav "Chicken shish Hammam Flahe Chicken Liver Chicken Shawerma Hamam Kadab Whole Whi…" at bounding box center [631, 120] width 462 height 678
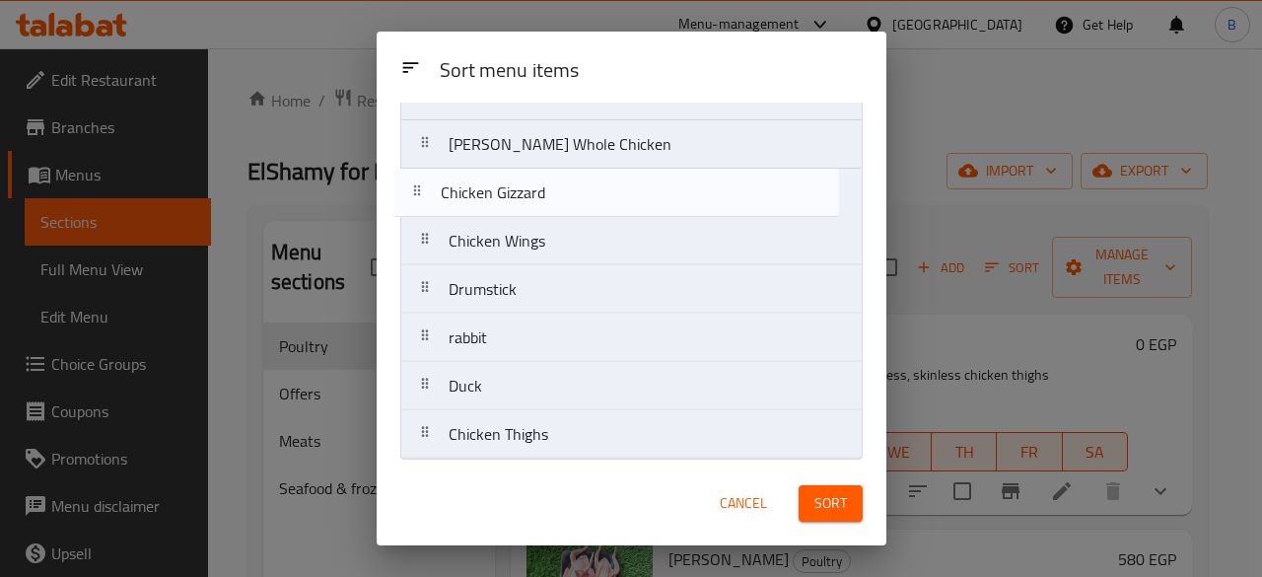
scroll to position [374, 0]
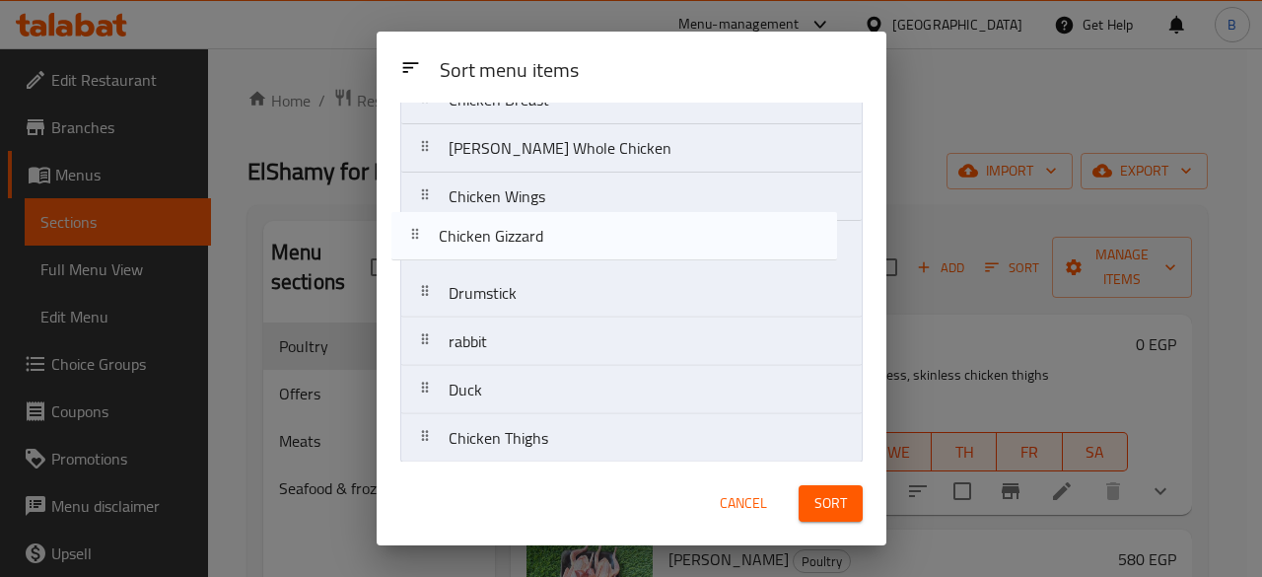
drag, startPoint x: 632, startPoint y: 156, endPoint x: 621, endPoint y: 265, distance: 110.0
click at [621, 265] on nav "Chicken shish Hammam Flahe Chicken Liver Chicken Shawerma Hamam Kadab Whole Whi…" at bounding box center [631, 124] width 462 height 678
drag, startPoint x: 624, startPoint y: 285, endPoint x: 624, endPoint y: 229, distance: 56.2
click at [624, 229] on nav "Chicken shish Hammam Flahe Chicken Liver Chicken Shawerma Hamam Kadab Whole Whi…" at bounding box center [631, 124] width 462 height 678
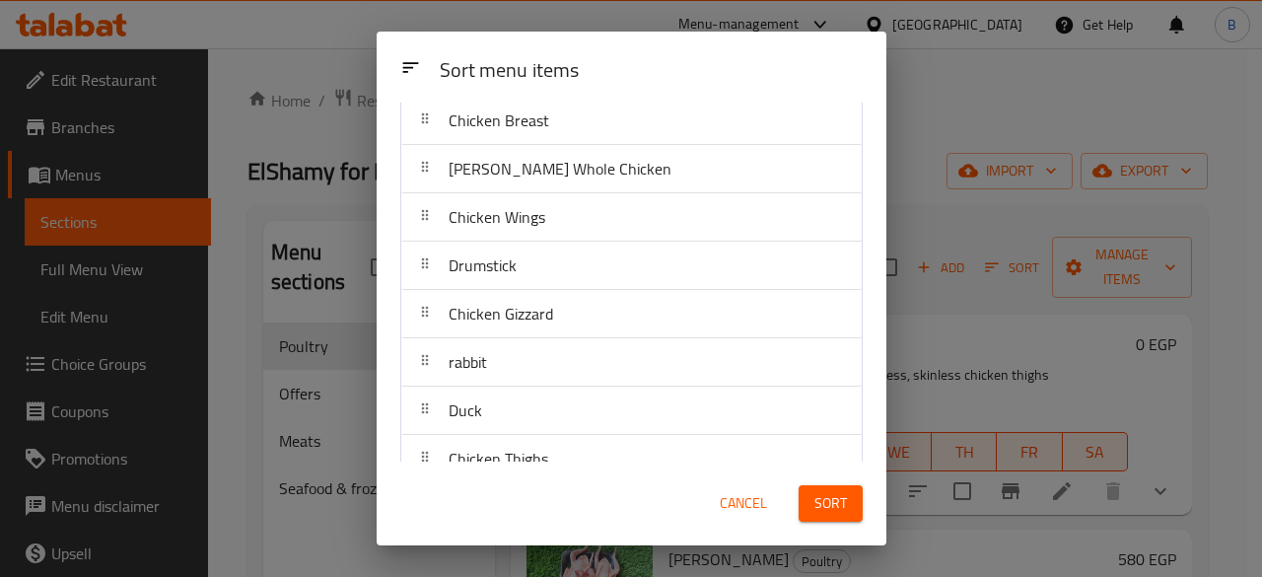
scroll to position [378, 0]
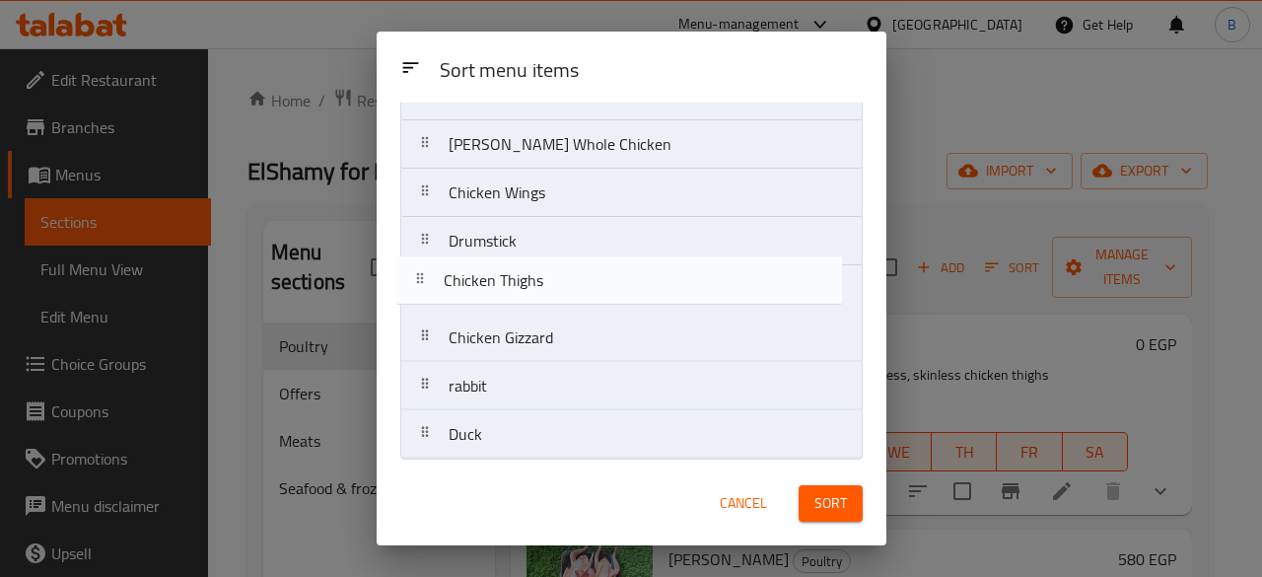
drag, startPoint x: 640, startPoint y: 429, endPoint x: 632, endPoint y: 220, distance: 209.1
click at [632, 220] on nav "Chicken shish Hammam Flahe Chicken Liver Chicken Shawerma Hamam Kadab Whole Whi…" at bounding box center [631, 120] width 462 height 678
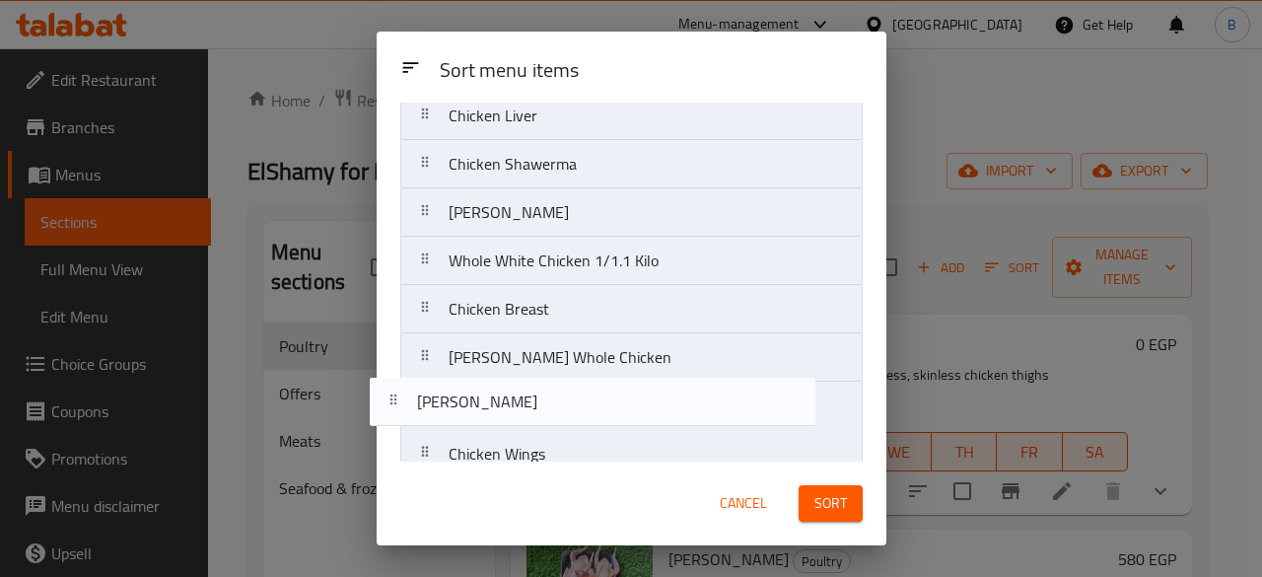
scroll to position [134, 0]
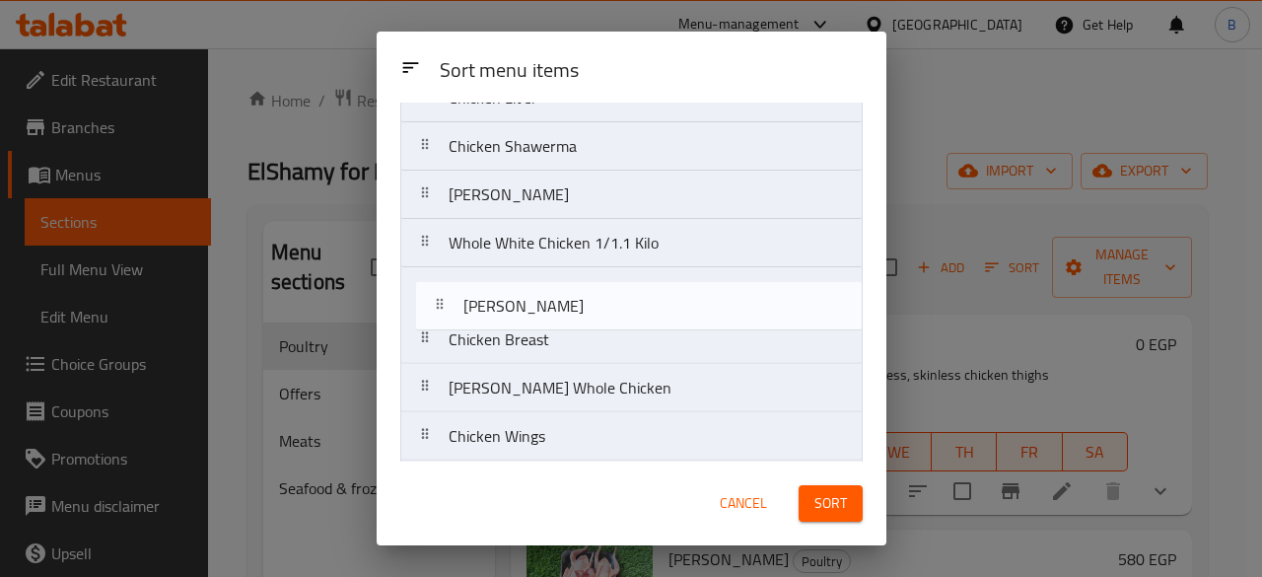
drag, startPoint x: 622, startPoint y: 234, endPoint x: 636, endPoint y: 314, distance: 82.0
click at [636, 314] on nav "Chicken shish Hammam Flahe Chicken Liver Chicken Shawerma Hamam Kadab Whole Whi…" at bounding box center [631, 364] width 462 height 678
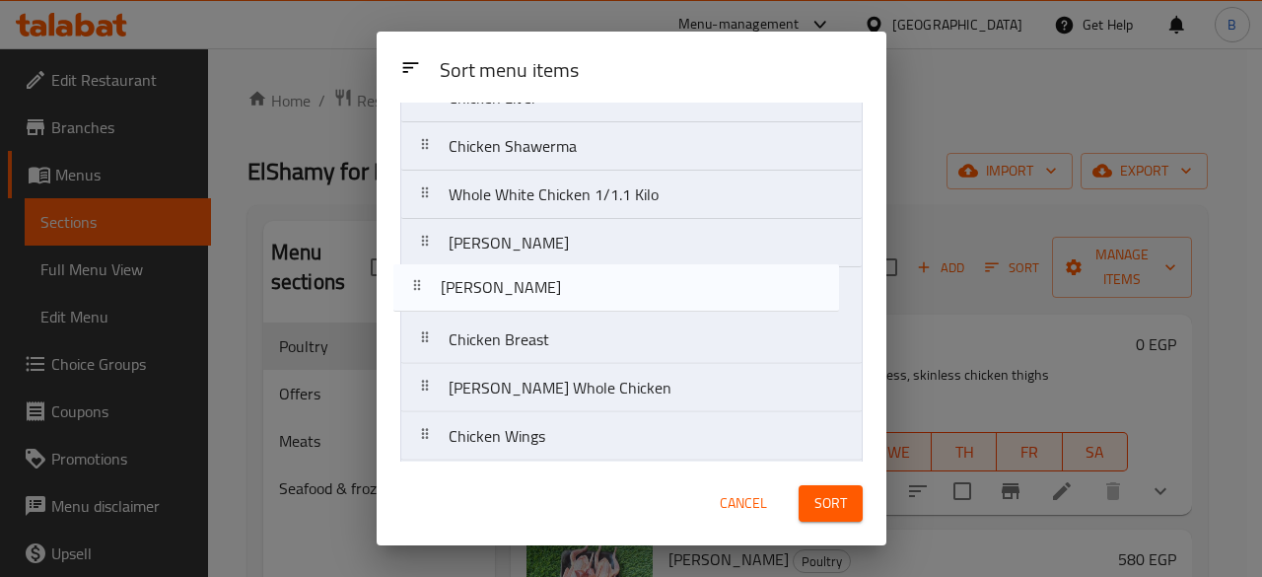
drag, startPoint x: 585, startPoint y: 189, endPoint x: 576, endPoint y: 310, distance: 120.6
click at [576, 310] on nav "Chicken shish Chicken Liver Chicken Shawerma Hamam Kadab Whole White Chicken 1/…" at bounding box center [631, 364] width 462 height 678
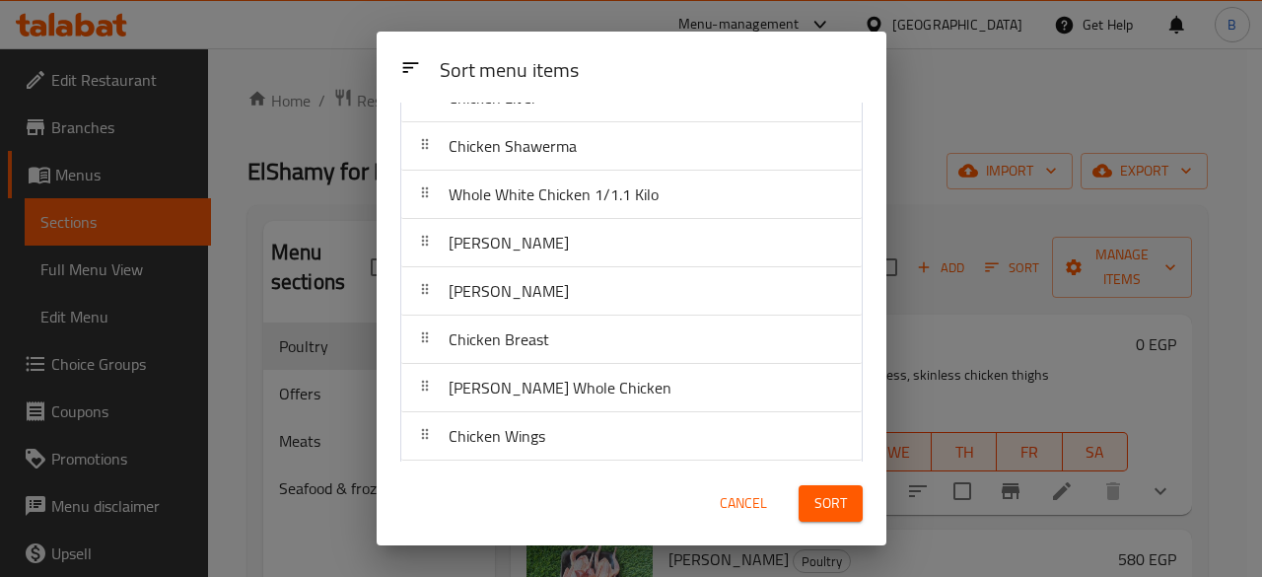
scroll to position [0, 0]
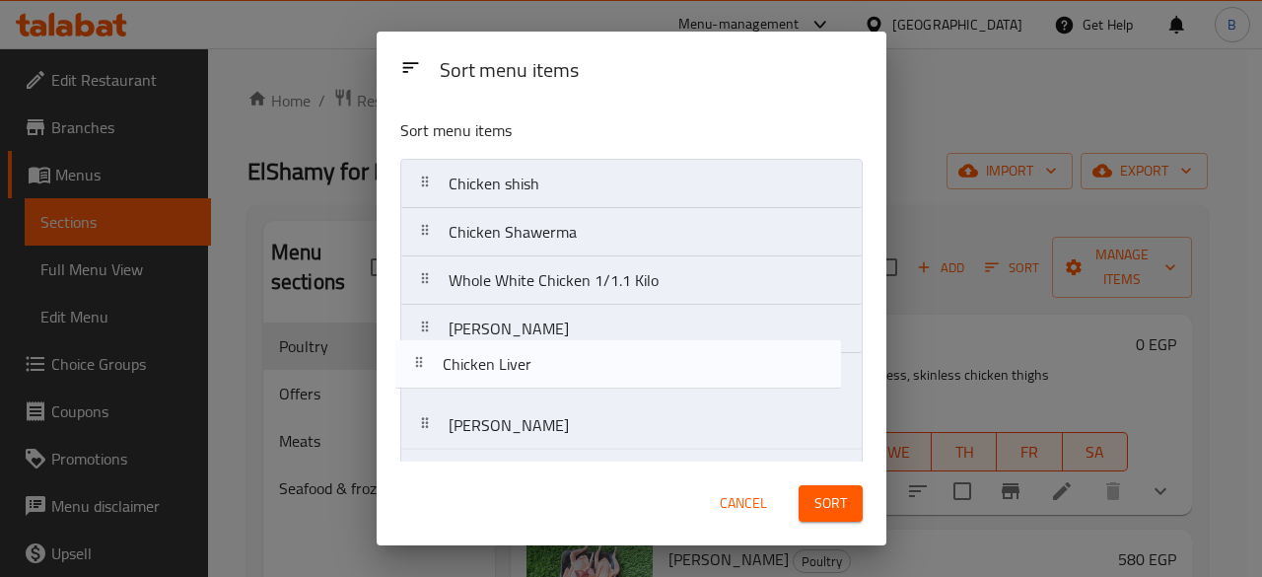
drag, startPoint x: 613, startPoint y: 218, endPoint x: 611, endPoint y: 382, distance: 163.7
click at [611, 382] on nav "Chicken shish Chicken Liver Chicken Shawerma Whole White Chicken 1/1.1 Kilo Ham…" at bounding box center [631, 498] width 462 height 678
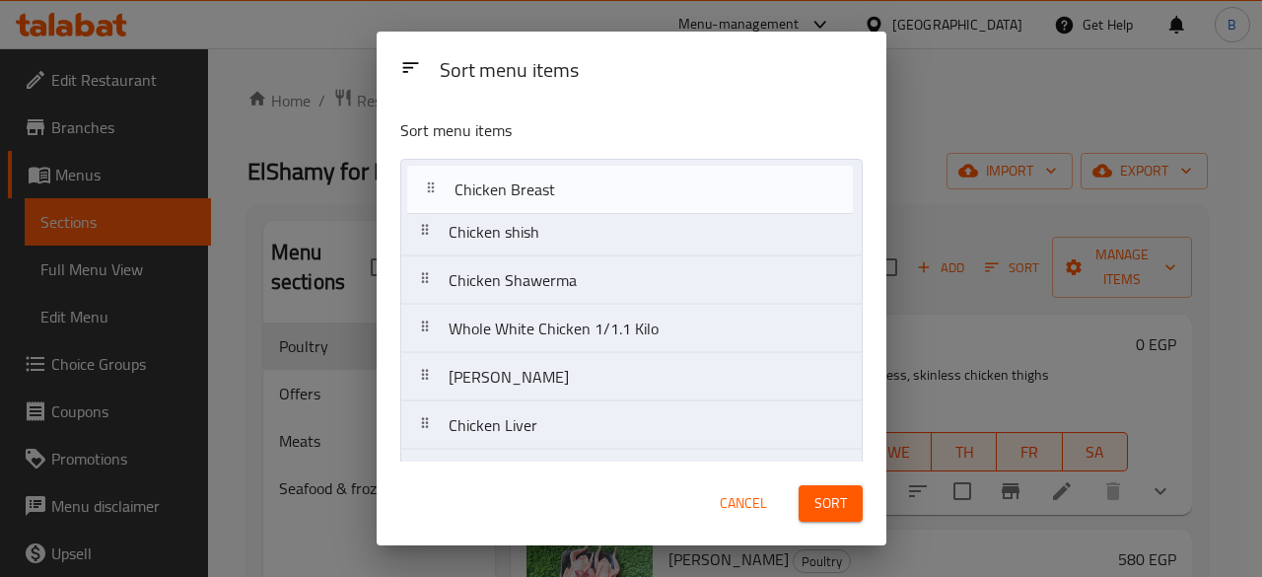
drag, startPoint x: 590, startPoint y: 453, endPoint x: 597, endPoint y: 162, distance: 291.9
click at [597, 162] on nav "Chicken shish Chicken Shawerma Whole White Chicken 1/1.1 Kilo Hammam Flahe Chic…" at bounding box center [631, 498] width 462 height 678
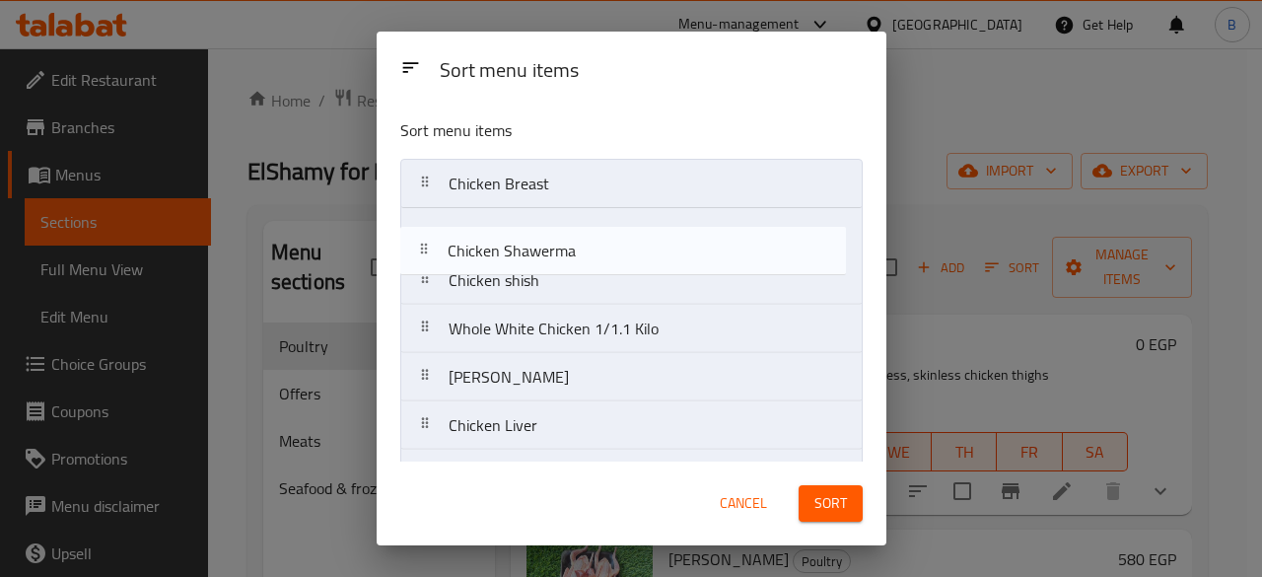
drag, startPoint x: 623, startPoint y: 270, endPoint x: 622, endPoint y: 234, distance: 36.5
click at [622, 234] on nav "Chicken Breast Chicken shish Chicken Shawerma Whole White Chicken 1/1.1 Kilo Ha…" at bounding box center [631, 498] width 462 height 678
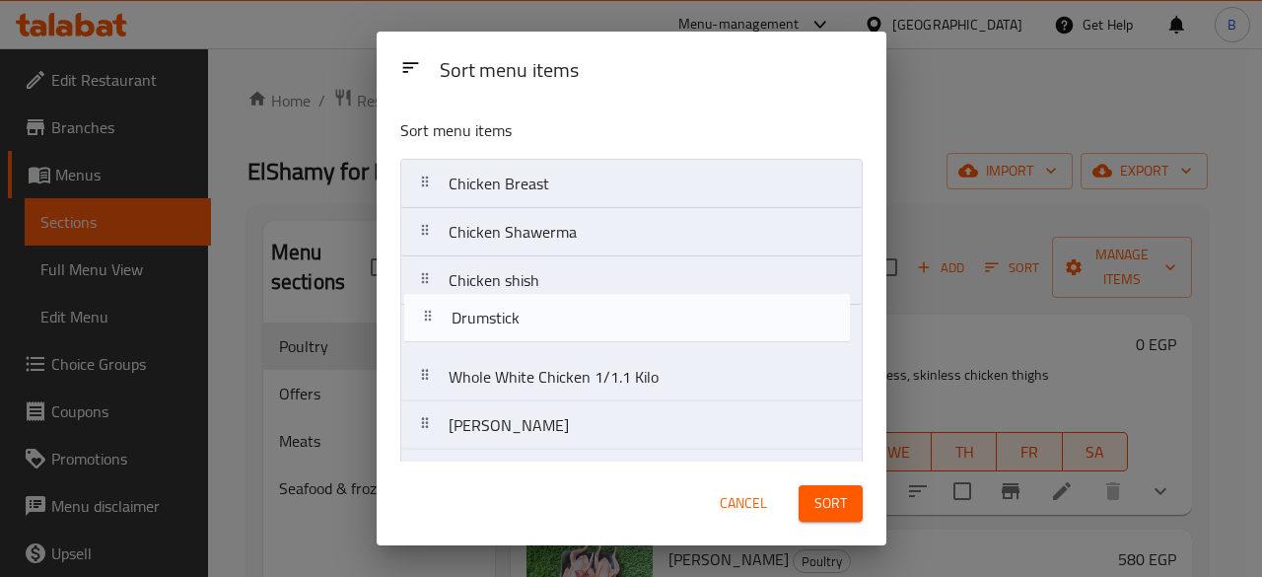
drag, startPoint x: 654, startPoint y: 389, endPoint x: 659, endPoint y: 308, distance: 82.0
click at [659, 308] on nav "Chicken Breast Chicken Shawerma Chicken shish Whole White Chicken 1/1.1 Kilo Ha…" at bounding box center [631, 498] width 462 height 678
drag, startPoint x: 633, startPoint y: 342, endPoint x: 633, endPoint y: 328, distance: 13.8
click at [633, 328] on nav "Chicken Breast Chicken Shawerma Chicken shish Drumstick Whole White Chicken 1/1…" at bounding box center [631, 498] width 462 height 678
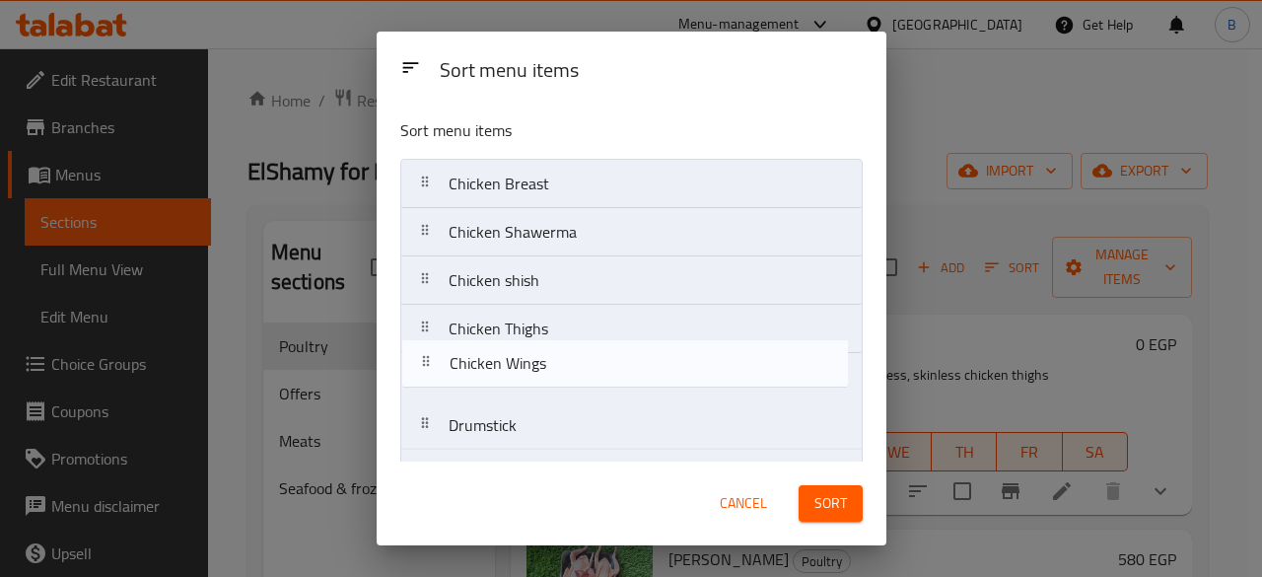
drag, startPoint x: 611, startPoint y: 292, endPoint x: 610, endPoint y: 355, distance: 63.1
click at [610, 355] on nav "Chicken Breast Chicken Shawerma Chicken shish Chicken Thighs Drumstick Whole Wh…" at bounding box center [631, 498] width 462 height 678
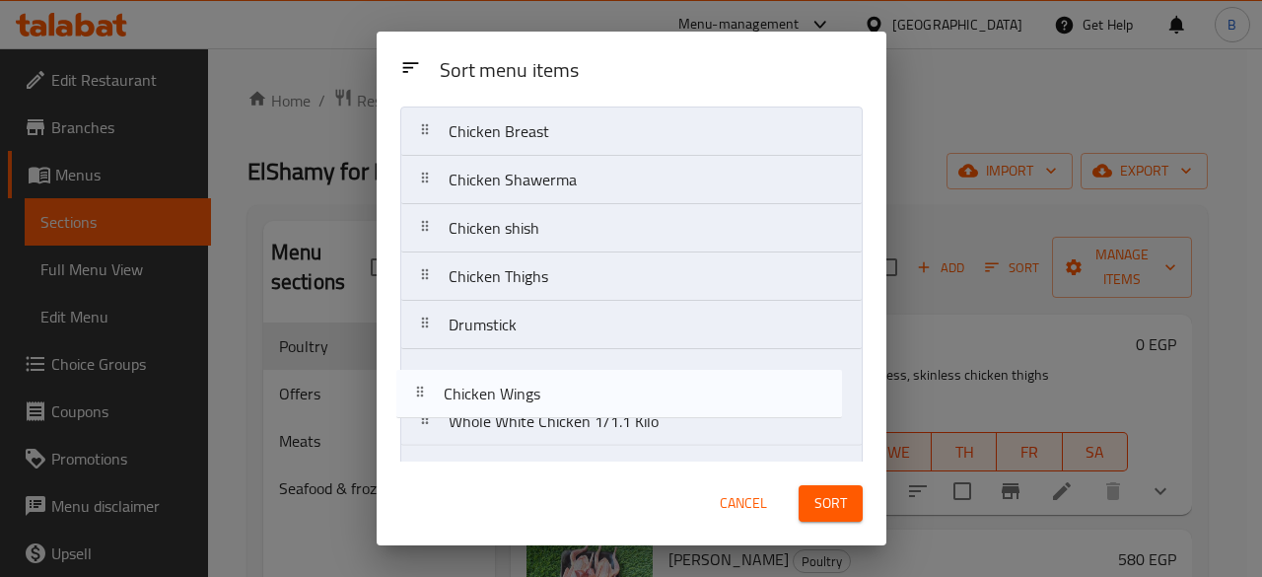
scroll to position [53, 0]
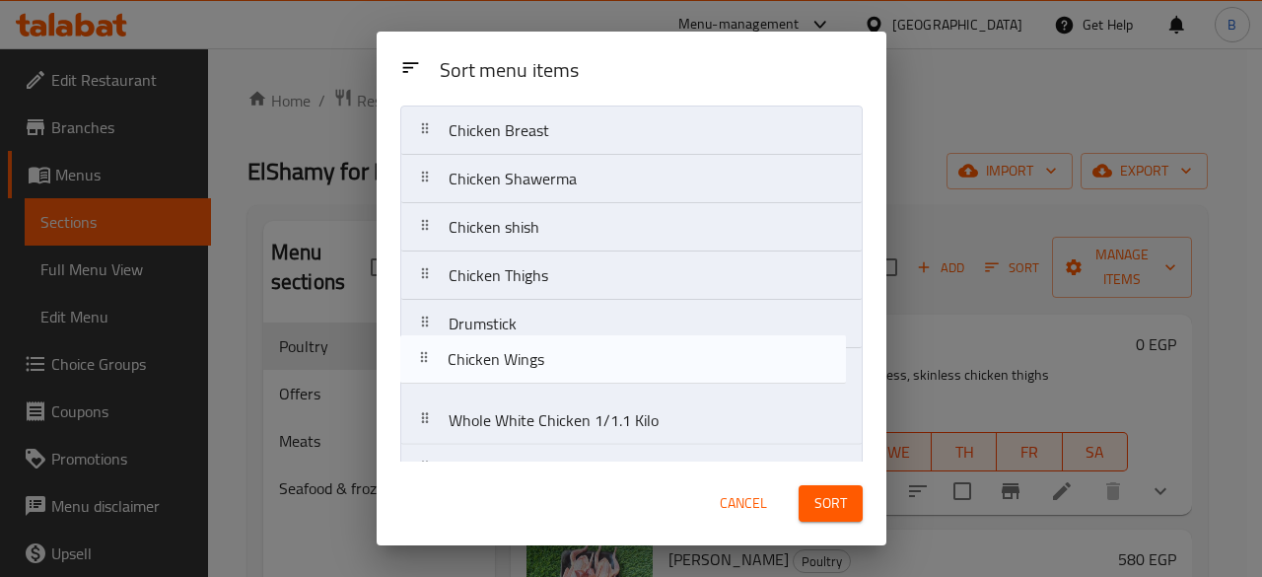
drag, startPoint x: 583, startPoint y: 380, endPoint x: 583, endPoint y: 364, distance: 15.8
click at [583, 364] on nav "Chicken Breast Chicken Shawerma Chicken shish Chicken Thighs Chicken Wings Drum…" at bounding box center [631, 444] width 462 height 678
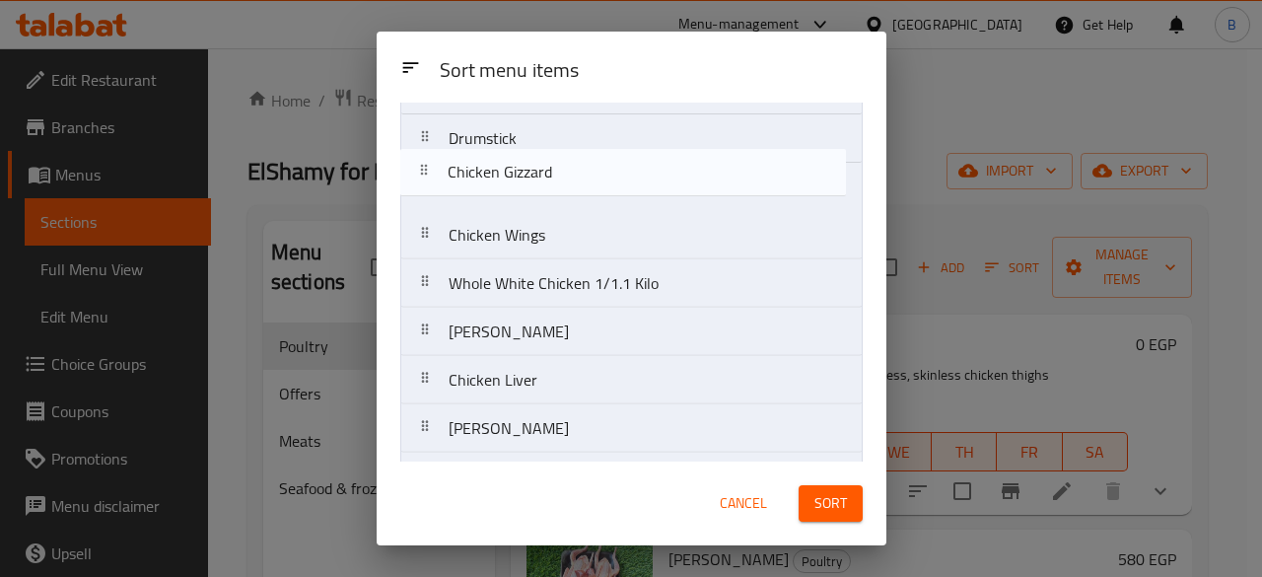
scroll to position [237, 0]
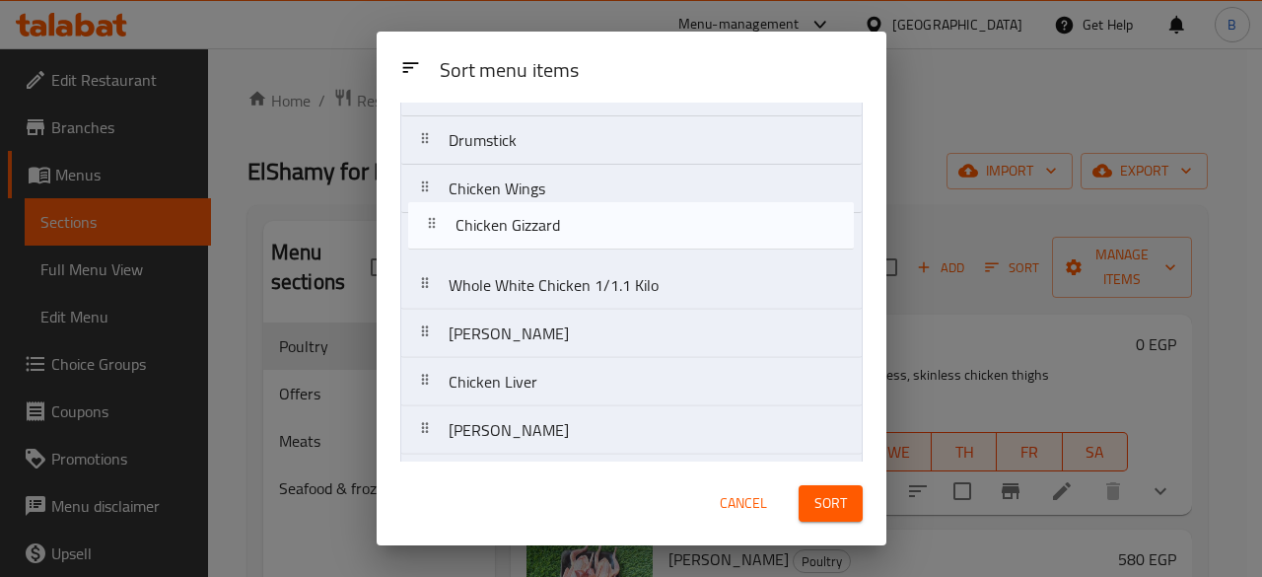
drag, startPoint x: 611, startPoint y: 335, endPoint x: 616, endPoint y: 199, distance: 136.1
click at [616, 199] on nav "Chicken Breast Chicken Shawerma Chicken shish Chicken Thighs Drumstick Chicken …" at bounding box center [631, 261] width 462 height 678
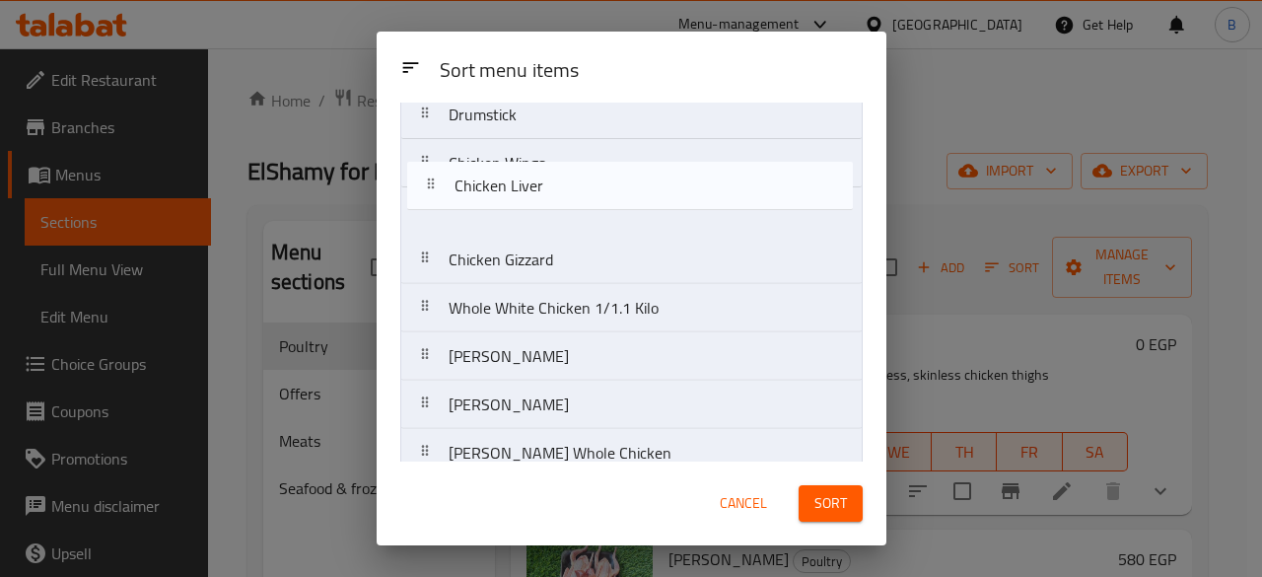
scroll to position [260, 0]
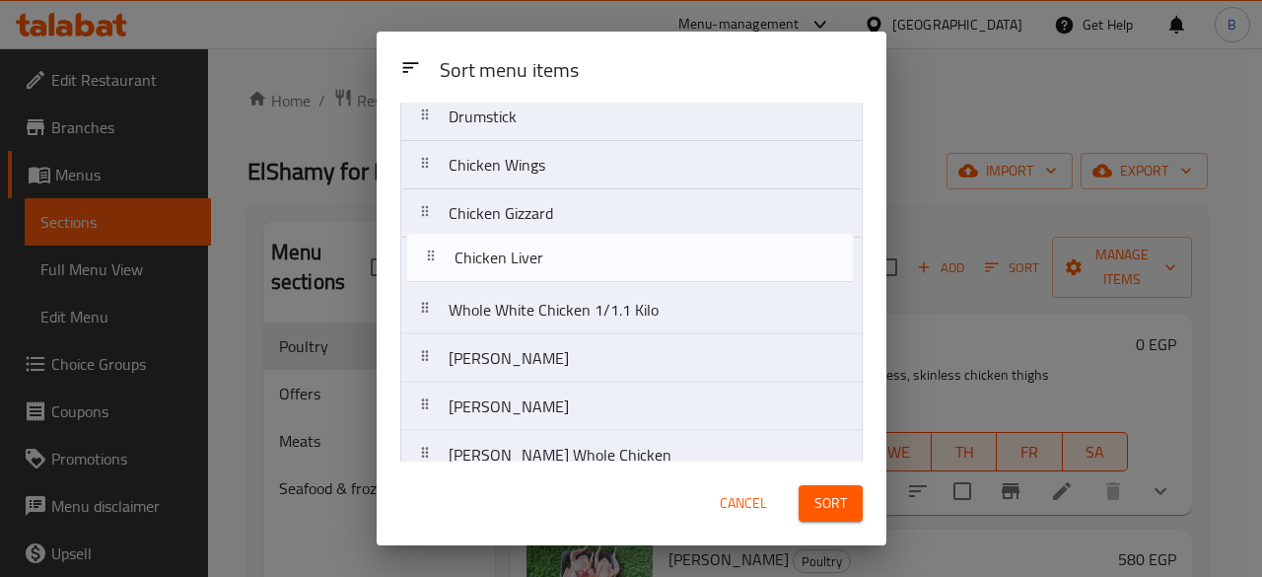
drag, startPoint x: 623, startPoint y: 230, endPoint x: 630, endPoint y: 244, distance: 15.4
click at [630, 244] on nav "Chicken Breast Chicken Shawerma Chicken shish Chicken Thighs Drumstick Chicken …" at bounding box center [631, 237] width 462 height 678
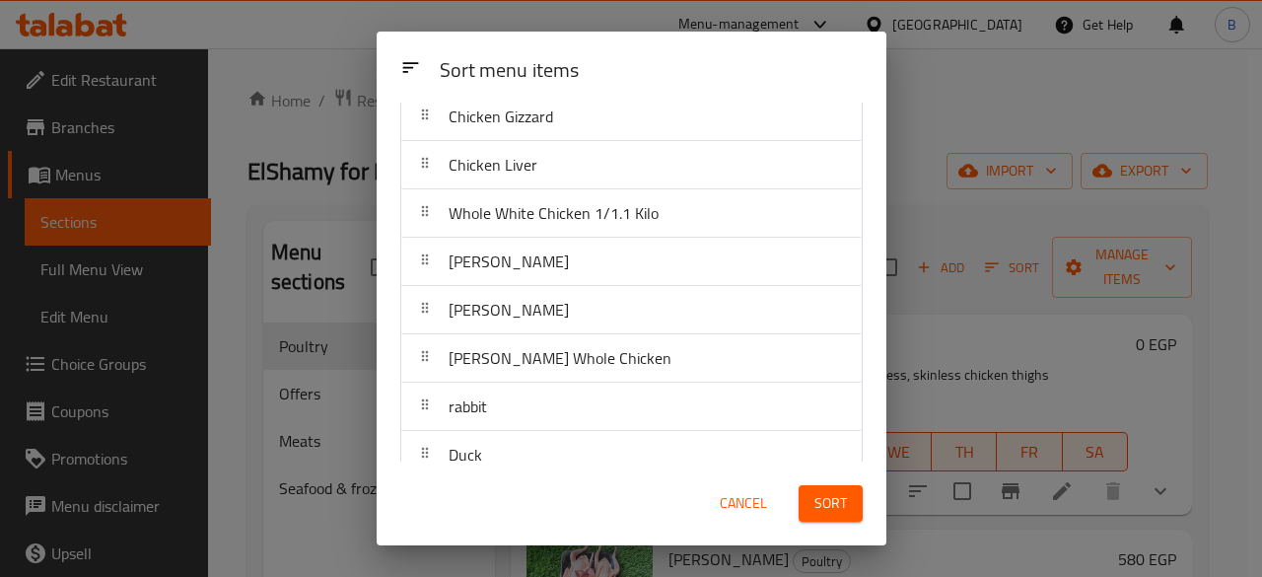
scroll to position [378, 0]
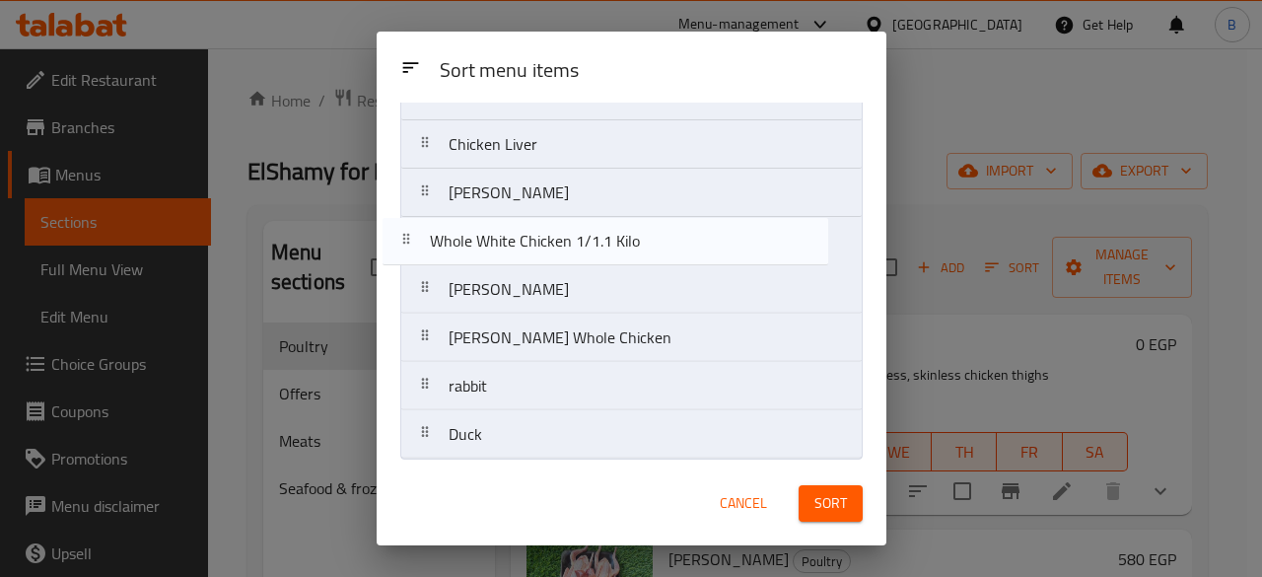
drag, startPoint x: 630, startPoint y: 207, endPoint x: 609, endPoint y: 266, distance: 62.7
click at [609, 266] on nav "Chicken Breast Chicken Shawerma Chicken shish Chicken Thighs Drumstick Chicken …" at bounding box center [631, 120] width 462 height 678
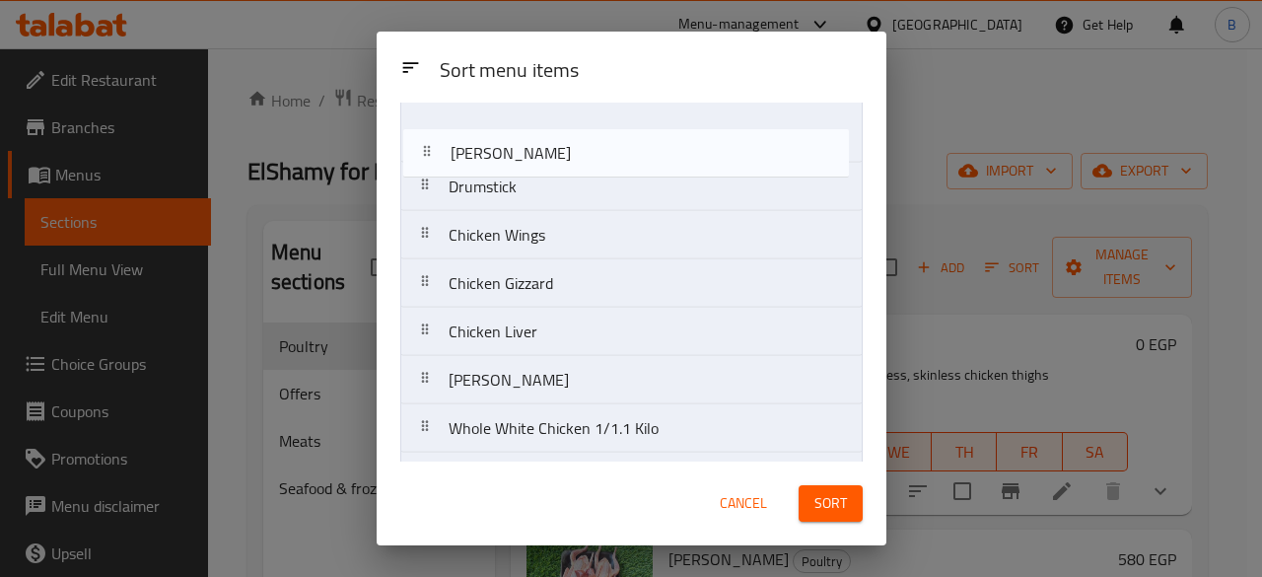
scroll to position [157, 0]
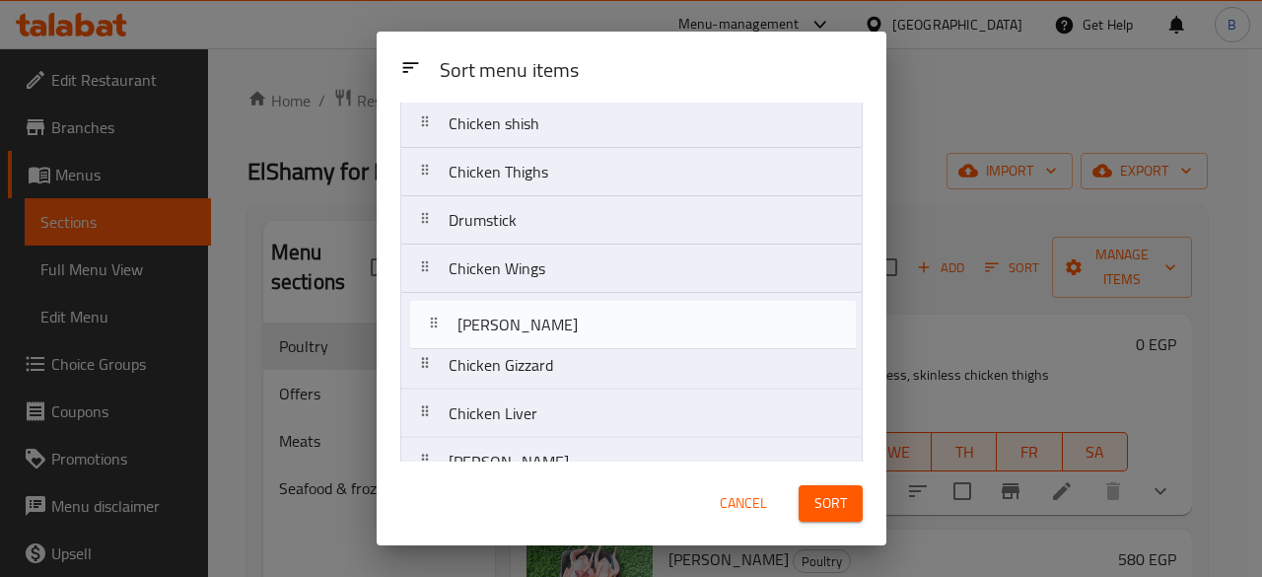
drag, startPoint x: 582, startPoint y: 292, endPoint x: 592, endPoint y: 322, distance: 32.4
click at [592, 322] on nav "Chicken Breast Chicken Shawerma Chicken shish Chicken Thighs Drumstick Chicken …" at bounding box center [631, 341] width 462 height 678
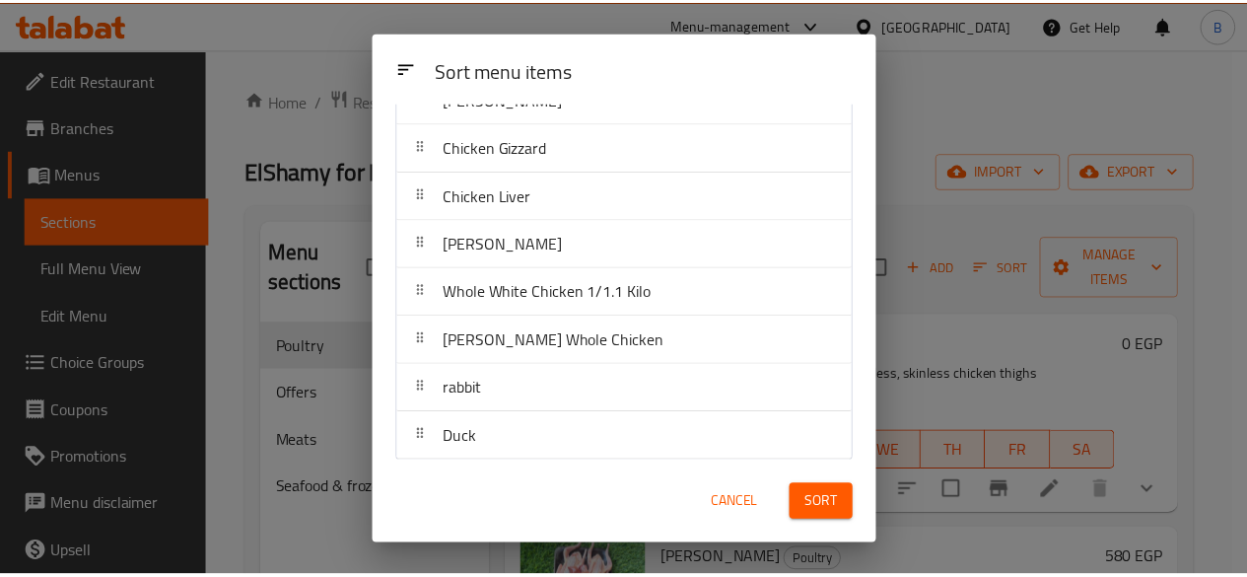
scroll to position [378, 0]
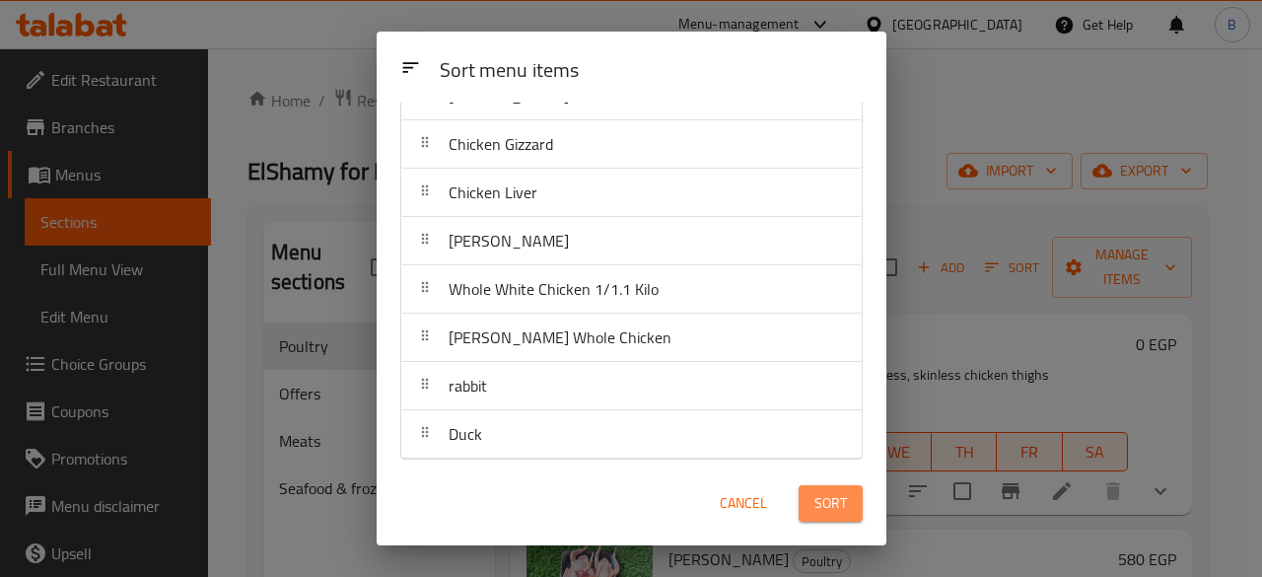
click at [847, 508] on button "Sort" at bounding box center [831, 503] width 64 height 36
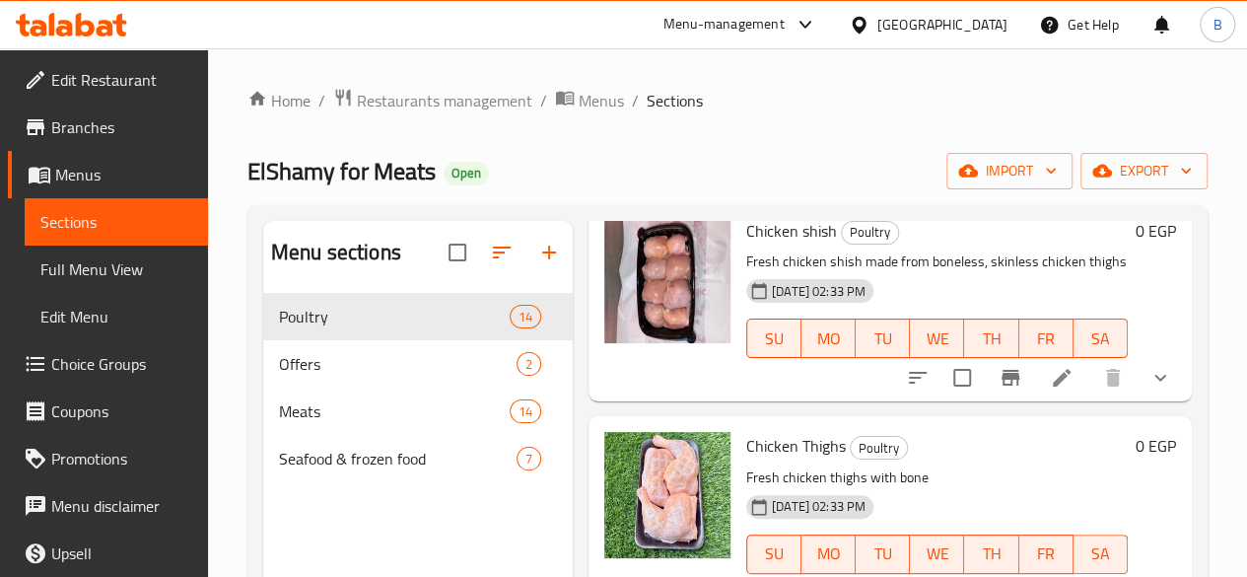
scroll to position [0, 0]
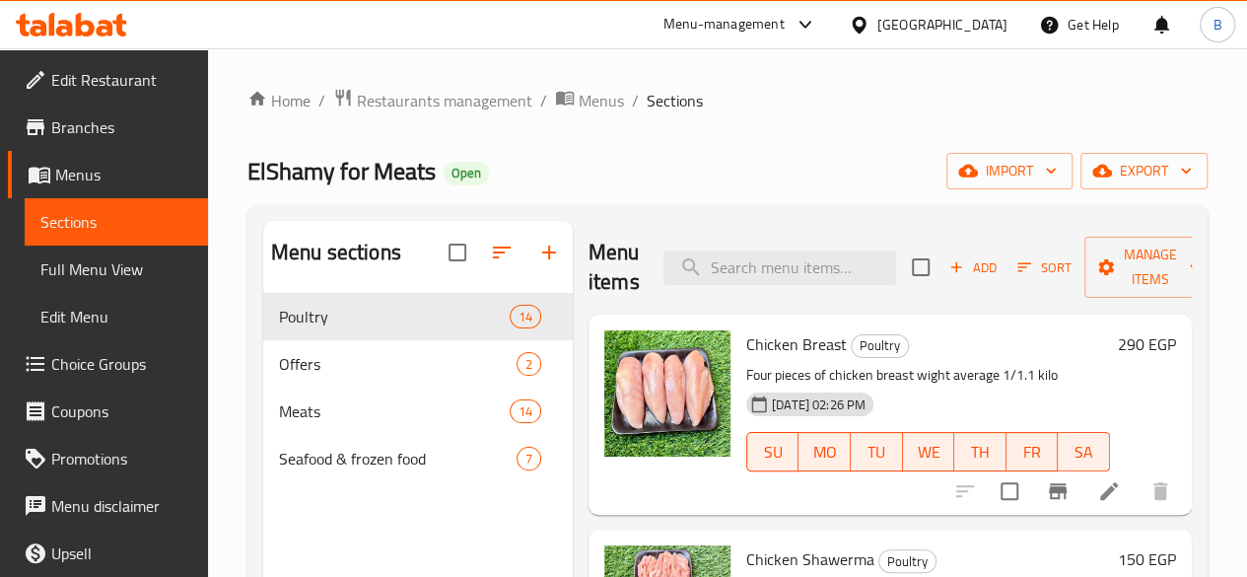
click at [683, 149] on div "Home / Restaurants management / Menus / Sections ElShamy for Meats Open import …" at bounding box center [727, 451] width 960 height 726
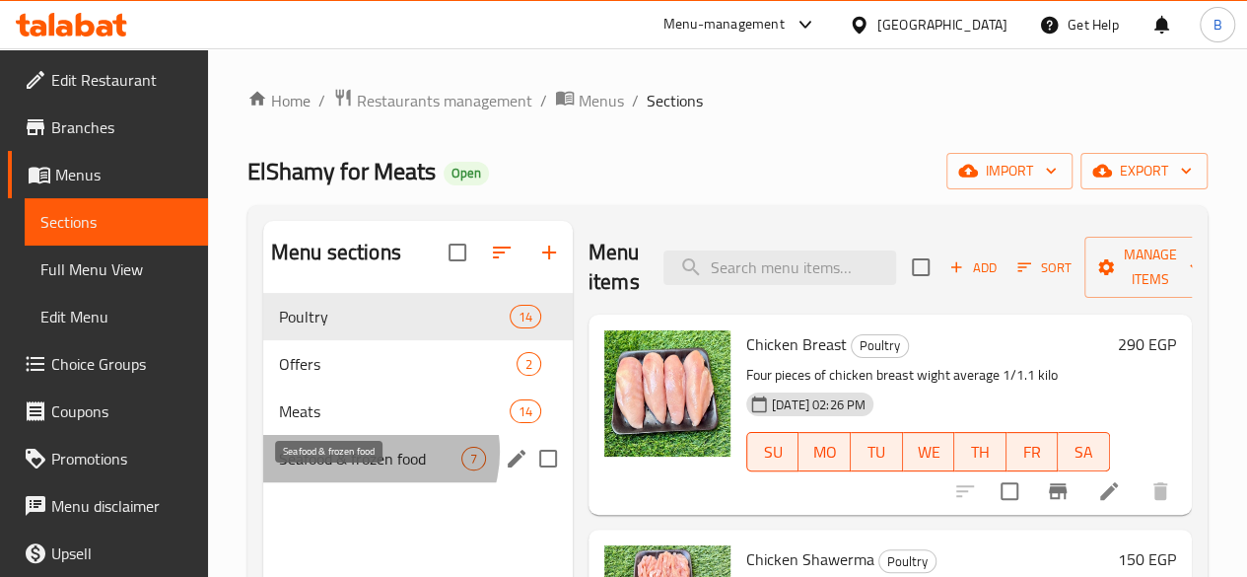
click at [370, 470] on span "Seafood & frozen food" at bounding box center [370, 459] width 182 height 24
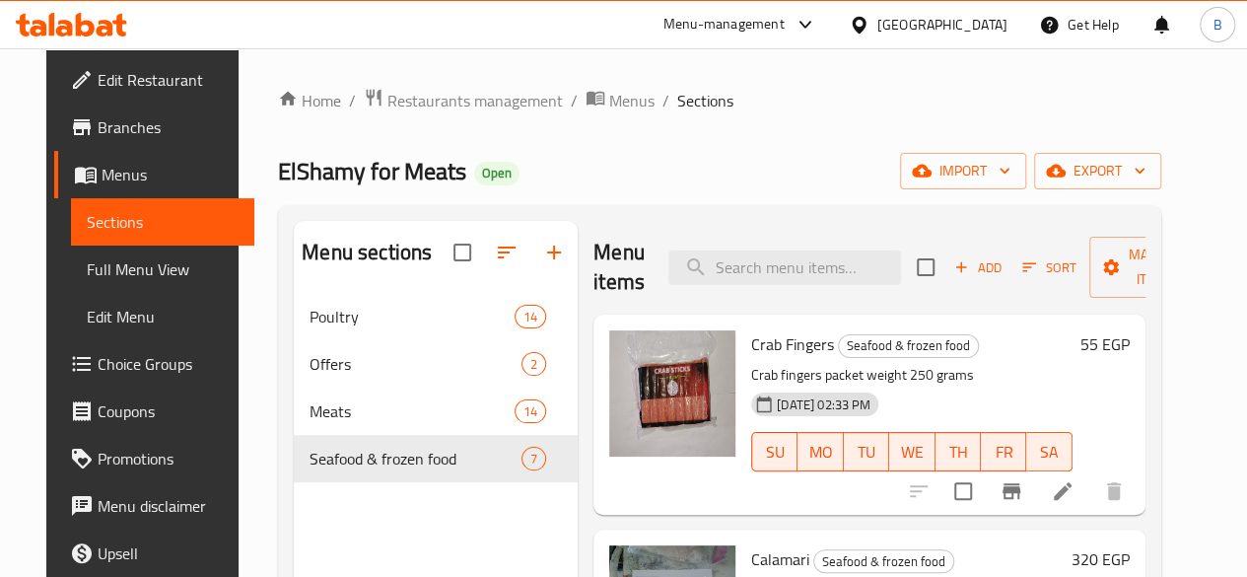
click at [875, 73] on div "Home / Restaurants management / Menus / Sections ElShamy for Meats Open import …" at bounding box center [720, 450] width 962 height 804
